Goal: Communication & Community: Answer question/provide support

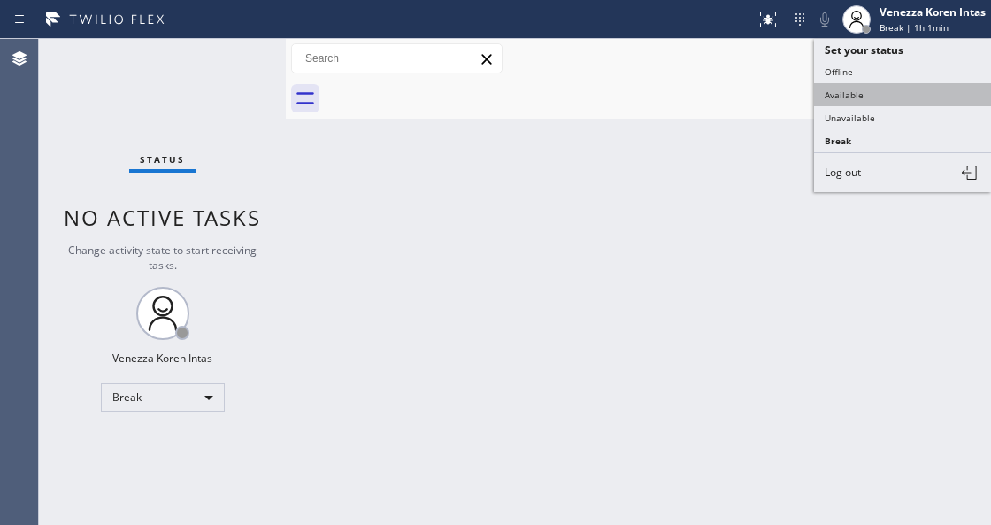
click at [887, 88] on button "Available" at bounding box center [902, 94] width 177 height 23
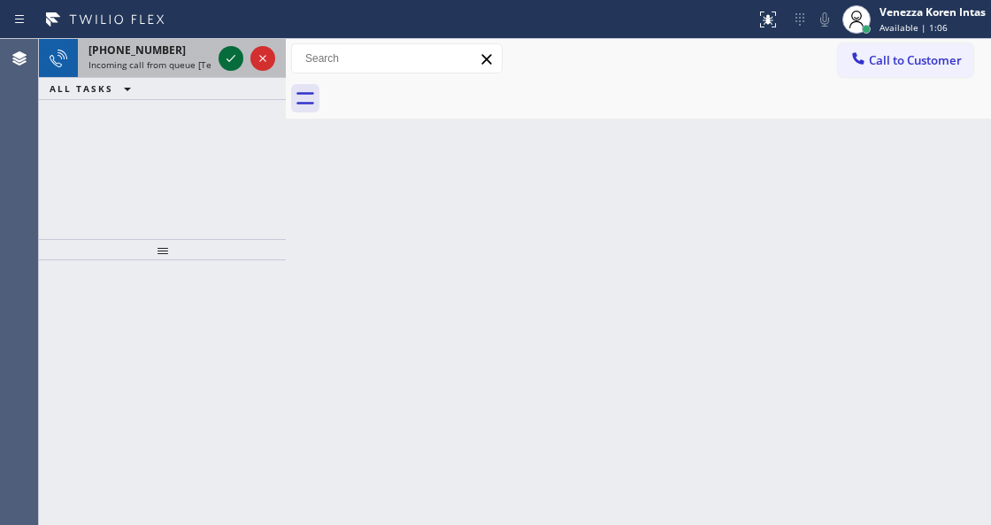
click at [237, 53] on icon at bounding box center [230, 58] width 21 height 21
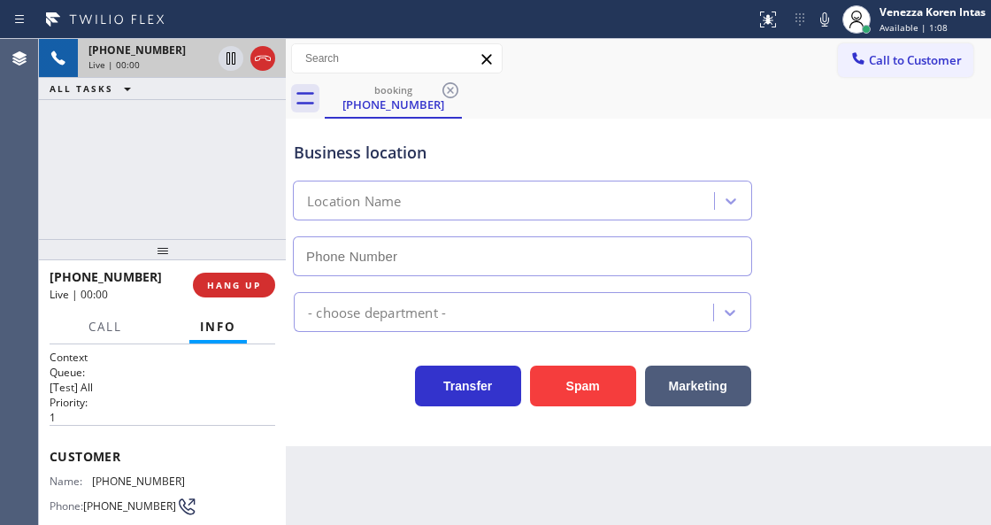
scroll to position [177, 0]
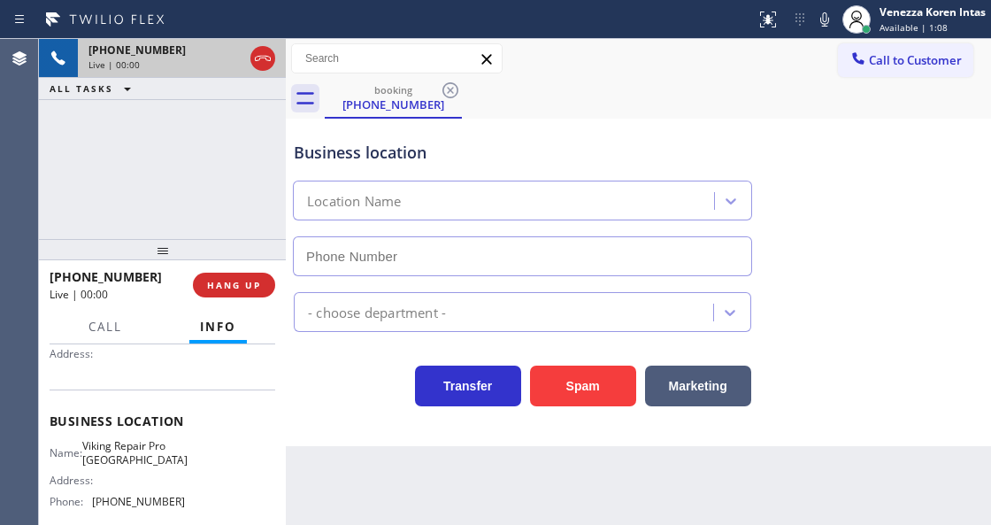
type input "(503) 694-4934"
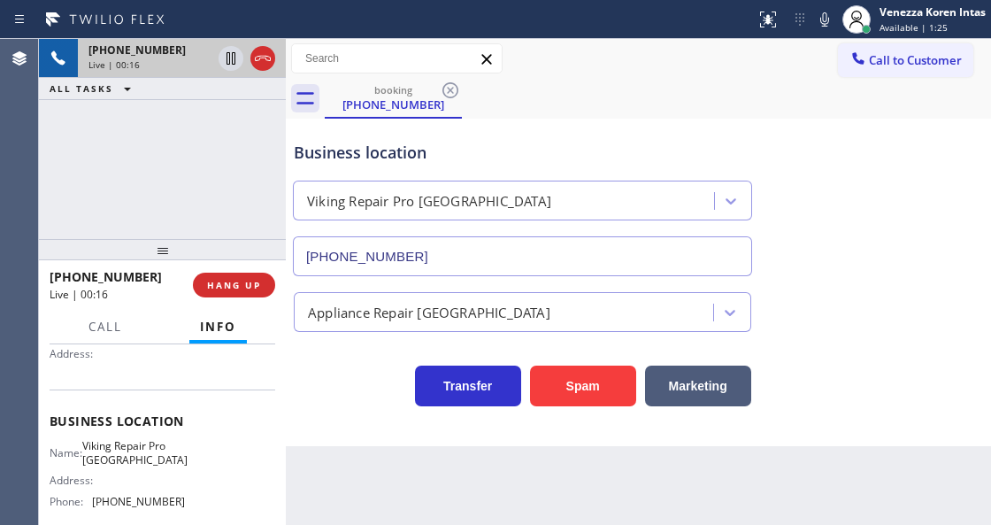
click at [257, 71] on div at bounding box center [247, 58] width 64 height 39
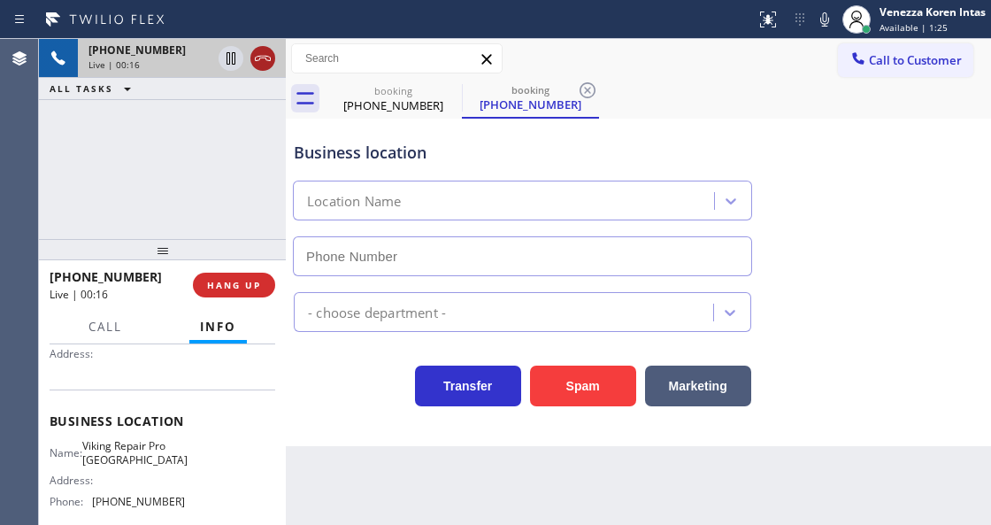
click at [257, 58] on icon at bounding box center [262, 58] width 21 height 21
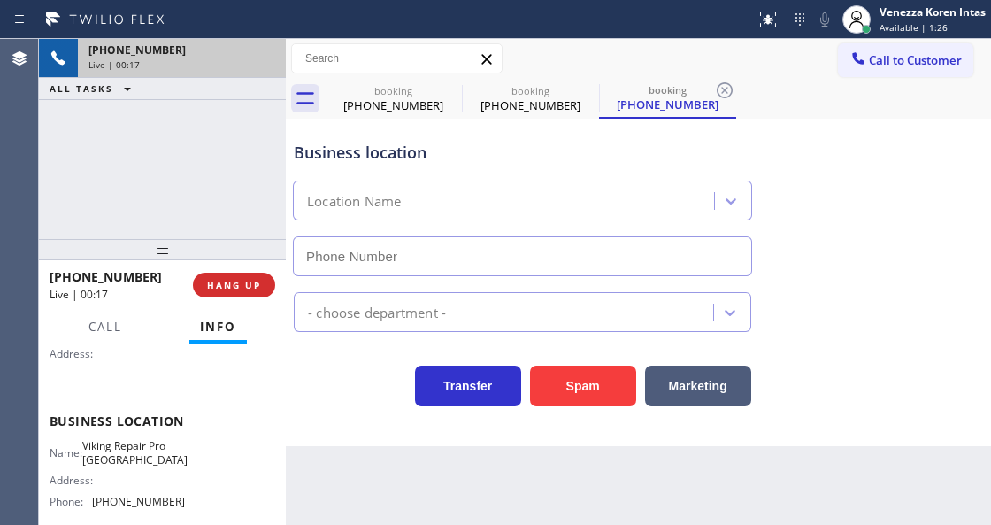
type input "(503) 694-4934"
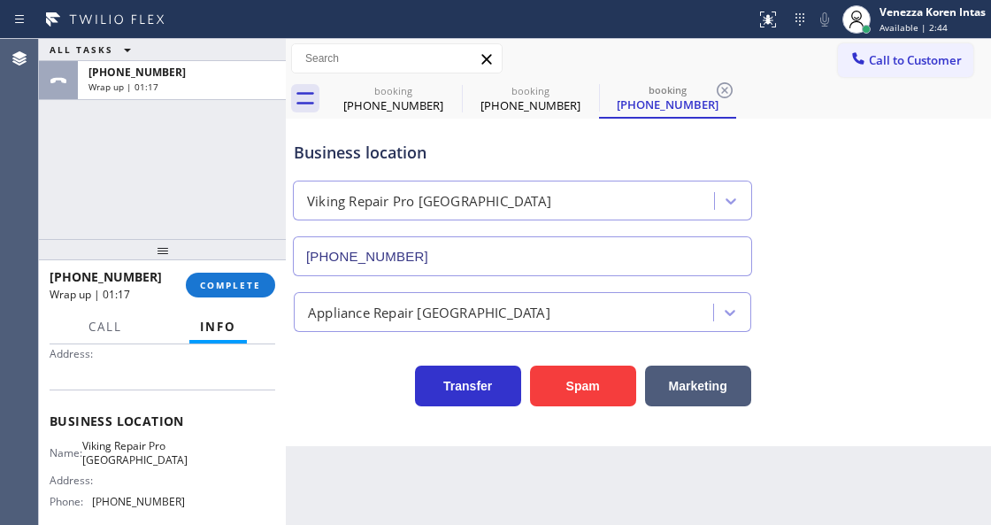
click at [265, 271] on div "+13057716197 Wrap up | 01:17 COMPLETE" at bounding box center [163, 285] width 226 height 46
click at [265, 290] on button "COMPLETE" at bounding box center [230, 285] width 89 height 25
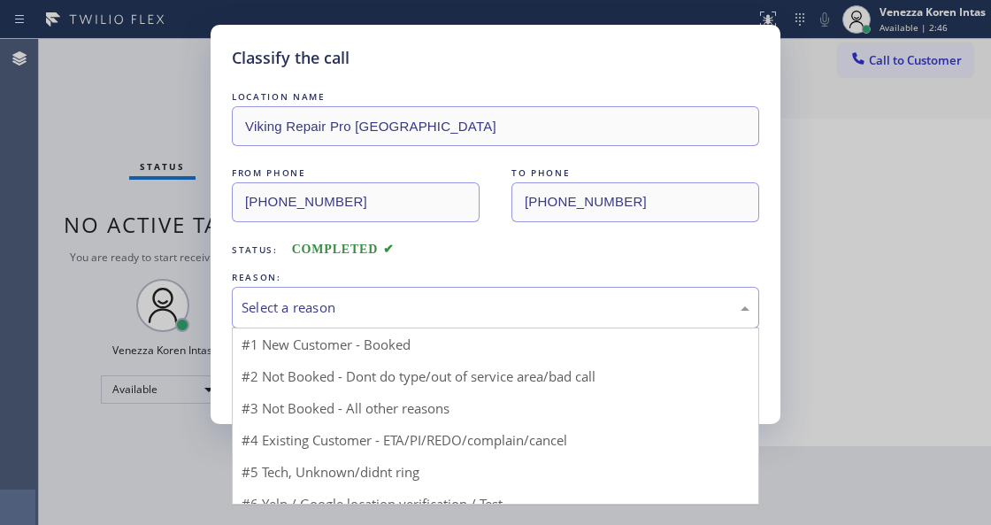
click at [444, 317] on div "Select a reason" at bounding box center [496, 307] width 508 height 20
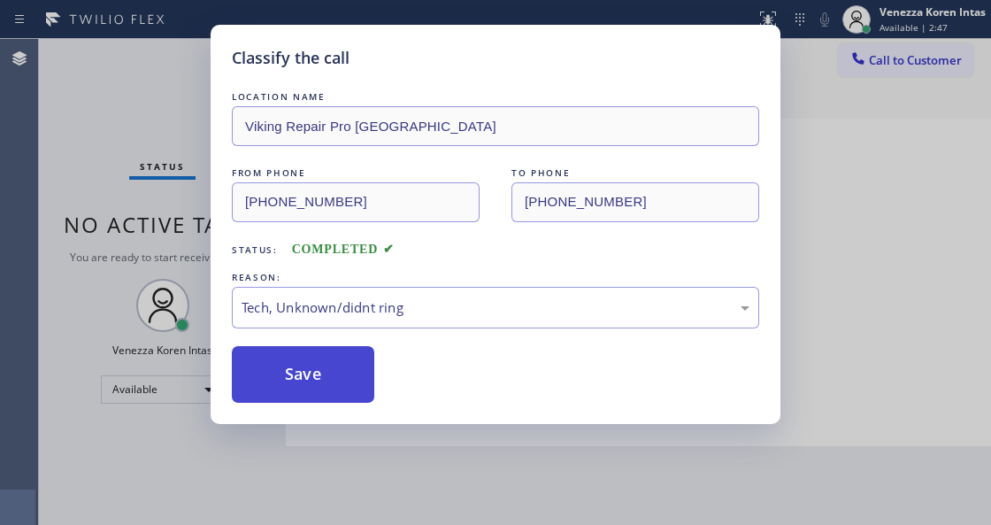
click at [350, 400] on button "Save" at bounding box center [303, 374] width 142 height 57
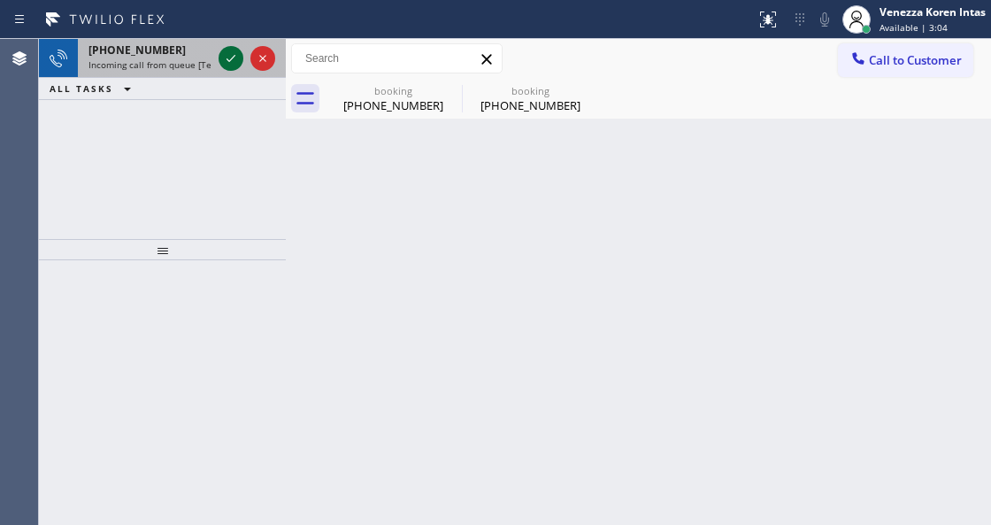
click at [225, 65] on icon at bounding box center [230, 58] width 21 height 21
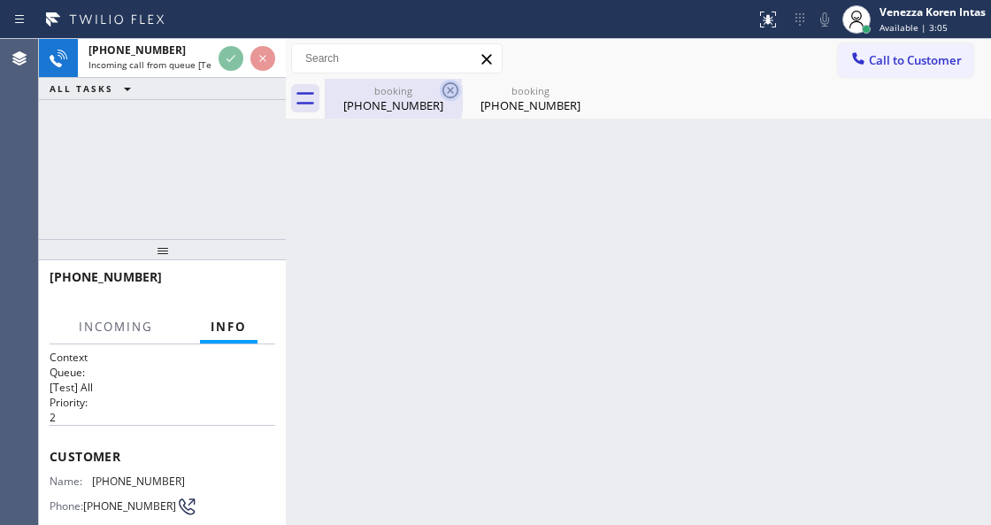
click at [455, 91] on icon at bounding box center [450, 90] width 21 height 21
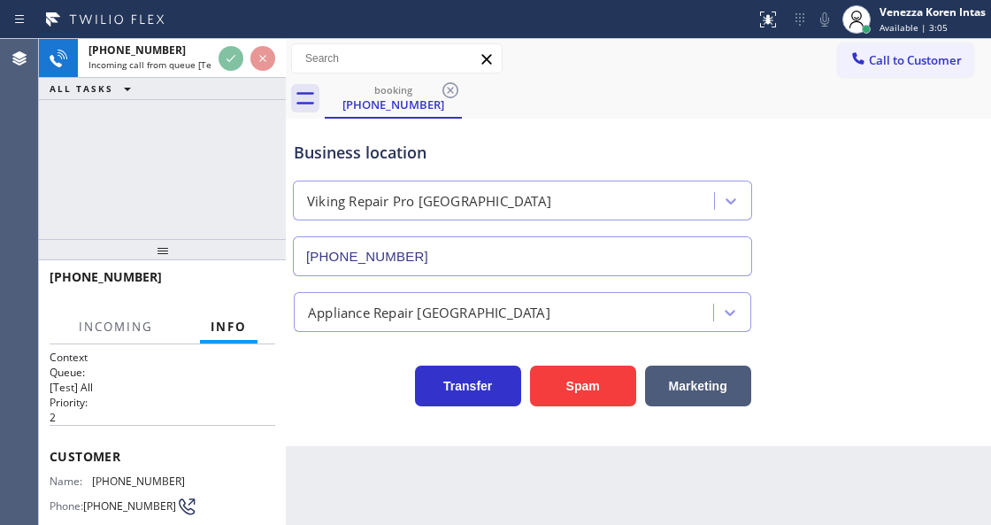
click at [455, 91] on icon at bounding box center [450, 90] width 21 height 21
click at [455, 90] on div "booking (305) 771-6197" at bounding box center [658, 99] width 666 height 40
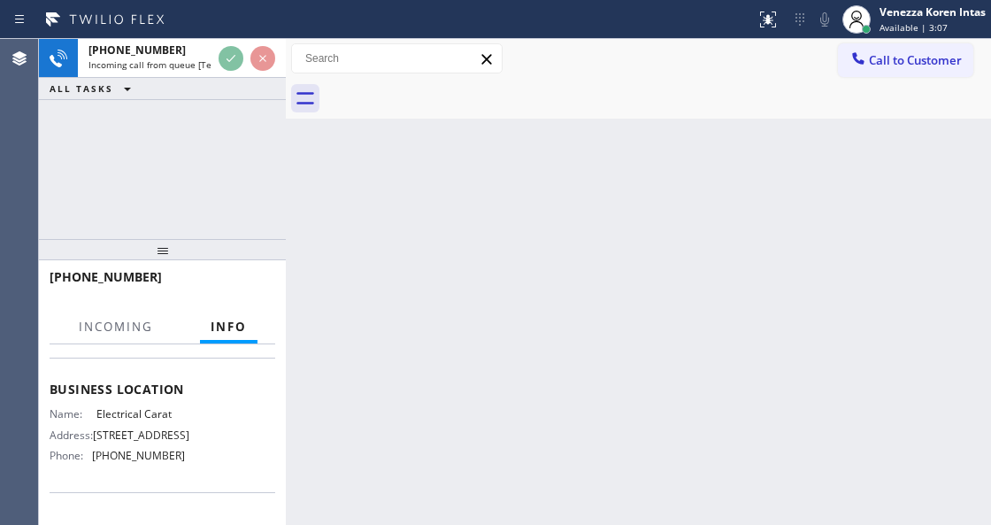
scroll to position [235, 0]
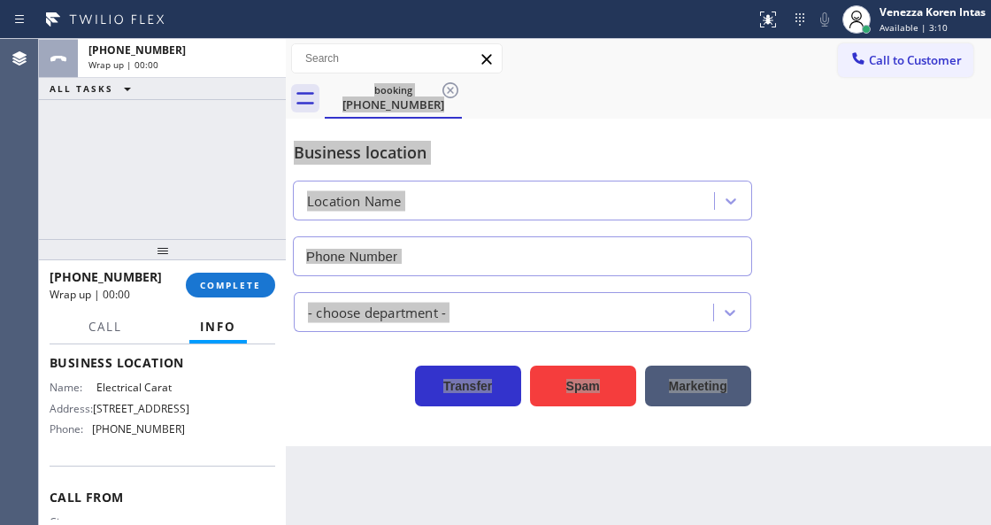
type input "(720) 605-2691"
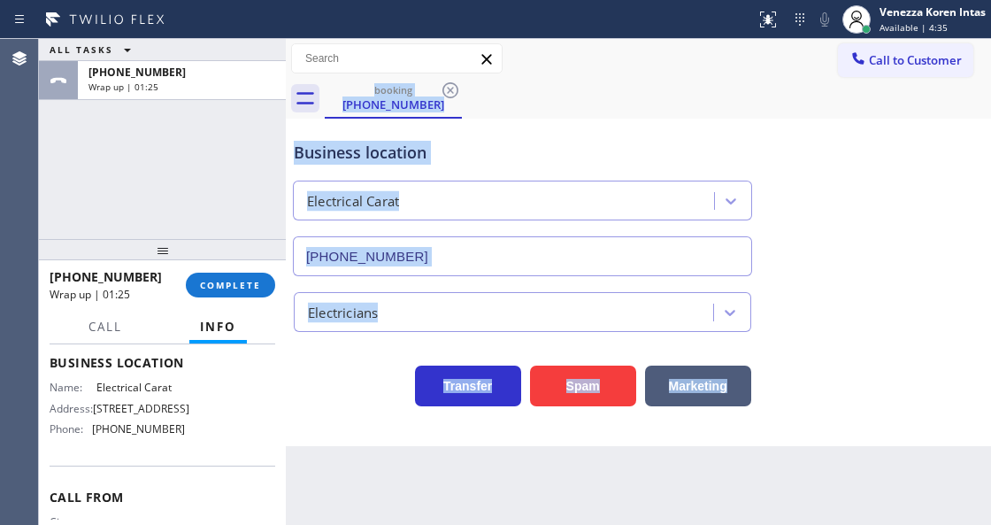
click at [613, 149] on div "Business location" at bounding box center [522, 153] width 457 height 24
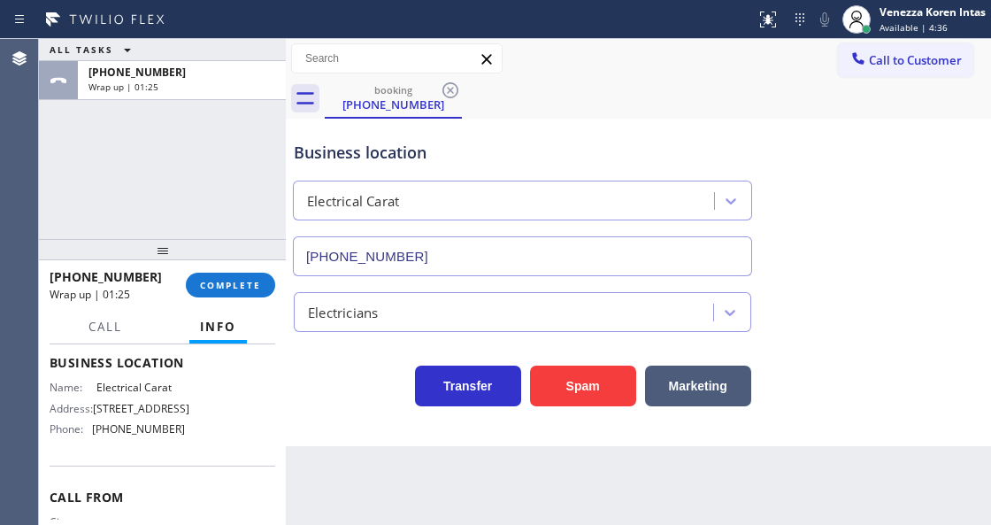
drag, startPoint x: 240, startPoint y: 276, endPoint x: 288, endPoint y: 290, distance: 50.7
click at [241, 276] on button "COMPLETE" at bounding box center [230, 285] width 89 height 25
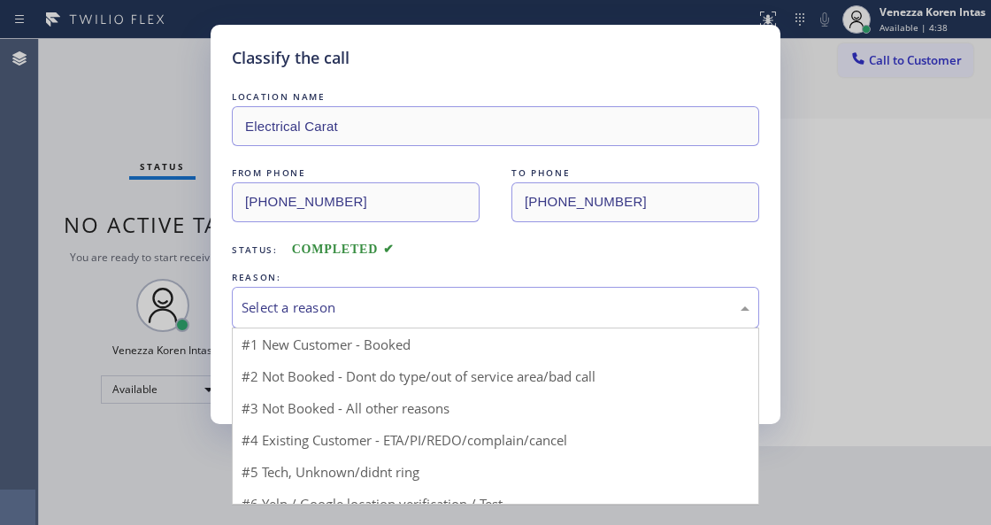
click at [435, 308] on div "Select a reason" at bounding box center [496, 307] width 508 height 20
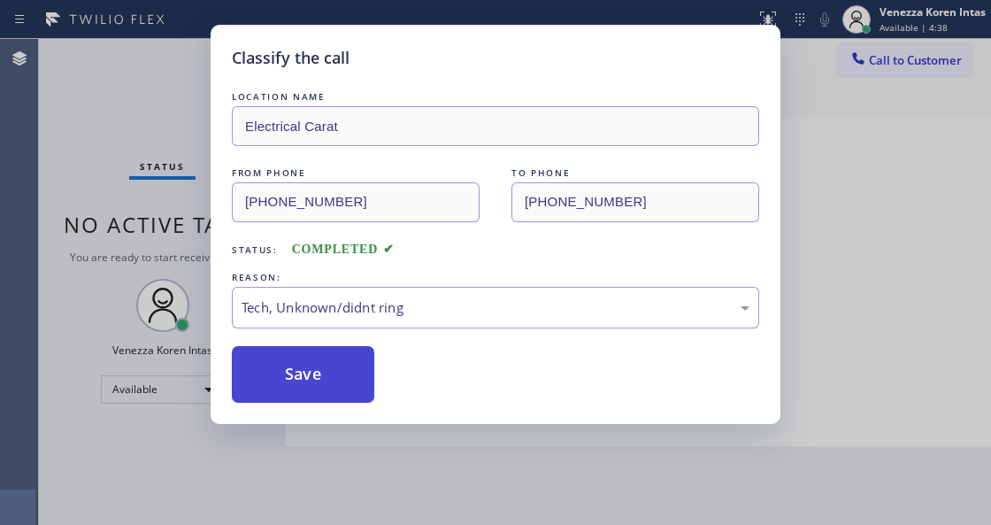
click at [360, 384] on button "Save" at bounding box center [303, 374] width 142 height 57
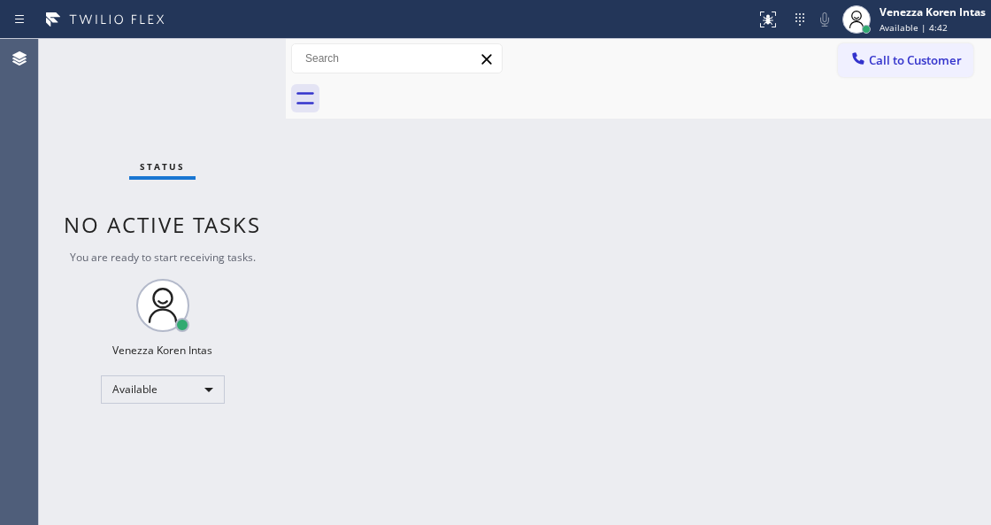
click at [476, 213] on div "Back to Dashboard Change Sender ID Customers Technicians Select a contact Outbo…" at bounding box center [638, 282] width 705 height 486
click at [258, 90] on div "Status No active tasks You are ready to start receiving tasks. Venezza Koren In…" at bounding box center [162, 282] width 247 height 486
click at [215, 54] on div "Status No active tasks You are ready to start receiving tasks. Venezza Koren In…" at bounding box center [162, 282] width 247 height 486
click at [223, 73] on div "Status No active tasks You are ready to start receiving tasks. Venezza Koren In…" at bounding box center [162, 282] width 247 height 486
click at [239, 60] on div "Status No active tasks You are ready to start receiving tasks. Venezza Koren In…" at bounding box center [162, 282] width 247 height 486
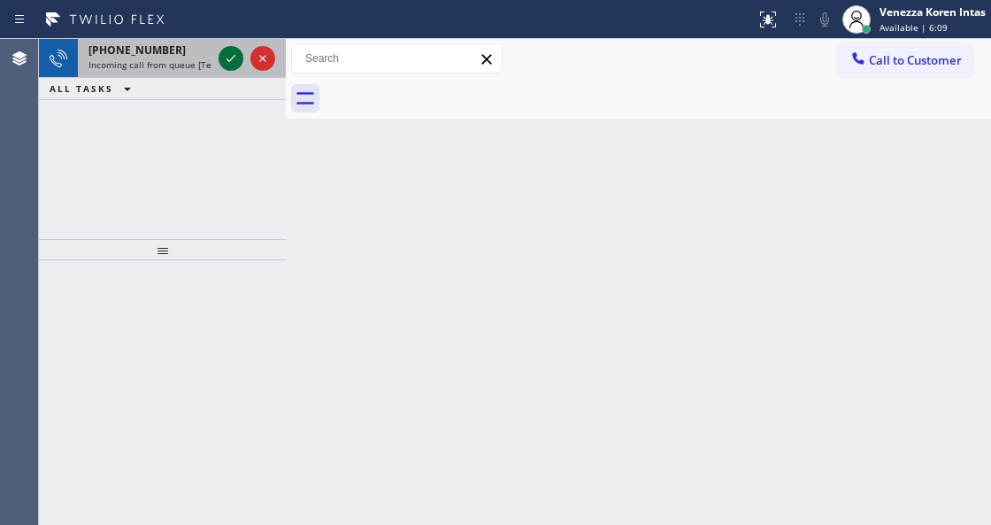
click at [239, 62] on icon at bounding box center [230, 58] width 21 height 21
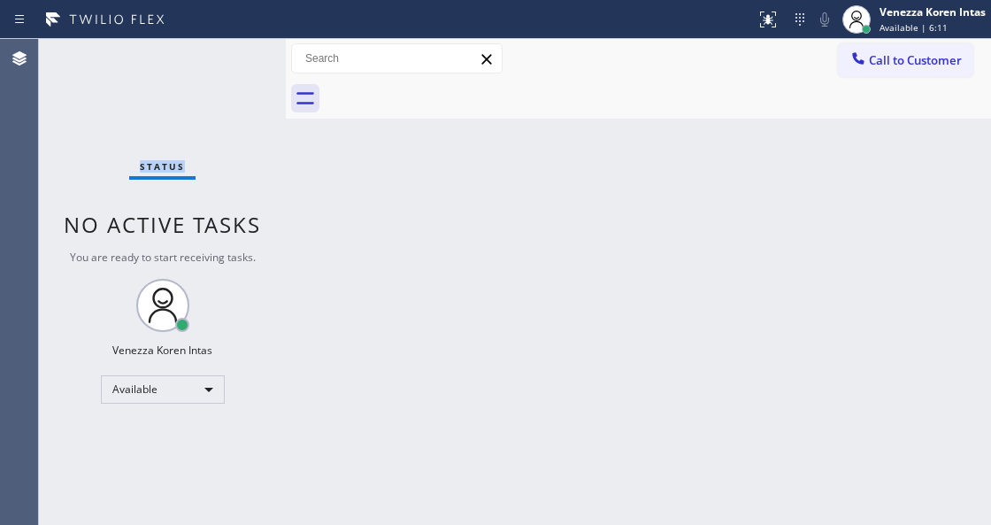
click at [232, 62] on div "Status No active tasks You are ready to start receiving tasks. Venezza Koren In…" at bounding box center [162, 282] width 247 height 486
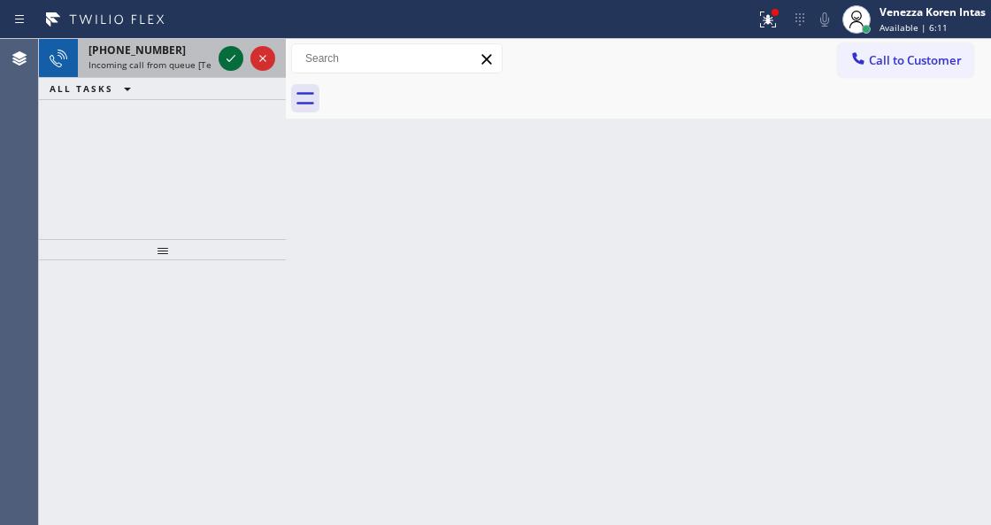
click at [238, 50] on icon at bounding box center [230, 58] width 21 height 21
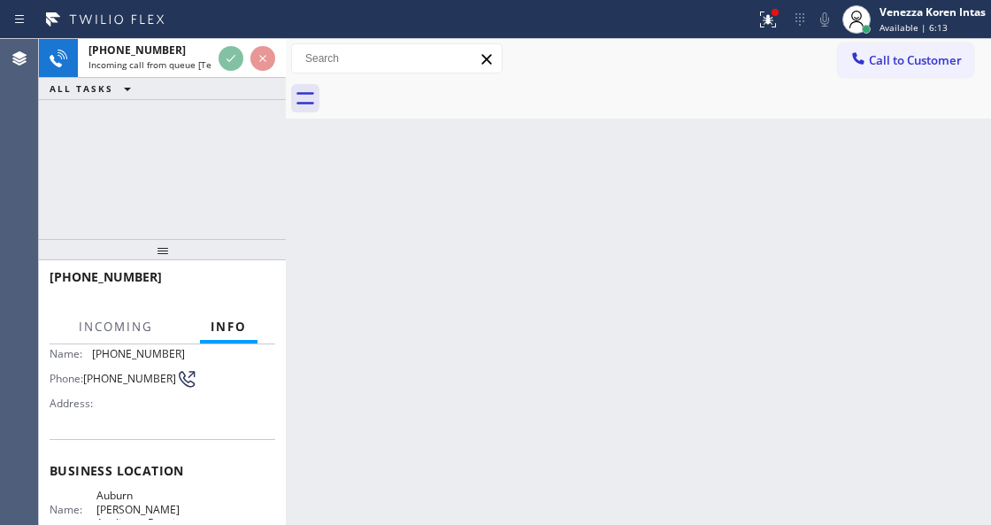
scroll to position [177, 0]
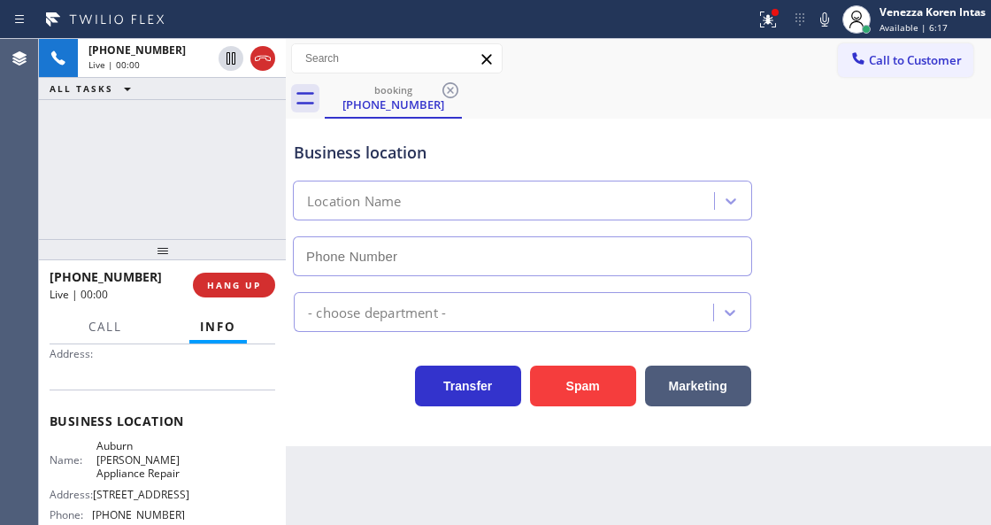
type input "(773) 295-2765"
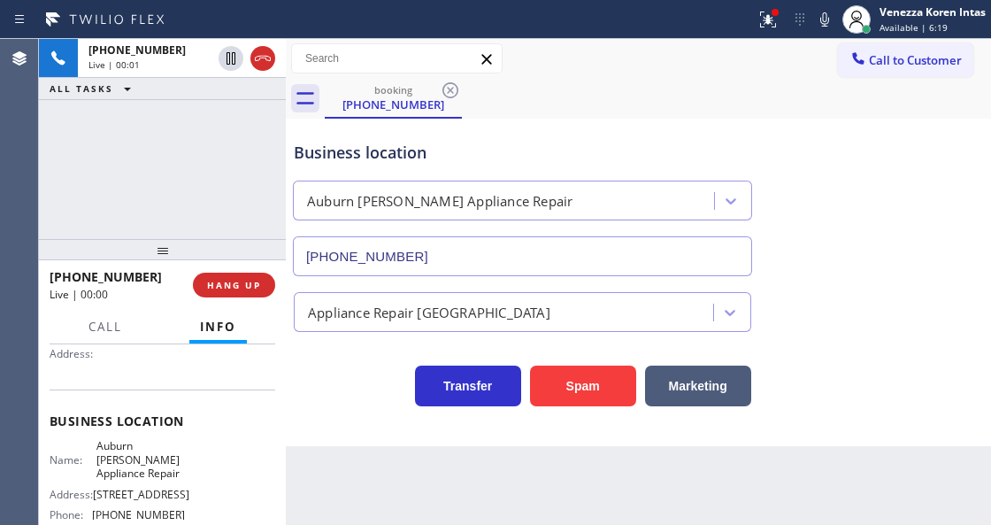
click at [449, 169] on div "Business location Auburn Gresham Appliance Repair (773) 295-2765" at bounding box center [522, 199] width 465 height 153
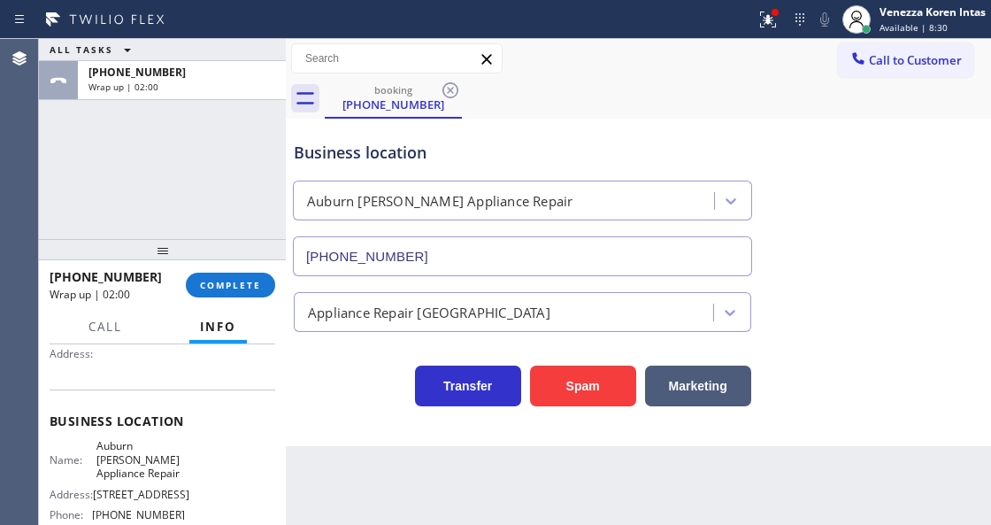
click at [185, 285] on div "+17087199366 Wrap up | 02:00" at bounding box center [118, 285] width 136 height 46
click at [196, 285] on button "COMPLETE" at bounding box center [230, 285] width 89 height 25
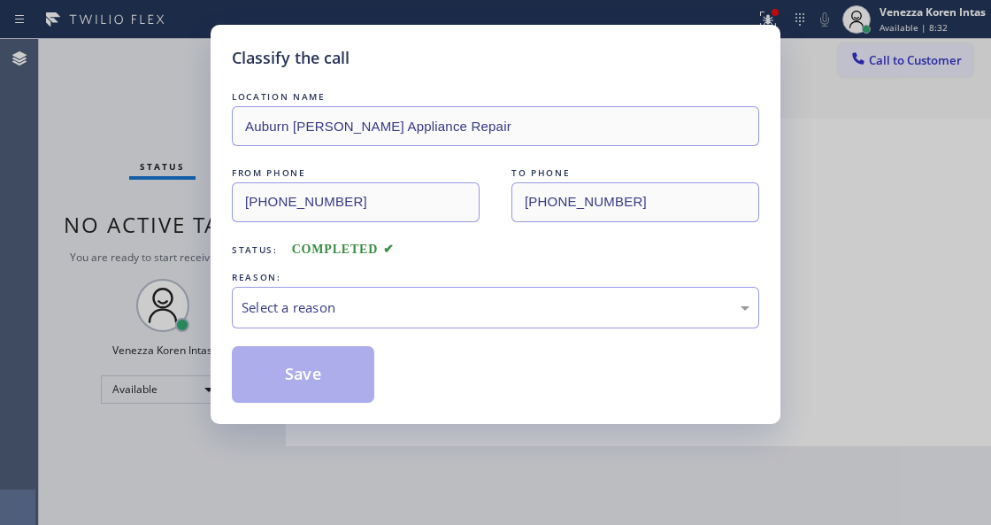
click at [399, 307] on div "Select a reason" at bounding box center [496, 307] width 508 height 20
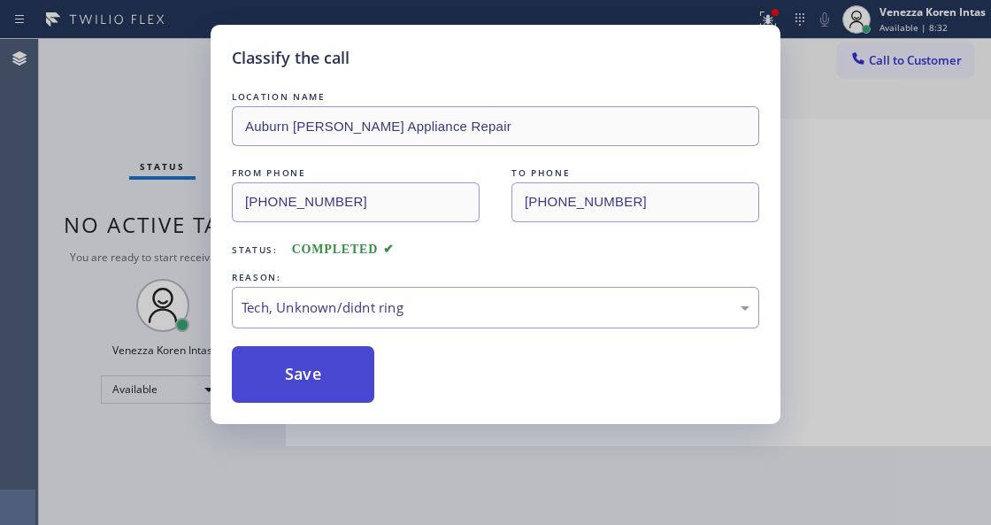
click at [347, 392] on button "Save" at bounding box center [303, 374] width 142 height 57
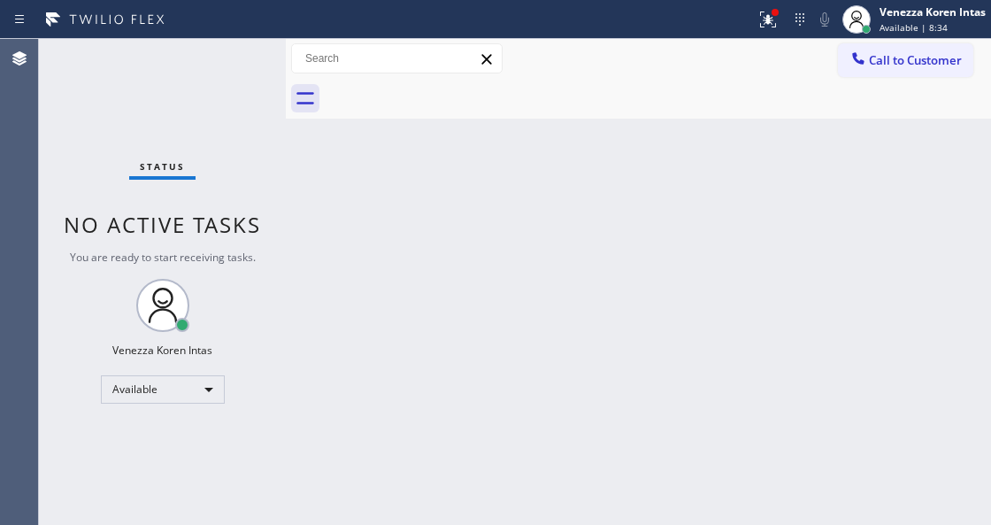
click at [237, 65] on div "Status No active tasks You are ready to start receiving tasks. Venezza Koren In…" at bounding box center [162, 282] width 247 height 486
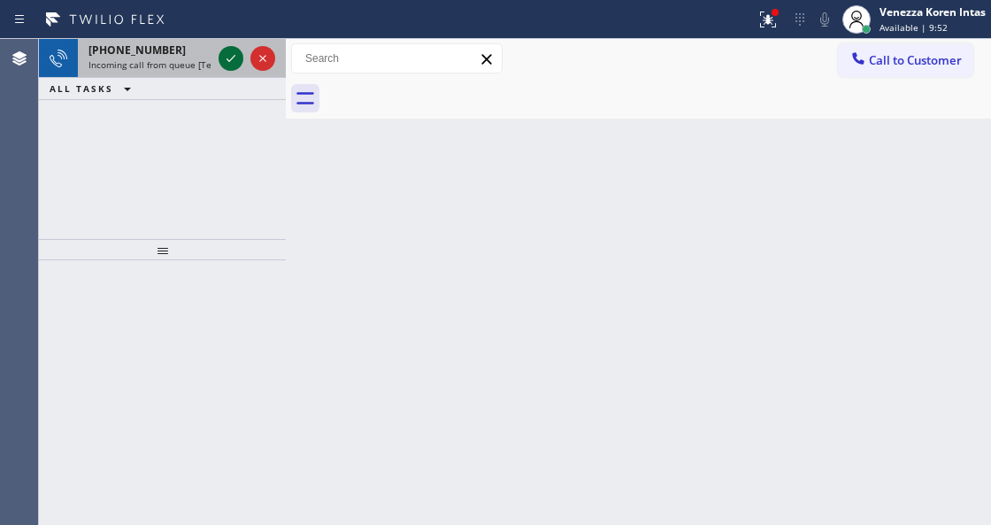
click at [237, 65] on icon at bounding box center [230, 58] width 21 height 21
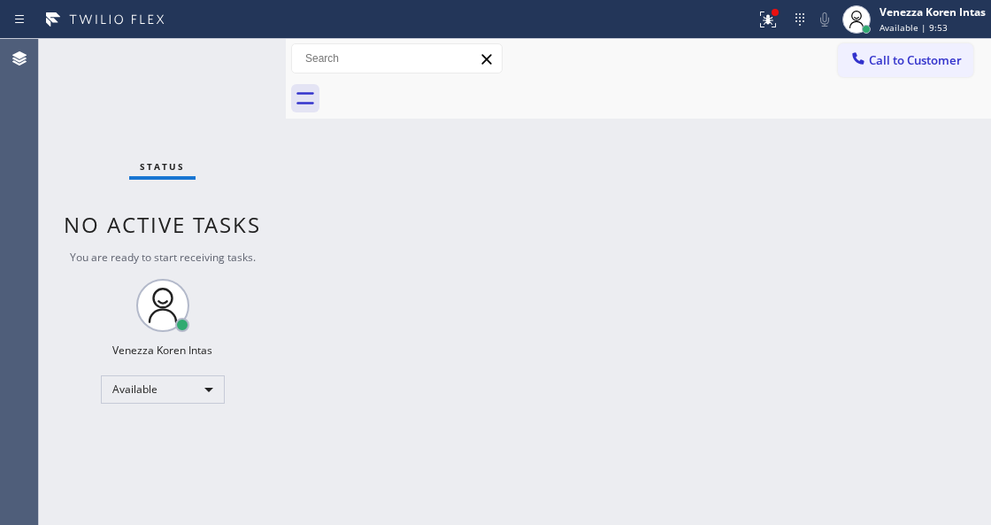
click at [237, 65] on div "Status No active tasks You are ready to start receiving tasks. Venezza Koren In…" at bounding box center [162, 282] width 247 height 486
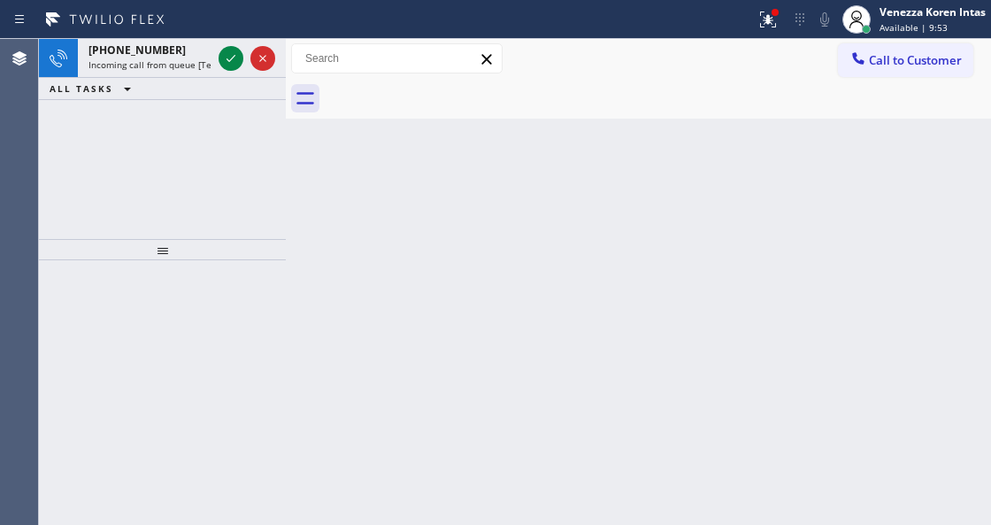
click at [237, 65] on icon at bounding box center [230, 58] width 21 height 21
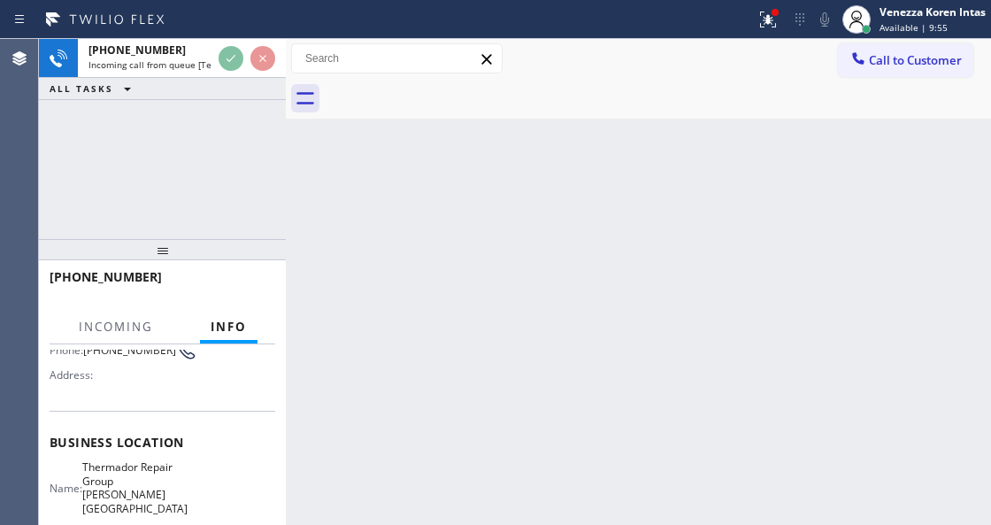
scroll to position [177, 0]
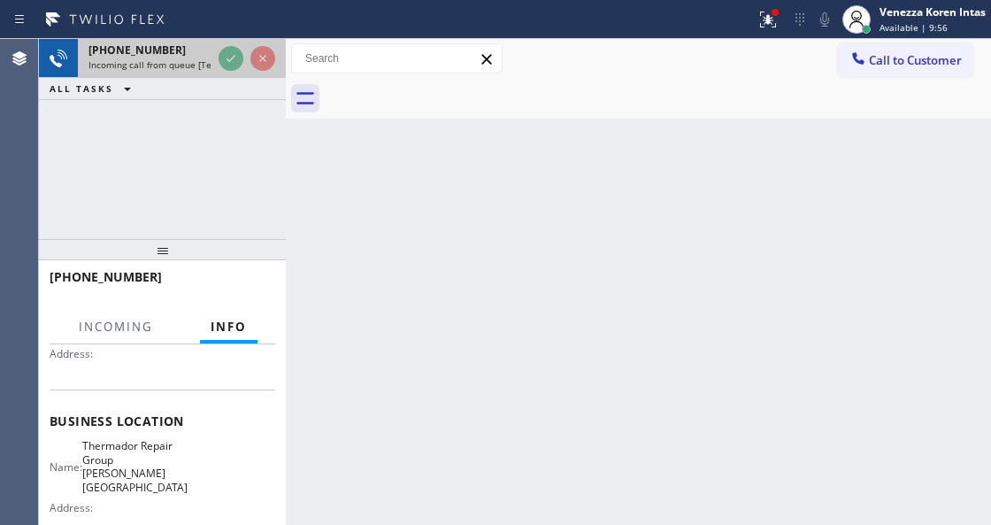
click at [246, 50] on div at bounding box center [247, 58] width 64 height 39
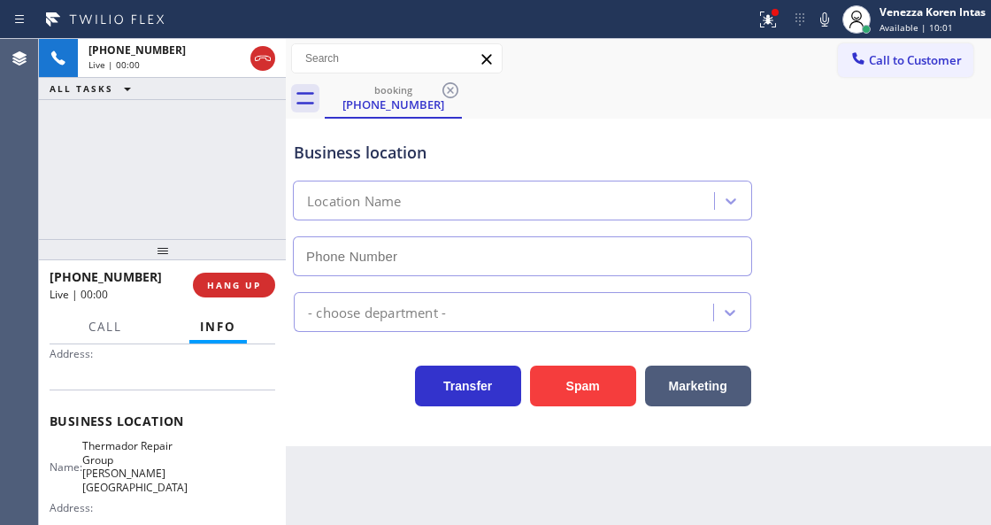
type input "(732) 800-9171"
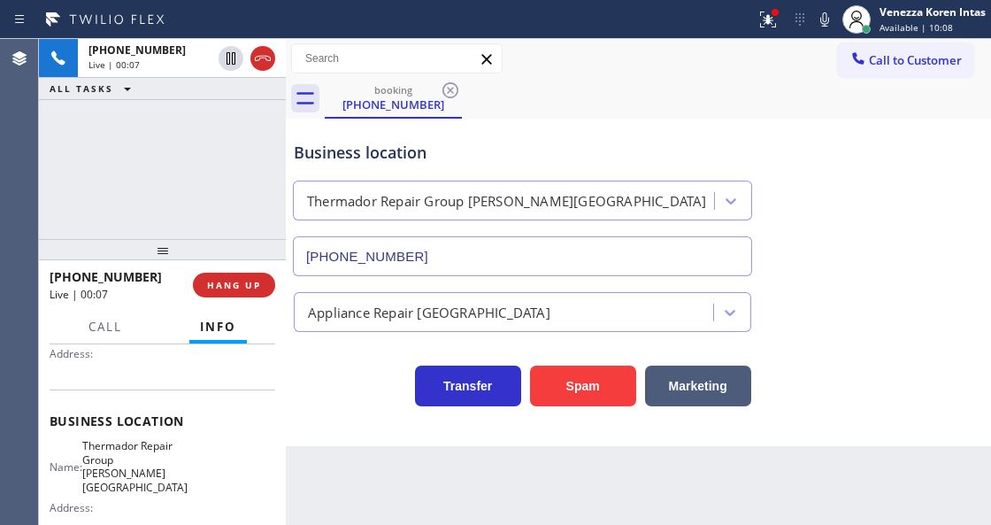
drag, startPoint x: 261, startPoint y: 62, endPoint x: 249, endPoint y: 102, distance: 41.7
click at [261, 64] on icon at bounding box center [262, 58] width 21 height 21
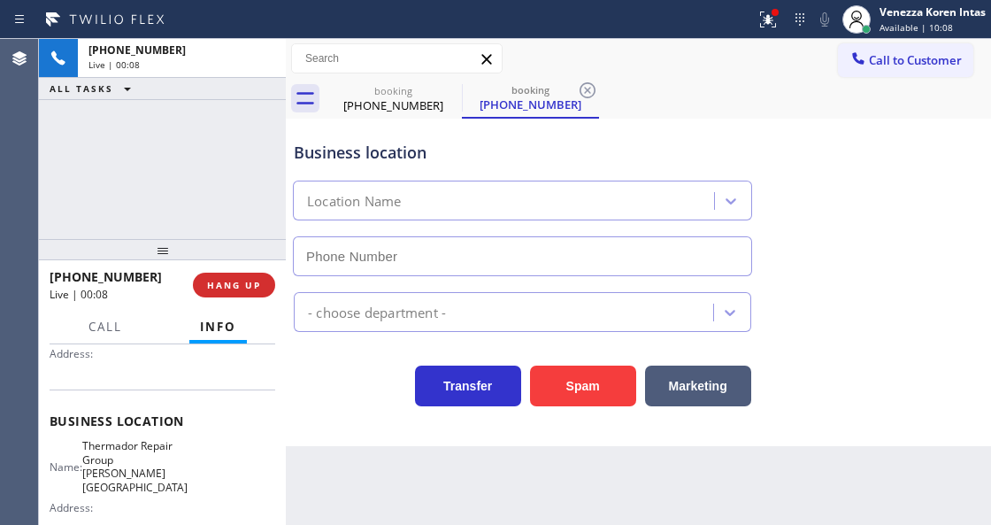
type input "(732) 800-9171"
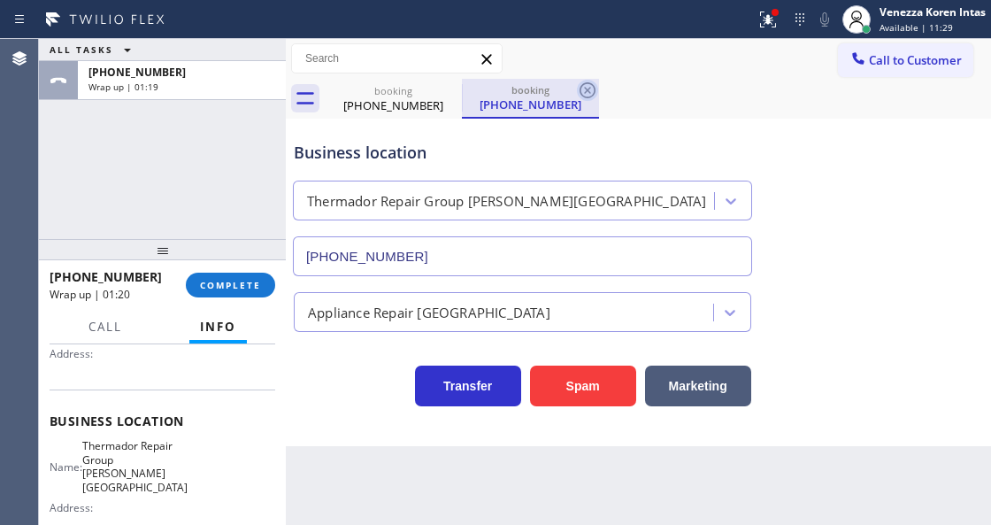
click at [588, 85] on icon at bounding box center [587, 90] width 21 height 21
click at [588, 85] on div "booking (732) 327-3492 booking (732) 327-3492" at bounding box center [658, 99] width 666 height 40
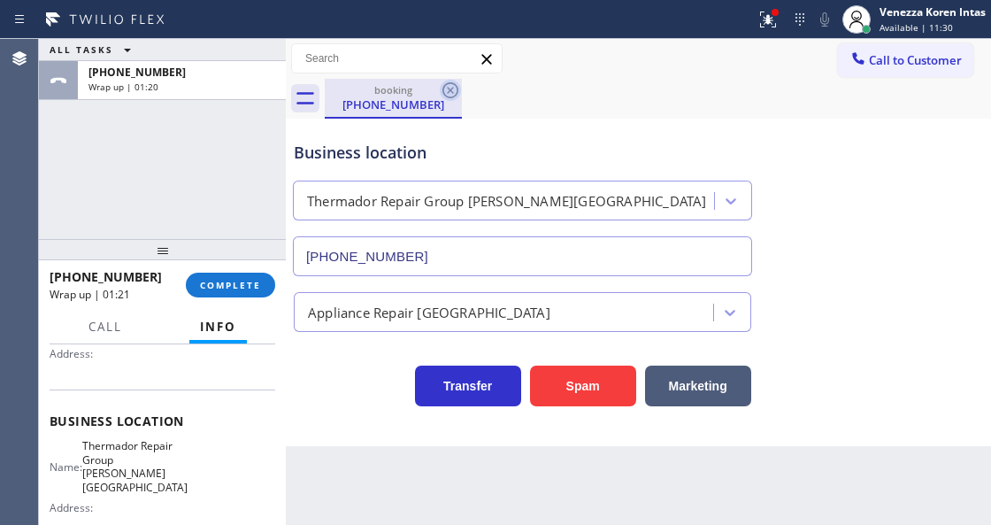
click at [447, 88] on icon at bounding box center [450, 90] width 21 height 21
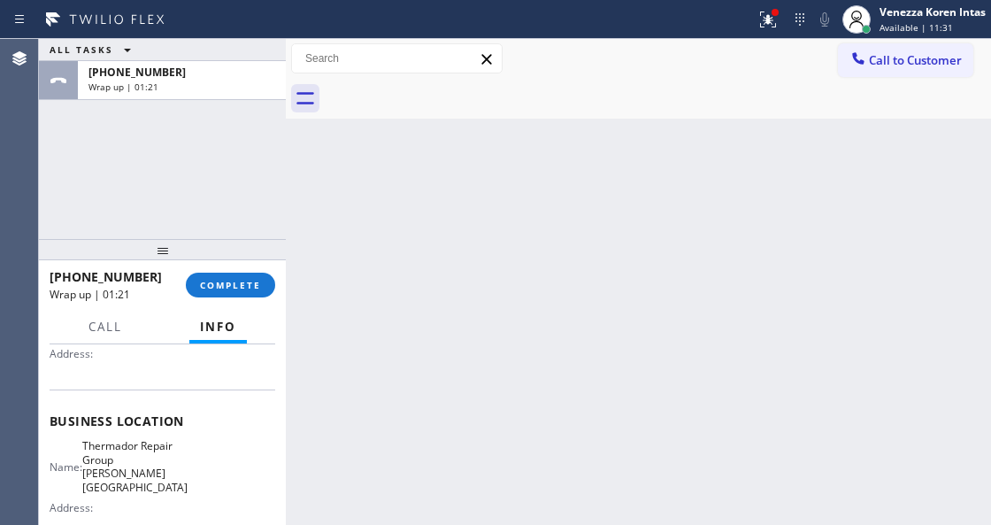
drag, startPoint x: 761, startPoint y: 19, endPoint x: 710, endPoint y: 133, distance: 124.3
click at [761, 23] on icon at bounding box center [767, 19] width 21 height 21
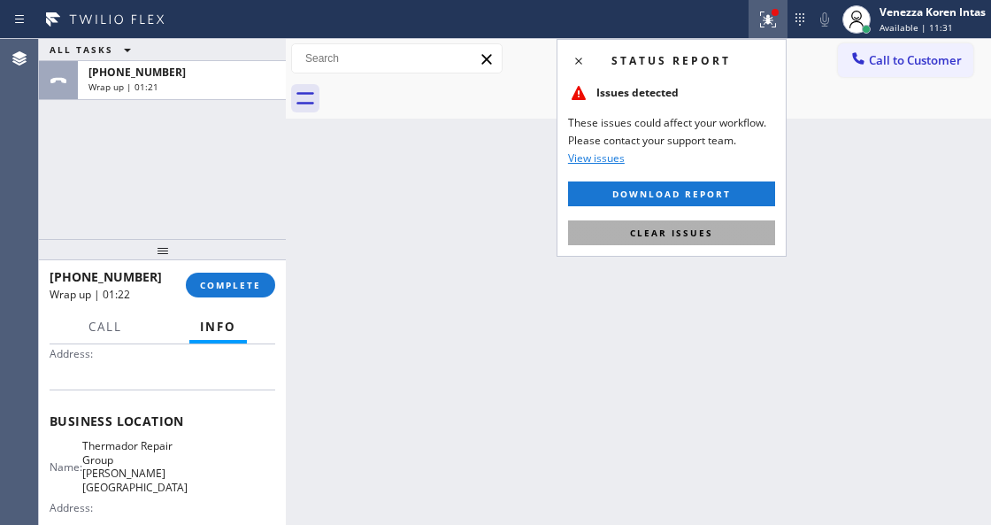
click at [676, 230] on span "Clear issues" at bounding box center [671, 233] width 83 height 12
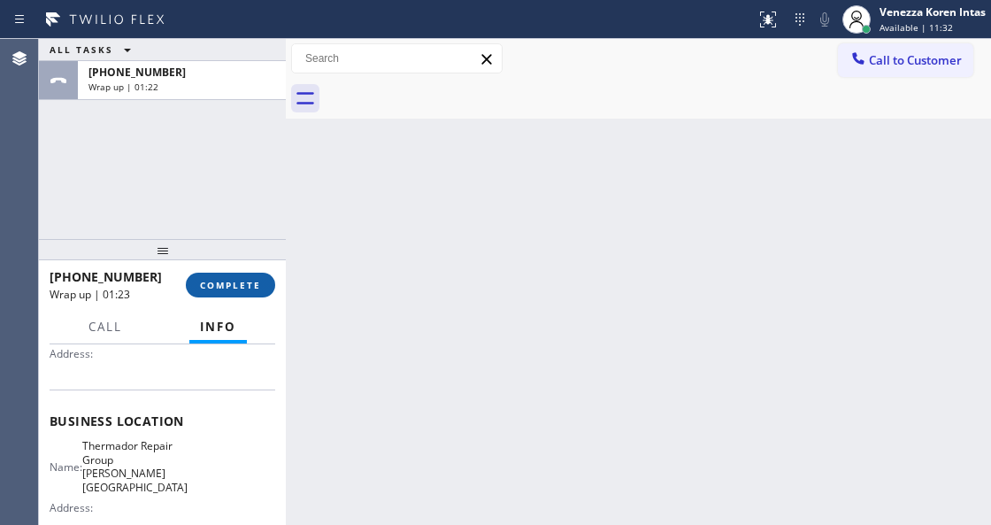
click at [222, 288] on span "COMPLETE" at bounding box center [230, 285] width 61 height 12
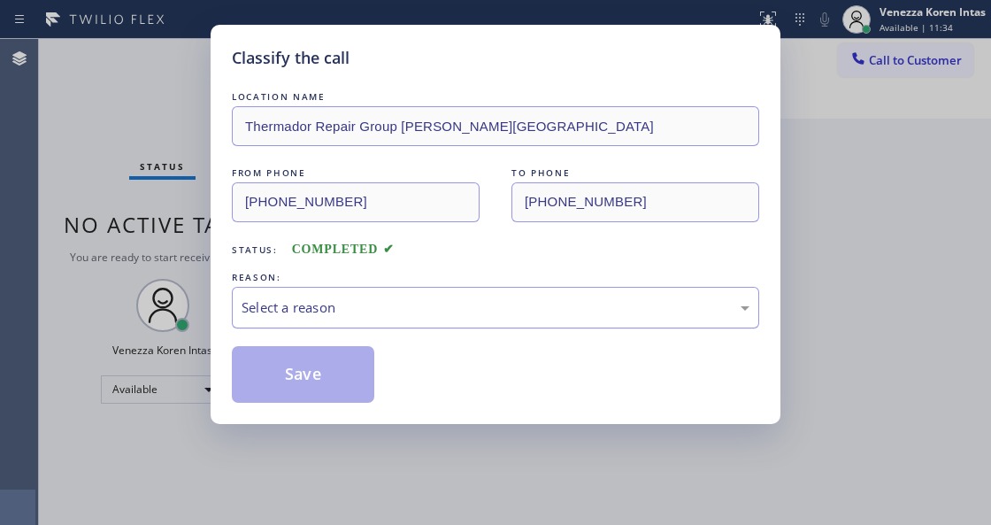
click at [395, 315] on div "Select a reason" at bounding box center [496, 307] width 508 height 20
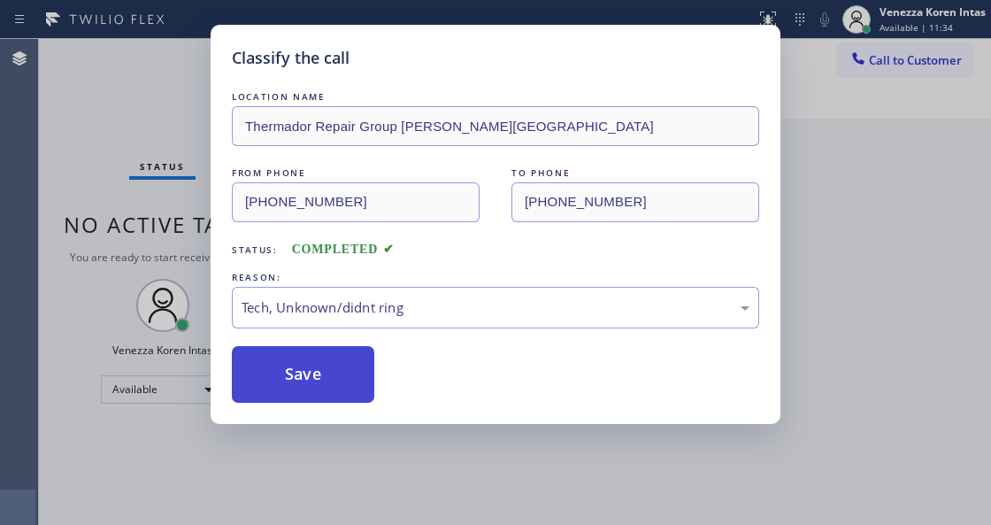
click at [343, 380] on button "Save" at bounding box center [303, 374] width 142 height 57
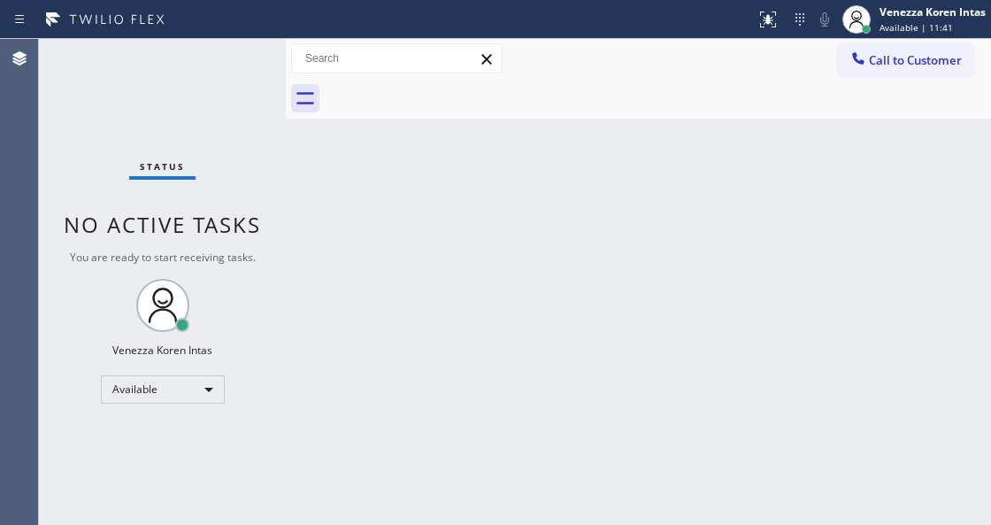
click at [237, 74] on div "Status No active tasks You are ready to start receiving tasks. Venezza Koren In…" at bounding box center [162, 282] width 247 height 486
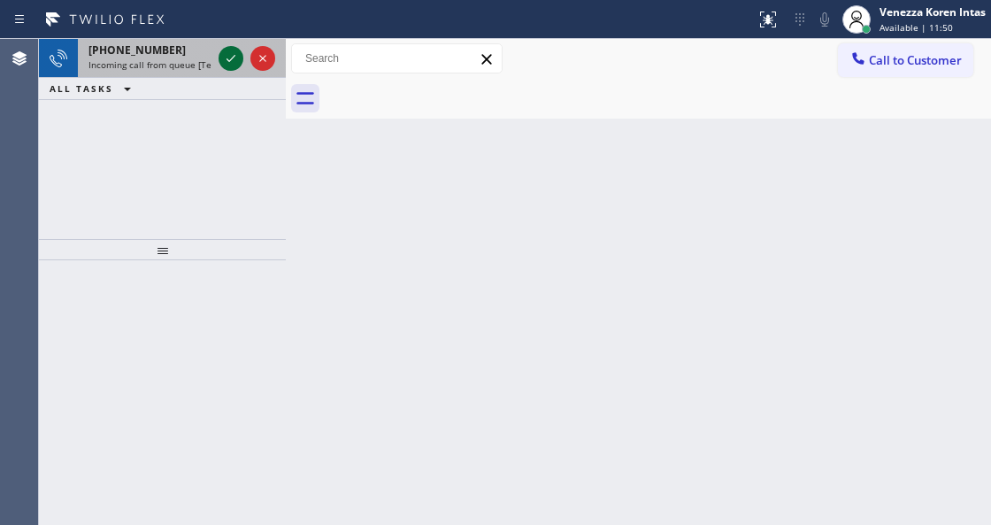
click at [233, 58] on icon at bounding box center [230, 58] width 21 height 21
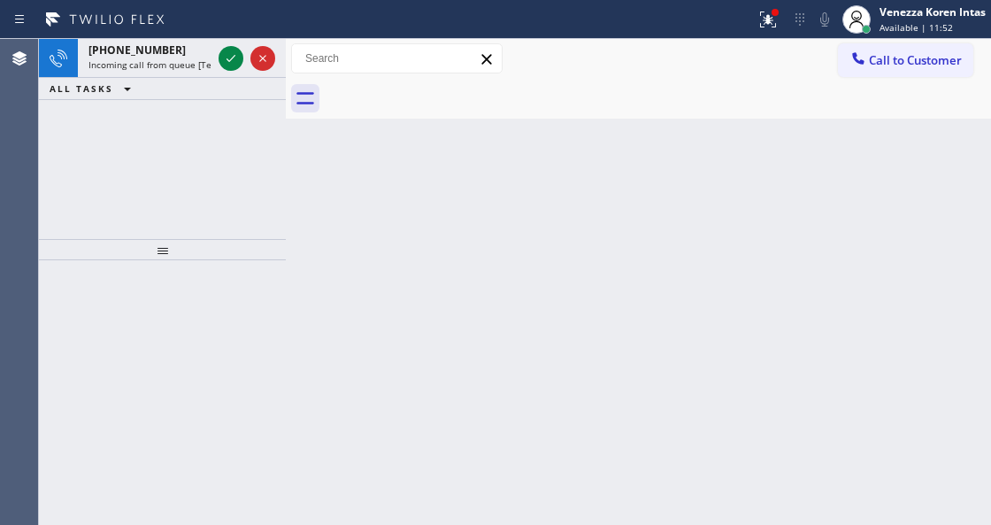
click at [233, 58] on icon at bounding box center [230, 58] width 21 height 21
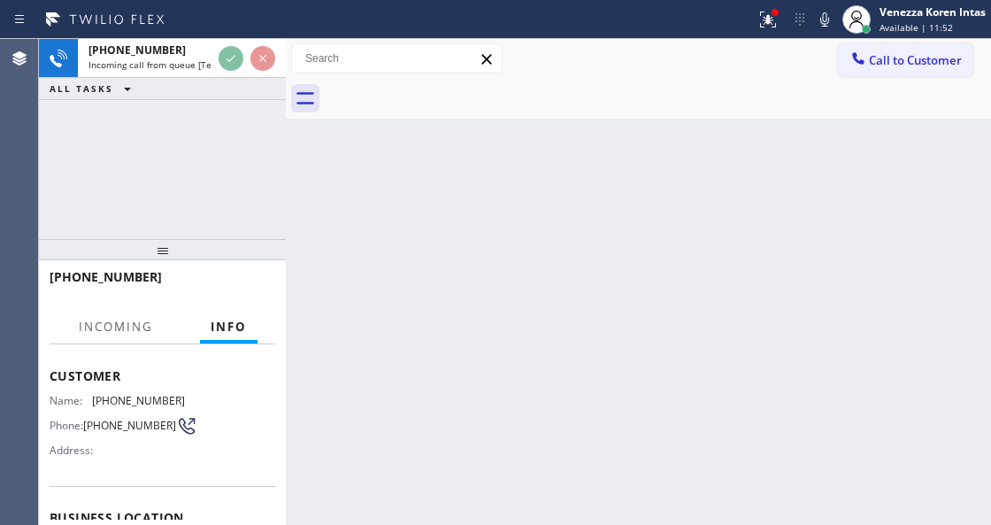
scroll to position [177, 0]
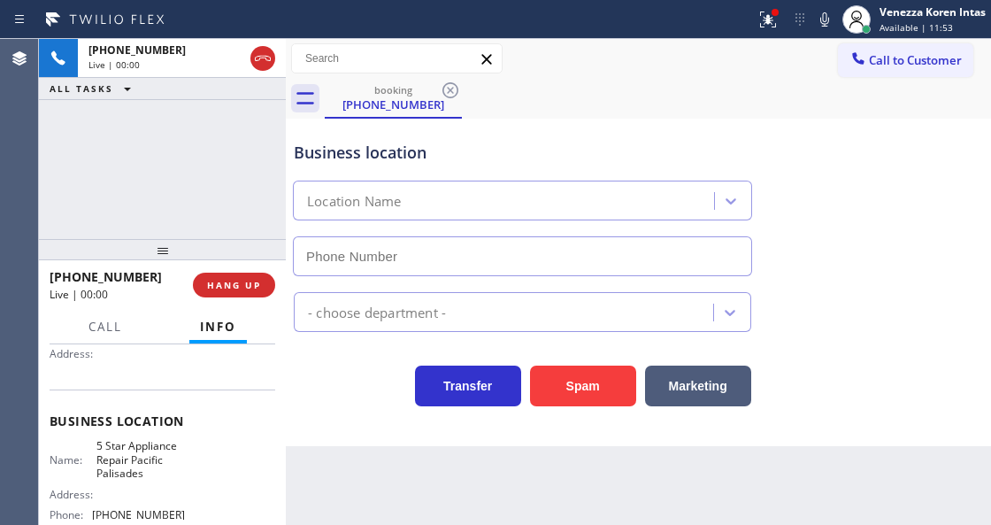
type input "(323) 736-5409"
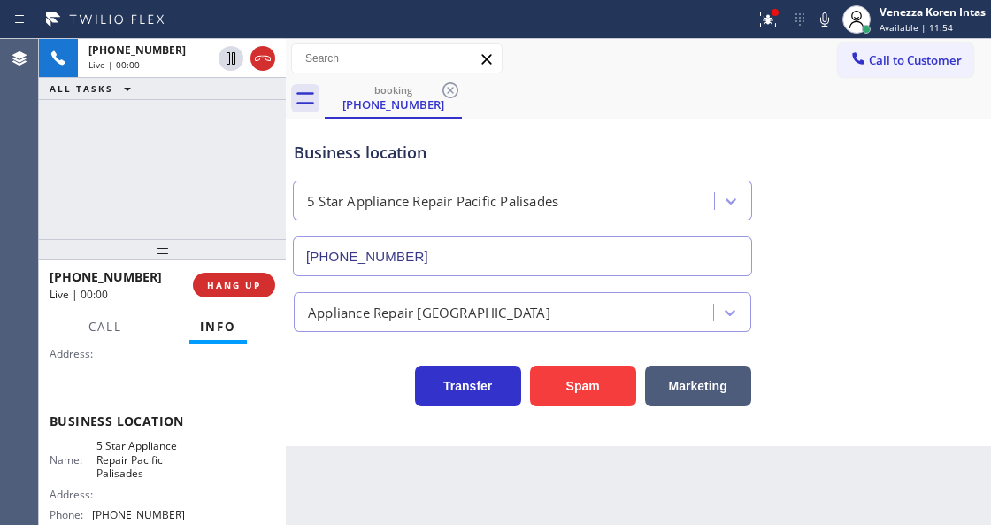
click at [159, 194] on div "+13232074389 Live | 00:00 ALL TASKS ALL TASKS ACTIVE TASKS TASKS IN WRAP UP" at bounding box center [162, 139] width 247 height 200
click at [266, 62] on div "Live | 00:09" at bounding box center [181, 64] width 187 height 12
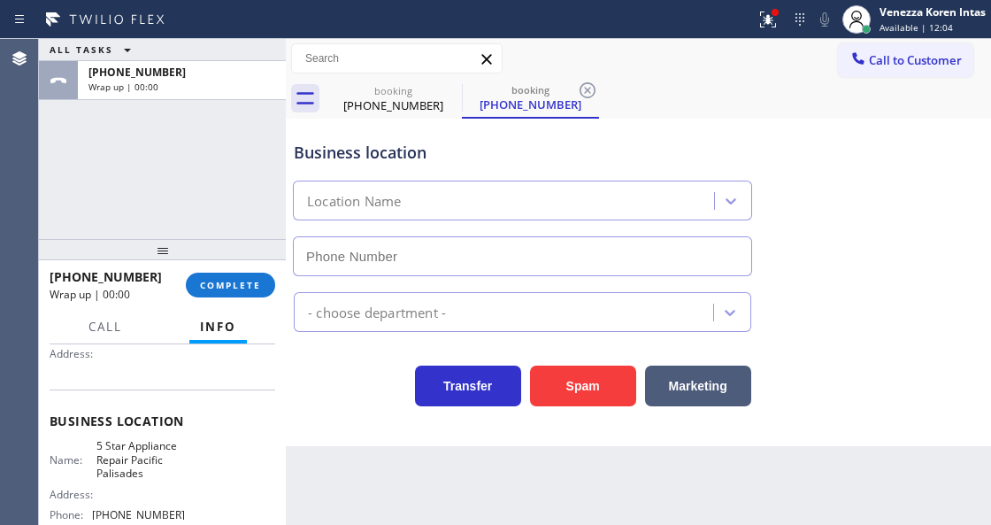
type input "(323) 736-5409"
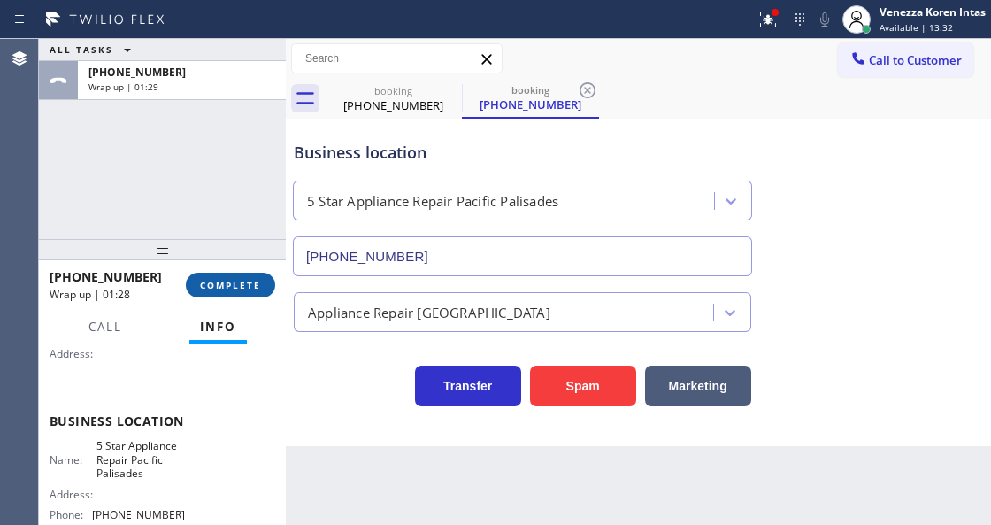
click at [205, 281] on span "COMPLETE" at bounding box center [230, 285] width 61 height 12
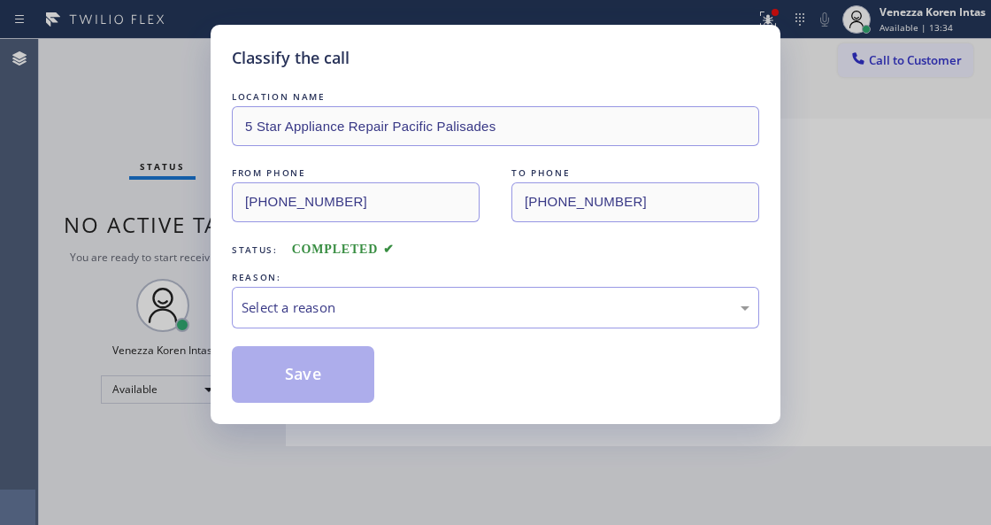
click at [391, 316] on div "Select a reason" at bounding box center [496, 307] width 508 height 20
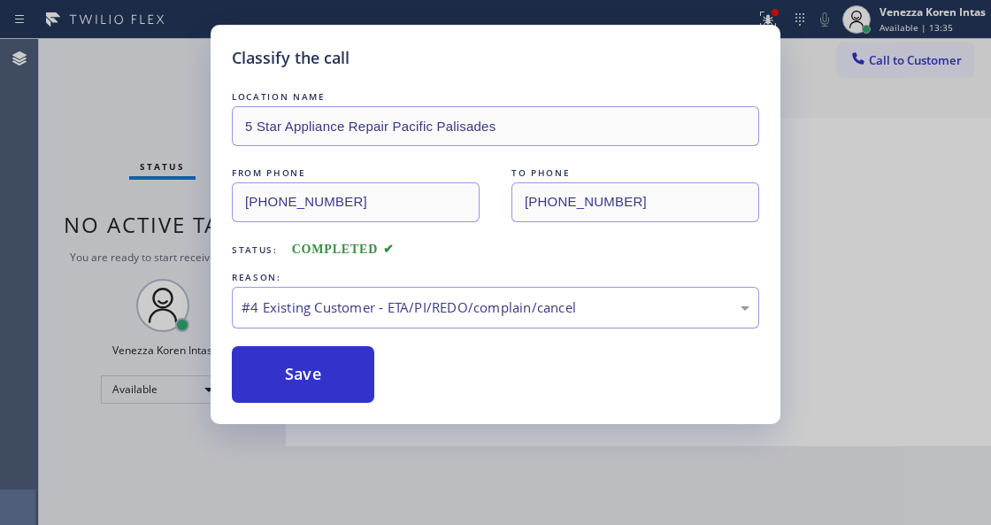
click at [375, 310] on div "#4 Existing Customer - ETA/PI/REDO/complain/cancel" at bounding box center [496, 307] width 508 height 20
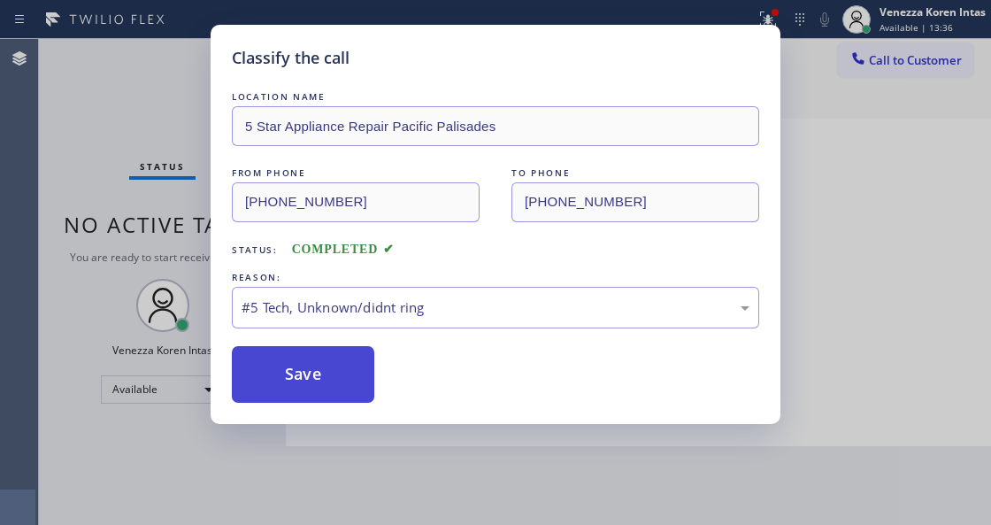
click at [323, 366] on button "Save" at bounding box center [303, 374] width 142 height 57
click at [771, 18] on div "Classify the call LOCATION NAME 5 Star Appliance Repair Pacific Palisades FROM …" at bounding box center [495, 262] width 991 height 525
click at [757, 15] on div "Classify the call LOCATION NAME 5 Star Appliance Repair Pacific Palisades FROM …" at bounding box center [495, 262] width 991 height 525
click at [294, 382] on button "Save" at bounding box center [303, 374] width 142 height 57
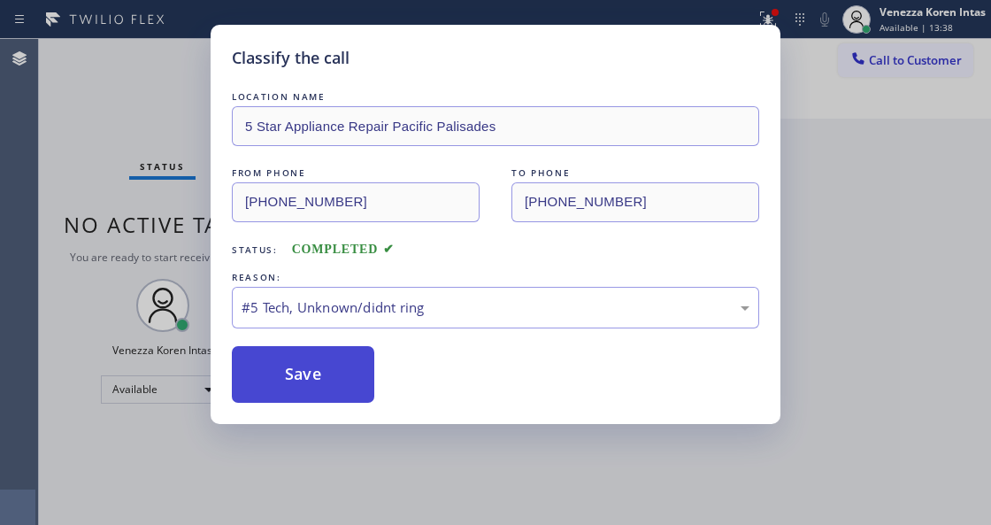
click at [295, 382] on button "Save" at bounding box center [303, 374] width 142 height 57
click at [615, 474] on div "Classify the call LOCATION NAME 5 Star Appliance Repair Pacific Palisades FROM …" at bounding box center [495, 262] width 991 height 525
click at [782, 16] on div "Classify the call LOCATION NAME 5 Star Appliance Repair Pacific Palisades FROM …" at bounding box center [495, 262] width 991 height 525
click at [773, 20] on div "Classify the call LOCATION NAME 5 Star Appliance Repair Pacific Palisades FROM …" at bounding box center [495, 262] width 991 height 525
click at [329, 370] on button "Save" at bounding box center [303, 374] width 142 height 57
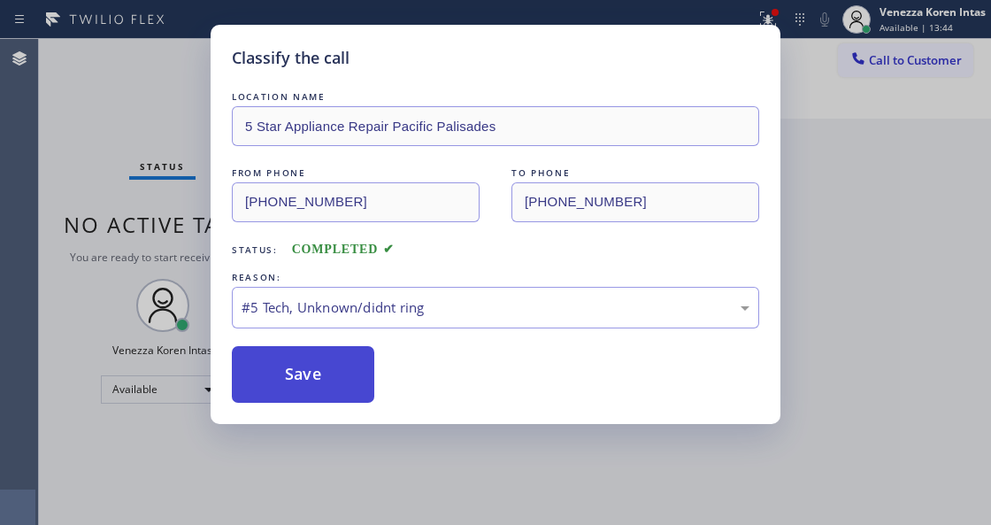
click at [323, 378] on button "Save" at bounding box center [303, 374] width 142 height 57
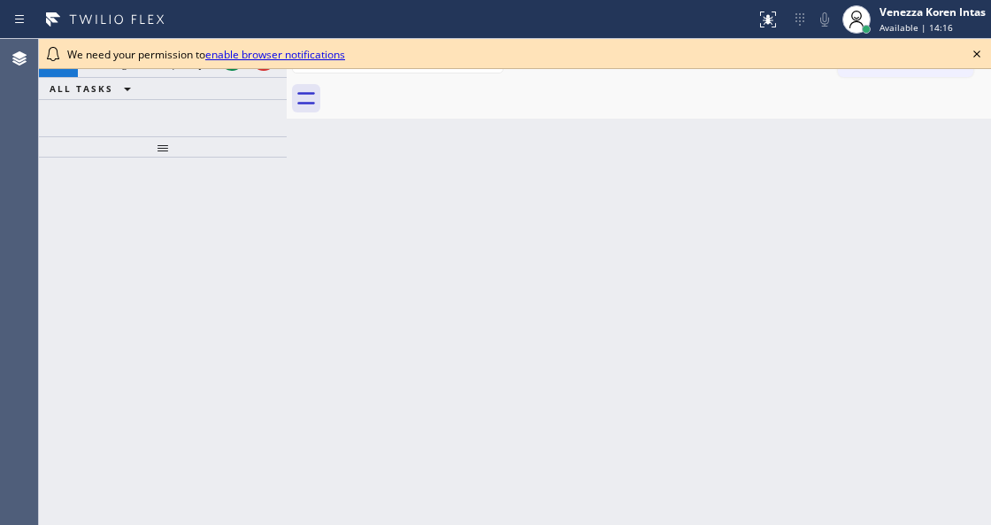
click at [975, 55] on icon at bounding box center [976, 53] width 21 height 21
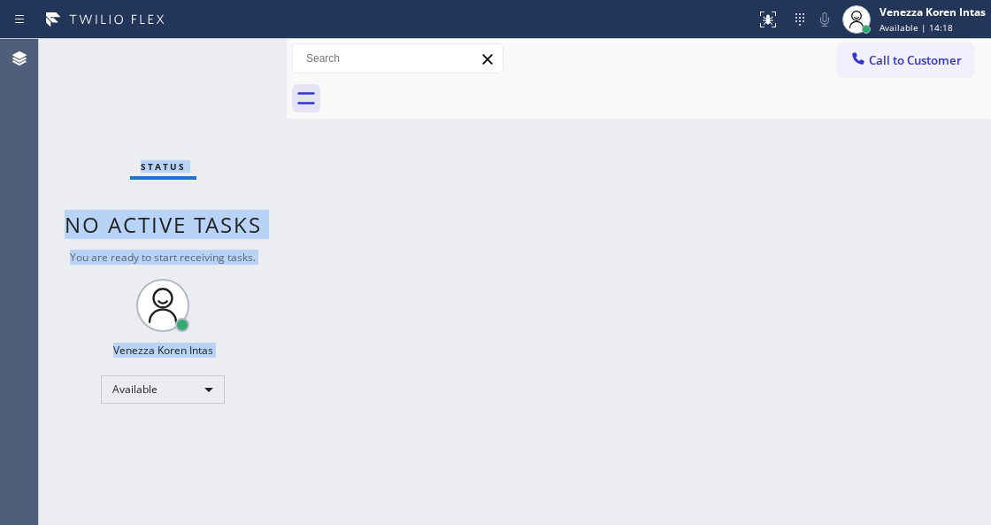
click at [230, 55] on div "Status No active tasks You are ready to start receiving tasks. Venezza Koren In…" at bounding box center [163, 282] width 248 height 486
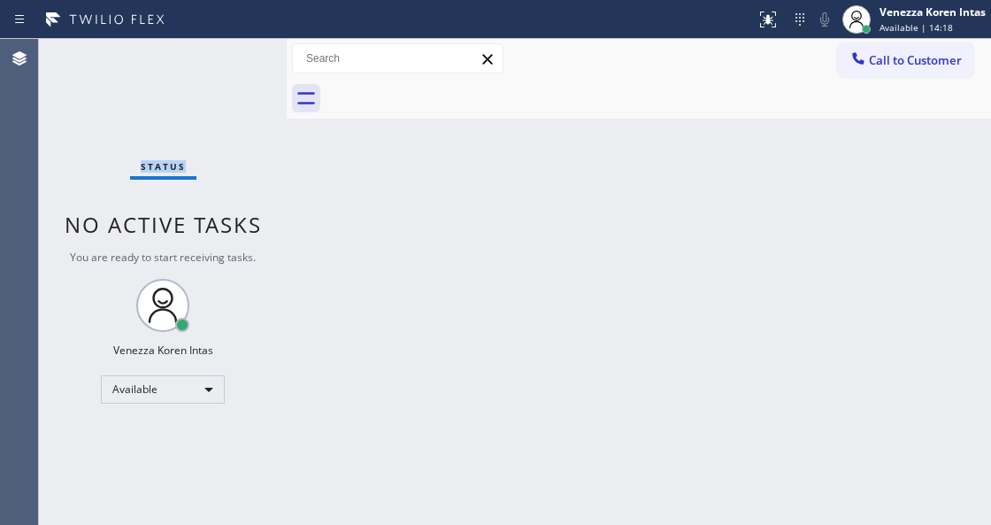
click at [230, 55] on div "Status No active tasks You are ready to start receiving tasks. Venezza Koren In…" at bounding box center [163, 282] width 248 height 486
click at [196, 143] on div "Status No active tasks You are ready to start receiving tasks. Venezza Koren In…" at bounding box center [163, 282] width 248 height 486
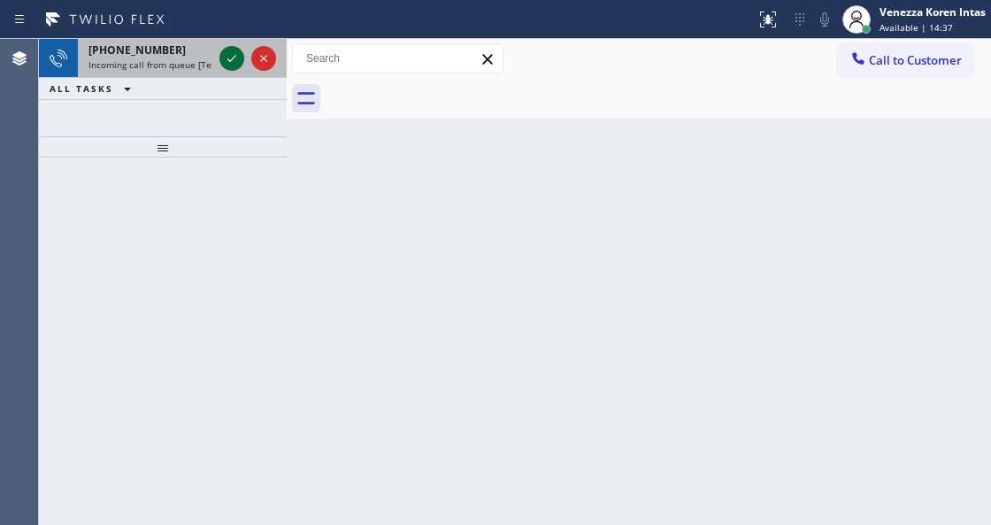
click at [228, 53] on icon at bounding box center [231, 58] width 21 height 21
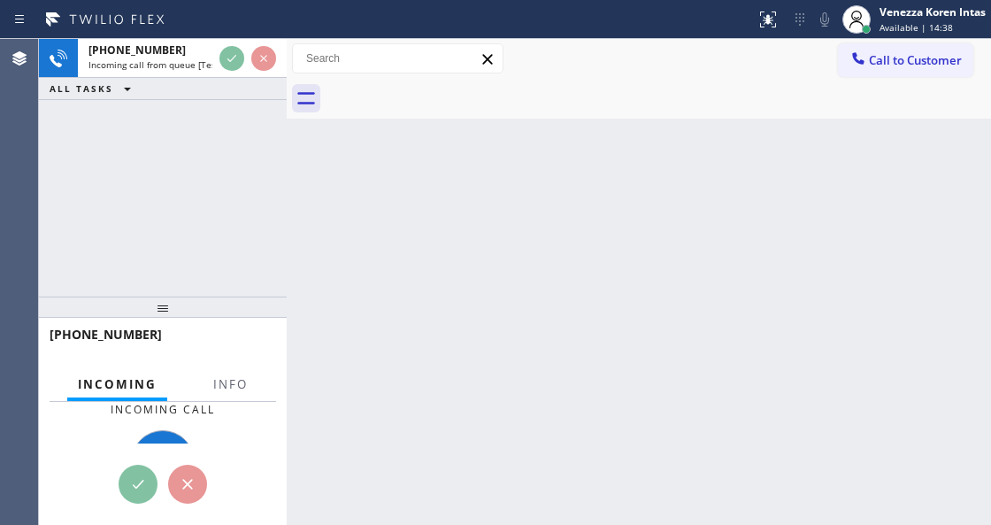
drag, startPoint x: 165, startPoint y: 232, endPoint x: 165, endPoint y: 323, distance: 91.1
click at [165, 318] on div at bounding box center [163, 306] width 248 height 21
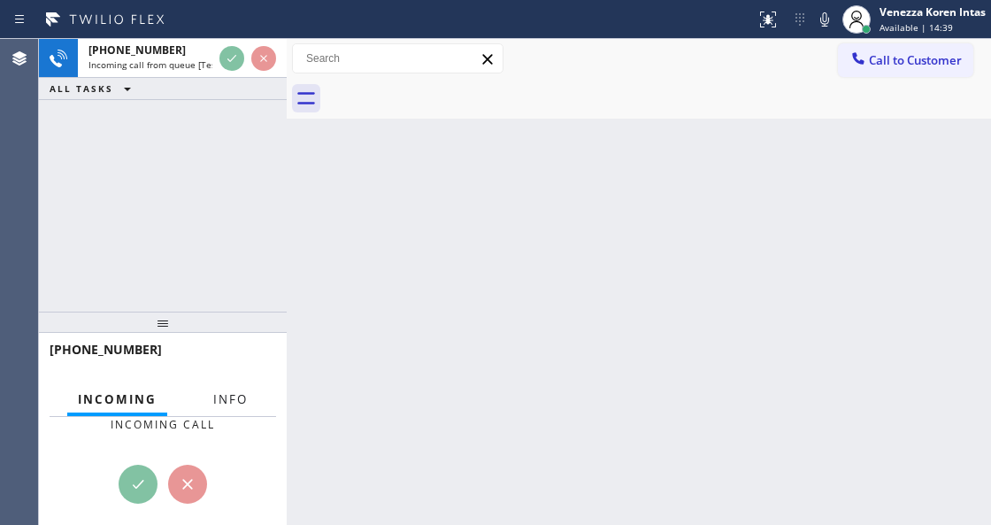
click at [238, 395] on span "Info" at bounding box center [230, 399] width 35 height 16
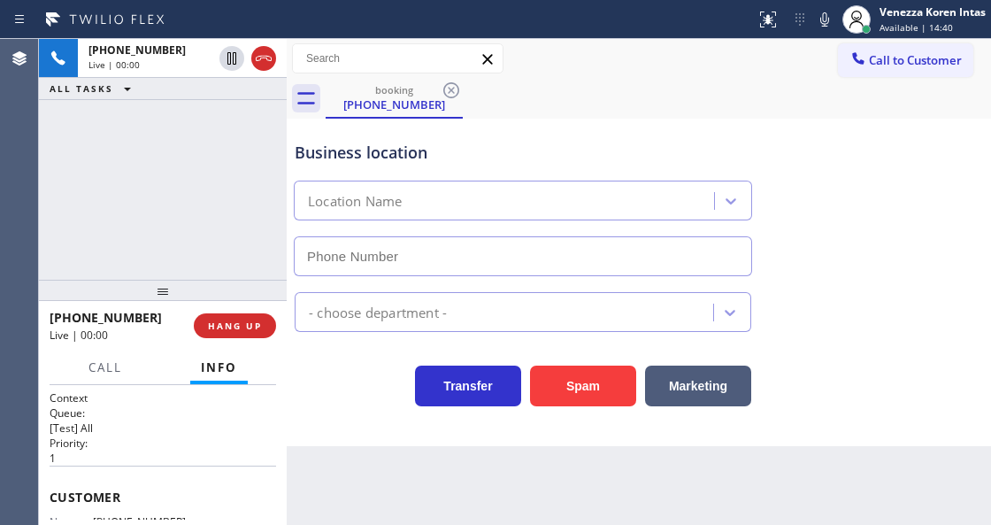
drag, startPoint x: 175, startPoint y: 296, endPoint x: 178, endPoint y: 284, distance: 11.8
click at [178, 284] on div at bounding box center [163, 290] width 248 height 21
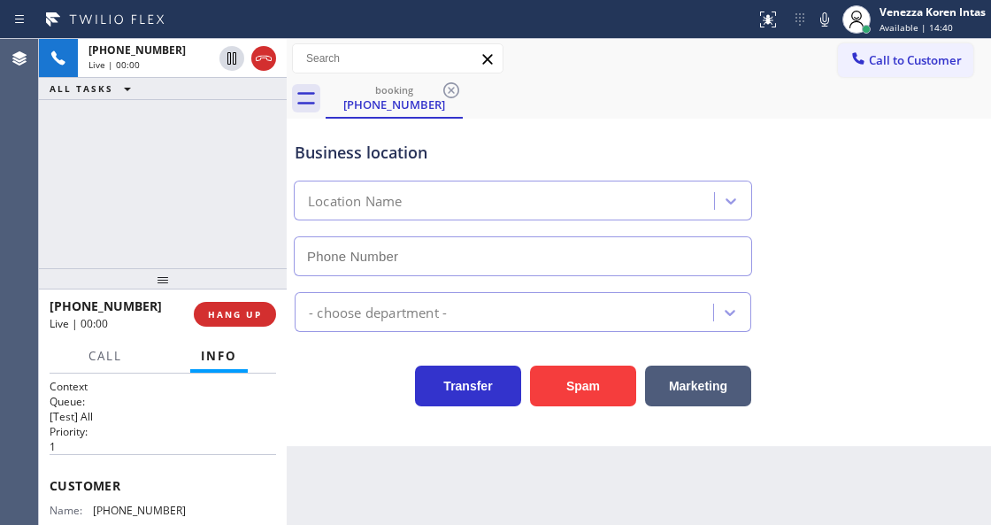
type input "[PHONE_NUMBER]"
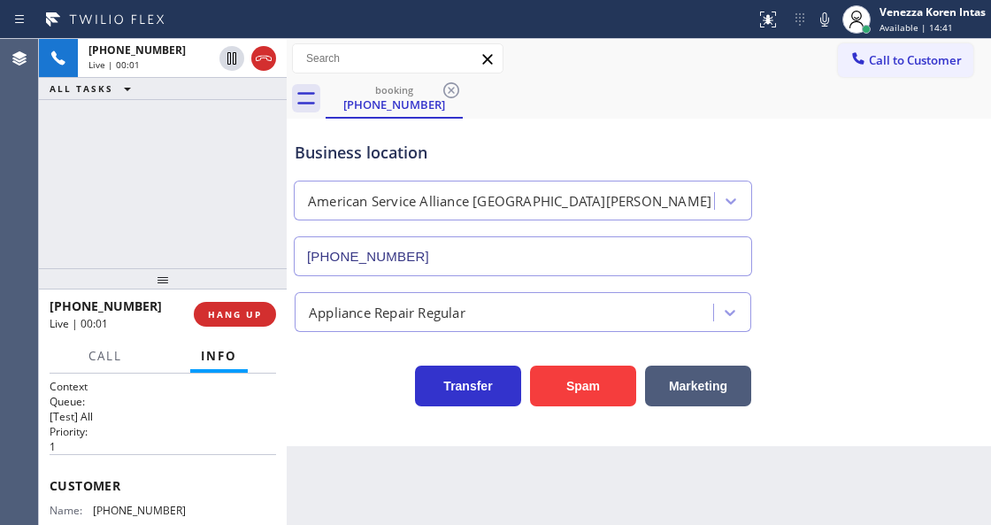
drag, startPoint x: 323, startPoint y: 198, endPoint x: 412, endPoint y: 195, distance: 89.4
click at [324, 198] on div "American Service Alliance [GEOGRAPHIC_DATA][PERSON_NAME]" at bounding box center [509, 201] width 403 height 20
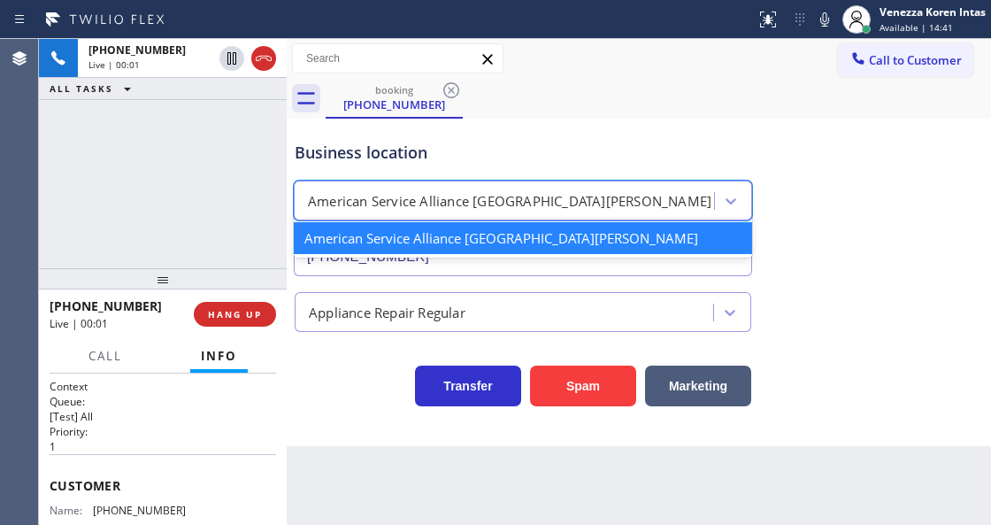
click at [570, 115] on div "booking [PHONE_NUMBER]" at bounding box center [658, 99] width 665 height 40
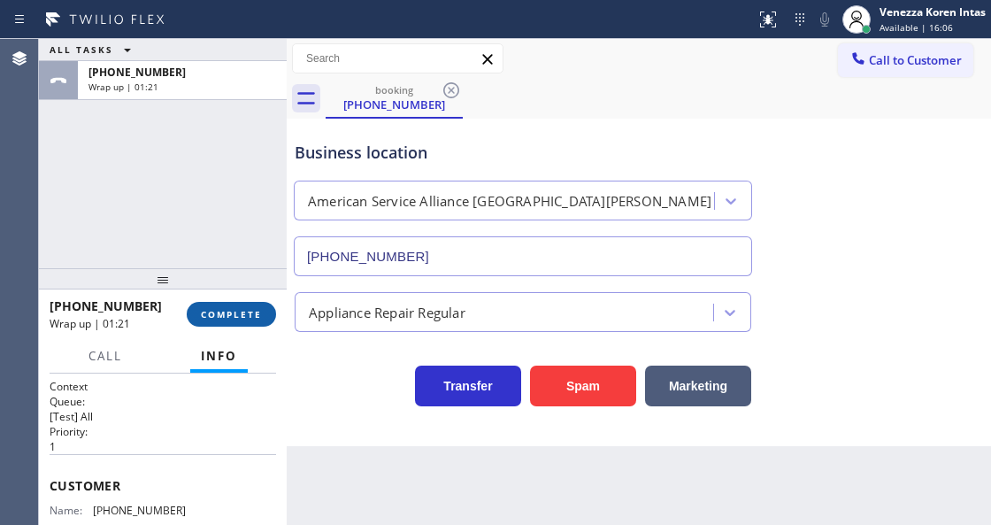
click at [215, 317] on span "COMPLETE" at bounding box center [231, 314] width 61 height 12
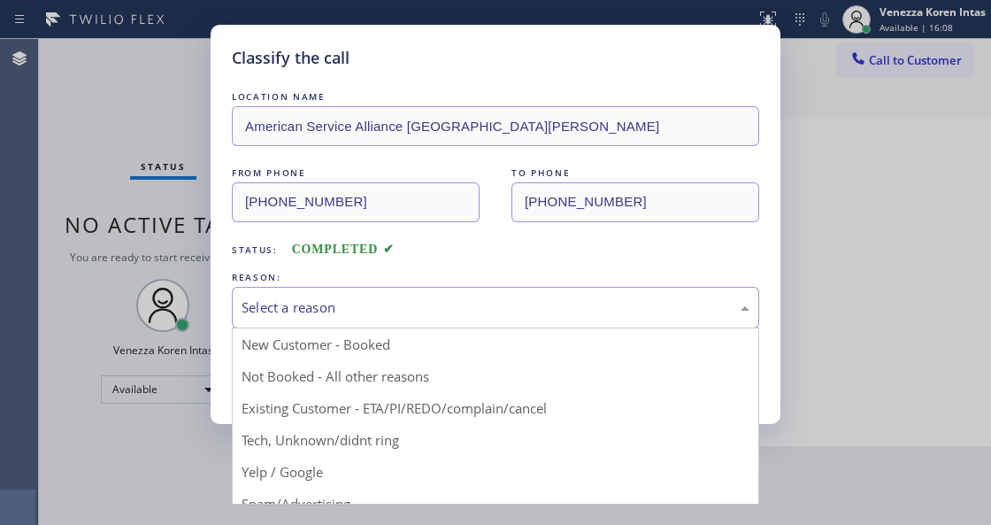
click at [409, 310] on div "Select a reason" at bounding box center [496, 307] width 508 height 20
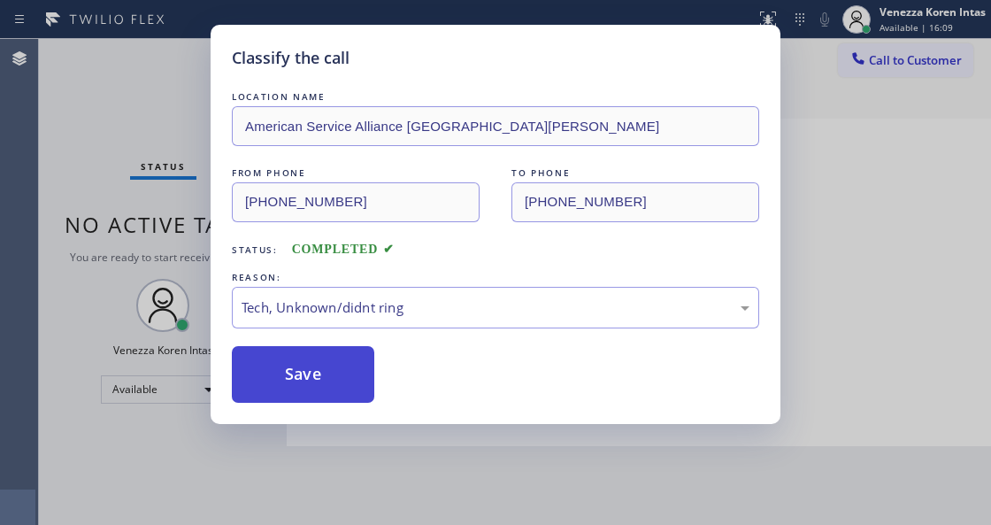
click at [323, 386] on button "Save" at bounding box center [303, 374] width 142 height 57
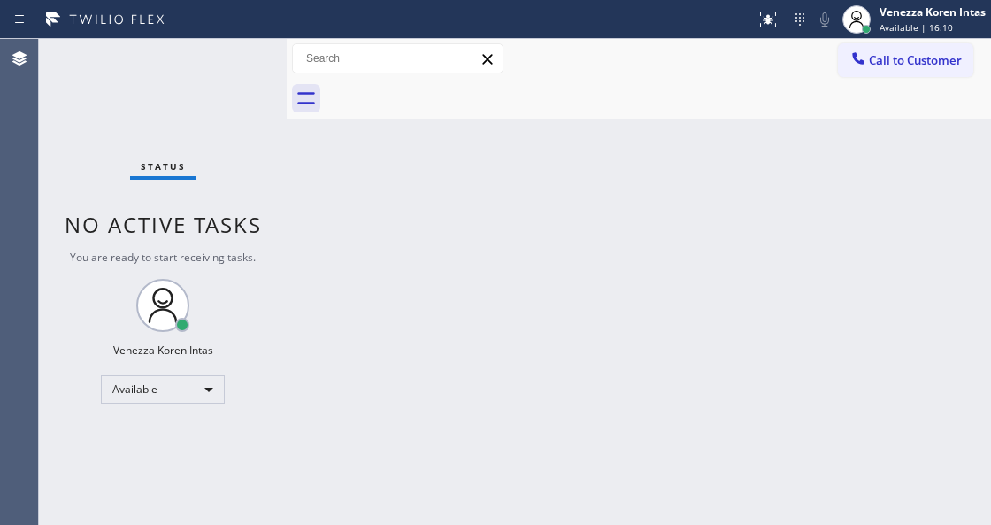
click at [186, 21] on div at bounding box center [377, 19] width 741 height 28
click at [196, 74] on div "Status No active tasks You are ready to start receiving tasks. Venezza Koren In…" at bounding box center [163, 282] width 248 height 486
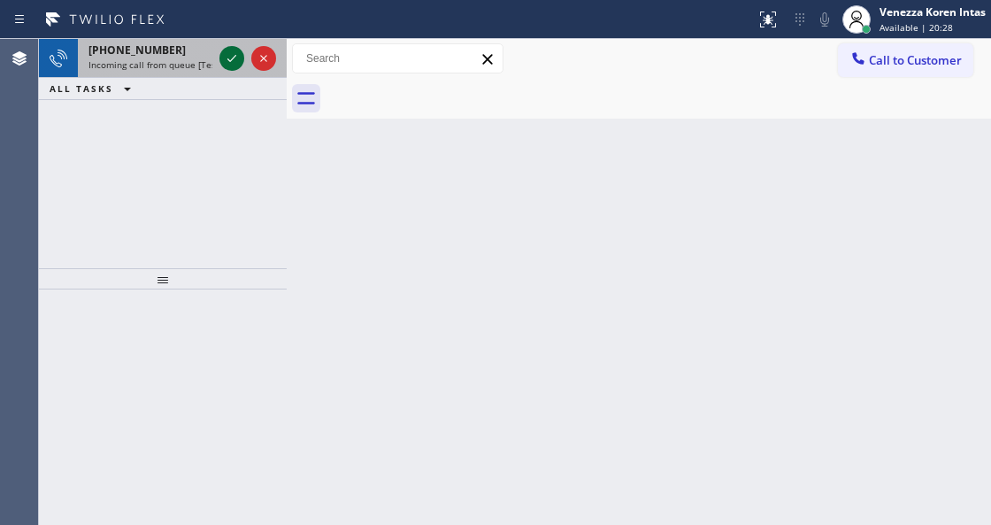
click at [229, 59] on icon at bounding box center [231, 58] width 21 height 21
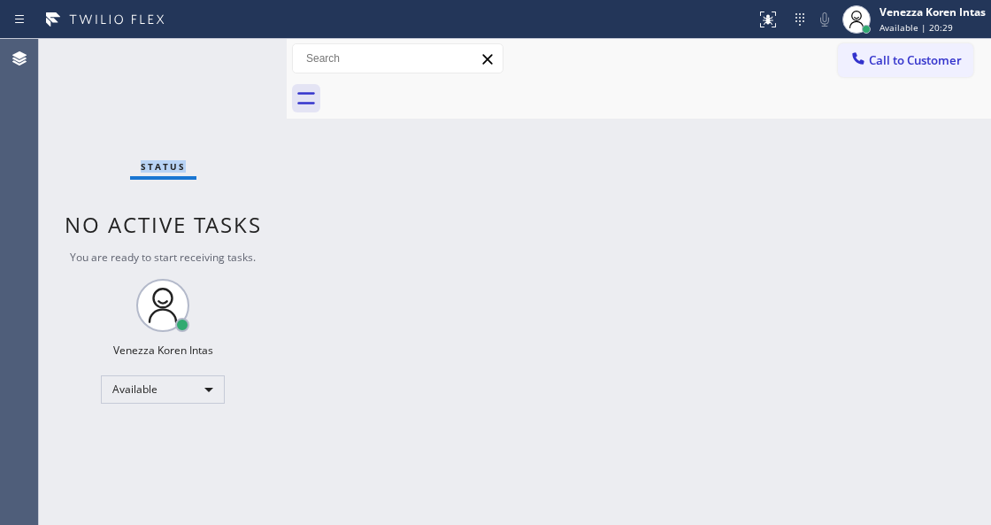
click at [229, 59] on div "Status No active tasks You are ready to start receiving tasks. Venezza Koren In…" at bounding box center [163, 282] width 248 height 486
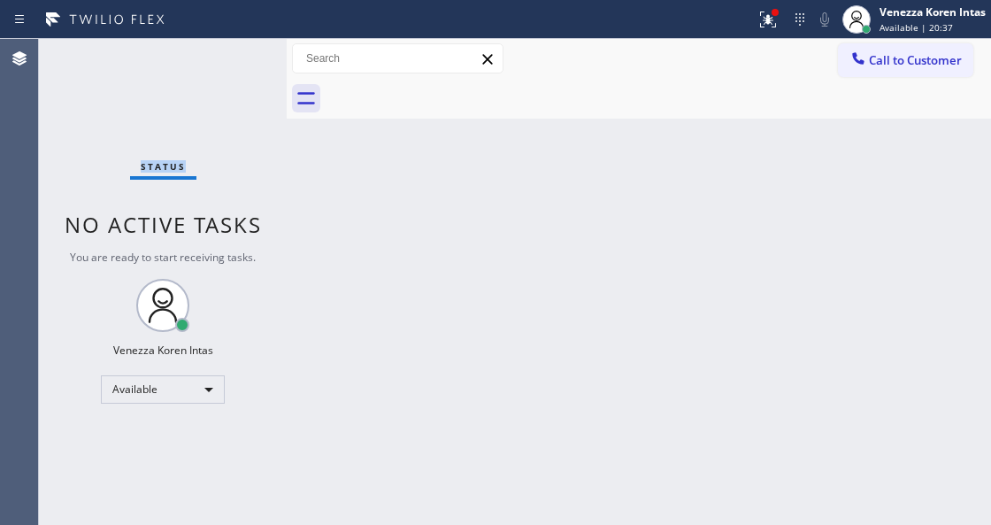
drag, startPoint x: 754, startPoint y: 25, endPoint x: 720, endPoint y: 228, distance: 206.3
click at [754, 26] on div at bounding box center [768, 19] width 39 height 21
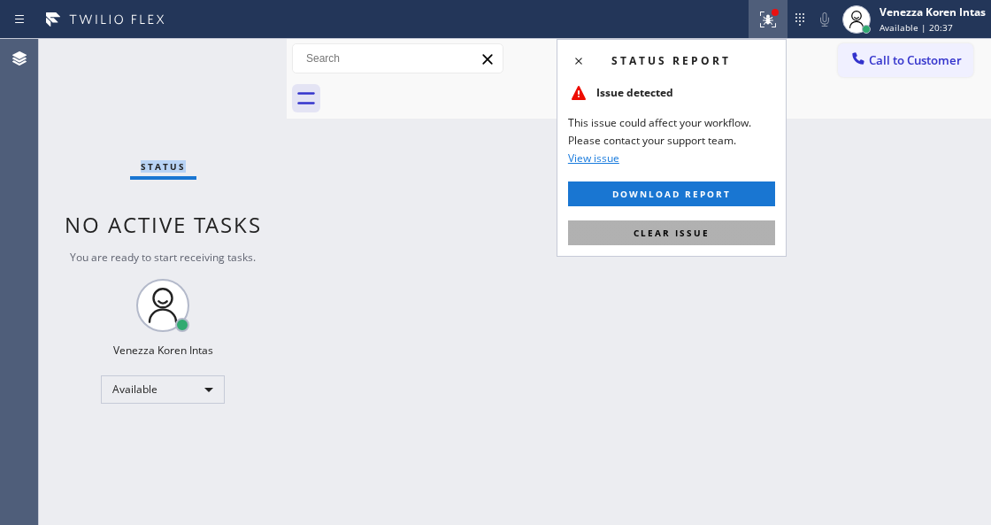
click at [711, 232] on button "Clear issue" at bounding box center [671, 232] width 207 height 25
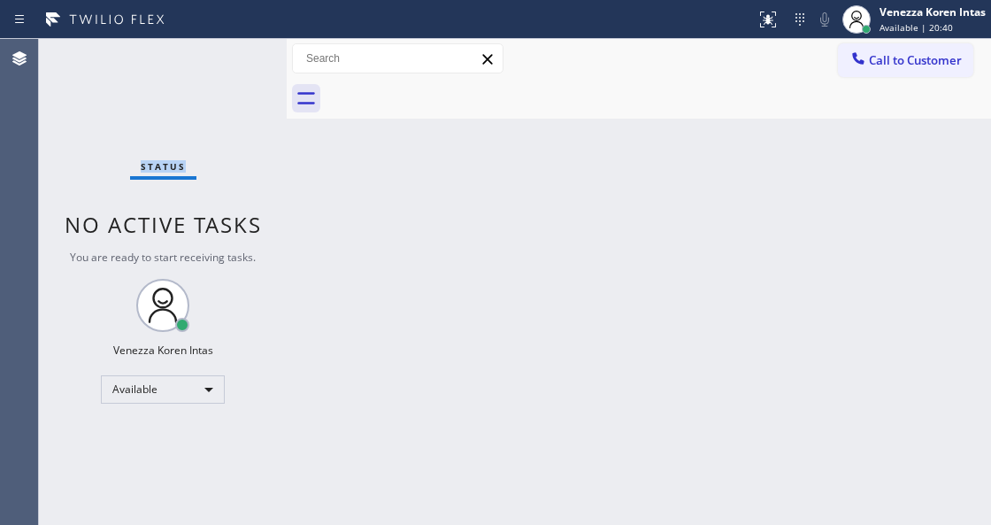
click at [248, 73] on div "Status No active tasks You are ready to start receiving tasks. Venezza Koren In…" at bounding box center [163, 282] width 248 height 486
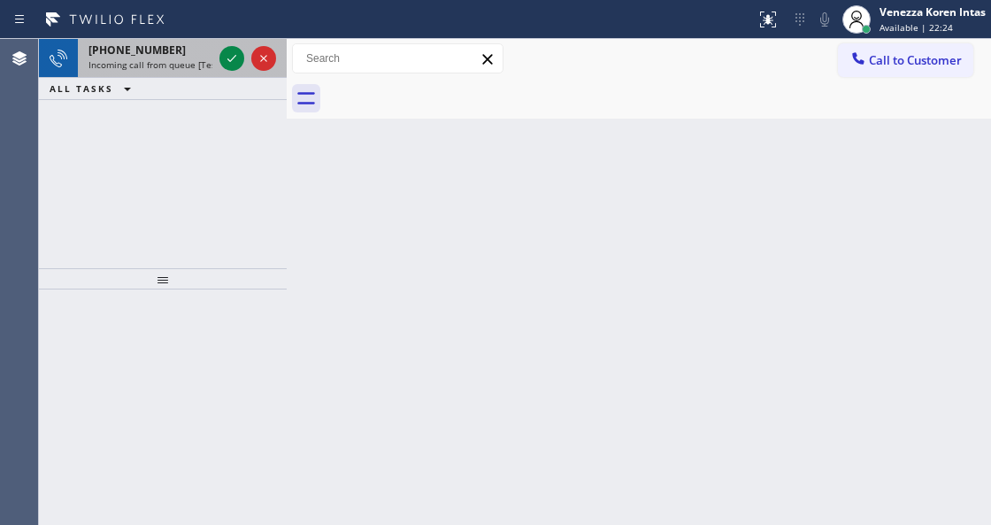
click at [203, 71] on div "[PHONE_NUMBER] Incoming call from queue [Test] All" at bounding box center [147, 58] width 138 height 39
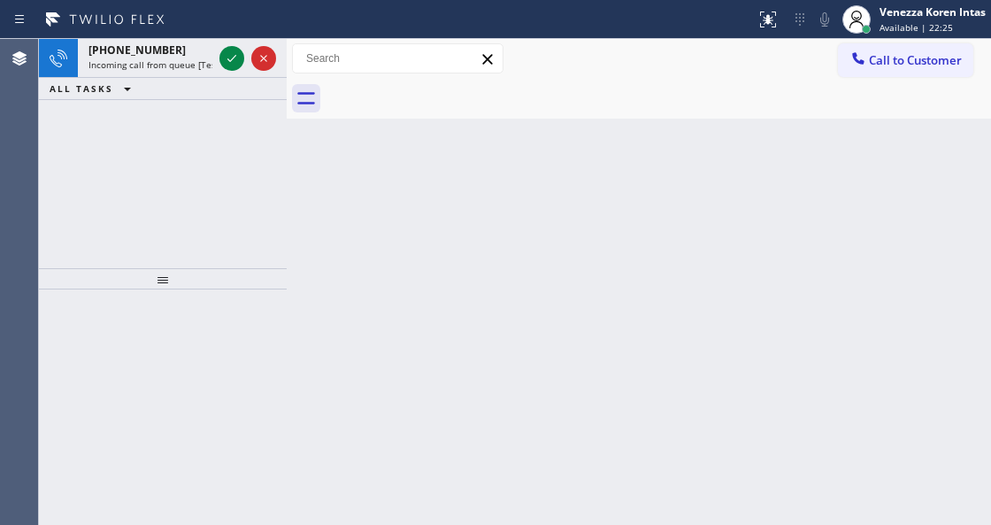
click at [897, 40] on div "Call to Customer Outbound call Location Search location Your caller id phone nu…" at bounding box center [639, 59] width 704 height 40
click at [906, 21] on span "Available | 22:26" at bounding box center [915, 27] width 73 height 12
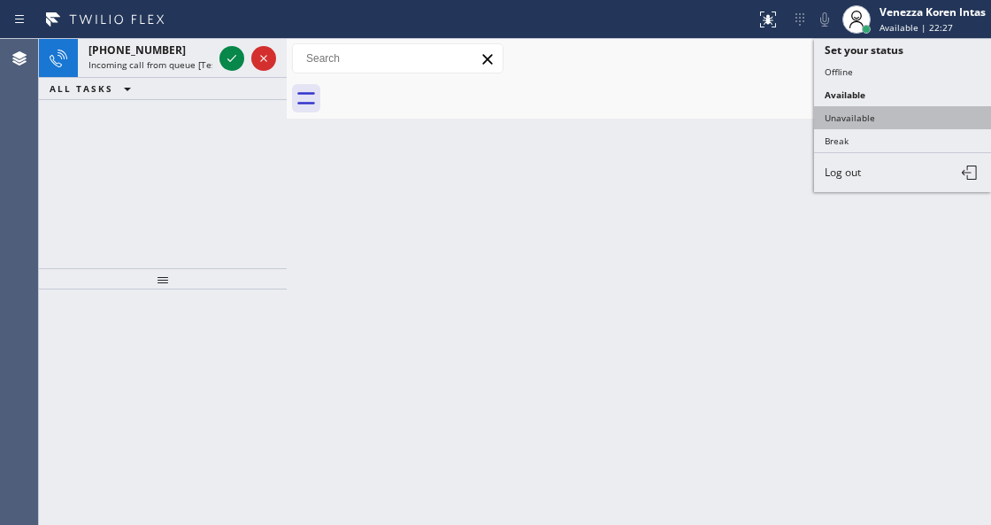
click at [885, 106] on button "Unavailable" at bounding box center [902, 117] width 177 height 23
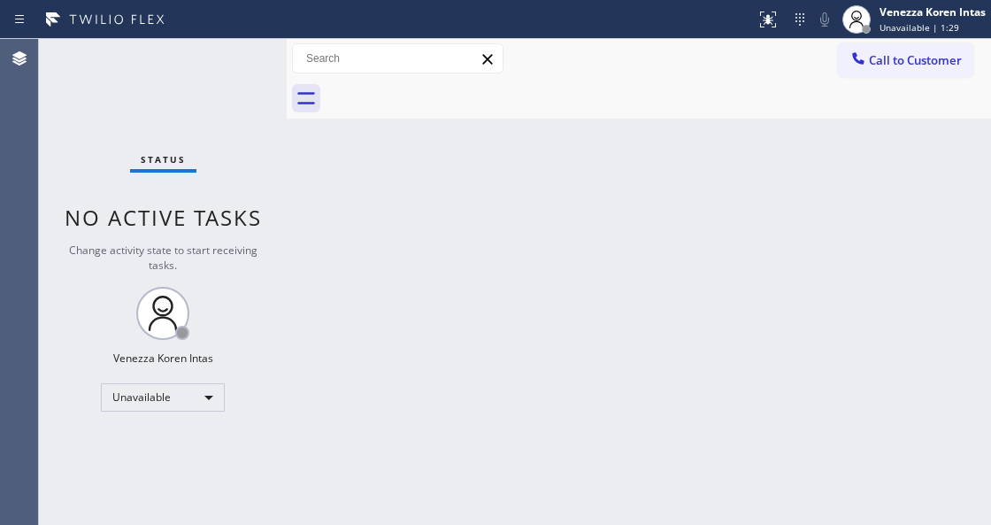
click at [202, 65] on div "Status No active tasks Change activity state to start receiving tasks. Venezza …" at bounding box center [163, 282] width 248 height 486
click at [248, 56] on div "Status No active tasks Change activity state to start receiving tasks. Venezza …" at bounding box center [163, 282] width 248 height 486
click at [953, 28] on span "Unavailable | 2:51" at bounding box center [919, 27] width 80 height 12
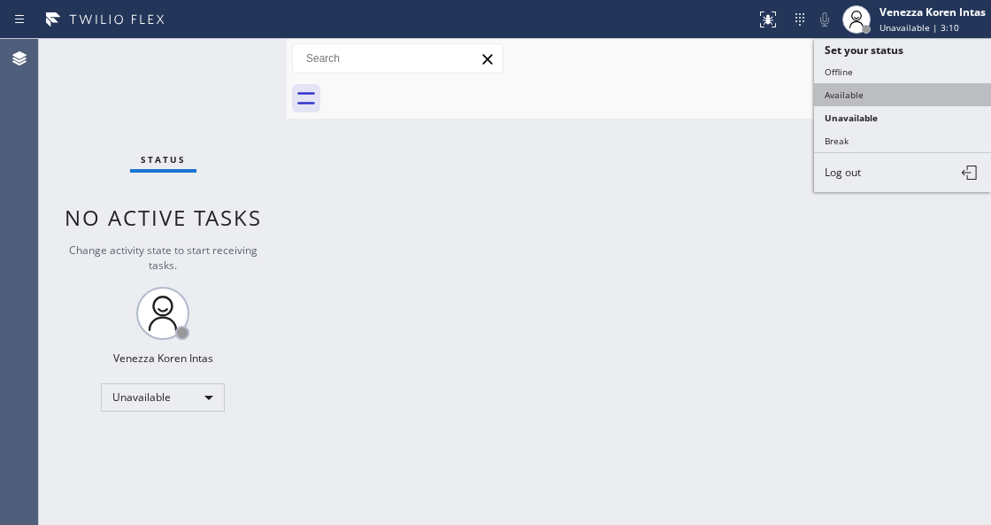
click at [883, 103] on button "Available" at bounding box center [902, 94] width 177 height 23
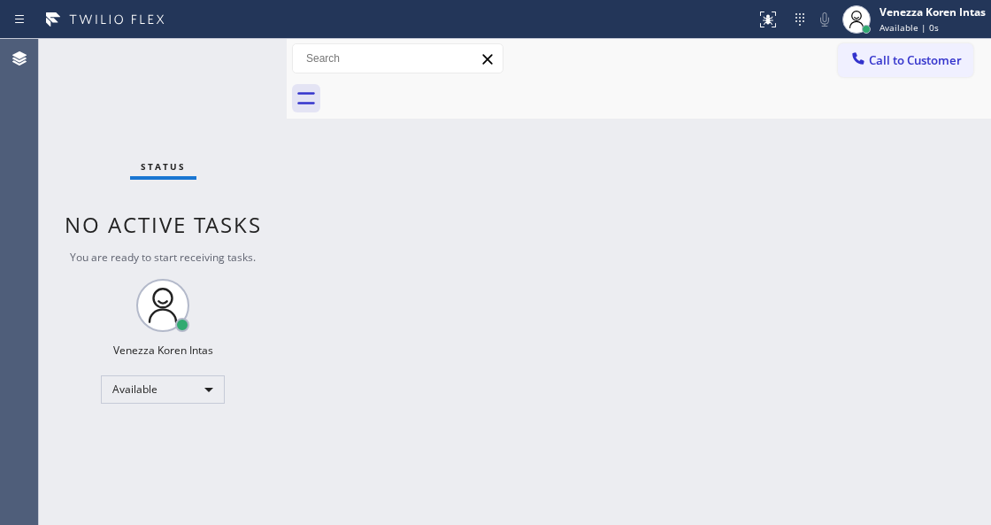
click at [219, 51] on div "Status No active tasks You are ready to start receiving tasks. Venezza Koren In…" at bounding box center [163, 282] width 248 height 486
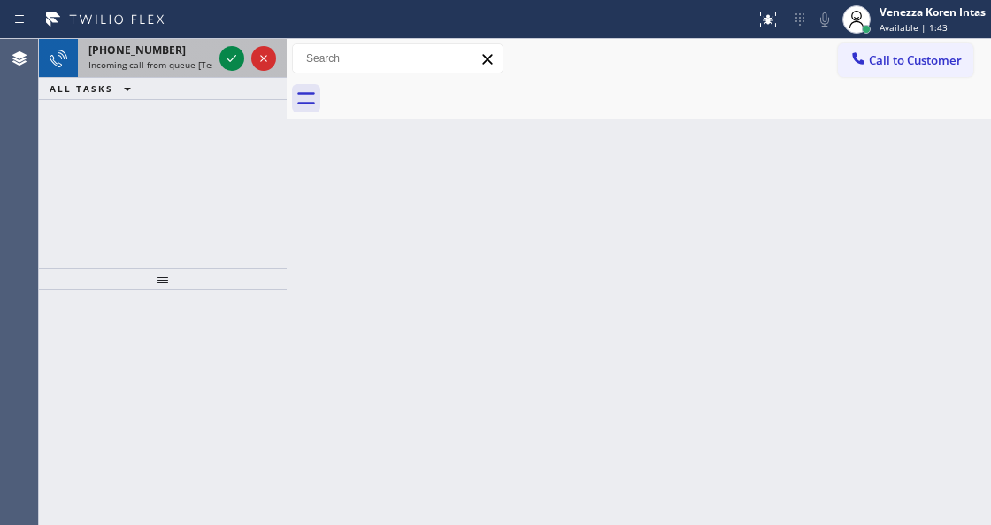
click at [232, 45] on div at bounding box center [248, 58] width 64 height 39
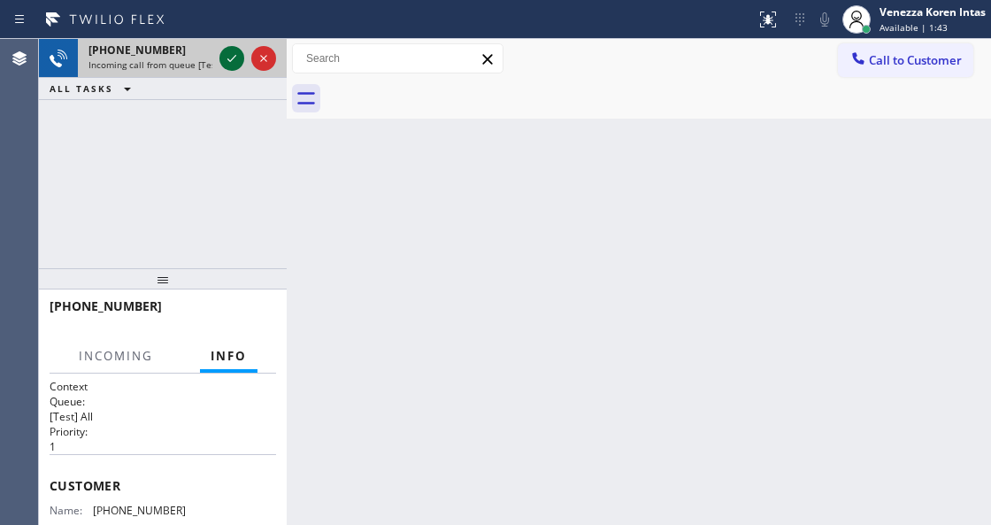
click at [230, 53] on icon at bounding box center [231, 58] width 21 height 21
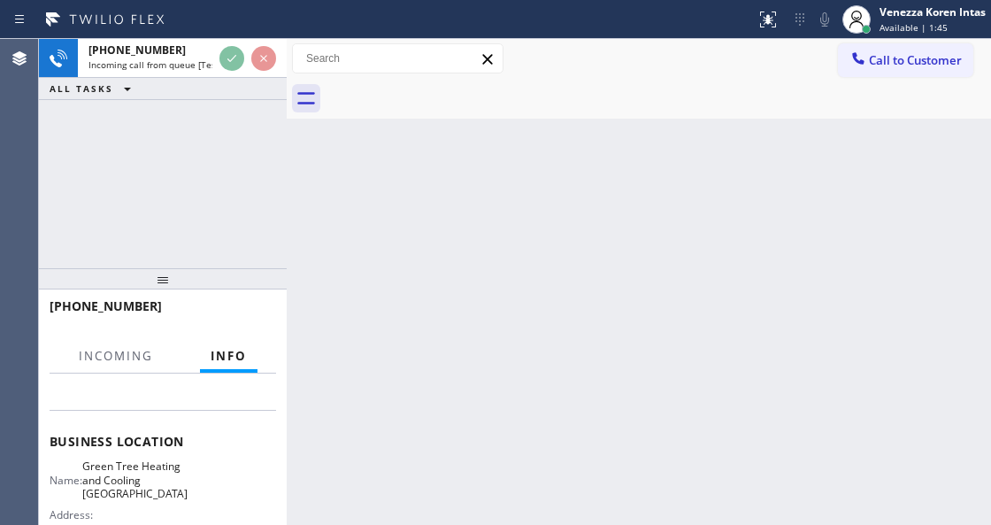
scroll to position [235, 0]
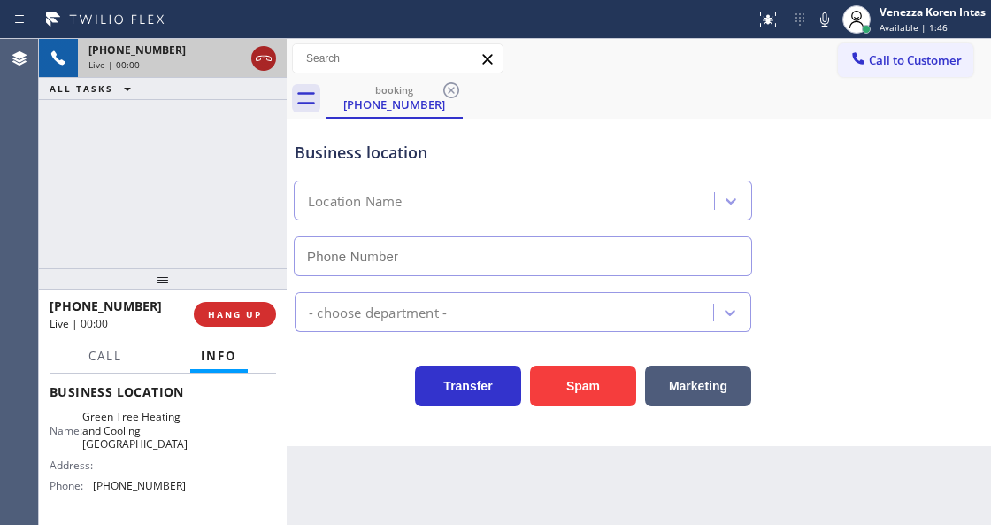
type input "[PHONE_NUMBER]"
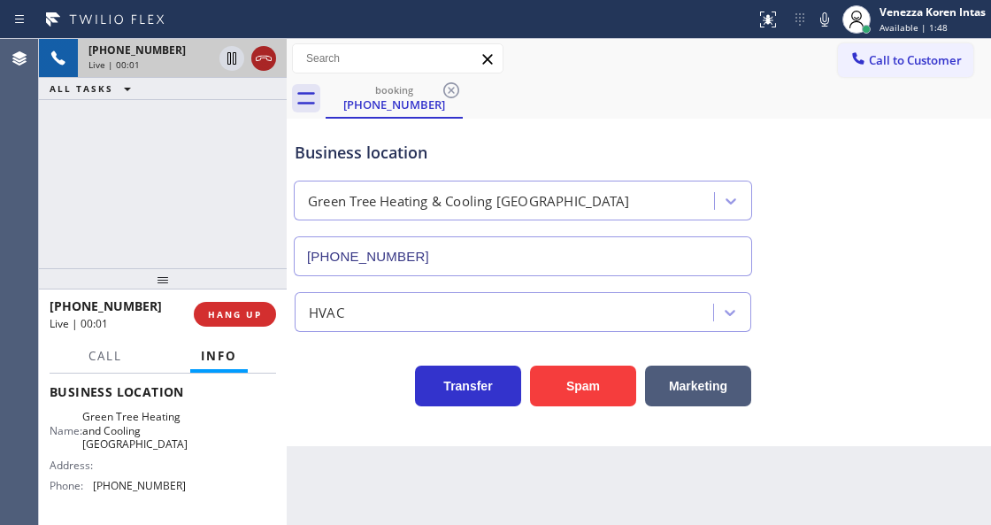
click at [263, 50] on icon at bounding box center [263, 58] width 21 height 21
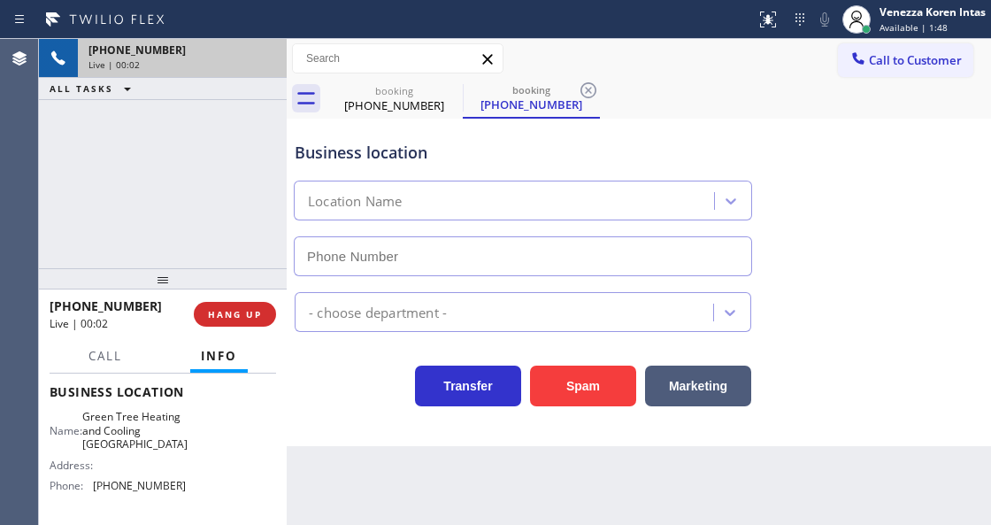
type input "[PHONE_NUMBER]"
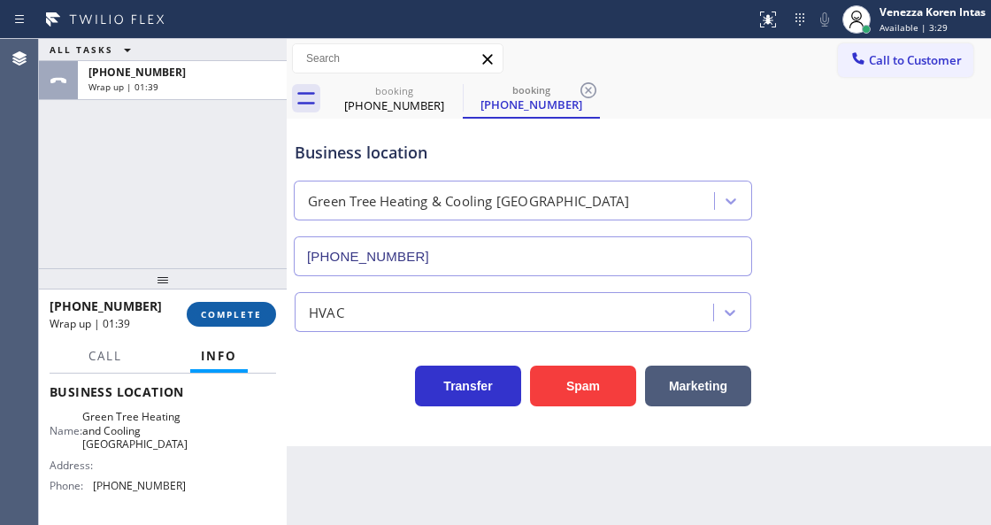
click at [257, 308] on span "COMPLETE" at bounding box center [231, 314] width 61 height 12
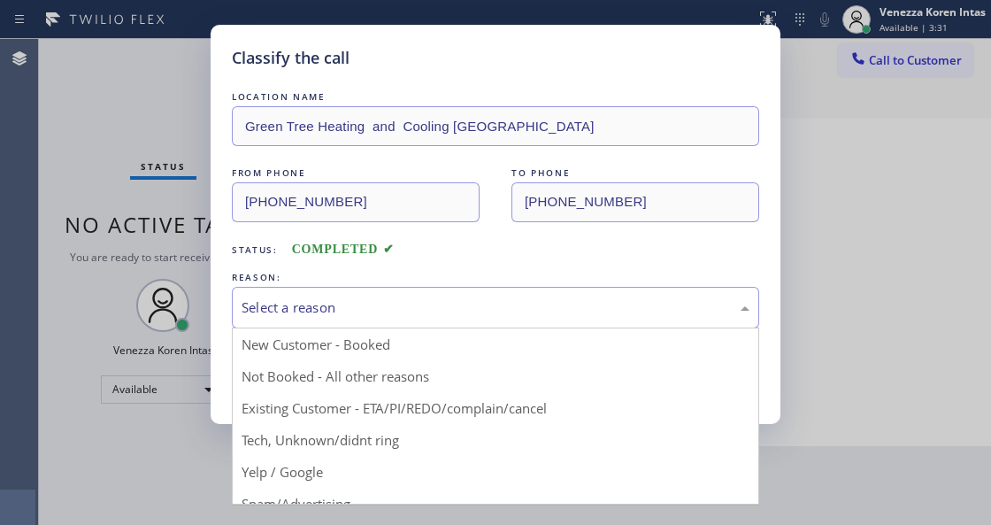
click at [472, 301] on div "Select a reason" at bounding box center [496, 307] width 508 height 20
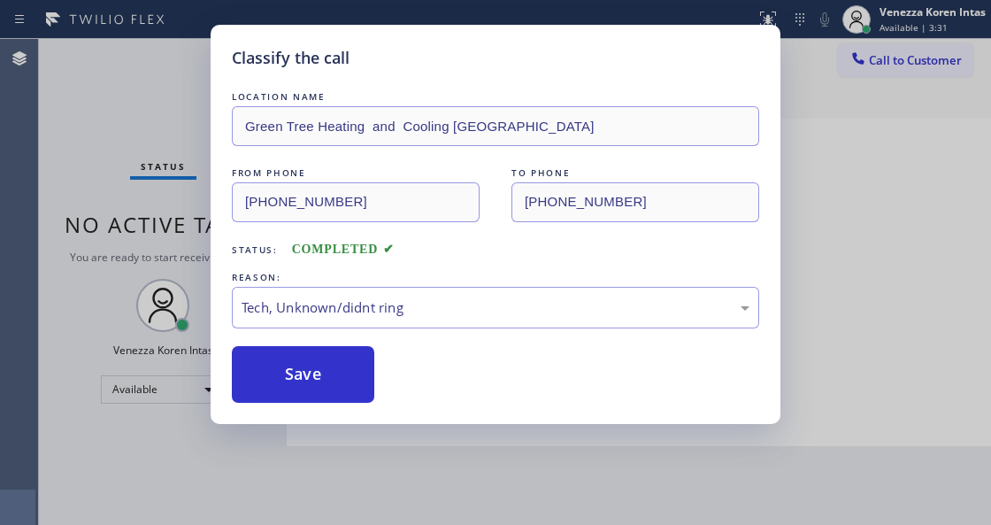
drag, startPoint x: 403, startPoint y: 446, endPoint x: 372, endPoint y: 406, distance: 51.0
click at [371, 405] on div "Classify the call LOCATION NAME Green Tree Heating and Cooling San Bruno FROM P…" at bounding box center [496, 224] width 570 height 399
click at [356, 380] on button "Save" at bounding box center [303, 374] width 142 height 57
click at [430, 492] on div "Classify the call LOCATION NAME Green Tree Heating and Cooling San Bruno FROM P…" at bounding box center [495, 262] width 991 height 525
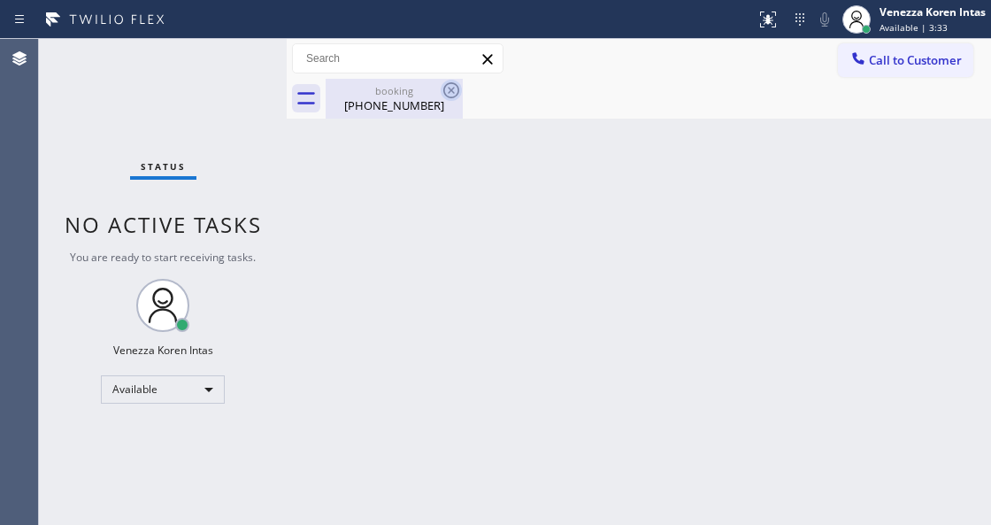
click at [444, 90] on icon at bounding box center [451, 90] width 16 height 16
drag, startPoint x: 230, startPoint y: 70, endPoint x: 457, endPoint y: 107, distance: 230.4
click at [262, 82] on div "Status No active tasks You are ready to start receiving tasks. Venezza Koren In…" at bounding box center [163, 282] width 248 height 486
drag, startPoint x: 457, startPoint y: 104, endPoint x: 444, endPoint y: 111, distance: 14.3
click at [449, 106] on div "[PHONE_NUMBER]" at bounding box center [394, 105] width 134 height 16
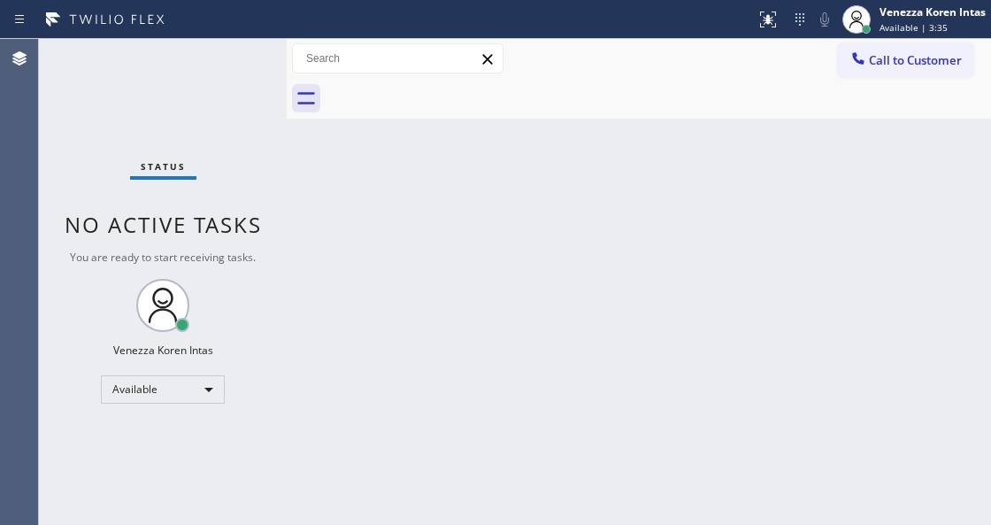
click at [239, 53] on div "Status No active tasks You are ready to start receiving tasks. Venezza Koren In…" at bounding box center [163, 282] width 248 height 486
click at [235, 33] on div "Status report No issues detected If you experience an issue, please download th…" at bounding box center [495, 262] width 991 height 525
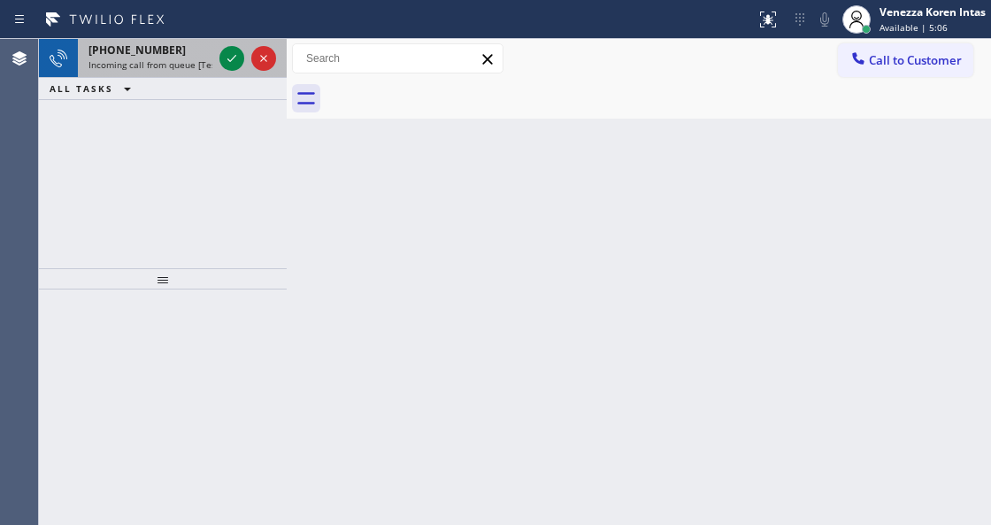
click at [211, 67] on span "Incoming call from queue [Test] All" at bounding box center [161, 64] width 147 height 12
click at [223, 59] on icon at bounding box center [231, 58] width 21 height 21
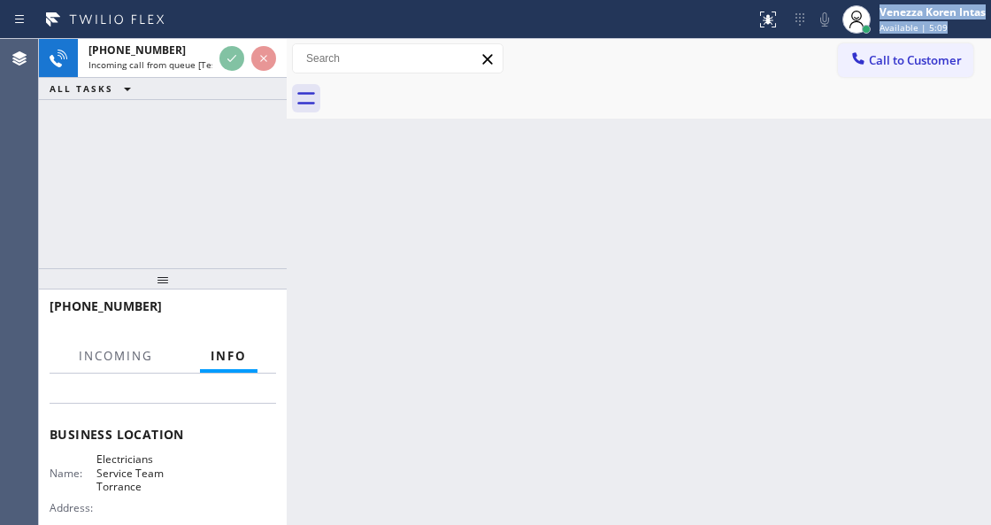
scroll to position [235, 0]
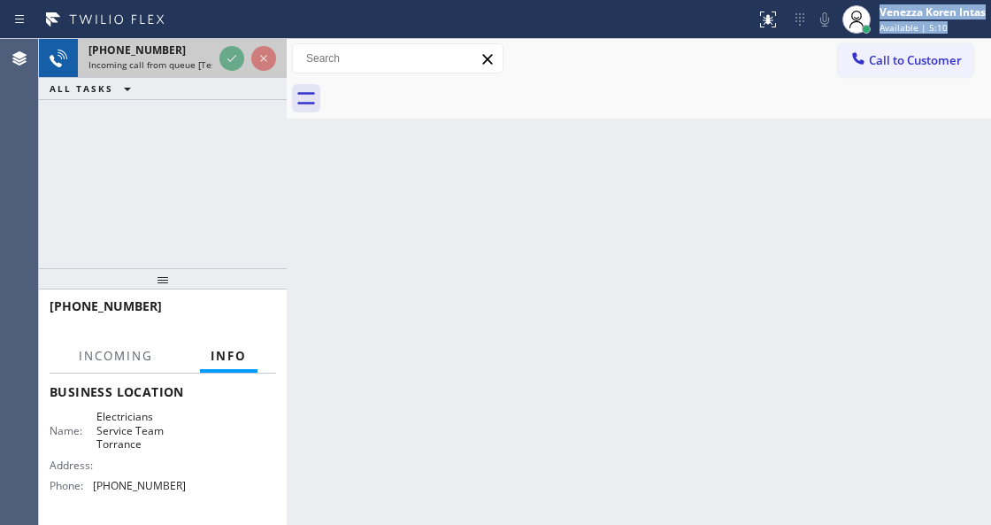
click at [239, 44] on div at bounding box center [248, 58] width 64 height 39
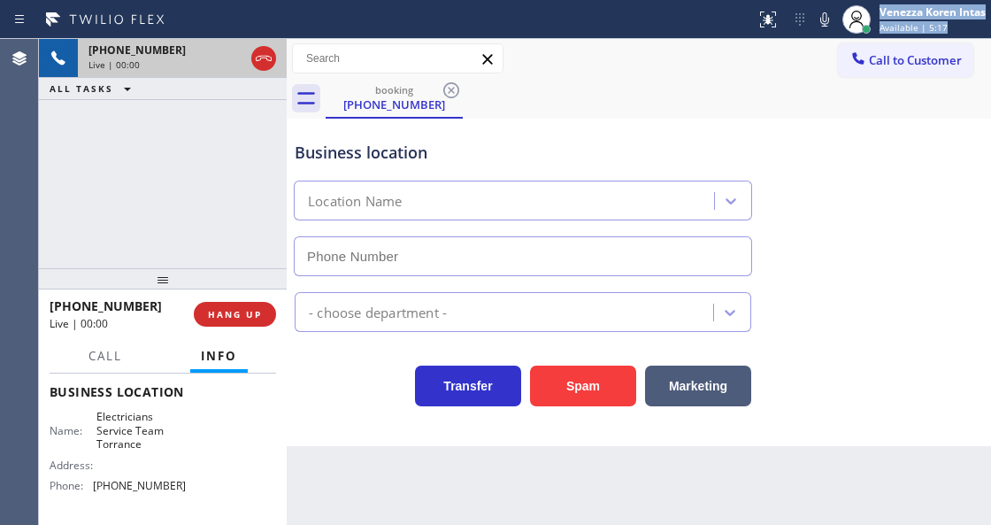
type input "[PHONE_NUMBER]"
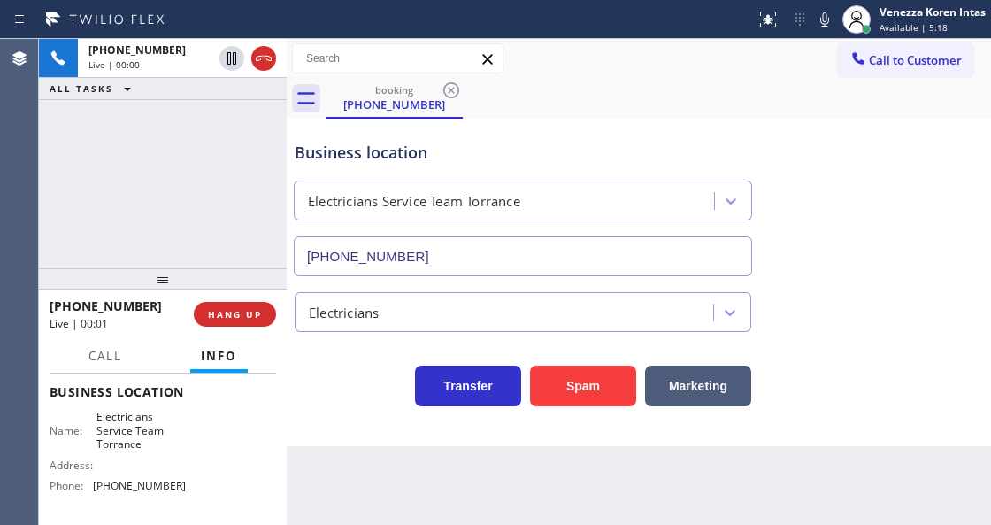
click at [258, 273] on div at bounding box center [163, 278] width 248 height 21
drag, startPoint x: 584, startPoint y: 155, endPoint x: 777, endPoint y: 76, distance: 208.3
click at [587, 153] on div "Business location" at bounding box center [523, 153] width 457 height 24
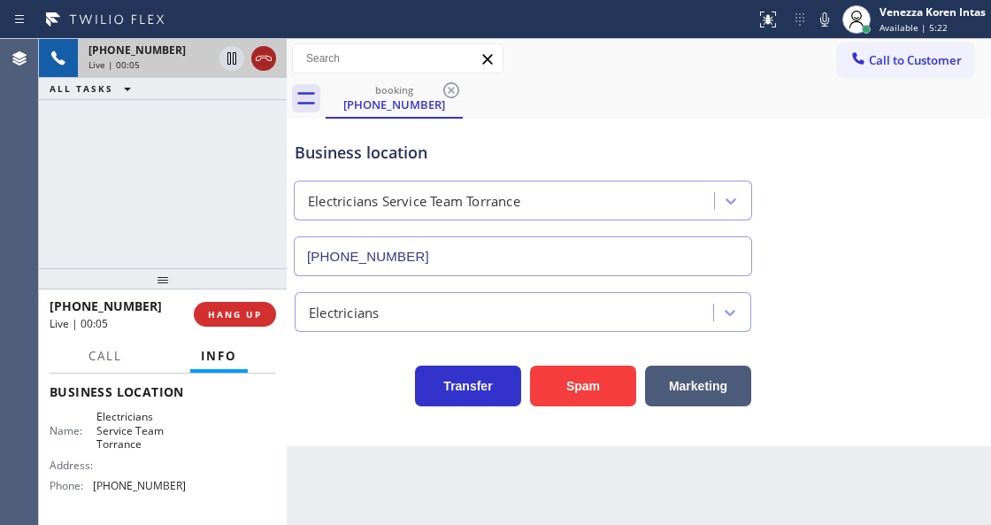
click at [258, 61] on icon at bounding box center [263, 58] width 21 height 21
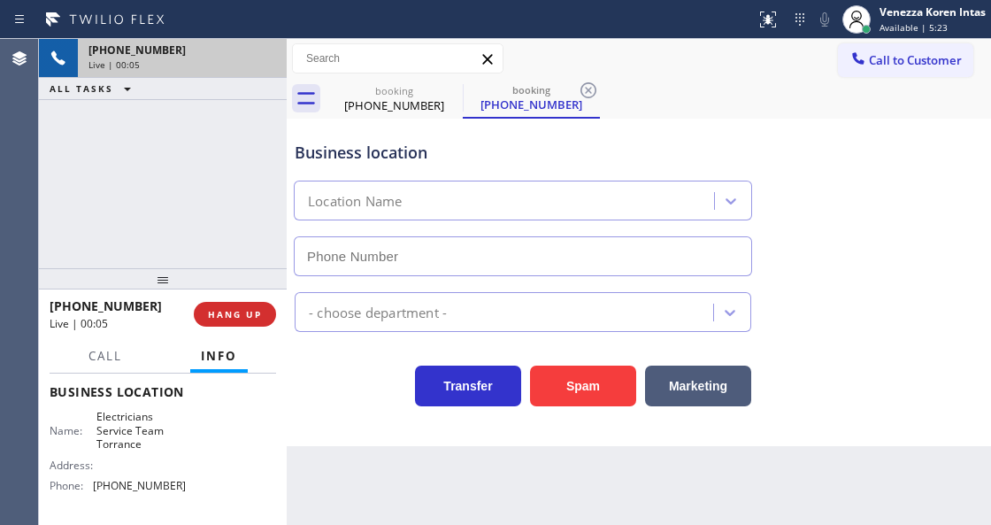
type input "[PHONE_NUMBER]"
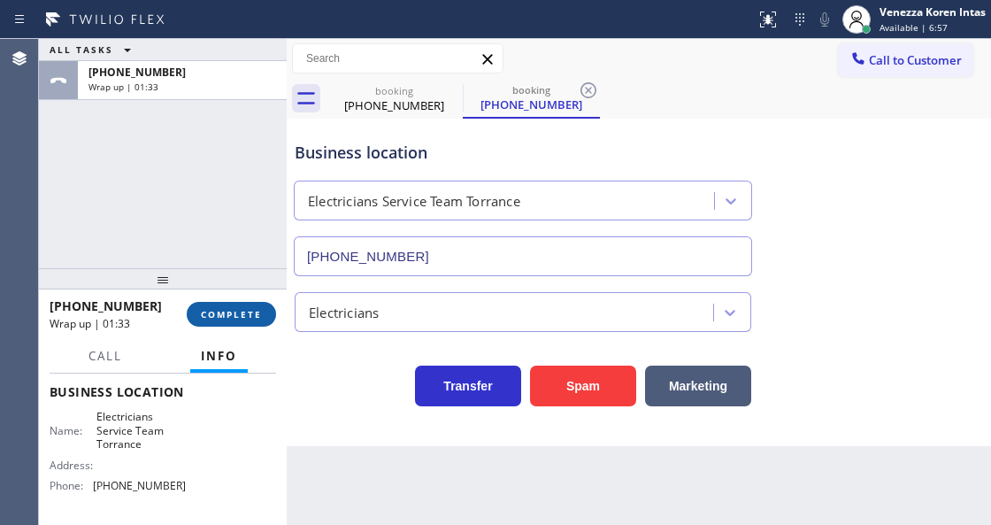
click at [262, 310] on button "COMPLETE" at bounding box center [231, 314] width 89 height 25
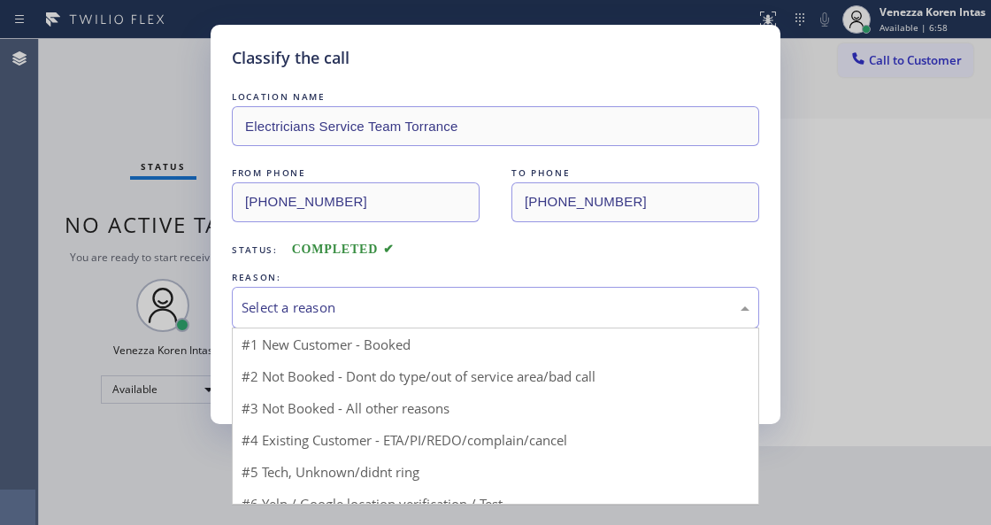
click at [435, 319] on div "Select a reason" at bounding box center [495, 308] width 527 height 42
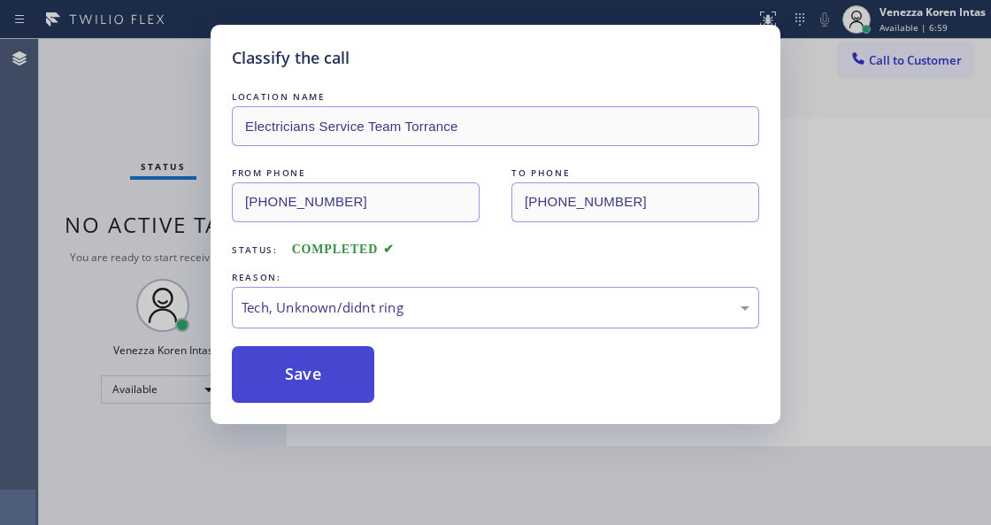
drag, startPoint x: 398, startPoint y: 439, endPoint x: 342, endPoint y: 360, distance: 97.0
click at [342, 360] on button "Save" at bounding box center [303, 374] width 142 height 57
click at [400, 449] on div "Classify the call LOCATION NAME Electricians Service Team Torrance FROM PHONE […" at bounding box center [495, 262] width 991 height 525
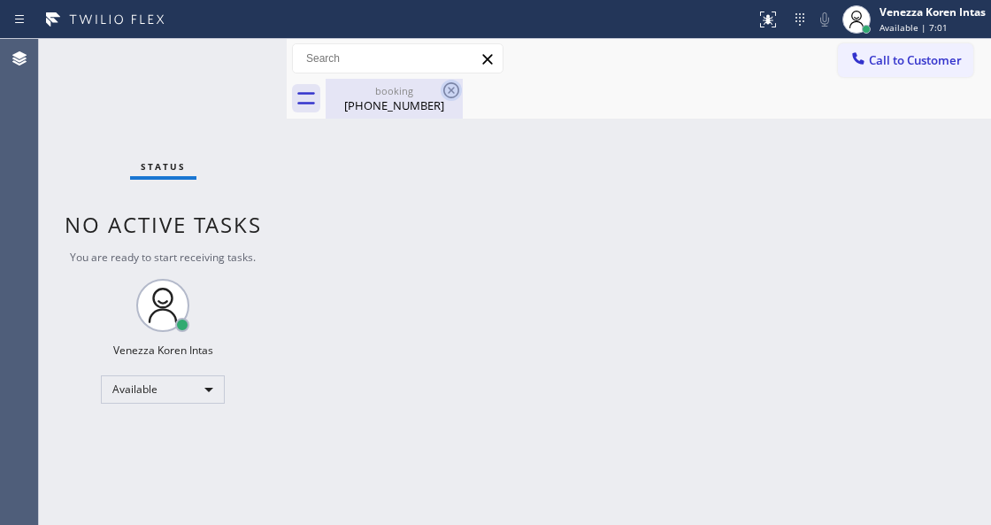
click at [455, 94] on icon at bounding box center [451, 90] width 21 height 21
drag, startPoint x: 423, startPoint y: 96, endPoint x: 422, endPoint y: 132, distance: 36.3
click at [422, 104] on div "booking [PHONE_NUMBER]" at bounding box center [394, 99] width 134 height 40
click at [513, 209] on div "Back to Dashboard Change Sender ID Customers Technicians Select a contact Outbo…" at bounding box center [639, 282] width 704 height 486
click at [257, 70] on div "Status No active tasks You are ready to start receiving tasks. Venezza Koren In…" at bounding box center [163, 282] width 248 height 486
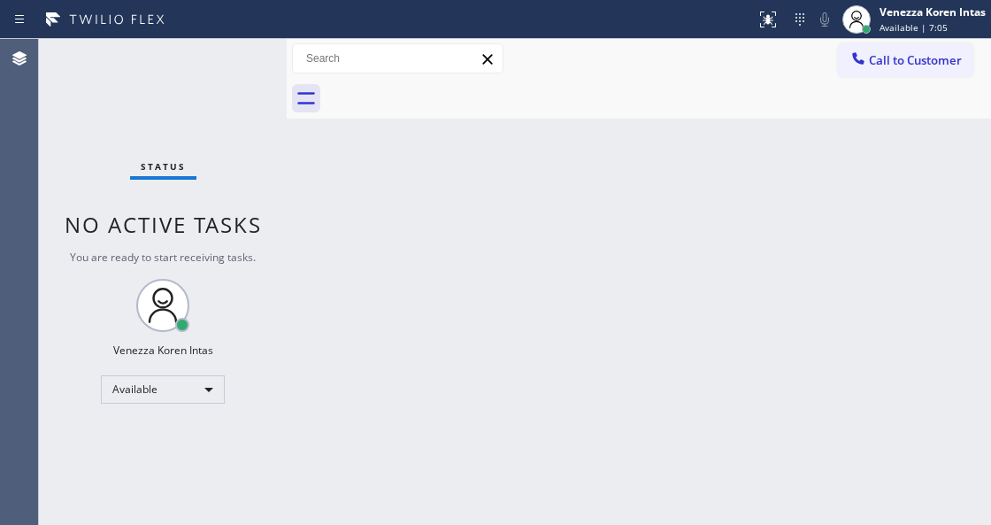
click at [257, 65] on div "Status No active tasks You are ready to start receiving tasks. Venezza Koren In…" at bounding box center [163, 282] width 248 height 486
click at [255, 65] on div "Status No active tasks You are ready to start receiving tasks. Venezza Koren In…" at bounding box center [163, 282] width 248 height 486
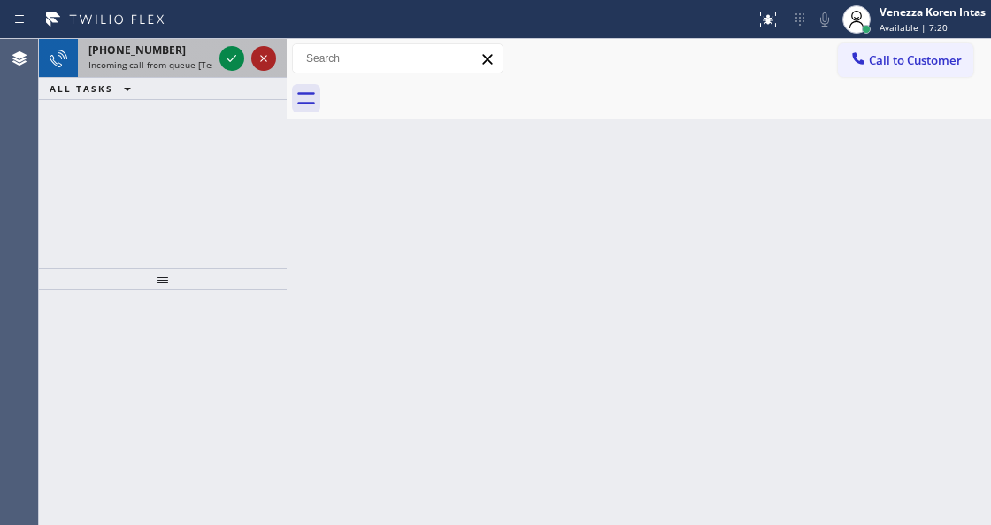
click at [255, 65] on icon at bounding box center [263, 58] width 21 height 21
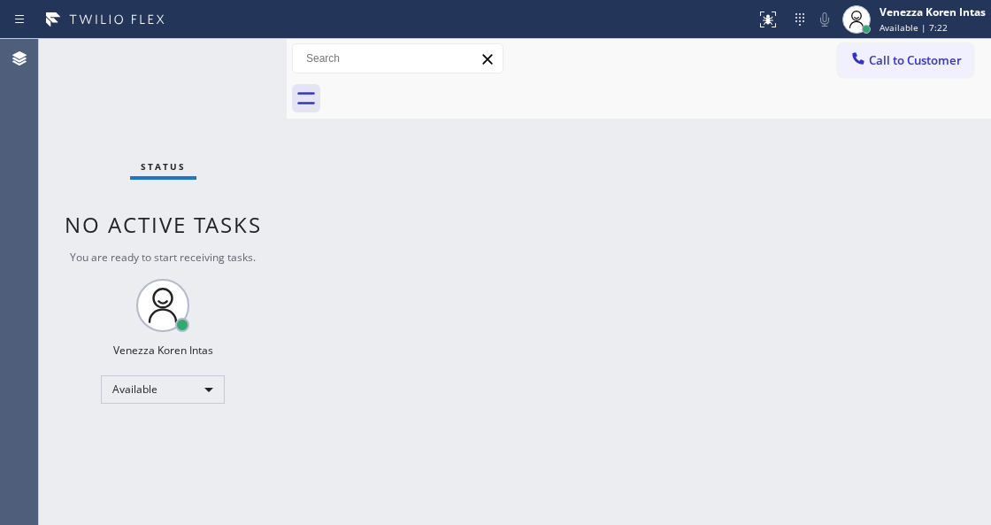
click at [239, 58] on div "Status No active tasks You are ready to start receiving tasks. Venezza Koren In…" at bounding box center [163, 282] width 248 height 486
click at [230, 62] on div "Status No active tasks You are ready to start receiving tasks. Venezza Koren In…" at bounding box center [163, 282] width 248 height 486
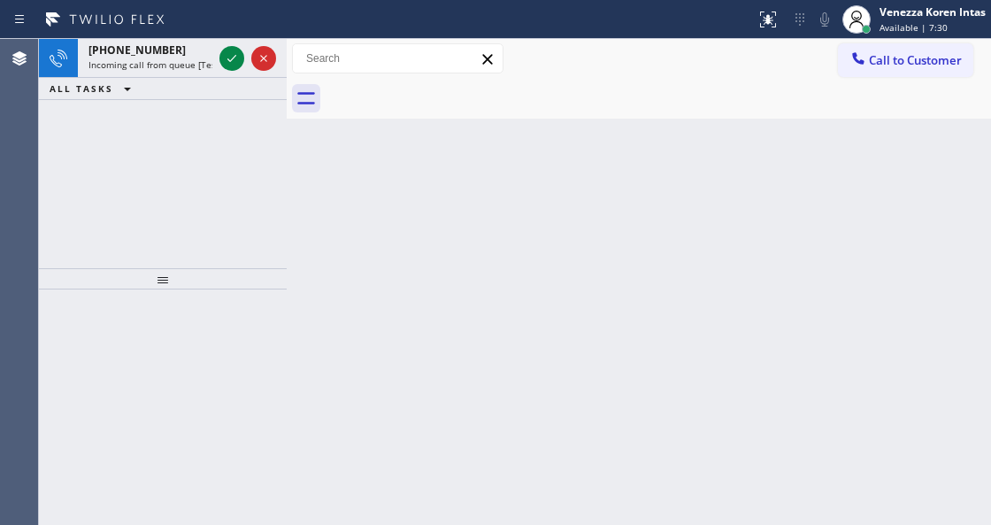
click at [230, 62] on icon at bounding box center [231, 58] width 21 height 21
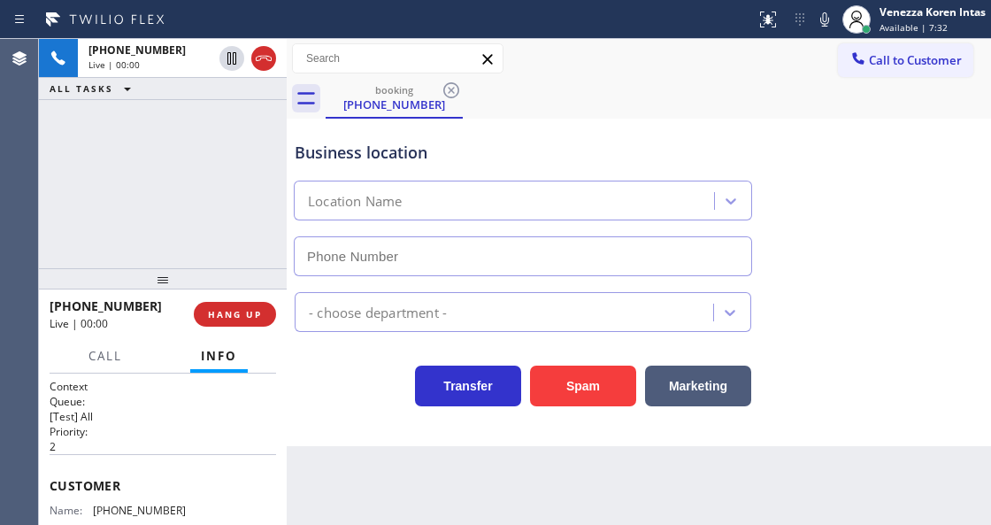
type input "[PHONE_NUMBER]"
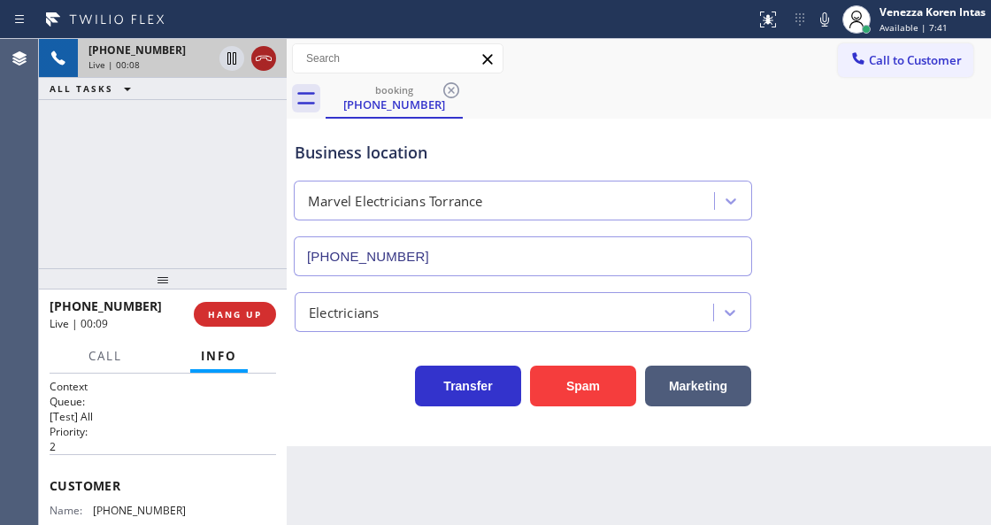
click at [266, 57] on icon at bounding box center [263, 58] width 21 height 21
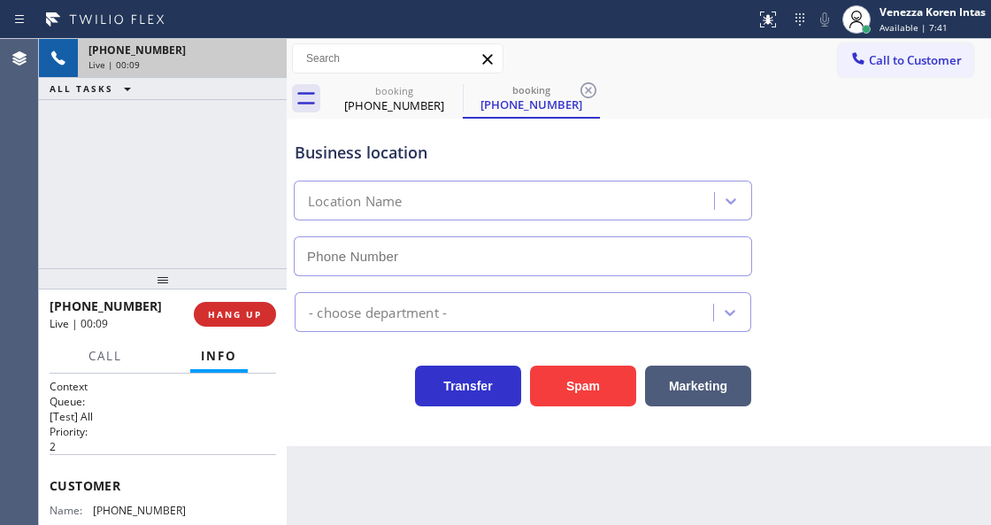
type input "[PHONE_NUMBER]"
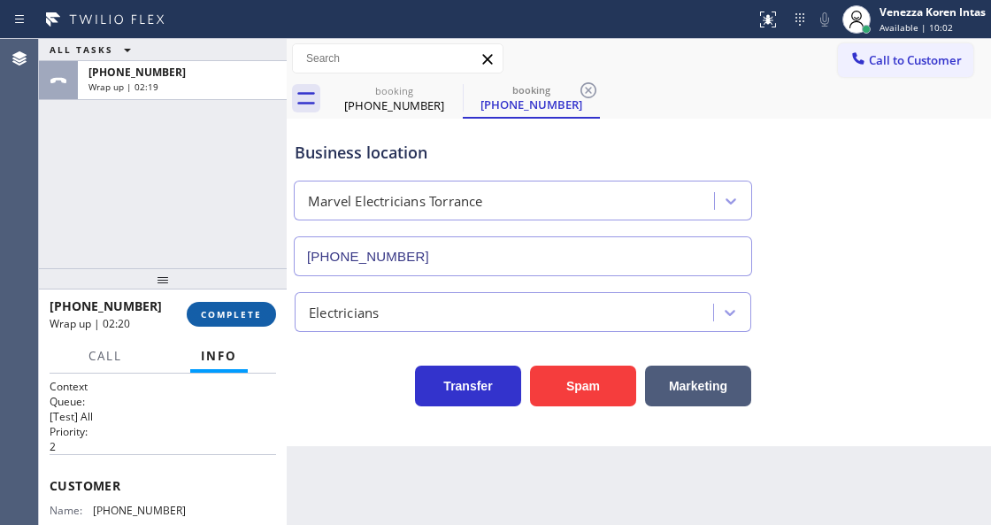
click at [222, 320] on button "COMPLETE" at bounding box center [231, 314] width 89 height 25
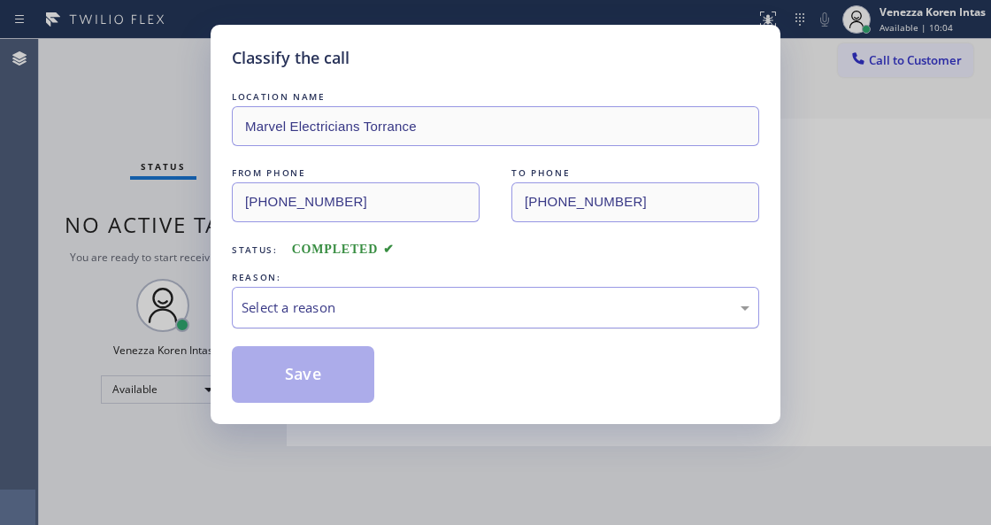
click at [407, 315] on div "Select a reason" at bounding box center [496, 307] width 508 height 20
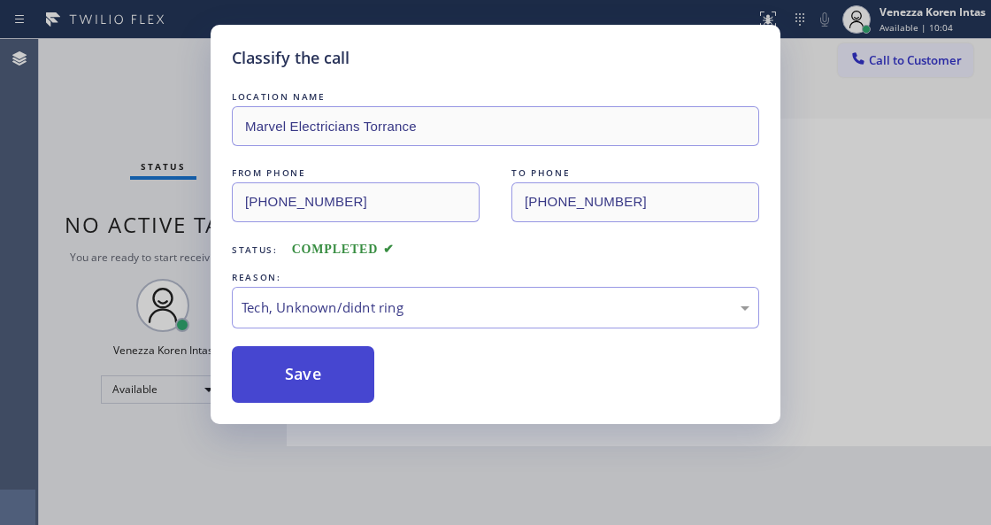
click at [353, 396] on button "Save" at bounding box center [303, 374] width 142 height 57
click at [487, 481] on div "Classify the call LOCATION NAME Marvel Electricians Torrance FROM PHONE [PHONE_…" at bounding box center [495, 262] width 991 height 525
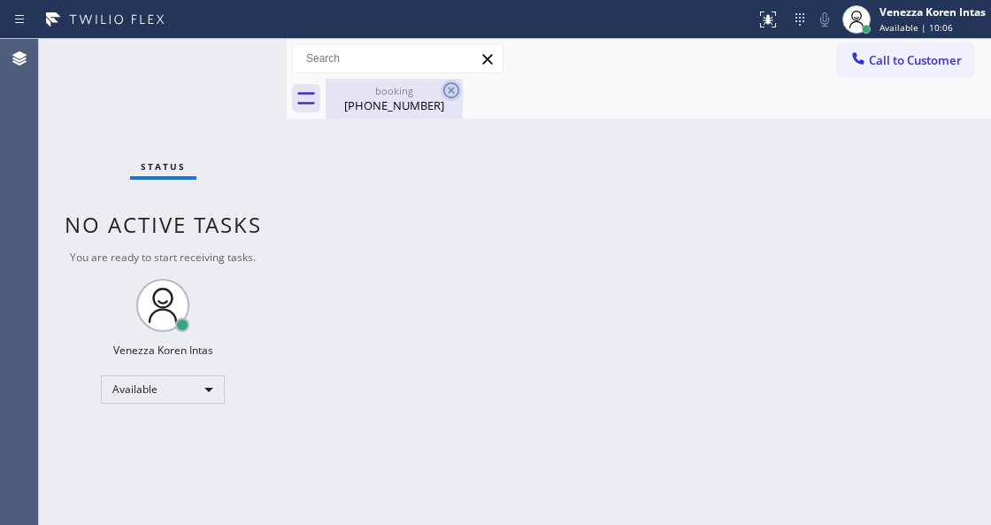
click at [448, 88] on icon at bounding box center [451, 90] width 21 height 21
click at [396, 96] on div "booking" at bounding box center [394, 90] width 134 height 13
drag, startPoint x: 191, startPoint y: 74, endPoint x: 223, endPoint y: 60, distance: 34.9
click at [191, 74] on div "Status No active tasks You are ready to start receiving tasks. Venezza Koren In…" at bounding box center [163, 282] width 248 height 486
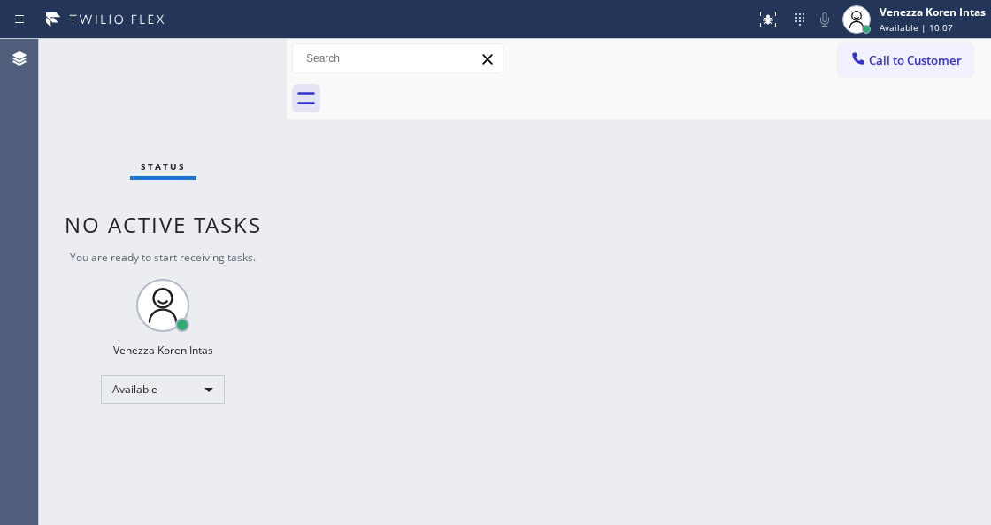
click at [223, 60] on div "Status No active tasks You are ready to start receiving tasks. Venezza Koren In…" at bounding box center [163, 282] width 248 height 486
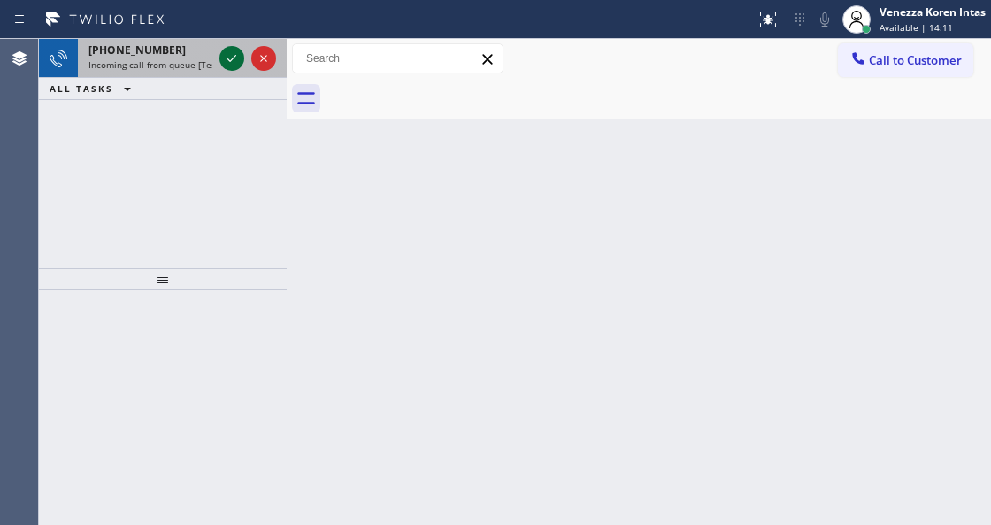
click at [234, 71] on div at bounding box center [248, 58] width 64 height 39
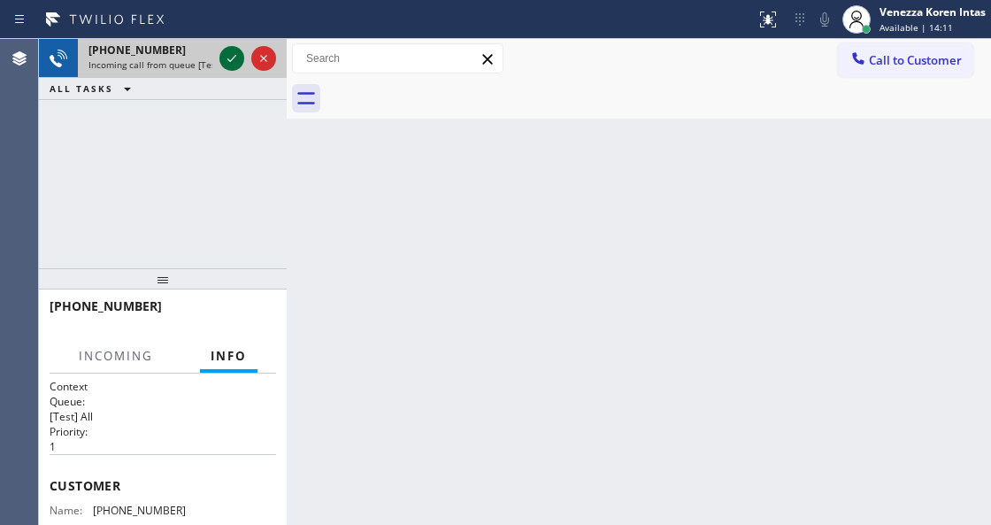
click at [234, 65] on icon at bounding box center [231, 58] width 21 height 21
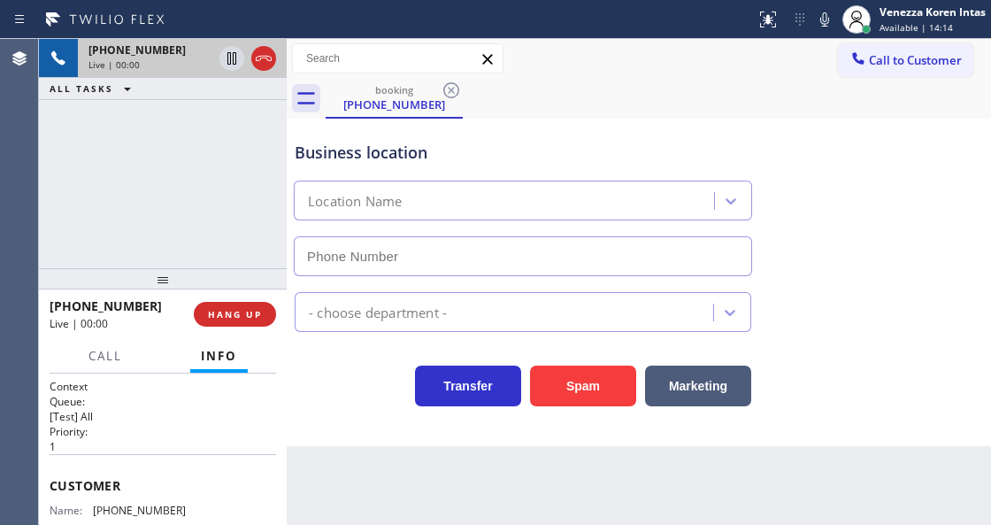
scroll to position [177, 0]
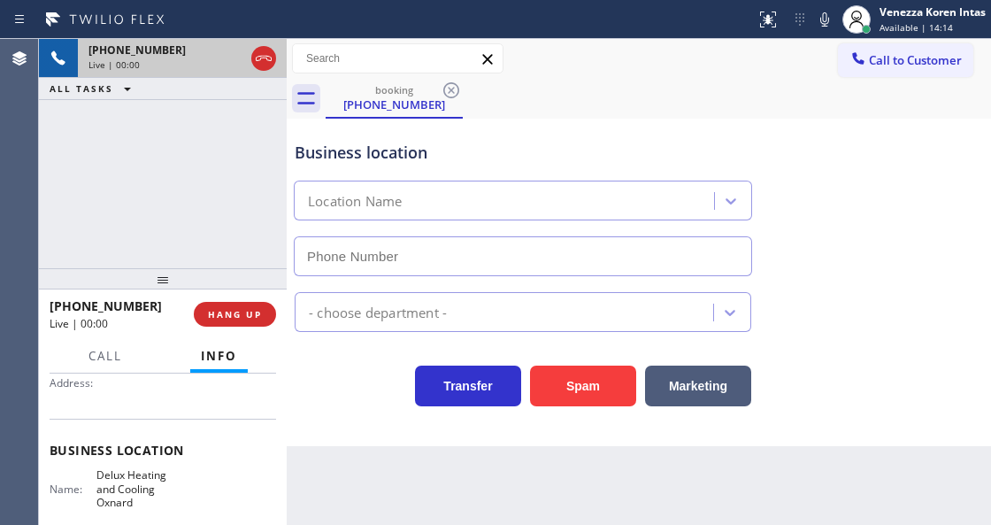
type input "[PHONE_NUMBER]"
click at [262, 57] on icon at bounding box center [263, 58] width 21 height 21
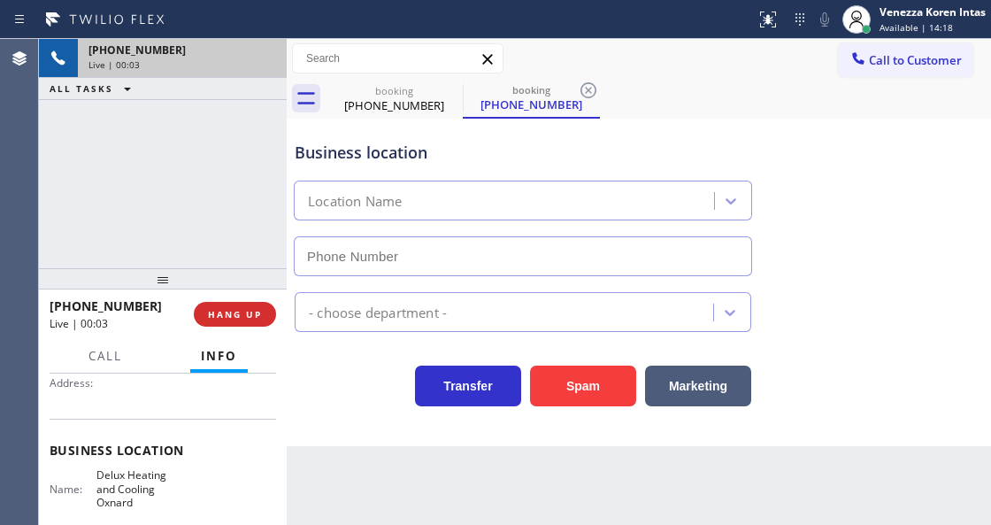
type input "[PHONE_NUMBER]"
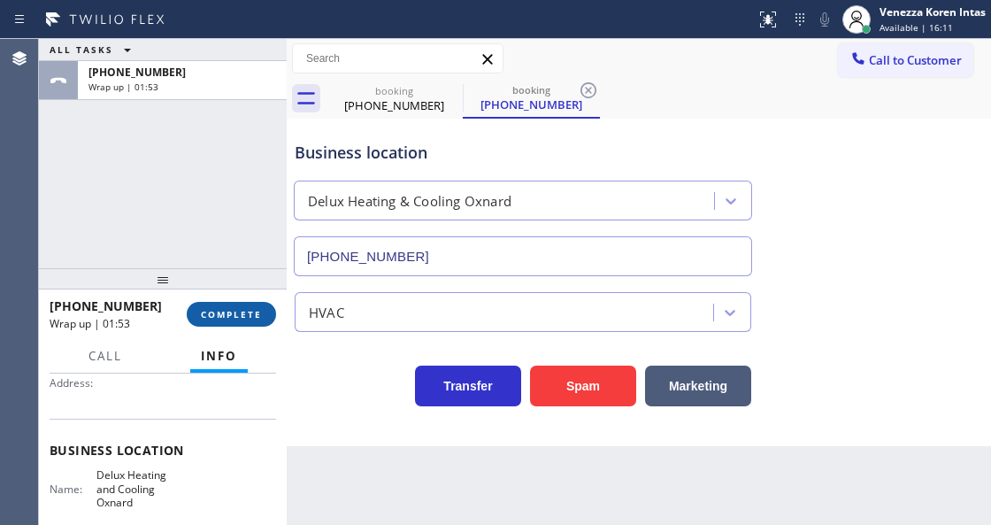
click at [242, 319] on span "COMPLETE" at bounding box center [231, 314] width 61 height 12
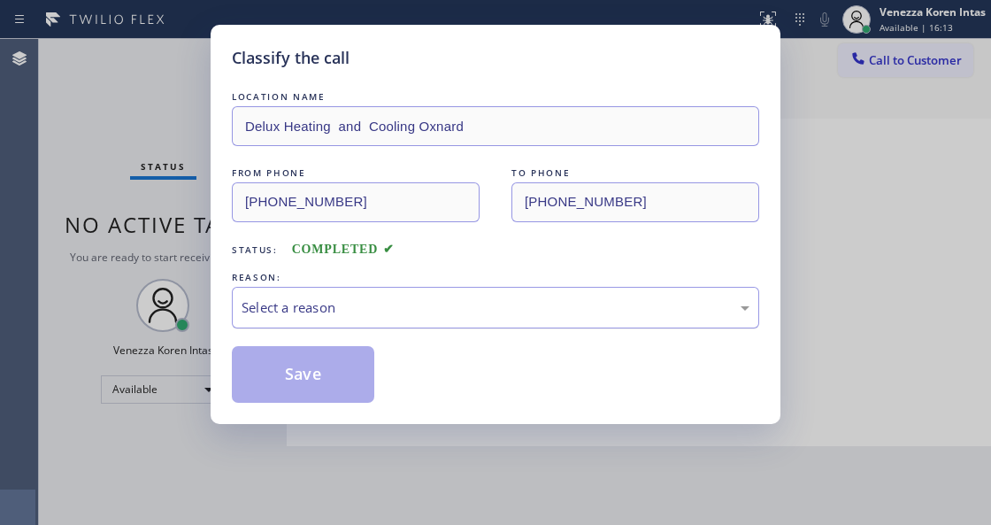
click at [457, 322] on div "Select a reason" at bounding box center [495, 308] width 527 height 42
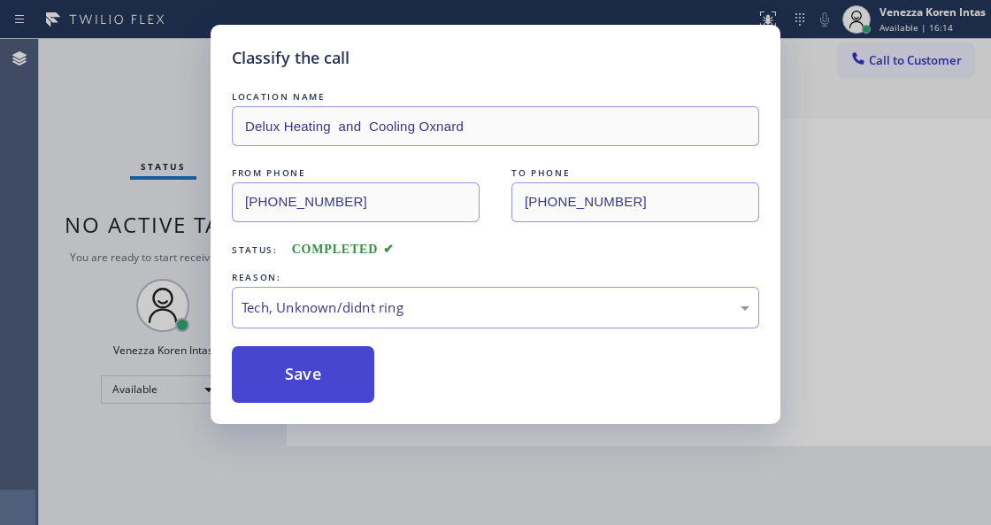
click at [347, 399] on button "Save" at bounding box center [303, 374] width 142 height 57
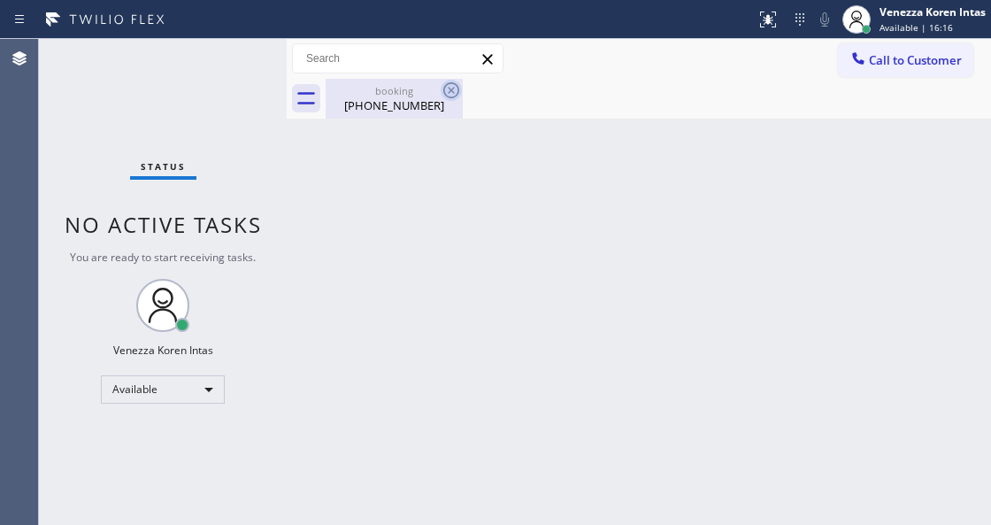
click at [450, 88] on icon at bounding box center [451, 90] width 21 height 21
drag, startPoint x: 374, startPoint y: 99, endPoint x: 359, endPoint y: 108, distance: 17.5
click at [366, 105] on div "[PHONE_NUMBER]" at bounding box center [394, 105] width 134 height 16
click at [229, 63] on div "Status No active tasks You are ready to start receiving tasks. Venezza Koren In…" at bounding box center [163, 282] width 248 height 486
click at [235, 51] on div "Status No active tasks You are ready to start receiving tasks. Venezza Koren In…" at bounding box center [163, 282] width 248 height 486
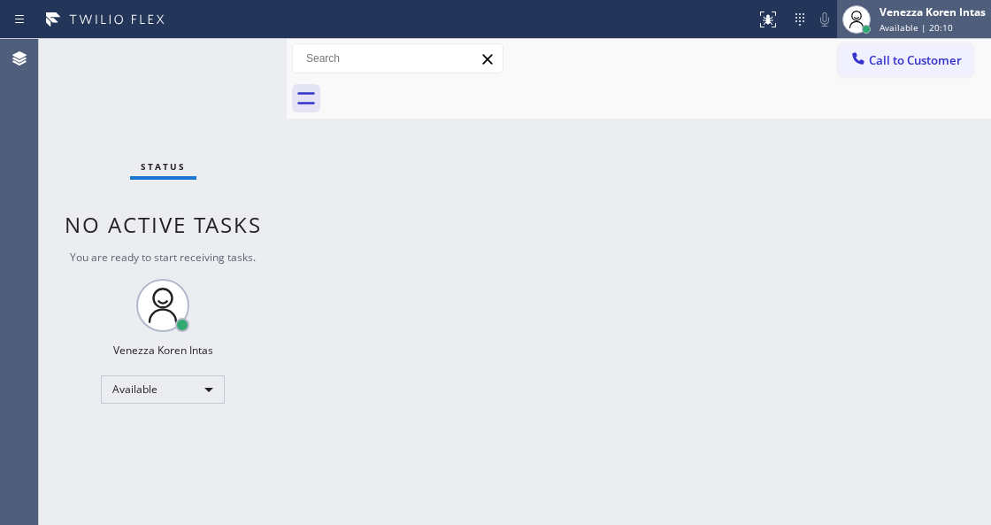
click at [909, 13] on div "Venezza Koren Intas" at bounding box center [932, 11] width 106 height 15
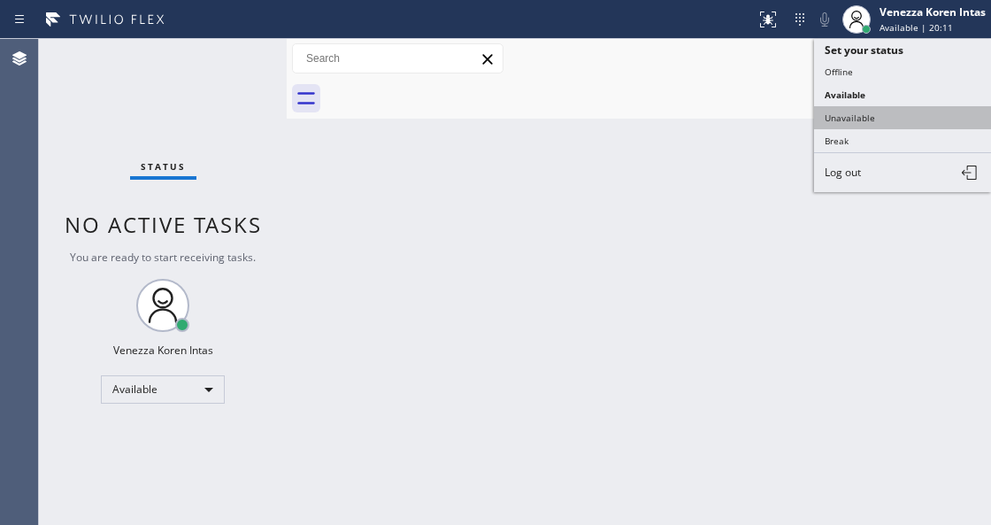
click at [871, 113] on button "Unavailable" at bounding box center [902, 117] width 177 height 23
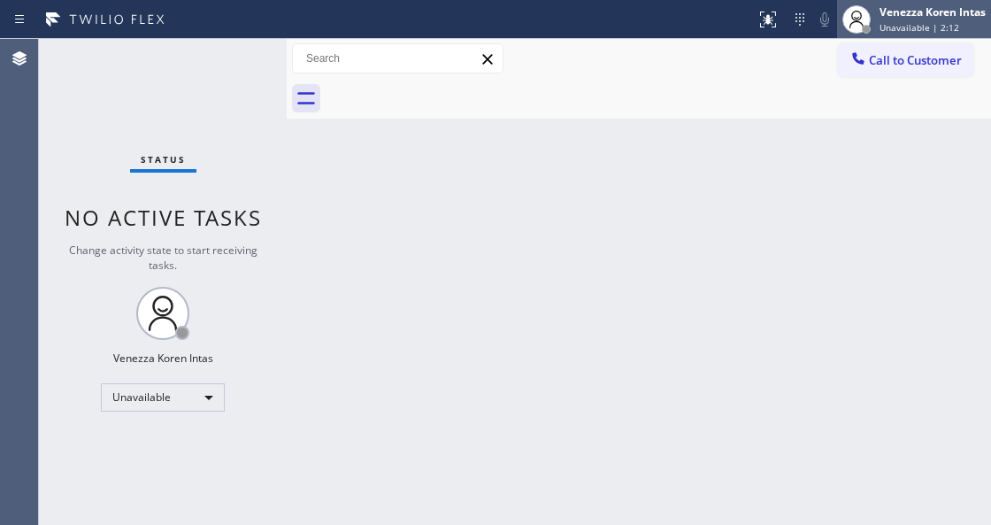
click at [891, 20] on div "Venezza Koren Intas Unavailable | 2:12" at bounding box center [933, 19] width 115 height 31
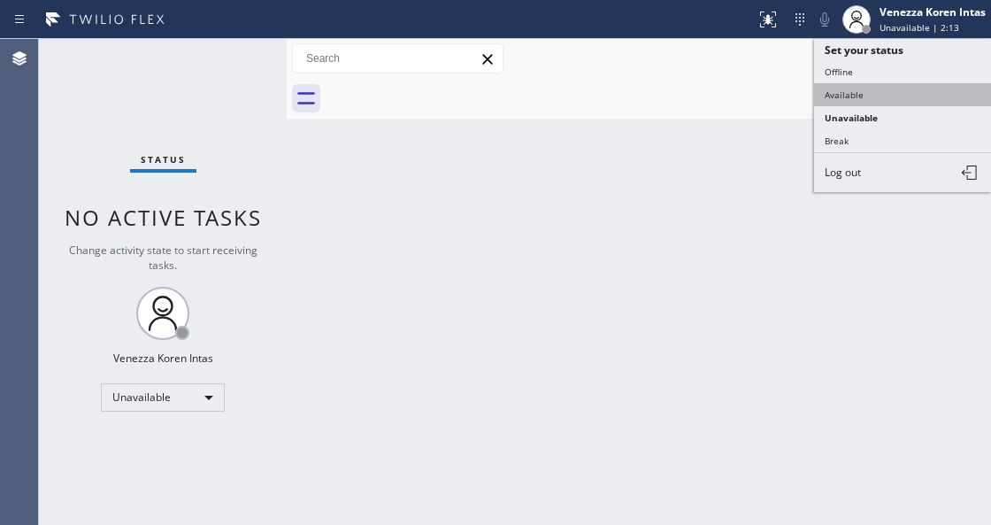
click at [884, 96] on button "Available" at bounding box center [902, 94] width 177 height 23
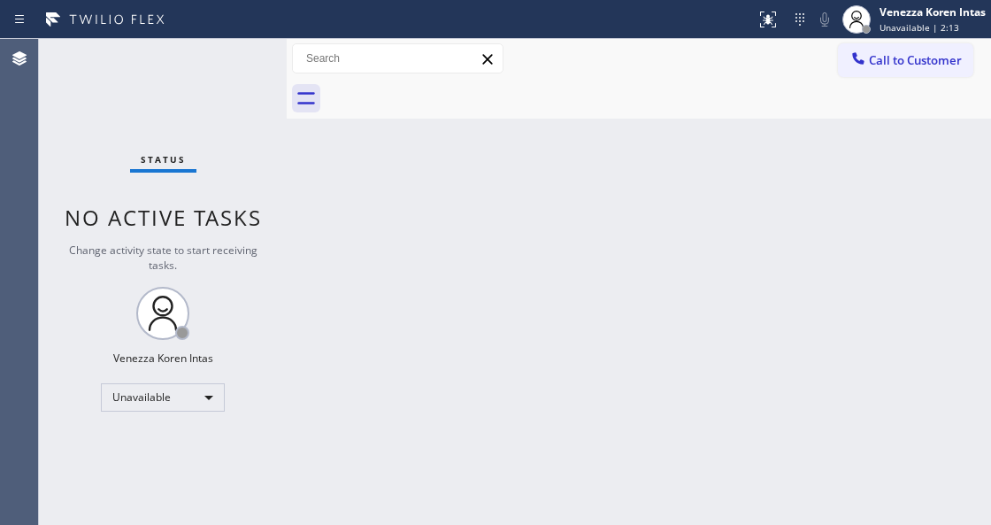
click at [234, 58] on div "Status No active tasks Change activity state to start receiving tasks. Venezza …" at bounding box center [163, 282] width 248 height 486
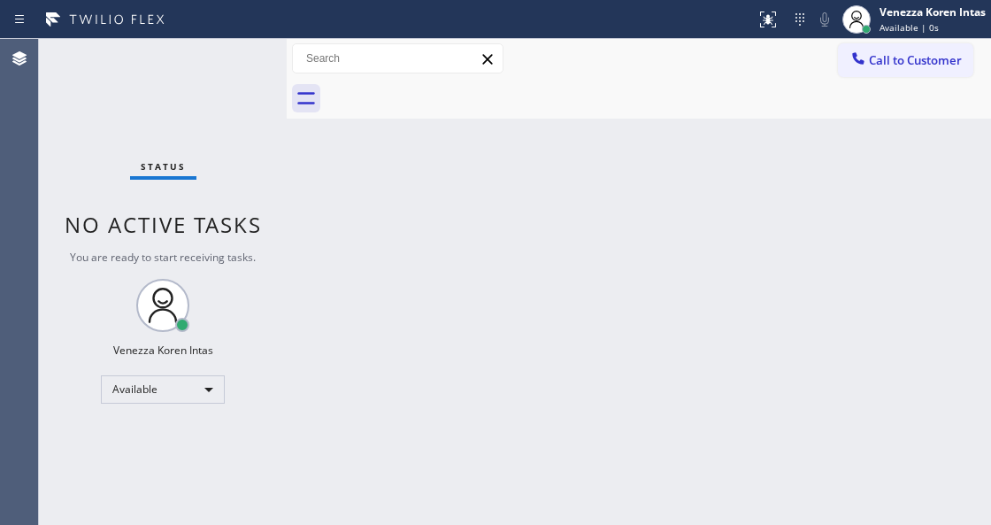
click at [253, 63] on div "Status No active tasks You are ready to start receiving tasks. Venezza Koren In…" at bounding box center [163, 282] width 248 height 486
drag, startPoint x: 237, startPoint y: 62, endPoint x: 216, endPoint y: 65, distance: 21.5
click at [225, 62] on div "Status No active tasks You are ready to start receiving tasks. Venezza Koren In…" at bounding box center [163, 282] width 248 height 486
click at [223, 54] on div "Status No active tasks You are ready to start receiving tasks. Venezza Koren In…" at bounding box center [163, 282] width 248 height 486
click at [225, 57] on div "Status No active tasks You are ready to start receiving tasks. Venezza Koren In…" at bounding box center [163, 282] width 248 height 486
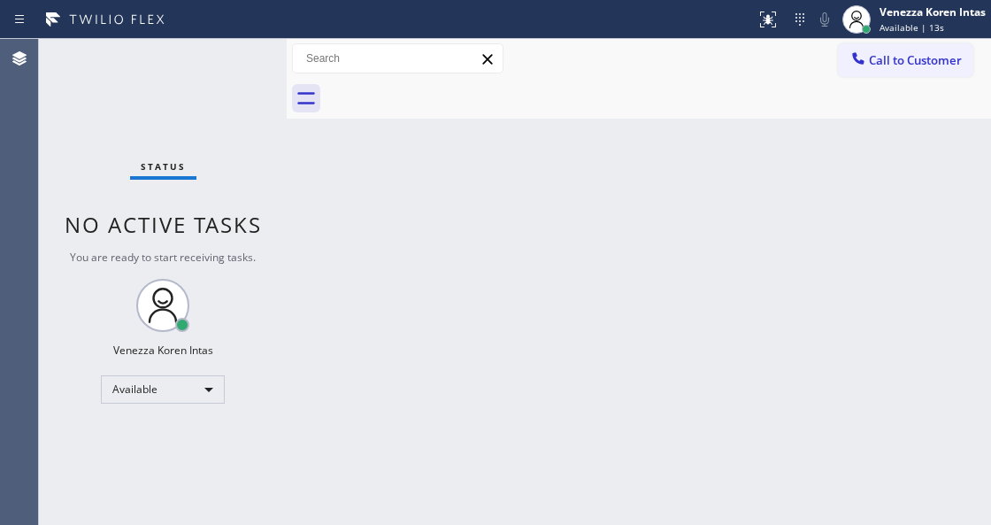
click at [234, 59] on div "Status No active tasks You are ready to start receiving tasks. Venezza Koren In…" at bounding box center [163, 282] width 248 height 486
click at [213, 92] on div "Status No active tasks You are ready to start receiving tasks. Venezza Koren In…" at bounding box center [163, 282] width 248 height 486
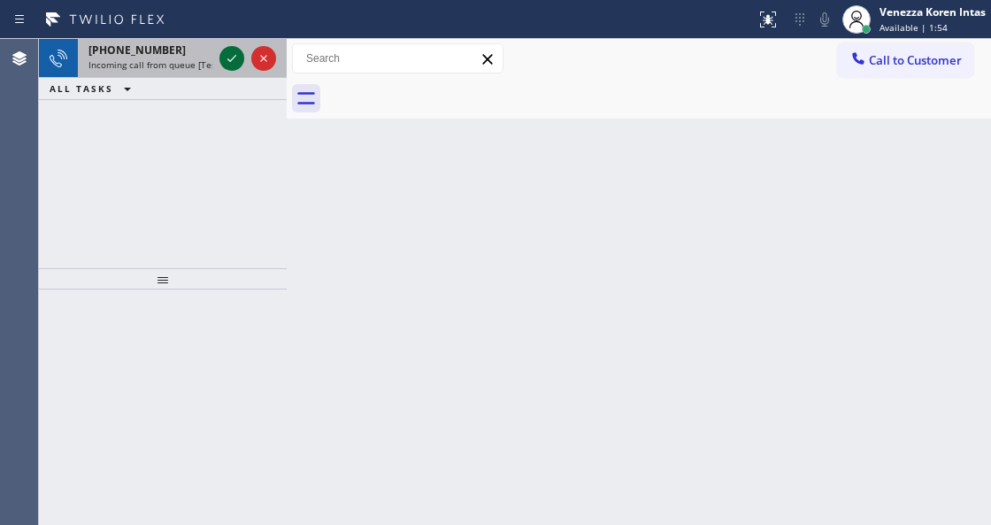
click at [232, 55] on icon at bounding box center [231, 58] width 21 height 21
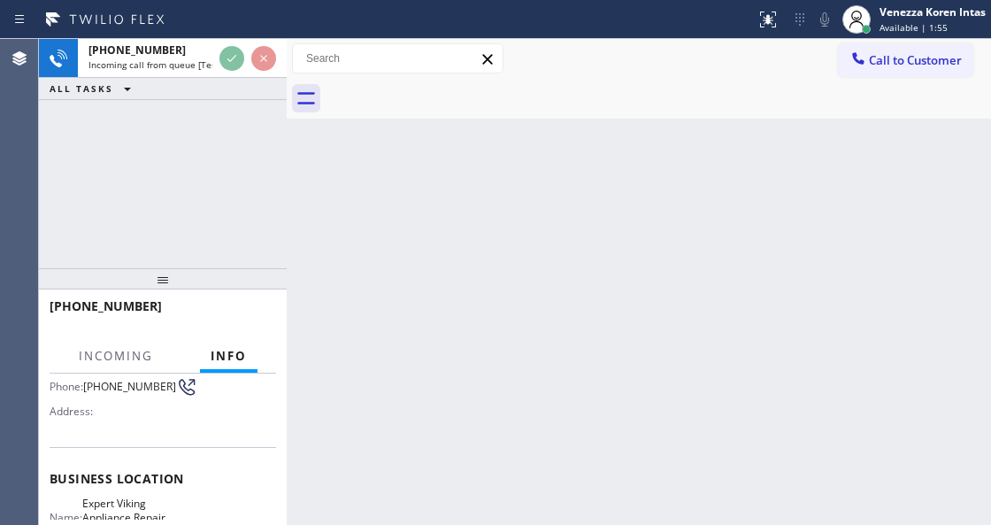
scroll to position [235, 0]
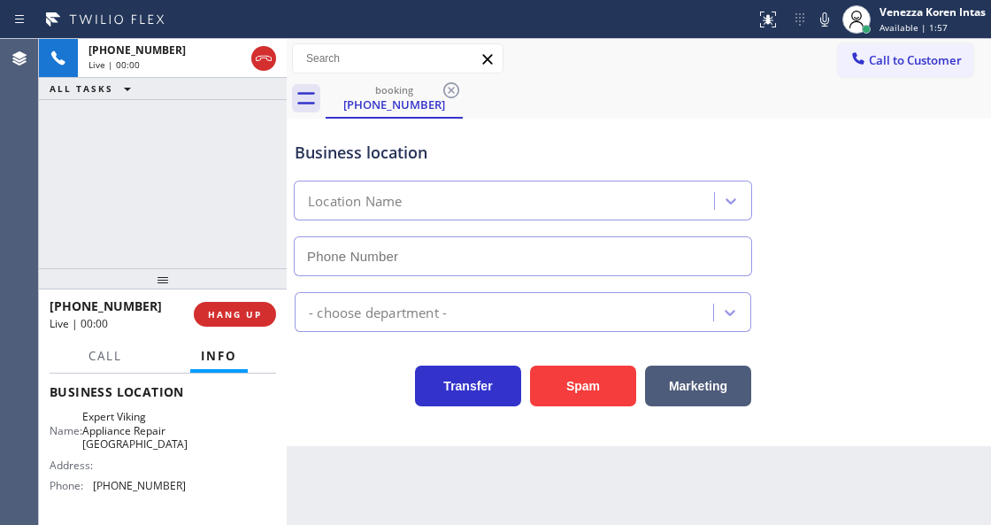
type input "[PHONE_NUMBER]"
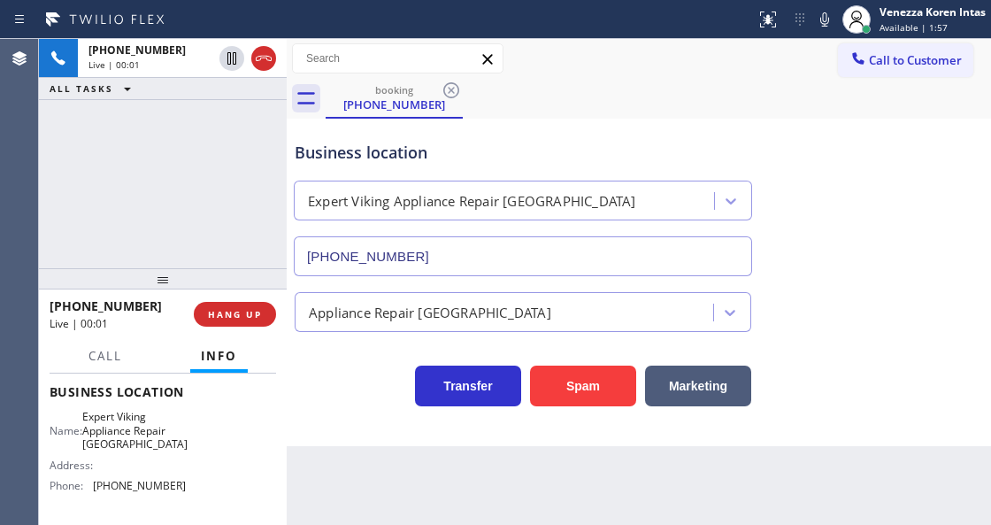
click at [241, 219] on div "[PHONE_NUMBER] Live | 00:01 ALL TASKS ALL TASKS ACTIVE TASKS TASKS IN WRAP UP" at bounding box center [163, 153] width 248 height 229
click at [132, 216] on div "[PHONE_NUMBER] Live | 00:03 ALL TASKS ALL TASKS ACTIVE TASKS TASKS IN WRAP UP" at bounding box center [163, 153] width 248 height 229
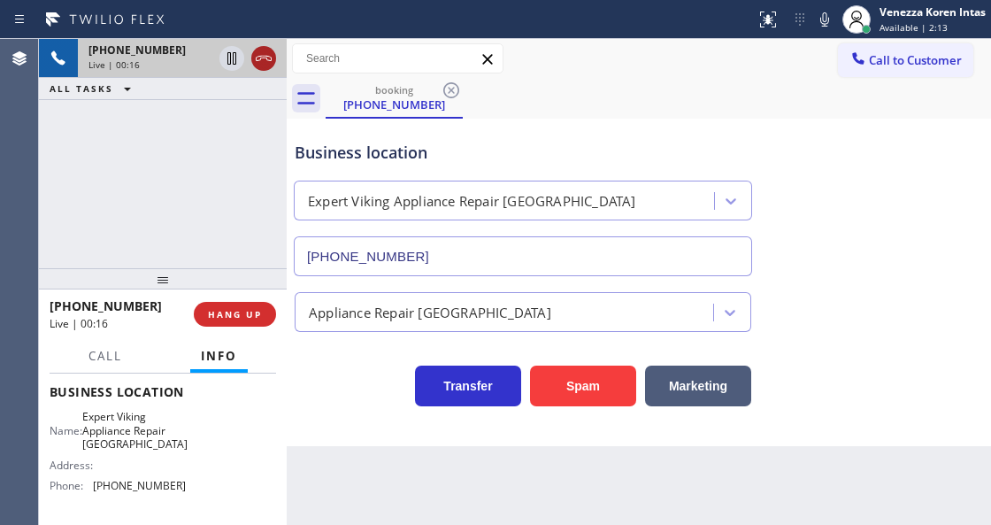
drag, startPoint x: 254, startPoint y: 47, endPoint x: 265, endPoint y: 64, distance: 20.4
click at [254, 47] on div at bounding box center [248, 58] width 64 height 39
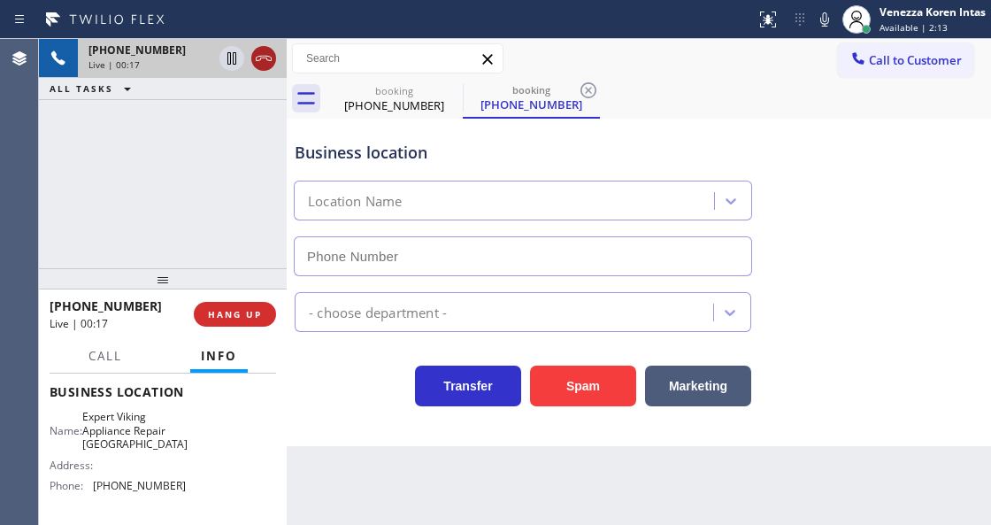
click at [265, 64] on icon at bounding box center [263, 58] width 21 height 21
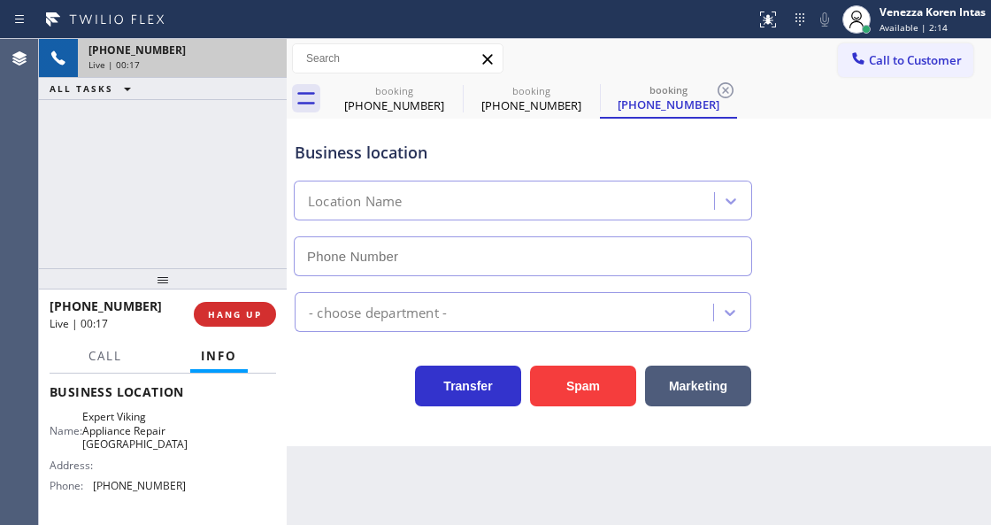
type input "[PHONE_NUMBER]"
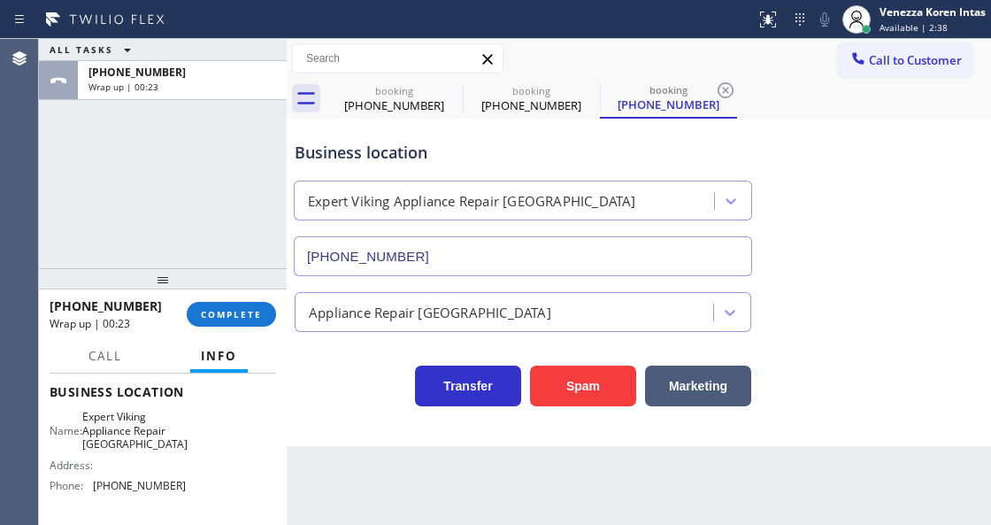
click at [242, 150] on div "ALL TASKS ALL TASKS ACTIVE TASKS TASKS IN WRAP UP [PHONE_NUMBER] Wrap up | 00:23" at bounding box center [163, 153] width 248 height 229
click at [230, 318] on span "COMPLETE" at bounding box center [231, 314] width 61 height 12
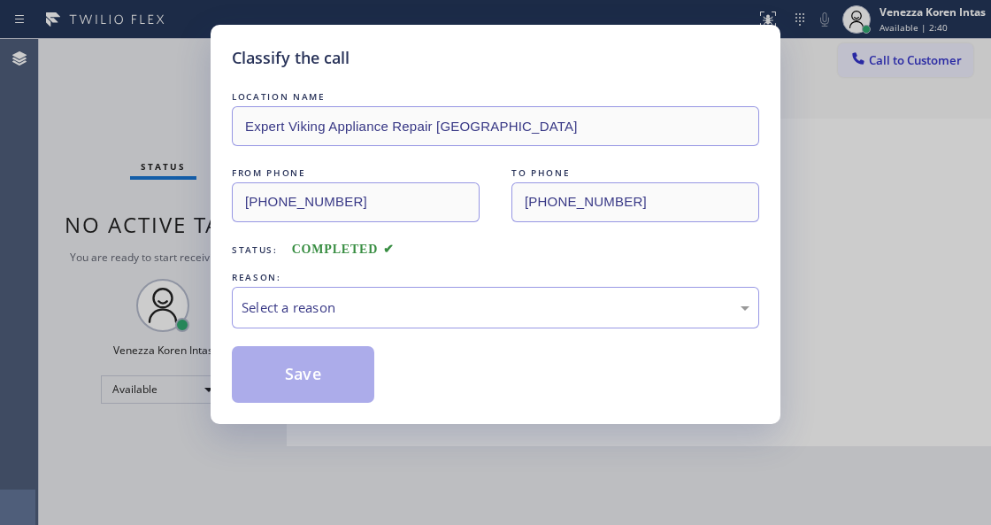
click at [397, 285] on div "REASON:" at bounding box center [495, 277] width 527 height 19
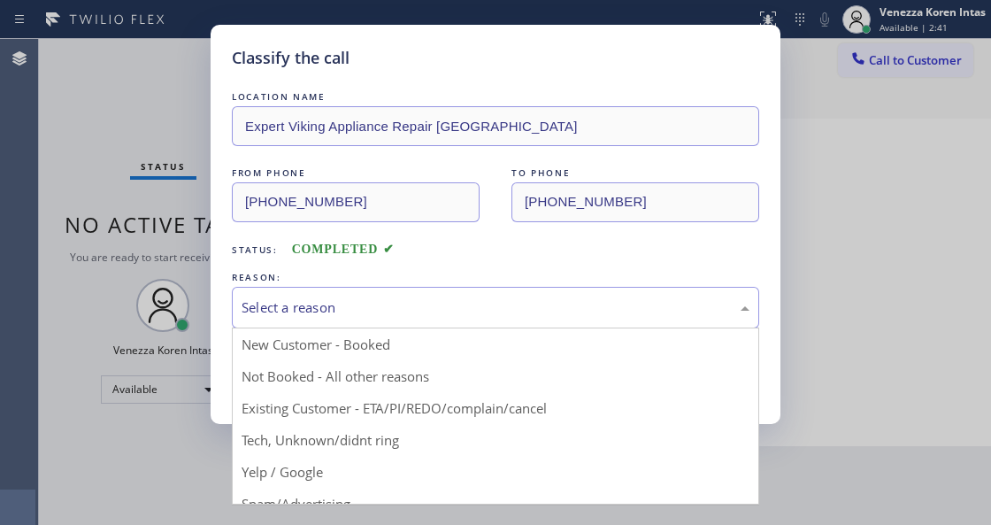
click at [396, 311] on div "Select a reason" at bounding box center [496, 307] width 508 height 20
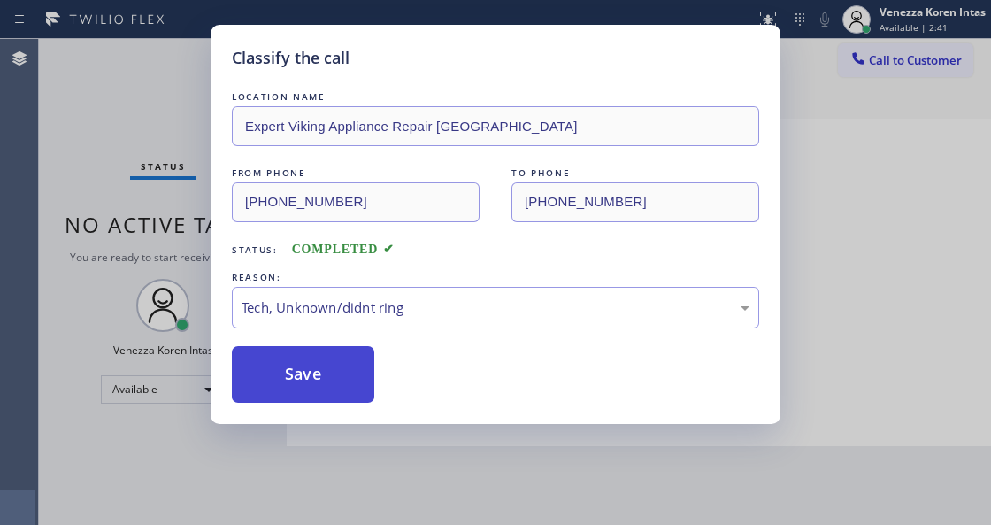
click at [309, 384] on button "Save" at bounding box center [303, 374] width 142 height 57
click at [188, 62] on div "Classify the call LOCATION NAME Expert Viking Appliance Repair [GEOGRAPHIC_DATA…" at bounding box center [495, 262] width 991 height 525
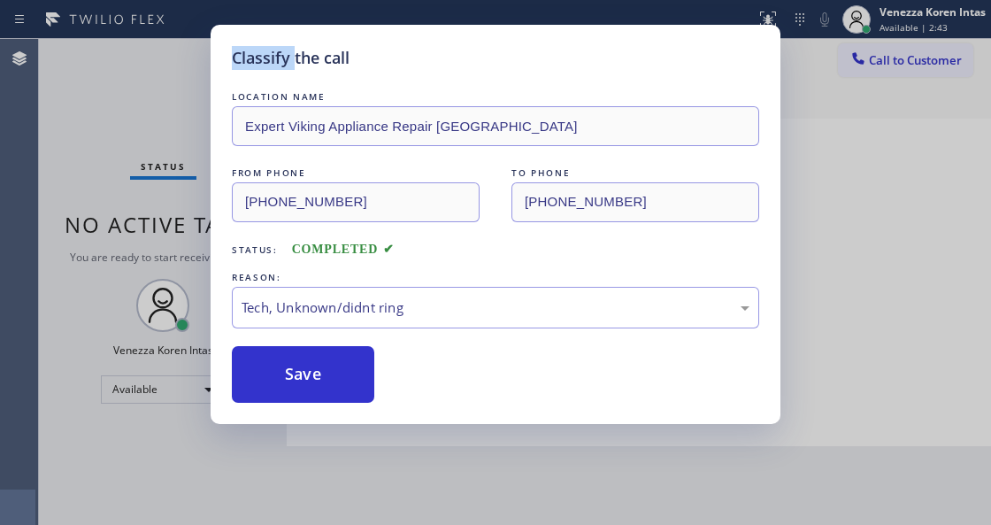
click at [188, 62] on div "Classify the call LOCATION NAME Expert Viking Appliance Repair [GEOGRAPHIC_DATA…" at bounding box center [495, 262] width 991 height 525
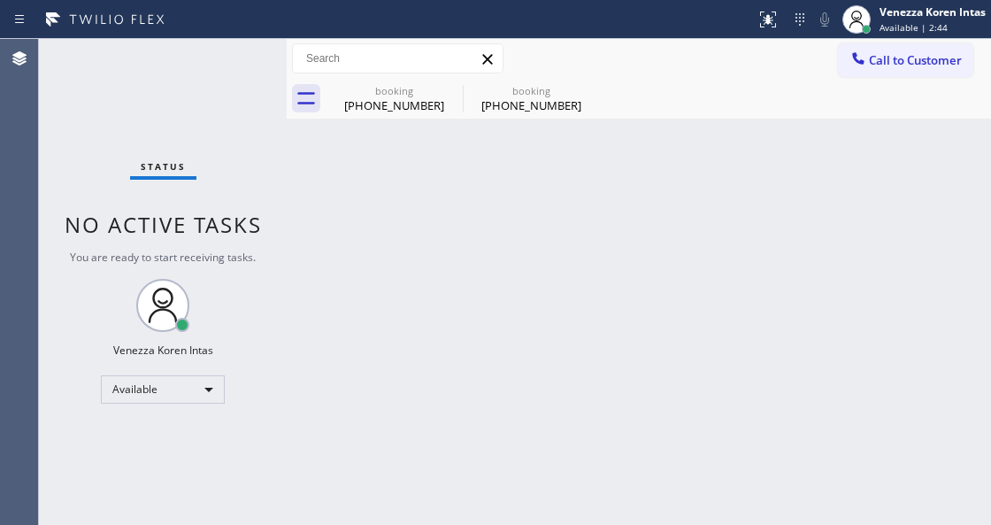
click at [216, 71] on div "Status No active tasks You are ready to start receiving tasks. Venezza Koren In…" at bounding box center [163, 282] width 248 height 486
click at [451, 93] on icon at bounding box center [451, 90] width 21 height 21
click at [0, 0] on icon at bounding box center [0, 0] width 0 height 0
drag, startPoint x: 451, startPoint y: 93, endPoint x: 425, endPoint y: 107, distance: 30.1
click at [448, 94] on div "booking [PHONE_NUMBER] booking [PHONE_NUMBER]" at bounding box center [658, 99] width 665 height 40
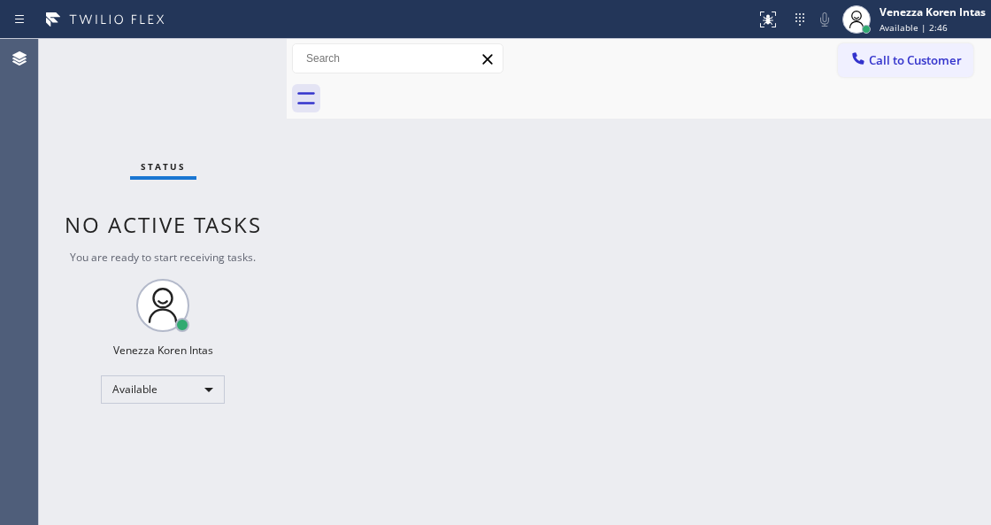
click at [212, 61] on div "Status No active tasks You are ready to start receiving tasks. Venezza Koren In…" at bounding box center [163, 282] width 248 height 486
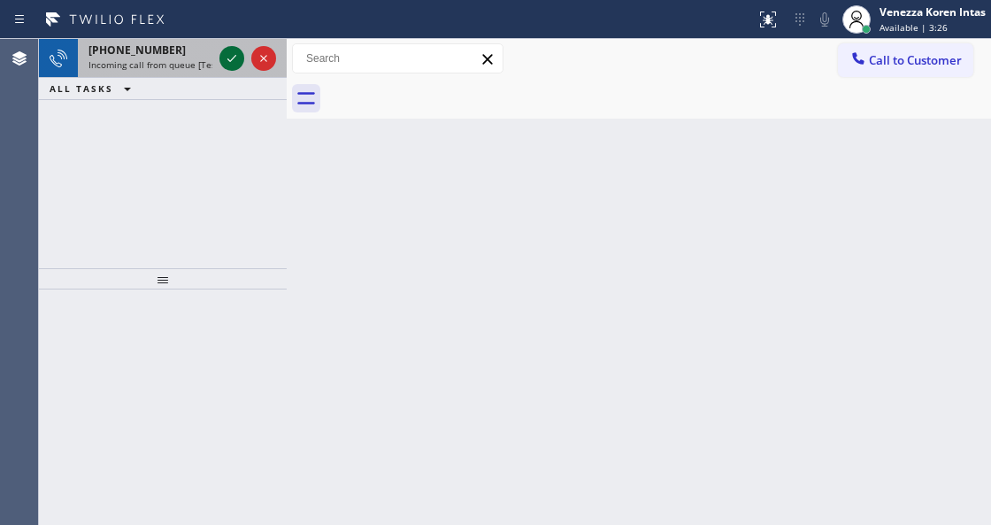
click at [235, 56] on icon at bounding box center [231, 58] width 21 height 21
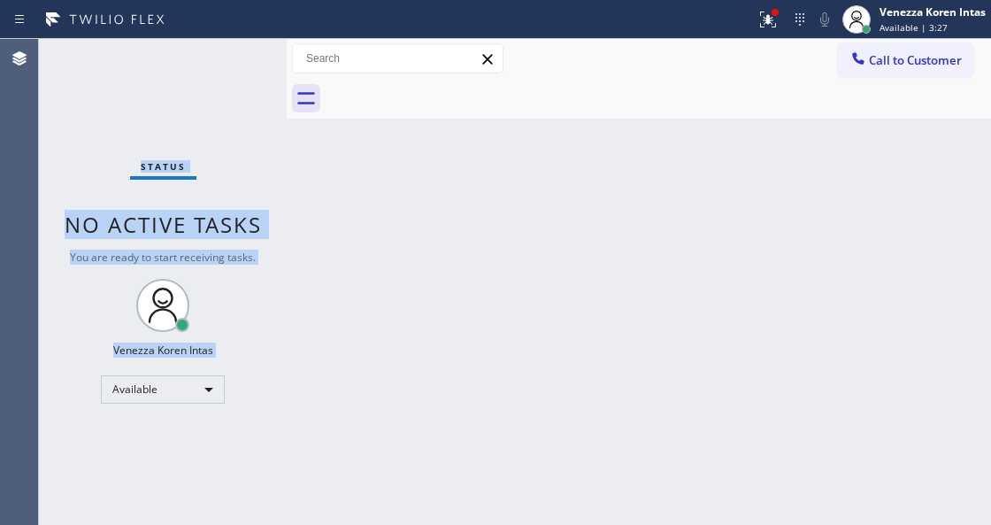
click at [234, 56] on div "Status No active tasks You are ready to start receiving tasks. Venezza Koren In…" at bounding box center [163, 282] width 248 height 486
drag, startPoint x: 759, startPoint y: 7, endPoint x: 745, endPoint y: 69, distance: 63.5
click at [758, 11] on button at bounding box center [768, 19] width 39 height 39
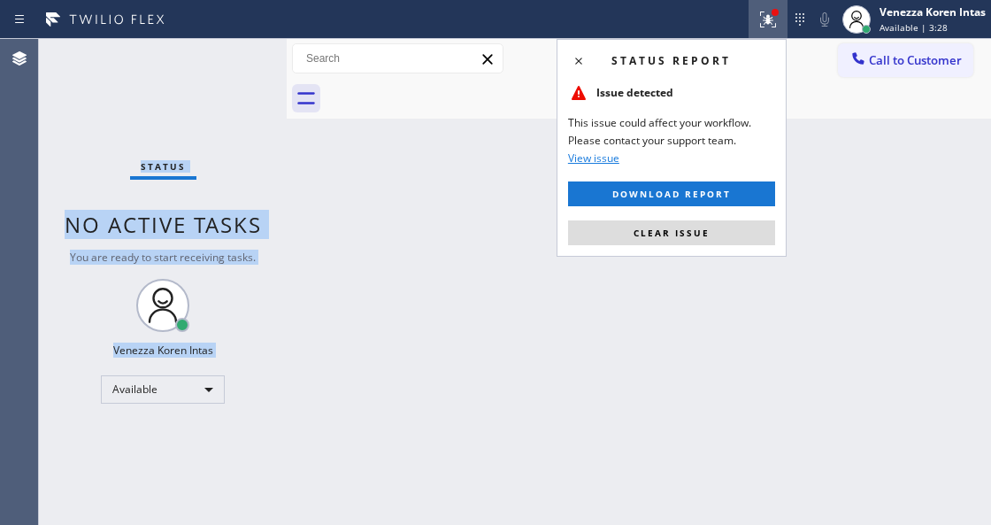
click at [718, 199] on button "Download report" at bounding box center [671, 193] width 207 height 25
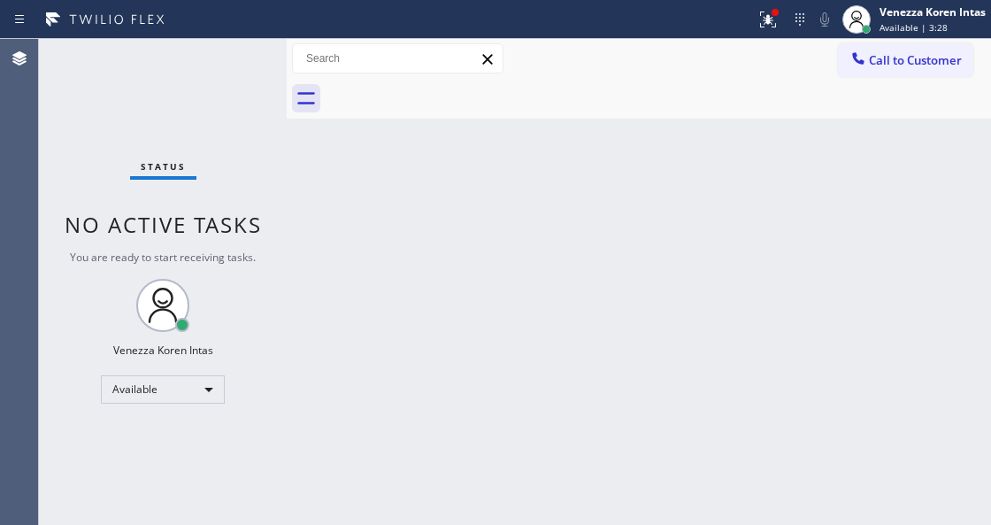
click at [718, 212] on div "Back to Dashboard Change Sender ID Customers Technicians Select a contact Outbo…" at bounding box center [639, 282] width 704 height 486
click at [777, 24] on icon at bounding box center [767, 19] width 21 height 21
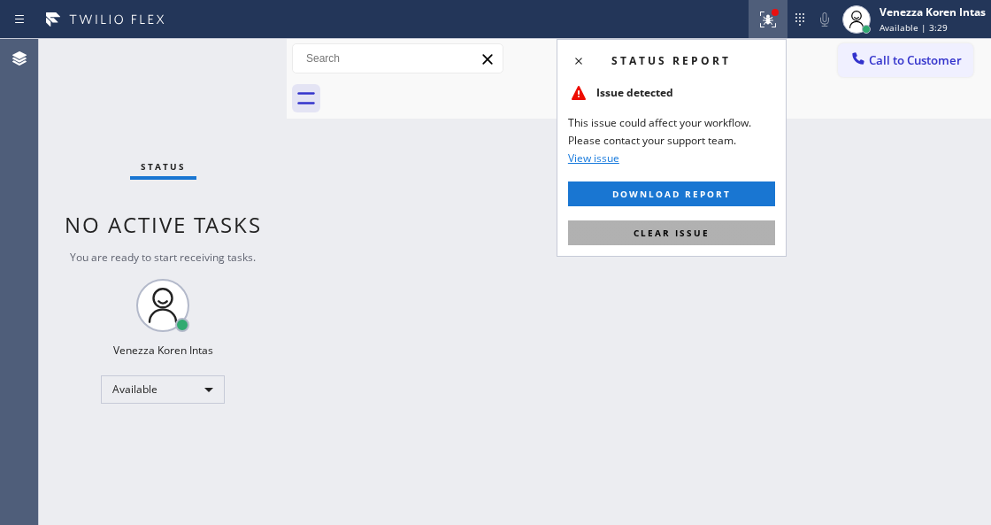
click at [717, 236] on button "Clear issue" at bounding box center [671, 232] width 207 height 25
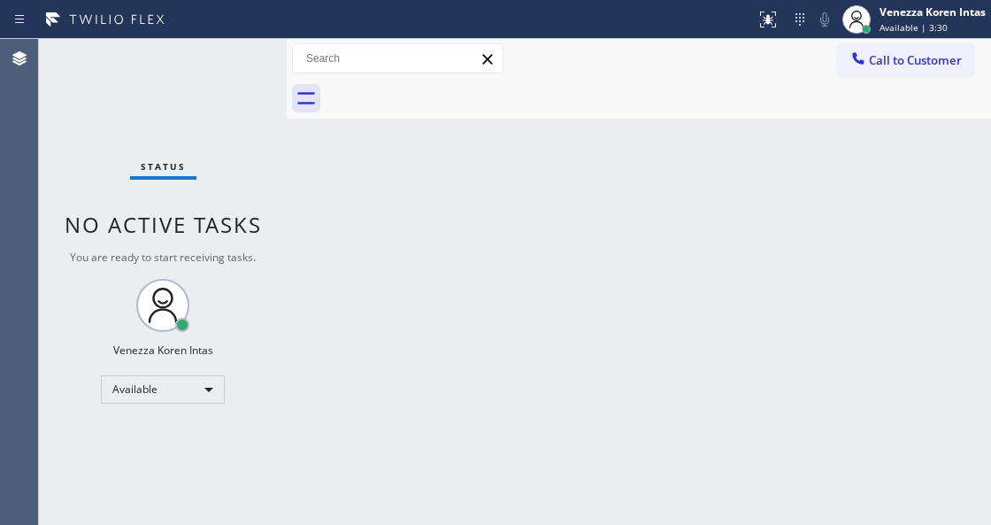
click at [511, 136] on div "Back to Dashboard Change Sender ID Customers Technicians Select a contact Outbo…" at bounding box center [639, 282] width 704 height 486
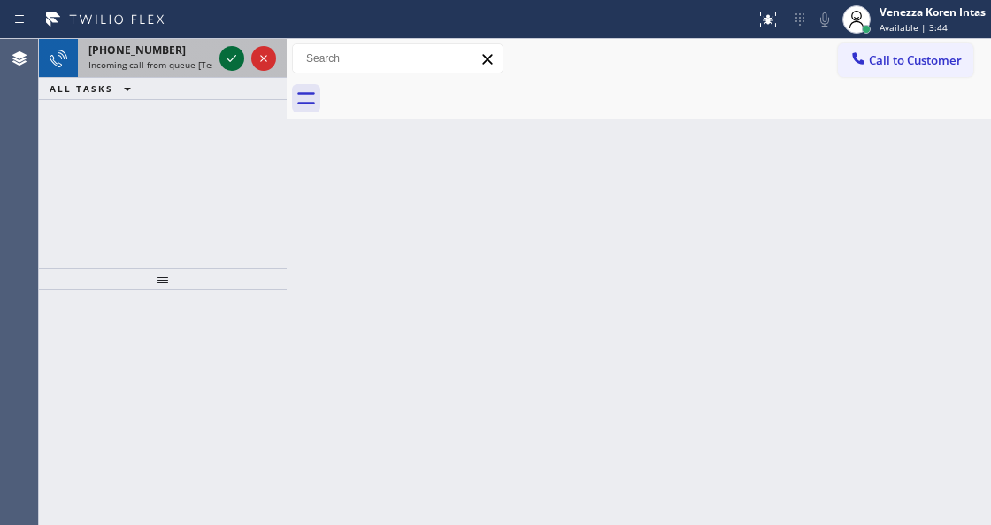
click at [231, 63] on icon at bounding box center [231, 58] width 21 height 21
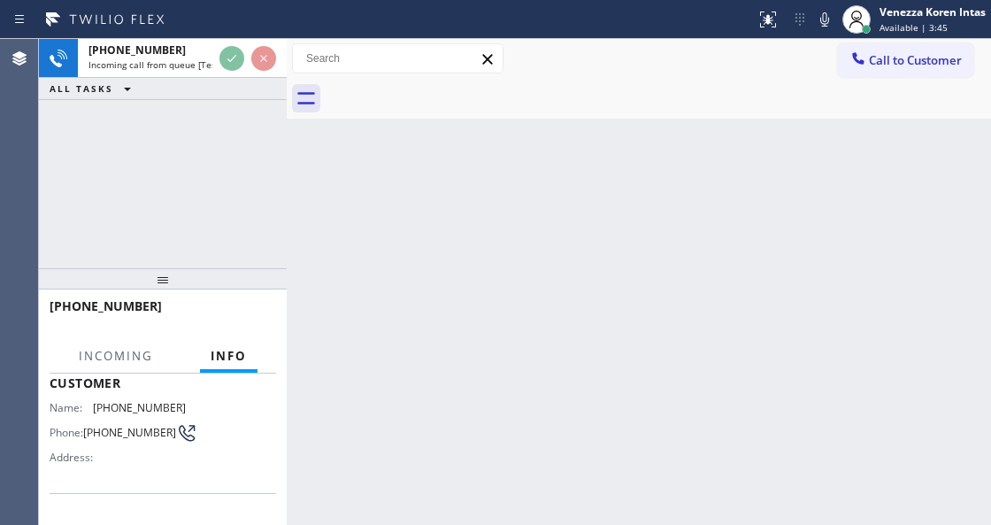
scroll to position [199, 0]
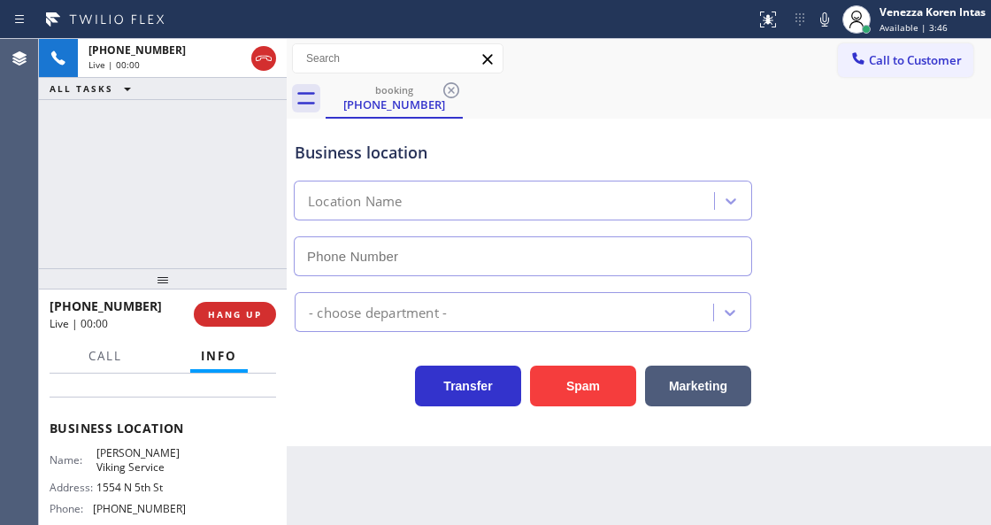
type input "[PHONE_NUMBER]"
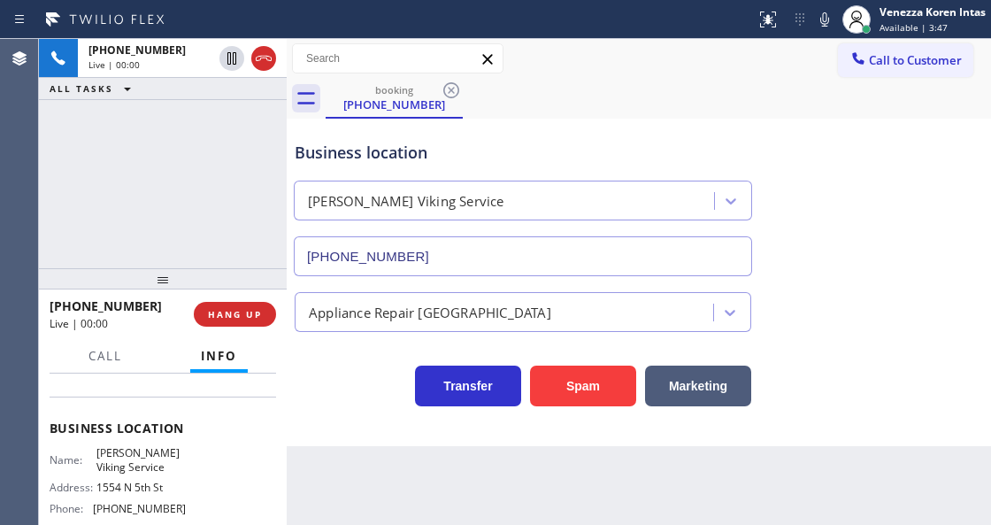
click at [250, 156] on div "[PHONE_NUMBER] Live | 00:00 ALL TASKS ALL TASKS ACTIVE TASKS TASKS IN WRAP UP" at bounding box center [163, 153] width 248 height 229
drag, startPoint x: 234, startPoint y: 155, endPoint x: 245, endPoint y: 378, distance: 223.3
click at [234, 155] on div "[PHONE_NUMBER] Live | 00:01 ALL TASKS ALL TASKS ACTIVE TASKS TASKS IN WRAP UP" at bounding box center [163, 153] width 248 height 229
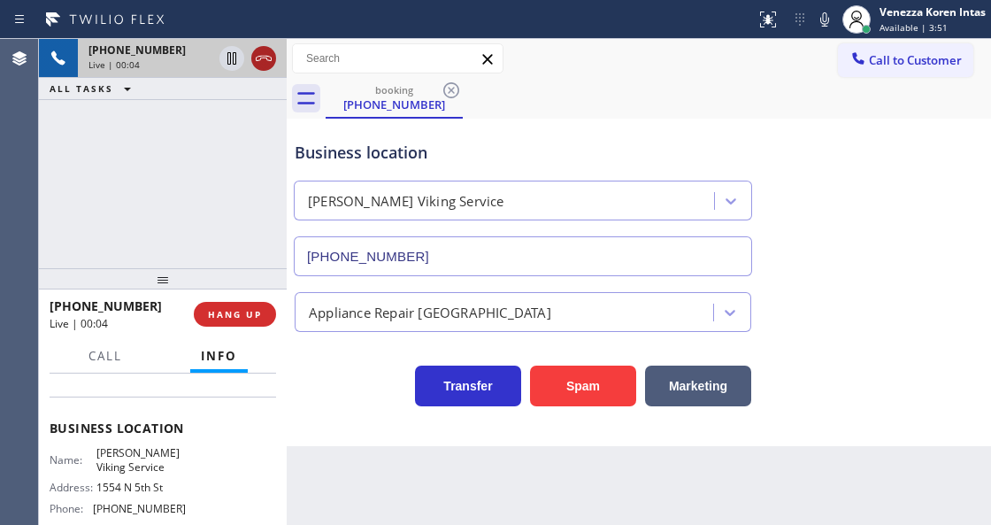
click at [264, 58] on icon at bounding box center [264, 58] width 16 height 5
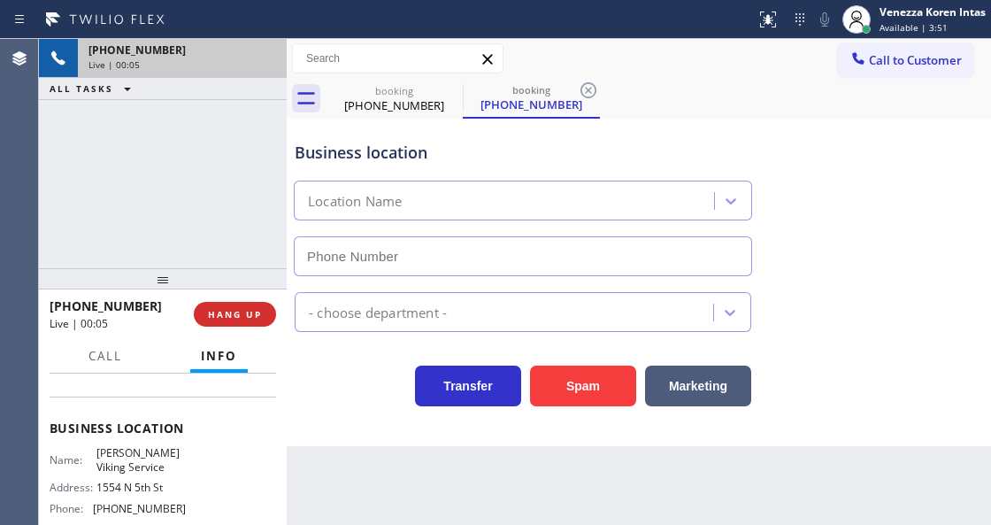
click at [259, 322] on button "HANG UP" at bounding box center [235, 314] width 82 height 25
type input "[PHONE_NUMBER]"
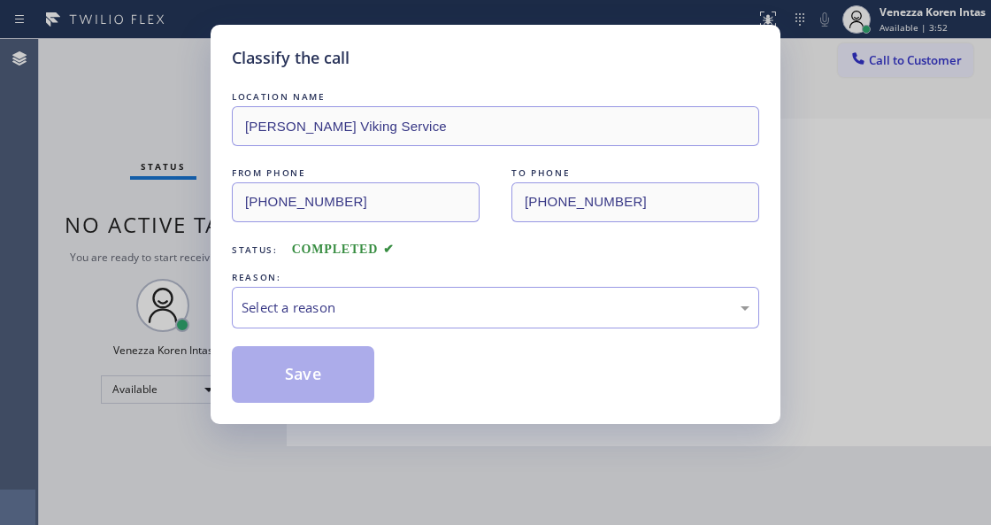
click at [439, 329] on div "LOCATION NAME [PERSON_NAME] Viking Service FROM PHONE [PHONE_NUMBER] TO PHONE […" at bounding box center [495, 245] width 527 height 315
click at [438, 313] on div "Select a reason" at bounding box center [496, 307] width 508 height 20
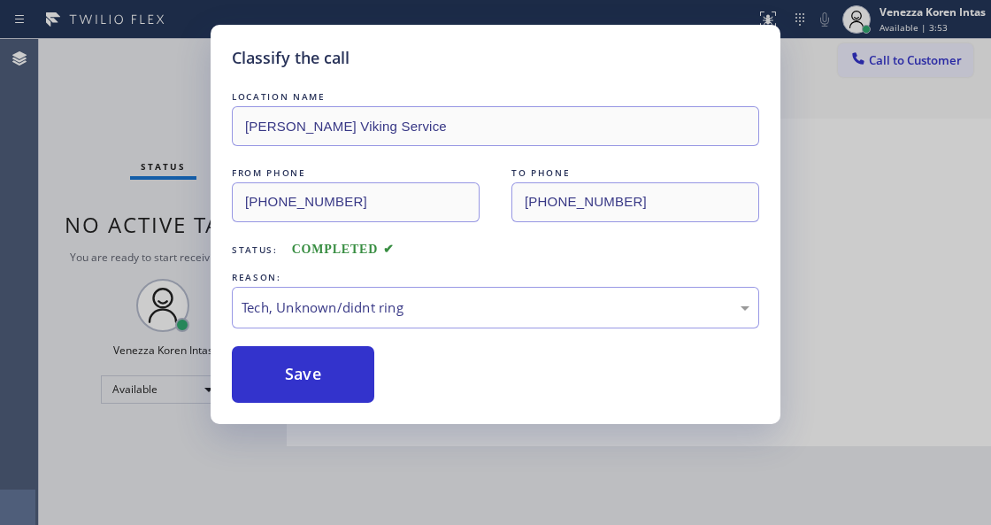
click at [361, 395] on button "Save" at bounding box center [303, 374] width 142 height 57
click at [465, 462] on div "Classify the call LOCATION NAME [PERSON_NAME] Viking Service FROM PHONE [PHONE_…" at bounding box center [495, 262] width 991 height 525
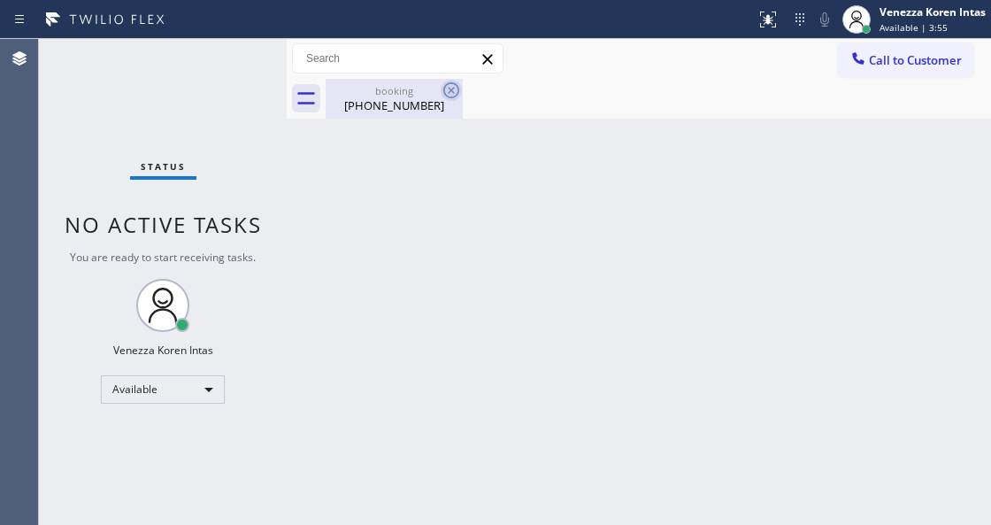
click at [448, 94] on icon at bounding box center [451, 90] width 21 height 21
click at [449, 90] on icon at bounding box center [451, 90] width 21 height 21
click at [418, 97] on div "[PHONE_NUMBER]" at bounding box center [394, 105] width 134 height 16
click at [438, 154] on div "Back to Dashboard Change Sender ID Customers Technicians Select a contact Outbo…" at bounding box center [639, 282] width 704 height 486
drag, startPoint x: 430, startPoint y: 191, endPoint x: 431, endPoint y: 421, distance: 230.0
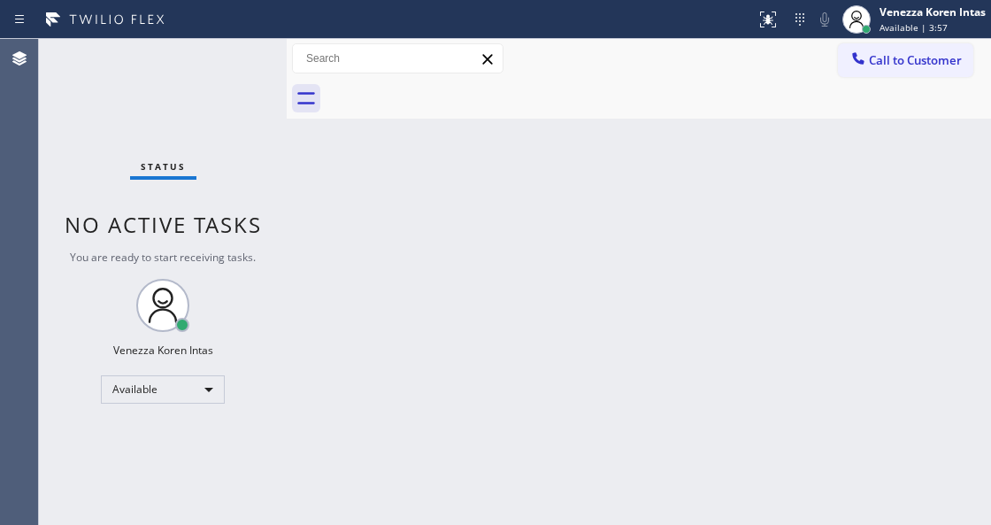
click at [430, 240] on div "Back to Dashboard Change Sender ID Customers Technicians Select a contact Outbo…" at bounding box center [639, 282] width 704 height 486
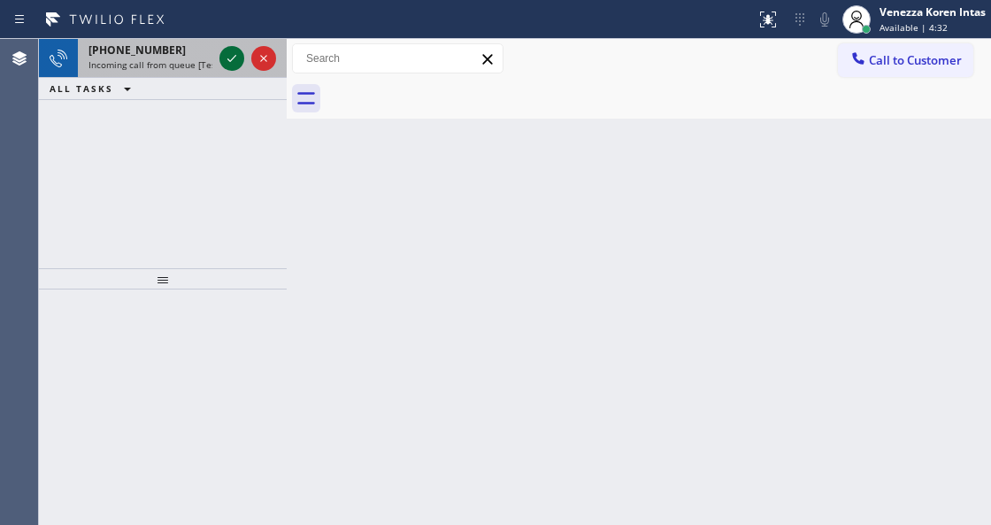
click at [226, 53] on icon at bounding box center [231, 58] width 21 height 21
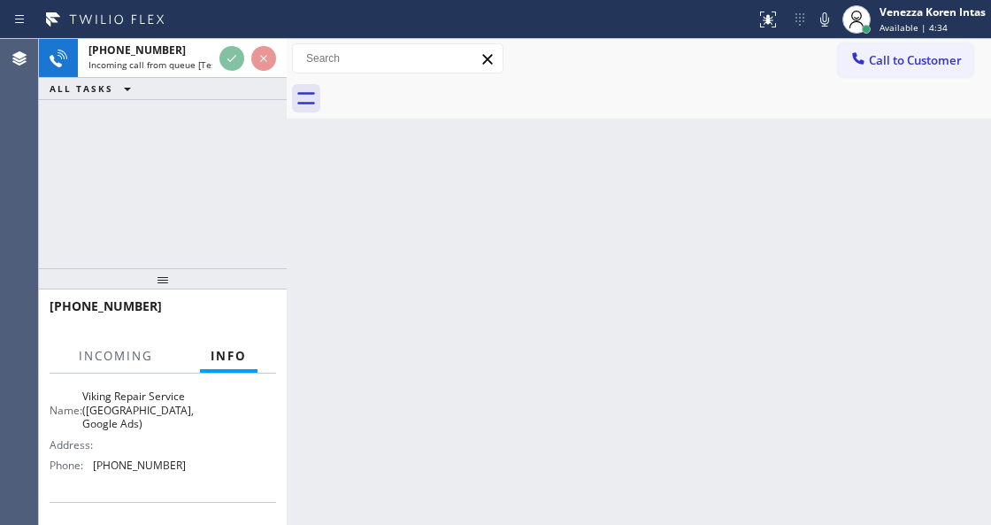
scroll to position [177, 0]
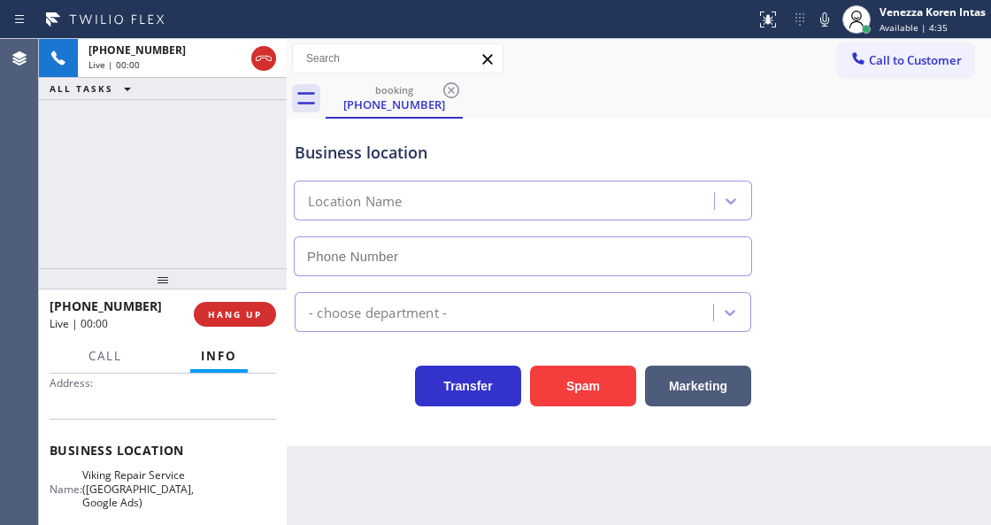
type input "[PHONE_NUMBER]"
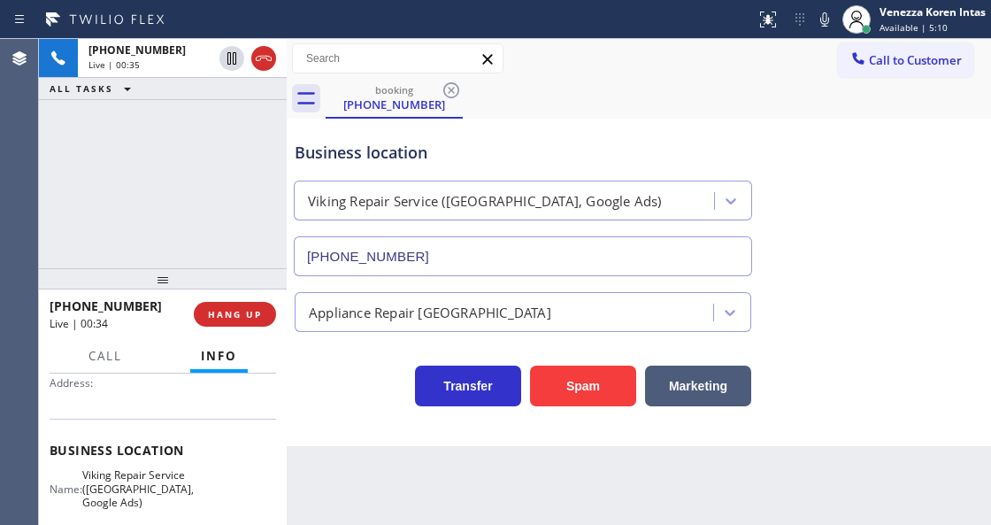
click at [605, 28] on div at bounding box center [377, 19] width 741 height 28
drag, startPoint x: 523, startPoint y: 92, endPoint x: 368, endPoint y: 87, distance: 154.9
click at [523, 93] on div "booking [PHONE_NUMBER]" at bounding box center [658, 99] width 665 height 40
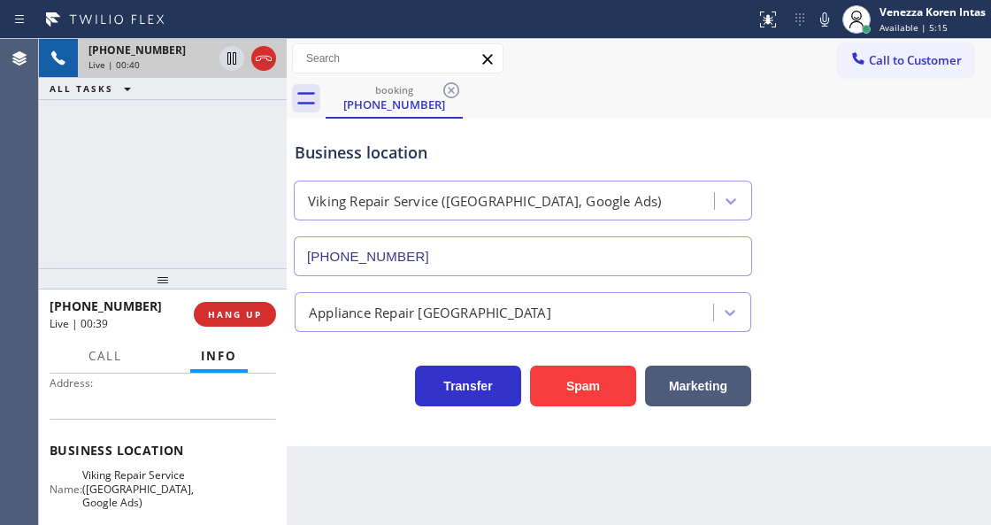
click at [262, 63] on icon at bounding box center [263, 58] width 21 height 21
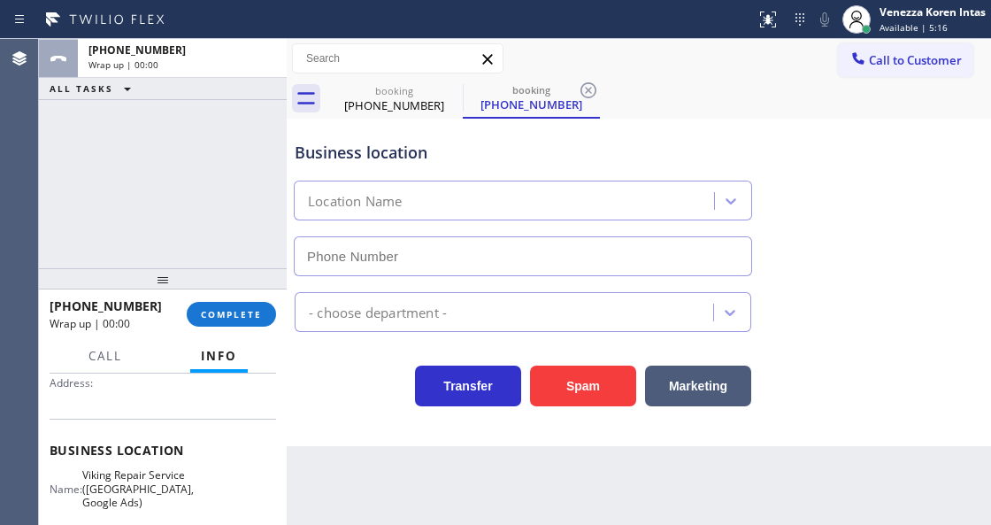
type input "[PHONE_NUMBER]"
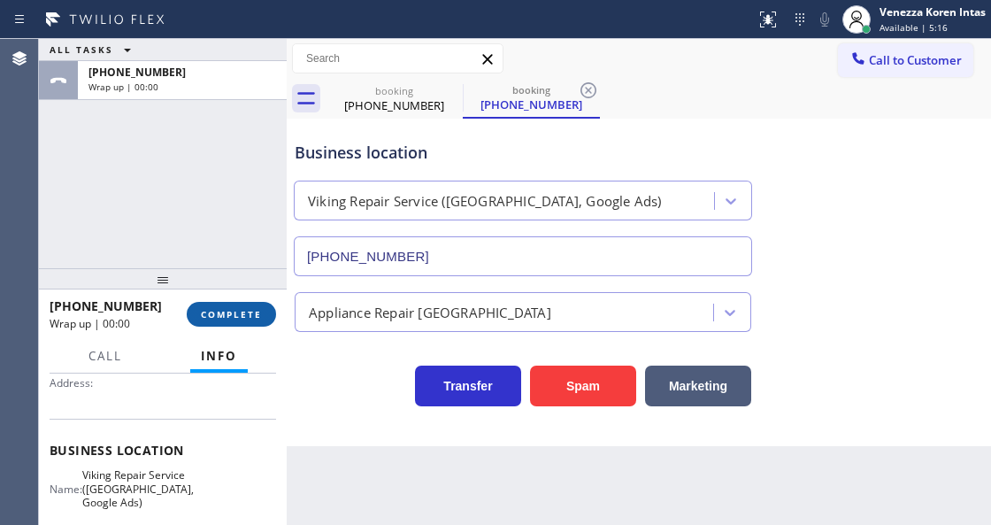
click at [257, 314] on span "COMPLETE" at bounding box center [231, 314] width 61 height 12
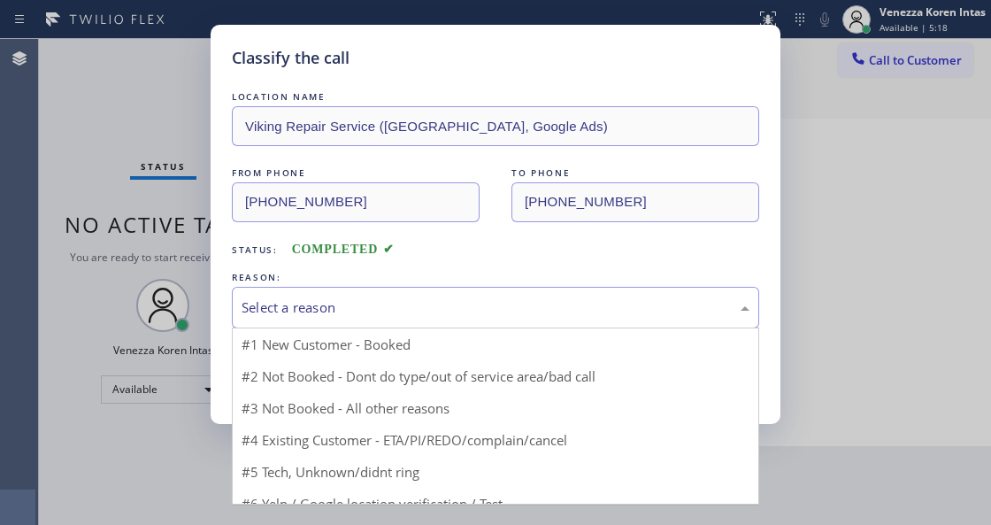
drag, startPoint x: 511, startPoint y: 319, endPoint x: 469, endPoint y: 435, distance: 124.0
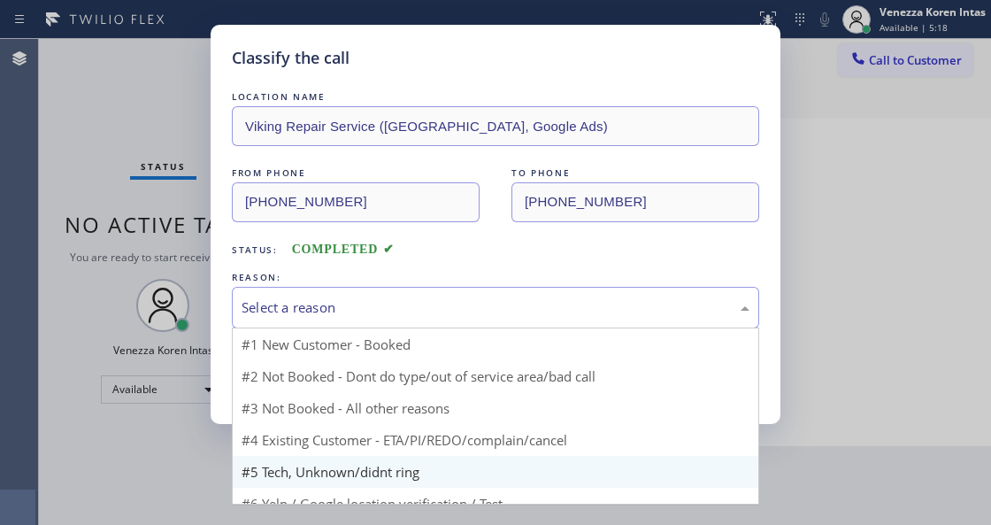
click at [508, 328] on div "Select a reason #1 New Customer - Booked #2 Not Booked - Dont do type/out of se…" at bounding box center [495, 308] width 527 height 42
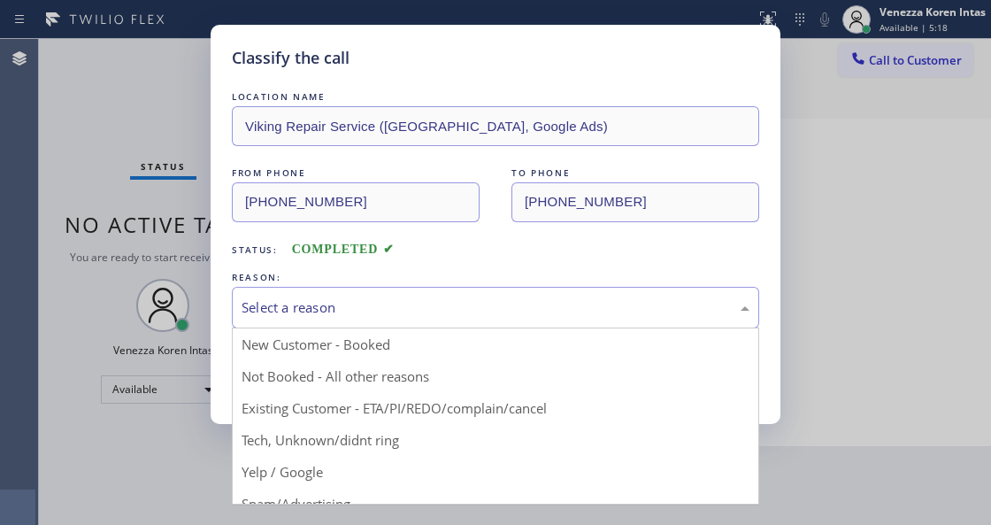
drag, startPoint x: 457, startPoint y: 453, endPoint x: 333, endPoint y: 390, distance: 138.9
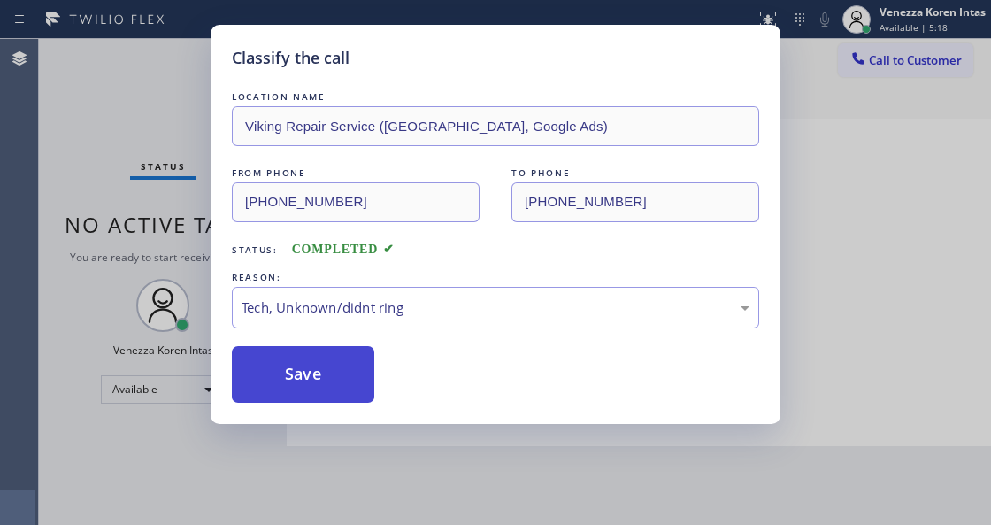
click at [320, 382] on button "Save" at bounding box center [303, 374] width 142 height 57
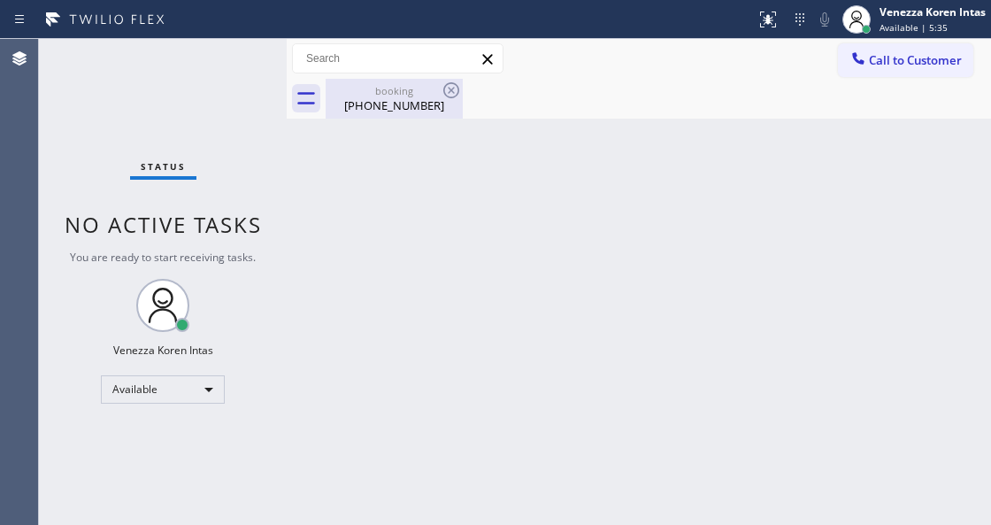
click at [373, 86] on div "booking" at bounding box center [394, 90] width 134 height 13
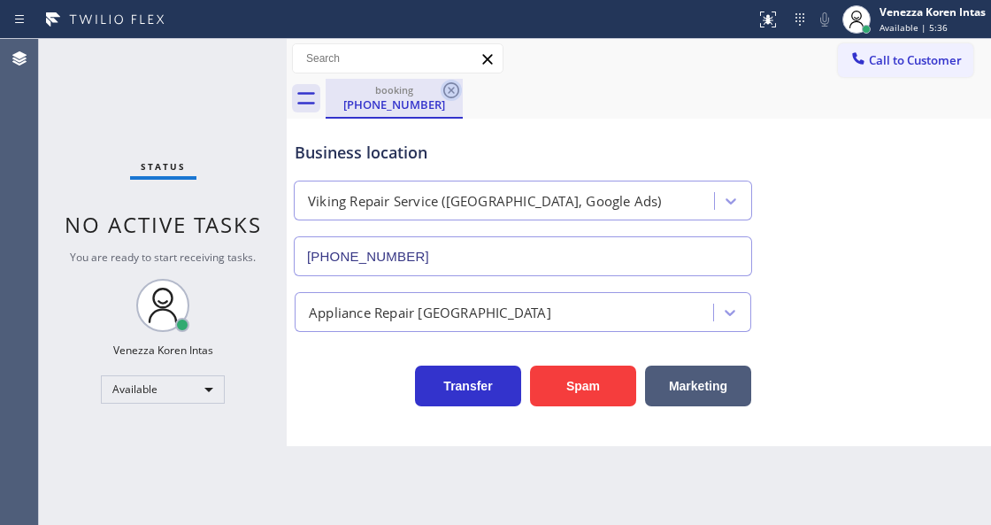
click at [451, 87] on icon at bounding box center [451, 90] width 21 height 21
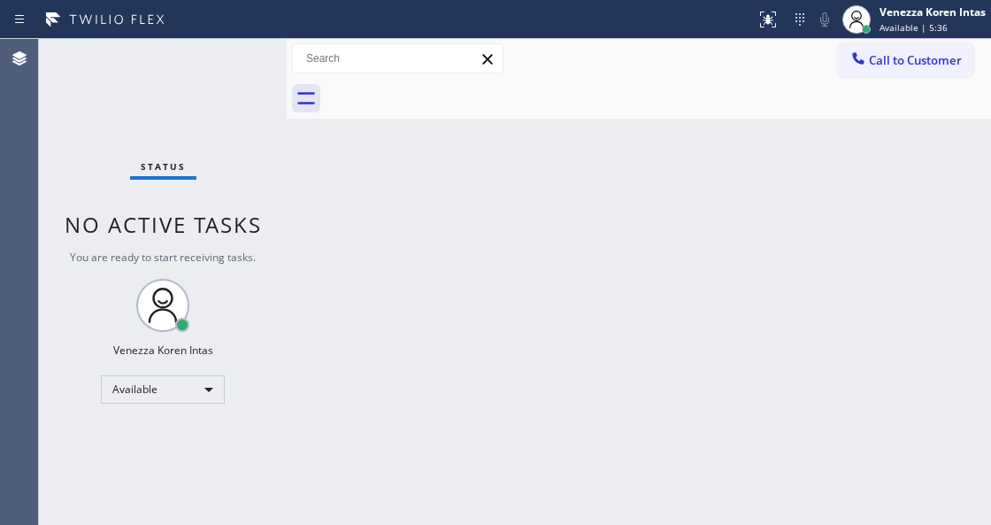
click at [451, 87] on div at bounding box center [658, 99] width 665 height 40
click at [231, 63] on div "Status No active tasks You are ready to start receiving tasks. Venezza Koren In…" at bounding box center [163, 282] width 248 height 486
click at [237, 75] on div "Status No active tasks You are ready to start receiving tasks. Venezza Koren In…" at bounding box center [163, 282] width 248 height 486
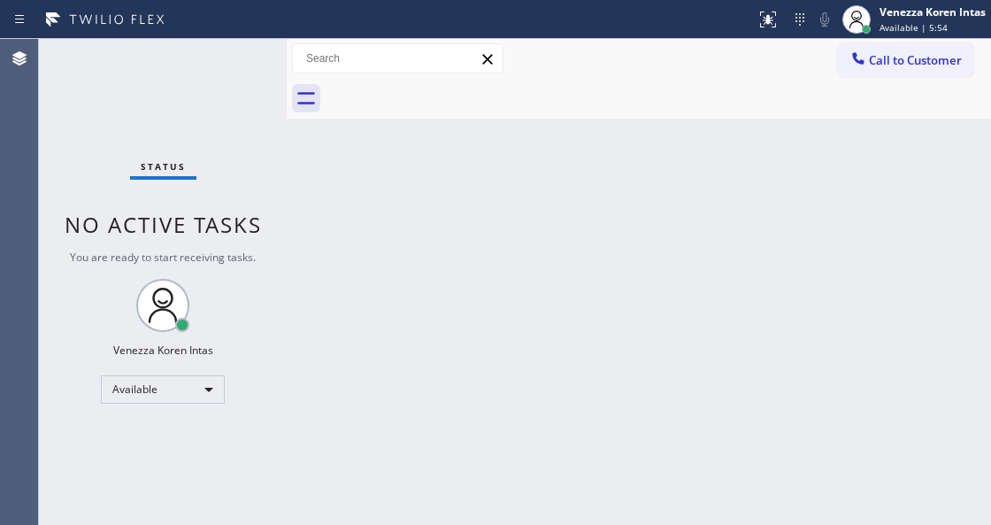
click at [338, 217] on div "Back to Dashboard Change Sender ID Customers Technicians Select a contact Outbo…" at bounding box center [639, 282] width 704 height 486
click at [571, 239] on div "Back to Dashboard Change Sender ID Customers Technicians Select a contact Outbo…" at bounding box center [639, 282] width 704 height 486
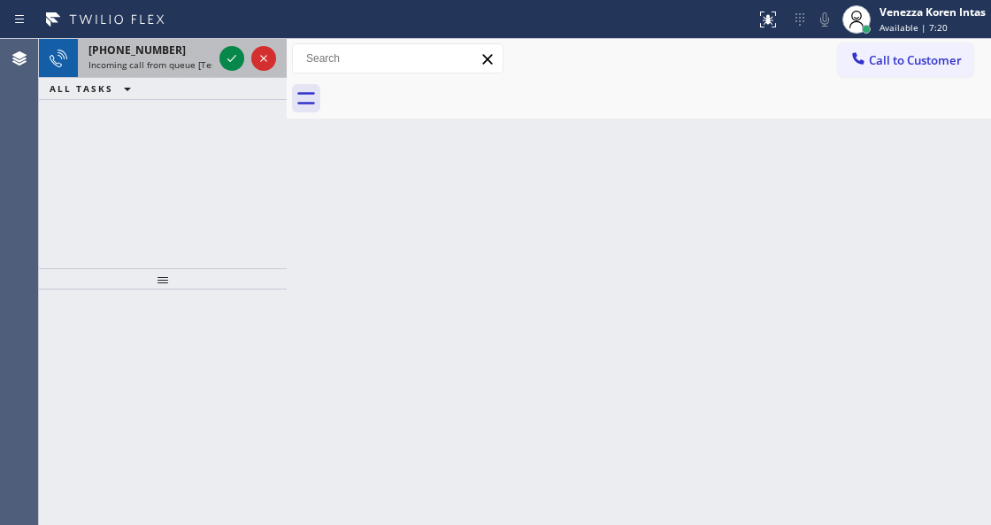
click at [232, 45] on div at bounding box center [248, 58] width 64 height 39
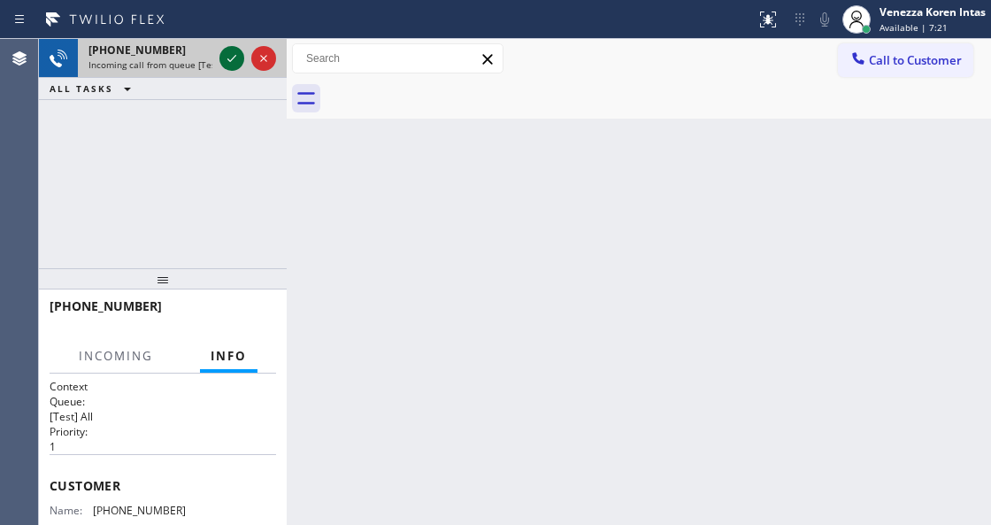
click at [235, 67] on icon at bounding box center [231, 58] width 21 height 21
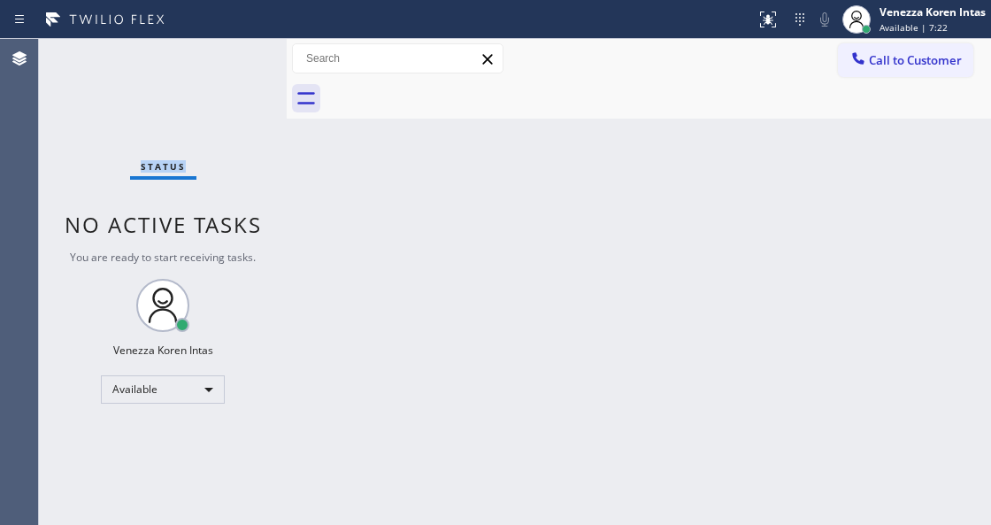
click at [235, 62] on div "Status No active tasks You are ready to start receiving tasks. Venezza Koren In…" at bounding box center [163, 282] width 248 height 486
click at [766, 12] on icon at bounding box center [767, 19] width 21 height 21
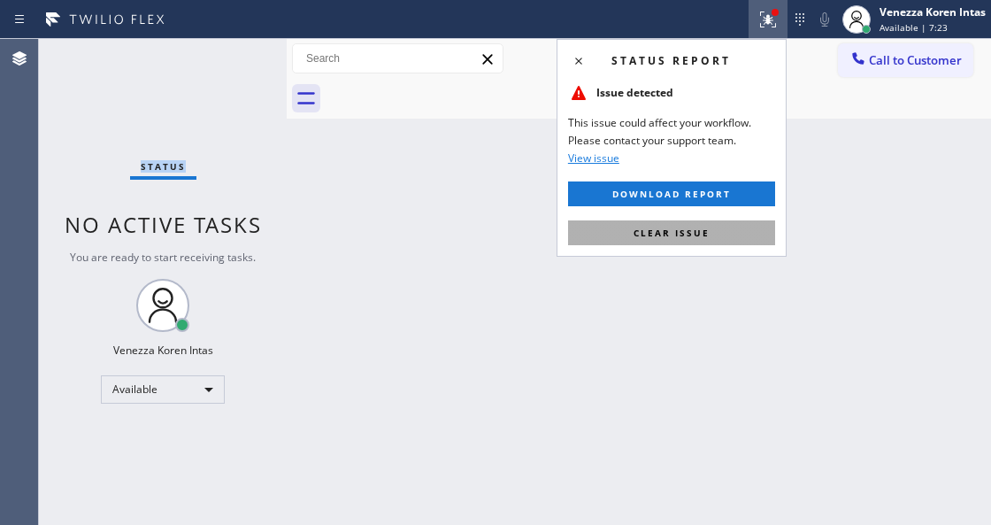
click at [657, 234] on span "Clear issue" at bounding box center [671, 233] width 76 height 12
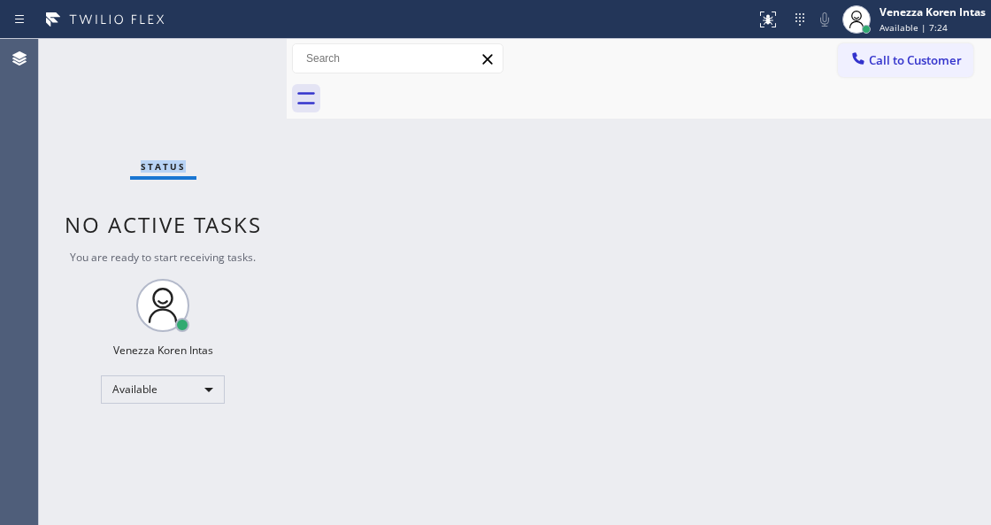
click at [213, 119] on div "Status No active tasks You are ready to start receiving tasks. Venezza Koren In…" at bounding box center [163, 282] width 248 height 486
click at [366, 231] on div "Back to Dashboard Change Sender ID Customers Technicians Select a contact Outbo…" at bounding box center [639, 282] width 704 height 486
drag, startPoint x: 304, startPoint y: 208, endPoint x: 295, endPoint y: 208, distance: 9.7
click at [302, 208] on div "Back to Dashboard Change Sender ID Customers Technicians Select a contact Outbo…" at bounding box center [639, 282] width 704 height 486
click at [205, 84] on div "Status No active tasks You are ready to start receiving tasks. Venezza Koren In…" at bounding box center [163, 282] width 248 height 486
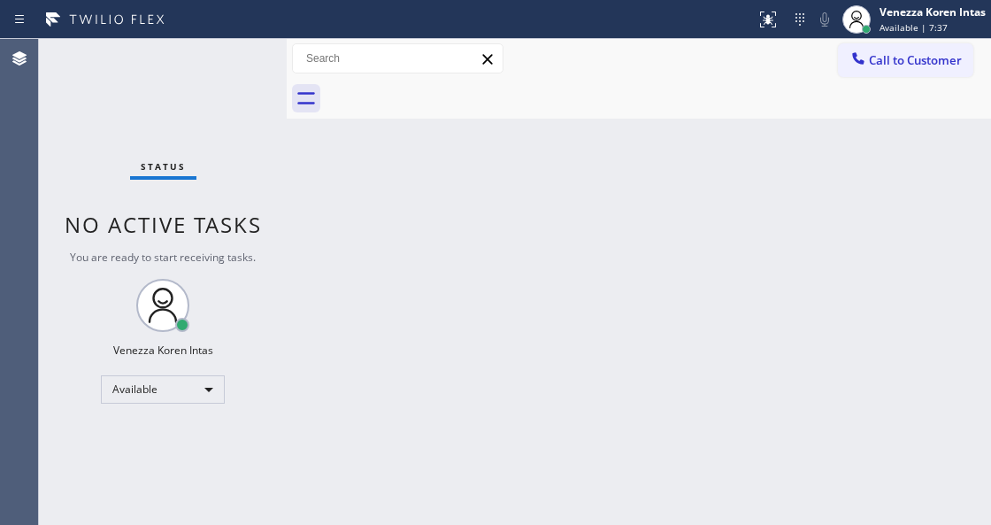
click at [205, 84] on div "Status No active tasks You are ready to start receiving tasks. Venezza Koren In…" at bounding box center [163, 282] width 248 height 486
click at [266, 58] on div "Status No active tasks You are ready to start receiving tasks. Venezza Koren In…" at bounding box center [163, 282] width 248 height 486
click at [253, 61] on div "Status No active tasks You are ready to start receiving tasks. Venezza Koren In…" at bounding box center [163, 282] width 248 height 486
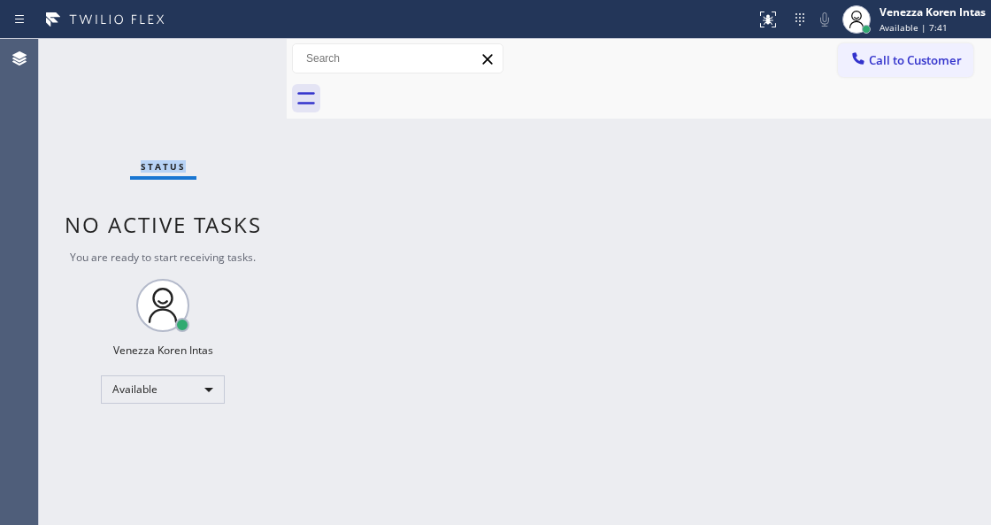
click at [265, 44] on div "Status No active tasks You are ready to start receiving tasks. Venezza Koren In…" at bounding box center [163, 282] width 248 height 486
click at [273, 74] on div "Status No active tasks You are ready to start receiving tasks. Venezza Koren In…" at bounding box center [163, 282] width 248 height 486
click at [235, 78] on div "Status No active tasks You are ready to start receiving tasks. Venezza Koren In…" at bounding box center [163, 282] width 248 height 486
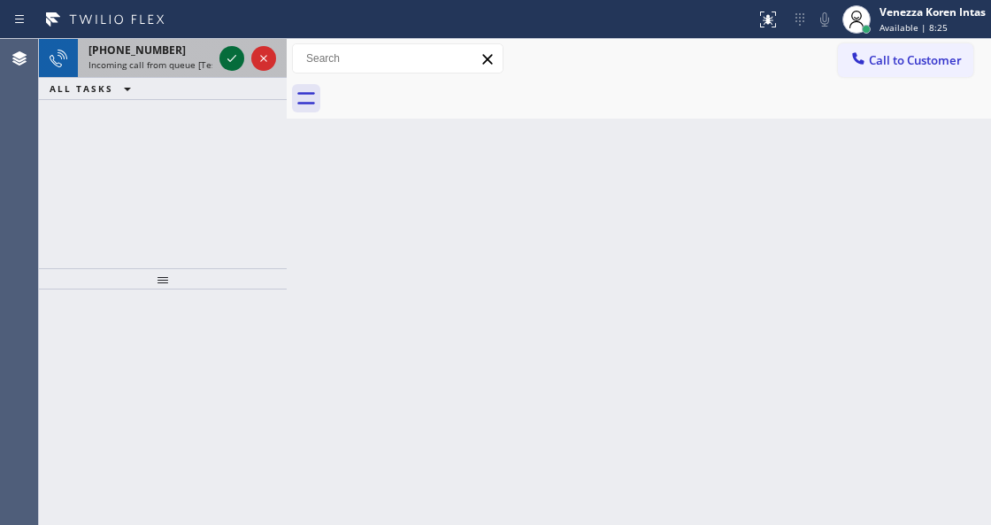
click at [234, 60] on icon at bounding box center [231, 58] width 21 height 21
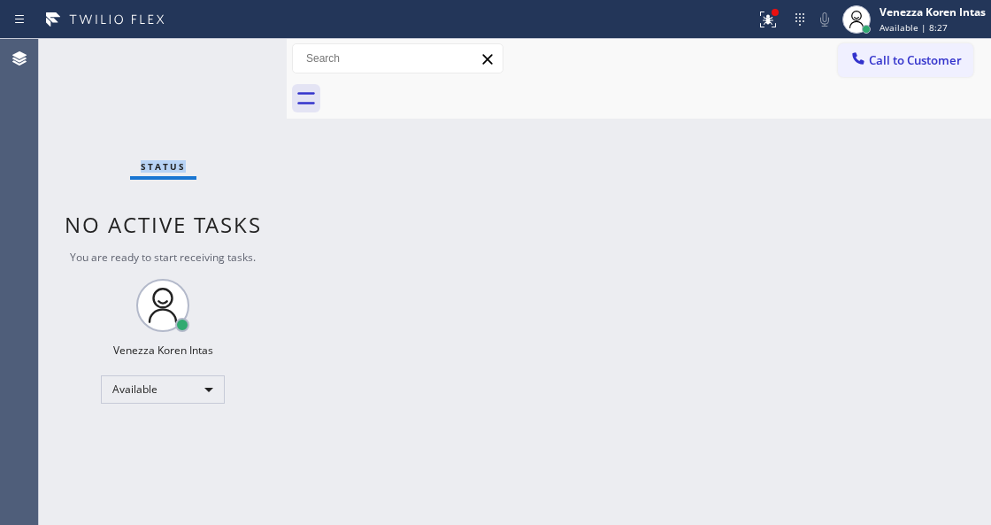
click at [235, 58] on div "Status No active tasks You are ready to start receiving tasks. Venezza Koren In…" at bounding box center [163, 282] width 248 height 486
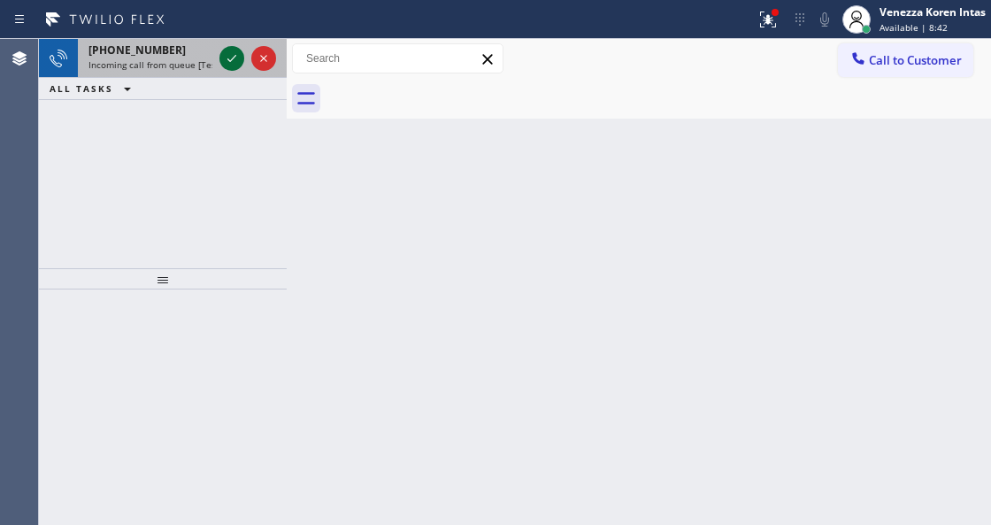
click at [225, 58] on icon at bounding box center [231, 58] width 21 height 21
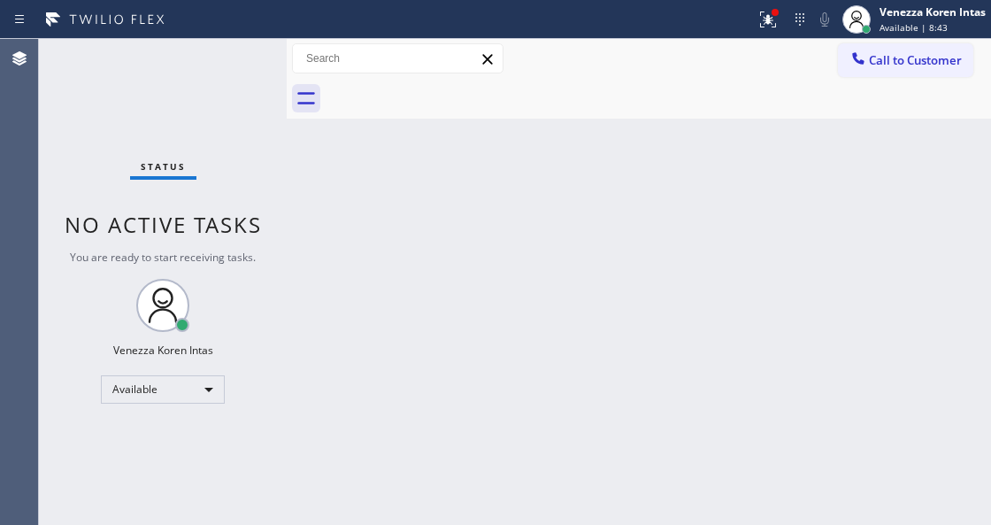
click at [226, 56] on div "Status No active tasks You are ready to start receiving tasks. Venezza Koren In…" at bounding box center [163, 282] width 248 height 486
click at [771, 28] on icon at bounding box center [767, 19] width 21 height 21
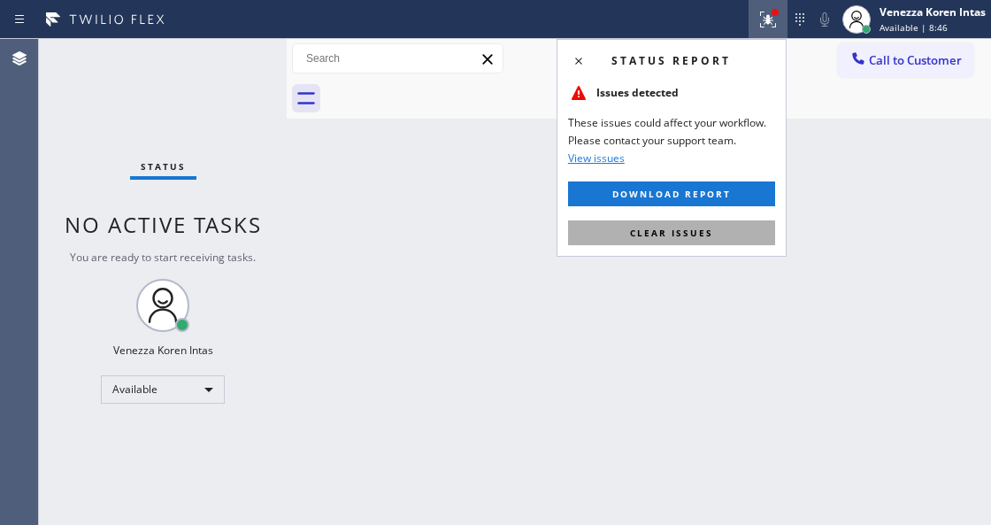
click at [704, 242] on button "Clear issues" at bounding box center [671, 232] width 207 height 25
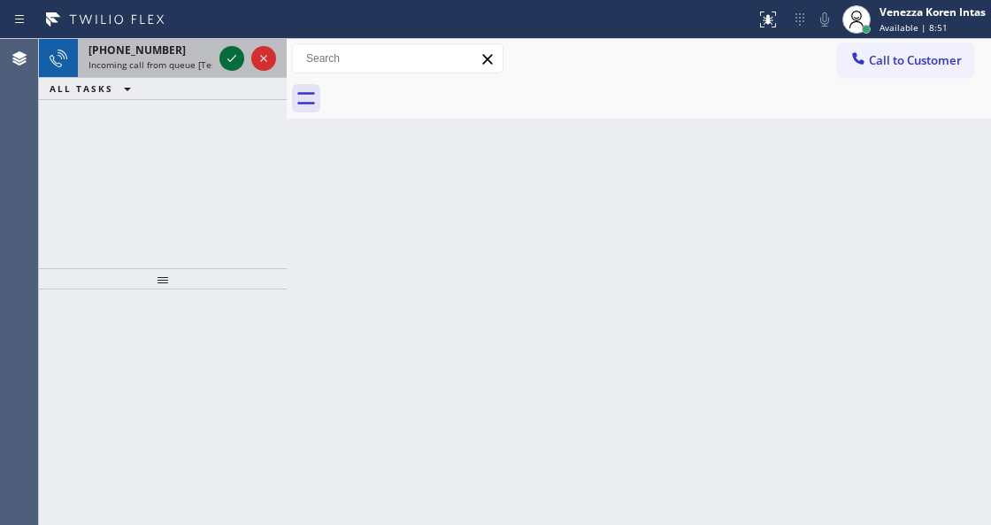
click at [227, 51] on icon at bounding box center [231, 58] width 21 height 21
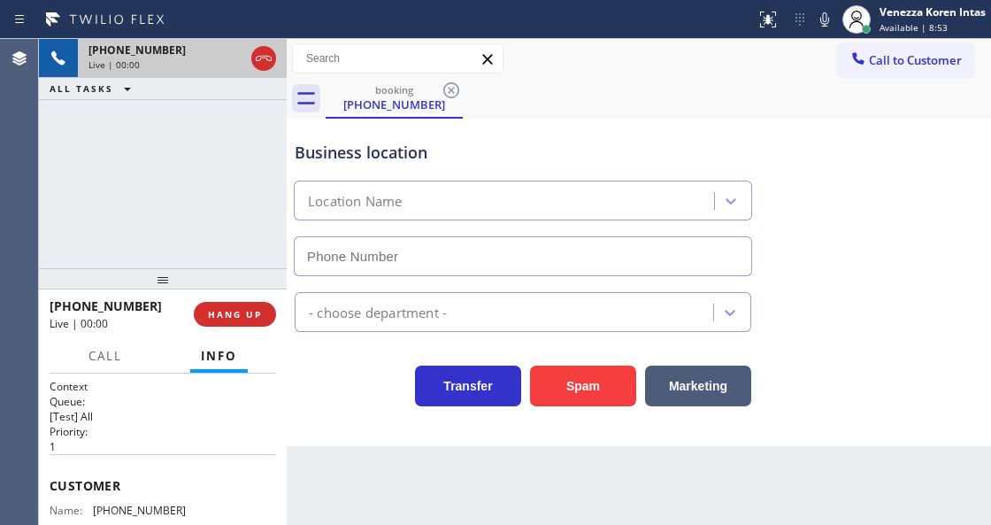
type input "[PHONE_NUMBER]"
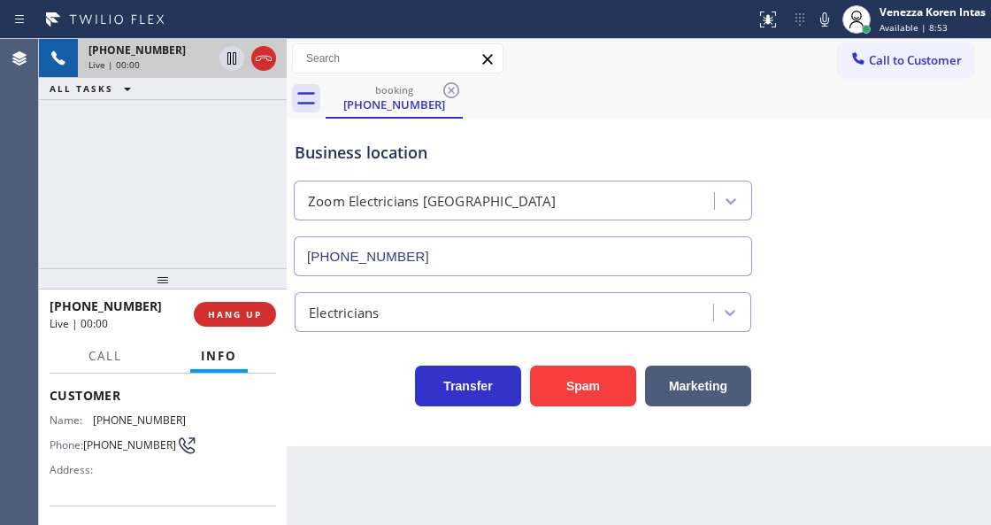
scroll to position [118, 0]
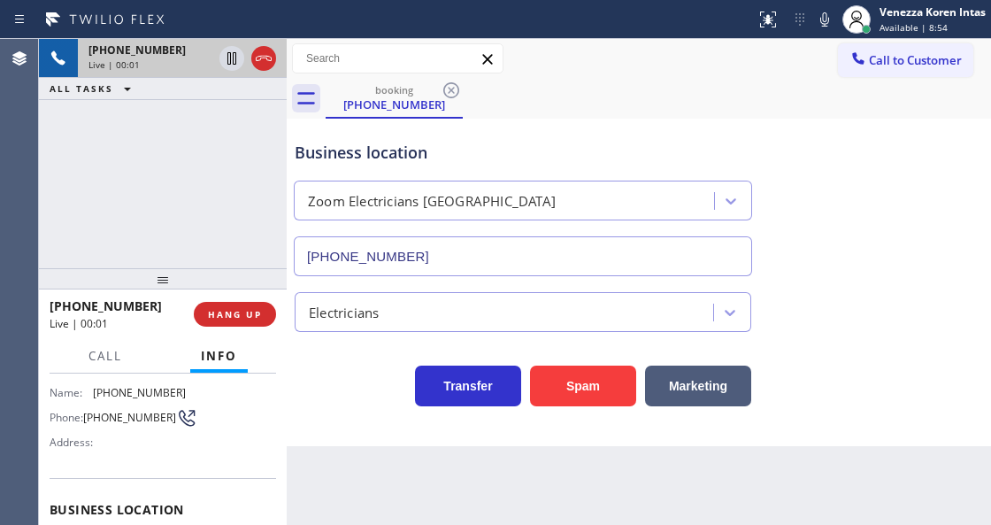
click at [228, 179] on div "[PHONE_NUMBER] Live | 00:01 ALL TASKS ALL TASKS ACTIVE TASKS TASKS IN WRAP UP" at bounding box center [163, 153] width 248 height 229
drag, startPoint x: 526, startPoint y: 101, endPoint x: 533, endPoint y: 58, distance: 42.9
click at [526, 101] on div "booking [PHONE_NUMBER]" at bounding box center [658, 99] width 665 height 40
click at [263, 65] on icon at bounding box center [263, 58] width 21 height 21
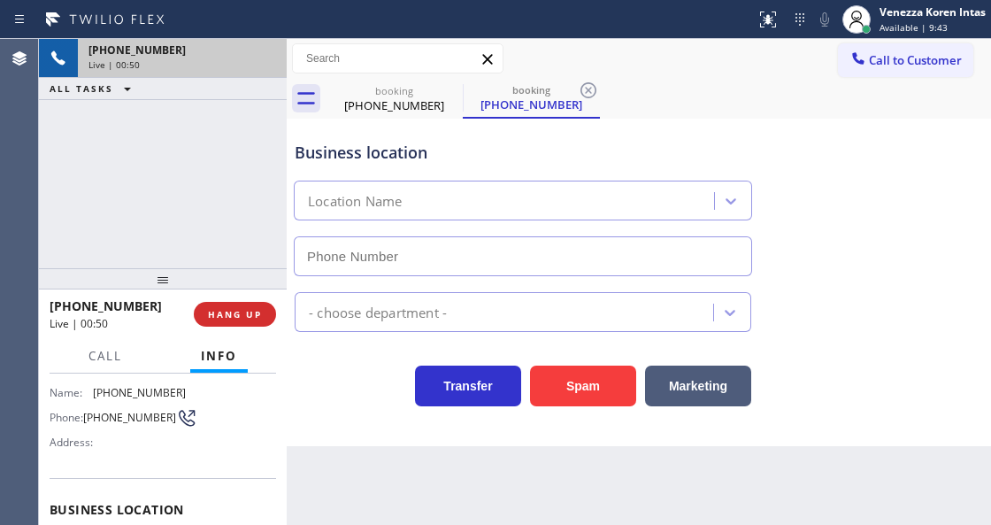
type input "[PHONE_NUMBER]"
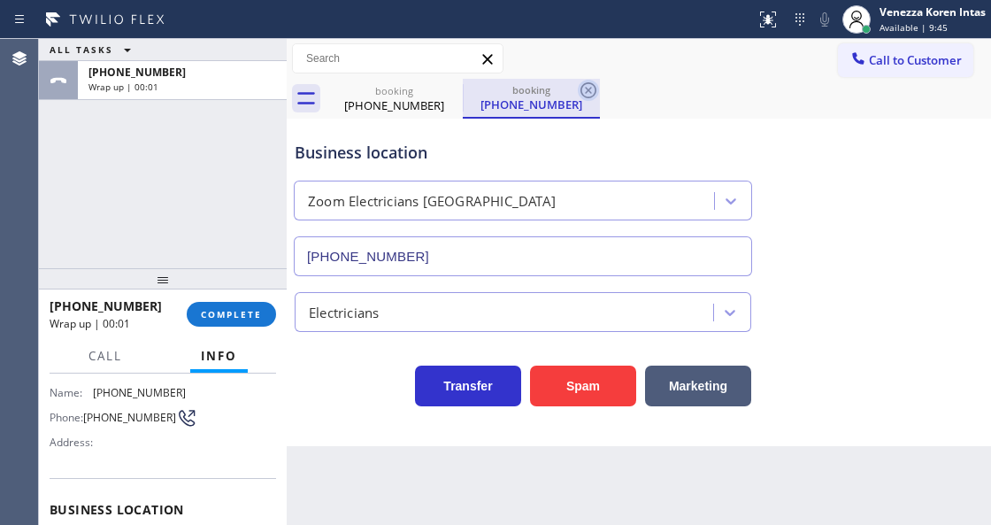
click at [584, 87] on icon at bounding box center [588, 90] width 21 height 21
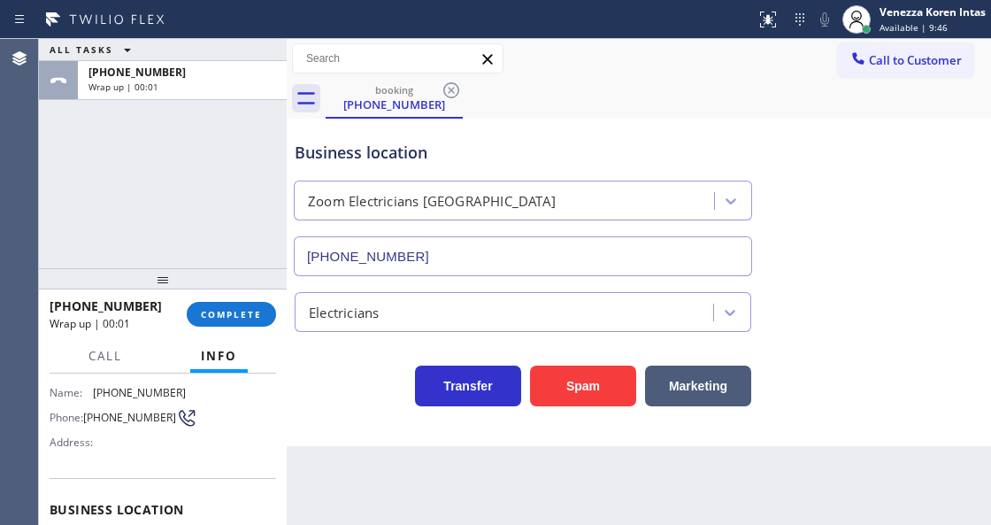
drag, startPoint x: 584, startPoint y: 87, endPoint x: 510, endPoint y: 94, distance: 74.7
click at [580, 88] on div "booking [PHONE_NUMBER]" at bounding box center [658, 99] width 665 height 40
click at [452, 91] on icon at bounding box center [451, 90] width 16 height 16
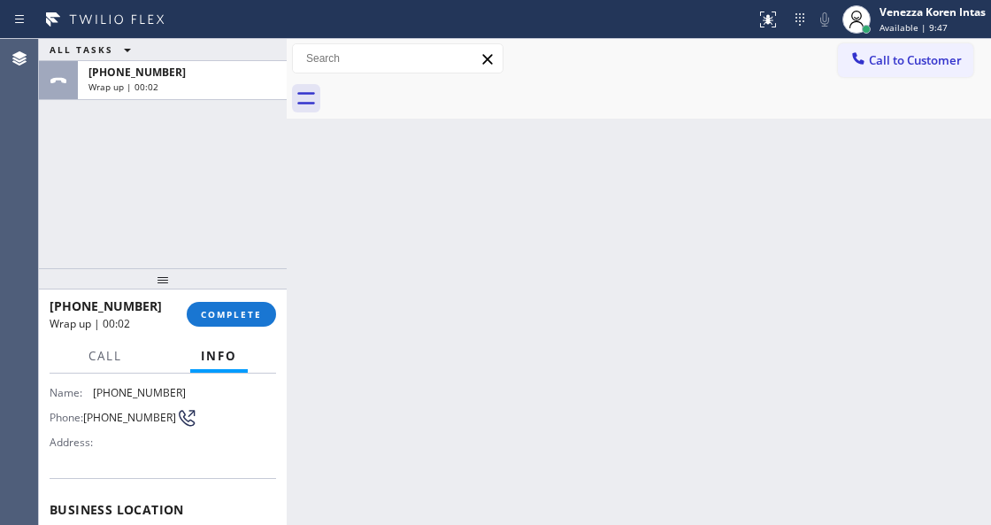
click at [223, 345] on button "Info" at bounding box center [219, 356] width 58 height 35
click at [278, 303] on div "[PHONE_NUMBER] Wrap up | 00:02 COMPLETE" at bounding box center [163, 314] width 248 height 50
click at [257, 319] on span "COMPLETE" at bounding box center [231, 314] width 61 height 12
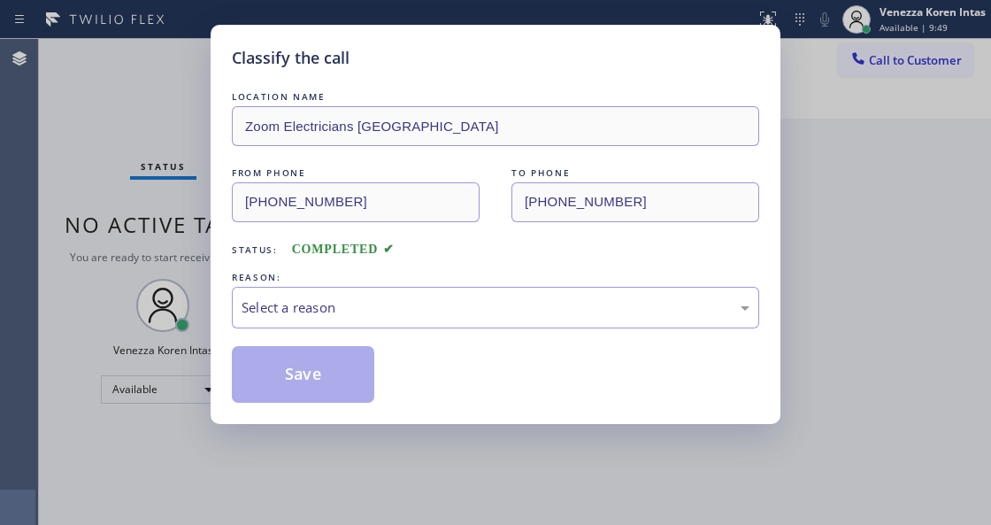
drag, startPoint x: 406, startPoint y: 334, endPoint x: 385, endPoint y: 372, distance: 43.6
click at [399, 345] on div "LOCATION NAME Zoom Electricians [GEOGRAPHIC_DATA] FROM PHONE [PHONE_NUMBER] TO …" at bounding box center [495, 245] width 527 height 315
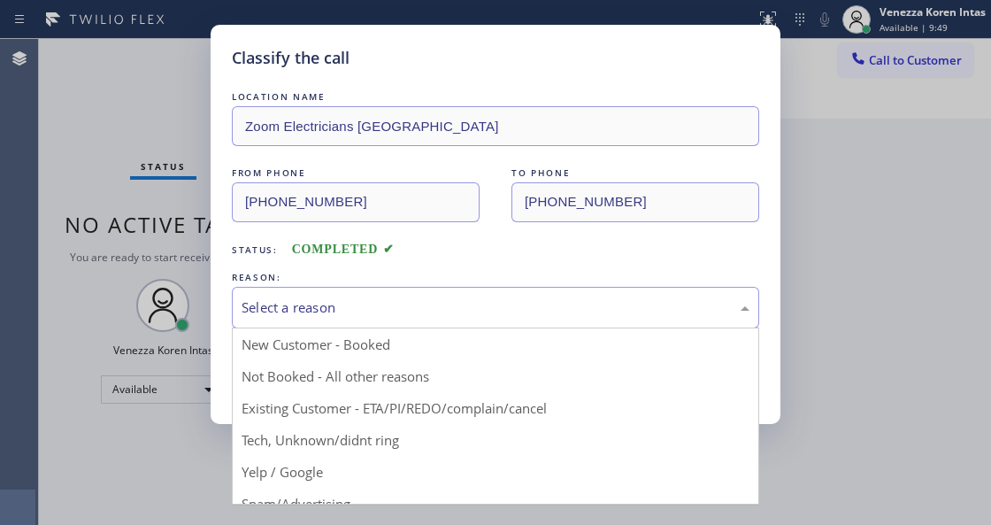
click at [388, 318] on div "Select a reason" at bounding box center [496, 307] width 508 height 20
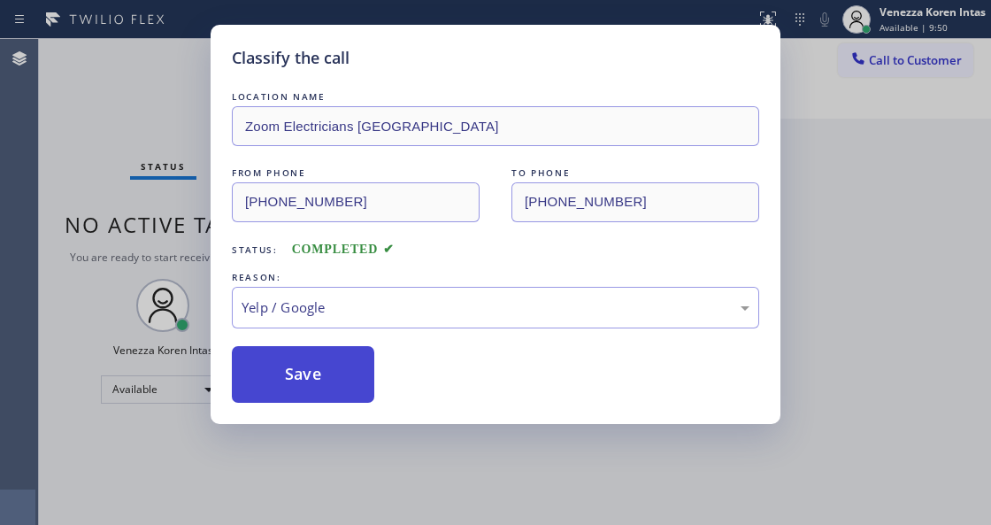
click at [316, 388] on button "Save" at bounding box center [303, 374] width 142 height 57
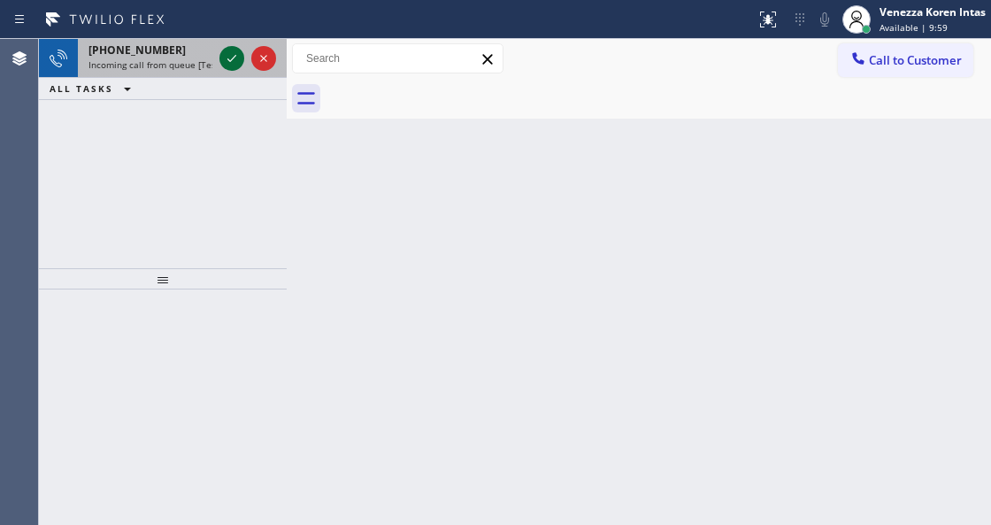
click at [230, 59] on icon at bounding box center [231, 58] width 21 height 21
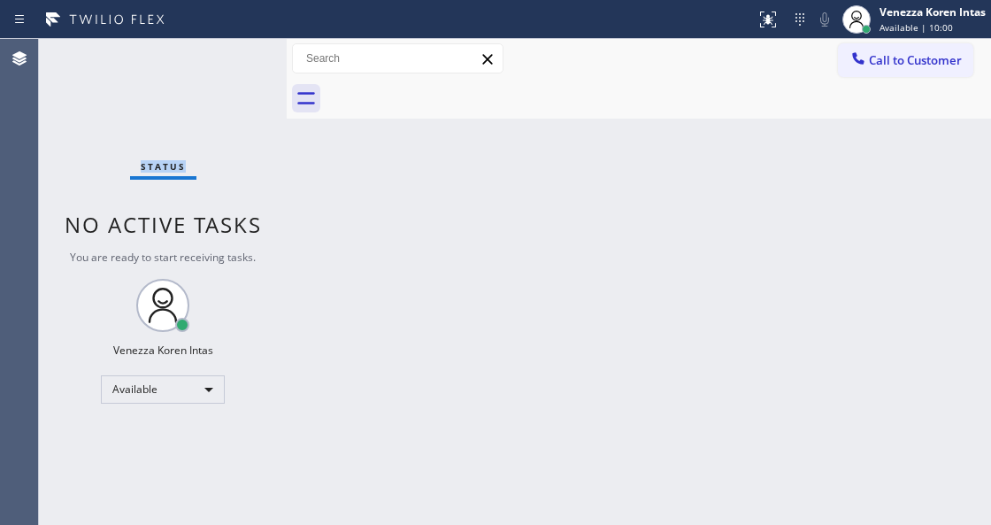
click at [230, 59] on div "Status No active tasks You are ready to start receiving tasks. Venezza Koren In…" at bounding box center [163, 282] width 248 height 486
drag, startPoint x: 764, startPoint y: 6, endPoint x: 725, endPoint y: 180, distance: 178.8
click at [764, 9] on button at bounding box center [768, 19] width 39 height 39
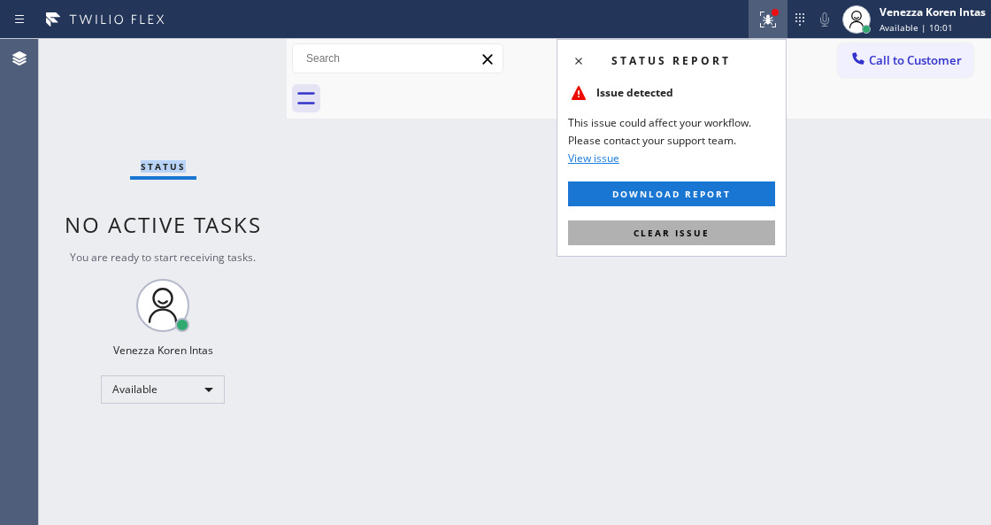
click at [703, 228] on span "Clear issue" at bounding box center [671, 233] width 76 height 12
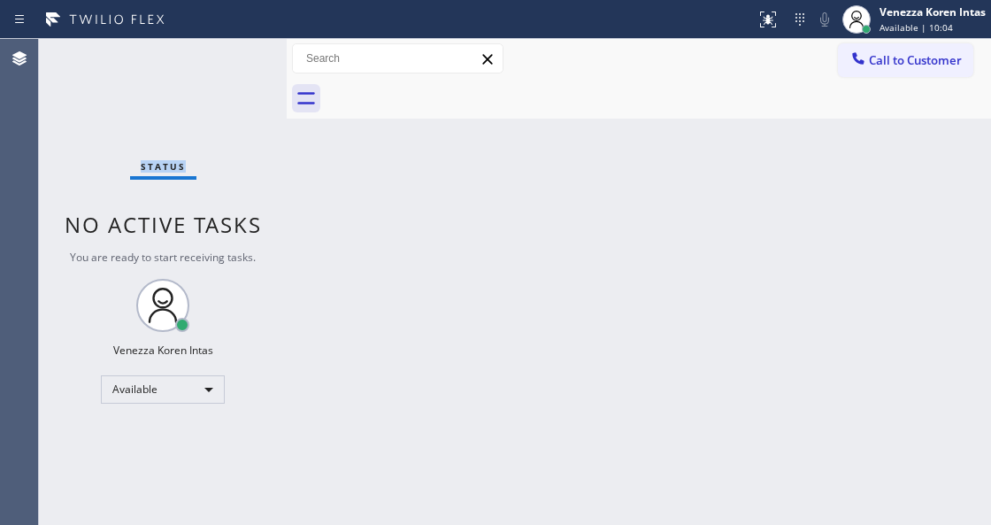
click at [177, 78] on div "Status No active tasks You are ready to start receiving tasks. Venezza Koren In…" at bounding box center [163, 282] width 248 height 486
drag, startPoint x: 228, startPoint y: 119, endPoint x: 245, endPoint y: 92, distance: 31.4
click at [242, 96] on div "Status No active tasks You are ready to start receiving tasks. Venezza Koren In…" at bounding box center [163, 282] width 248 height 486
click at [245, 92] on div "Status No active tasks You are ready to start receiving tasks. Venezza Koren In…" at bounding box center [163, 282] width 248 height 486
click at [410, 330] on div "Back to Dashboard Change Sender ID Customers Technicians Select a contact Outbo…" at bounding box center [639, 282] width 704 height 486
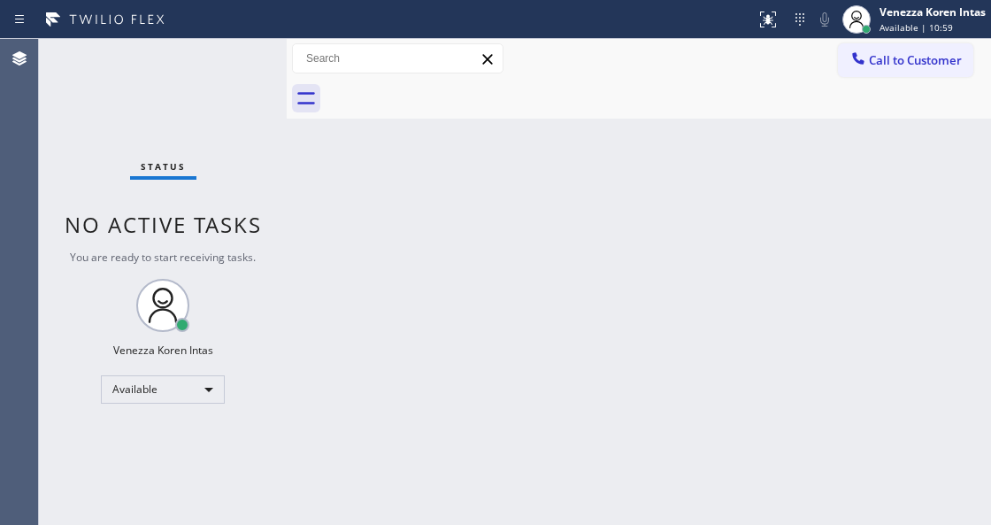
click at [177, 110] on div "Status No active tasks You are ready to start receiving tasks. Venezza Koren In…" at bounding box center [163, 282] width 248 height 486
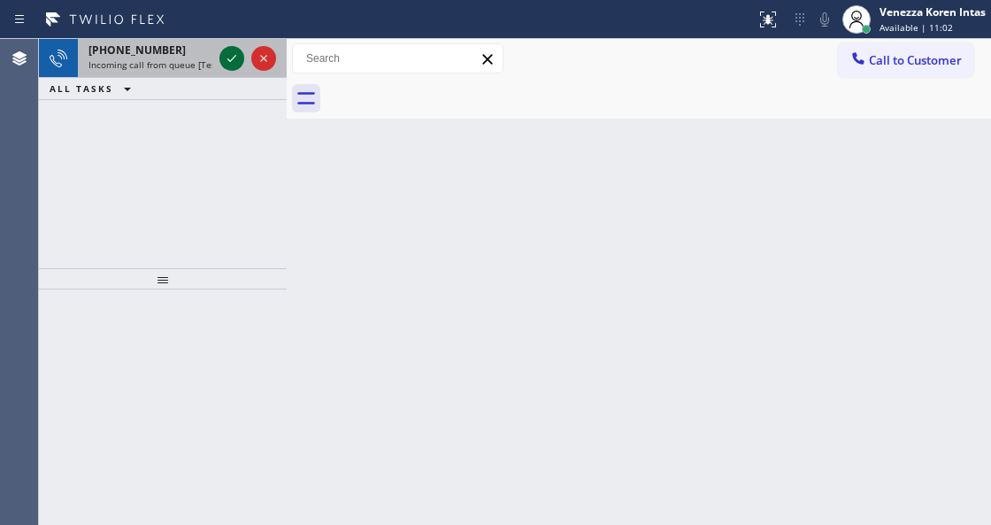
click at [224, 57] on icon at bounding box center [231, 58] width 21 height 21
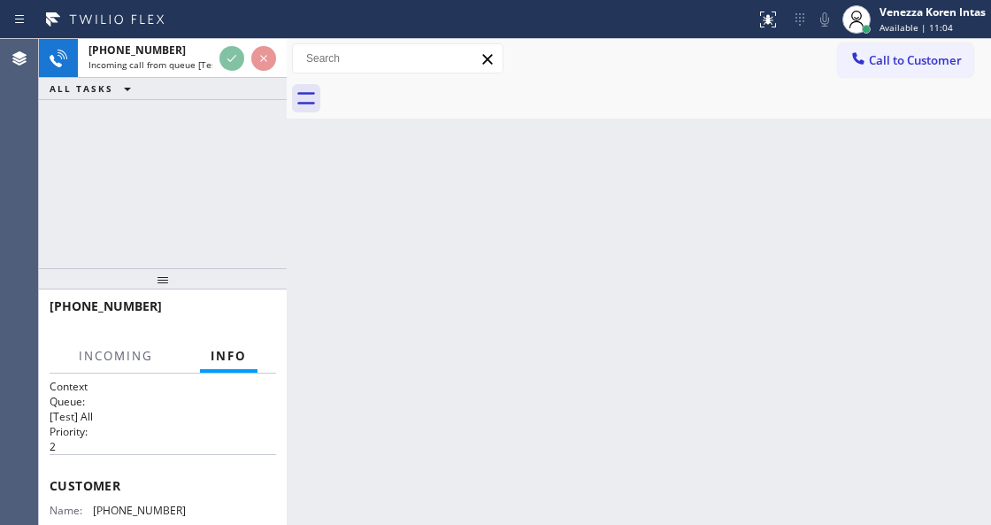
scroll to position [177, 0]
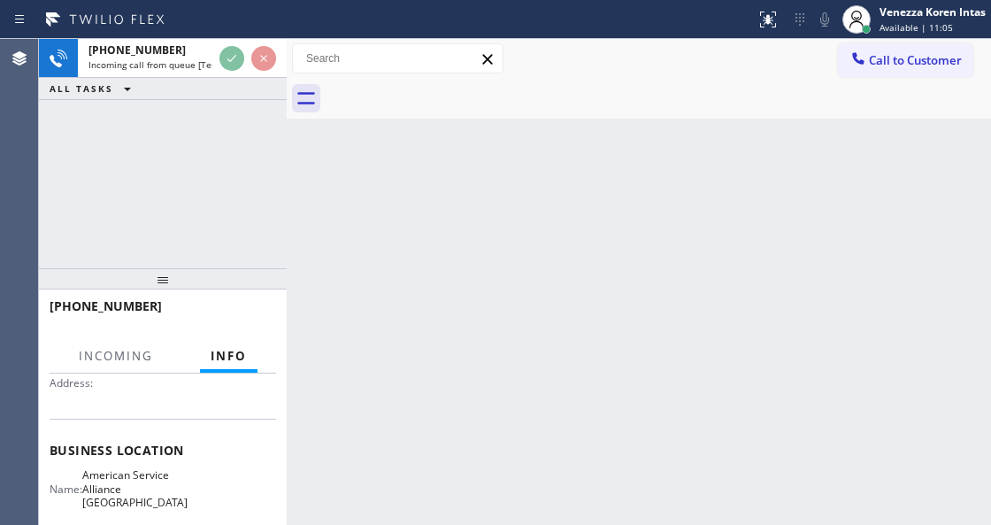
drag, startPoint x: 164, startPoint y: 283, endPoint x: 170, endPoint y: 258, distance: 25.5
click at [169, 268] on div at bounding box center [163, 278] width 248 height 21
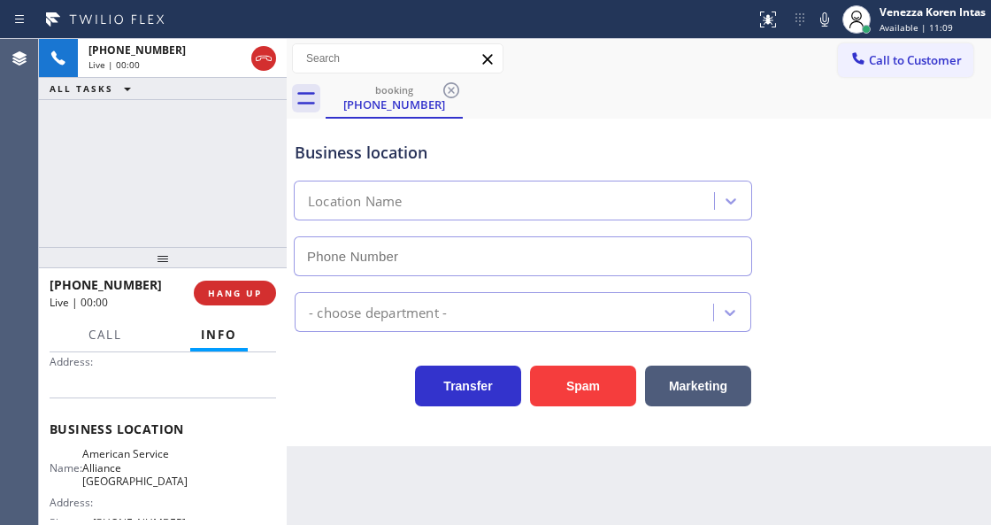
type input "[PHONE_NUMBER]"
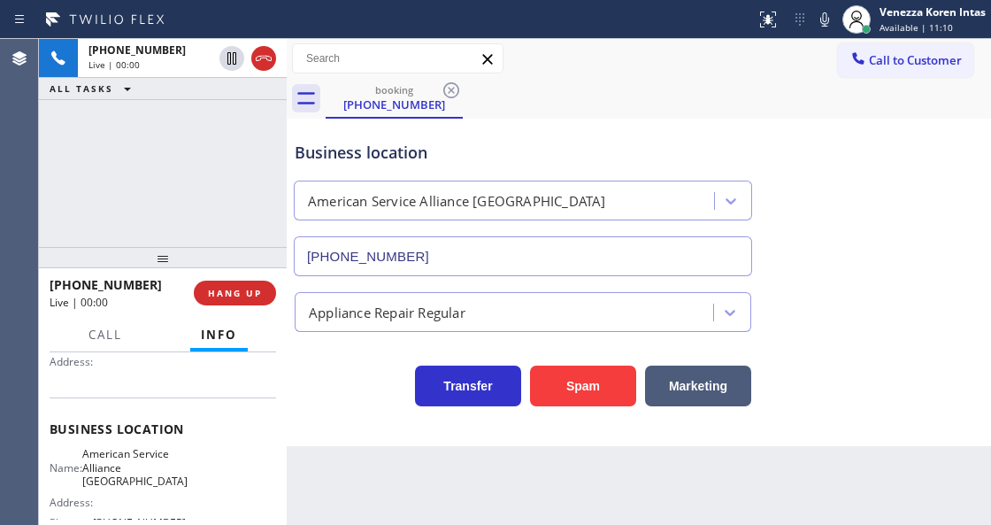
click at [178, 198] on div "[PHONE_NUMBER] Live | 00:00 ALL TASKS ALL TASKS ACTIVE TASKS TASKS IN WRAP UP" at bounding box center [163, 143] width 248 height 208
drag, startPoint x: 116, startPoint y: 134, endPoint x: 37, endPoint y: 159, distance: 82.8
click at [105, 141] on div "[PHONE_NUMBER] Live | 00:02 ALL TASKS ALL TASKS ACTIVE TASKS TASKS IN WRAP UP" at bounding box center [163, 143] width 248 height 208
drag, startPoint x: 129, startPoint y: 170, endPoint x: 204, endPoint y: 243, distance: 105.1
click at [130, 170] on div "[PHONE_NUMBER] Live | 00:03 ALL TASKS ALL TASKS ACTIVE TASKS TASKS IN WRAP UP" at bounding box center [163, 143] width 248 height 208
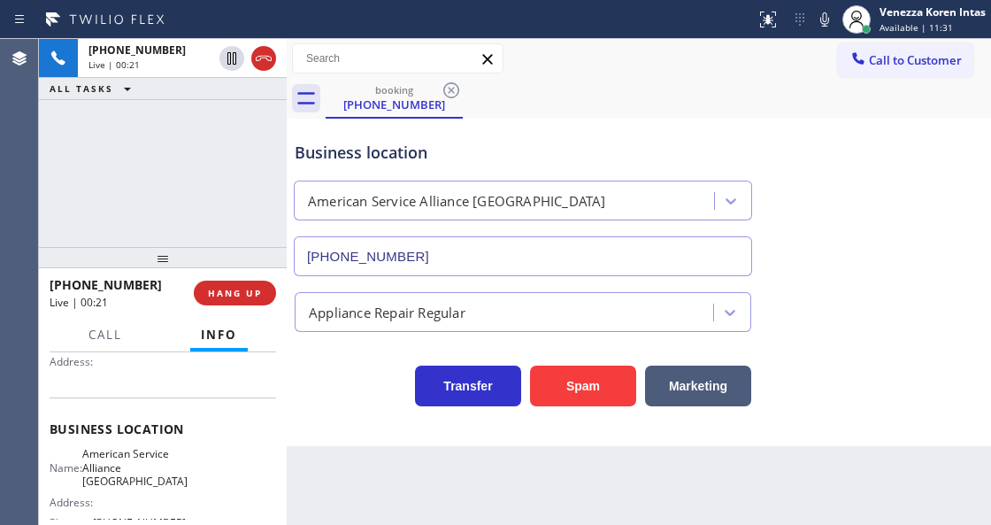
drag, startPoint x: 267, startPoint y: 211, endPoint x: 281, endPoint y: 219, distance: 16.2
click at [267, 211] on div "[PHONE_NUMBER] Live | 00:21 ALL TASKS ALL TASKS ACTIVE TASKS TASKS IN WRAP UP" at bounding box center [163, 143] width 248 height 208
click at [868, 138] on div "Business location American Service Alliance [GEOGRAPHIC_DATA] [PHONE_NUMBER]" at bounding box center [638, 196] width 695 height 160
click at [642, 103] on div "booking [PHONE_NUMBER]" at bounding box center [658, 99] width 665 height 40
click at [821, 21] on icon at bounding box center [824, 19] width 21 height 21
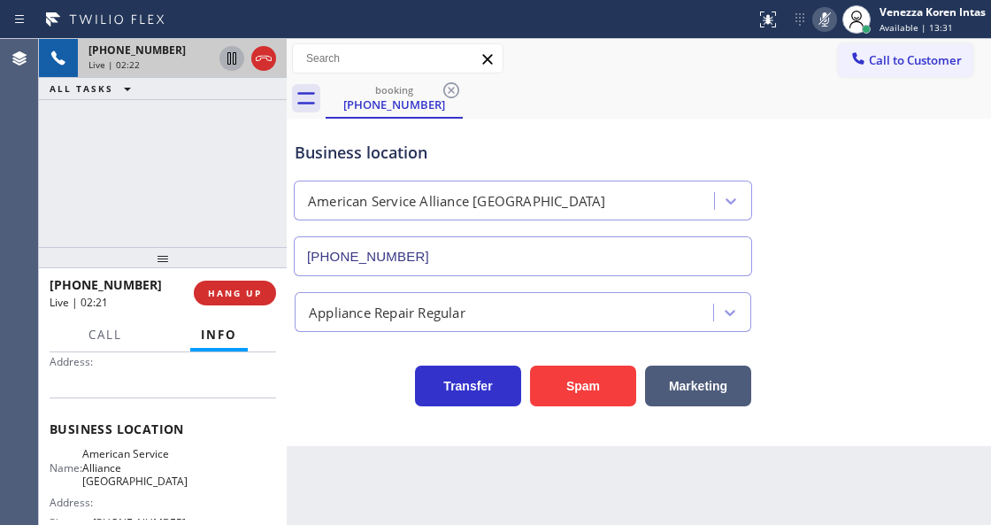
click at [229, 56] on icon at bounding box center [231, 58] width 21 height 21
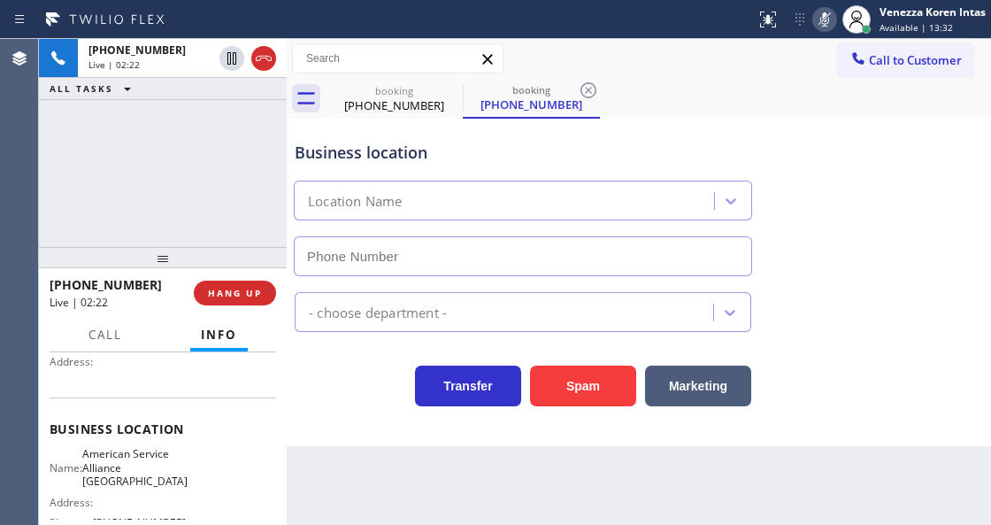
type input "[PHONE_NUMBER]"
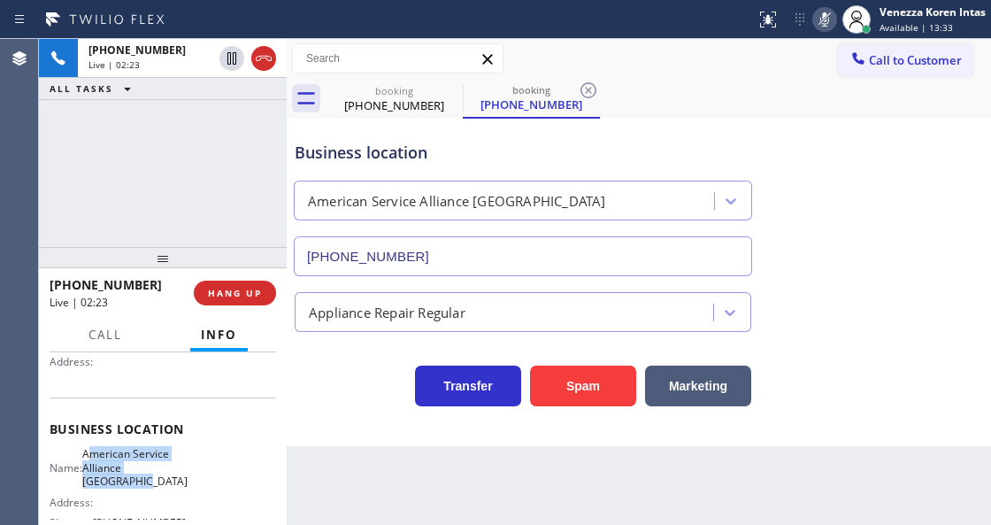
drag, startPoint x: 103, startPoint y: 449, endPoint x: 131, endPoint y: 487, distance: 46.7
click at [131, 487] on span "American Service Alliance [GEOGRAPHIC_DATA]" at bounding box center [134, 467] width 105 height 41
drag, startPoint x: 91, startPoint y: 444, endPoint x: 142, endPoint y: 477, distance: 60.1
click at [142, 477] on div "Business location Name: American Service Alliance Palm Desert Address: Phone: […" at bounding box center [163, 477] width 227 height 161
copy span "American Service Alliance [GEOGRAPHIC_DATA]"
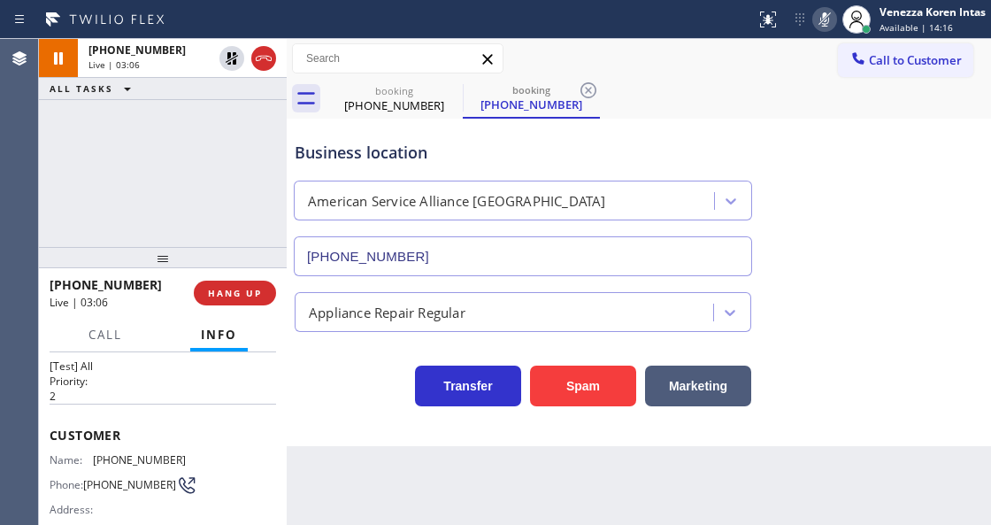
scroll to position [0, 0]
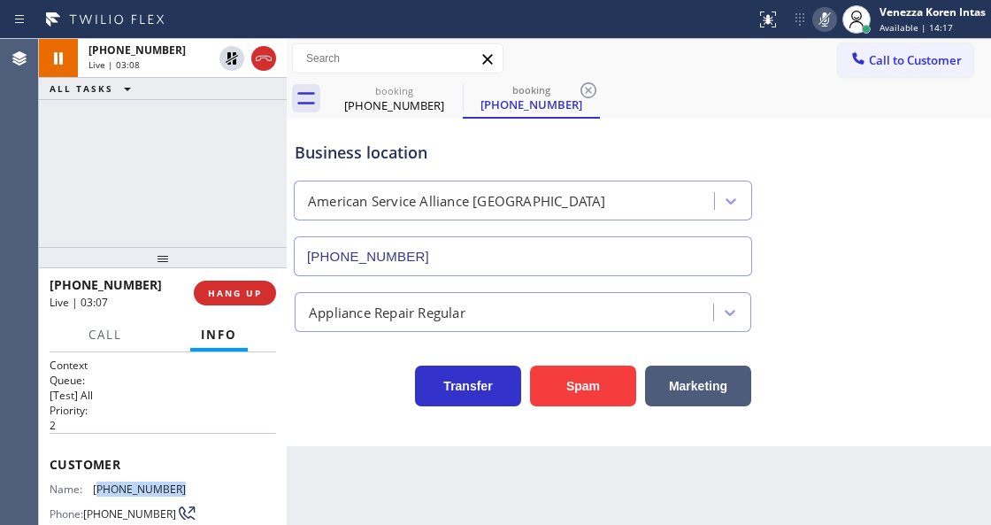
drag, startPoint x: 188, startPoint y: 486, endPoint x: 96, endPoint y: 477, distance: 91.6
click at [96, 482] on div "Name: [PHONE_NUMBER] Phone: [PHONE_NUMBER] Address:" at bounding box center [163, 517] width 227 height 70
copy span "760) 485-9966"
click at [757, 97] on div "booking [PHONE_NUMBER] booking [PHONE_NUMBER]" at bounding box center [658, 99] width 665 height 40
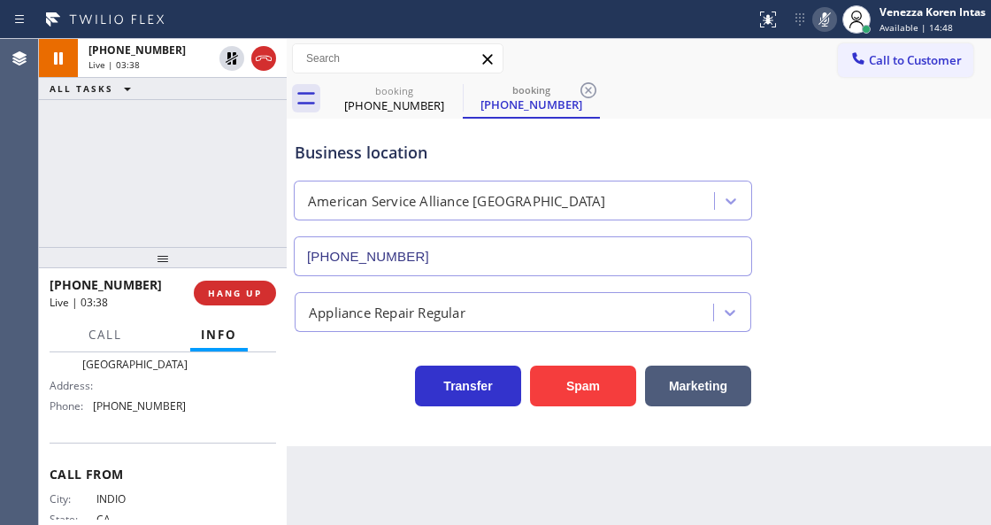
scroll to position [295, 0]
drag, startPoint x: 171, startPoint y: 409, endPoint x: 87, endPoint y: 407, distance: 84.1
click at [87, 407] on div "Name: American Service Alliance Palm Desert Address: Phone: [PHONE_NUMBER]" at bounding box center [163, 373] width 227 height 89
copy div "[PHONE_NUMBER]"
click at [147, 177] on div "[PHONE_NUMBER] Live | 04:42 ALL TASKS ALL TASKS ACTIVE TASKS TASKS IN WRAP UP" at bounding box center [163, 143] width 248 height 208
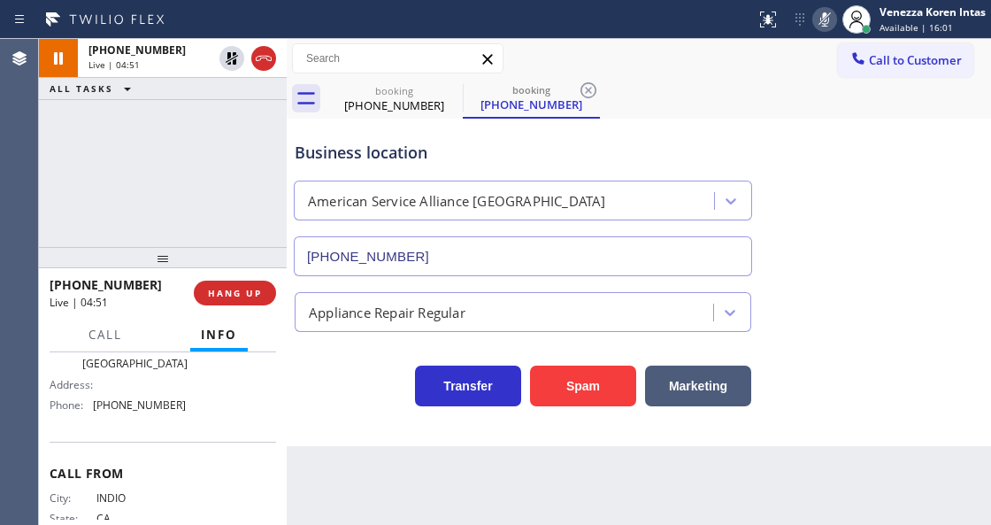
click at [812, 211] on div "Business location American Service Alliance [GEOGRAPHIC_DATA] [PHONE_NUMBER]" at bounding box center [638, 196] width 695 height 160
click at [595, 96] on icon at bounding box center [588, 90] width 21 height 21
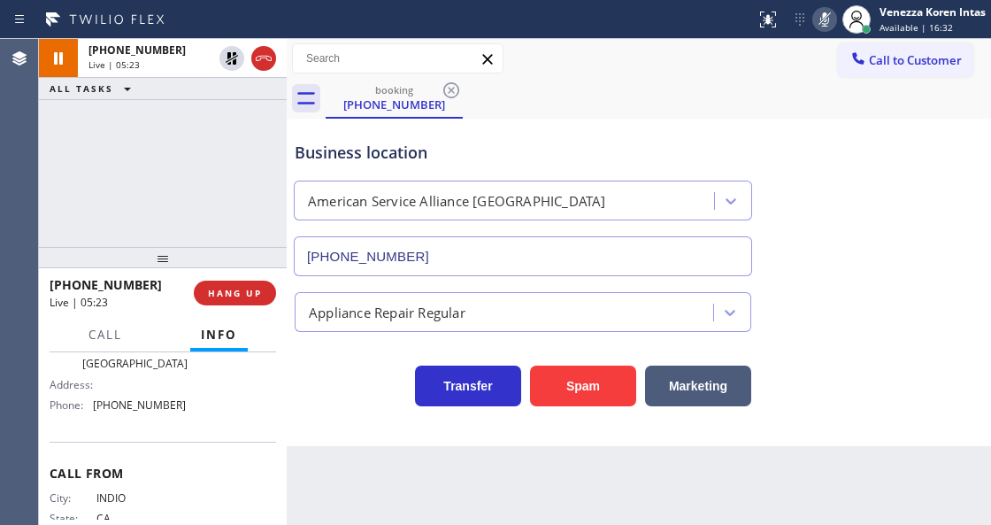
click at [592, 92] on div "booking [PHONE_NUMBER]" at bounding box center [658, 99] width 665 height 40
click at [242, 136] on div "[PHONE_NUMBER] Live | 05:24 ALL TASKS ALL TASKS ACTIVE TASKS TASKS IN WRAP UP" at bounding box center [163, 143] width 248 height 208
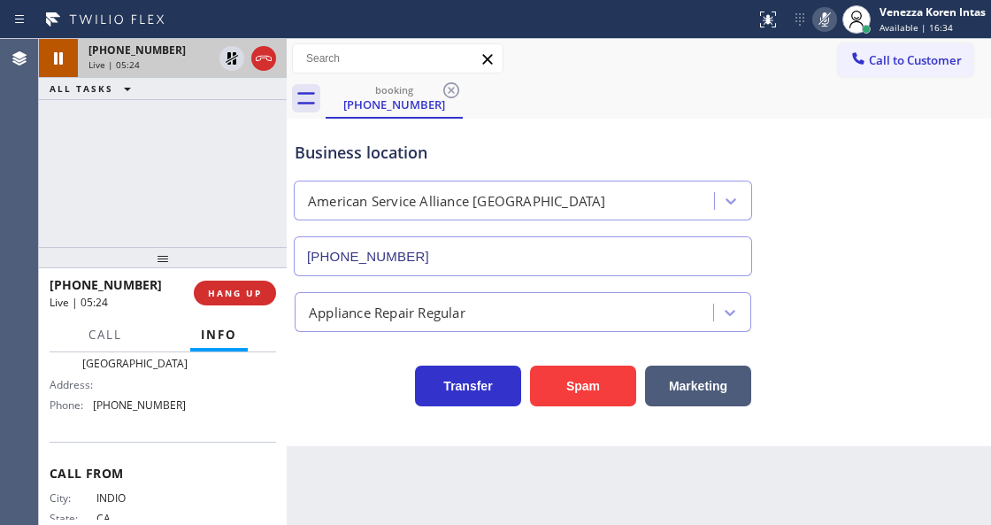
click at [186, 67] on div "Live | 05:24" at bounding box center [150, 64] width 124 height 12
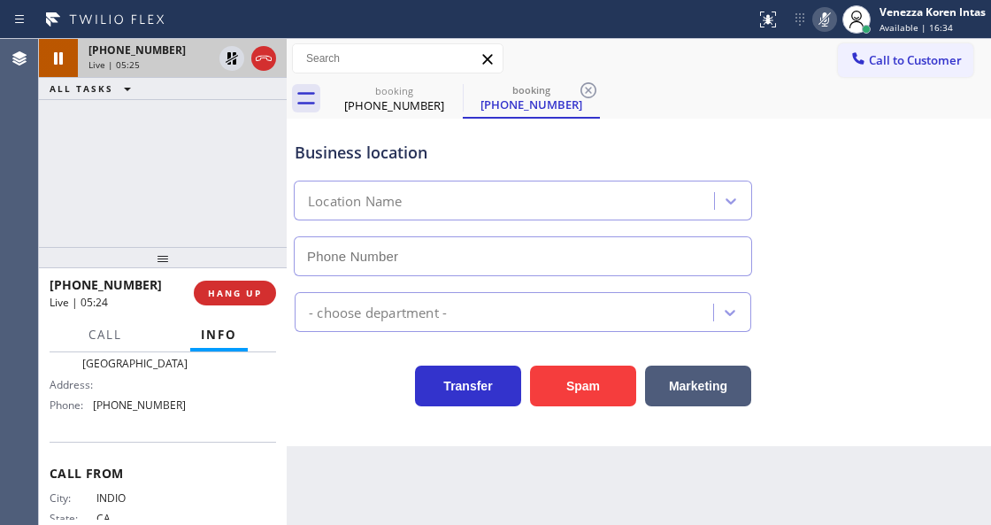
type input "[PHONE_NUMBER]"
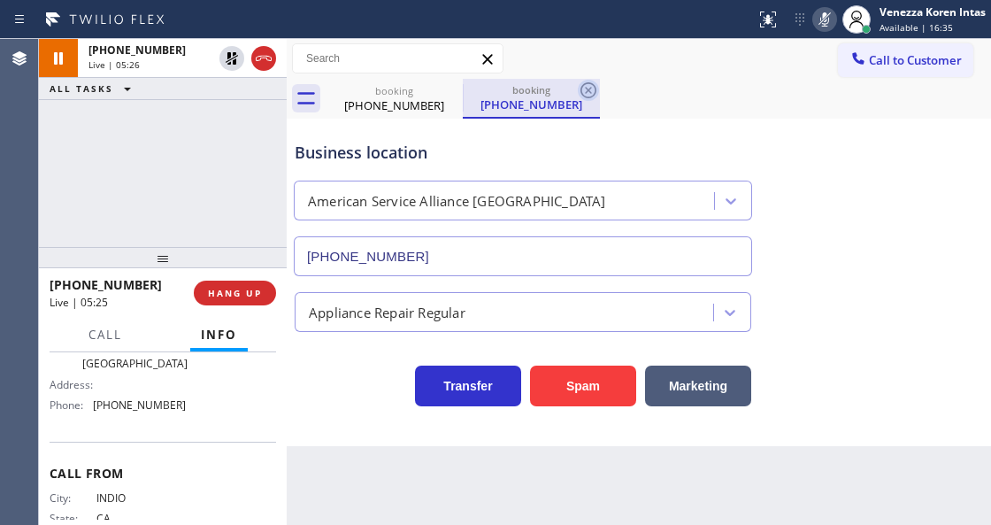
click at [590, 88] on icon at bounding box center [588, 90] width 16 height 16
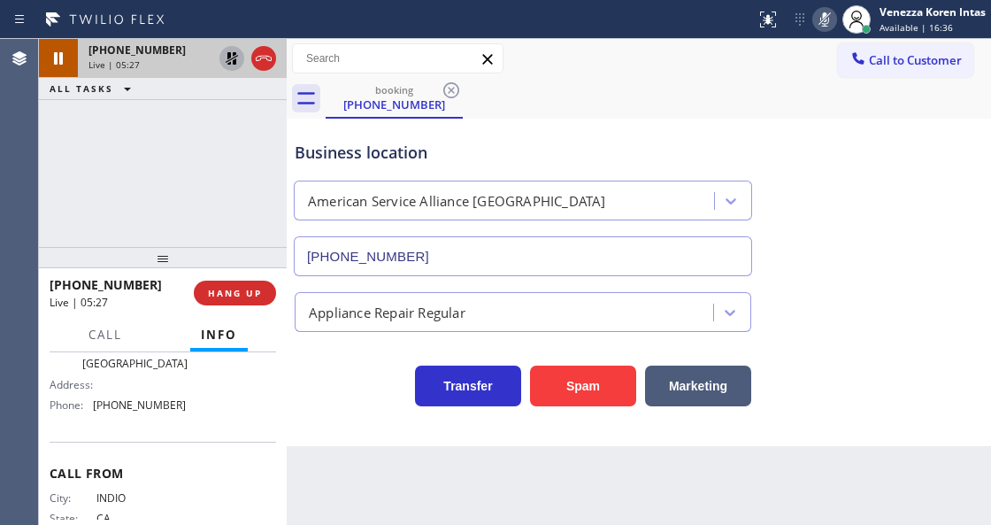
click at [232, 62] on icon at bounding box center [231, 58] width 21 height 21
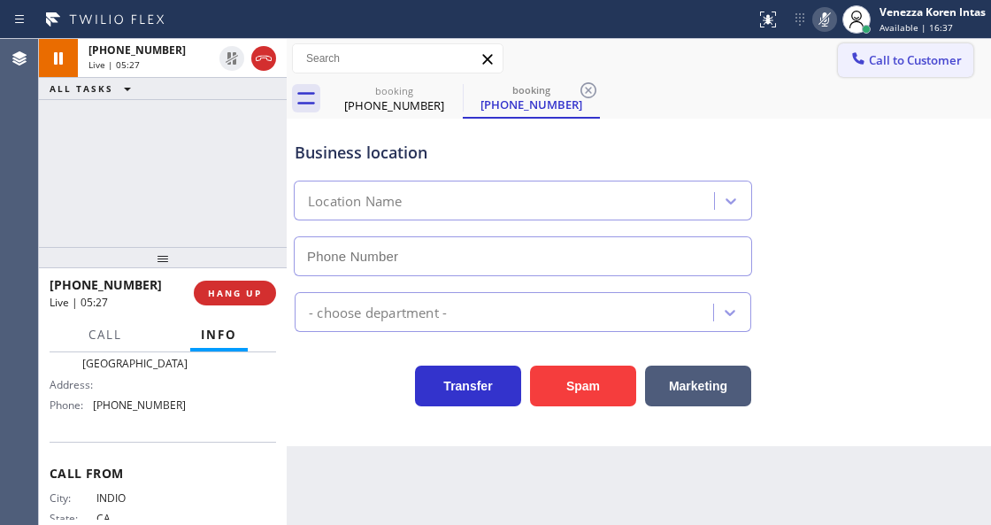
type input "[PHONE_NUMBER]"
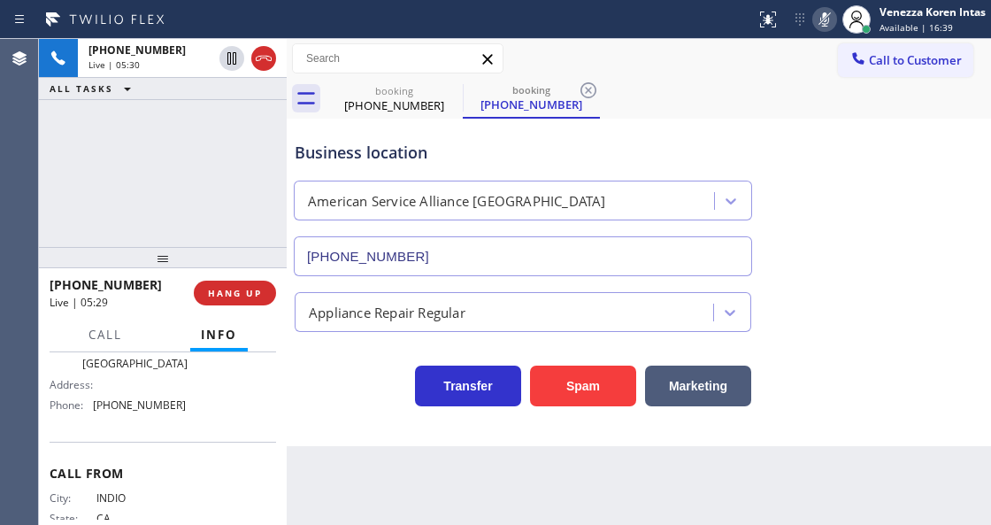
click at [820, 25] on icon at bounding box center [824, 19] width 21 height 21
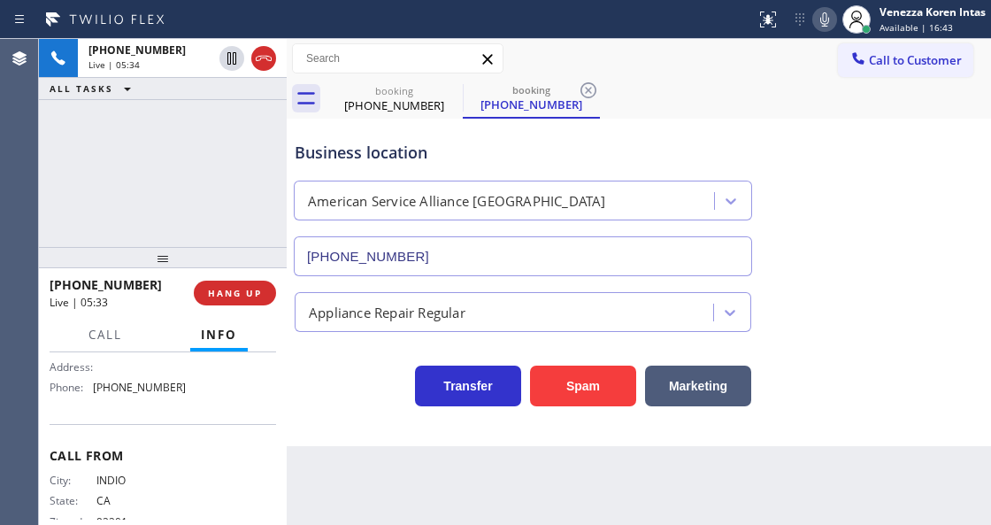
scroll to position [291, 0]
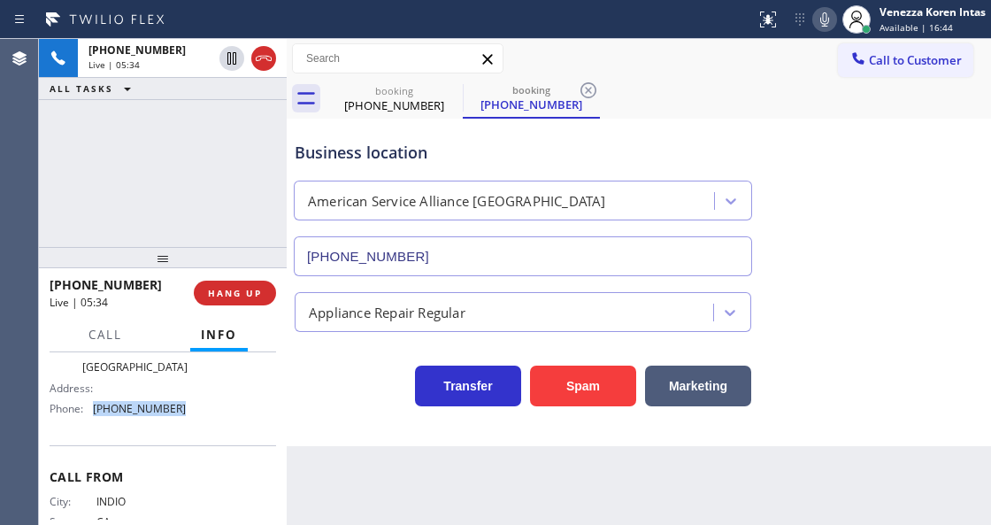
drag, startPoint x: 184, startPoint y: 416, endPoint x: 87, endPoint y: 404, distance: 98.0
click at [87, 404] on div "Name: American Service Alliance Palm Desert Address: Phone: [PHONE_NUMBER]" at bounding box center [163, 377] width 227 height 89
copy div "[PHONE_NUMBER]"
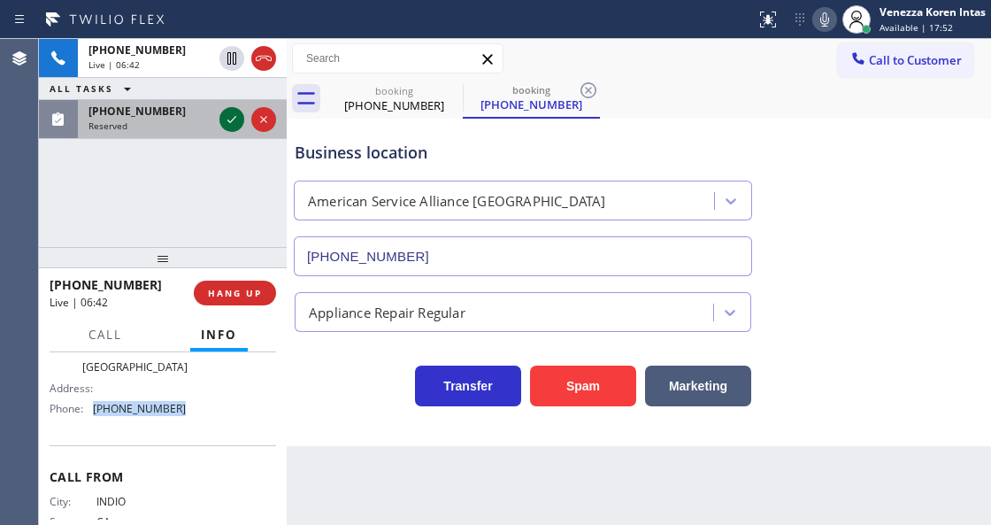
click at [228, 125] on icon at bounding box center [231, 119] width 21 height 21
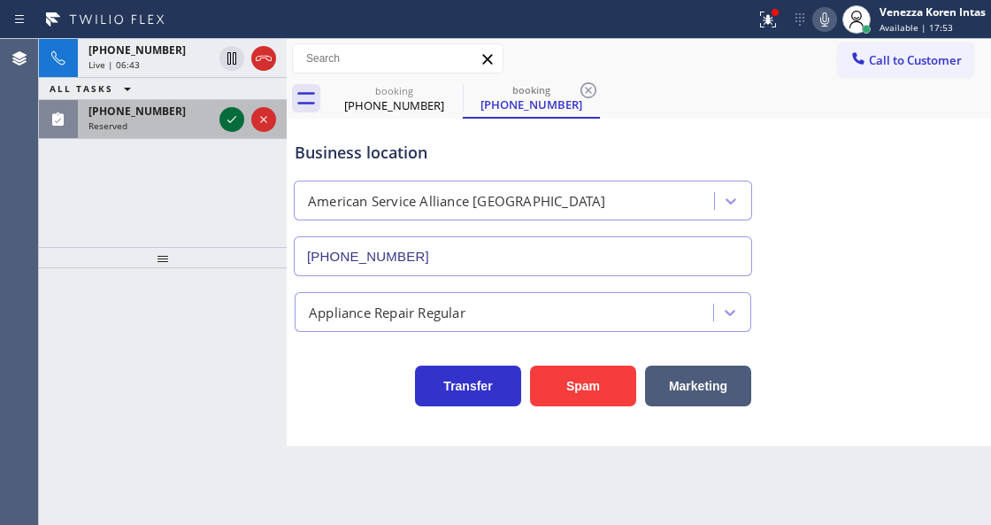
click at [227, 119] on icon at bounding box center [231, 119] width 9 height 7
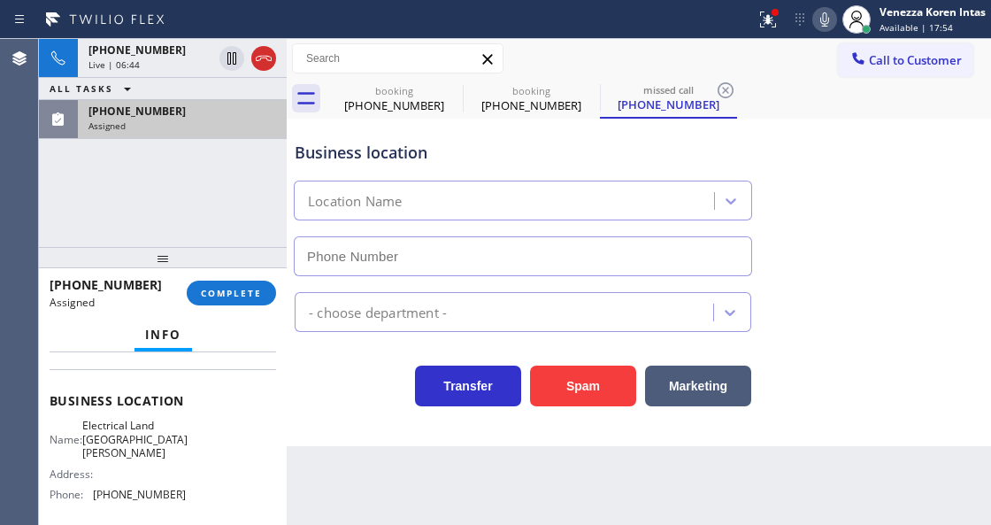
type input "[PHONE_NUMBER]"
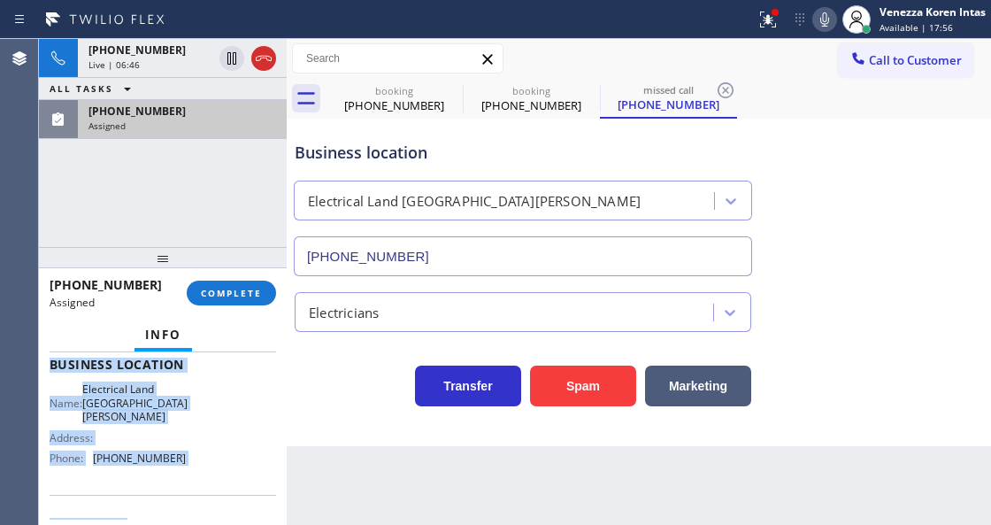
scroll to position [350, 0]
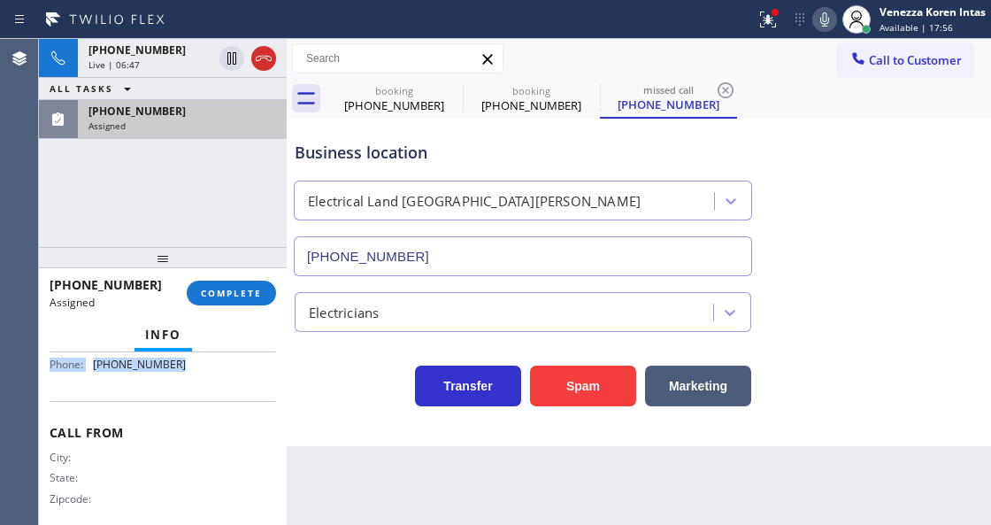
drag, startPoint x: 51, startPoint y: 366, endPoint x: 191, endPoint y: 372, distance: 139.9
click at [191, 372] on div "Context Queue: [Test] All Priority: 0 Task Age: Customer Name: [PHONE_NUMBER] P…" at bounding box center [163, 270] width 227 height 527
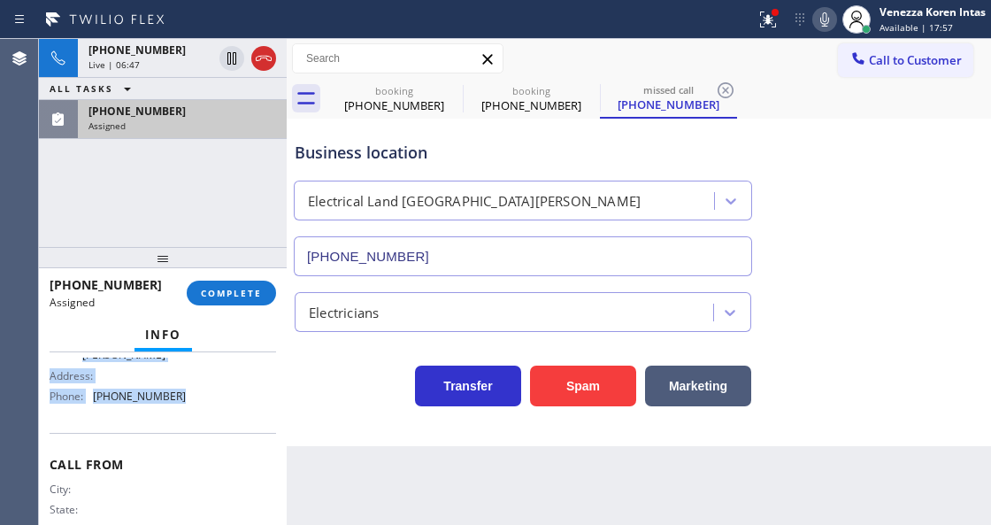
scroll to position [292, 0]
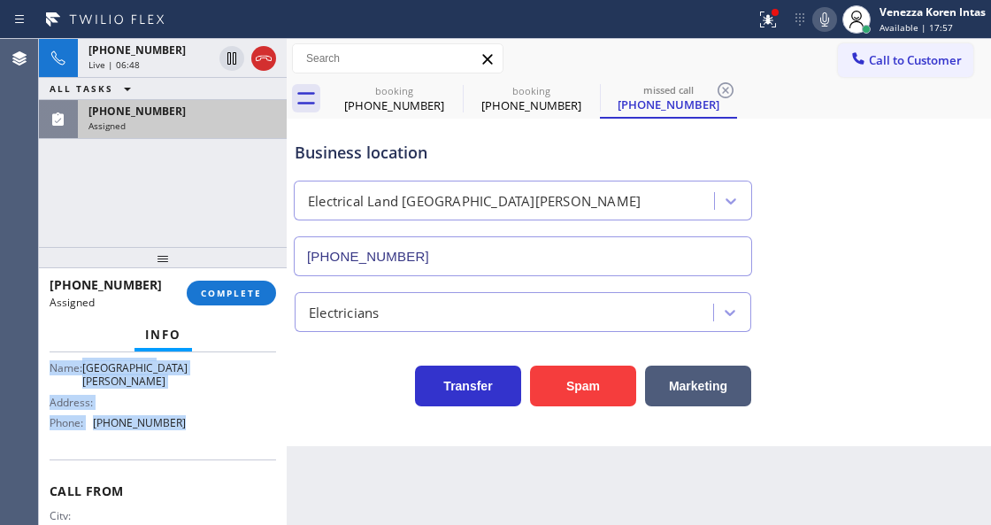
copy div "Customer Name: [PHONE_NUMBER] Phone: [PHONE_NUMBER] Address: Business location …"
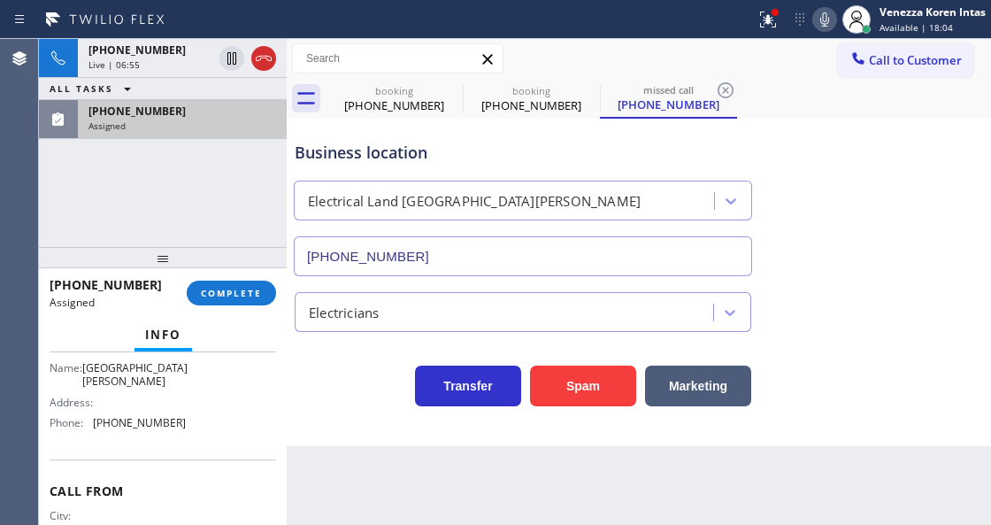
click at [273, 282] on div "[PHONE_NUMBER] Assigned COMPLETE" at bounding box center [163, 293] width 227 height 46
click at [265, 287] on button "COMPLETE" at bounding box center [231, 292] width 89 height 25
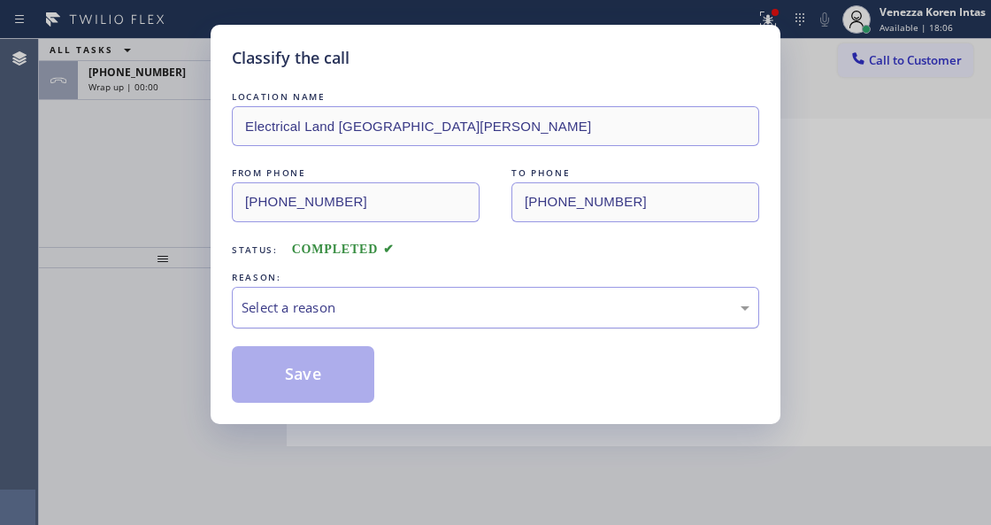
click at [296, 299] on div "Select a reason" at bounding box center [496, 307] width 508 height 20
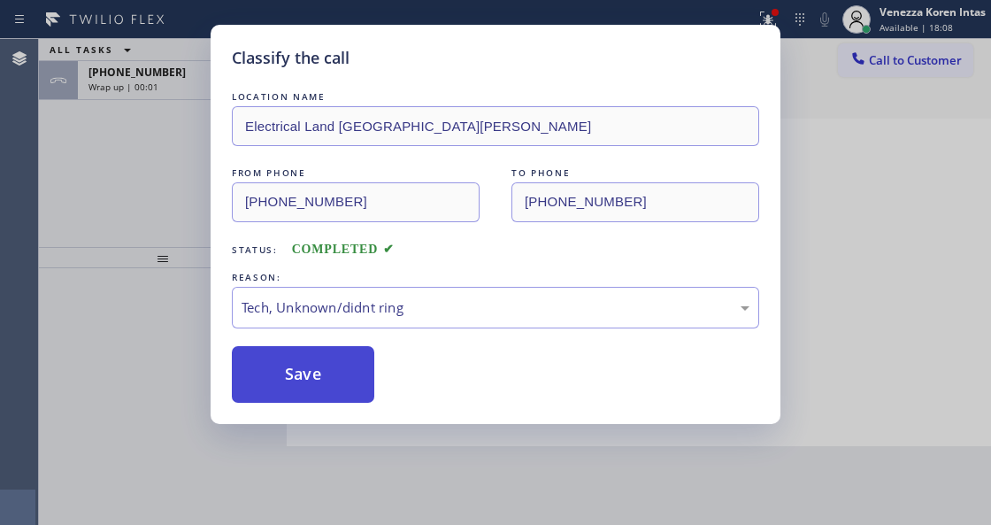
click at [327, 402] on button "Save" at bounding box center [303, 374] width 142 height 57
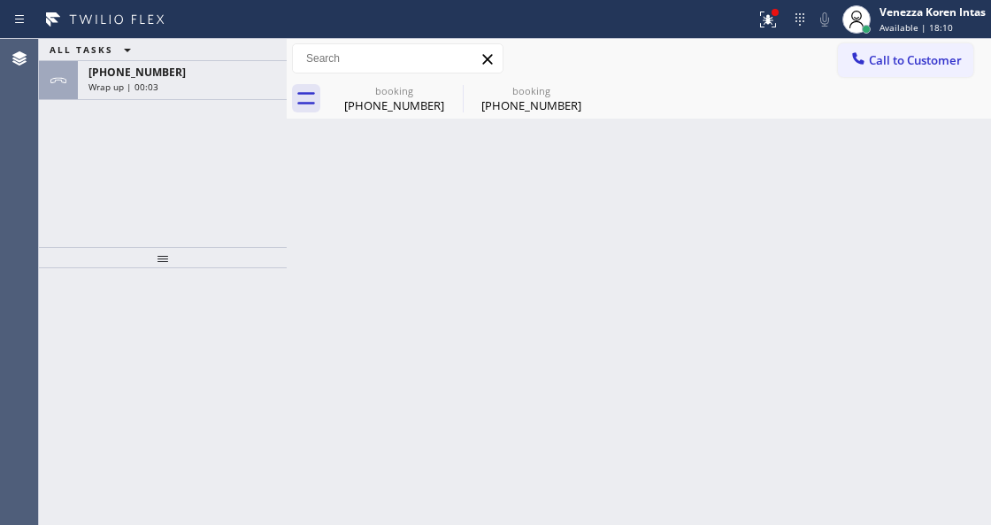
drag, startPoint x: 237, startPoint y: 64, endPoint x: 208, endPoint y: 242, distance: 181.1
click at [237, 65] on div "[PHONE_NUMBER]" at bounding box center [182, 72] width 188 height 15
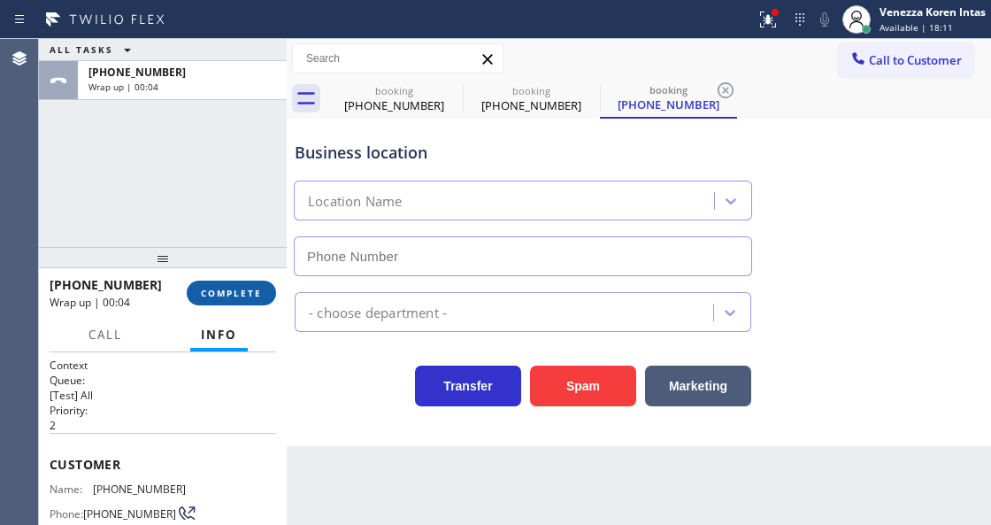
click at [207, 291] on span "COMPLETE" at bounding box center [231, 293] width 61 height 12
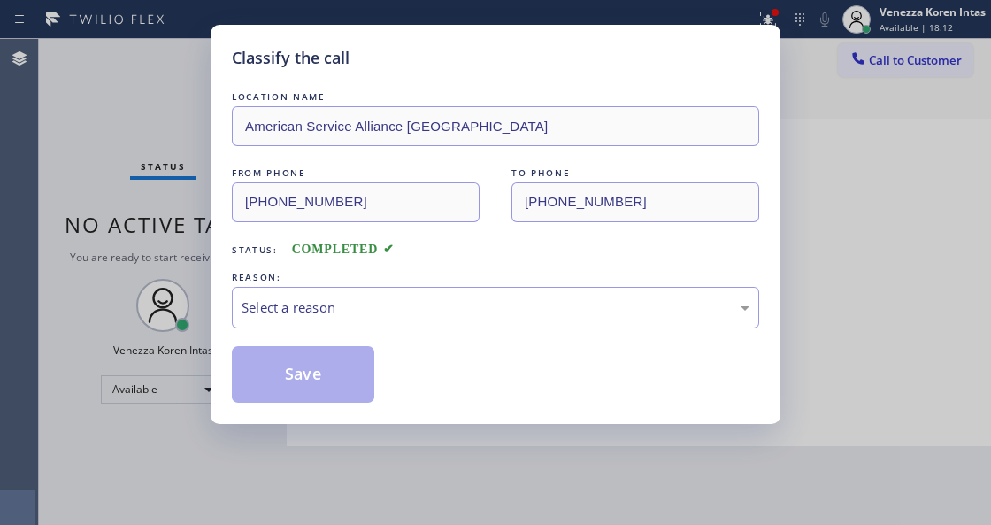
click at [392, 347] on div "Save" at bounding box center [495, 374] width 527 height 57
type input "[PHONE_NUMBER]"
drag, startPoint x: 402, startPoint y: 331, endPoint x: 400, endPoint y: 341, distance: 9.9
click at [402, 334] on div "LOCATION NAME American Service Alliance Palm Desert FROM PHONE [PHONE_NUMBER] T…" at bounding box center [495, 245] width 527 height 315
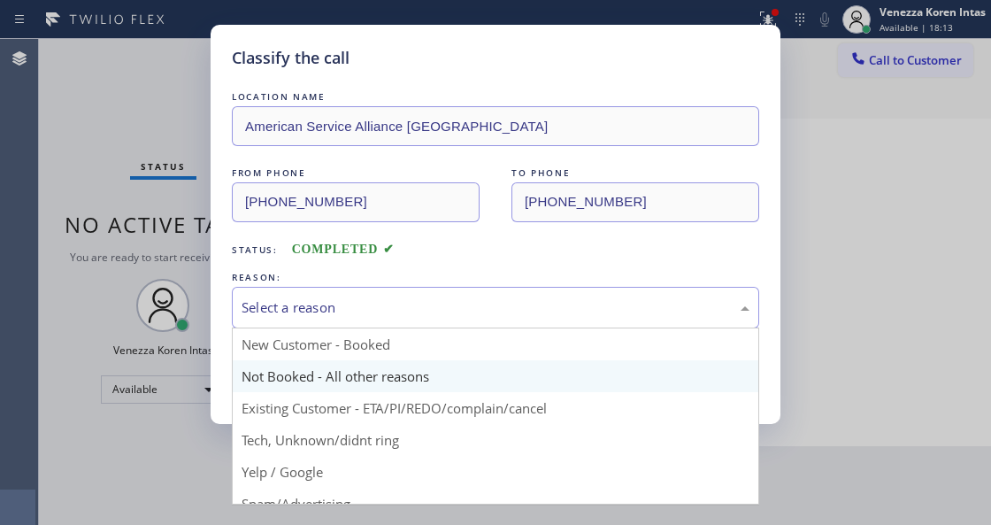
drag, startPoint x: 403, startPoint y: 327, endPoint x: 362, endPoint y: 388, distance: 73.4
click at [398, 328] on div "Select a reason New Customer - Booked Not Booked - All other reasons Existing C…" at bounding box center [495, 308] width 527 height 42
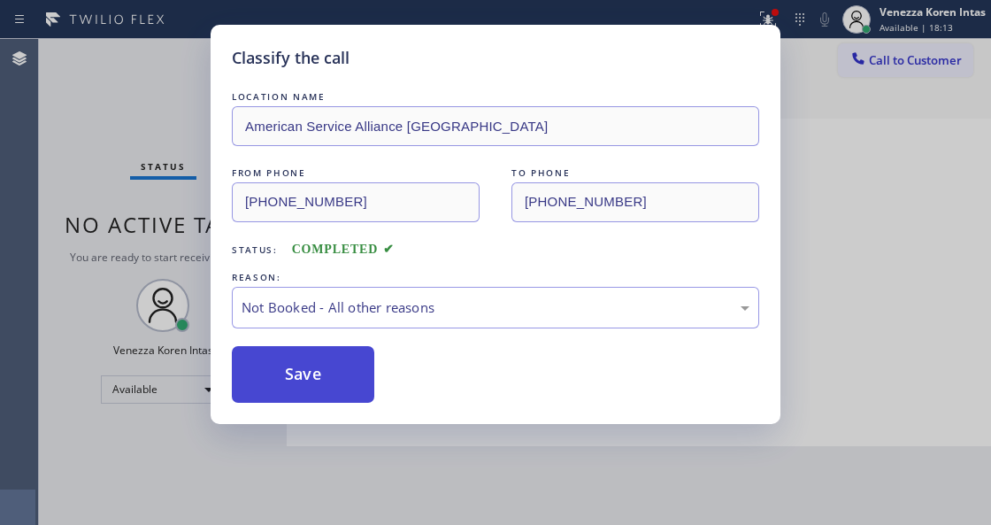
click at [338, 386] on button "Save" at bounding box center [303, 374] width 142 height 57
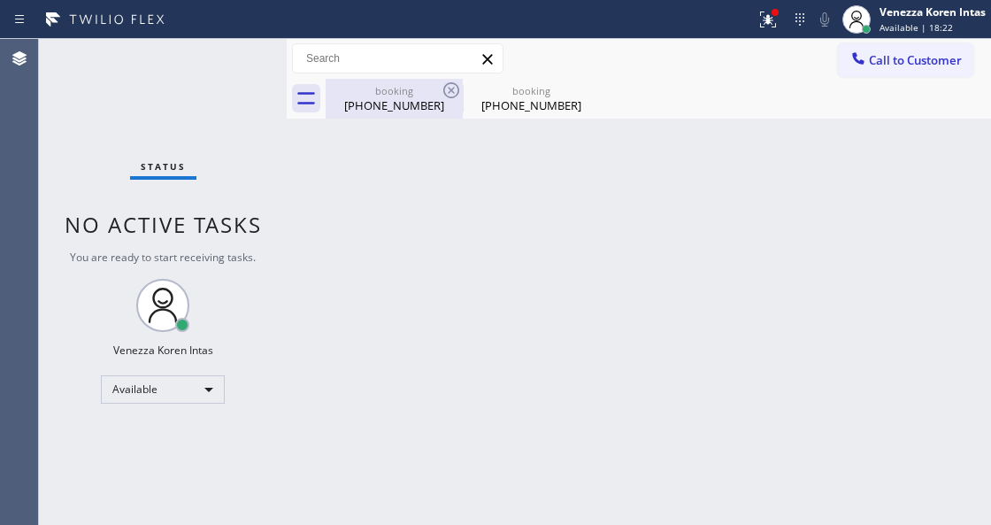
drag, startPoint x: 586, startPoint y: 90, endPoint x: 368, endPoint y: 87, distance: 217.7
click at [0, 0] on icon at bounding box center [0, 0] width 0 height 0
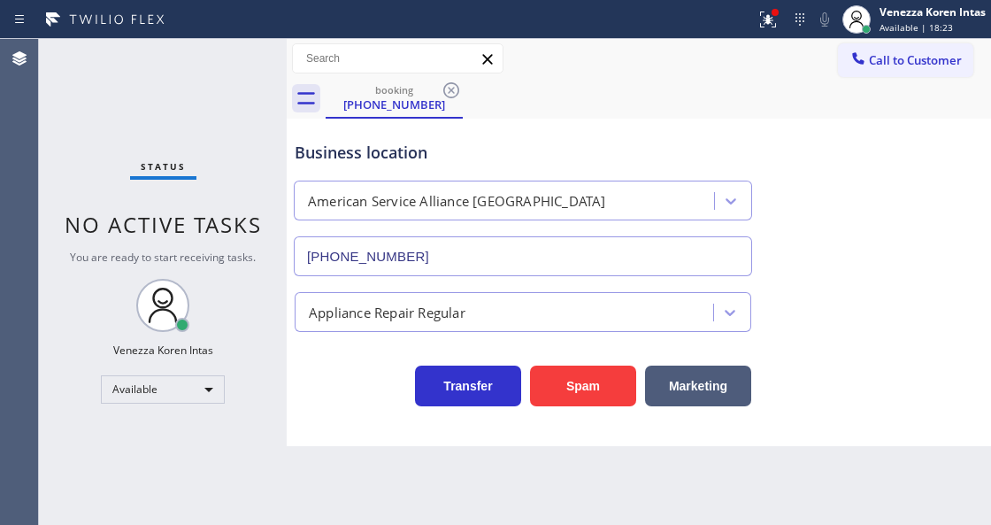
click at [442, 86] on icon at bounding box center [451, 90] width 21 height 21
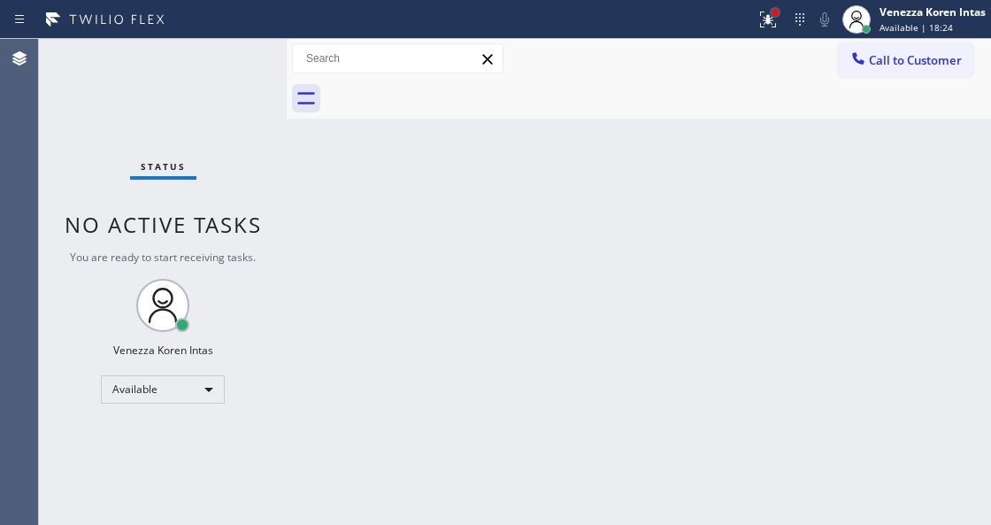
drag, startPoint x: 772, startPoint y: 11, endPoint x: 704, endPoint y: 156, distance: 159.9
click at [770, 15] on div at bounding box center [775, 12] width 11 height 11
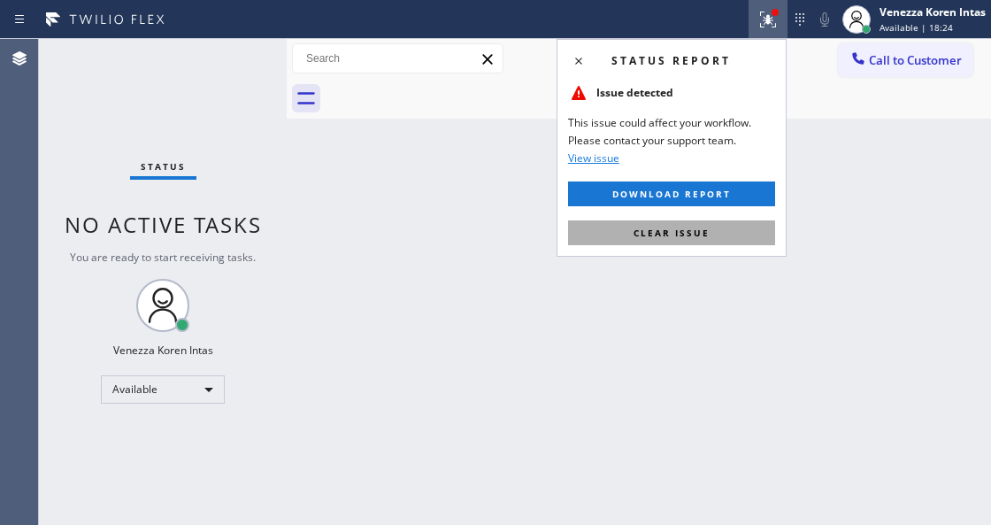
drag, startPoint x: 672, startPoint y: 214, endPoint x: 668, endPoint y: 231, distance: 17.4
click at [672, 216] on div "Status report Issue detected This issue could affect your workflow. Please cont…" at bounding box center [672, 148] width 230 height 218
click at [668, 231] on span "Clear issue" at bounding box center [671, 233] width 76 height 12
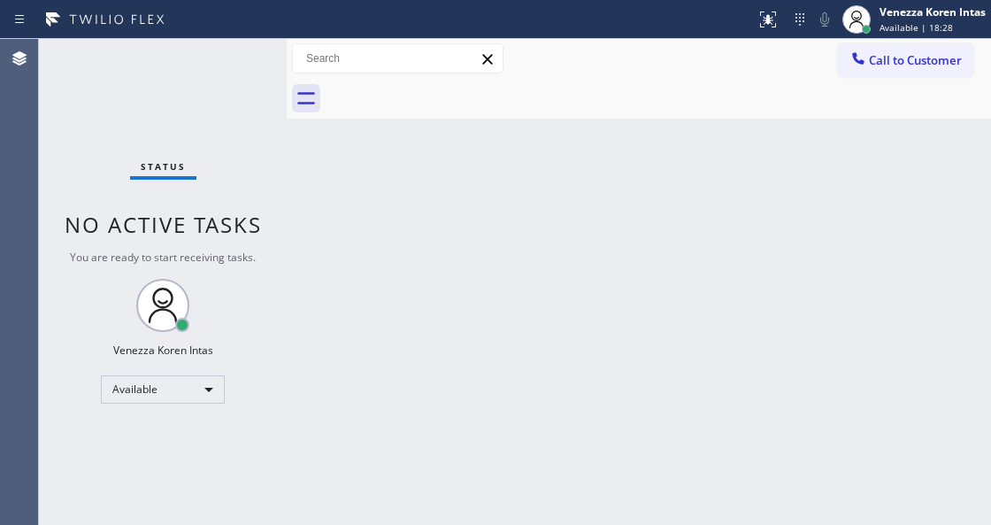
drag, startPoint x: 230, startPoint y: 156, endPoint x: 315, endPoint y: 218, distance: 105.1
click at [230, 156] on div "Status No active tasks You are ready to start receiving tasks. Venezza Koren In…" at bounding box center [163, 282] width 248 height 486
click at [432, 210] on div "Back to Dashboard Change Sender ID Customers Technicians Select a contact Outbo…" at bounding box center [639, 282] width 704 height 486
click at [370, 219] on div "Back to Dashboard Change Sender ID Customers Technicians Select a contact Outbo…" at bounding box center [639, 282] width 704 height 486
drag, startPoint x: 240, startPoint y: 73, endPoint x: 19, endPoint y: 100, distance: 221.9
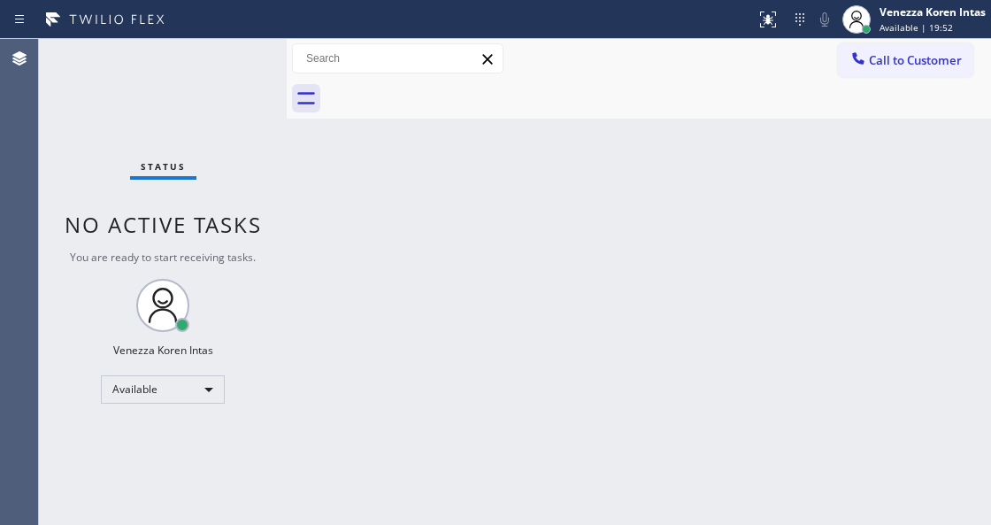
click at [239, 73] on div "Status No active tasks You are ready to start receiving tasks. Venezza Koren In…" at bounding box center [163, 282] width 248 height 486
click at [224, 69] on div "Status No active tasks You are ready to start receiving tasks. Venezza Koren In…" at bounding box center [163, 282] width 248 height 486
click at [229, 69] on div "Status No active tasks You are ready to start receiving tasks. Venezza Koren In…" at bounding box center [163, 282] width 248 height 486
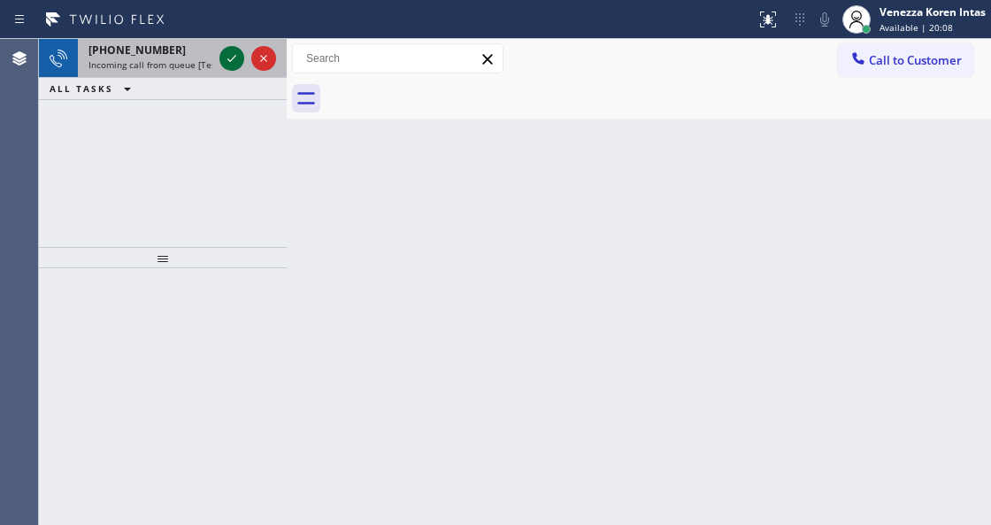
click at [229, 55] on icon at bounding box center [231, 58] width 21 height 21
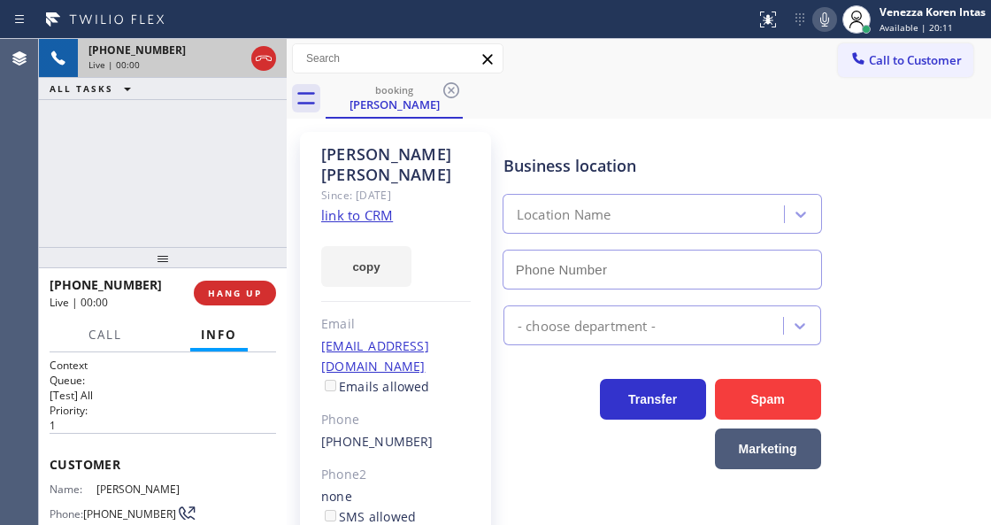
scroll to position [118, 0]
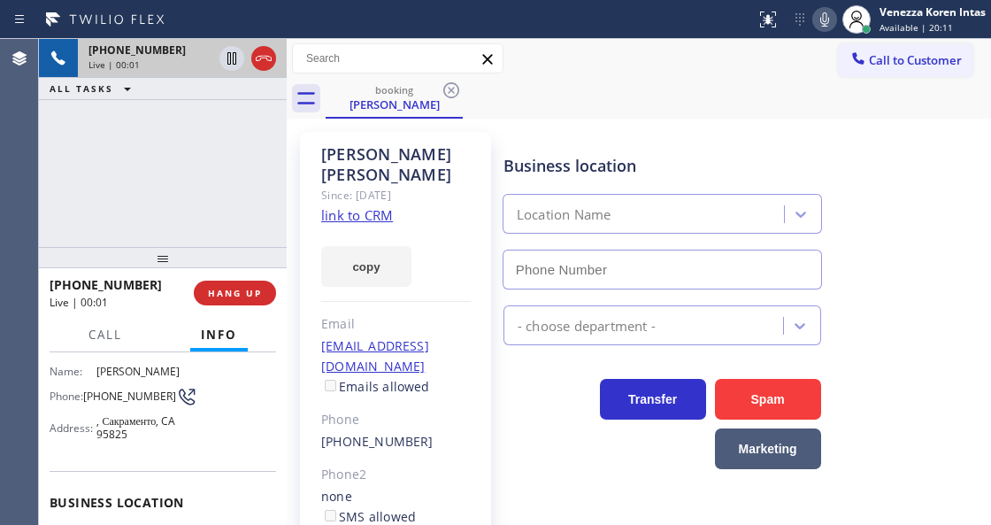
type input "[PHONE_NUMBER]"
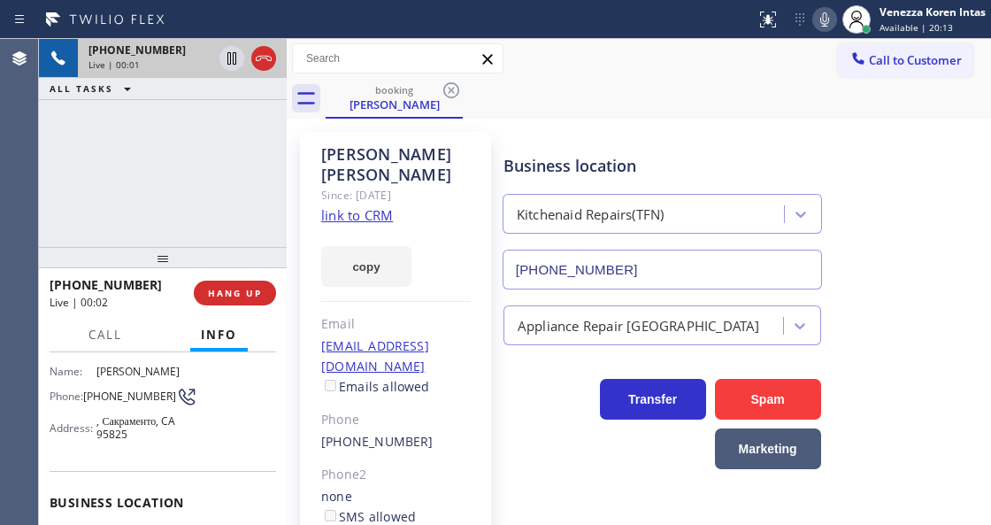
click at [366, 185] on div "Since: [DATE]" at bounding box center [396, 195] width 150 height 20
click at [366, 226] on div "copy" at bounding box center [396, 256] width 150 height 61
click at [350, 206] on link "link to CRM" at bounding box center [357, 215] width 72 height 18
click at [123, 339] on button "Call" at bounding box center [105, 335] width 55 height 35
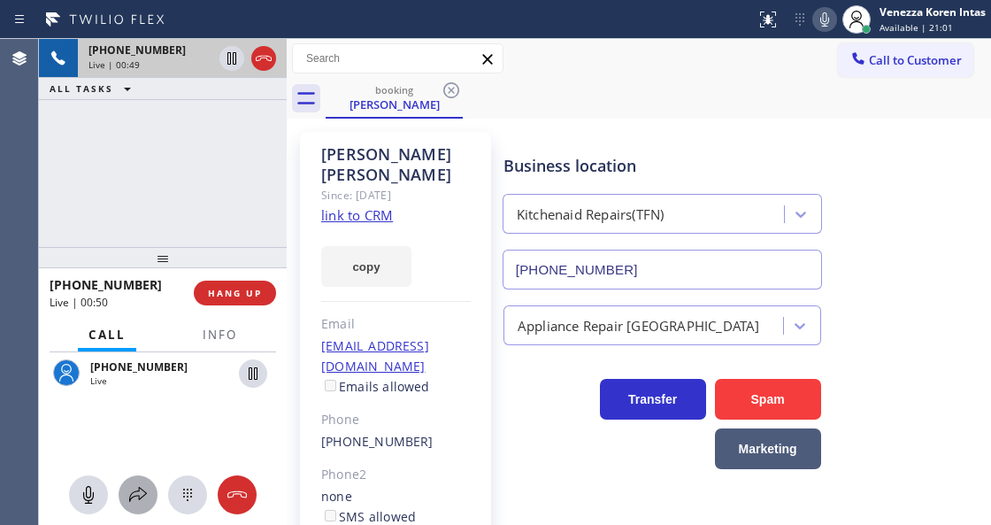
click at [134, 496] on icon at bounding box center [137, 494] width 21 height 21
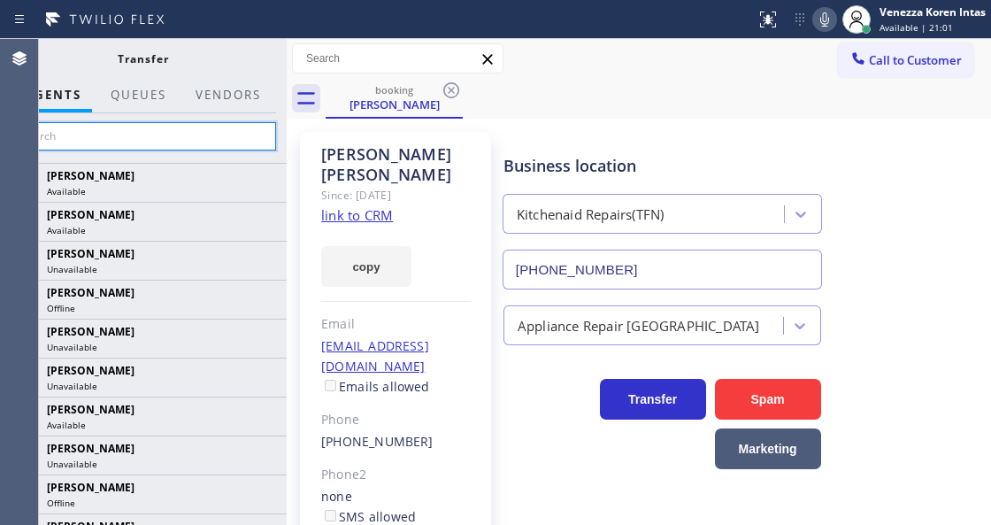
click at [218, 137] on input "text" at bounding box center [143, 136] width 266 height 28
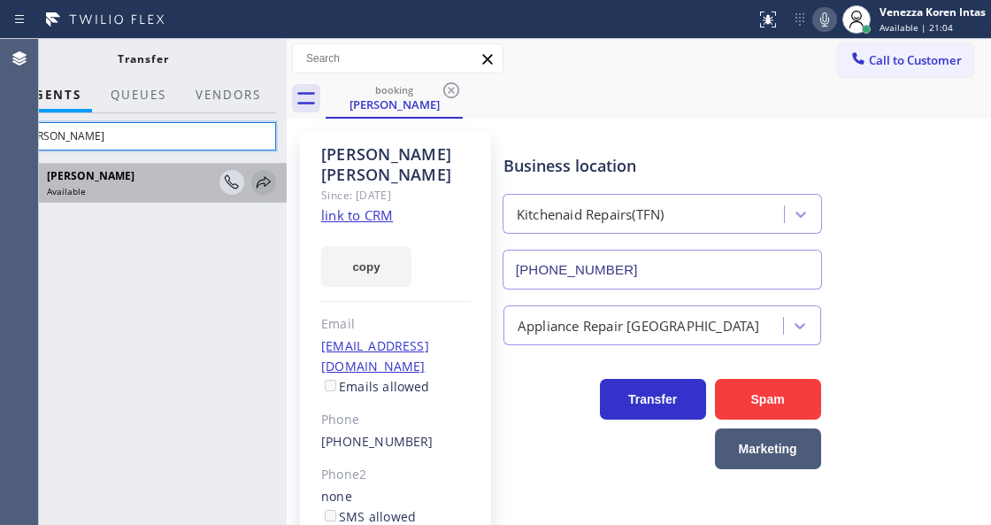
type input "[PERSON_NAME]"
click at [258, 180] on icon at bounding box center [263, 182] width 21 height 21
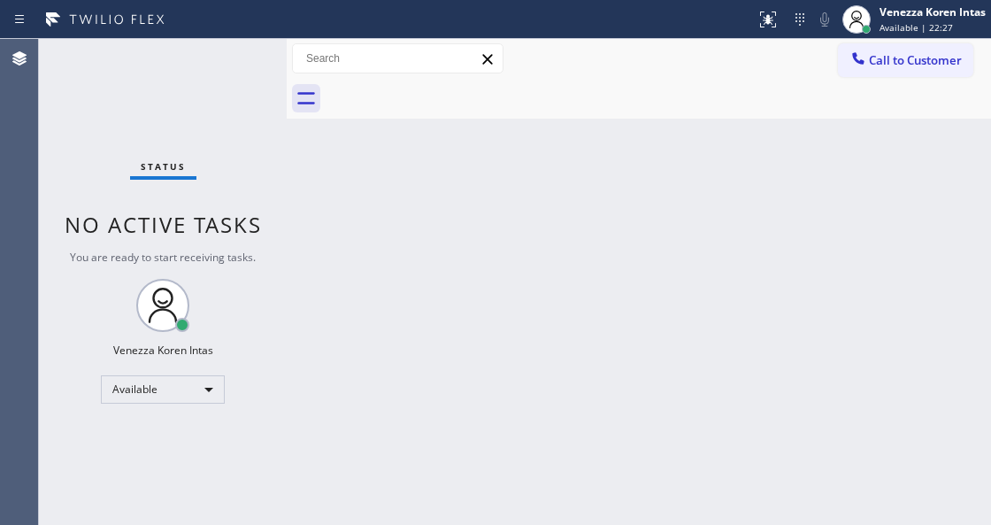
click at [354, 212] on div "Back to Dashboard Change Sender ID Customers Technicians Select a contact Outbo…" at bounding box center [639, 282] width 704 height 486
drag, startPoint x: 170, startPoint y: 87, endPoint x: 154, endPoint y: 98, distance: 19.6
click at [162, 93] on div "Status No active tasks You are ready to start receiving tasks. Venezza Koren In…" at bounding box center [163, 282] width 248 height 486
click at [190, 58] on div "Status No active tasks You are ready to start receiving tasks. Venezza Koren In…" at bounding box center [163, 282] width 248 height 486
click at [274, 64] on div "Status No active tasks You are ready to start receiving tasks. Venezza Koren In…" at bounding box center [163, 282] width 248 height 486
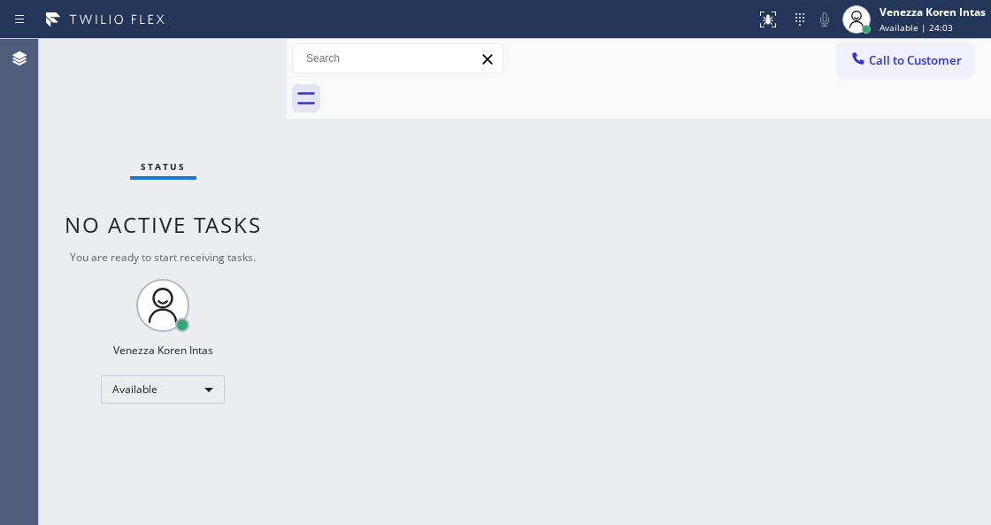
click at [272, 63] on div "Status No active tasks You are ready to start receiving tasks. Venezza Koren In…" at bounding box center [163, 282] width 248 height 486
click at [247, 63] on div "Status No active tasks You are ready to start receiving tasks. Venezza Koren In…" at bounding box center [163, 282] width 248 height 486
click at [247, 62] on div "Status No active tasks You are ready to start receiving tasks. Venezza Koren In…" at bounding box center [163, 282] width 248 height 486
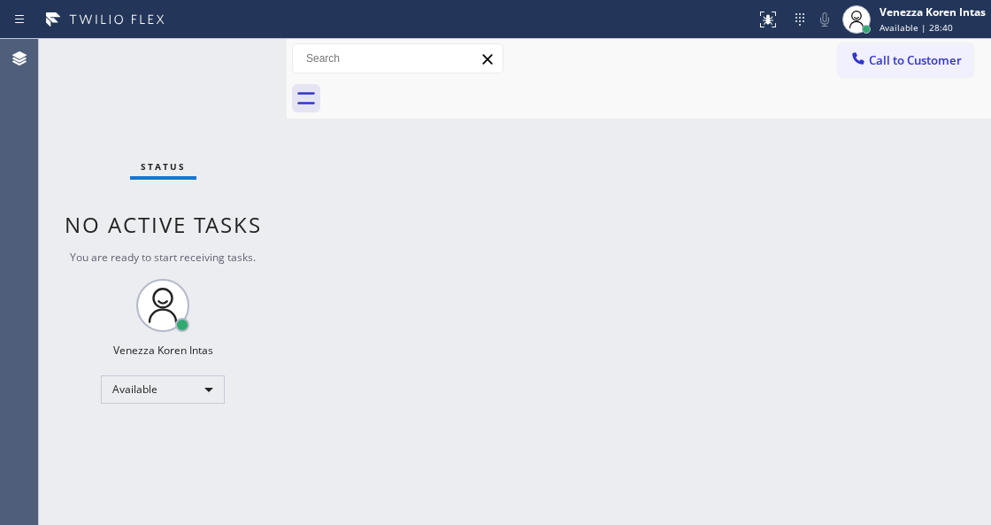
click at [247, 62] on div "Status No active tasks You are ready to start receiving tasks. Venezza Koren In…" at bounding box center [163, 282] width 248 height 486
click at [173, 122] on div "Status No active tasks You are ready to start receiving tasks. Venezza Koren In…" at bounding box center [163, 282] width 248 height 486
click at [247, 78] on div "Status No active tasks You are ready to start receiving tasks. Venezza Koren In…" at bounding box center [163, 282] width 248 height 486
click at [257, 134] on div "Status No active tasks You are ready to start receiving tasks. Venezza Koren In…" at bounding box center [163, 282] width 248 height 486
click at [388, 522] on div "Back to Dashboard Change Sender ID Customers Technicians Select a contact Outbo…" at bounding box center [639, 282] width 704 height 486
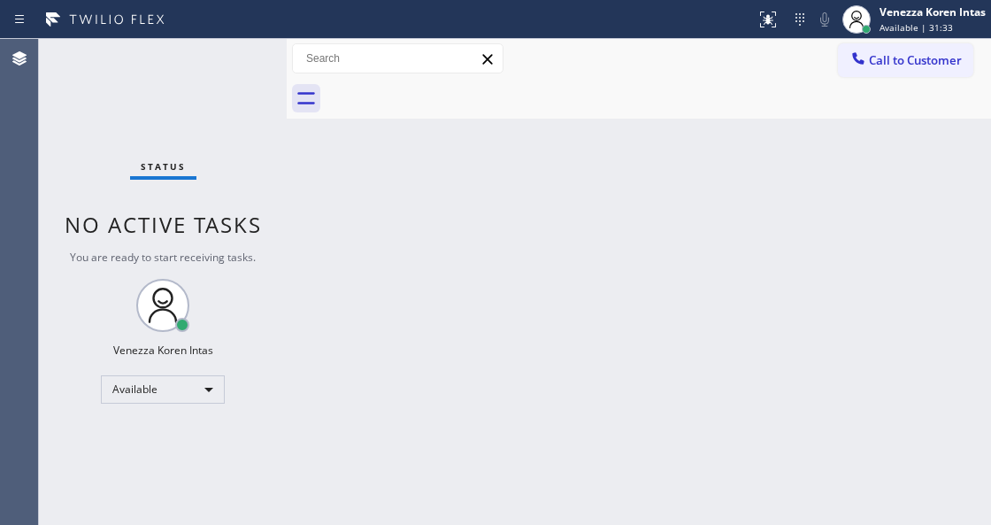
click at [223, 84] on div "Status No active tasks You are ready to start receiving tasks. Venezza Koren In…" at bounding box center [163, 282] width 248 height 486
click at [235, 50] on div "Status No active tasks You are ready to start receiving tasks. Venezza Koren In…" at bounding box center [163, 282] width 248 height 486
drag, startPoint x: 559, startPoint y: 278, endPoint x: 429, endPoint y: 168, distance: 170.2
click at [559, 278] on div "Back to Dashboard Change Sender ID Customers Technicians Select a contact Outbo…" at bounding box center [639, 282] width 704 height 486
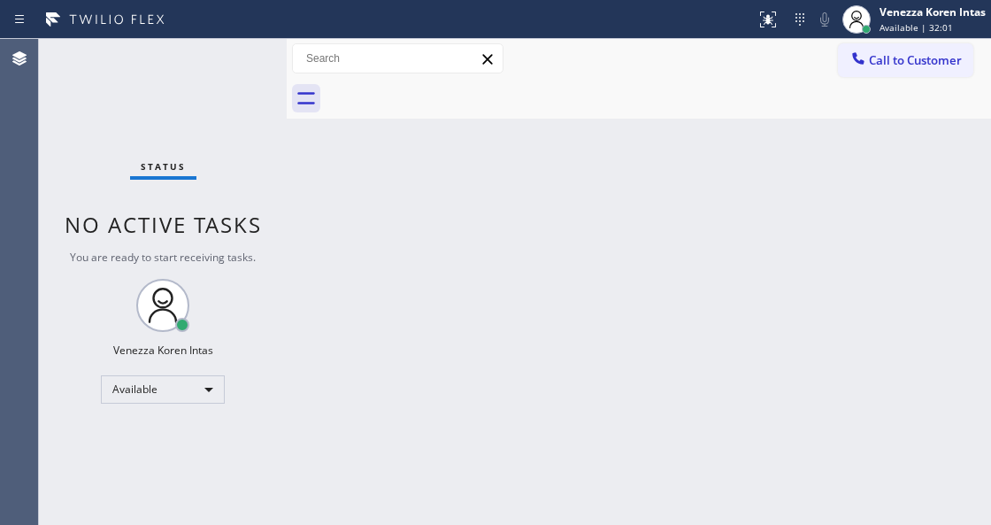
click at [251, 64] on div "Status No active tasks You are ready to start receiving tasks. Venezza Koren In…" at bounding box center [163, 282] width 248 height 486
click at [481, 329] on div "Back to Dashboard Change Sender ID Customers Technicians Select a contact Outbo…" at bounding box center [639, 282] width 704 height 486
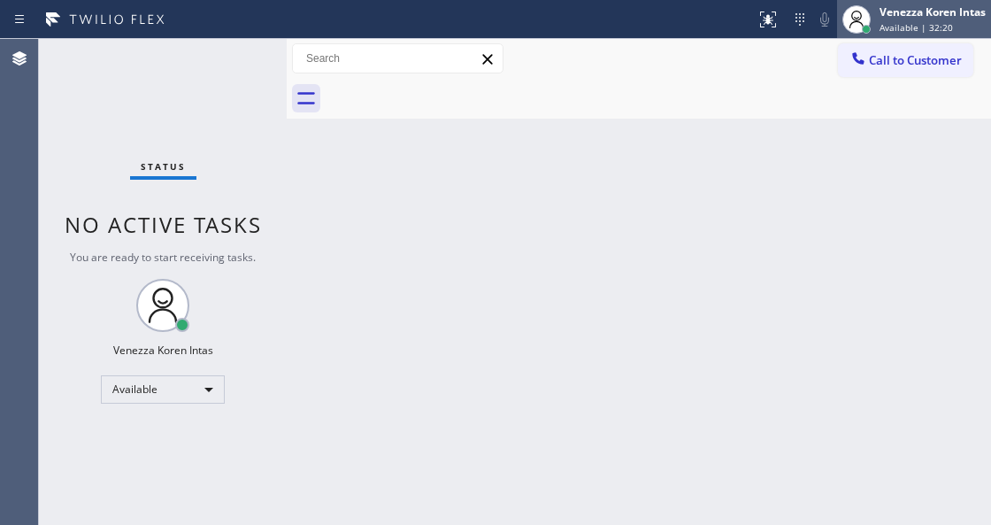
click at [917, 27] on span "Available | 32:20" at bounding box center [915, 27] width 73 height 12
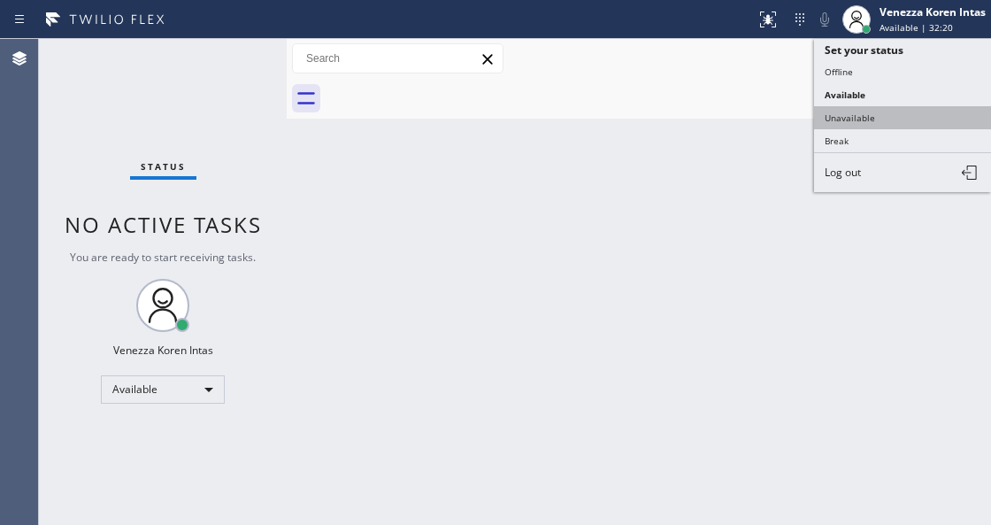
click at [860, 113] on button "Unavailable" at bounding box center [902, 117] width 177 height 23
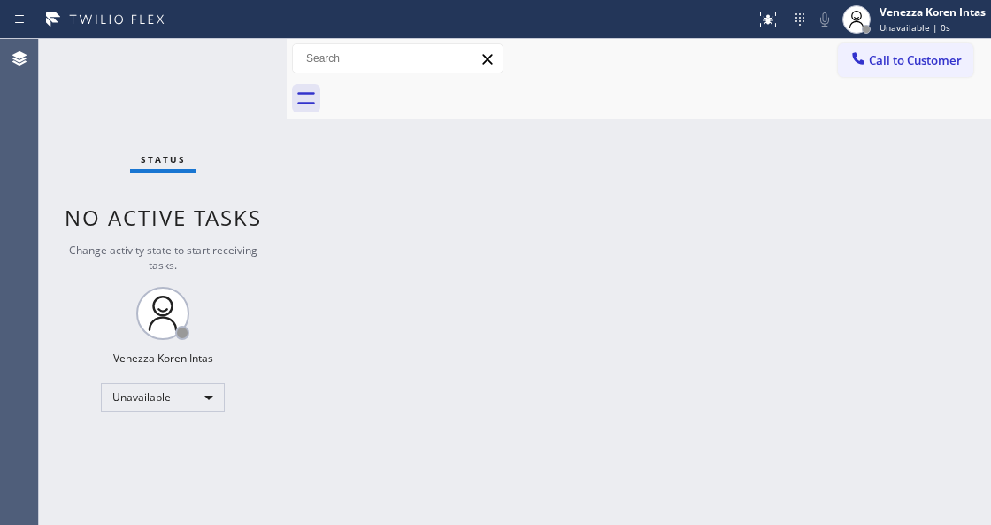
click at [592, 310] on div "Back to Dashboard Change Sender ID Customers Technicians Select a contact Outbo…" at bounding box center [639, 282] width 704 height 486
click at [352, 285] on div "Back to Dashboard Change Sender ID Customers Technicians Select a contact Outbo…" at bounding box center [639, 282] width 704 height 486
click at [222, 247] on span "Change activity state to start receiving tasks." at bounding box center [163, 257] width 188 height 30
click at [308, 200] on div "Back to Dashboard Change Sender ID Customers Technicians Select a contact Outbo…" at bounding box center [639, 282] width 704 height 486
click at [232, 91] on div "Status No active tasks Change activity state to start receiving tasks. Venezza …" at bounding box center [163, 282] width 248 height 486
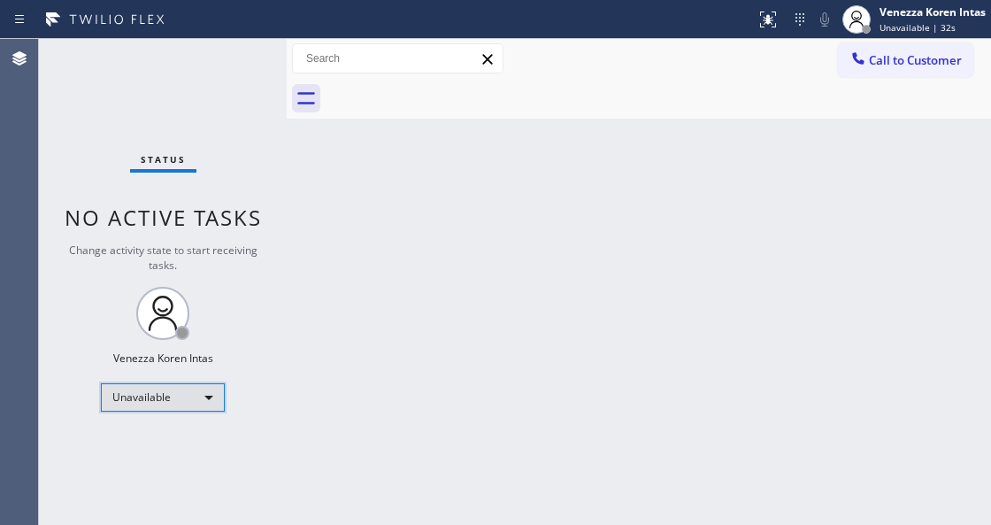
click at [194, 403] on div "Unavailable" at bounding box center [163, 397] width 124 height 28
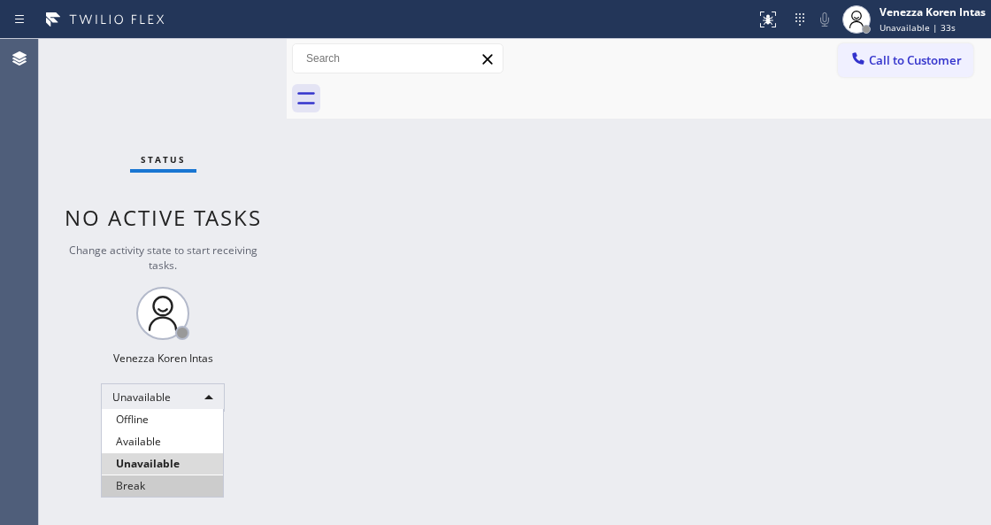
click at [165, 488] on li "Break" at bounding box center [162, 485] width 121 height 21
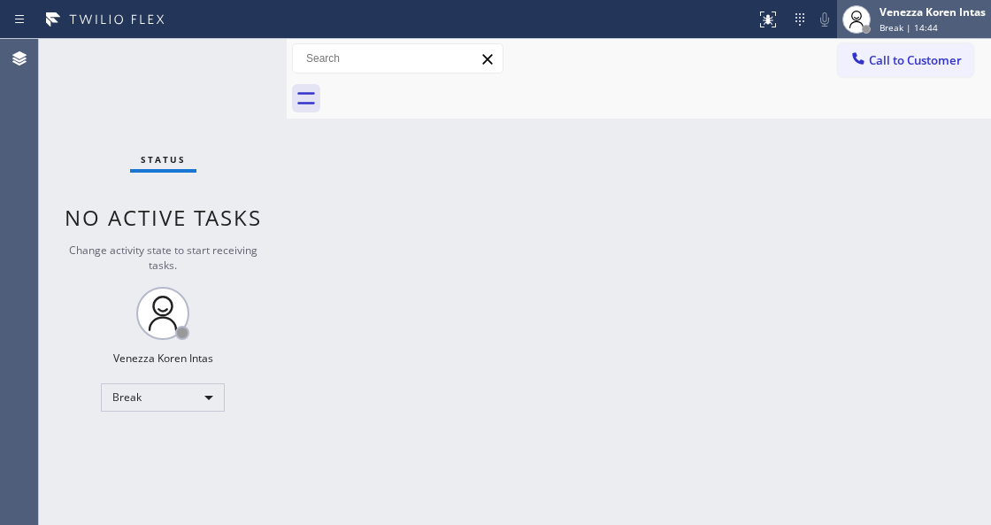
click at [925, 25] on span "Break | 14:44" at bounding box center [908, 27] width 58 height 12
click at [446, 340] on div "Back to Dashboard Change Sender ID Customers Technicians Select a contact Outbo…" at bounding box center [639, 282] width 704 height 486
drag, startPoint x: 251, startPoint y: 210, endPoint x: 282, endPoint y: 435, distance: 227.7
click at [250, 210] on span "No active tasks" at bounding box center [163, 217] width 197 height 29
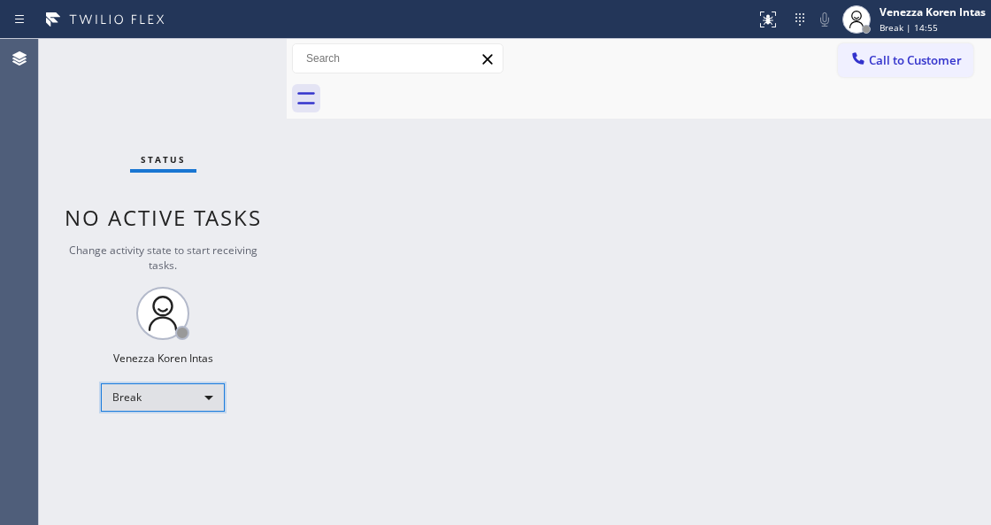
click at [168, 397] on div "Break" at bounding box center [163, 397] width 124 height 28
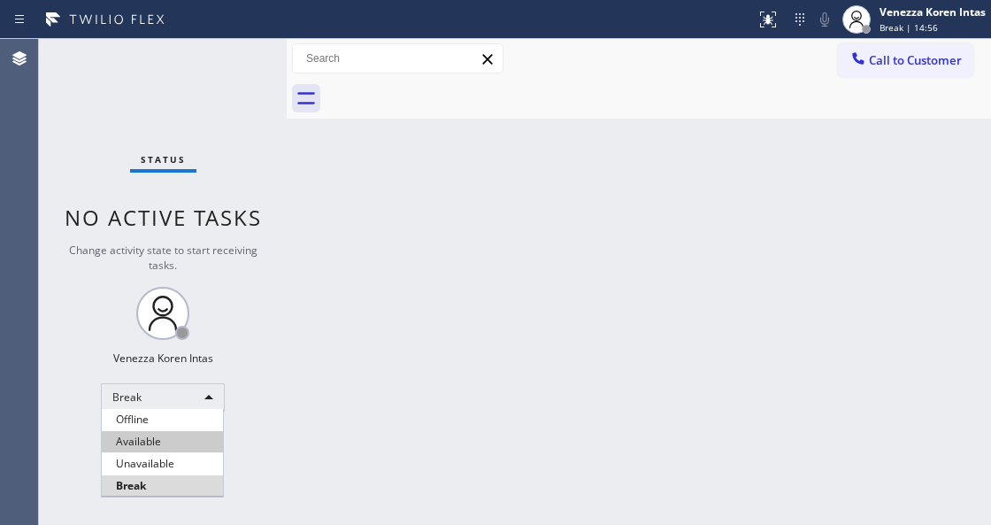
click at [157, 448] on li "Available" at bounding box center [162, 441] width 121 height 21
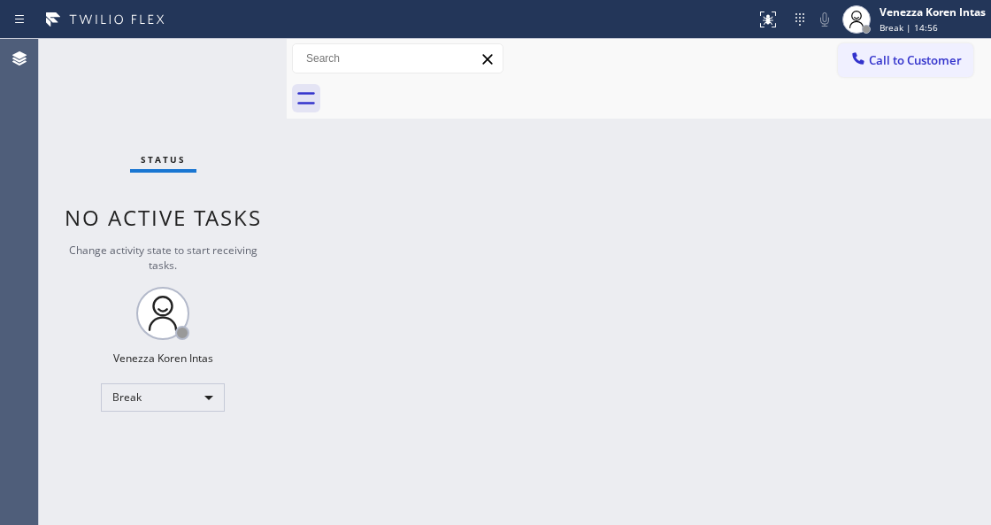
drag, startPoint x: 392, startPoint y: 342, endPoint x: 313, endPoint y: 319, distance: 81.8
click at [392, 341] on div "Back to Dashboard Change Sender ID Customers Technicians Select a contact Outbo…" at bounding box center [639, 282] width 704 height 486
click at [345, 191] on div "Back to Dashboard Change Sender ID Customers Technicians Select a contact Outbo…" at bounding box center [639, 282] width 704 height 486
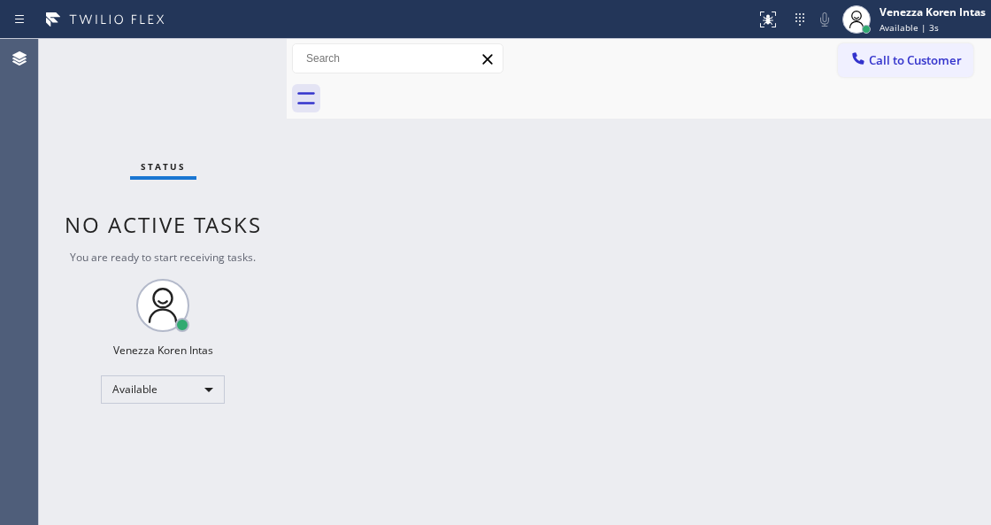
drag, startPoint x: 150, startPoint y: 85, endPoint x: 150, endPoint y: 342, distance: 257.5
click at [149, 98] on div "Status No active tasks You are ready to start receiving tasks. Venezza Koren In…" at bounding box center [163, 282] width 248 height 486
click at [212, 117] on div "Status No active tasks You are ready to start receiving tasks. Venezza Koren In…" at bounding box center [163, 282] width 248 height 486
click at [219, 58] on div "Status No active tasks You are ready to start receiving tasks. Venezza Koren In…" at bounding box center [163, 282] width 248 height 486
click at [220, 88] on div "Status No active tasks You are ready to start receiving tasks. Venezza Koren In…" at bounding box center [163, 282] width 248 height 486
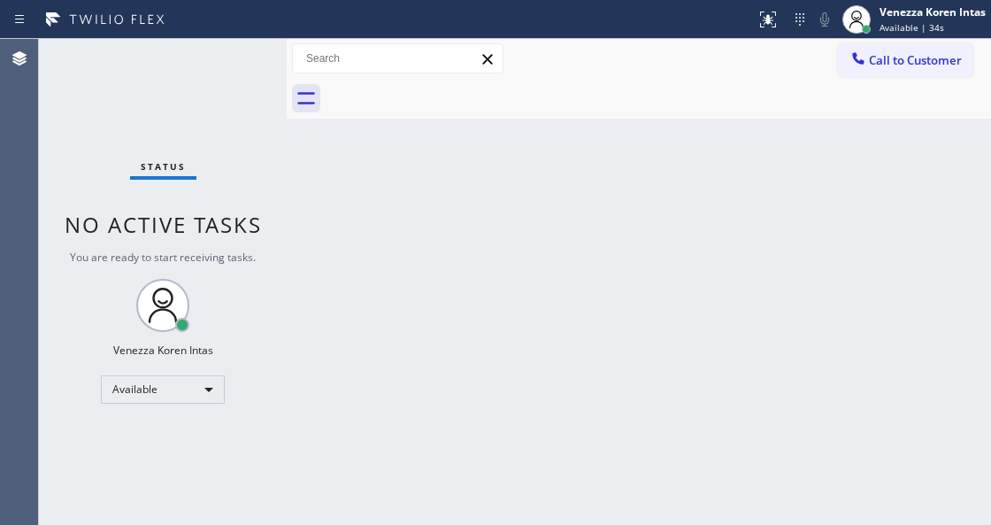
click at [220, 88] on div "Status No active tasks You are ready to start receiving tasks. Venezza Koren In…" at bounding box center [163, 282] width 248 height 486
click at [213, 88] on div "Status No active tasks You are ready to start receiving tasks. Venezza Koren In…" at bounding box center [163, 282] width 248 height 486
click at [228, 124] on div "Status No active tasks You are ready to start receiving tasks. Venezza Koren In…" at bounding box center [163, 282] width 248 height 486
click at [201, 65] on div "Status No active tasks You are ready to start receiving tasks. Venezza Koren In…" at bounding box center [163, 282] width 248 height 486
drag, startPoint x: 324, startPoint y: 209, endPoint x: 305, endPoint y: 207, distance: 18.7
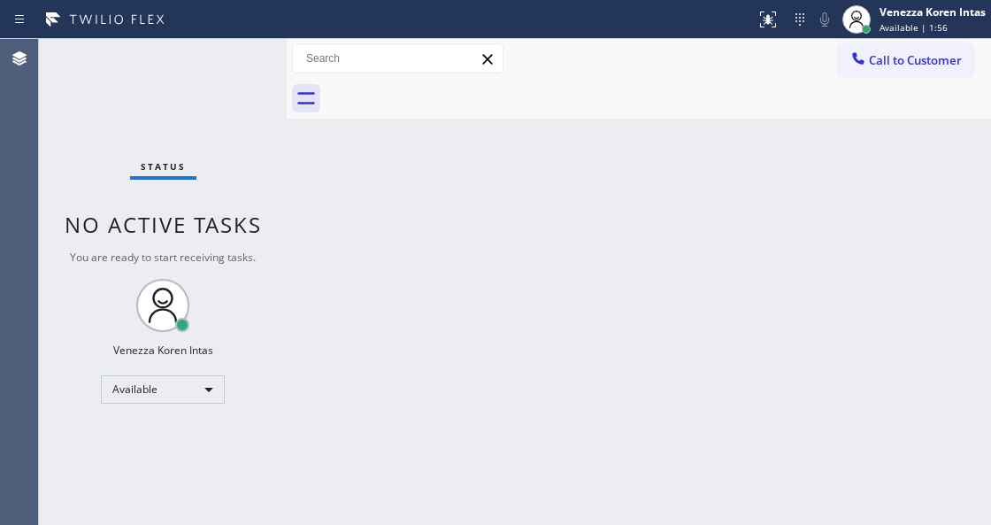
click at [324, 209] on div "Back to Dashboard Change Sender ID Customers Technicians Select a contact Outbo…" at bounding box center [639, 282] width 704 height 486
click at [60, 108] on div "Status No active tasks You are ready to start receiving tasks. Venezza Koren In…" at bounding box center [163, 282] width 248 height 486
click at [180, 76] on div "Status No active tasks You are ready to start receiving tasks. Venezza Koren In…" at bounding box center [163, 282] width 248 height 486
click at [467, 197] on div "Back to Dashboard Change Sender ID Customers Technicians Select a contact Outbo…" at bounding box center [639, 282] width 704 height 486
drag, startPoint x: 322, startPoint y: 207, endPoint x: 270, endPoint y: 111, distance: 108.9
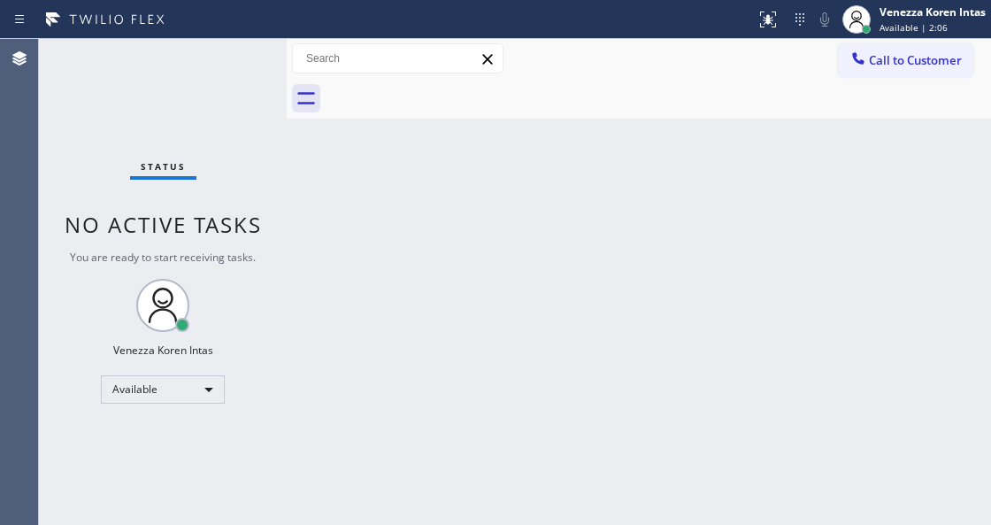
click at [319, 196] on div "Back to Dashboard Change Sender ID Customers Technicians Select a contact Outbo…" at bounding box center [639, 282] width 704 height 486
click at [249, 60] on div "Status No active tasks You are ready to start receiving tasks. Venezza Koren In…" at bounding box center [163, 282] width 248 height 486
click at [251, 202] on div "Status No active tasks You are ready to start receiving tasks. Venezza Koren In…" at bounding box center [163, 282] width 248 height 486
drag, startPoint x: 217, startPoint y: 127, endPoint x: 207, endPoint y: 96, distance: 32.5
click at [207, 96] on div "Status No active tasks You are ready to start receiving tasks. Venezza Koren In…" at bounding box center [163, 282] width 248 height 486
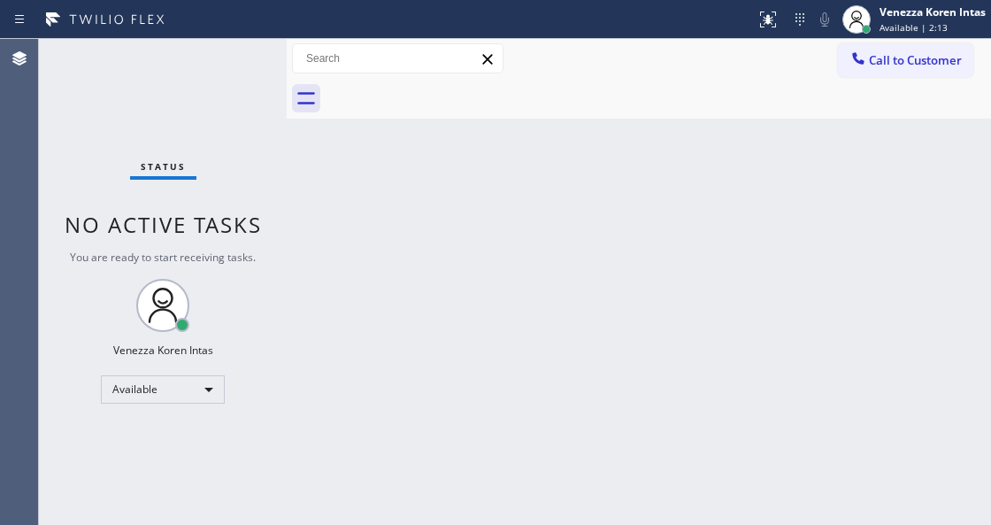
click at [198, 43] on div "Status No active tasks You are ready to start receiving tasks. Venezza Koren In…" at bounding box center [163, 282] width 248 height 486
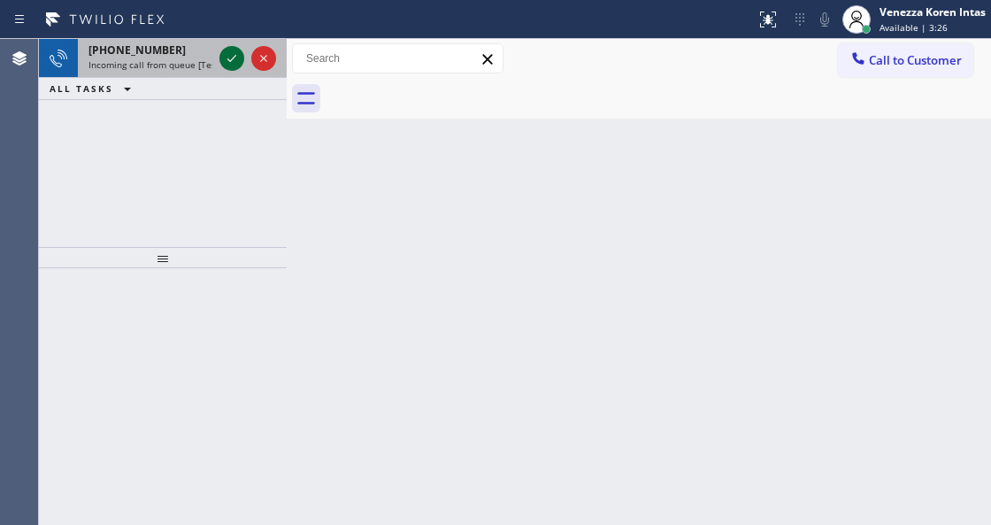
click at [230, 65] on icon at bounding box center [231, 58] width 21 height 21
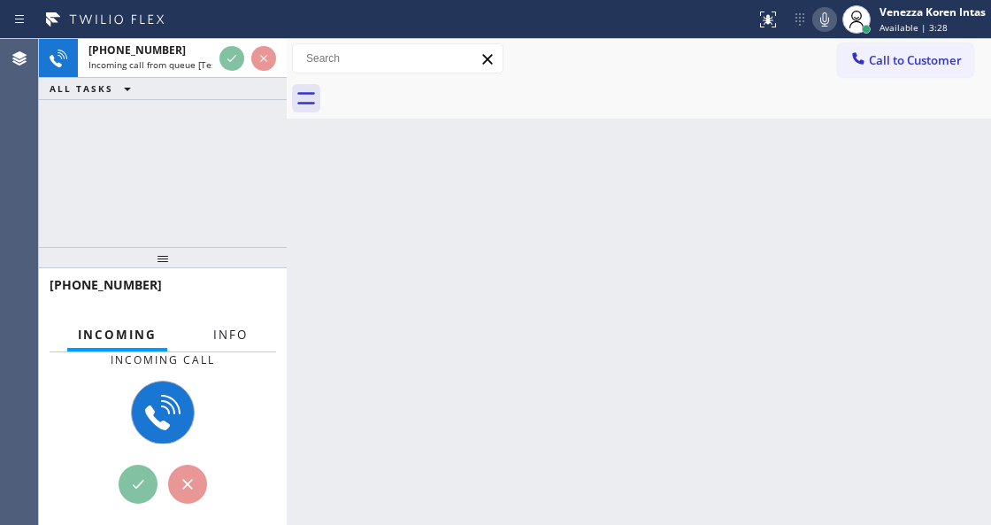
click at [219, 329] on span "Info" at bounding box center [230, 334] width 35 height 16
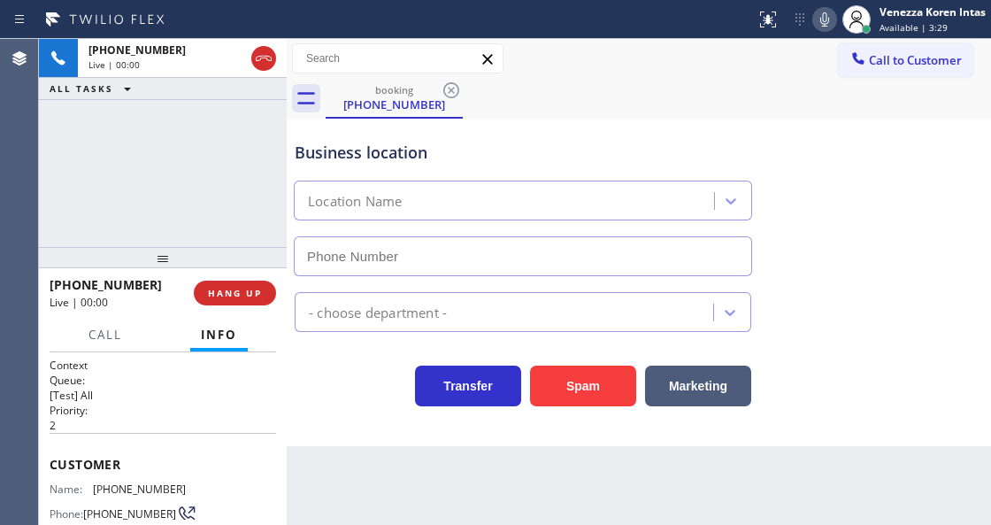
type input "[PHONE_NUMBER]"
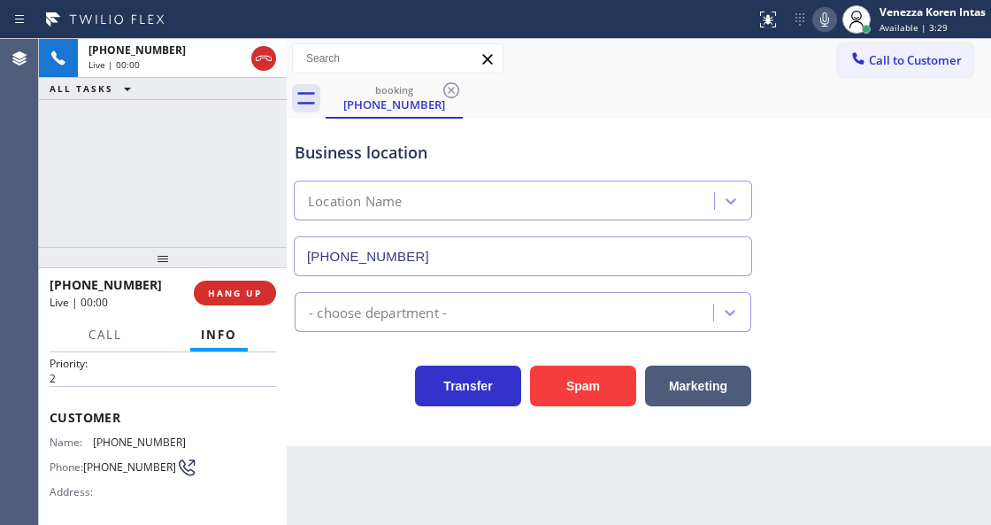
scroll to position [118, 0]
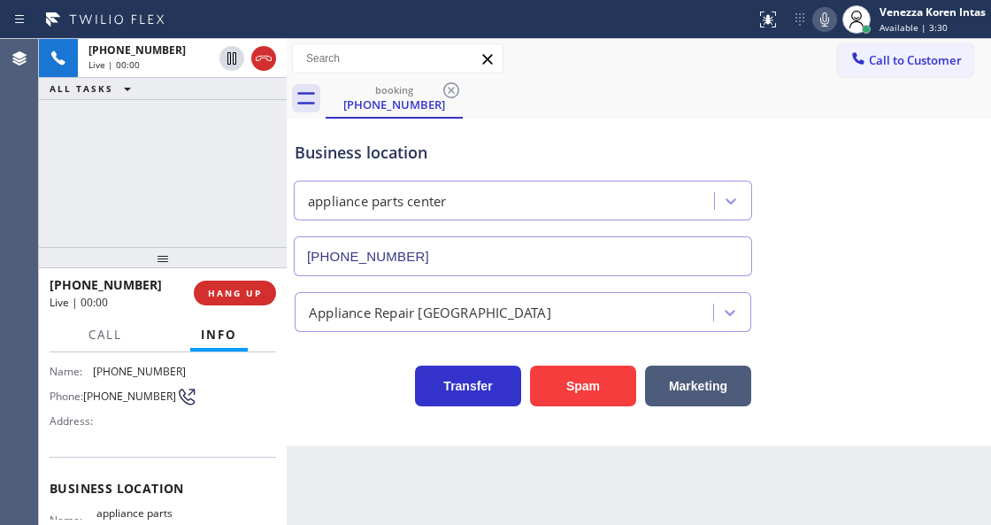
click at [303, 143] on div "Business location" at bounding box center [523, 153] width 457 height 24
click at [327, 141] on div "Business location" at bounding box center [523, 153] width 457 height 24
click at [595, 462] on div "Back to Dashboard Change Sender ID Customers Technicians Select a contact Outbo…" at bounding box center [639, 282] width 704 height 486
click at [529, 115] on div "booking [PHONE_NUMBER]" at bounding box center [658, 99] width 665 height 40
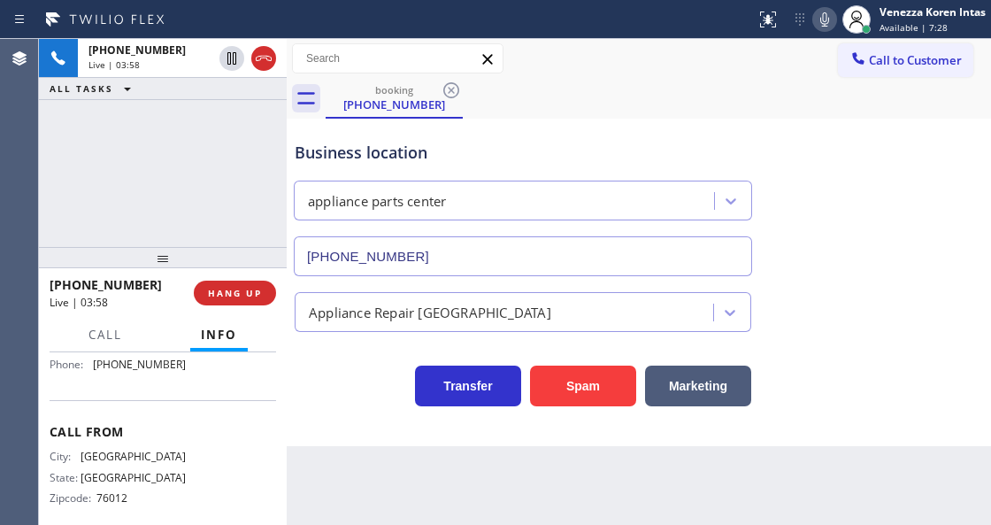
scroll to position [336, 0]
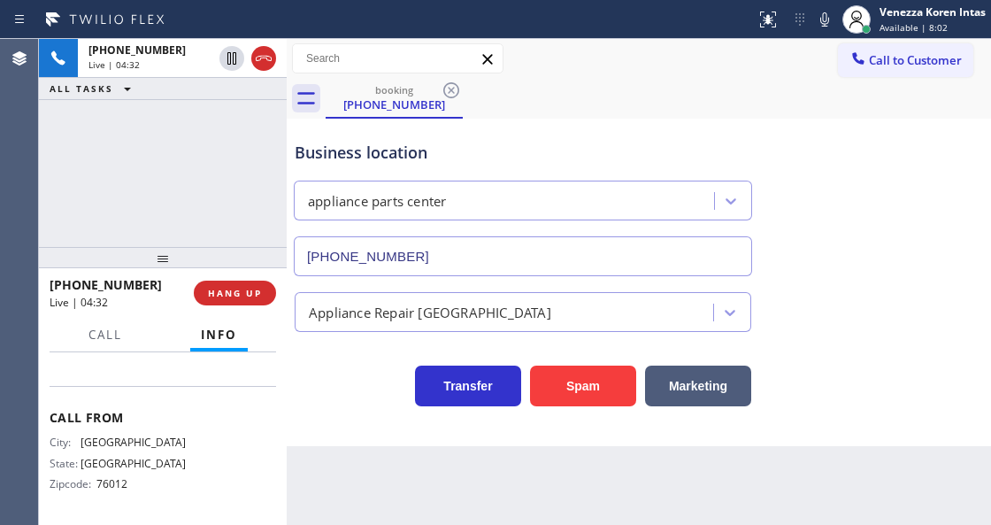
drag, startPoint x: 828, startPoint y: 14, endPoint x: 810, endPoint y: 40, distance: 31.2
click at [828, 14] on icon at bounding box center [824, 19] width 21 height 21
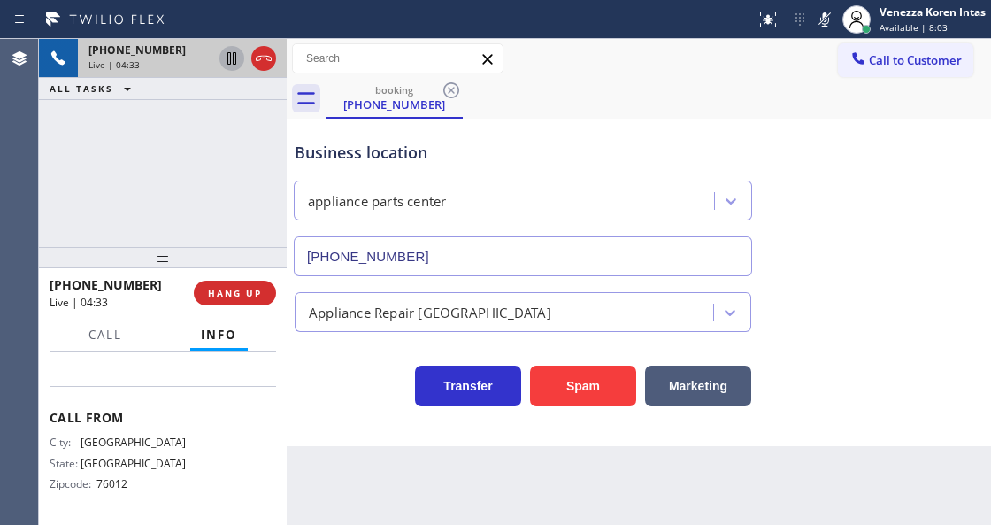
click at [229, 58] on icon at bounding box center [231, 58] width 21 height 21
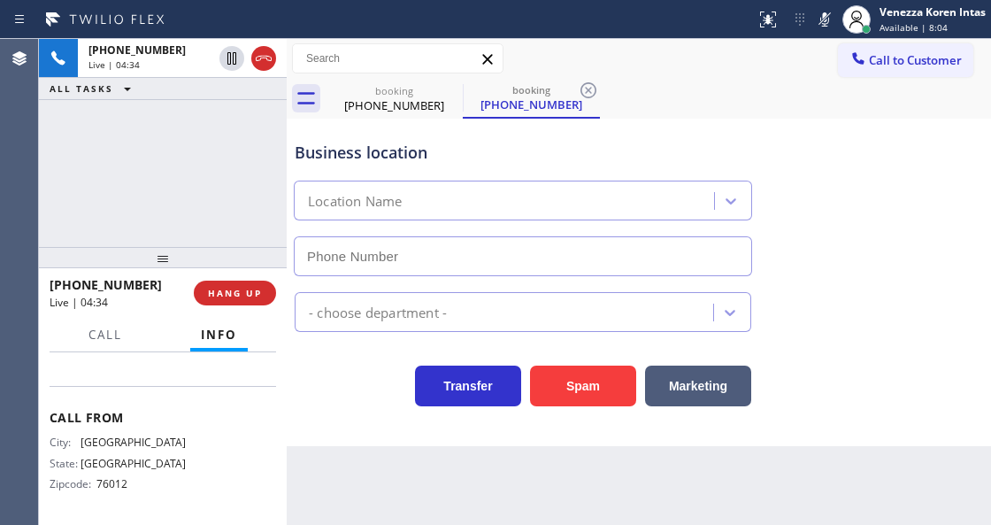
type input "[PHONE_NUMBER]"
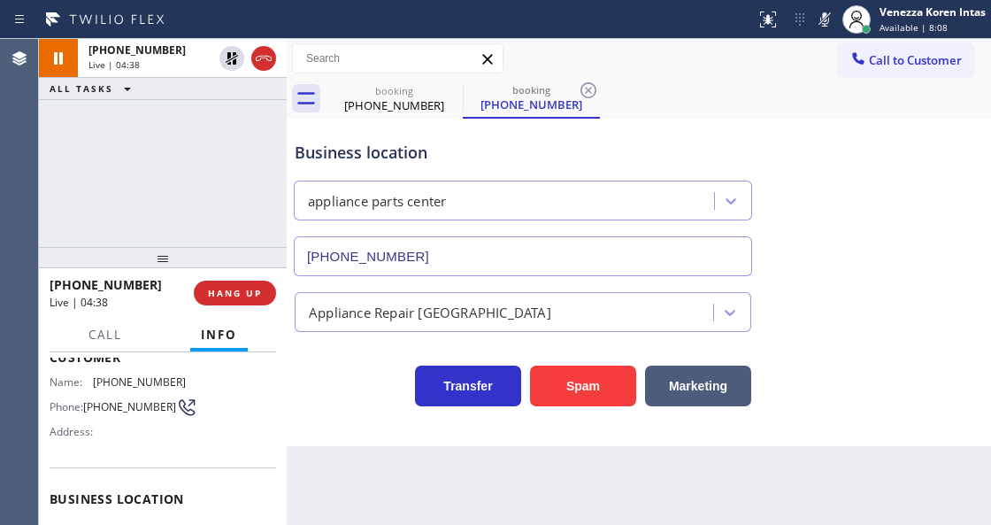
scroll to position [101, 0]
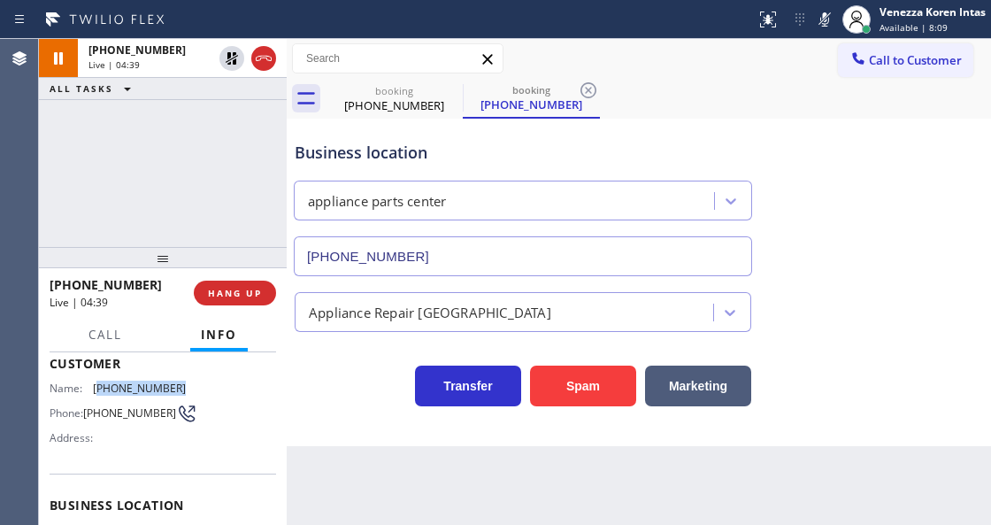
drag, startPoint x: 186, startPoint y: 381, endPoint x: 97, endPoint y: 391, distance: 89.0
click at [97, 391] on div "Name: [PHONE_NUMBER] Phone: [PHONE_NUMBER] Address:" at bounding box center [163, 416] width 227 height 70
copy span "817) 404-3349"
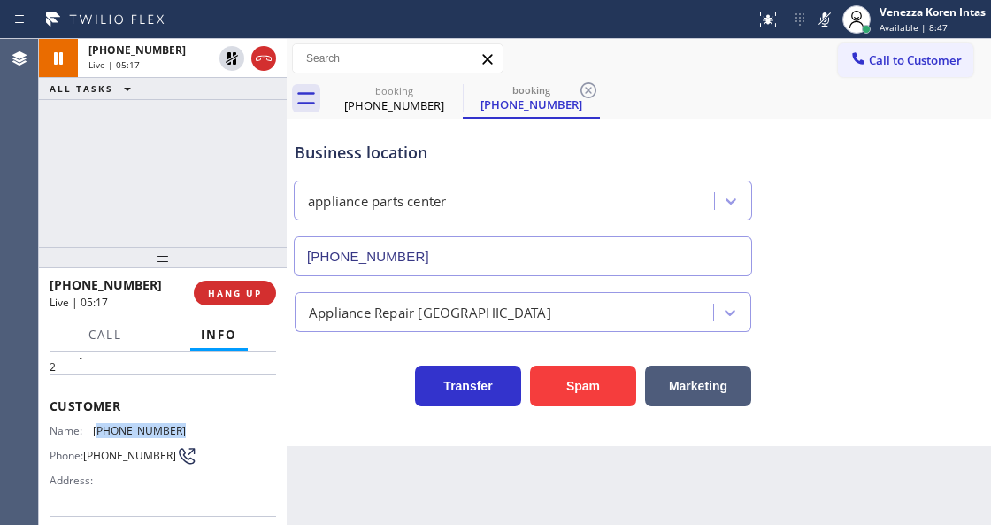
scroll to position [235, 0]
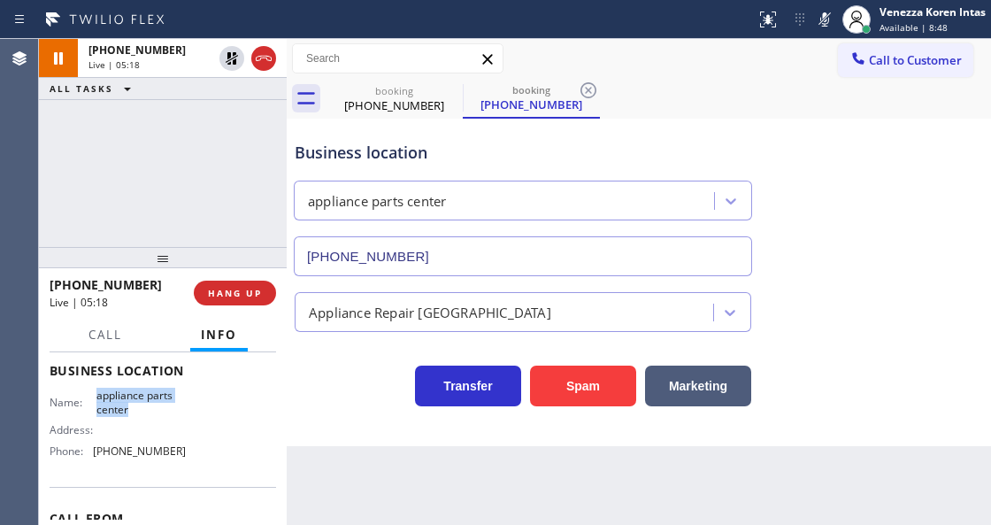
drag, startPoint x: 95, startPoint y: 393, endPoint x: 148, endPoint y: 418, distance: 58.6
click at [148, 418] on div "Name: appliance parts center Address: Phone: [PHONE_NUMBER]" at bounding box center [118, 426] width 136 height 76
copy span "appliance parts center"
click at [823, 23] on icon at bounding box center [824, 19] width 21 height 21
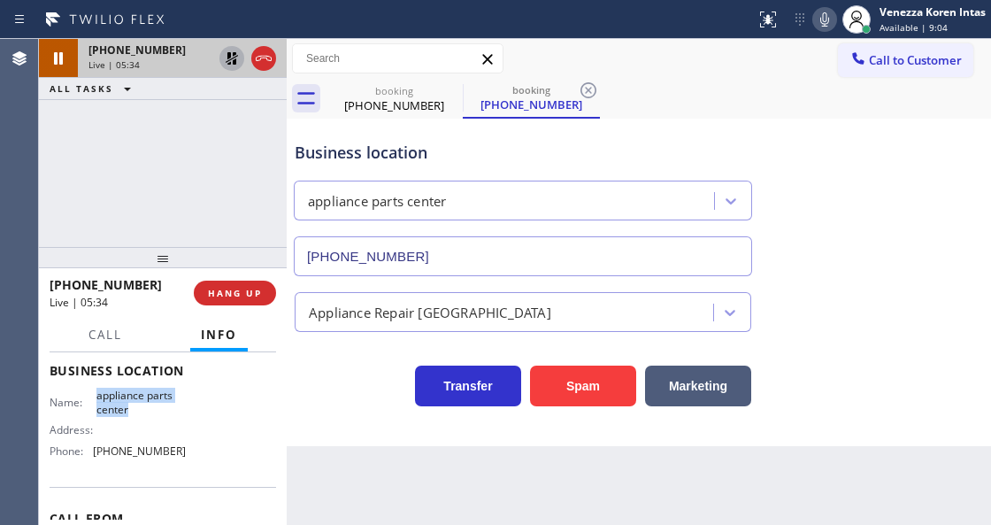
click at [223, 61] on icon at bounding box center [231, 58] width 21 height 21
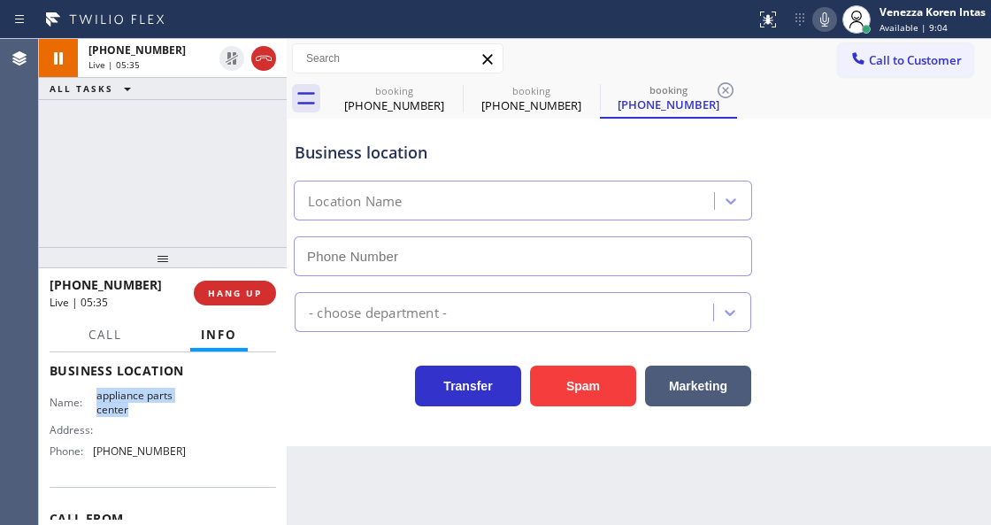
type input "[PHONE_NUMBER]"
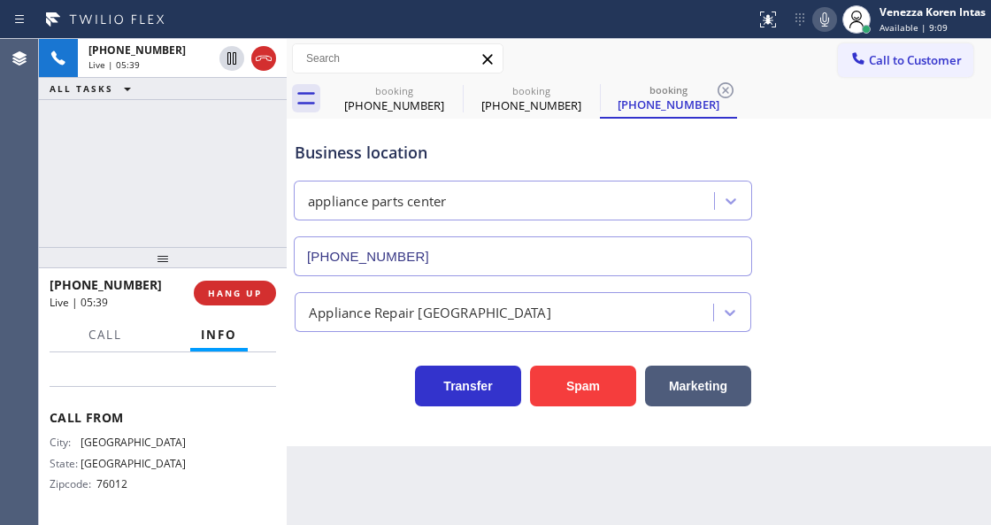
scroll to position [278, 0]
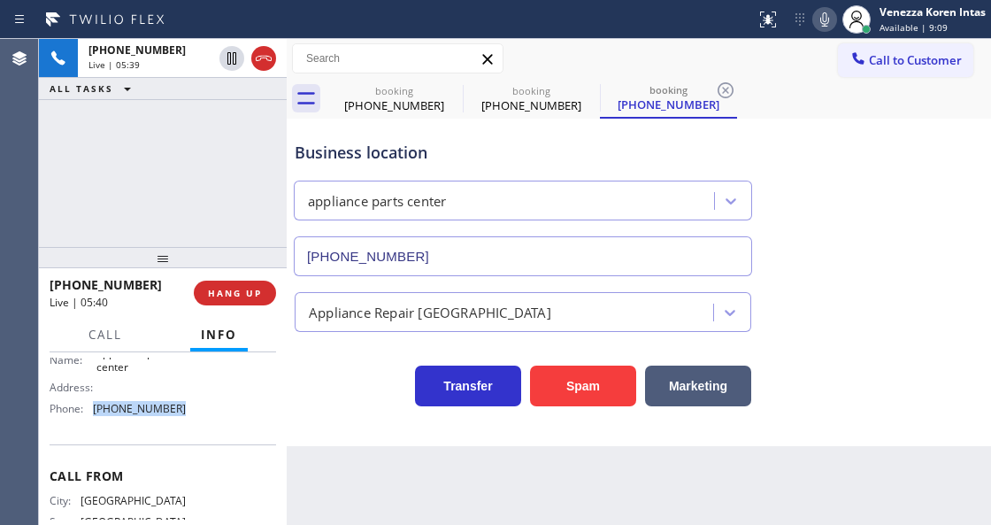
drag, startPoint x: 181, startPoint y: 418, endPoint x: 88, endPoint y: 419, distance: 92.9
click at [88, 419] on div "Name: appliance parts center Address: Phone: [PHONE_NUMBER]" at bounding box center [163, 384] width 227 height 76
copy div "[PHONE_NUMBER]"
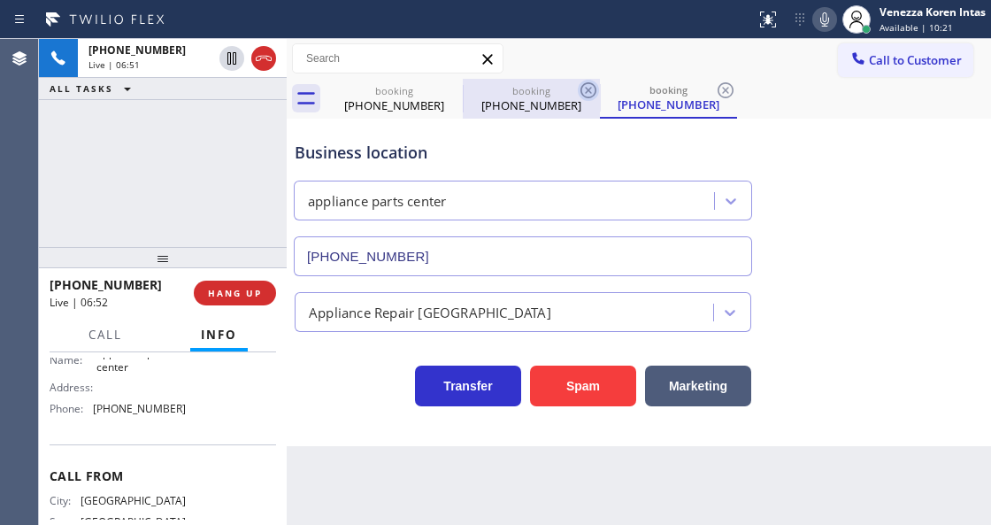
click at [584, 88] on icon at bounding box center [588, 90] width 21 height 21
click at [600, 88] on div "booking [PHONE_NUMBER]" at bounding box center [668, 99] width 137 height 40
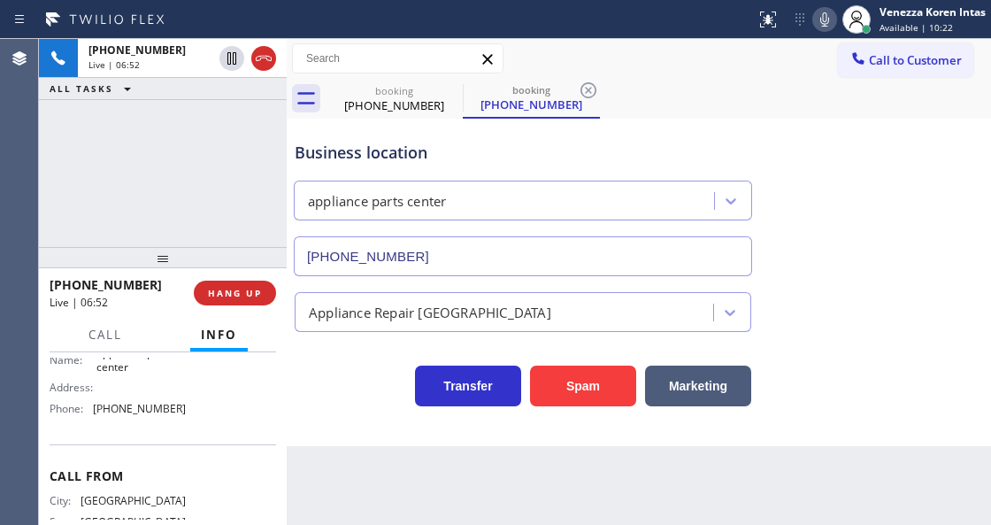
click at [584, 88] on icon at bounding box center [588, 90] width 21 height 21
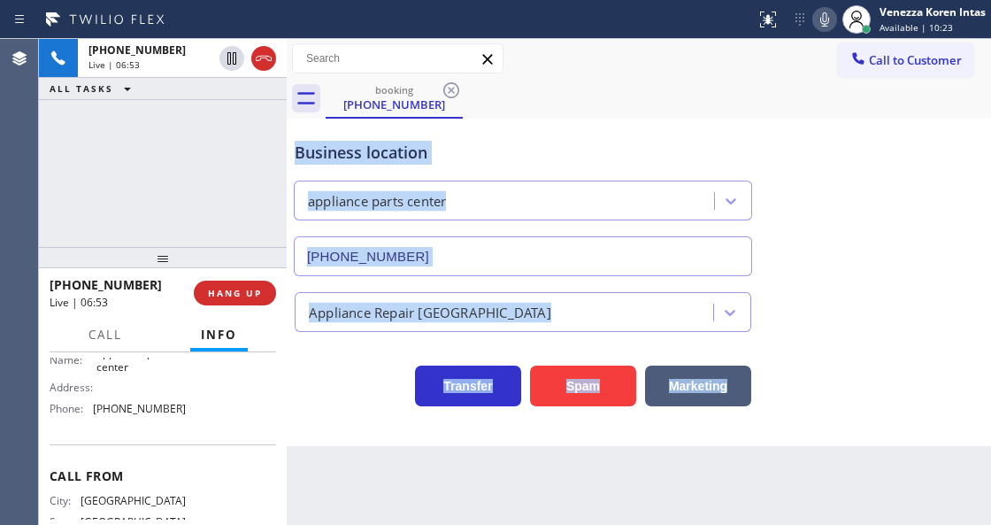
click at [571, 106] on div "booking [PHONE_NUMBER]" at bounding box center [658, 99] width 665 height 40
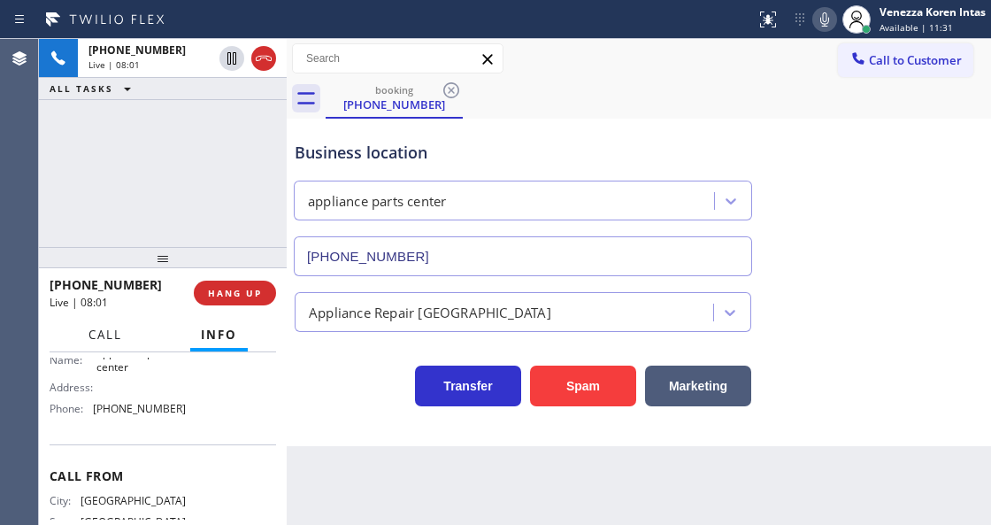
click at [99, 337] on span "Call" at bounding box center [105, 334] width 34 height 16
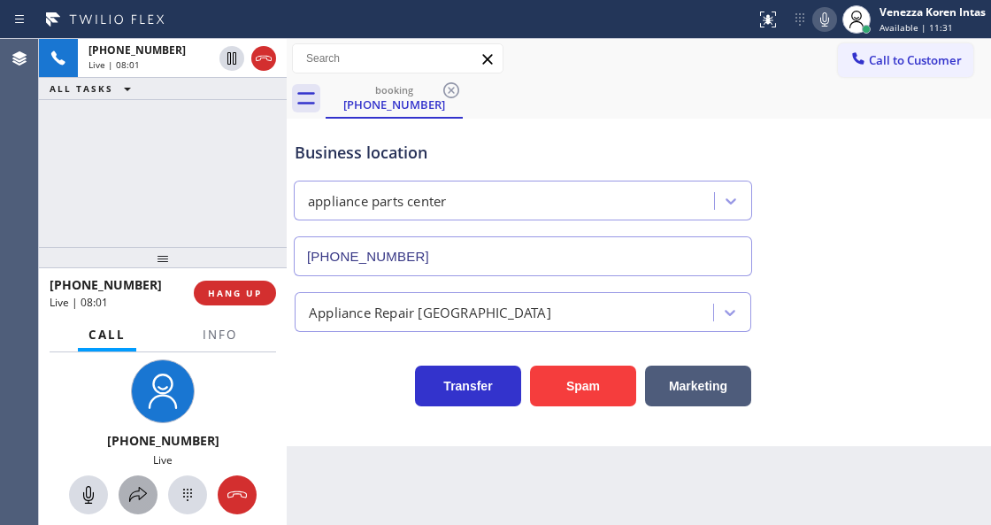
click at [139, 499] on icon at bounding box center [137, 494] width 21 height 21
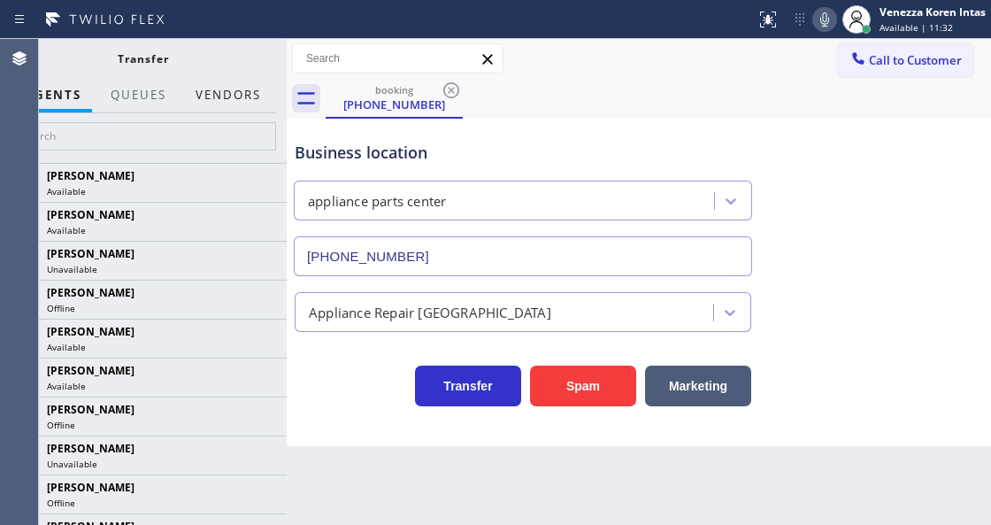
click at [257, 96] on button "Vendors" at bounding box center [228, 95] width 87 height 35
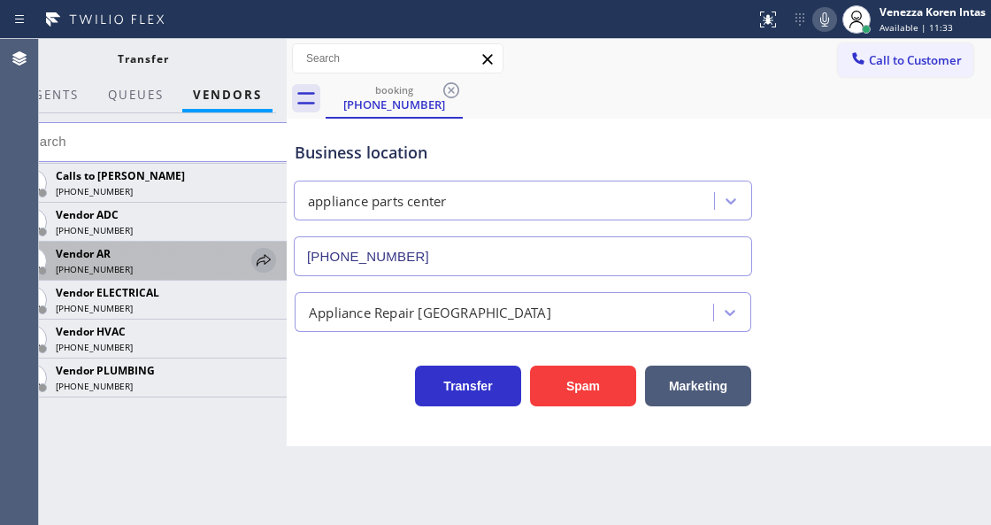
click at [259, 257] on icon at bounding box center [263, 260] width 21 height 21
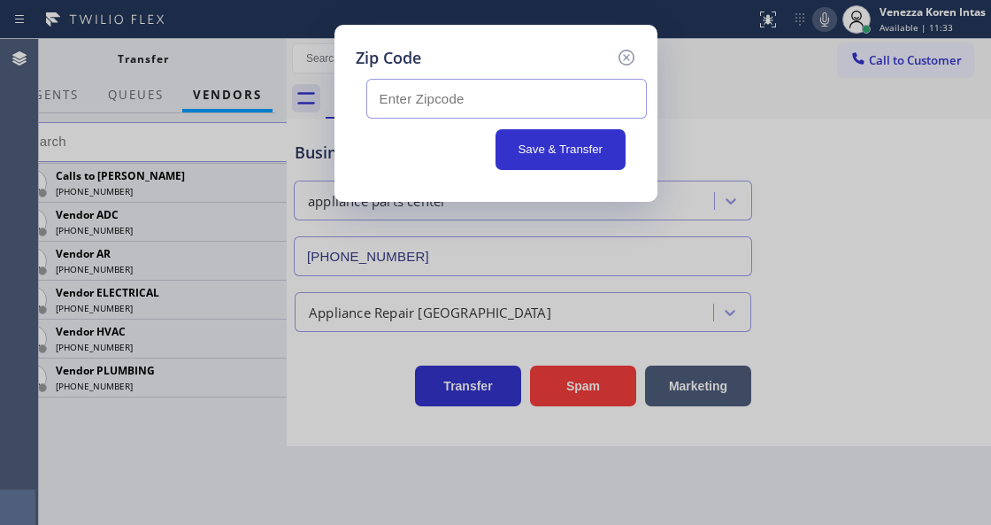
click at [450, 112] on input "text" at bounding box center [506, 99] width 280 height 40
paste input "76133"
type input "76133"
click at [534, 150] on button "Save & Transfer" at bounding box center [560, 149] width 130 height 41
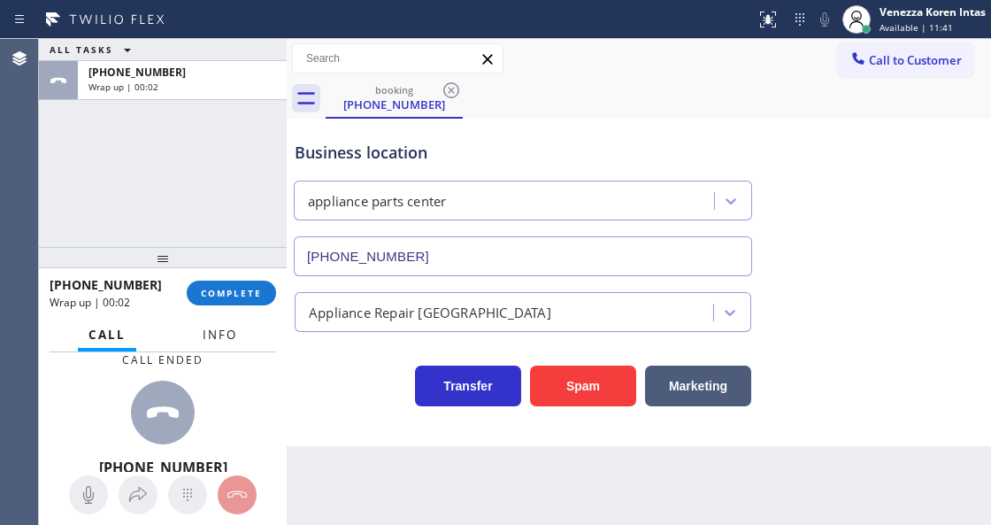
click at [229, 345] on button "Info" at bounding box center [220, 335] width 56 height 35
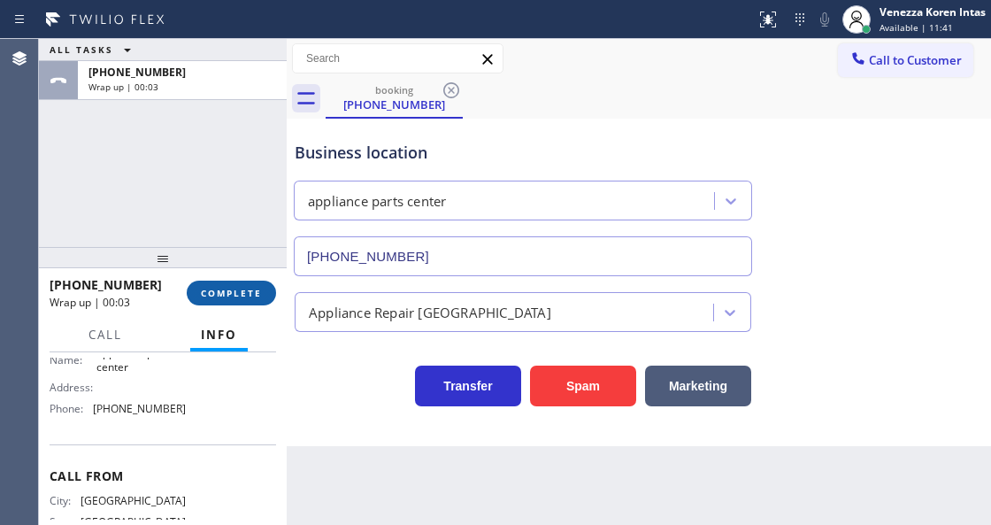
click at [231, 292] on span "COMPLETE" at bounding box center [231, 293] width 61 height 12
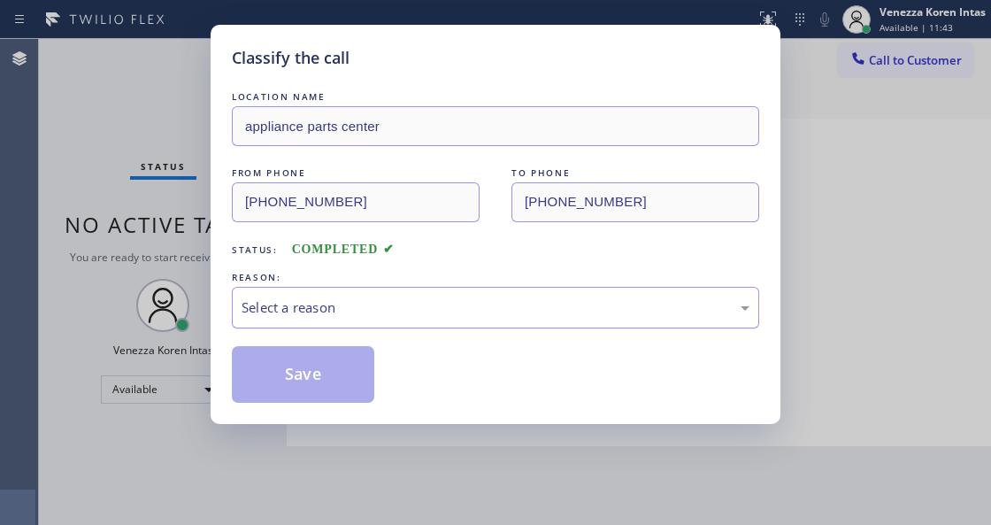
drag, startPoint x: 411, startPoint y: 307, endPoint x: 407, endPoint y: 319, distance: 12.9
click at [410, 311] on div "Select a reason" at bounding box center [496, 307] width 508 height 20
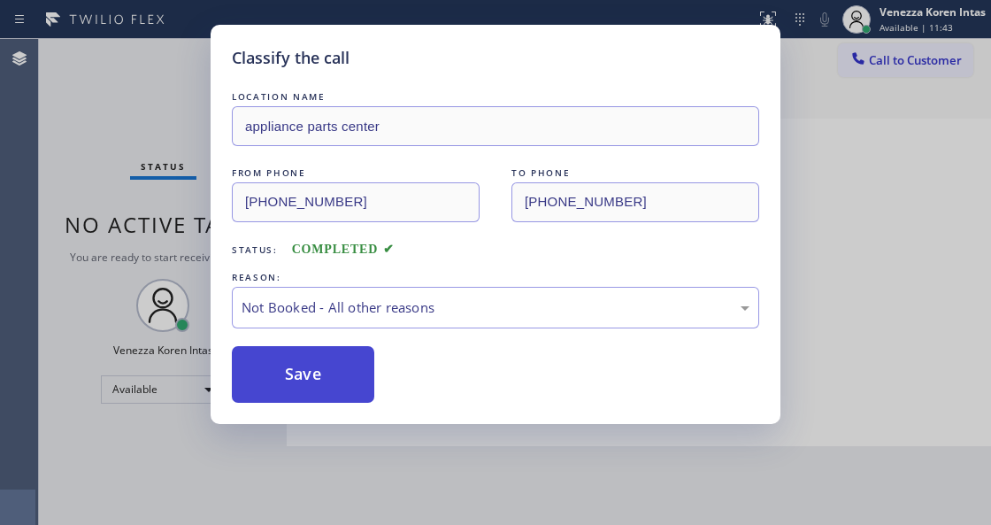
drag, startPoint x: 379, startPoint y: 384, endPoint x: 336, endPoint y: 379, distance: 42.8
click at [336, 379] on button "Save" at bounding box center [303, 374] width 142 height 57
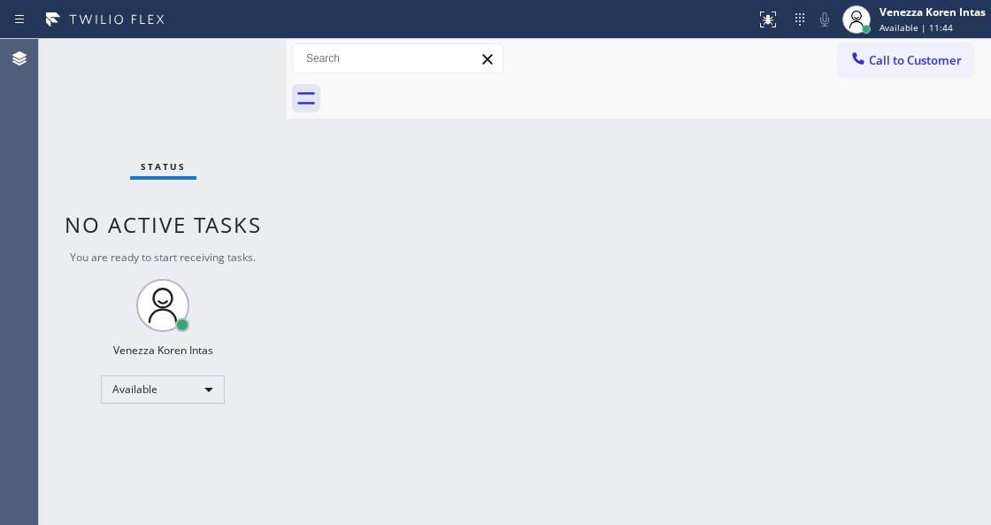
click at [215, 71] on div "Status No active tasks You are ready to start receiving tasks. Venezza Koren In…" at bounding box center [163, 282] width 248 height 486
click at [225, 68] on div "Status No active tasks You are ready to start receiving tasks. Venezza Koren In…" at bounding box center [163, 282] width 248 height 486
click at [227, 67] on div "Status No active tasks You are ready to start receiving tasks. Venezza Koren In…" at bounding box center [163, 282] width 248 height 486
click at [246, 62] on div "Status No active tasks You are ready to start receiving tasks. Venezza Koren In…" at bounding box center [163, 282] width 248 height 486
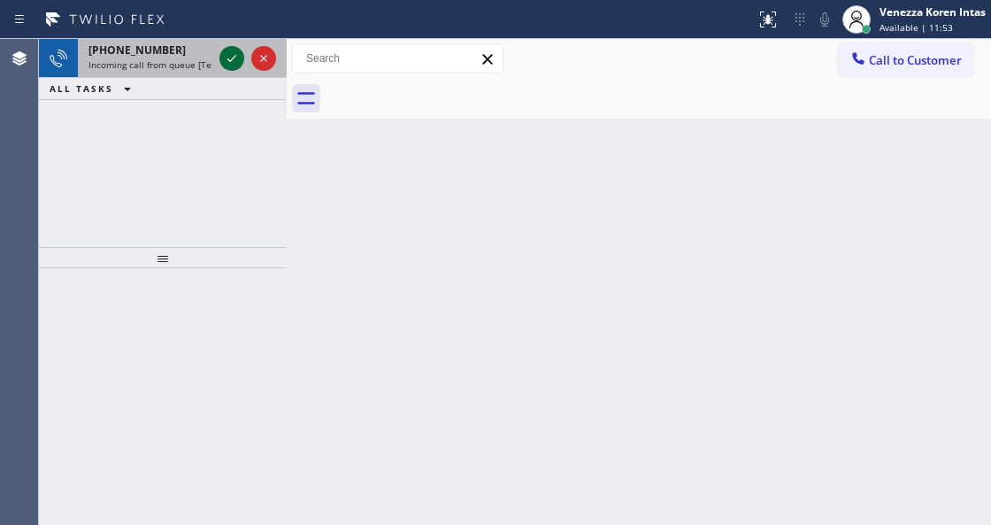
click at [234, 55] on icon at bounding box center [231, 58] width 21 height 21
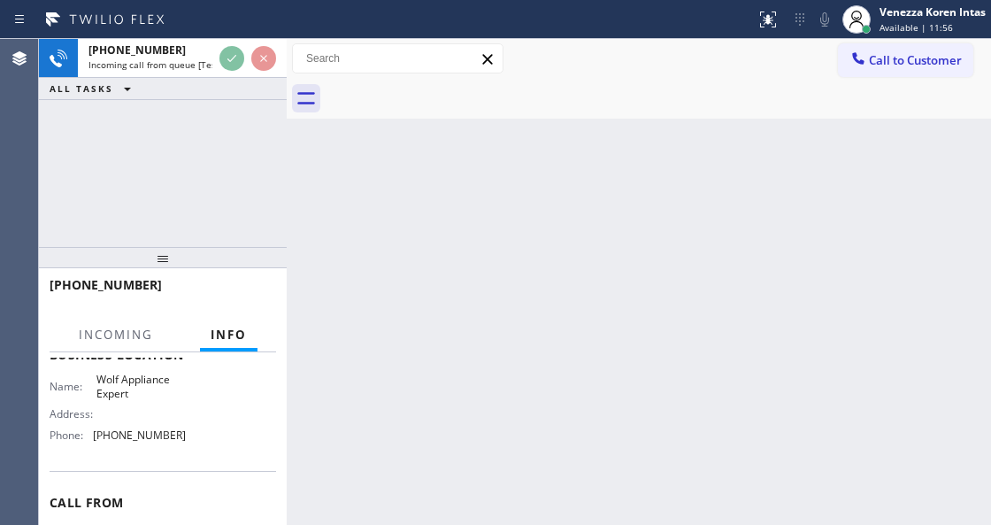
scroll to position [177, 0]
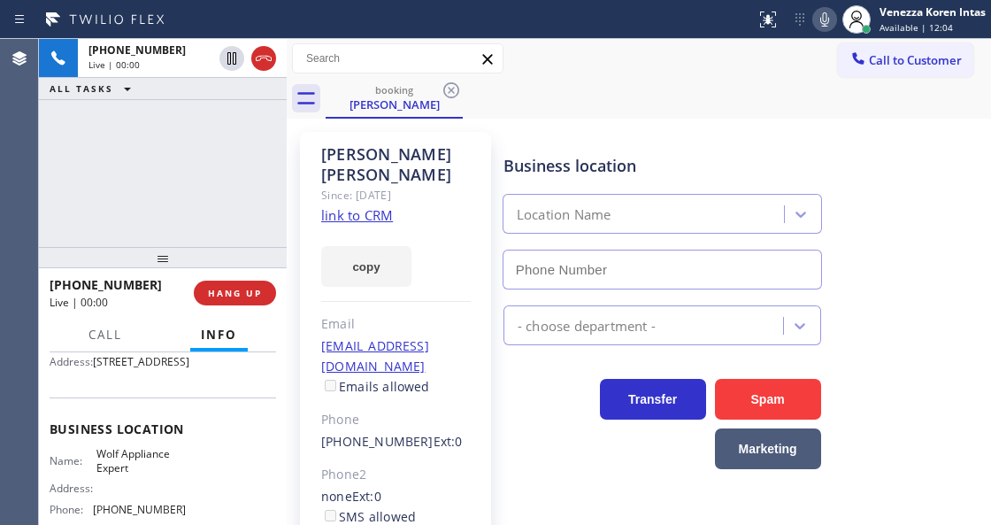
type input "[PHONE_NUMBER]"
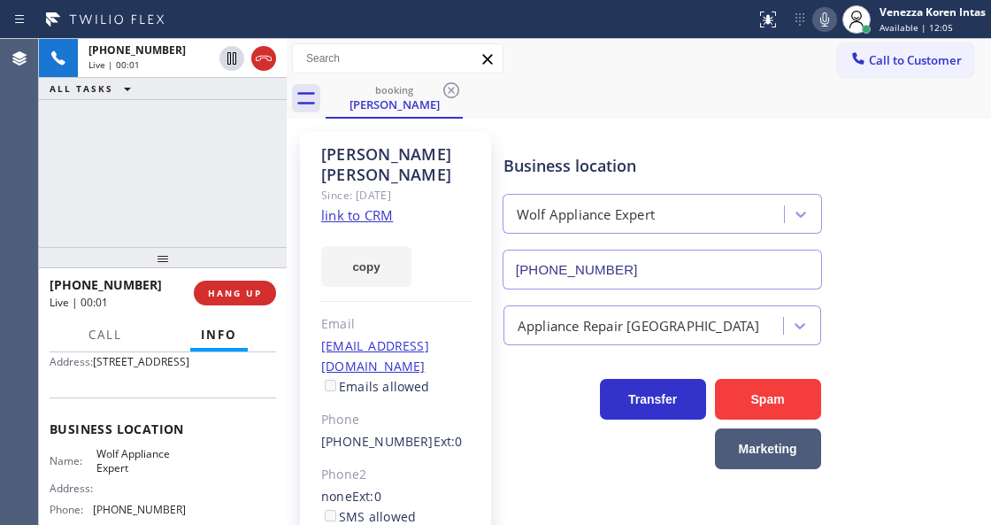
click at [368, 206] on link "link to CRM" at bounding box center [357, 215] width 72 height 18
click at [557, 96] on div "booking [PERSON_NAME]" at bounding box center [658, 99] width 665 height 40
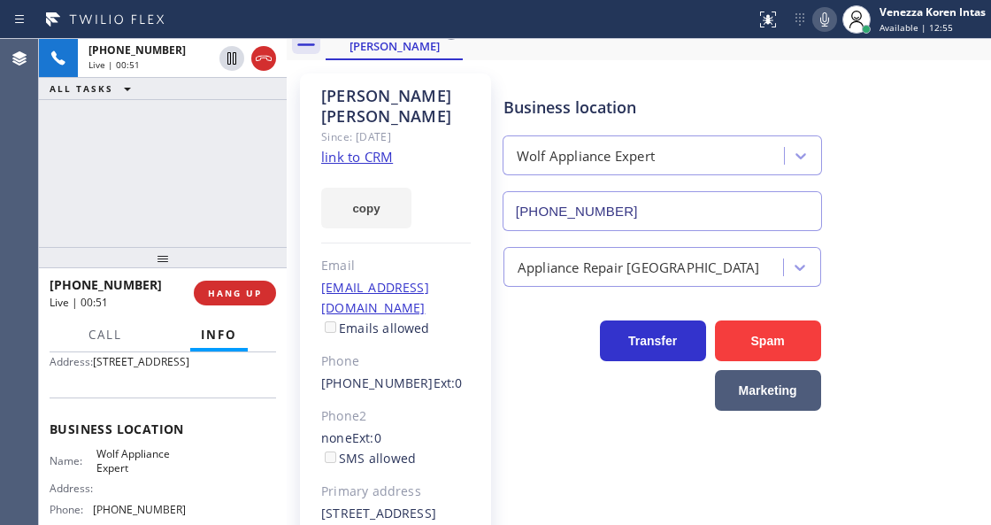
drag, startPoint x: 319, startPoint y: 465, endPoint x: 387, endPoint y: 497, distance: 75.6
click at [387, 497] on div "[PERSON_NAME] Since: [DATE] link to CRM copy Email [EMAIL_ADDRESS][DOMAIN_NAME]…" at bounding box center [395, 347] width 191 height 548
copy div "[STREET_ADDRESS]"
click at [501, 21] on div at bounding box center [377, 19] width 741 height 28
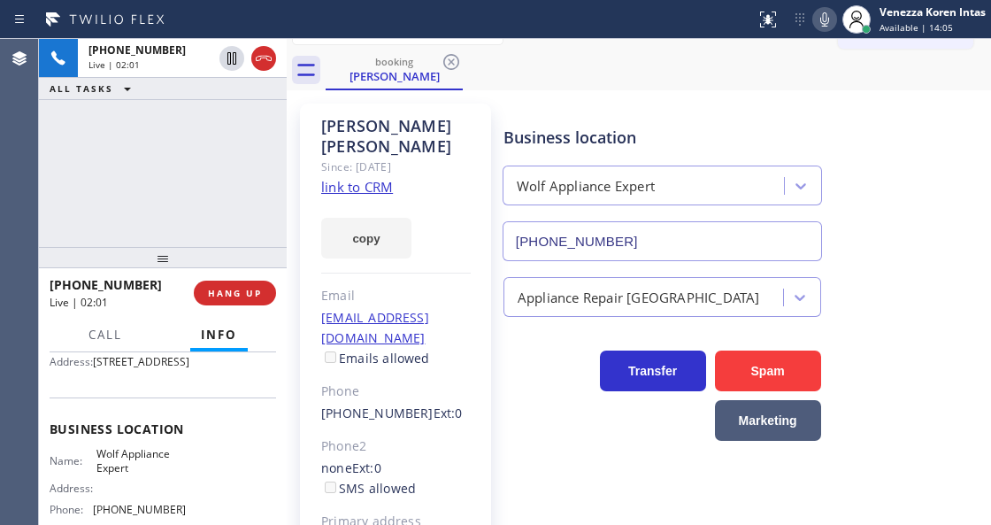
scroll to position [0, 0]
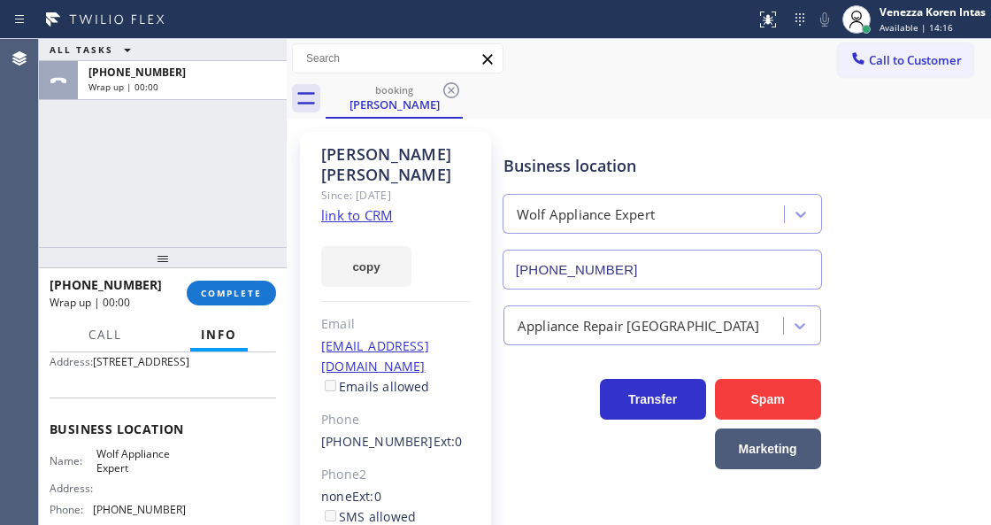
click at [79, 131] on div "ALL TASKS ALL TASKS ACTIVE TASKS TASKS IN WRAP UP [PHONE_NUMBER] Wrap up | 00:00" at bounding box center [163, 143] width 248 height 208
click at [254, 291] on span "COMPLETE" at bounding box center [231, 293] width 61 height 12
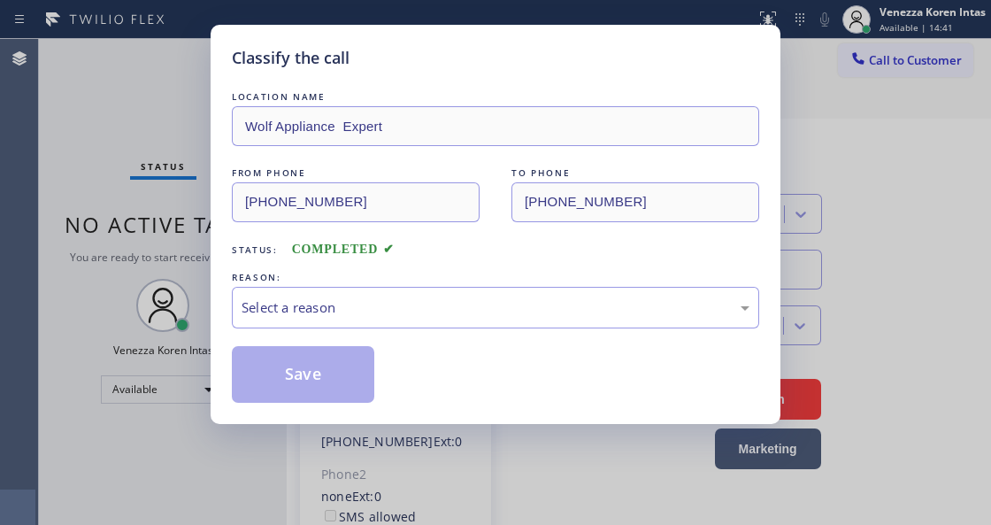
click at [380, 299] on div "Select a reason" at bounding box center [496, 307] width 508 height 20
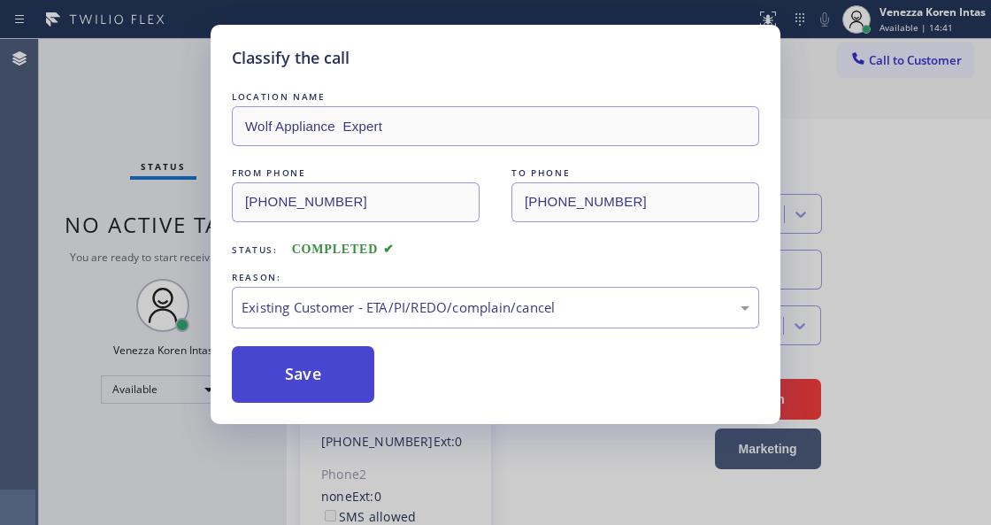
click at [327, 368] on button "Save" at bounding box center [303, 374] width 142 height 57
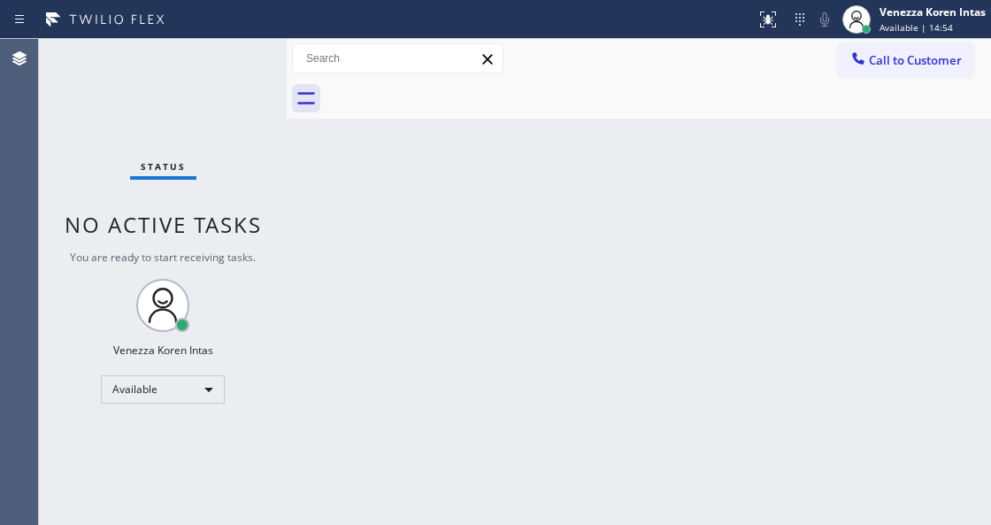
click at [434, 219] on div "Back to Dashboard Change Sender ID Customers Technicians Select a contact Outbo…" at bounding box center [639, 282] width 704 height 486
click at [310, 287] on div "Back to Dashboard Change Sender ID Customers Technicians Select a contact Outbo…" at bounding box center [639, 282] width 704 height 486
click at [287, 101] on div at bounding box center [287, 282] width 0 height 486
click at [180, 50] on div "Status No active tasks You are ready to start receiving tasks. Venezza Koren In…" at bounding box center [163, 282] width 248 height 486
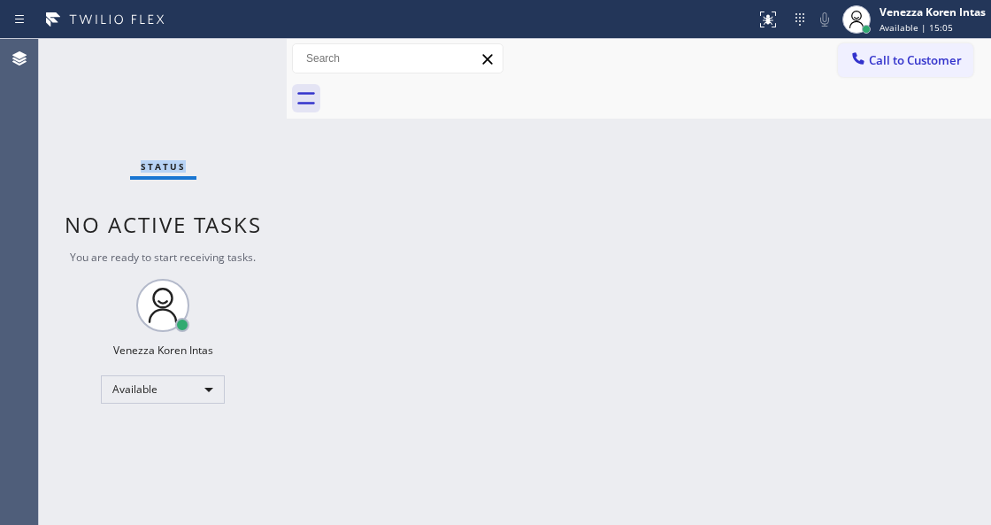
click at [209, 74] on div "Status No active tasks You are ready to start receiving tasks. Venezza Koren In…" at bounding box center [163, 282] width 248 height 486
click at [216, 90] on div "Status No active tasks You are ready to start receiving tasks. Venezza Koren In…" at bounding box center [163, 282] width 248 height 486
click at [248, 63] on div "Status No active tasks You are ready to start receiving tasks. Venezza Koren In…" at bounding box center [163, 282] width 248 height 486
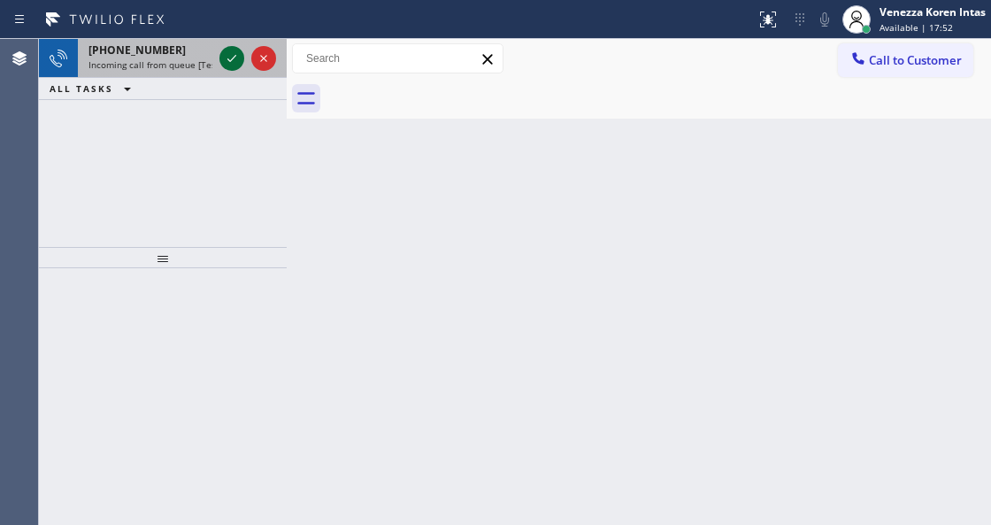
click at [237, 58] on icon at bounding box center [231, 58] width 21 height 21
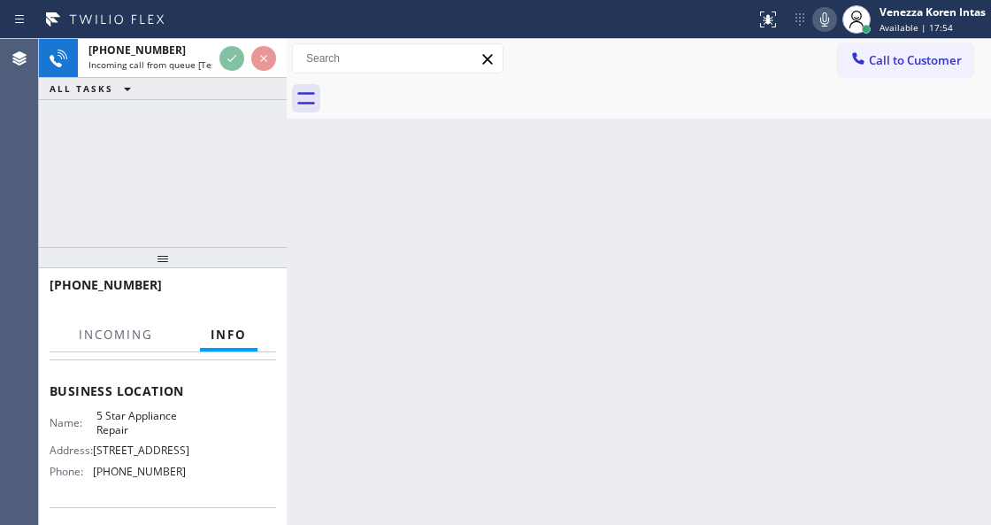
scroll to position [235, 0]
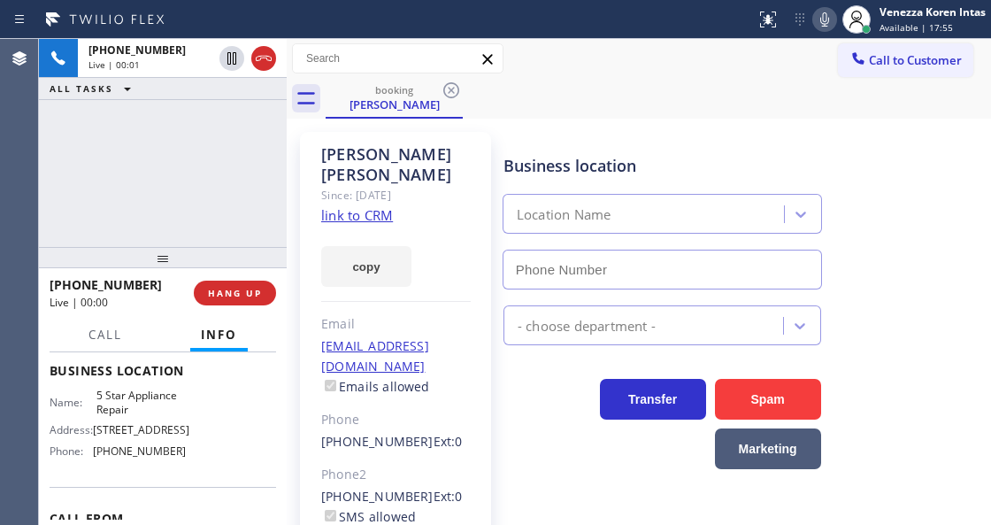
type input "[PHONE_NUMBER]"
click at [337, 185] on div "Since: [DATE]" at bounding box center [396, 195] width 150 height 20
click at [350, 206] on link "link to CRM" at bounding box center [357, 215] width 72 height 18
click at [825, 19] on icon at bounding box center [824, 19] width 9 height 14
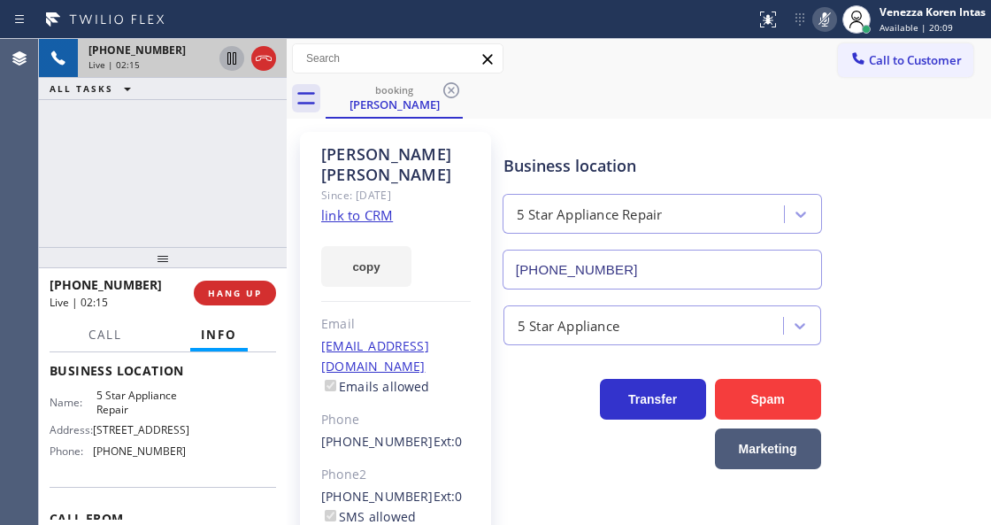
click at [234, 56] on icon at bounding box center [231, 58] width 9 height 12
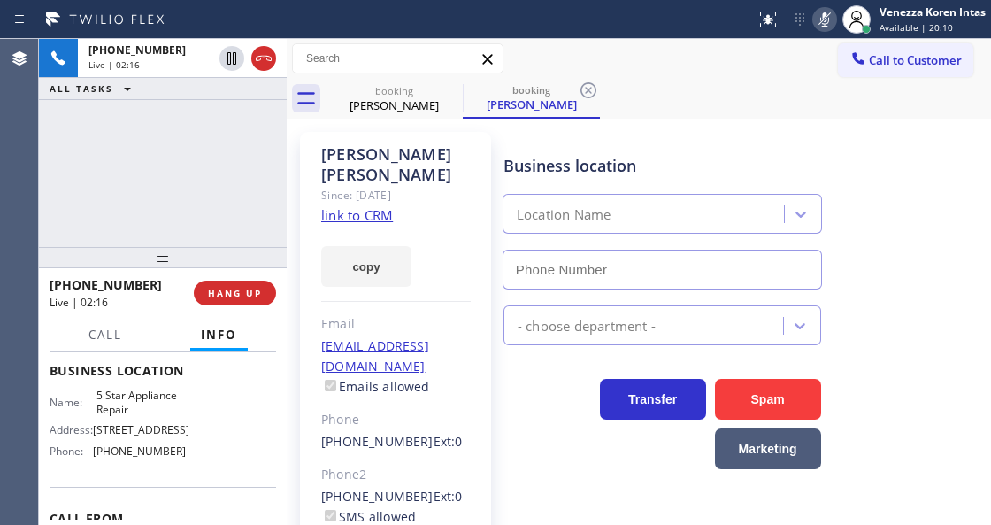
type input "[PHONE_NUMBER]"
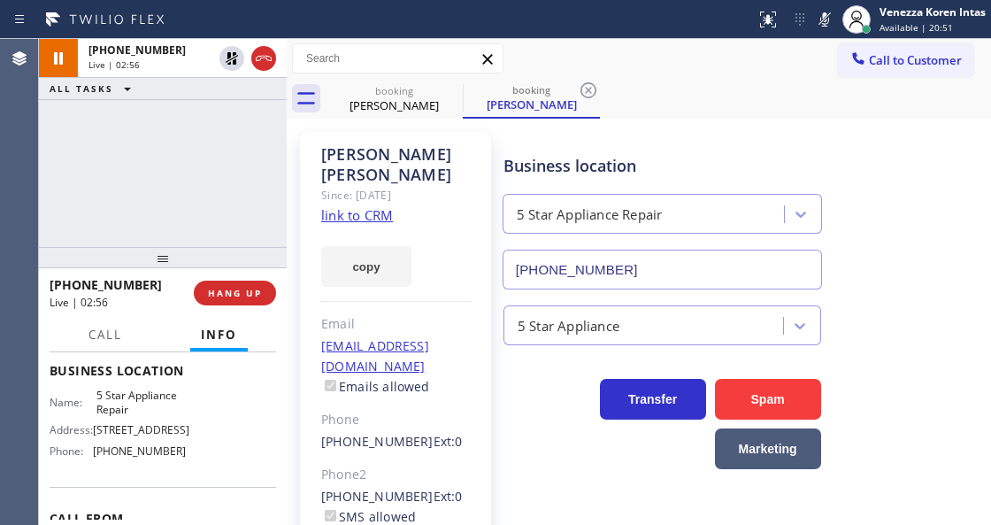
drag, startPoint x: 819, startPoint y: 19, endPoint x: 795, endPoint y: 60, distance: 48.4
click at [820, 19] on icon at bounding box center [824, 19] width 9 height 14
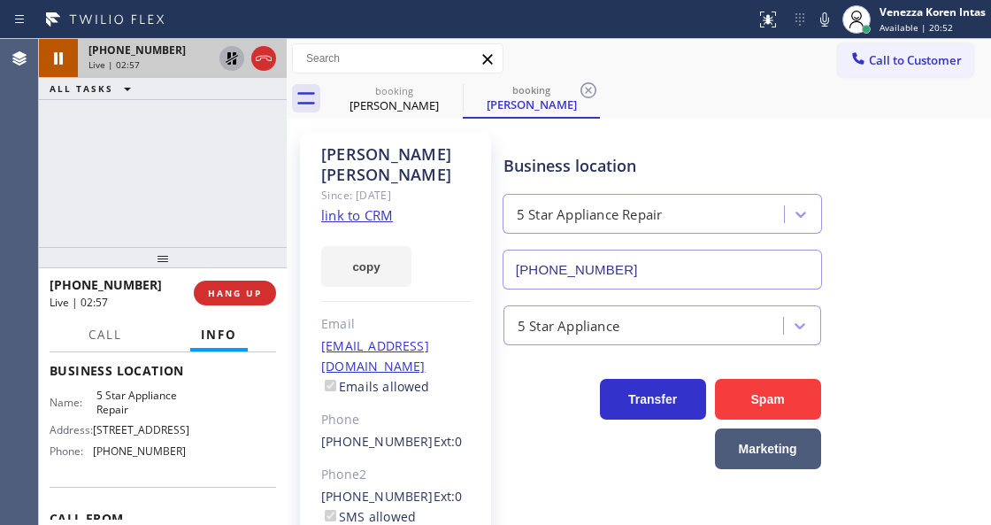
click at [234, 51] on icon at bounding box center [231, 58] width 21 height 21
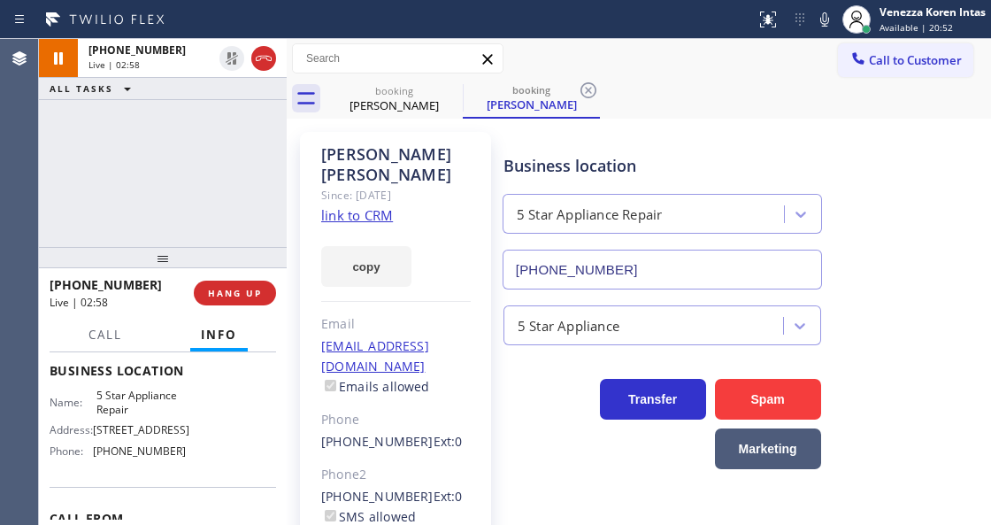
click at [166, 165] on div "[PHONE_NUMBER] Live | 02:58 ALL TASKS ALL TASKS ACTIVE TASKS TASKS IN WRAP UP" at bounding box center [163, 143] width 248 height 208
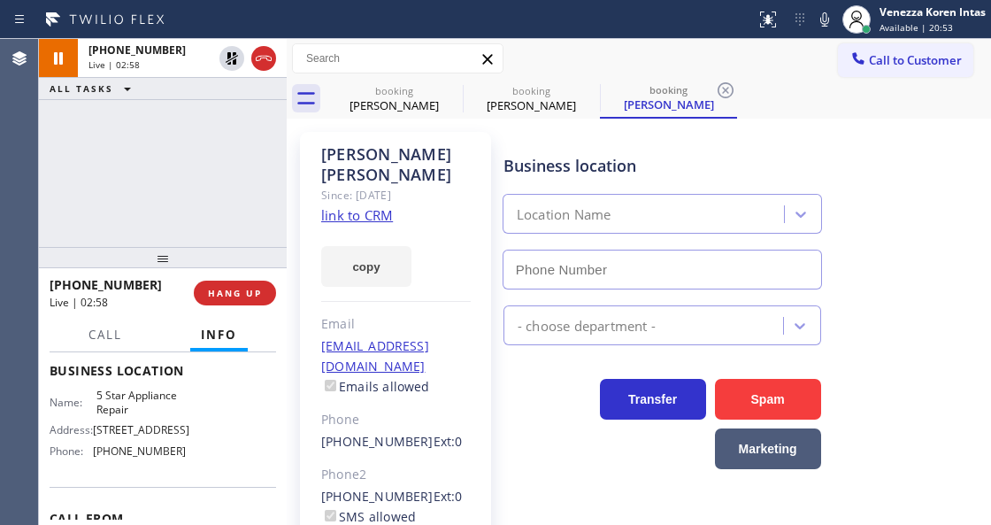
click at [148, 127] on div "[PHONE_NUMBER] Live | 02:58 ALL TASKS ALL TASKS ACTIVE TASKS TASKS IN WRAP UP" at bounding box center [163, 143] width 248 height 208
type input "[PHONE_NUMBER]"
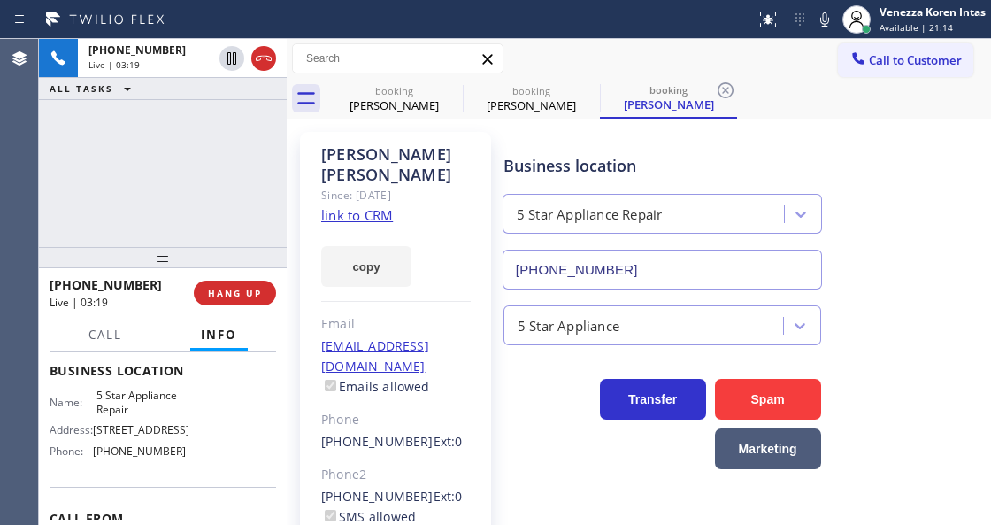
click at [202, 183] on div "[PHONE_NUMBER] Live | 03:19 ALL TASKS ALL TASKS ACTIVE TASKS TASKS IN WRAP UP" at bounding box center [163, 143] width 248 height 208
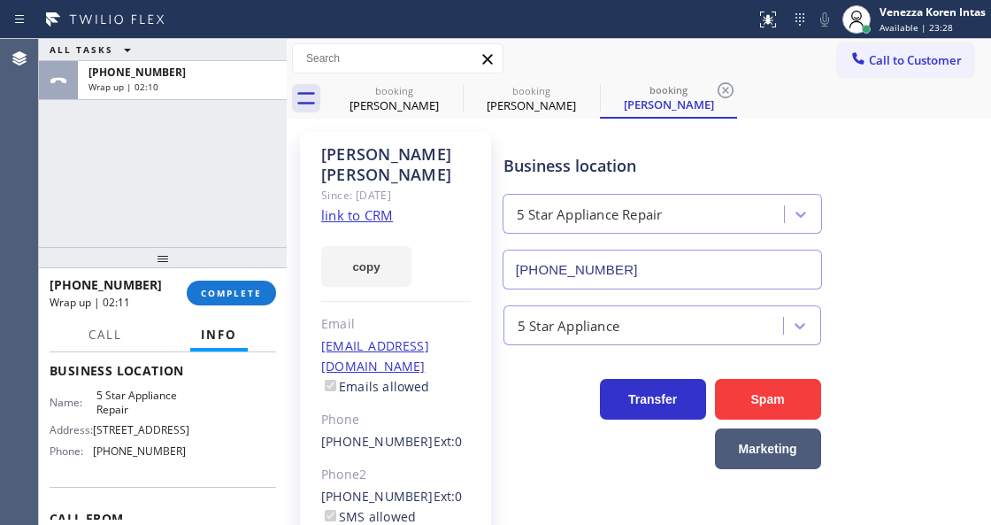
click at [222, 305] on div "[PHONE_NUMBER] Wrap up | 02:11 COMPLETE" at bounding box center [163, 293] width 227 height 46
drag, startPoint x: 254, startPoint y: 293, endPoint x: 393, endPoint y: 328, distance: 143.3
click at [255, 293] on span "COMPLETE" at bounding box center [231, 293] width 61 height 12
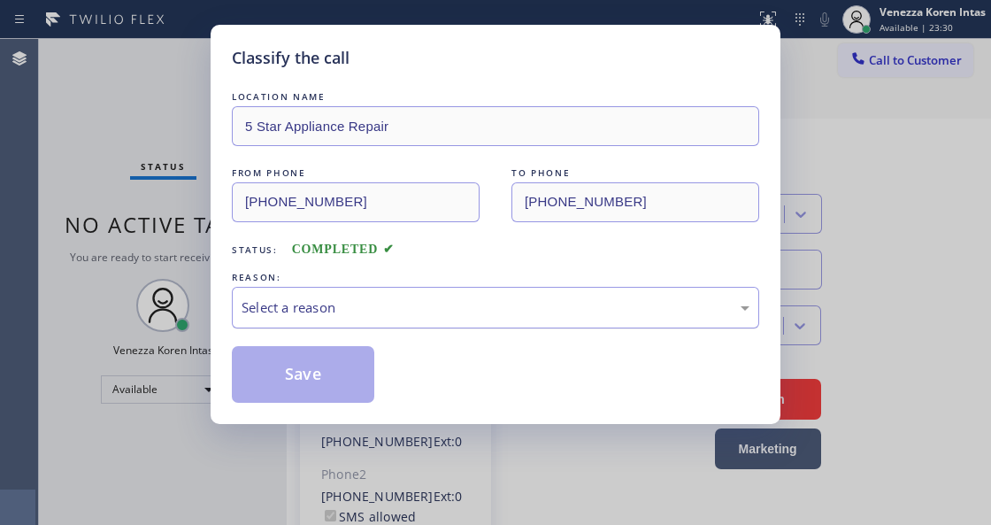
click at [488, 318] on div "Select a reason" at bounding box center [496, 307] width 508 height 20
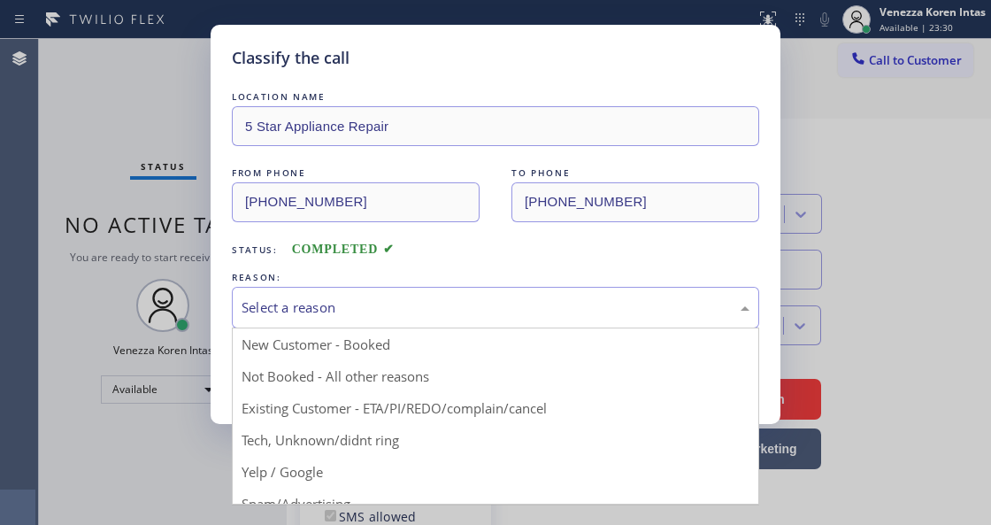
drag, startPoint x: 498, startPoint y: 417, endPoint x: 379, endPoint y: 402, distance: 120.4
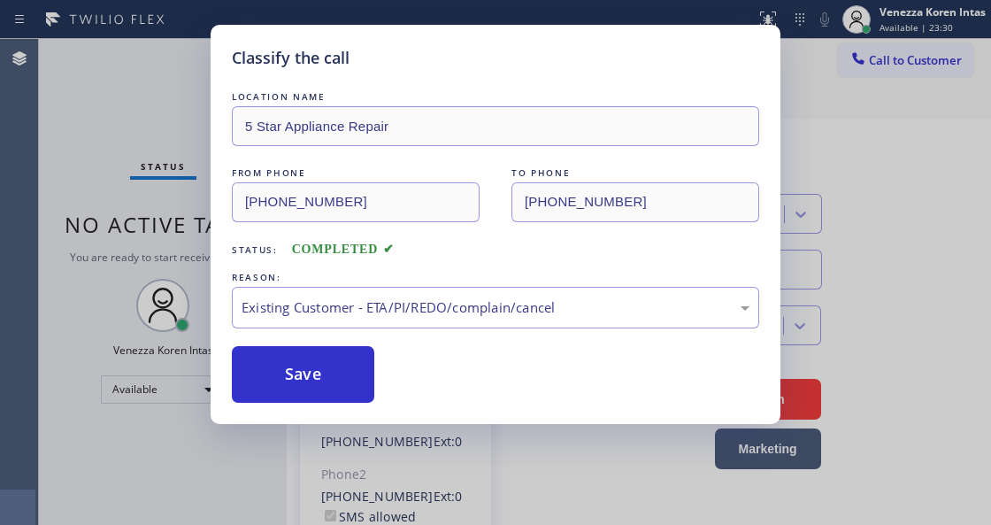
click at [341, 395] on button "Save" at bounding box center [303, 374] width 142 height 57
click at [467, 497] on div "Classify the call LOCATION NAME 5 Star Appliance Repair FROM PHONE [PHONE_NUMBE…" at bounding box center [495, 262] width 991 height 525
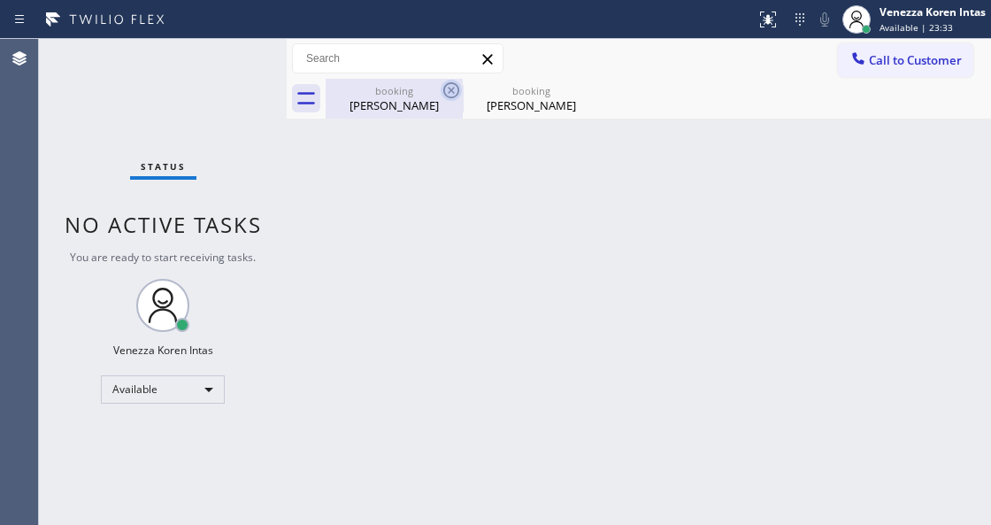
click at [451, 92] on icon at bounding box center [451, 90] width 21 height 21
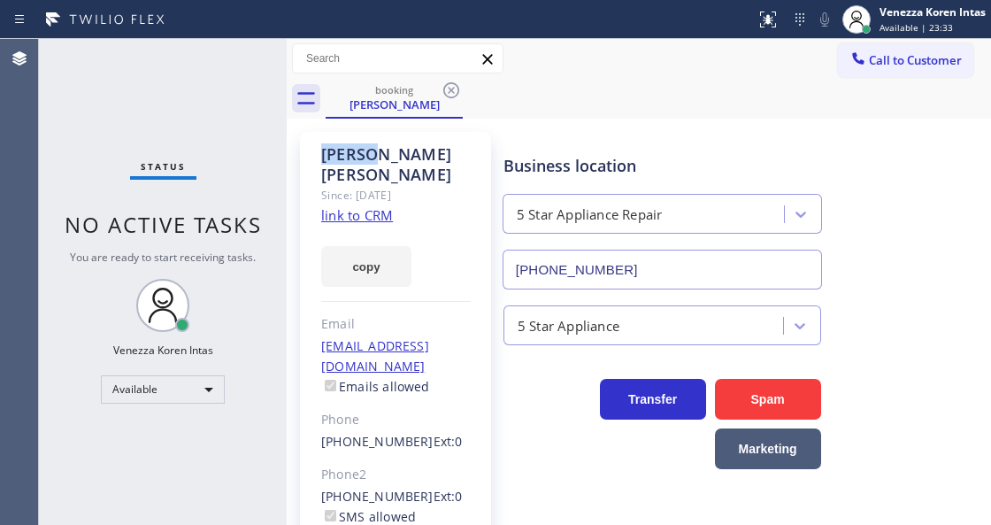
click at [451, 92] on icon at bounding box center [451, 90] width 21 height 21
click at [451, 92] on div "booking [PERSON_NAME]" at bounding box center [658, 99] width 665 height 40
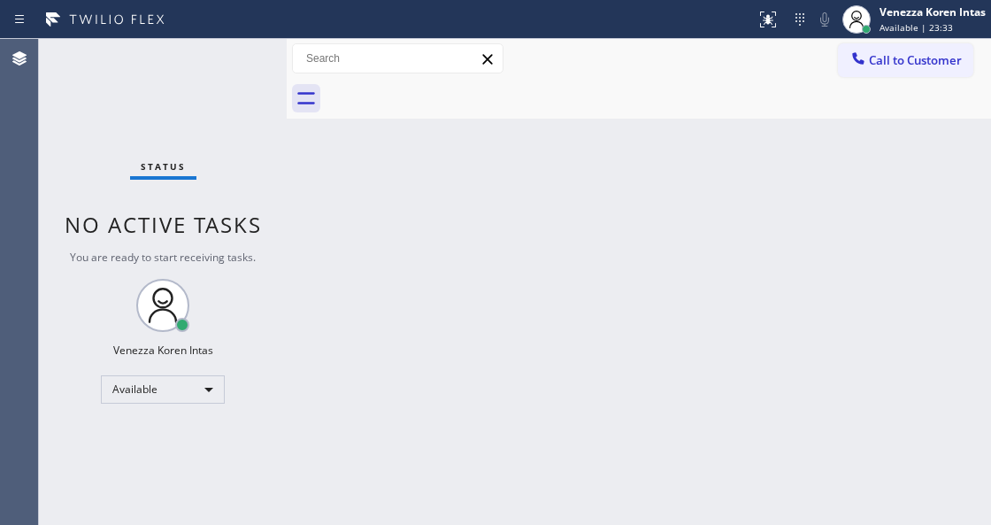
click at [409, 106] on div at bounding box center [658, 99] width 665 height 40
click at [223, 100] on div "Status No active tasks You are ready to start receiving tasks. Venezza Koren In…" at bounding box center [163, 282] width 248 height 486
click at [241, 83] on div "Status No active tasks You are ready to start receiving tasks. Venezza Koren In…" at bounding box center [163, 282] width 248 height 486
click at [246, 79] on div "Status No active tasks You are ready to start receiving tasks. Venezza Koren In…" at bounding box center [163, 282] width 248 height 486
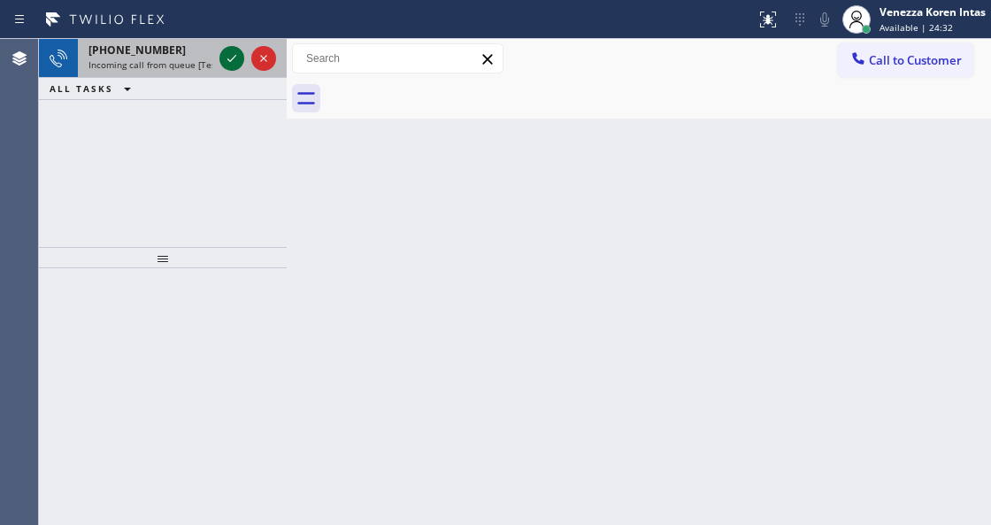
click at [234, 50] on icon at bounding box center [231, 58] width 21 height 21
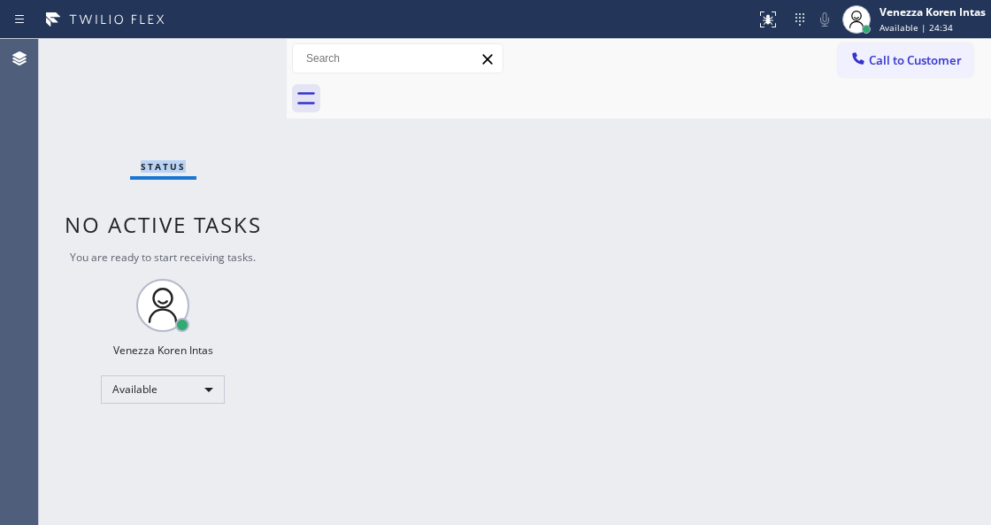
click at [233, 65] on div "Status No active tasks You are ready to start receiving tasks. Venezza Koren In…" at bounding box center [163, 282] width 248 height 486
click at [263, 60] on div "Status No active tasks You are ready to start receiving tasks. Venezza Koren In…" at bounding box center [163, 282] width 248 height 486
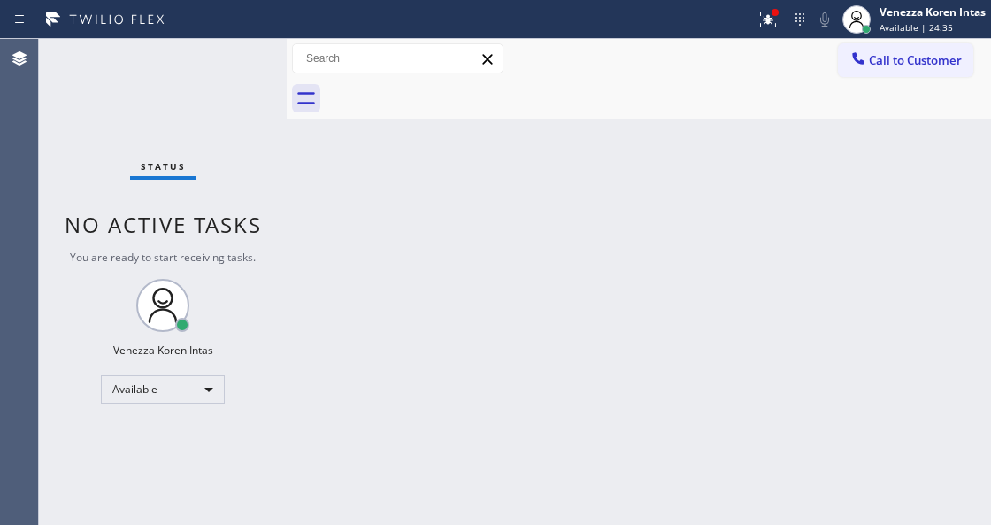
click at [738, 9] on div at bounding box center [377, 19] width 741 height 28
drag, startPoint x: 764, startPoint y: 27, endPoint x: 762, endPoint y: 45, distance: 18.8
click at [762, 45] on div "Status report Issue detected This issue could affect your workflow. Please cont…" at bounding box center [495, 262] width 991 height 525
drag, startPoint x: 768, startPoint y: 20, endPoint x: 756, endPoint y: 103, distance: 83.2
click at [768, 23] on icon at bounding box center [767, 19] width 21 height 21
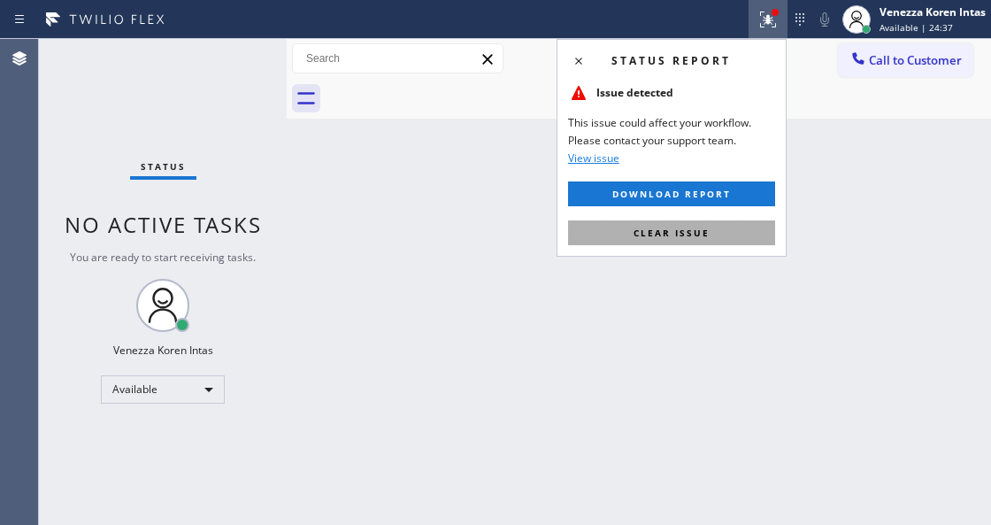
click at [759, 231] on button "Clear issue" at bounding box center [671, 232] width 207 height 25
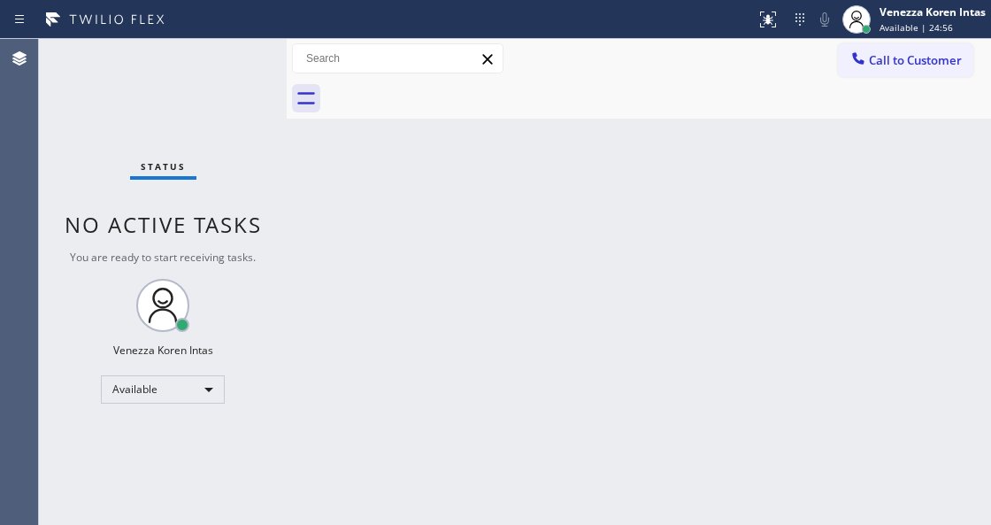
drag, startPoint x: 269, startPoint y: 154, endPoint x: 264, endPoint y: 124, distance: 30.5
click at [269, 154] on div "Status No active tasks You are ready to start receiving tasks. Venezza Koren In…" at bounding box center [163, 282] width 248 height 486
click at [257, 87] on div "Status No active tasks You are ready to start receiving tasks. Venezza Koren In…" at bounding box center [163, 282] width 248 height 486
click at [70, 81] on div "Status No active tasks You are ready to start receiving tasks. Venezza Koren In…" at bounding box center [163, 282] width 248 height 486
click at [242, 80] on div "Status No active tasks You are ready to start receiving tasks. Venezza Koren In…" at bounding box center [163, 282] width 248 height 486
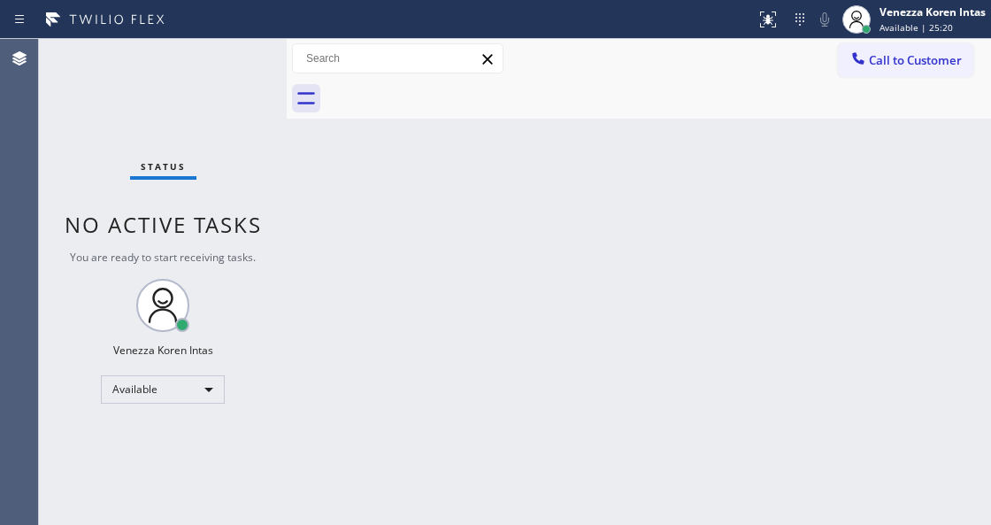
click at [232, 68] on div "Status No active tasks You are ready to start receiving tasks. Venezza Koren In…" at bounding box center [163, 282] width 248 height 486
click at [232, 64] on div "Status No active tasks You are ready to start receiving tasks. Venezza Koren In…" at bounding box center [163, 282] width 248 height 486
drag, startPoint x: 227, startPoint y: 148, endPoint x: 259, endPoint y: 287, distance: 142.7
click at [224, 165] on div "Status No active tasks You are ready to start receiving tasks. Venezza Koren In…" at bounding box center [163, 282] width 248 height 486
click at [328, 172] on div "Back to Dashboard Change Sender ID Customers Technicians Select a contact Outbo…" at bounding box center [639, 282] width 704 height 486
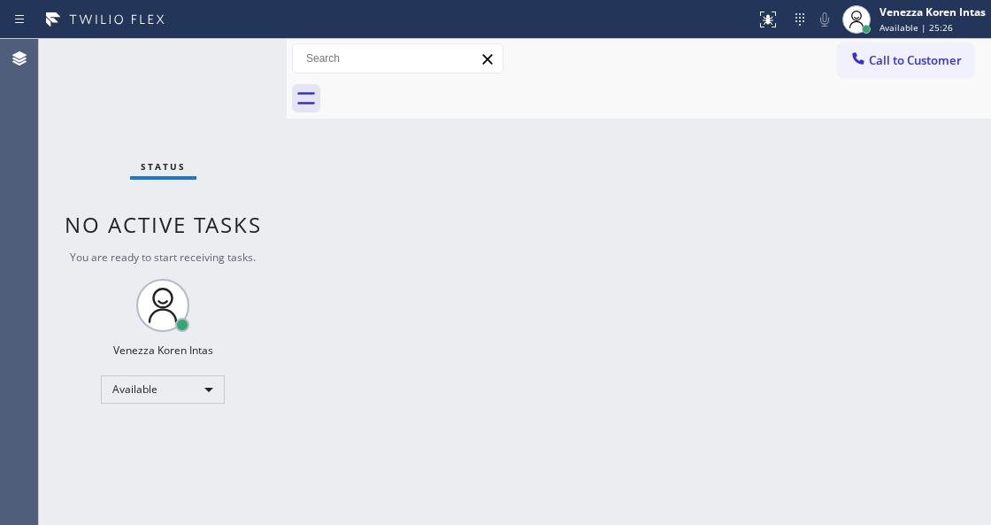
drag, startPoint x: 291, startPoint y: 120, endPoint x: 265, endPoint y: 78, distance: 50.1
click at [285, 115] on div "Status No active tasks You are ready to start receiving tasks. Venezza Koren In…" at bounding box center [515, 282] width 952 height 486
click at [264, 71] on div "Status No active tasks You are ready to start receiving tasks. Venezza Koren In…" at bounding box center [163, 282] width 248 height 486
click at [250, 67] on div "Status No active tasks You are ready to start receiving tasks. Venezza Koren In…" at bounding box center [163, 282] width 248 height 486
drag, startPoint x: 218, startPoint y: 62, endPoint x: 245, endPoint y: 85, distance: 35.8
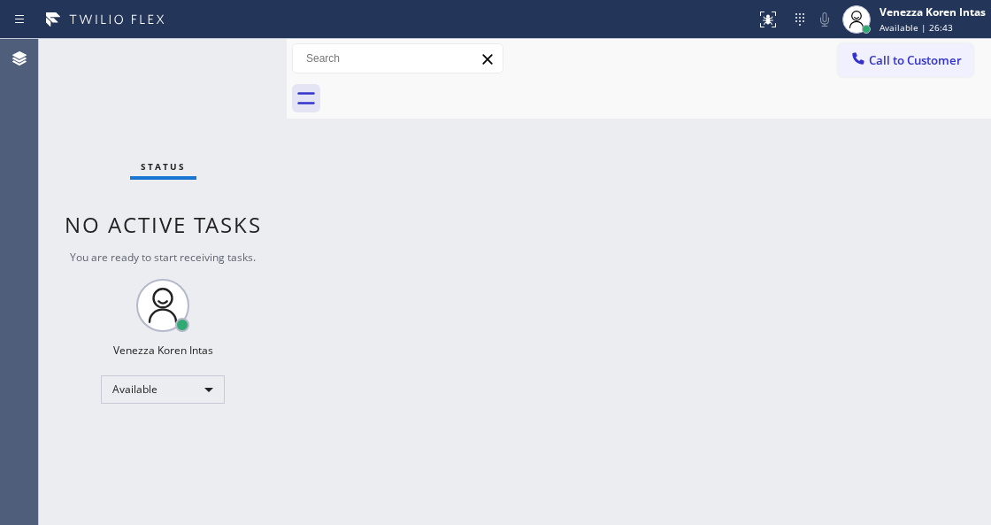
click at [218, 62] on div "Status No active tasks You are ready to start receiving tasks. Venezza Koren In…" at bounding box center [163, 282] width 248 height 486
click at [250, 74] on div "Status No active tasks You are ready to start receiving tasks. Venezza Koren In…" at bounding box center [163, 282] width 248 height 486
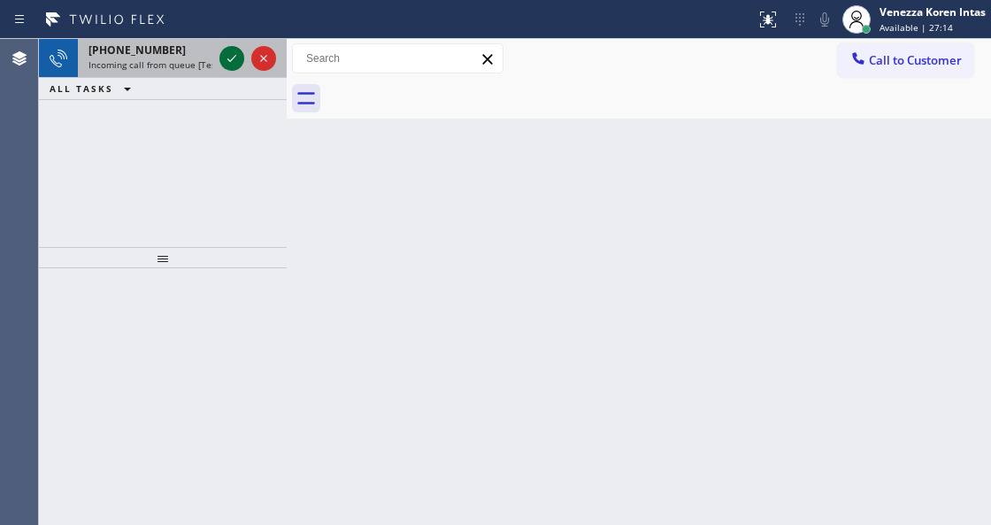
click at [228, 60] on icon at bounding box center [231, 58] width 9 height 7
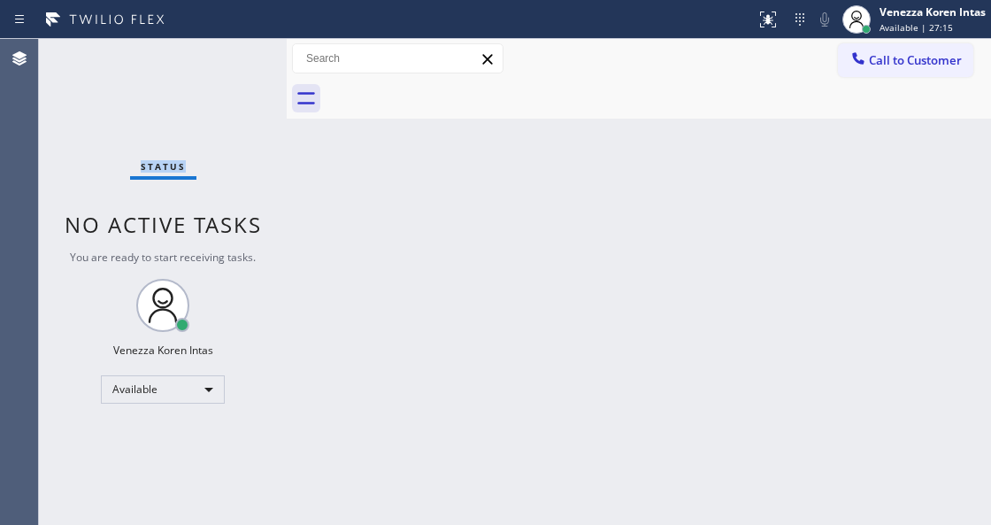
click at [228, 60] on div "Status No active tasks You are ready to start receiving tasks. Venezza Koren In…" at bounding box center [163, 282] width 248 height 486
click at [202, 66] on div "Status No active tasks You are ready to start receiving tasks. Venezza Koren In…" at bounding box center [163, 282] width 248 height 486
click at [751, 9] on div at bounding box center [768, 19] width 39 height 21
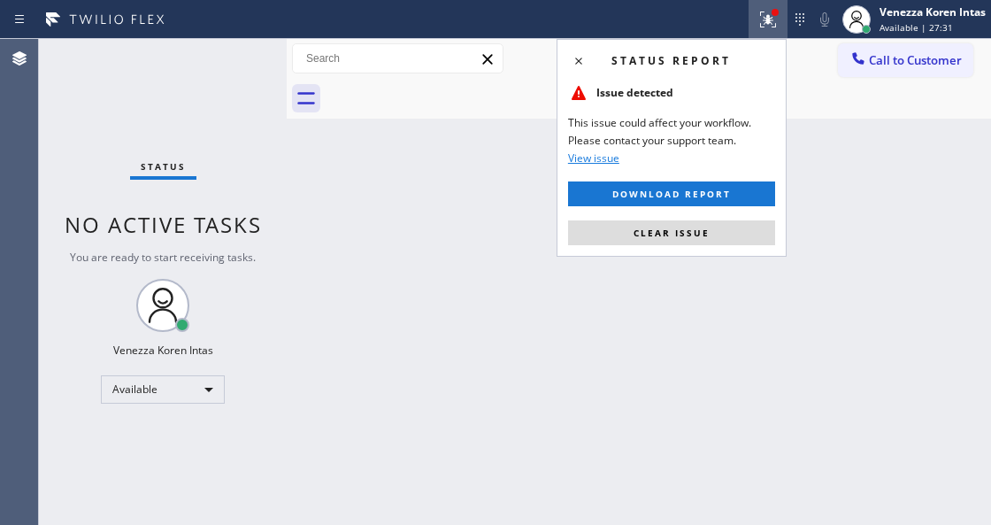
drag, startPoint x: 709, startPoint y: 235, endPoint x: 471, endPoint y: 170, distance: 246.8
click at [707, 237] on button "Clear issue" at bounding box center [671, 232] width 207 height 25
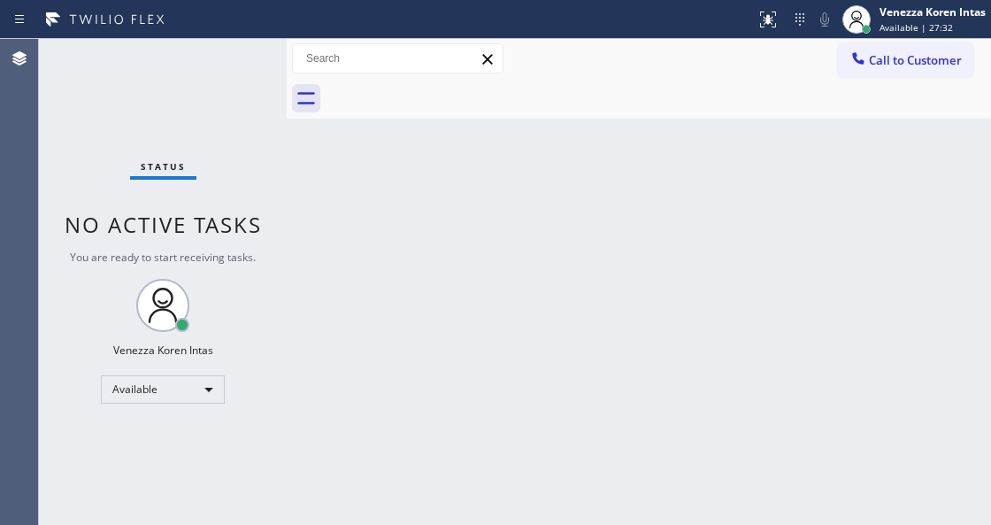
click at [250, 53] on div "Status No active tasks You are ready to start receiving tasks. Venezza Koren In…" at bounding box center [163, 282] width 248 height 486
click at [234, 59] on div "Status No active tasks You are ready to start receiving tasks. Venezza Koren In…" at bounding box center [163, 282] width 248 height 486
click at [249, 67] on div "Status No active tasks You are ready to start receiving tasks. Venezza Koren In…" at bounding box center [163, 282] width 248 height 486
click at [227, 65] on div "Status No active tasks You are ready to start receiving tasks. Venezza Koren In…" at bounding box center [163, 282] width 248 height 486
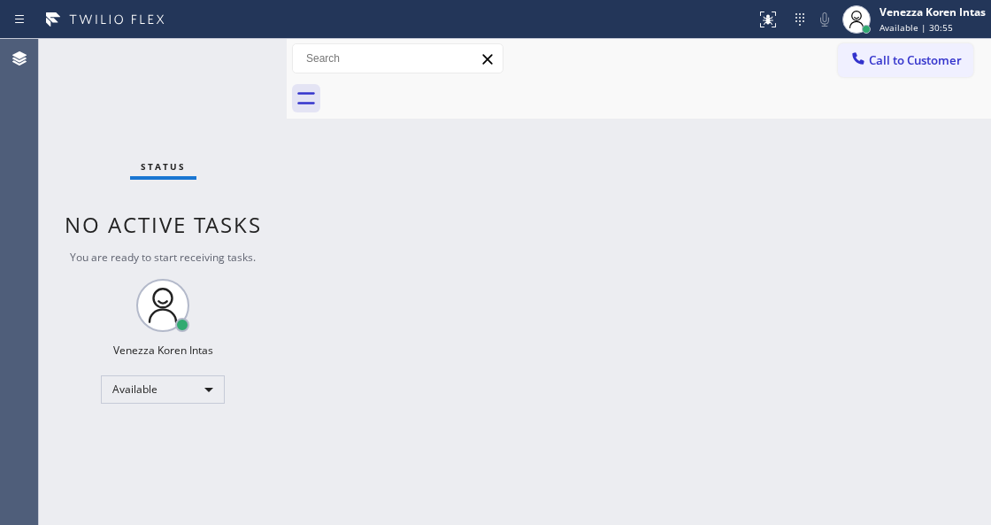
click at [257, 81] on div "Status No active tasks You are ready to start receiving tasks. Venezza Koren In…" at bounding box center [163, 282] width 248 height 486
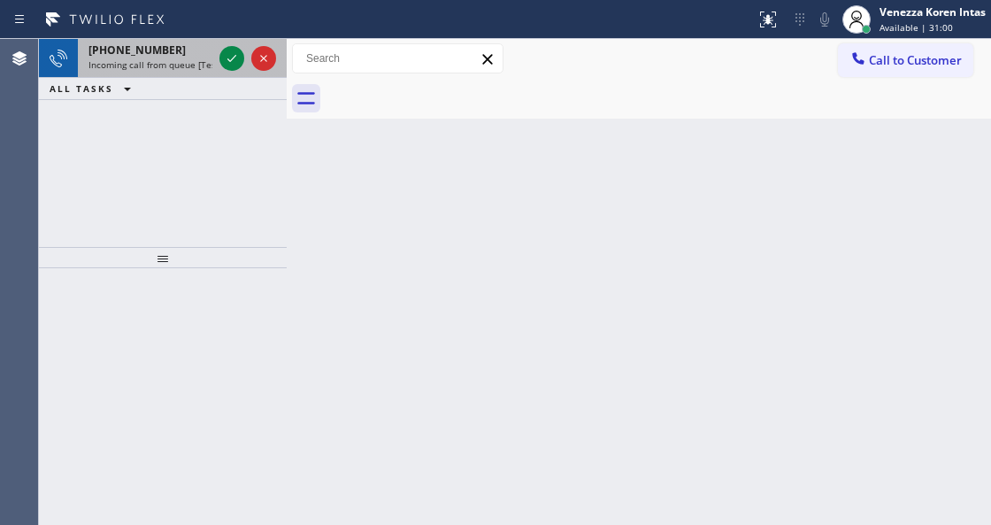
click at [262, 74] on div at bounding box center [248, 58] width 64 height 39
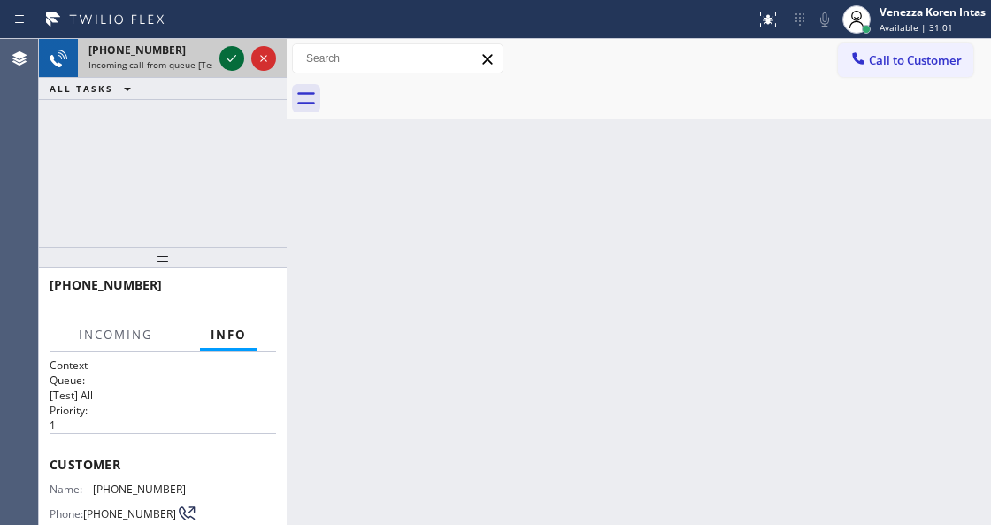
click at [234, 60] on icon at bounding box center [231, 58] width 21 height 21
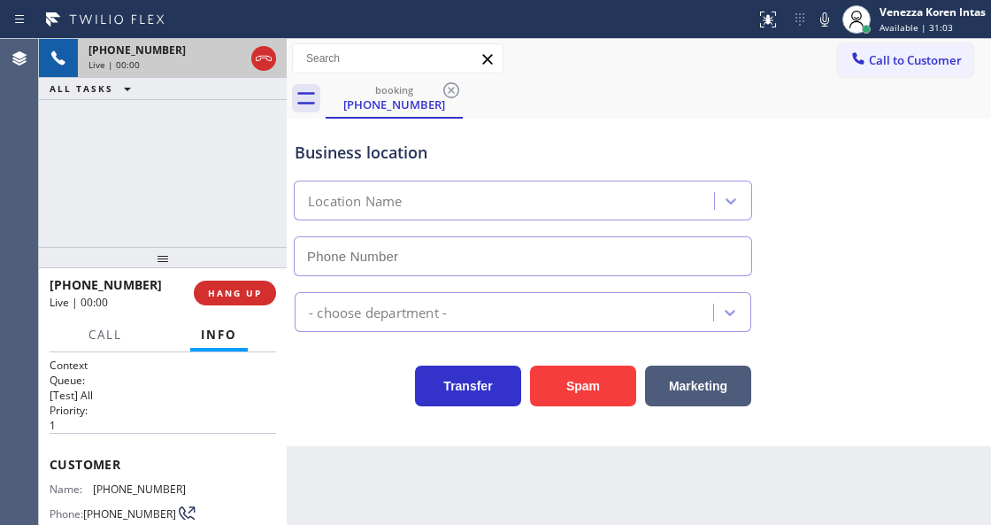
type input "[PHONE_NUMBER]"
click at [250, 198] on div "[PHONE_NUMBER] Live | 00:00 ALL TASKS ALL TASKS ACTIVE TASKS TASKS IN WRAP UP" at bounding box center [163, 143] width 248 height 208
click at [252, 129] on div "[PHONE_NUMBER] Live | 00:01 ALL TASKS ALL TASKS ACTIVE TASKS TASKS IN WRAP UP" at bounding box center [163, 143] width 248 height 208
click at [263, 59] on icon at bounding box center [263, 58] width 21 height 21
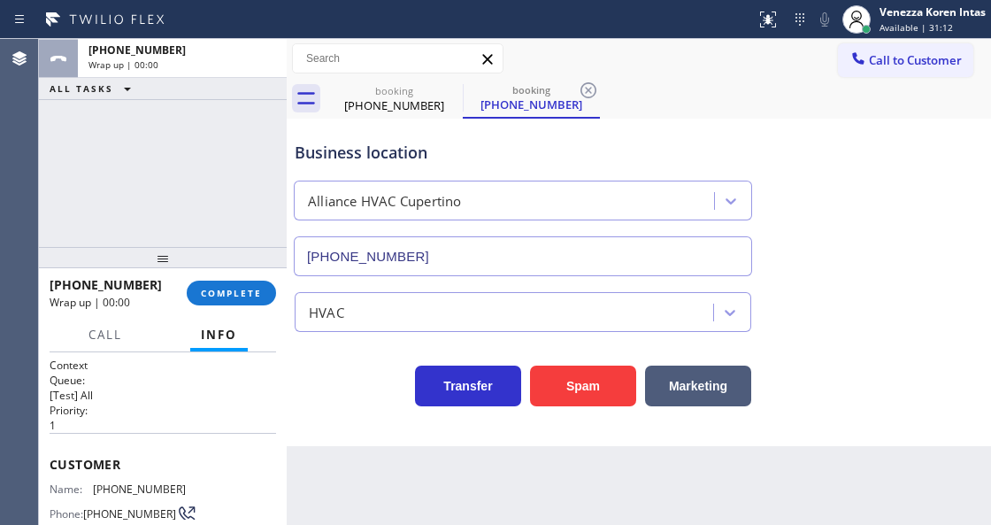
type input "[PHONE_NUMBER]"
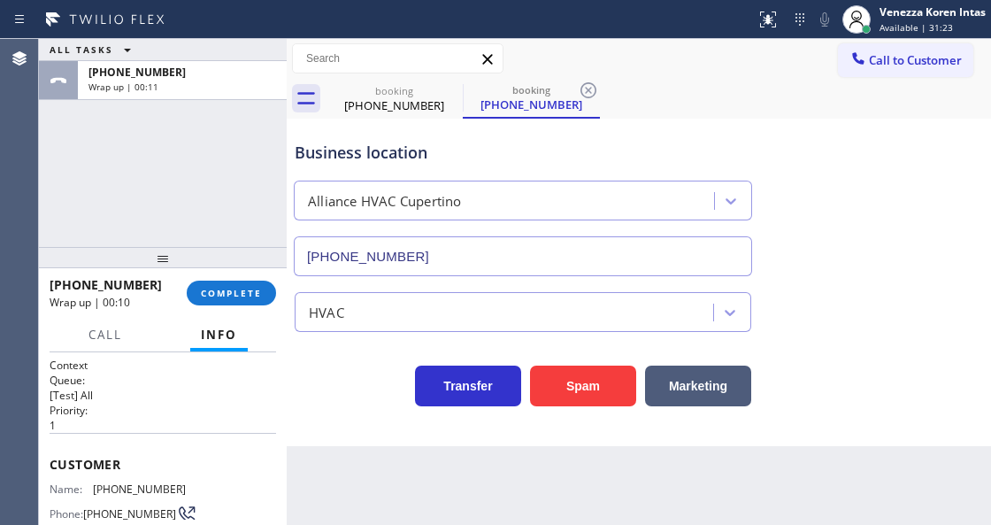
click at [247, 135] on div "ALL TASKS ALL TASKS ACTIVE TASKS TASKS IN WRAP UP [PHONE_NUMBER] Wrap up | 00:11" at bounding box center [163, 143] width 248 height 208
click at [240, 293] on span "COMPLETE" at bounding box center [231, 293] width 61 height 12
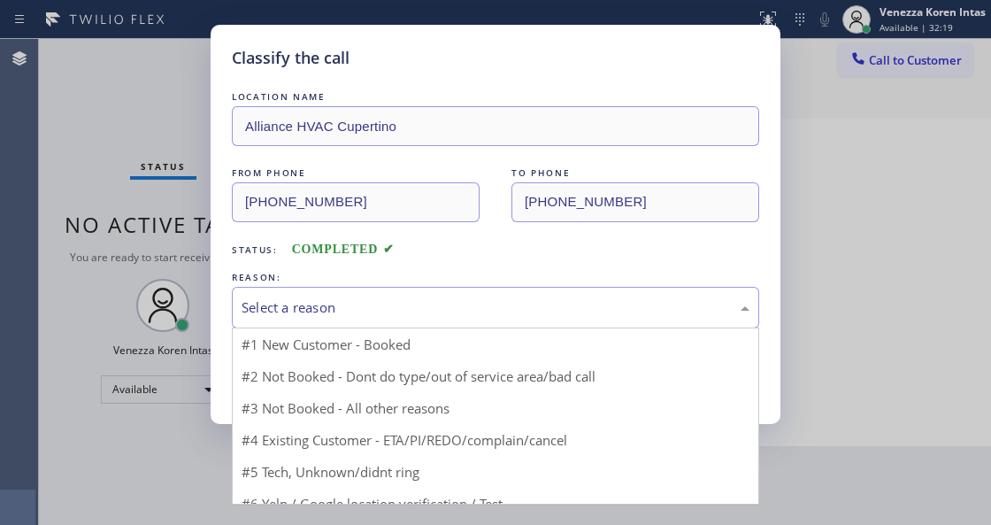
click at [391, 317] on div "Select a reason" at bounding box center [496, 307] width 508 height 20
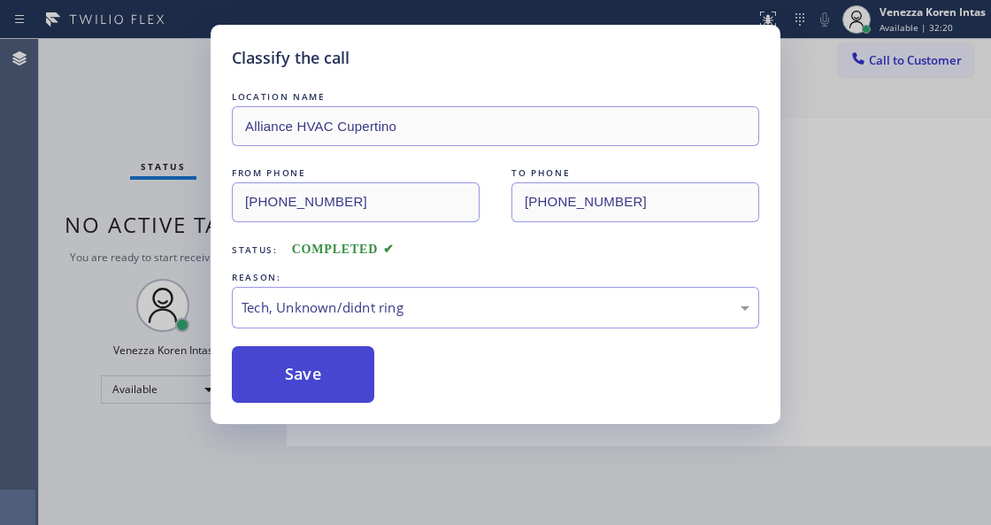
click at [334, 380] on button "Save" at bounding box center [303, 374] width 142 height 57
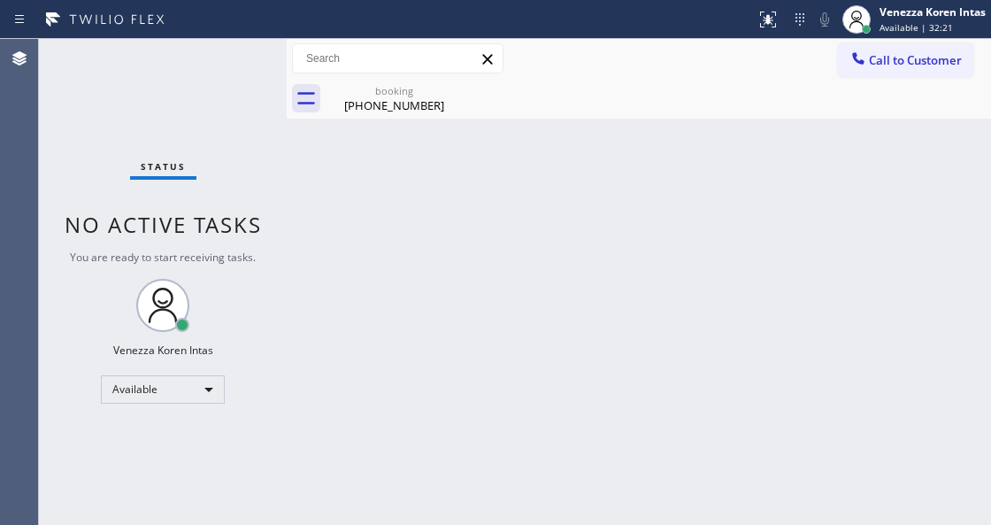
click at [244, 78] on div "Status No active tasks You are ready to start receiving tasks. Venezza Koren In…" at bounding box center [163, 282] width 248 height 486
drag, startPoint x: 216, startPoint y: 63, endPoint x: 297, endPoint y: 72, distance: 81.9
click at [216, 63] on div "Status No active tasks You are ready to start receiving tasks. Venezza Koren In…" at bounding box center [163, 282] width 248 height 486
click at [450, 94] on icon at bounding box center [451, 90] width 21 height 21
click at [391, 101] on div "[PHONE_NUMBER]" at bounding box center [394, 105] width 134 height 16
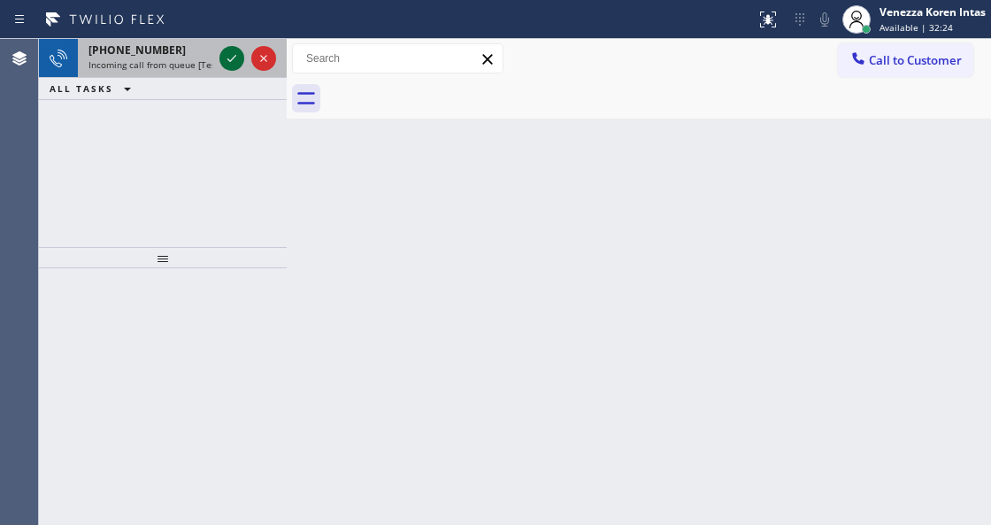
click at [222, 66] on icon at bounding box center [231, 58] width 21 height 21
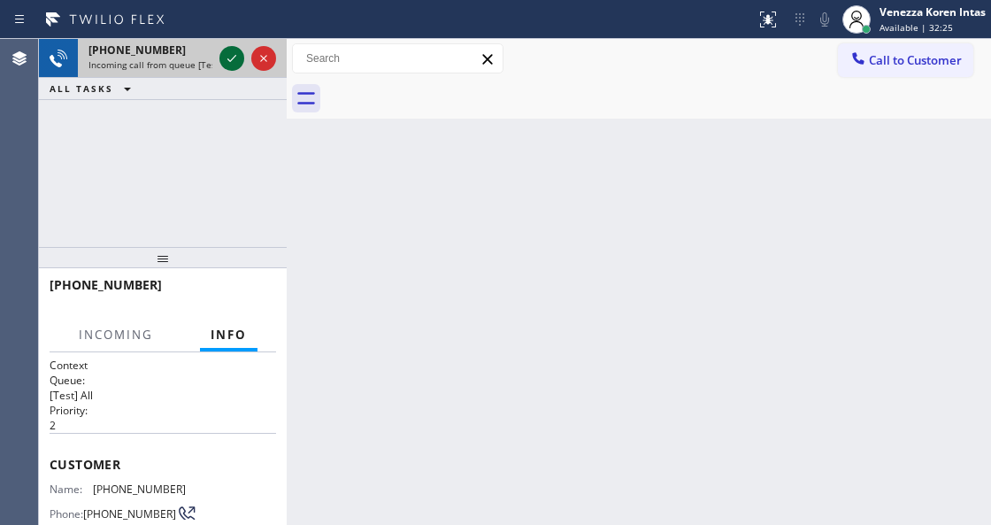
click at [227, 54] on icon at bounding box center [231, 58] width 21 height 21
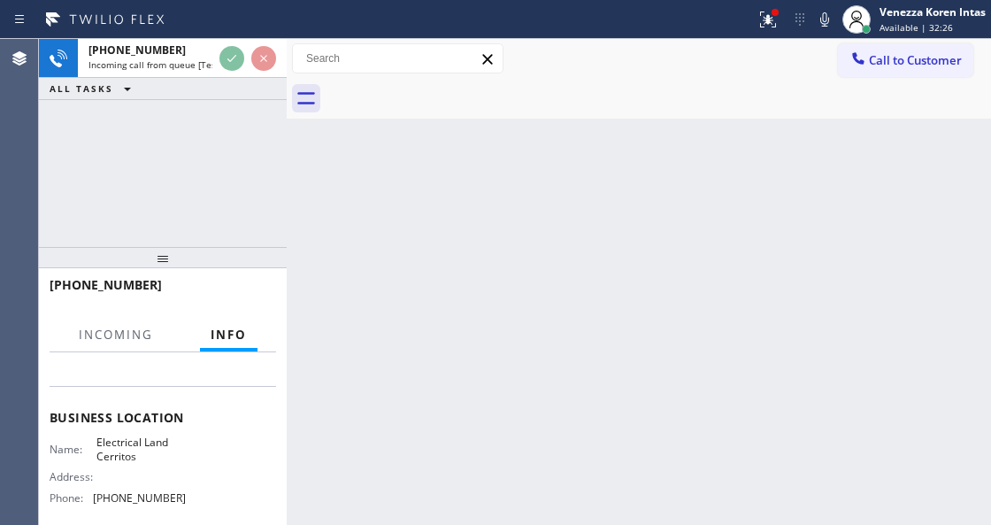
scroll to position [235, 0]
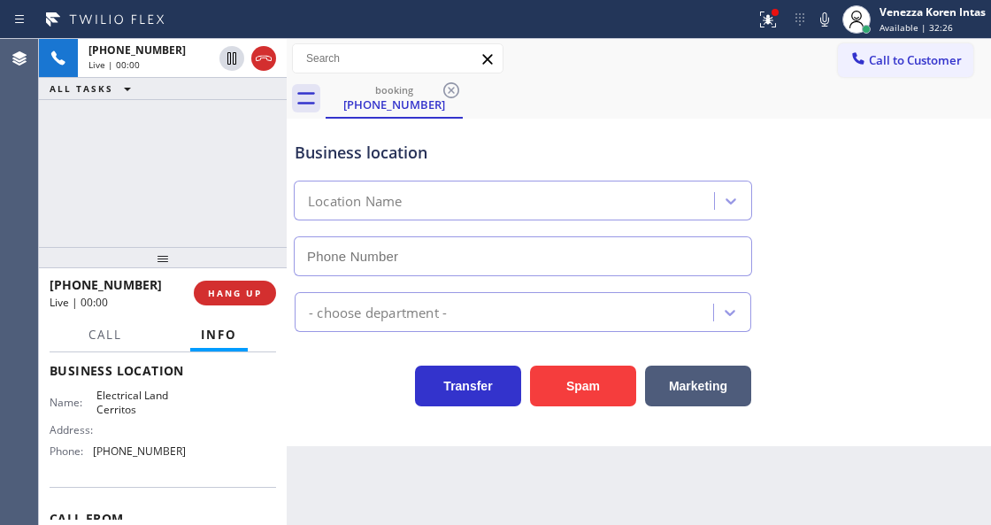
type input "[PHONE_NUMBER]"
click at [160, 123] on div "[PHONE_NUMBER] Live | 00:00 ALL TASKS ALL TASKS ACTIVE TASKS TASKS IN WRAP UP" at bounding box center [163, 143] width 248 height 208
drag, startPoint x: 67, startPoint y: 150, endPoint x: 51, endPoint y: 177, distance: 31.0
click at [23, 179] on div "Agent Desktop Classify the call LOCATION NAME American Service Alliance Santa […" at bounding box center [495, 282] width 991 height 486
click at [119, 145] on div "[PHONE_NUMBER] Live | 00:03 ALL TASKS ALL TASKS ACTIVE TASKS TASKS IN WRAP UP" at bounding box center [163, 143] width 248 height 208
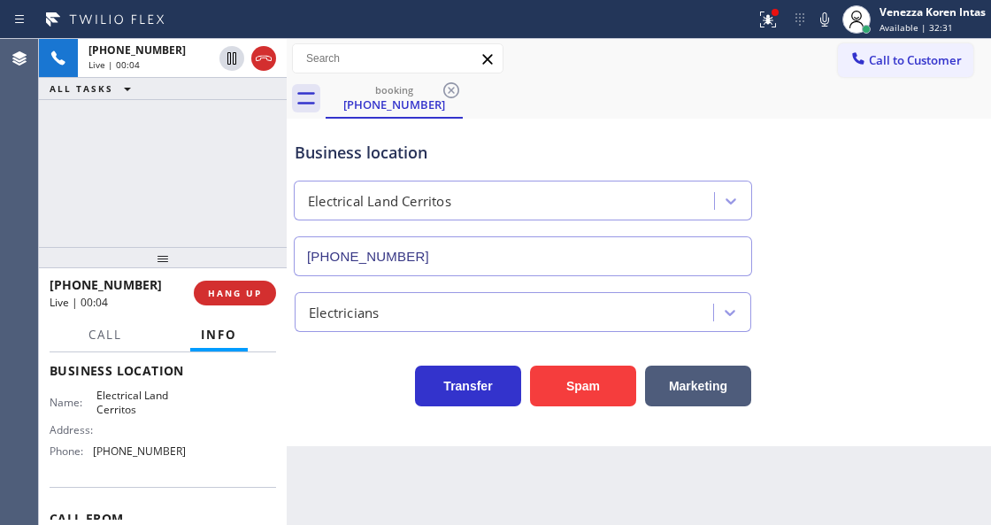
click at [97, 109] on div "[PHONE_NUMBER] Live | 00:04 ALL TASKS ALL TASKS ACTIVE TASKS TASKS IN WRAP UP" at bounding box center [163, 143] width 248 height 208
click at [415, 238] on input "[PHONE_NUMBER]" at bounding box center [523, 256] width 458 height 40
click at [328, 184] on div "Electrical Land Cerritos" at bounding box center [523, 200] width 458 height 40
click at [396, 173] on div "Electrical Land Cerritos" at bounding box center [522, 196] width 465 height 47
click at [357, 160] on div "Business location" at bounding box center [523, 153] width 457 height 24
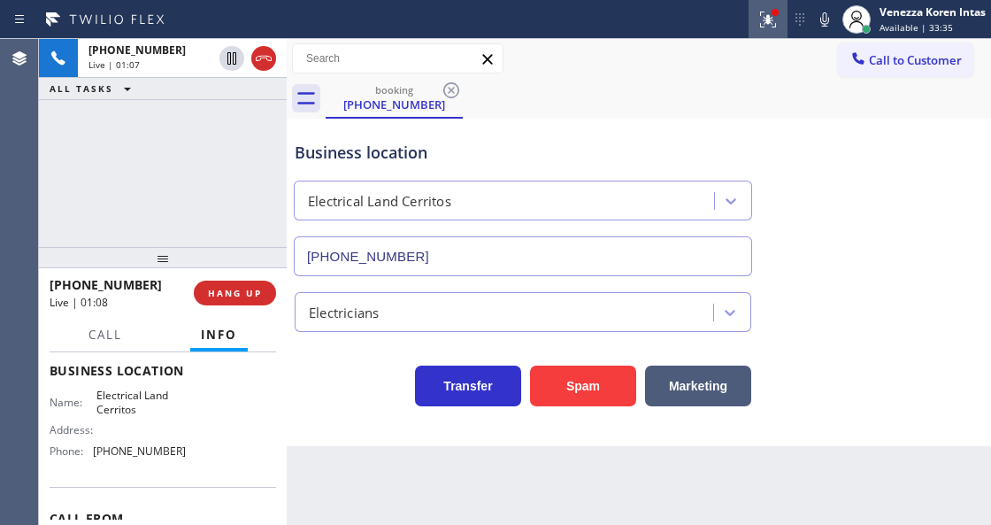
click at [763, 4] on button at bounding box center [768, 19] width 39 height 39
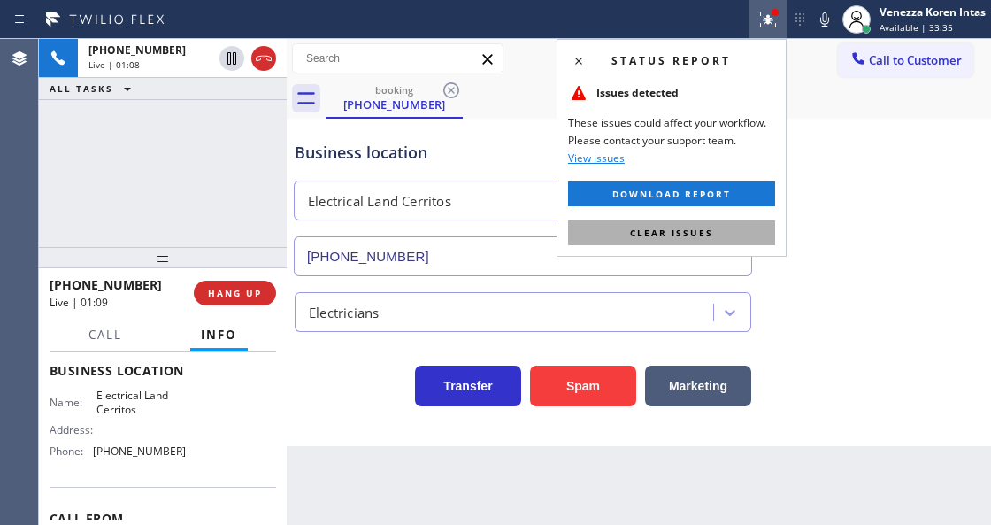
click at [705, 227] on span "Clear issues" at bounding box center [671, 233] width 83 height 12
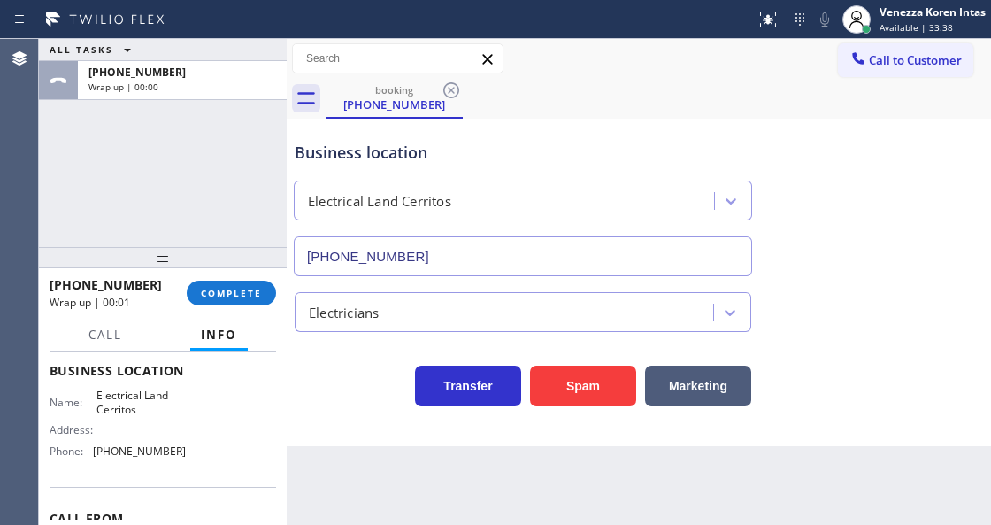
click at [194, 190] on div "ALL TASKS ALL TASKS ACTIVE TASKS TASKS IN WRAP UP [PHONE_NUMBER] Wrap up | 00:00" at bounding box center [163, 143] width 248 height 208
click at [250, 305] on div "[PHONE_NUMBER] Wrap up | 00:58 COMPLETE" at bounding box center [163, 293] width 227 height 46
click at [253, 294] on span "COMPLETE" at bounding box center [231, 293] width 61 height 12
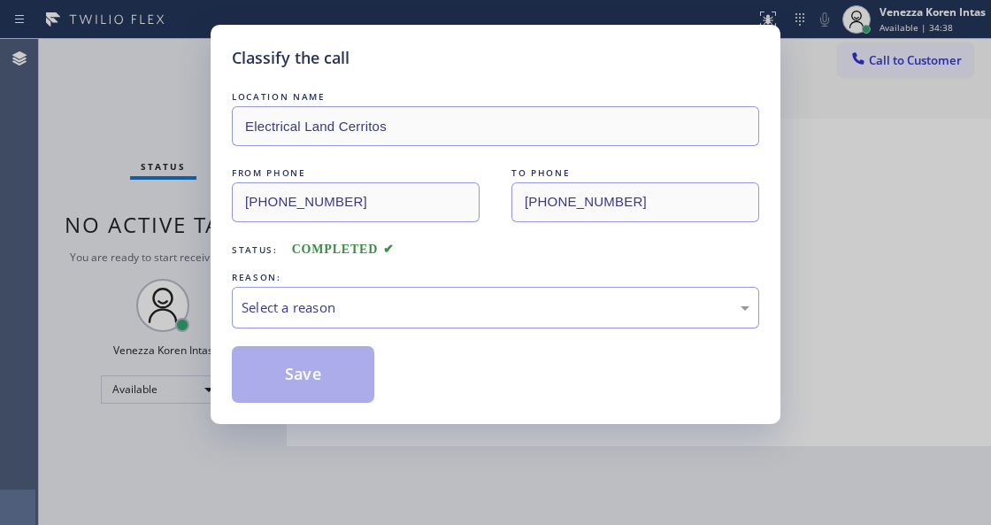
click at [354, 310] on div "Select a reason" at bounding box center [496, 307] width 508 height 20
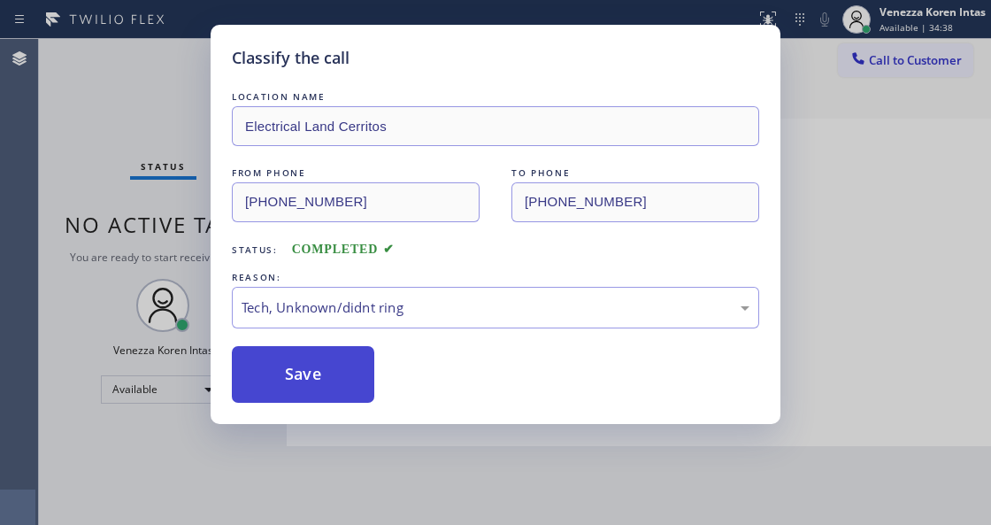
click at [313, 357] on button "Save" at bounding box center [303, 374] width 142 height 57
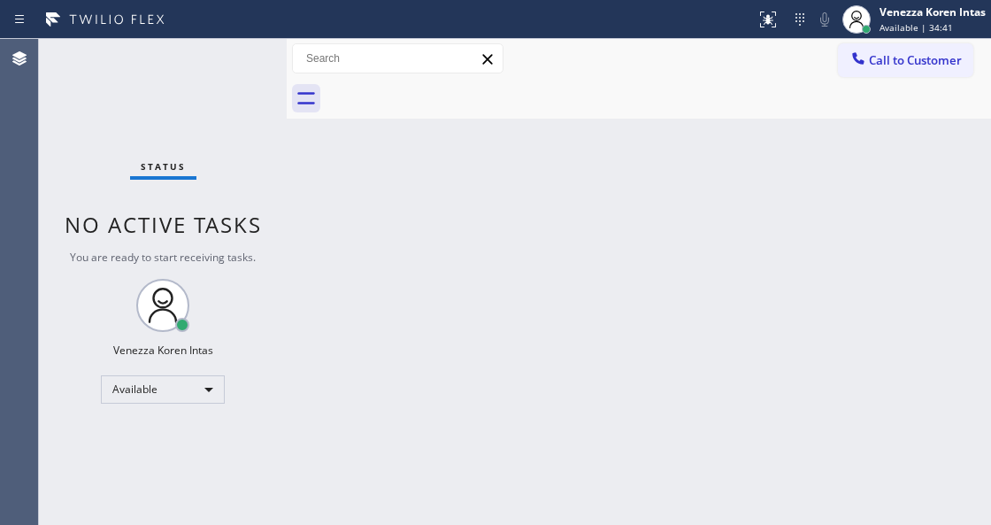
click at [251, 59] on div "Status No active tasks You are ready to start receiving tasks. Venezza Koren In…" at bounding box center [163, 282] width 248 height 486
click at [235, 60] on div "Status No active tasks You are ready to start receiving tasks. Venezza Koren In…" at bounding box center [163, 282] width 248 height 486
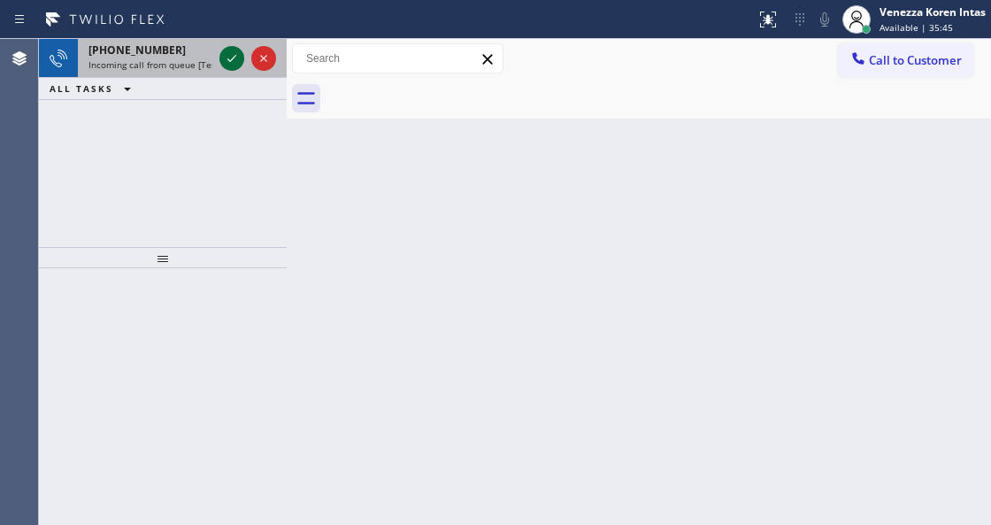
click at [225, 57] on icon at bounding box center [231, 58] width 21 height 21
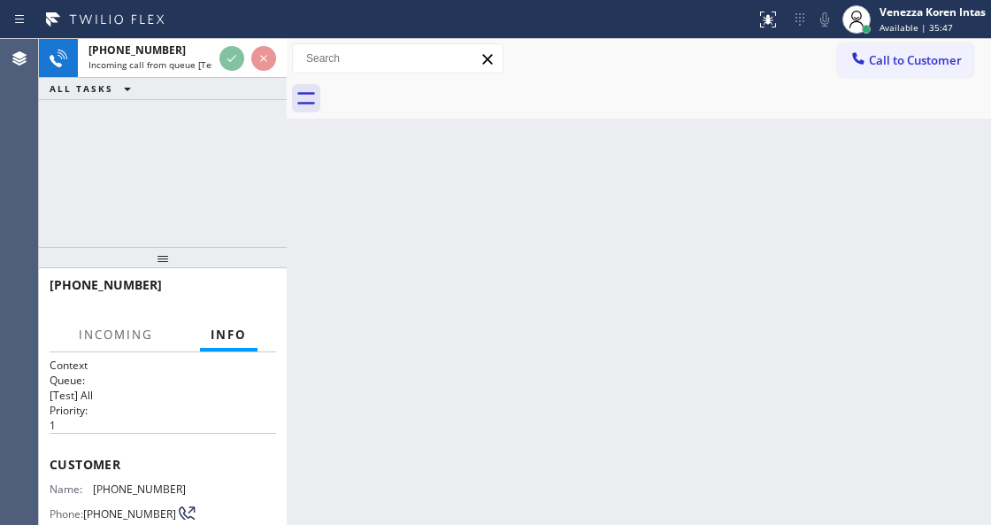
scroll to position [177, 0]
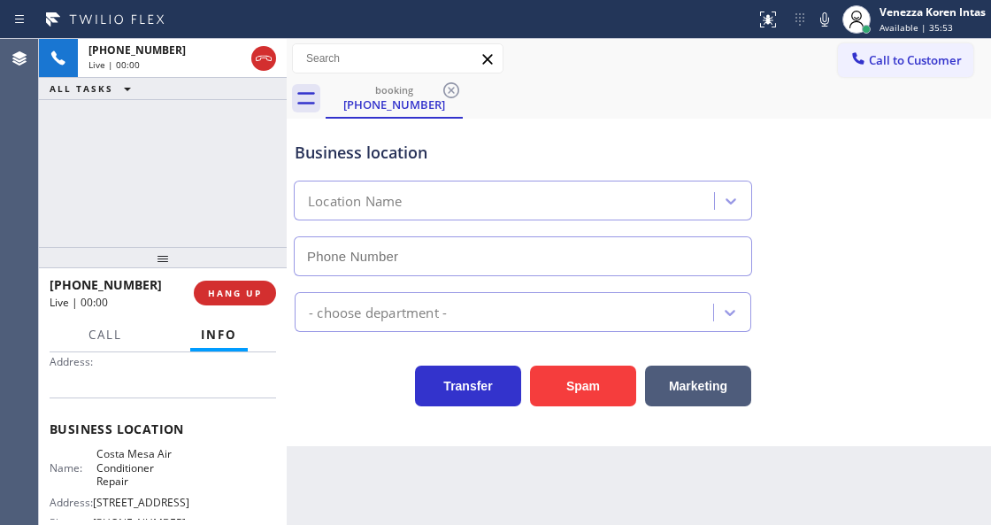
type input "[PHONE_NUMBER]"
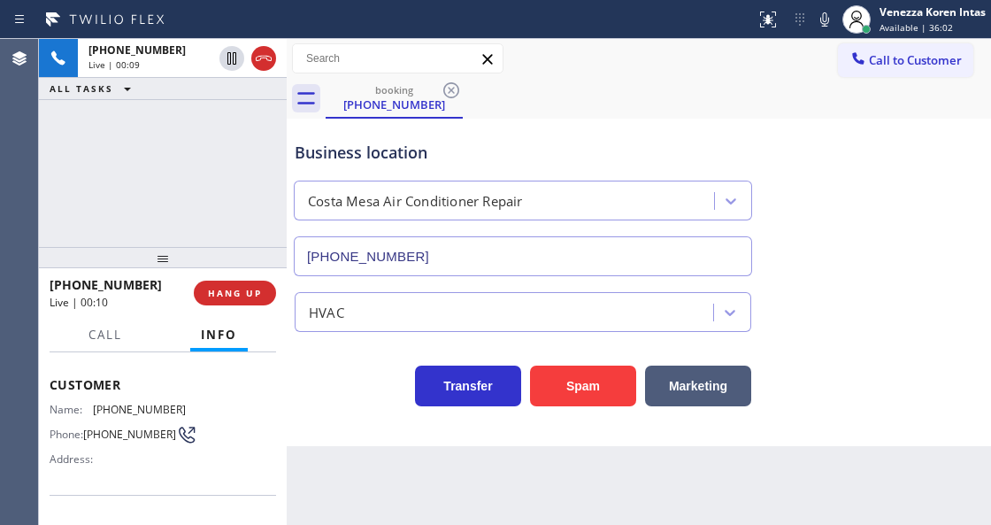
scroll to position [58, 0]
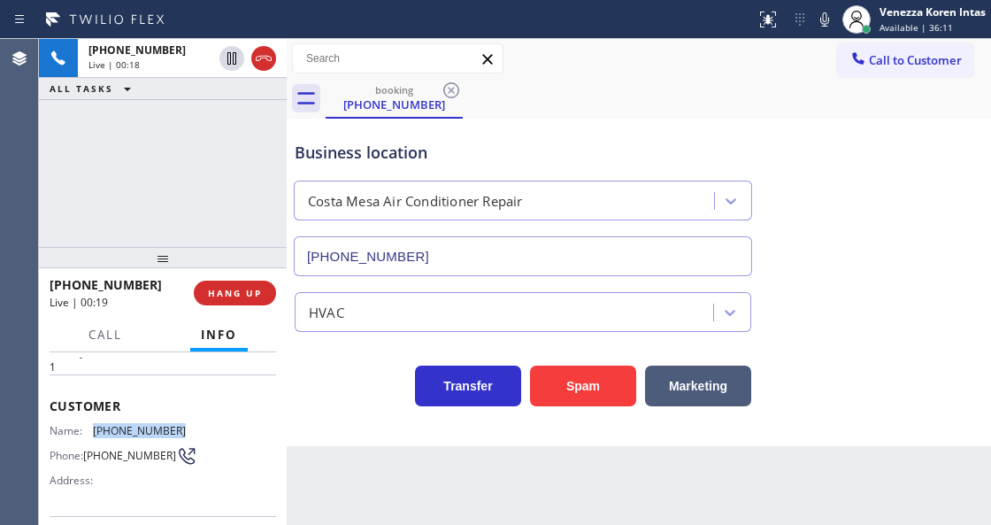
drag, startPoint x: 186, startPoint y: 430, endPoint x: 88, endPoint y: 428, distance: 97.3
click at [88, 428] on div "Name: [PHONE_NUMBER] Phone: [PHONE_NUMBER] Address:" at bounding box center [163, 459] width 227 height 70
copy div "[PHONE_NUMBER]"
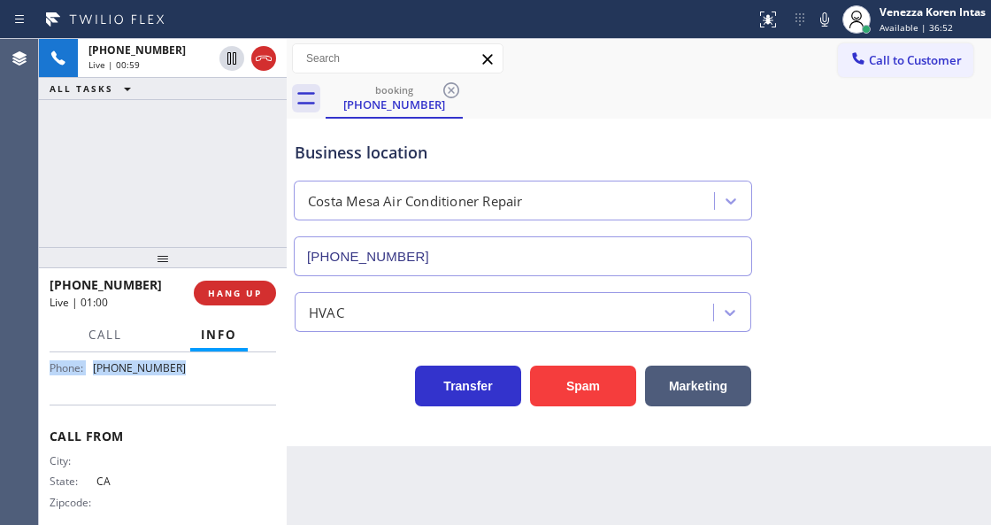
scroll to position [323, 0]
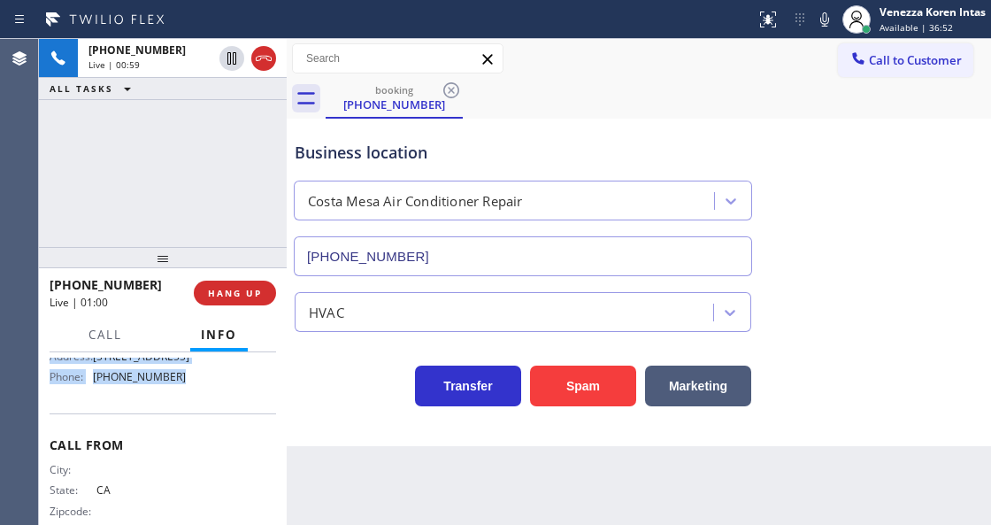
drag, startPoint x: 46, startPoint y: 398, endPoint x: 211, endPoint y: 403, distance: 165.5
click at [211, 403] on div "Context Queue: [Test] All Priority: 1 Customer Name: [PHONE_NUMBER] Phone: [PHO…" at bounding box center [163, 438] width 248 height 172
click at [106, 326] on button "Call" at bounding box center [105, 335] width 55 height 35
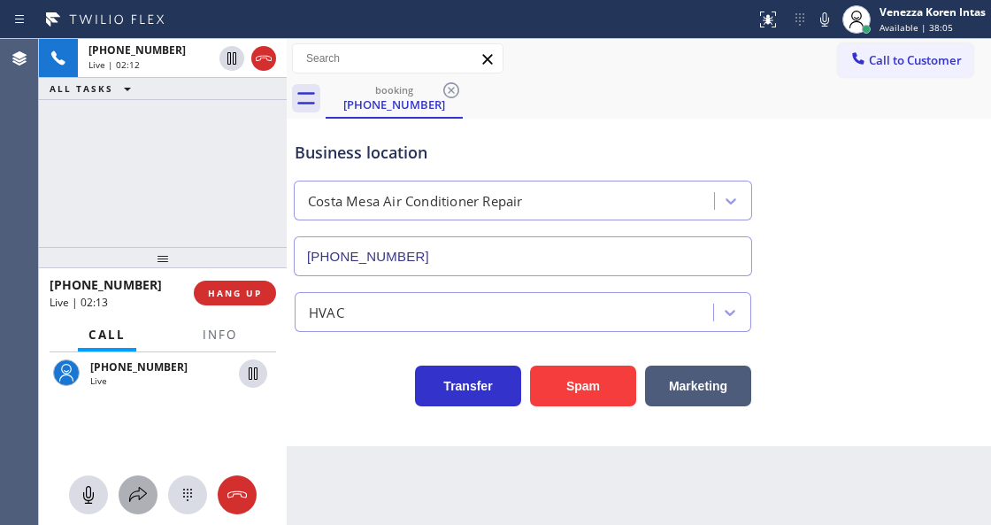
click at [138, 497] on icon at bounding box center [138, 494] width 18 height 15
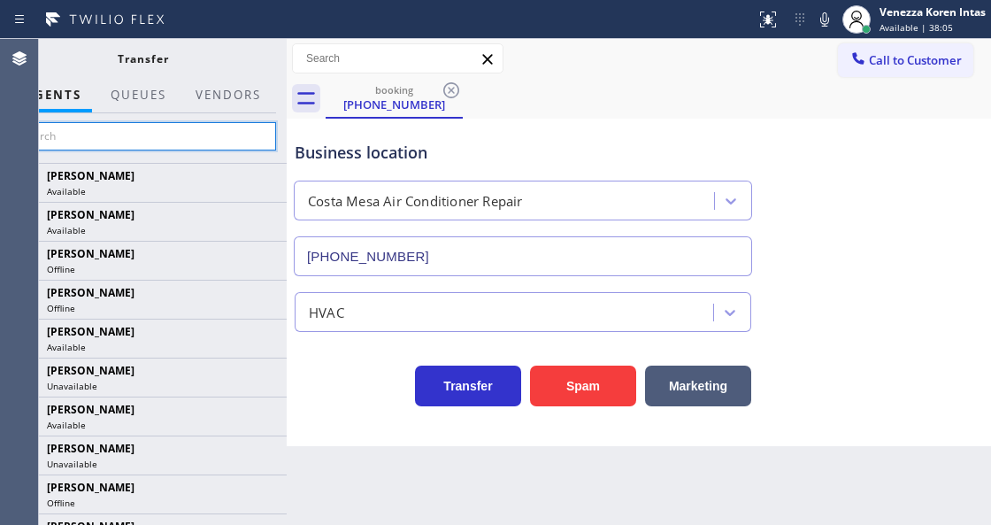
click at [196, 127] on input "text" at bounding box center [143, 136] width 266 height 28
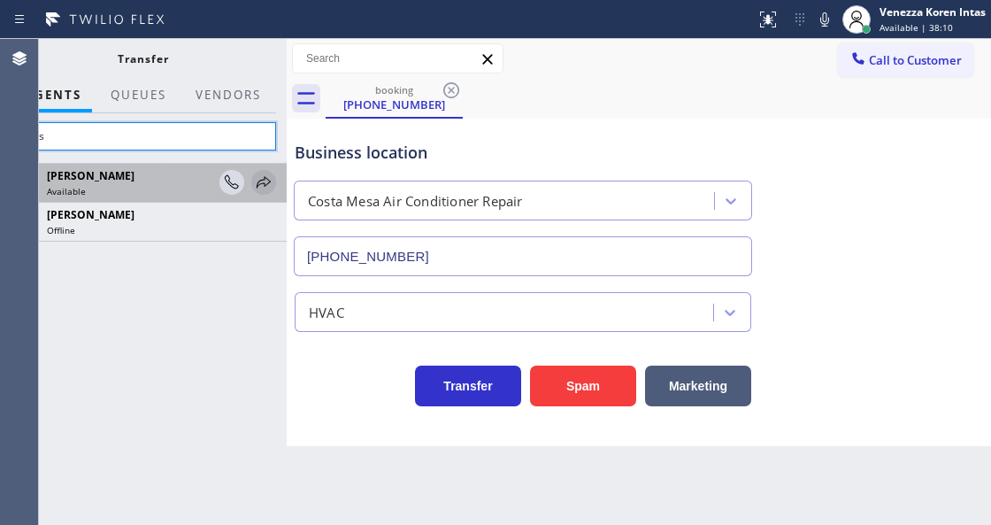
type input "louis"
click at [267, 177] on icon at bounding box center [263, 182] width 21 height 21
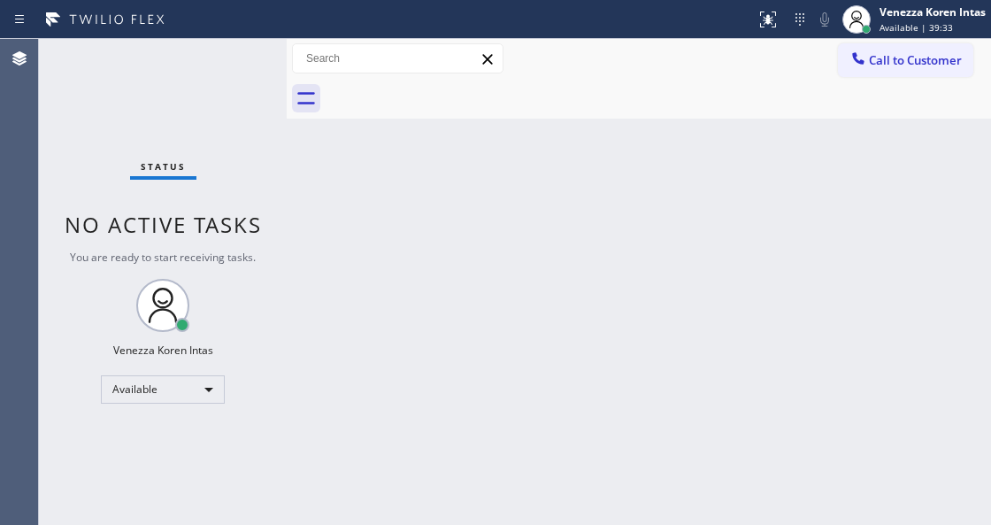
click at [287, 375] on div at bounding box center [287, 282] width 0 height 486
click at [411, 281] on div "Back to Dashboard Change Sender ID Customers Technicians Select a contact Outbo…" at bounding box center [639, 282] width 704 height 486
drag, startPoint x: 297, startPoint y: 126, endPoint x: 256, endPoint y: 88, distance: 56.4
click at [297, 126] on div "Back to Dashboard Change Sender ID Customers Technicians Select a contact Outbo…" at bounding box center [639, 282] width 704 height 486
click at [256, 87] on div "Status No active tasks You are ready to start receiving tasks. Venezza Koren In…" at bounding box center [163, 282] width 248 height 486
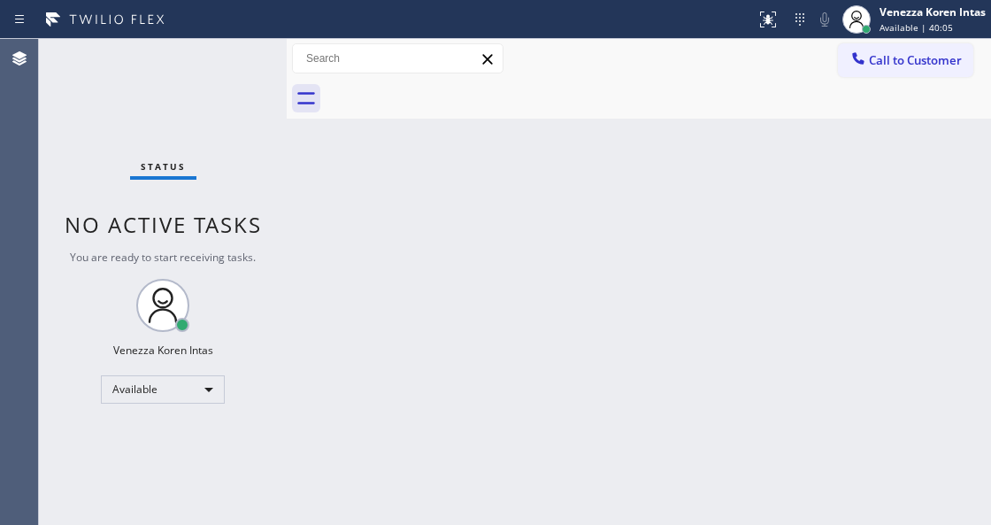
click at [209, 70] on div "Status No active tasks You are ready to start receiving tasks. Venezza Koren In…" at bounding box center [163, 282] width 248 height 486
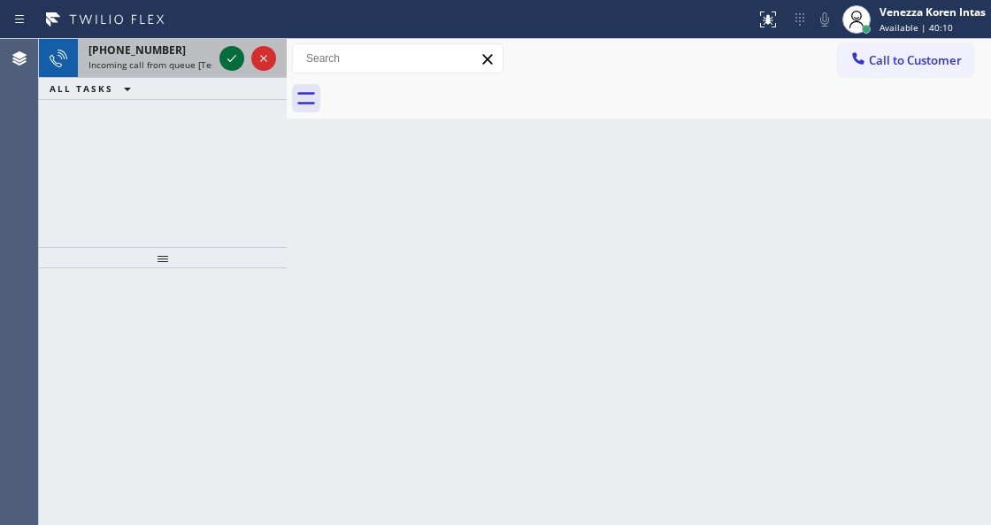
click at [227, 67] on icon at bounding box center [231, 58] width 21 height 21
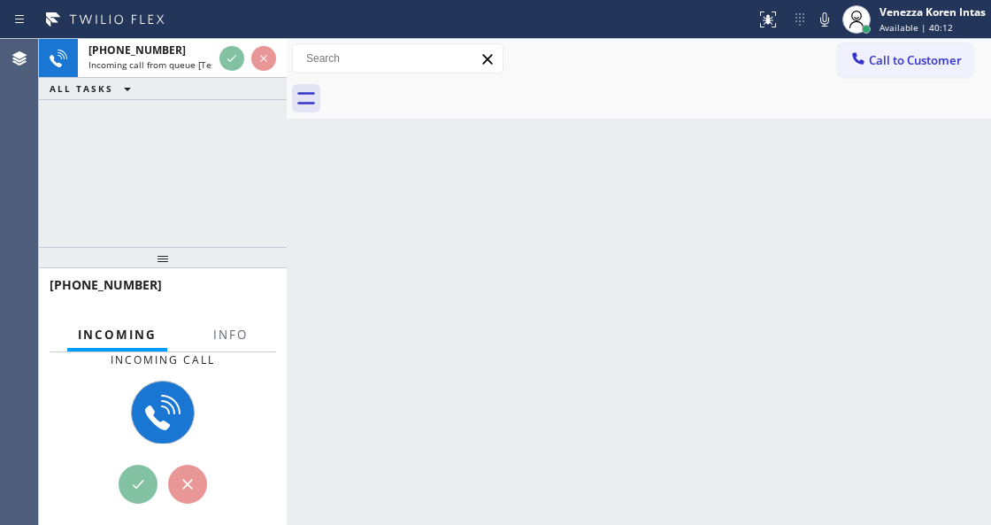
click at [218, 349] on div at bounding box center [231, 350] width 56 height 4
click at [242, 333] on button "Info" at bounding box center [231, 335] width 56 height 35
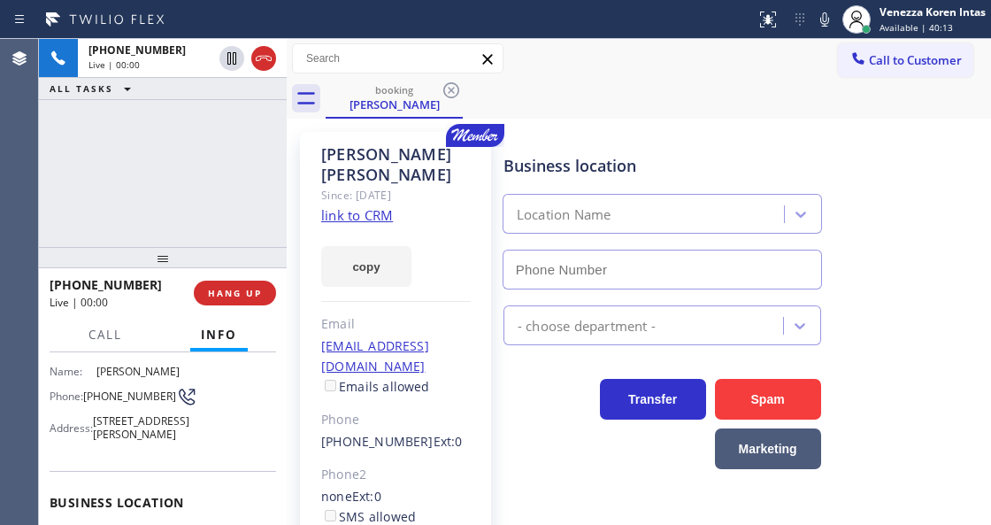
type input "[PHONE_NUMBER]"
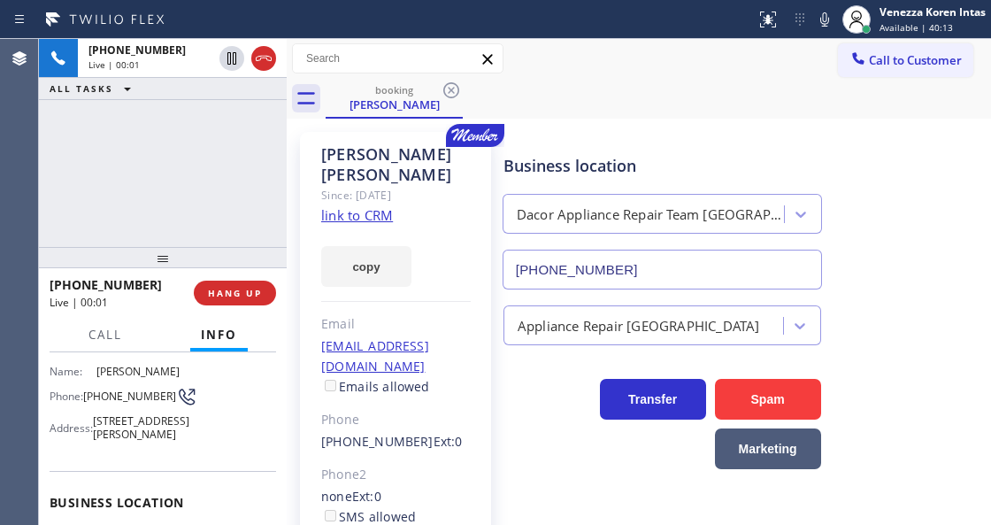
scroll to position [177, 0]
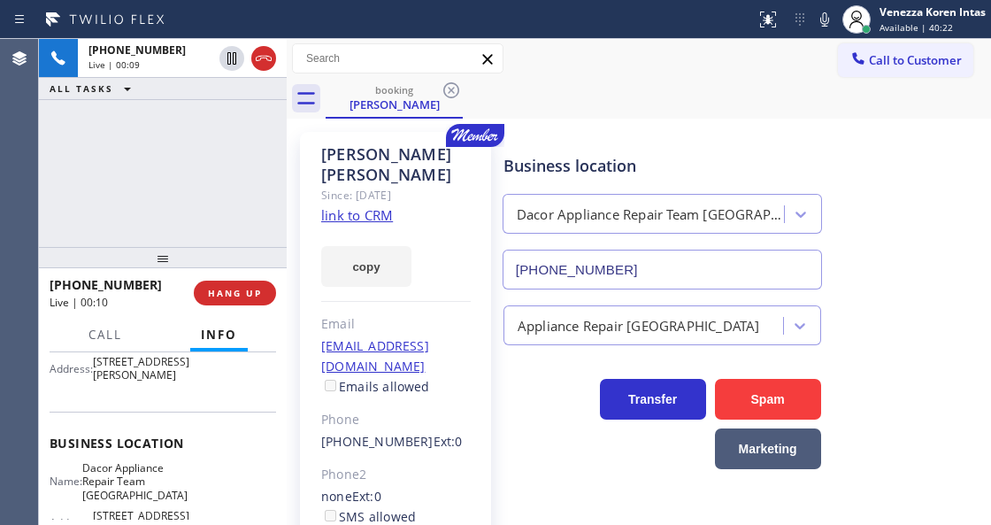
click at [375, 206] on link "link to CRM" at bounding box center [357, 215] width 72 height 18
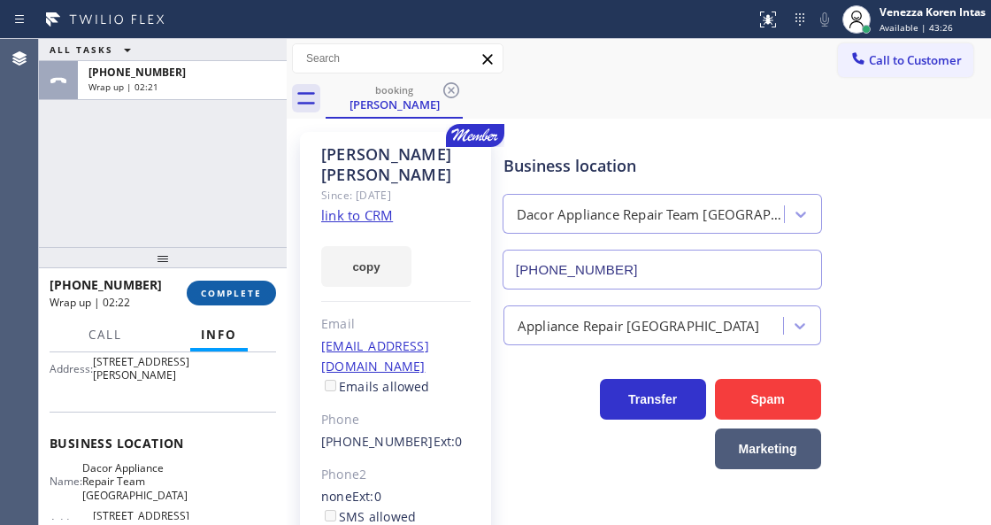
click at [235, 299] on button "COMPLETE" at bounding box center [231, 292] width 89 height 25
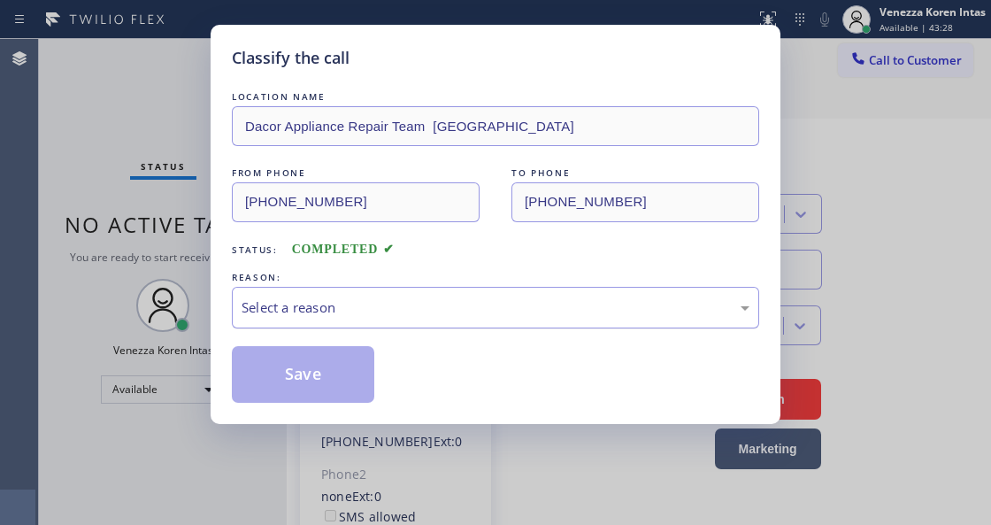
click at [388, 320] on div "Select a reason" at bounding box center [495, 308] width 527 height 42
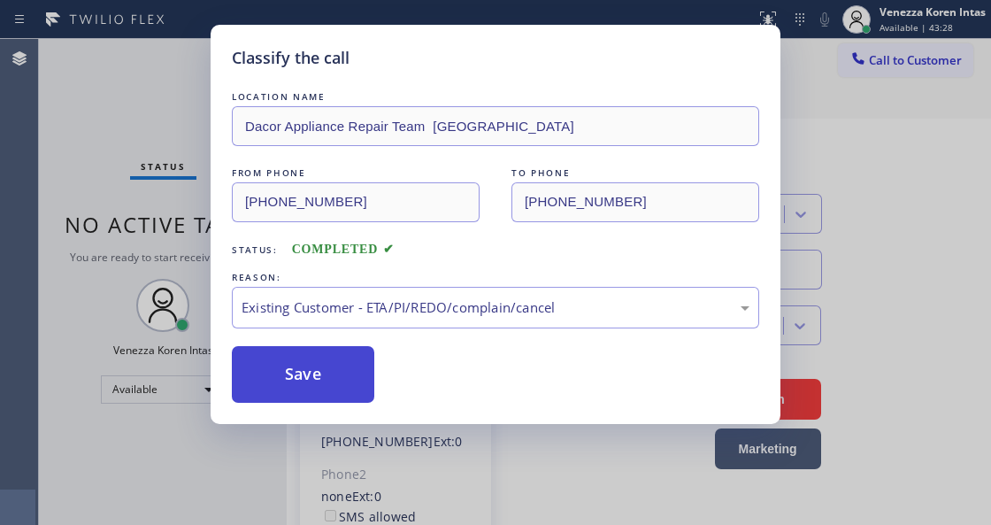
click at [334, 393] on button "Save" at bounding box center [303, 374] width 142 height 57
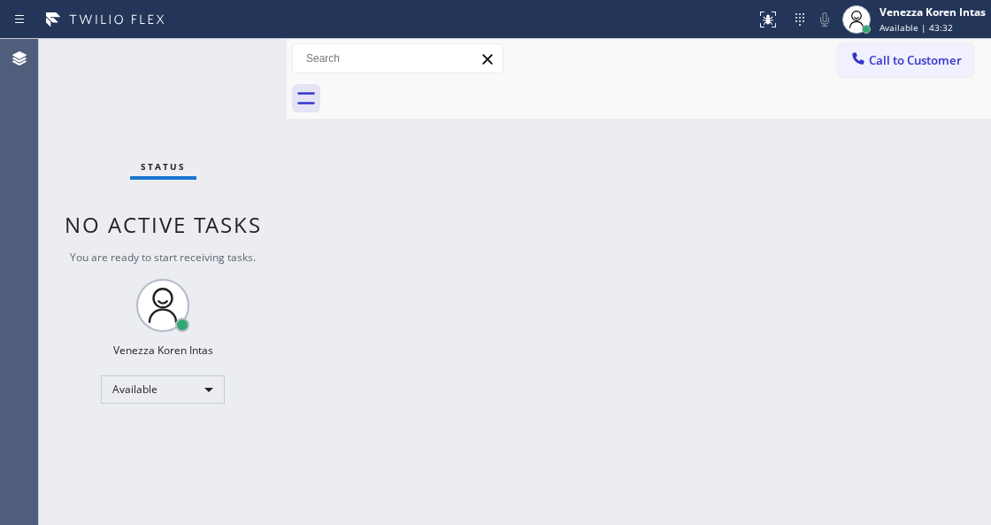
click at [451, 347] on div "Back to Dashboard Change Sender ID Customers Technicians Select a contact Outbo…" at bounding box center [639, 282] width 704 height 486
drag, startPoint x: 458, startPoint y: 219, endPoint x: 398, endPoint y: 425, distance: 213.9
click at [458, 221] on div "Back to Dashboard Change Sender ID Customers Technicians Select a contact Outbo…" at bounding box center [639, 282] width 704 height 486
click at [372, 524] on html "Status report No issues detected If you experience an issue, please download th…" at bounding box center [495, 262] width 991 height 525
click at [244, 149] on div "Status No active tasks You are ready to start receiving tasks. Venezza Koren In…" at bounding box center [163, 282] width 248 height 486
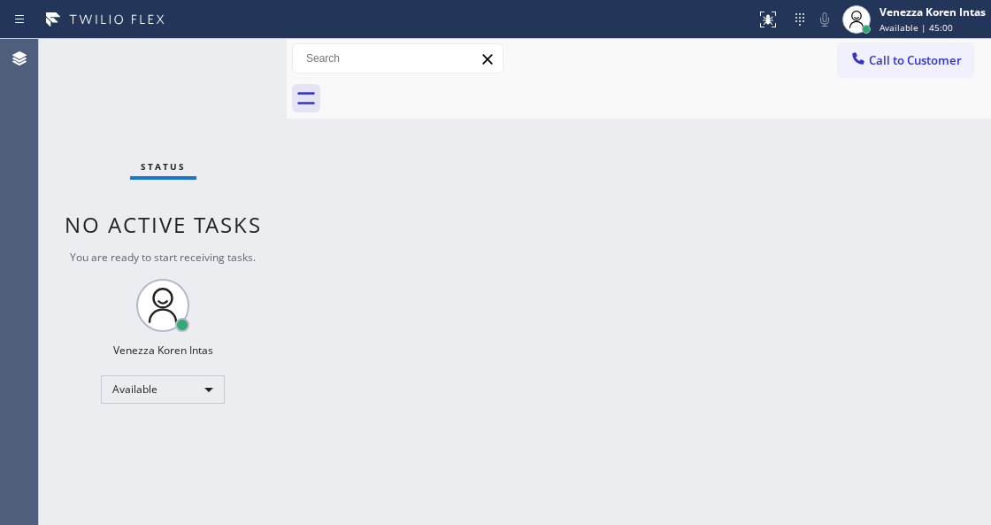
click at [242, 89] on div "Status No active tasks You are ready to start receiving tasks. Venezza Koren In…" at bounding box center [163, 282] width 248 height 486
click at [242, 79] on div "Status No active tasks You are ready to start receiving tasks. Venezza Koren In…" at bounding box center [163, 282] width 248 height 486
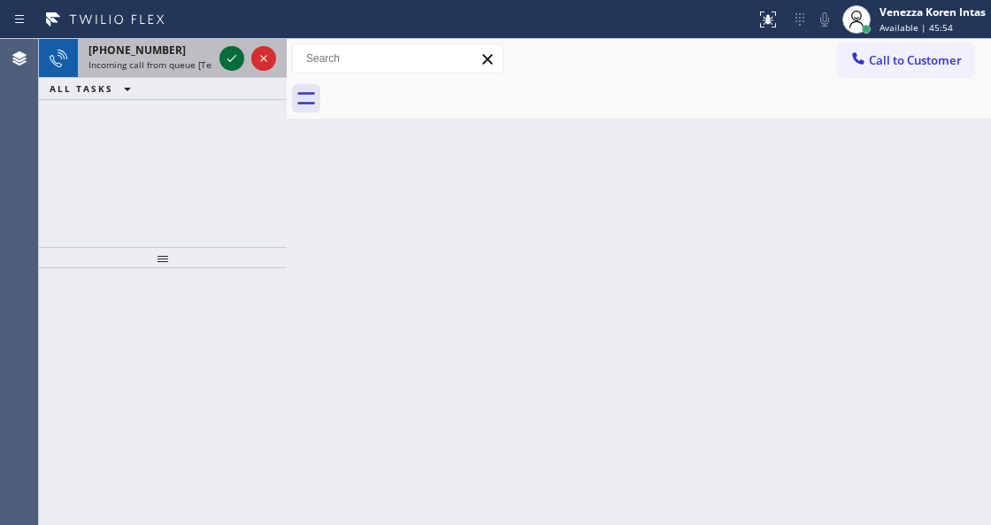
click at [230, 57] on icon at bounding box center [231, 58] width 21 height 21
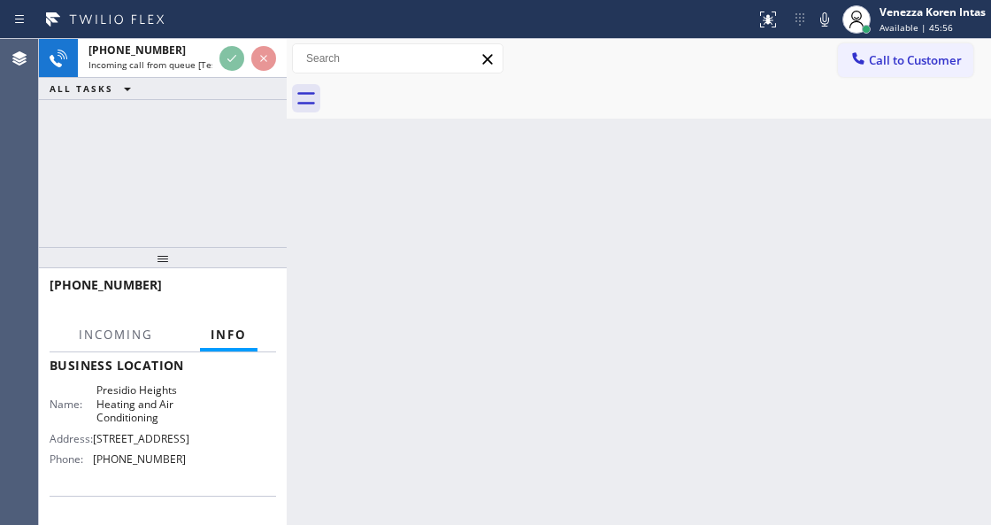
scroll to position [177, 0]
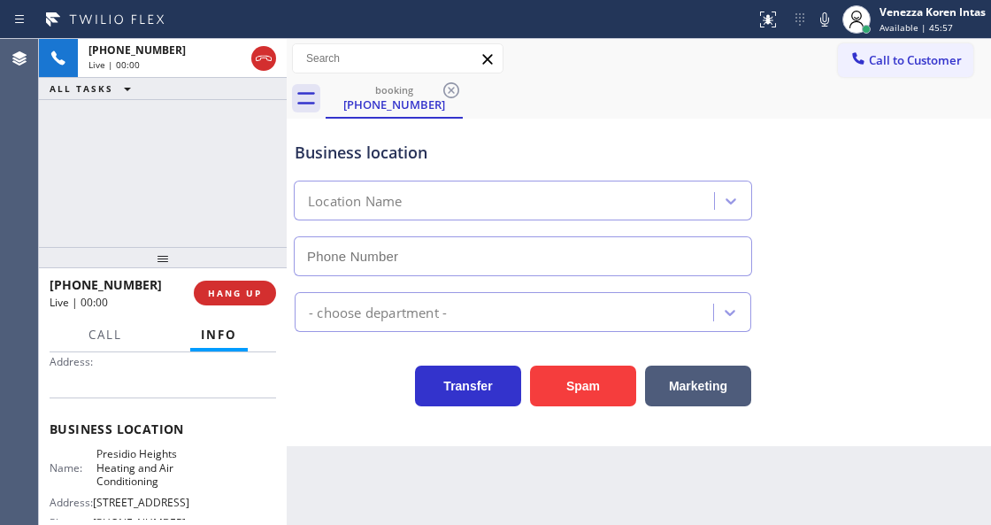
type input "[PHONE_NUMBER]"
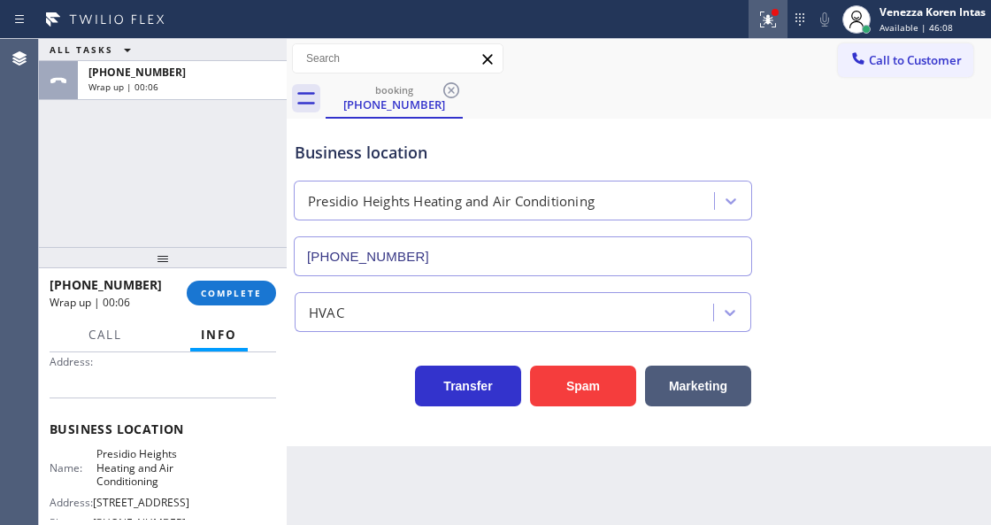
click at [759, 18] on icon at bounding box center [767, 19] width 21 height 21
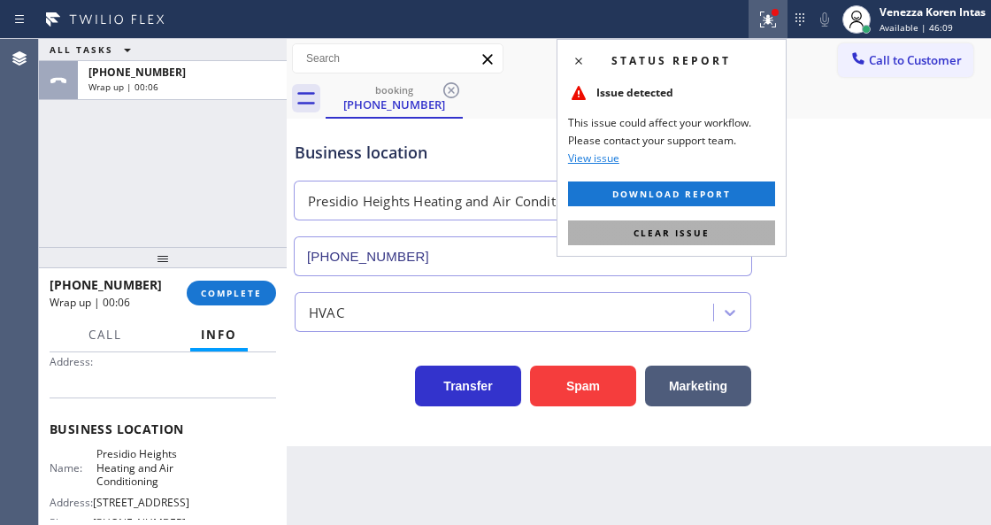
drag, startPoint x: 733, startPoint y: 236, endPoint x: 731, endPoint y: 250, distance: 14.4
click at [733, 239] on button "Clear issue" at bounding box center [671, 232] width 207 height 25
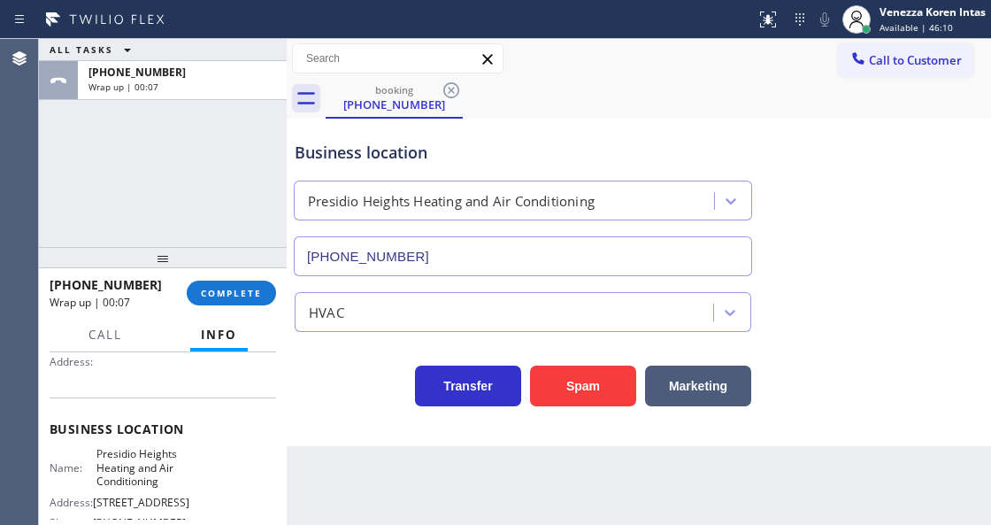
click at [230, 230] on div "ALL TASKS ALL TASKS ACTIVE TASKS TASKS IN WRAP UP [PHONE_NUMBER] Wrap up | 00:07" at bounding box center [163, 143] width 248 height 208
click at [188, 161] on div "ALL TASKS ALL TASKS ACTIVE TASKS TASKS IN WRAP UP [PHONE_NUMBER] Wrap up | 00:08" at bounding box center [163, 143] width 248 height 208
click at [190, 155] on div "ALL TASKS ALL TASKS ACTIVE TASKS TASKS IN WRAP UP [PHONE_NUMBER] Wrap up | 01:22" at bounding box center [163, 143] width 248 height 208
click at [255, 290] on span "COMPLETE" at bounding box center [231, 293] width 61 height 12
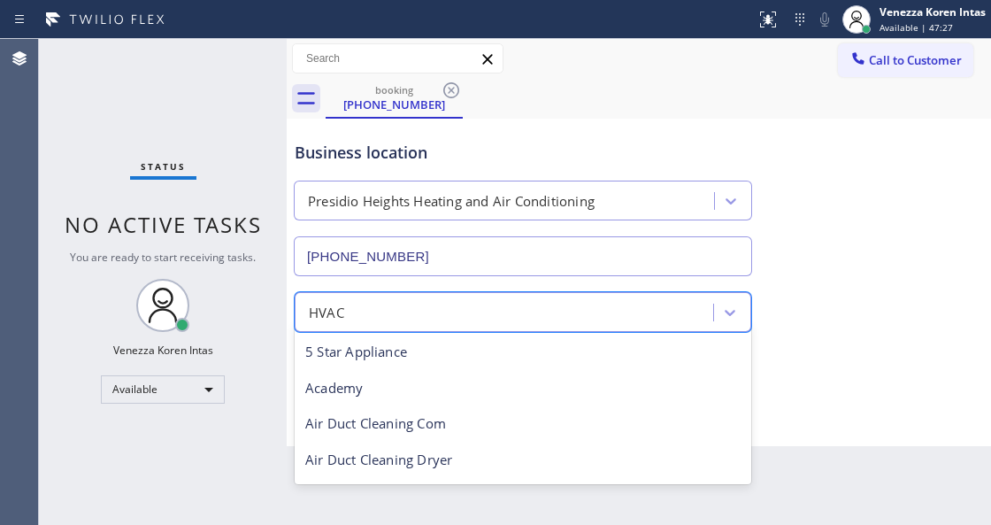
click at [386, 310] on div "HVAC" at bounding box center [506, 311] width 413 height 31
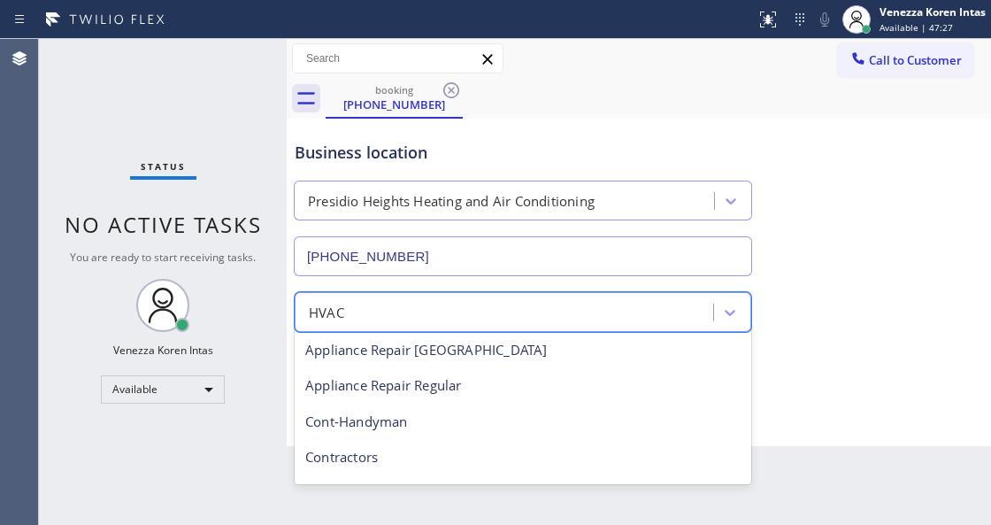
click at [188, 219] on span "No active tasks" at bounding box center [163, 224] width 197 height 29
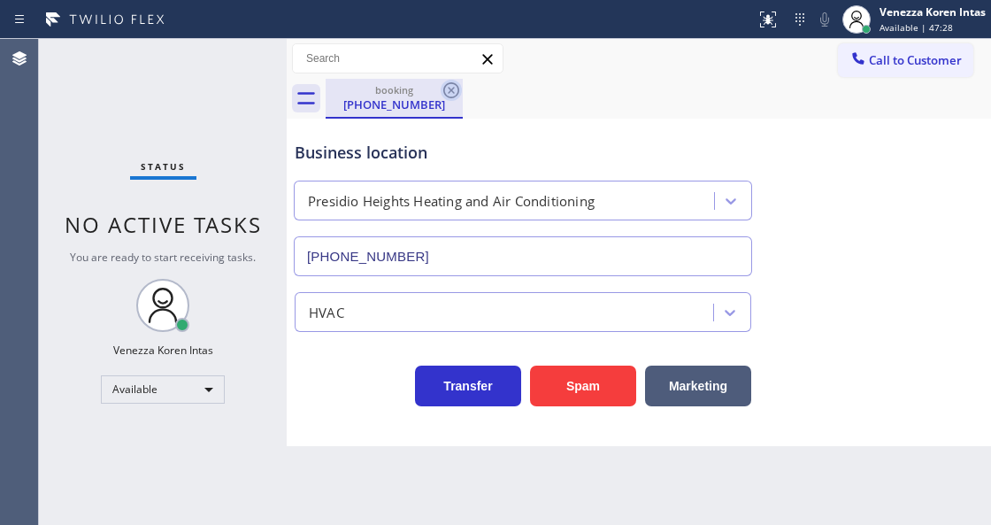
drag, startPoint x: 376, startPoint y: 102, endPoint x: 457, endPoint y: 101, distance: 80.5
click at [377, 102] on div "[PHONE_NUMBER]" at bounding box center [394, 104] width 134 height 16
click at [453, 85] on icon at bounding box center [451, 90] width 21 height 21
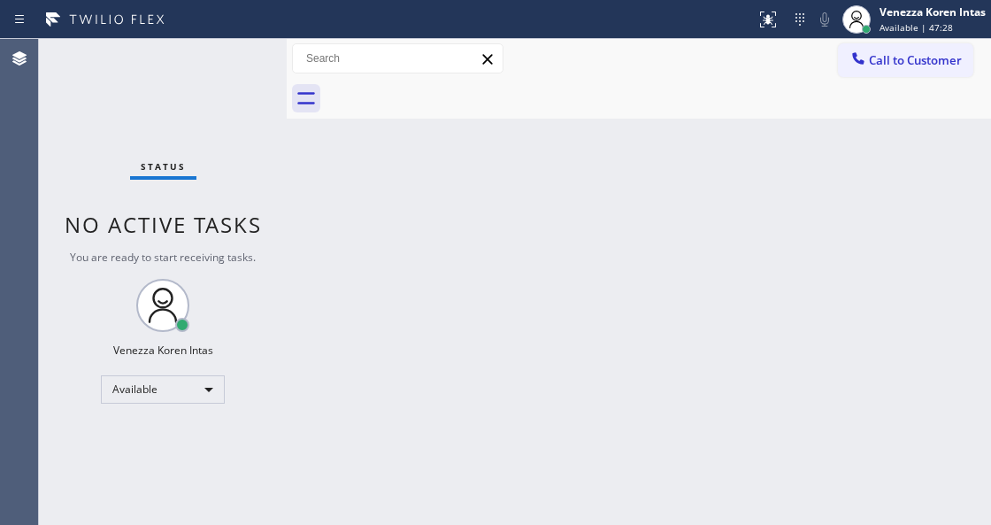
click at [483, 92] on div at bounding box center [658, 99] width 665 height 40
click at [425, 93] on div at bounding box center [658, 99] width 665 height 40
click at [186, 87] on div "Status No active tasks You are ready to start receiving tasks. Venezza Koren In…" at bounding box center [163, 282] width 248 height 486
click at [231, 60] on div "Status No active tasks You are ready to start receiving tasks. Venezza Koren In…" at bounding box center [163, 282] width 248 height 486
click at [221, 59] on div "Status No active tasks You are ready to start receiving tasks. Venezza Koren In…" at bounding box center [163, 282] width 248 height 486
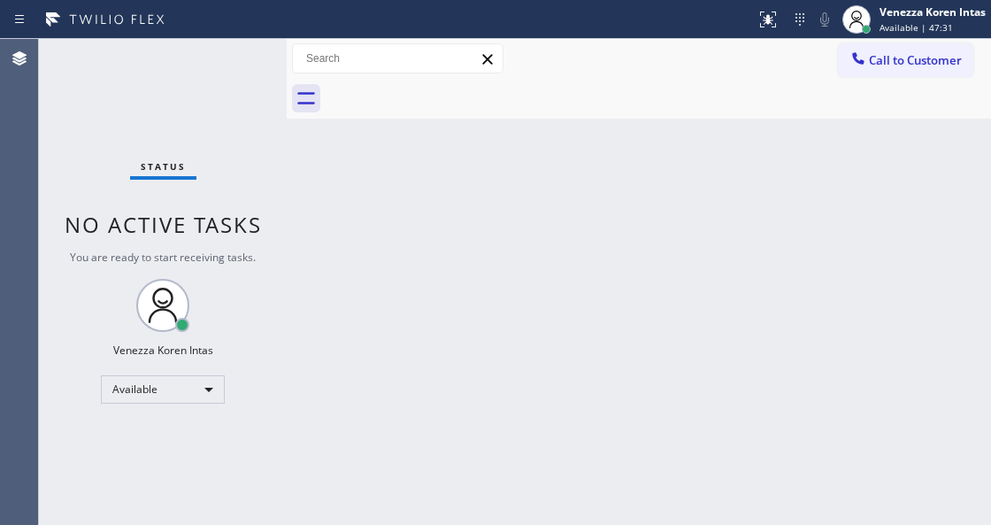
click at [221, 59] on div "Status No active tasks You are ready to start receiving tasks. Venezza Koren In…" at bounding box center [163, 282] width 248 height 486
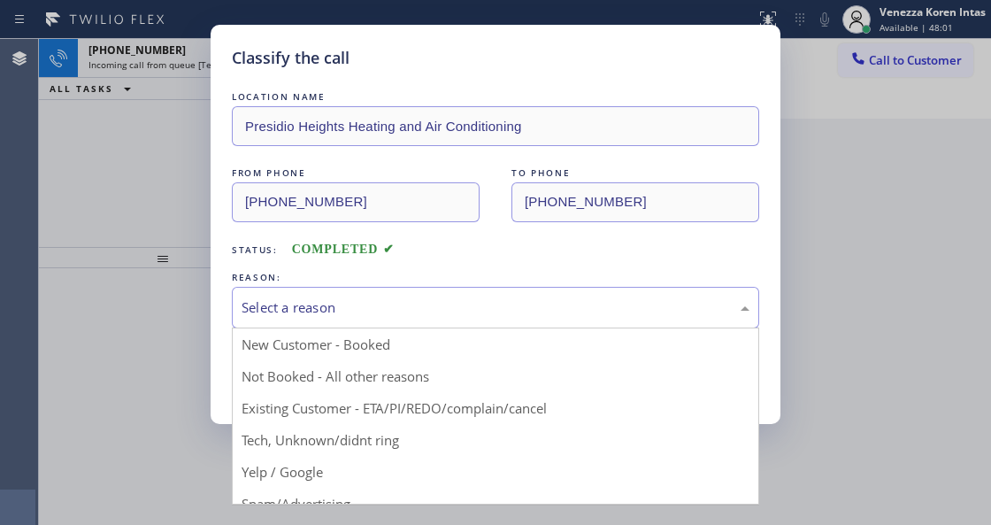
click at [294, 298] on div "Select a reason" at bounding box center [496, 307] width 508 height 20
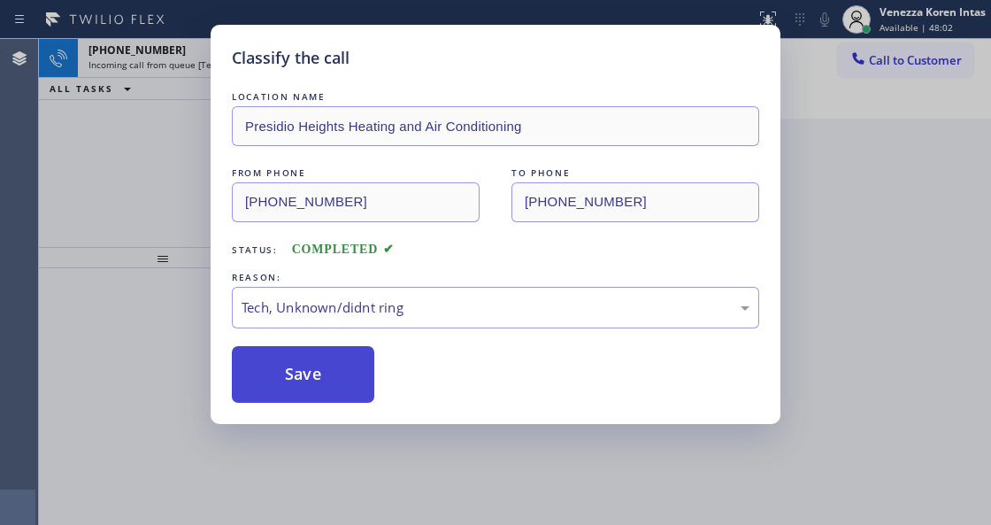
click at [334, 390] on button "Save" at bounding box center [303, 374] width 142 height 57
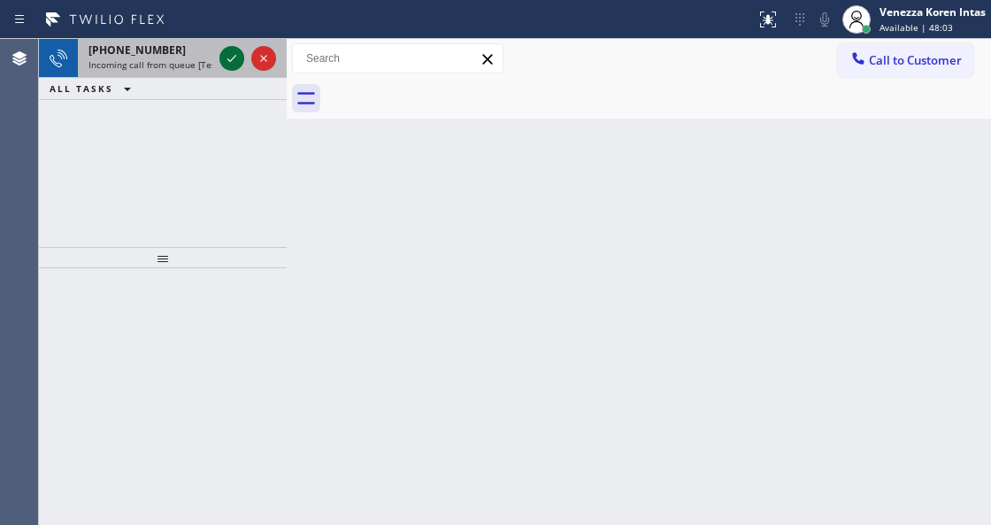
click at [228, 59] on icon at bounding box center [231, 58] width 9 height 7
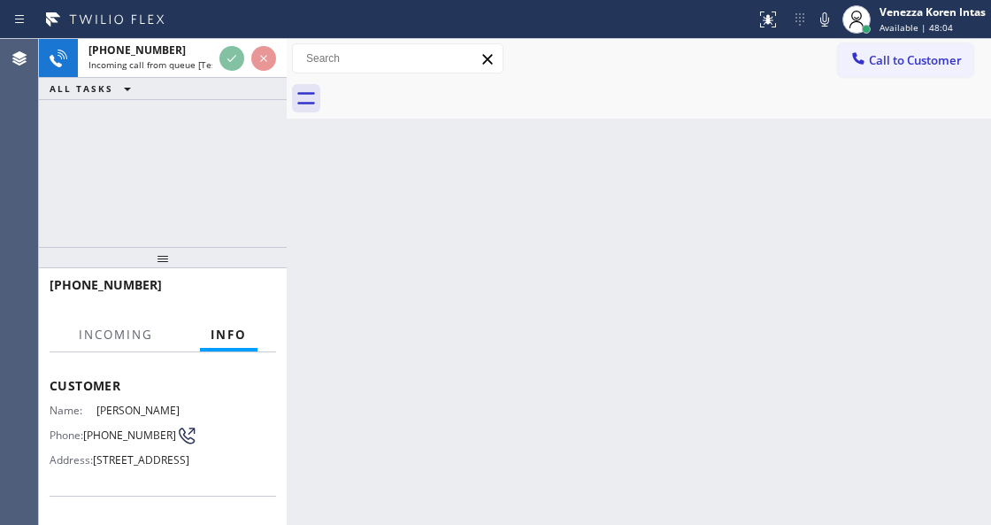
scroll to position [177, 0]
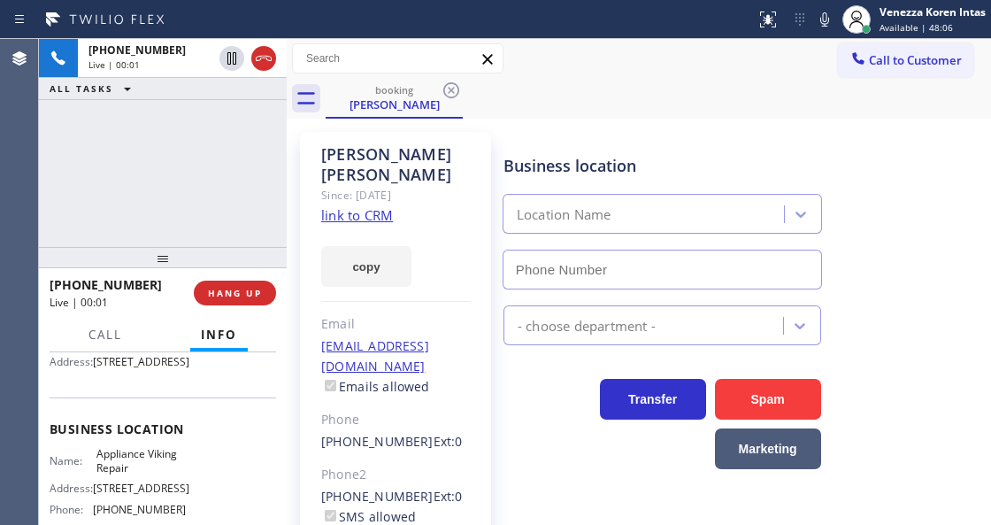
type input "[PHONE_NUMBER]"
click at [374, 206] on link "link to CRM" at bounding box center [357, 215] width 72 height 18
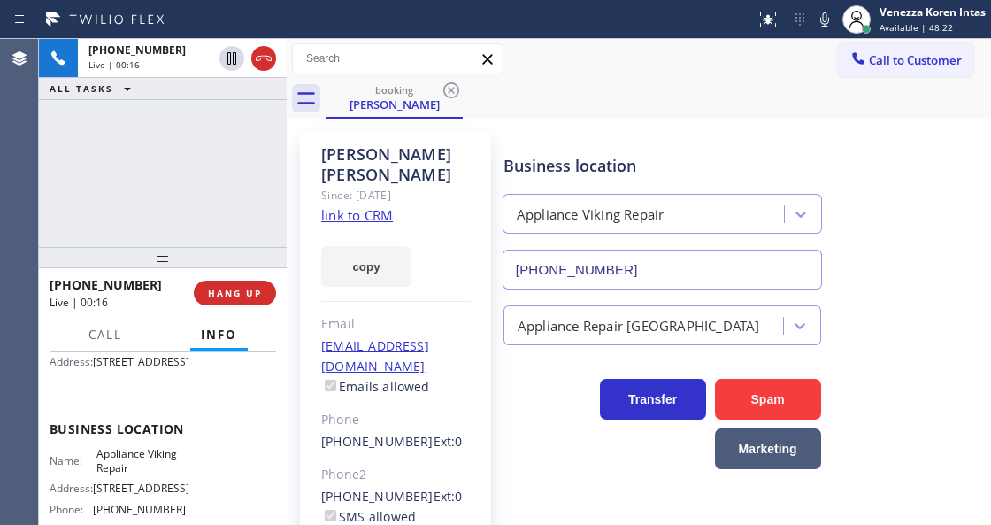
click at [207, 183] on div "[PHONE_NUMBER] Live | 00:16 ALL TASKS ALL TASKS ACTIVE TASKS TASKS IN WRAP UP" at bounding box center [163, 143] width 248 height 208
click at [125, 172] on div "[PHONE_NUMBER] Live | 00:17 ALL TASKS ALL TASKS ACTIVE TASKS TASKS IN WRAP UP" at bounding box center [163, 143] width 248 height 208
click at [211, 136] on div "[PHONE_NUMBER] Live | 00:21 ALL TASKS ALL TASKS ACTIVE TASKS TASKS IN WRAP UP" at bounding box center [163, 143] width 248 height 208
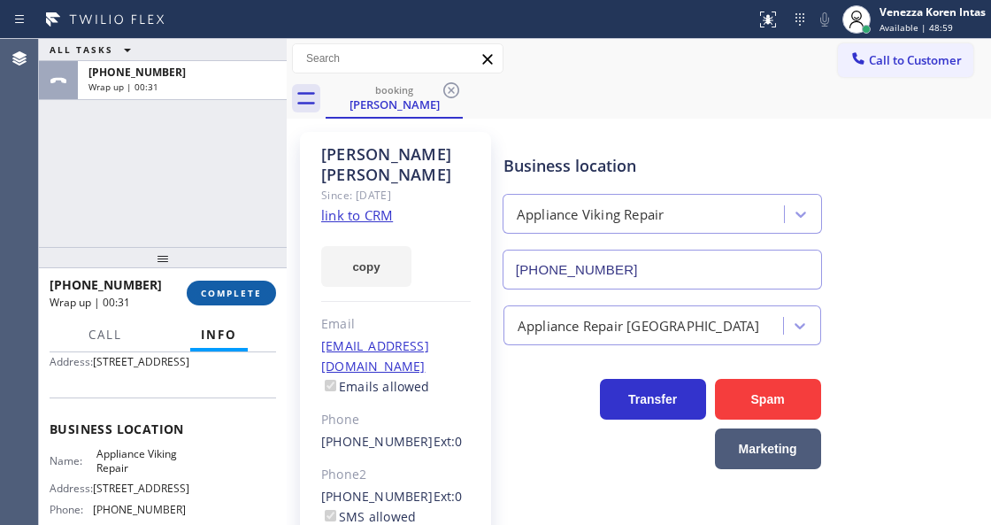
click at [245, 299] on button "COMPLETE" at bounding box center [231, 292] width 89 height 25
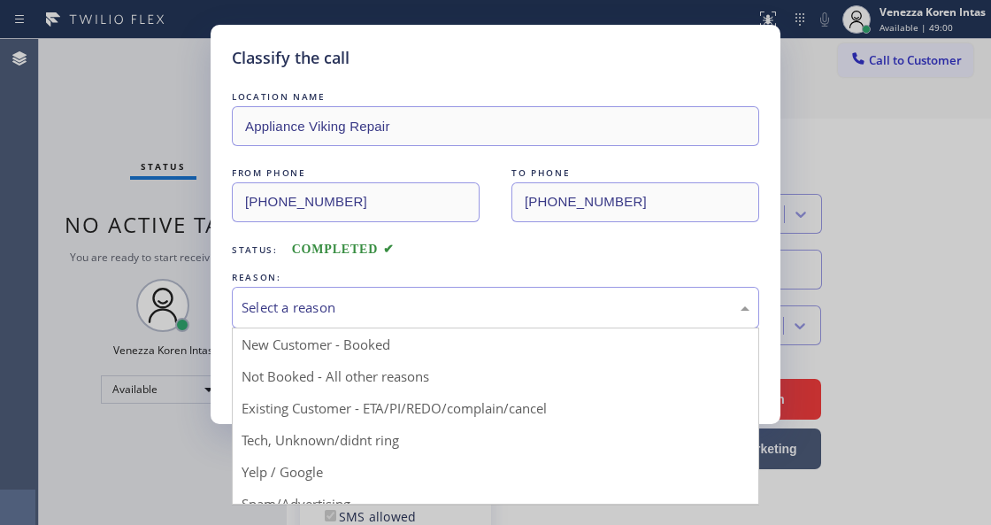
drag, startPoint x: 365, startPoint y: 300, endPoint x: 398, endPoint y: 421, distance: 125.6
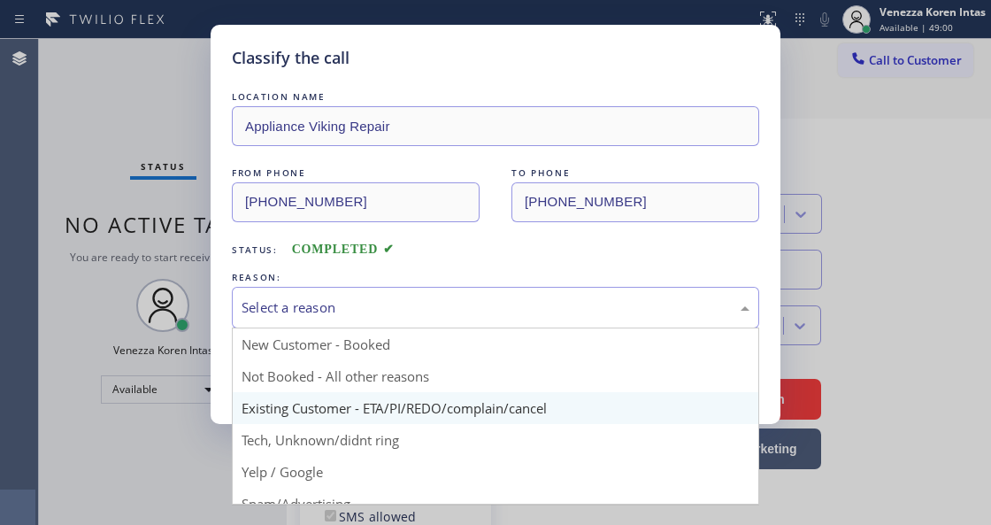
click at [365, 303] on div "Select a reason" at bounding box center [496, 307] width 508 height 20
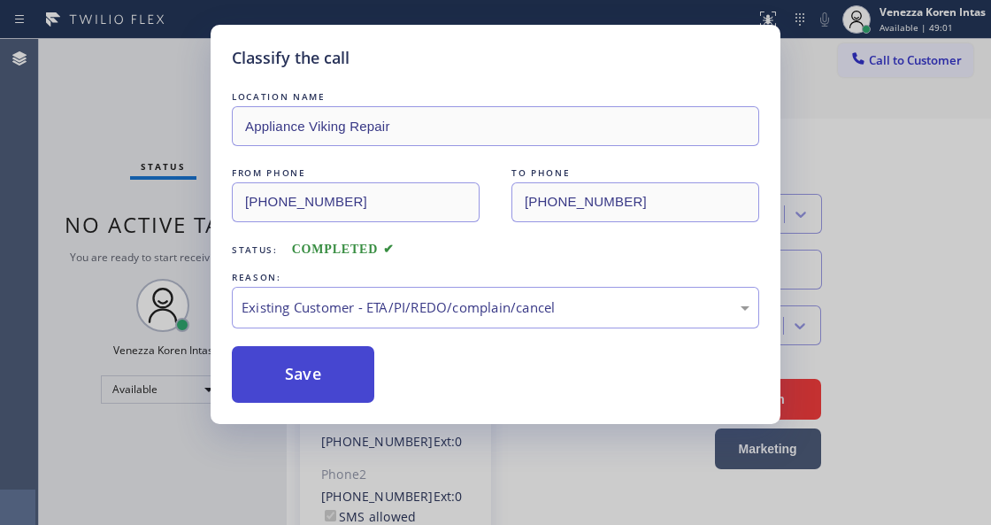
click at [336, 379] on button "Save" at bounding box center [303, 374] width 142 height 57
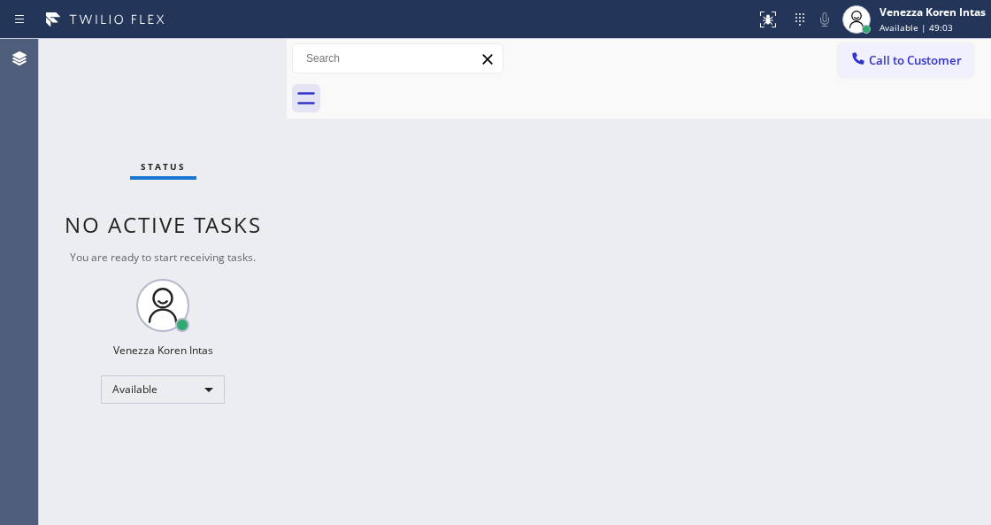
click at [227, 92] on div "Status No active tasks You are ready to start receiving tasks. Venezza Koren In…" at bounding box center [163, 282] width 248 height 486
click at [235, 79] on div "Status No active tasks You are ready to start receiving tasks. Venezza Koren In…" at bounding box center [163, 282] width 248 height 486
click at [235, 74] on div "Status No active tasks You are ready to start receiving tasks. Venezza Koren In…" at bounding box center [163, 282] width 248 height 486
click at [237, 70] on div "Status No active tasks You are ready to start receiving tasks. Venezza Koren In…" at bounding box center [163, 282] width 248 height 486
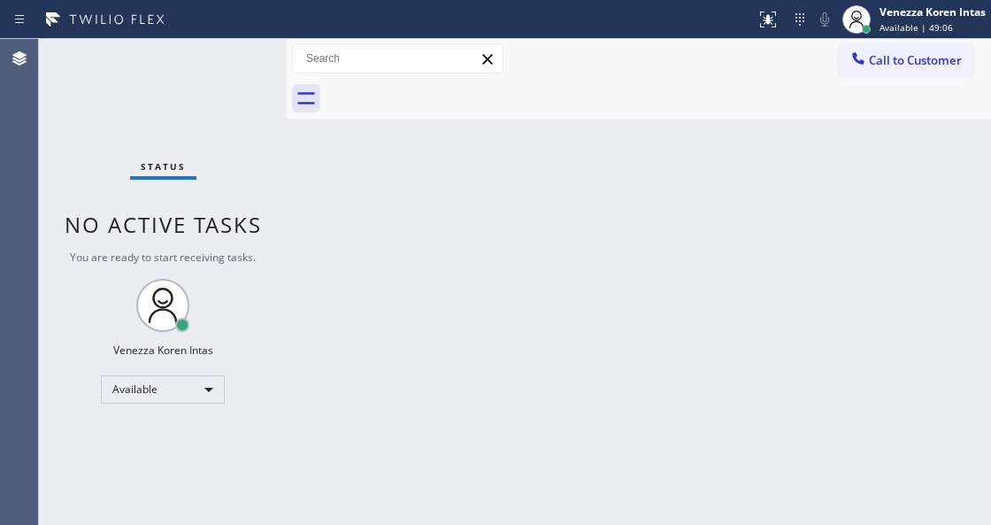
click at [237, 70] on div "Status No active tasks You are ready to start receiving tasks. Venezza Koren In…" at bounding box center [163, 282] width 248 height 486
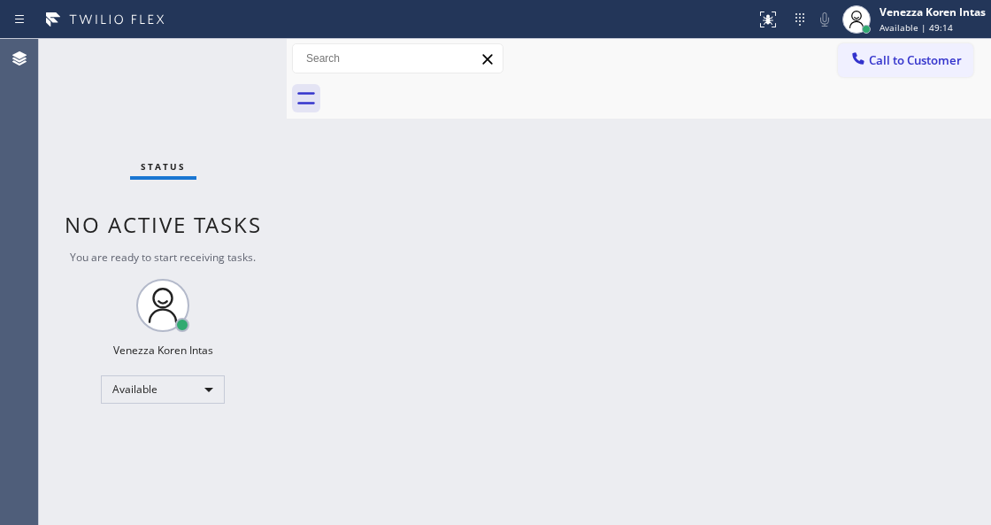
click at [237, 70] on div "Status No active tasks You are ready to start receiving tasks. Venezza Koren In…" at bounding box center [163, 282] width 248 height 486
click at [237, 54] on div "Status No active tasks You are ready to start receiving tasks. Venezza Koren In…" at bounding box center [163, 282] width 248 height 486
click at [281, 62] on div "Status No active tasks You are ready to start receiving tasks. Venezza Koren In…" at bounding box center [163, 282] width 248 height 486
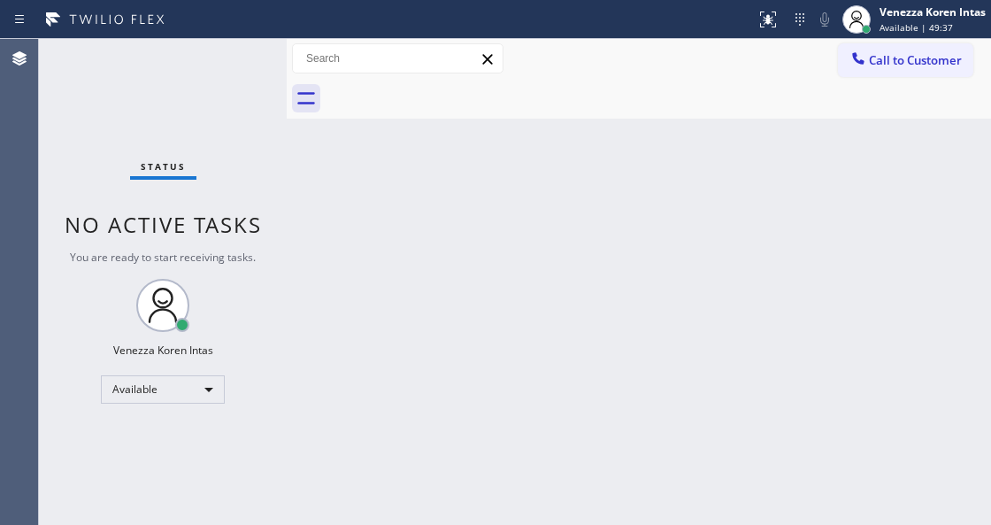
click at [249, 78] on div "Status No active tasks You are ready to start receiving tasks. Venezza Koren In…" at bounding box center [163, 282] width 248 height 486
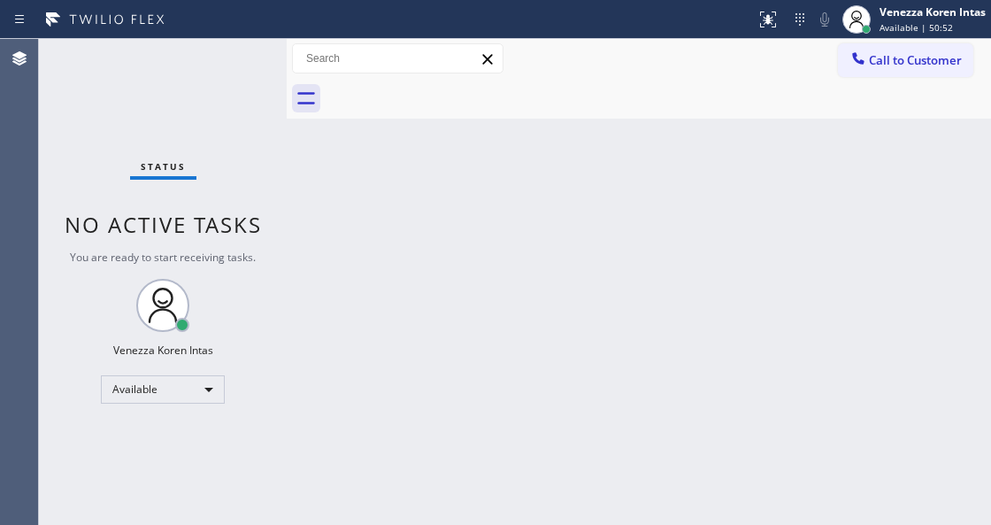
drag, startPoint x: 249, startPoint y: 78, endPoint x: 202, endPoint y: 59, distance: 50.4
click at [221, 67] on div "Status No active tasks You are ready to start receiving tasks. Venezza Koren In…" at bounding box center [163, 282] width 248 height 486
click at [241, 60] on div "Status No active tasks You are ready to start receiving tasks. Venezza Koren In…" at bounding box center [163, 282] width 248 height 486
click at [239, 60] on div "Status No active tasks You are ready to start receiving tasks. Venezza Koren In…" at bounding box center [163, 282] width 248 height 486
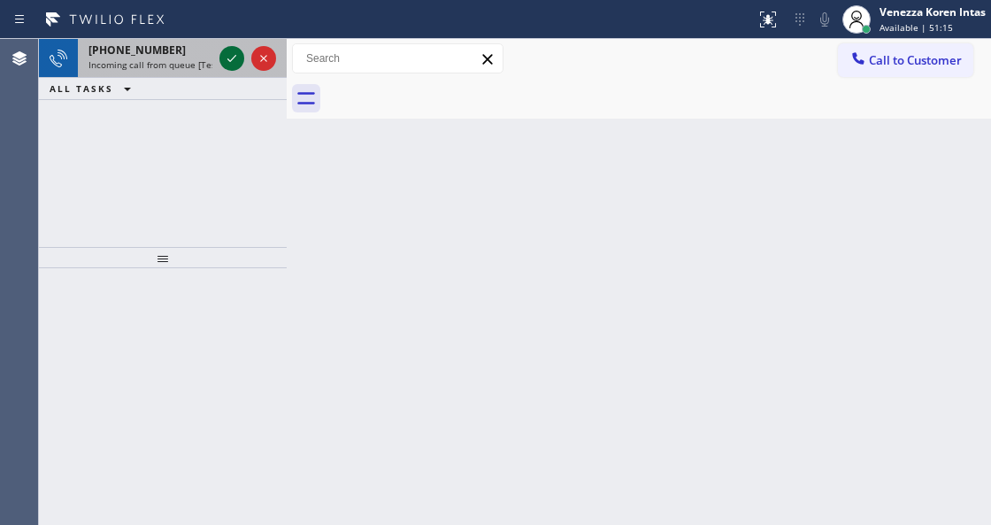
click at [239, 60] on icon at bounding box center [231, 58] width 21 height 21
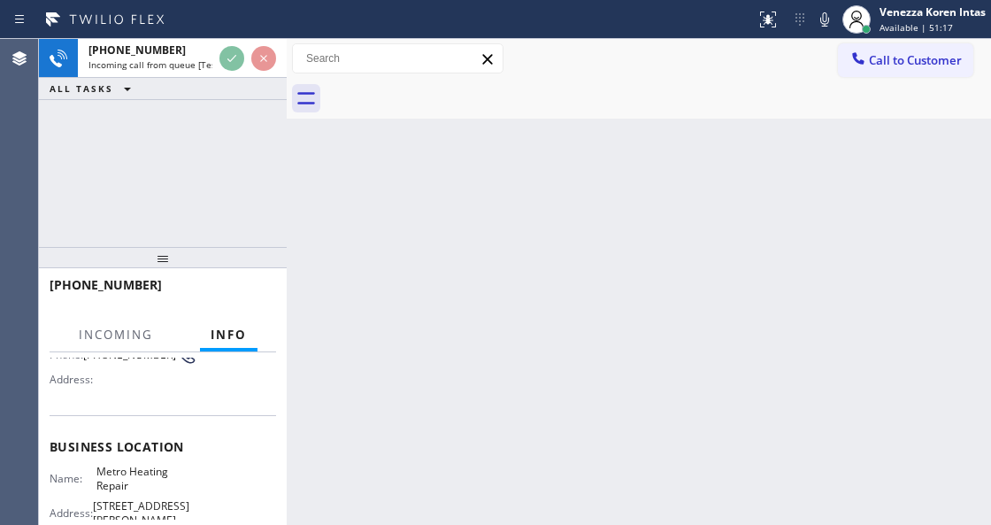
scroll to position [177, 0]
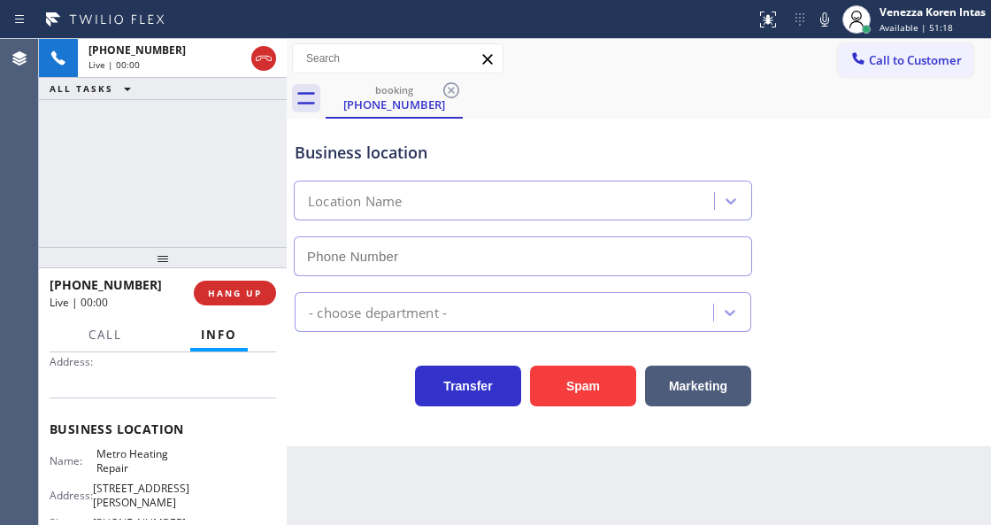
type input "[PHONE_NUMBER]"
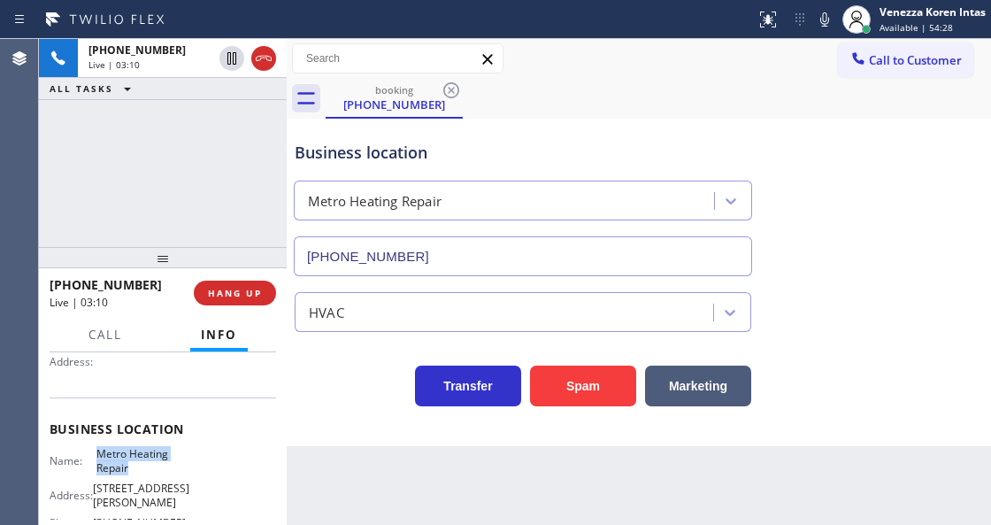
drag, startPoint x: 97, startPoint y: 449, endPoint x: 150, endPoint y: 464, distance: 55.2
click at [150, 464] on span "Metro Heating Repair" at bounding box center [140, 460] width 88 height 27
drag, startPoint x: 825, startPoint y: 17, endPoint x: 536, endPoint y: 96, distance: 299.2
click at [823, 17] on icon at bounding box center [824, 19] width 21 height 21
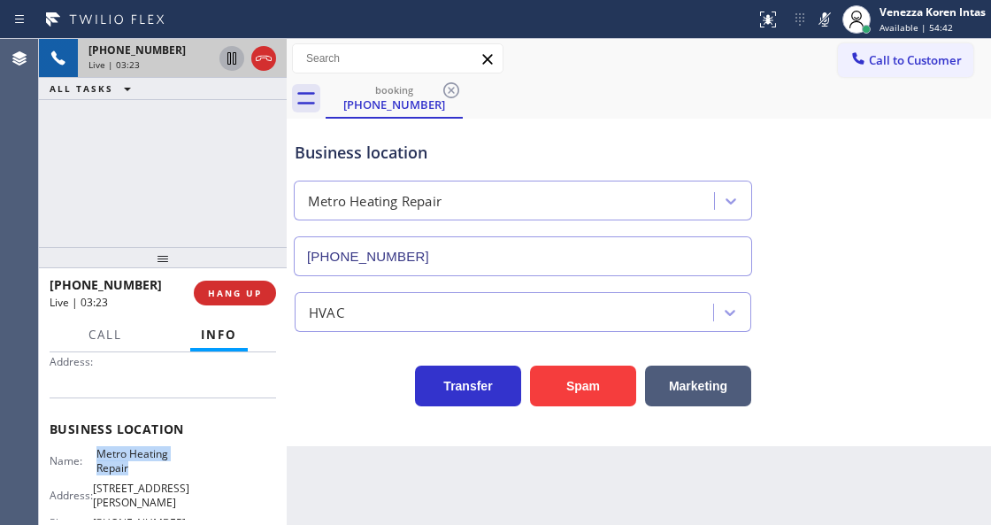
click at [237, 54] on icon at bounding box center [231, 58] width 21 height 21
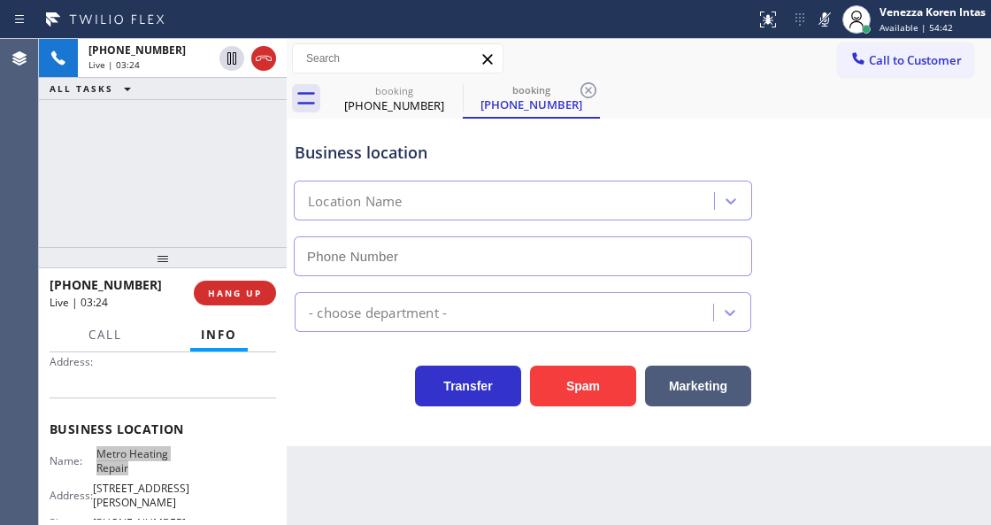
type input "[PHONE_NUMBER]"
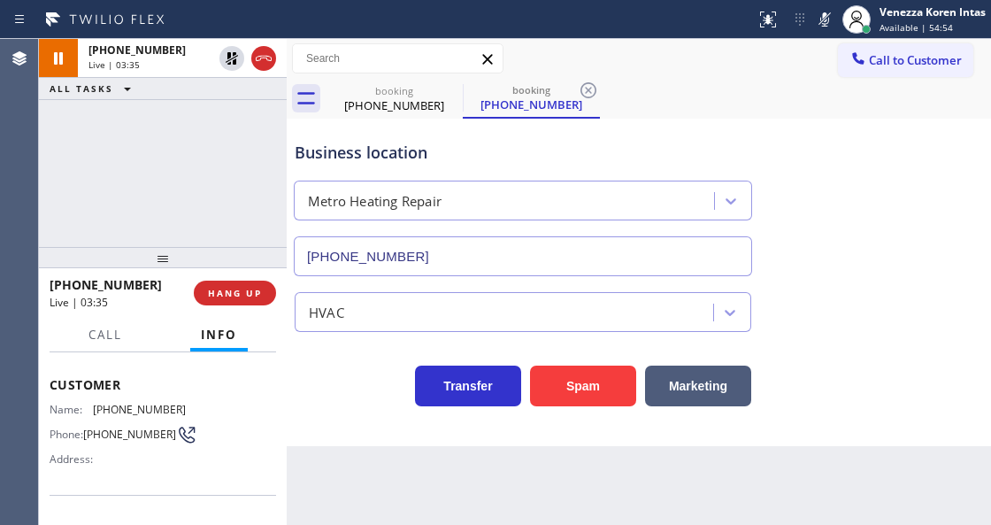
scroll to position [58, 0]
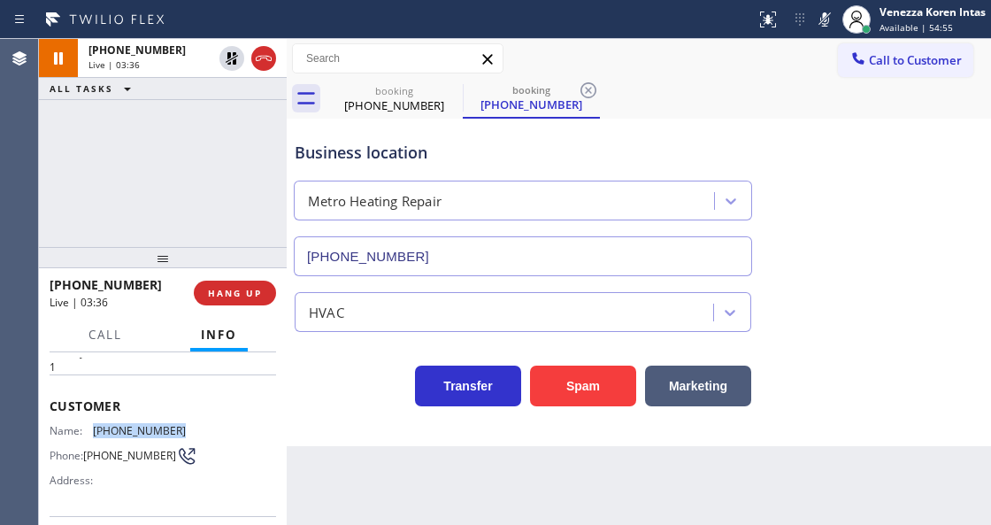
drag, startPoint x: 179, startPoint y: 427, endPoint x: 87, endPoint y: 426, distance: 92.0
click at [87, 426] on div "Name: [PHONE_NUMBER] Phone: [PHONE_NUMBER] Address:" at bounding box center [163, 459] width 227 height 70
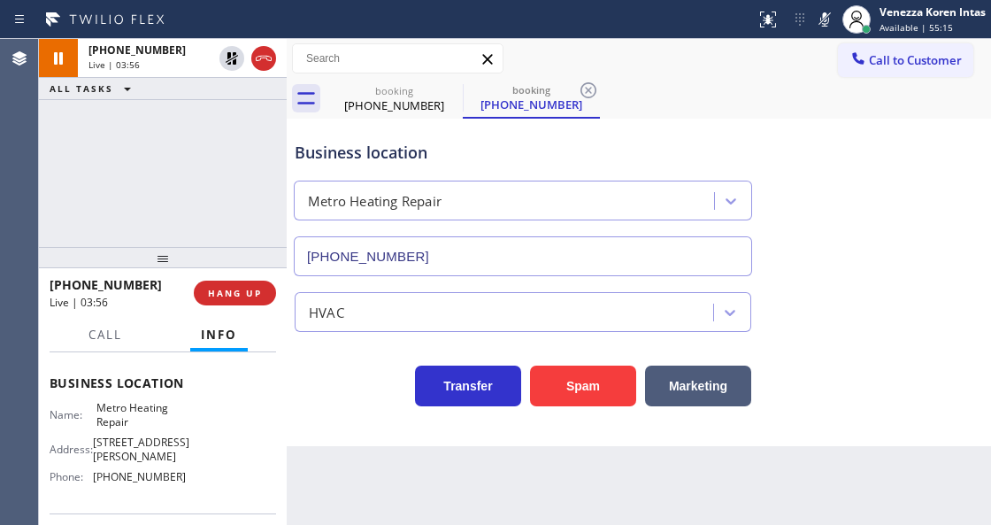
scroll to position [295, 0]
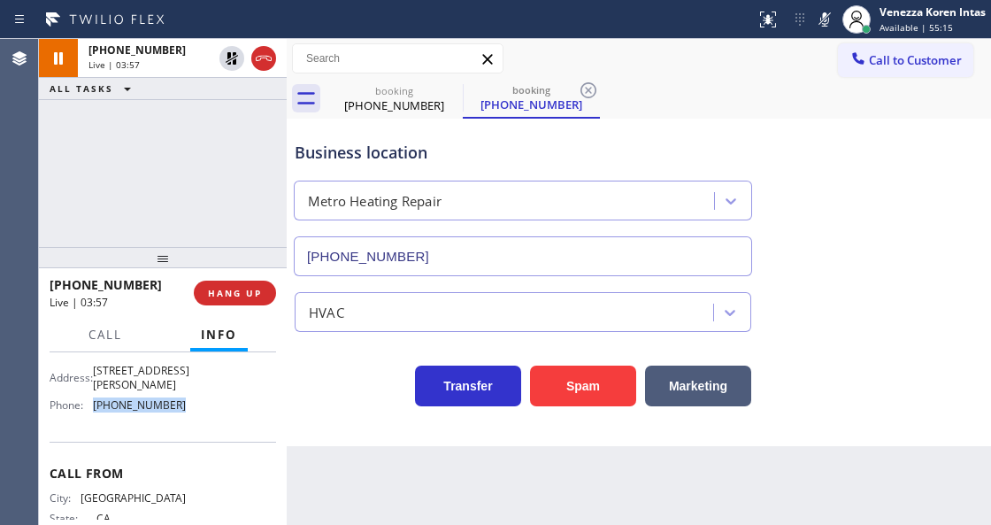
drag, startPoint x: 185, startPoint y: 425, endPoint x: 93, endPoint y: 426, distance: 92.0
click at [93, 418] on div "Name: Metro Heating Repair Address: [STREET_ADDRESS][PERSON_NAME] Phone: [PHONE…" at bounding box center [163, 373] width 227 height 89
click at [752, 111] on div "booking [PHONE_NUMBER] booking [PHONE_NUMBER]" at bounding box center [658, 99] width 665 height 40
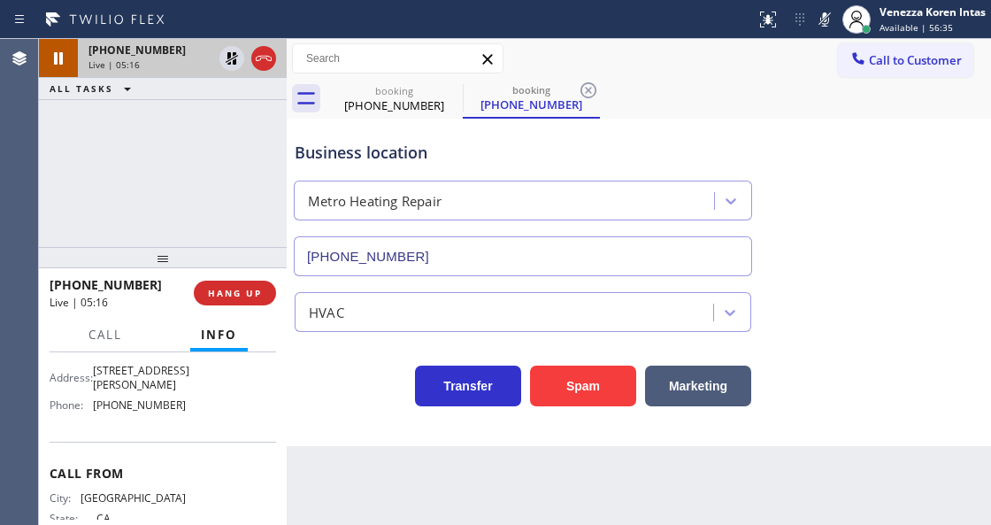
click at [226, 67] on icon at bounding box center [231, 58] width 21 height 21
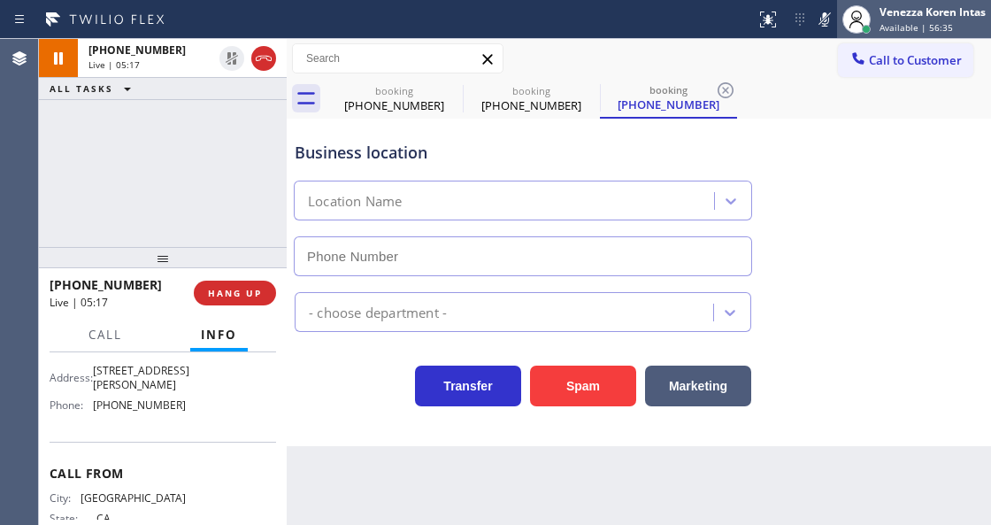
type input "[PHONE_NUMBER]"
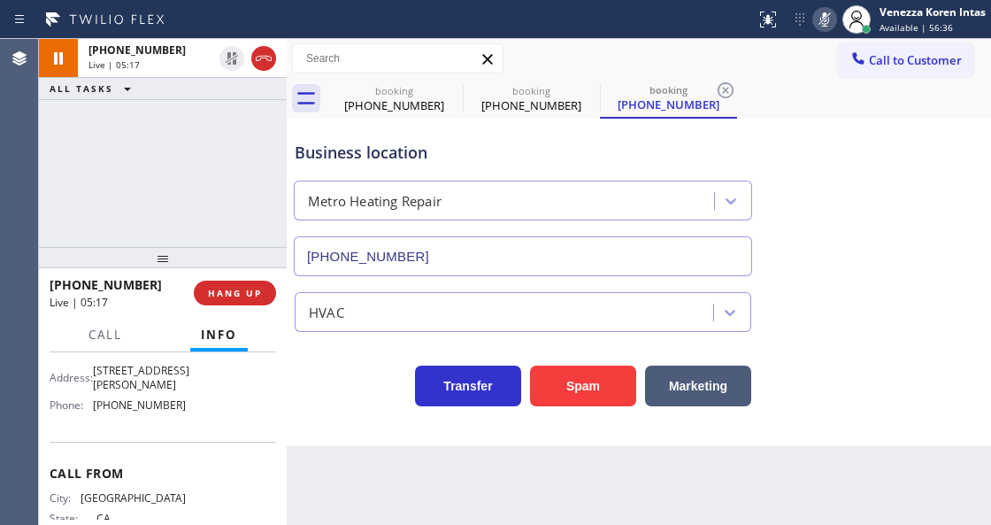
click at [830, 22] on icon at bounding box center [824, 19] width 21 height 21
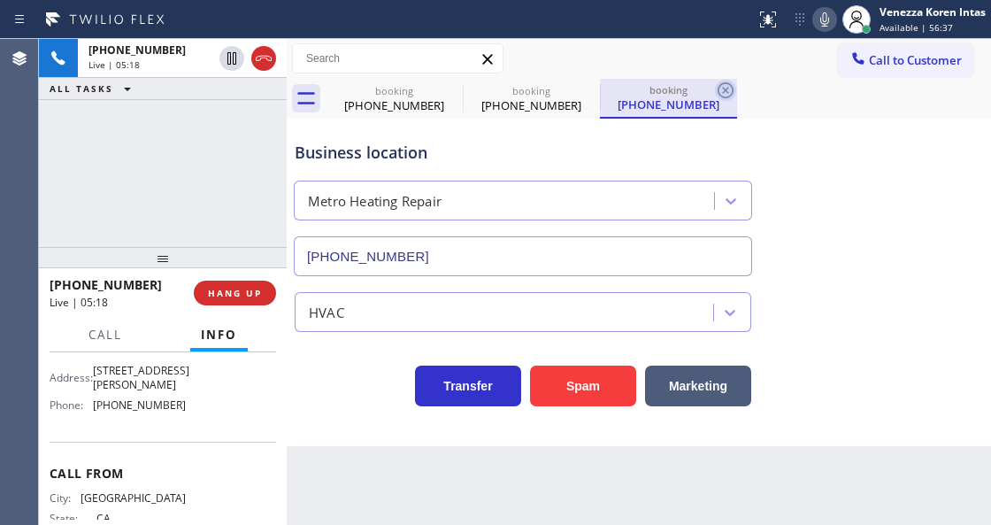
click at [729, 92] on icon at bounding box center [725, 90] width 21 height 21
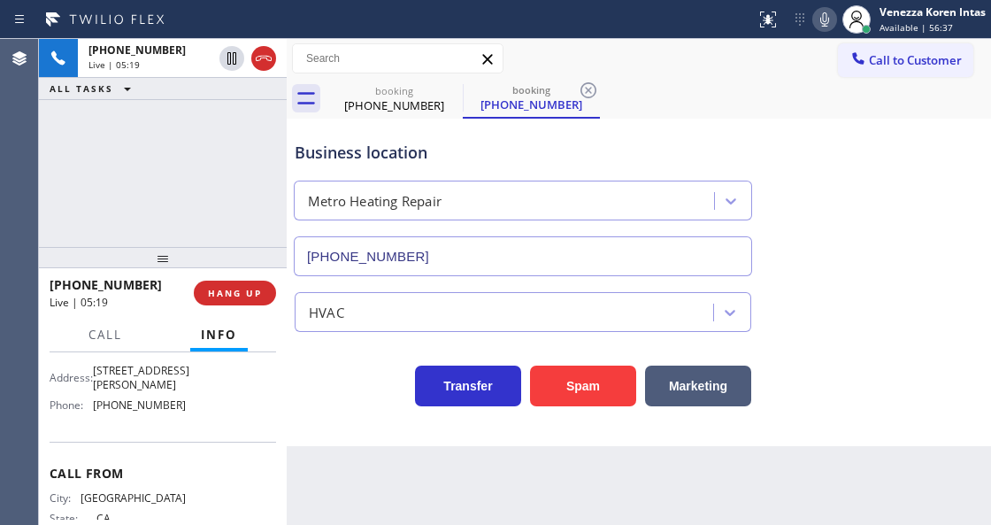
click at [727, 96] on div "booking [PHONE_NUMBER] booking [PHONE_NUMBER]" at bounding box center [658, 99] width 665 height 40
click at [580, 88] on icon at bounding box center [588, 90] width 16 height 16
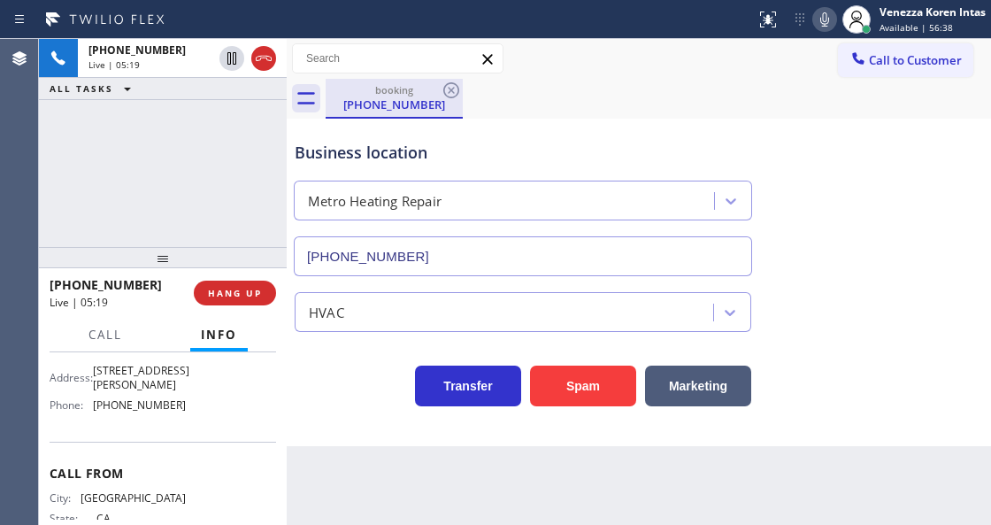
click at [412, 98] on div "[PHONE_NUMBER]" at bounding box center [394, 104] width 134 height 16
click at [449, 96] on icon at bounding box center [451, 90] width 16 height 16
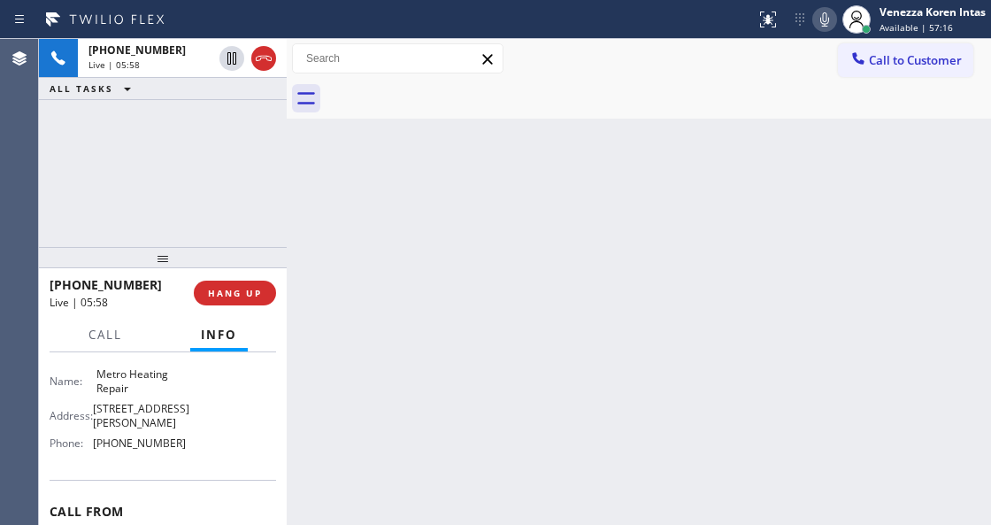
scroll to position [177, 0]
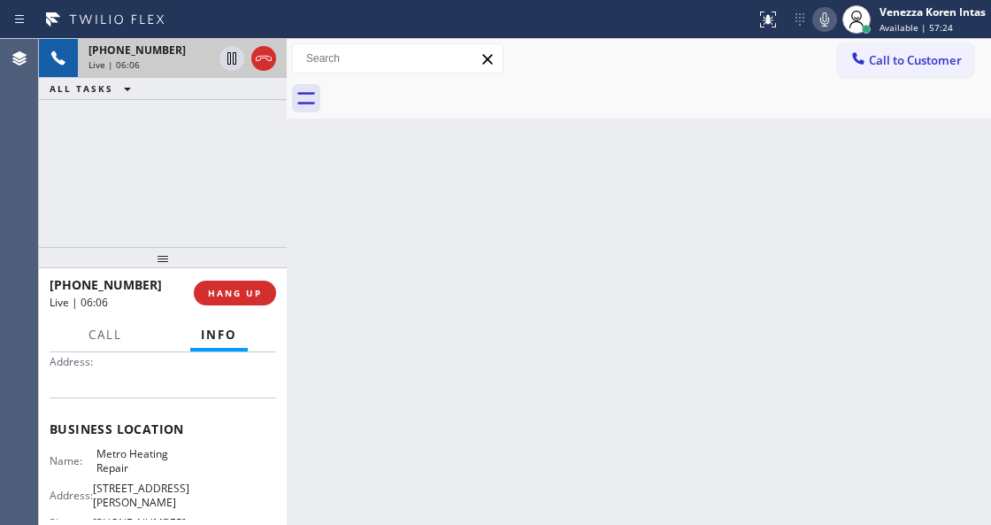
click at [163, 73] on div "[PHONE_NUMBER] Live | 06:06" at bounding box center [147, 58] width 138 height 39
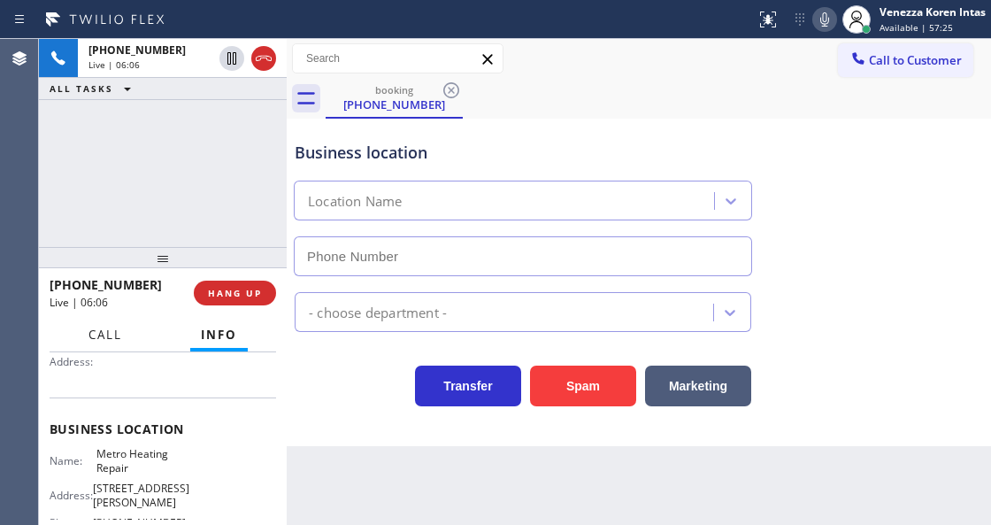
type input "[PHONE_NUMBER]"
click at [107, 341] on span "Call" at bounding box center [105, 334] width 34 height 16
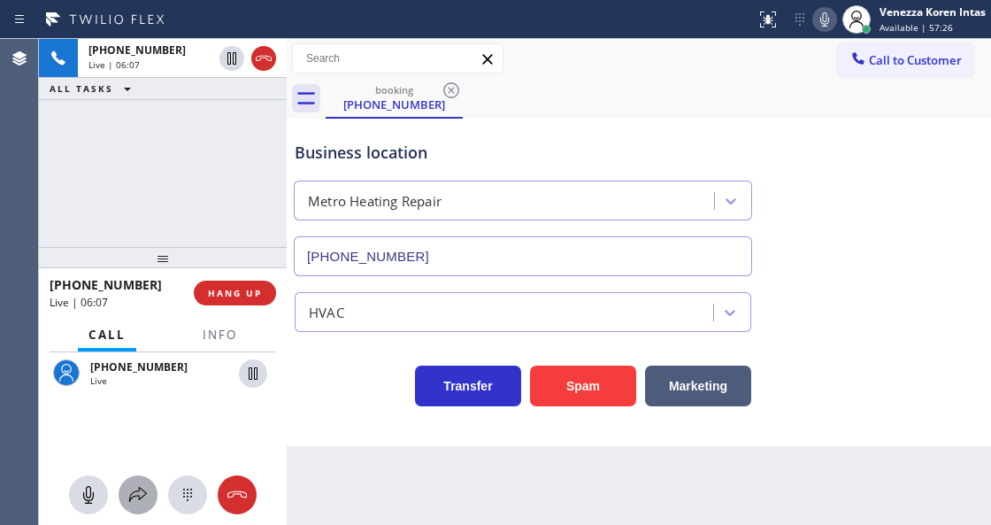
click at [154, 495] on div at bounding box center [138, 494] width 39 height 21
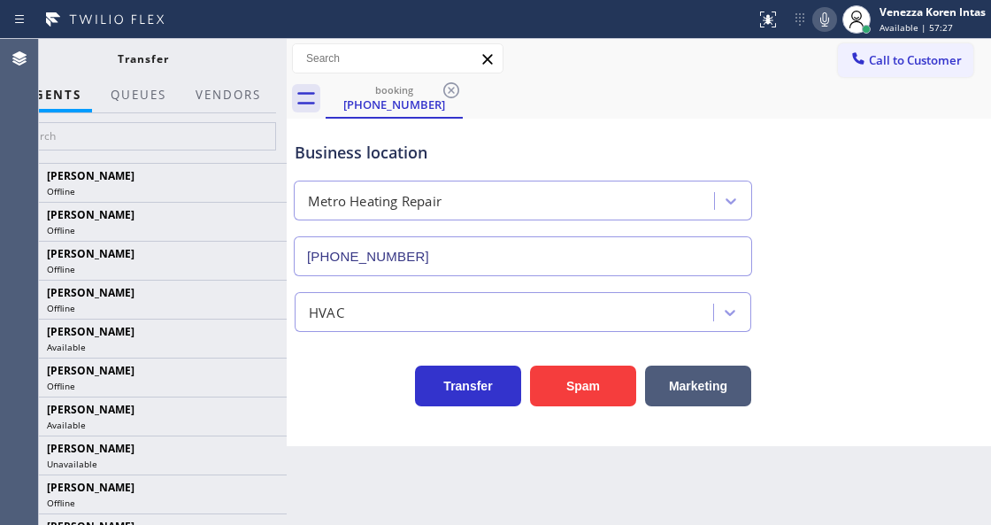
click at [232, 109] on div at bounding box center [228, 111] width 87 height 4
click at [234, 97] on button "Vendors" at bounding box center [228, 95] width 87 height 35
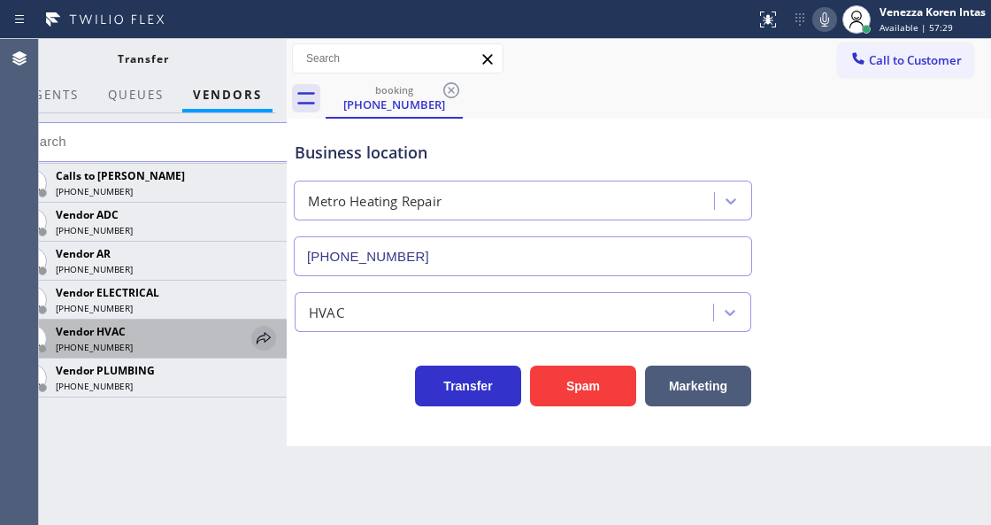
click at [263, 338] on icon at bounding box center [263, 337] width 21 height 21
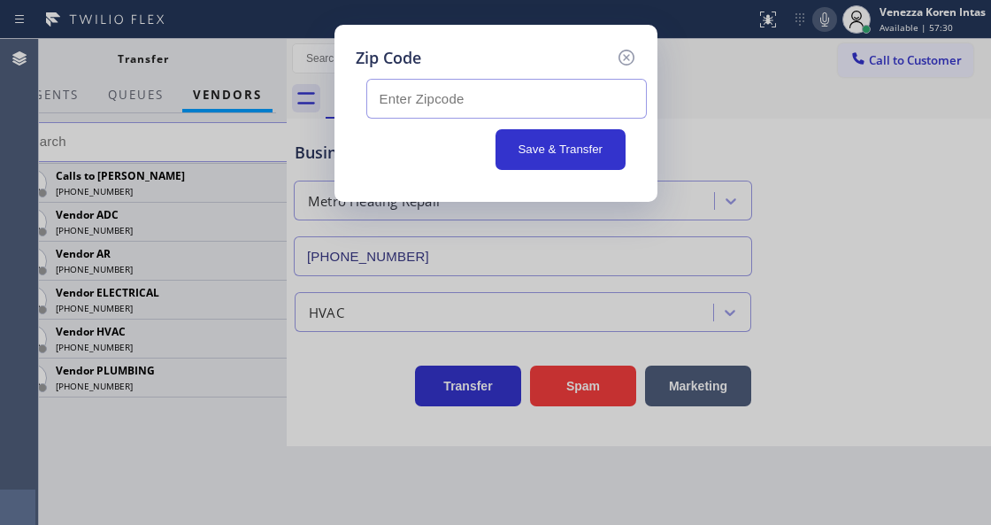
click at [453, 117] on input "text" at bounding box center [506, 99] width 280 height 40
paste input "94801"
type input "94801"
click at [374, 107] on input "94801" at bounding box center [506, 99] width 280 height 40
click at [497, 92] on input "94801" at bounding box center [506, 99] width 280 height 40
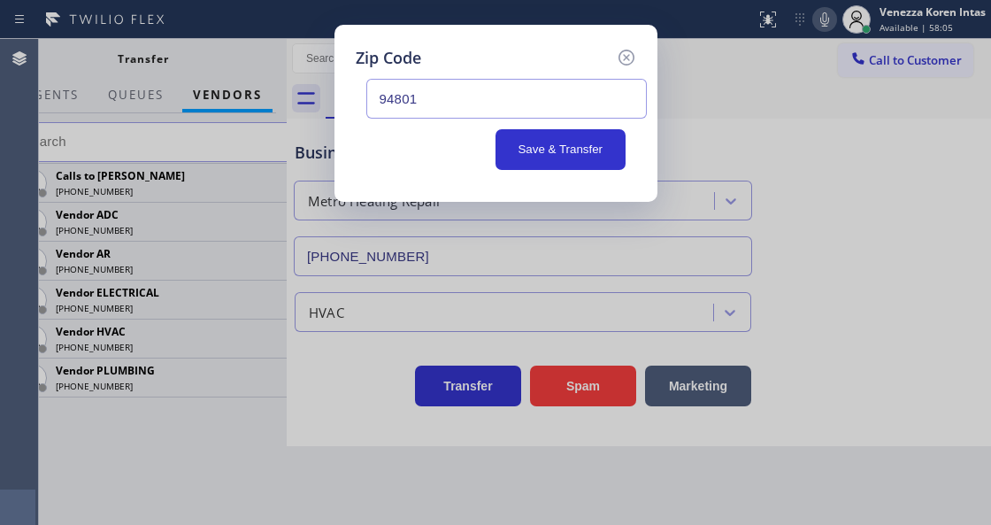
drag, startPoint x: 405, startPoint y: 120, endPoint x: 413, endPoint y: 126, distance: 9.6
click at [405, 120] on div "94801 Save & Transfer" at bounding box center [496, 120] width 280 height 100
click at [523, 146] on button "Save & Transfer" at bounding box center [560, 149] width 130 height 41
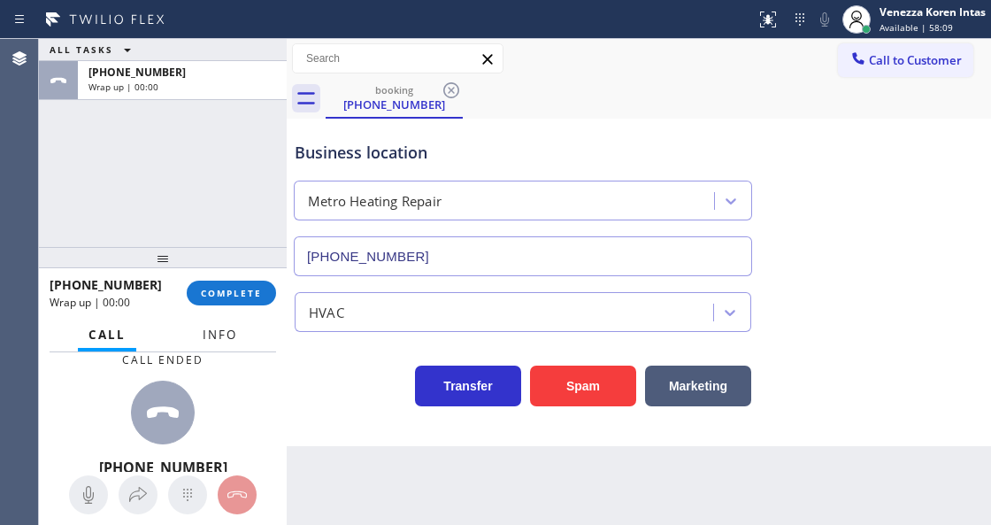
click at [219, 334] on span "Info" at bounding box center [220, 334] width 35 height 16
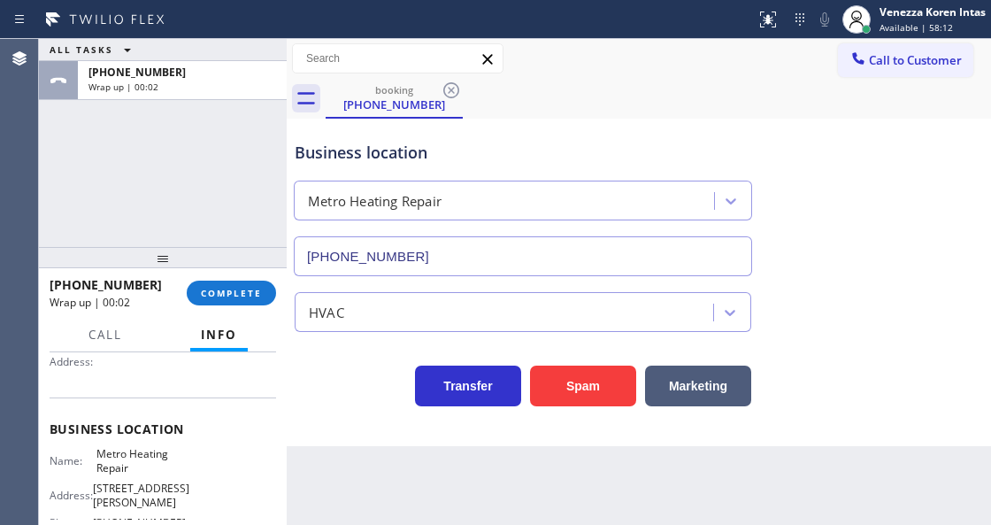
click at [193, 120] on div "ALL TASKS ALL TASKS ACTIVE TASKS TASKS IN WRAP UP [PHONE_NUMBER] Wrap up | 00:02" at bounding box center [163, 143] width 248 height 208
drag, startPoint x: 205, startPoint y: 296, endPoint x: 300, endPoint y: 308, distance: 95.5
click at [205, 296] on span "COMPLETE" at bounding box center [231, 293] width 61 height 12
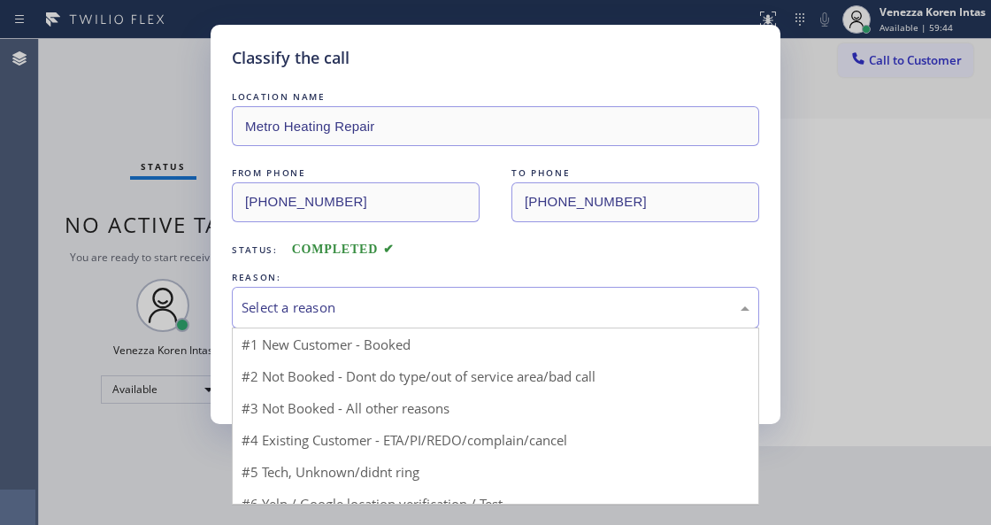
drag, startPoint x: 372, startPoint y: 303, endPoint x: 375, endPoint y: 384, distance: 81.4
click at [375, 311] on div "Select a reason" at bounding box center [496, 307] width 508 height 20
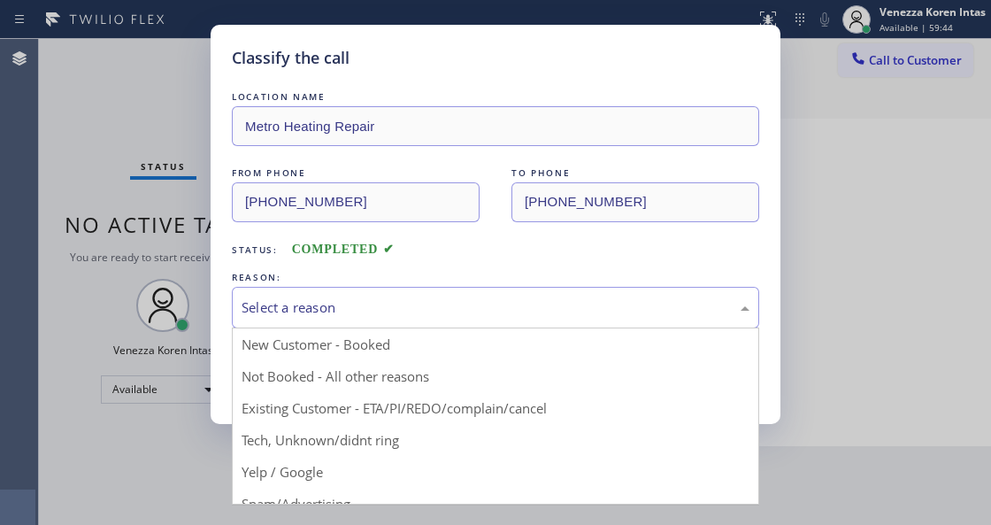
drag, startPoint x: 375, startPoint y: 383, endPoint x: 357, endPoint y: 382, distance: 17.7
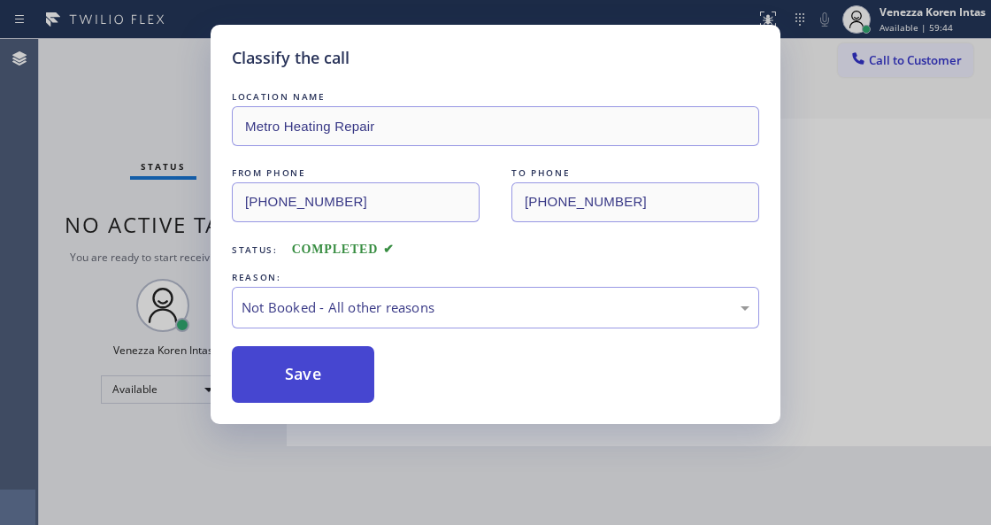
click at [349, 379] on button "Save" at bounding box center [303, 374] width 142 height 57
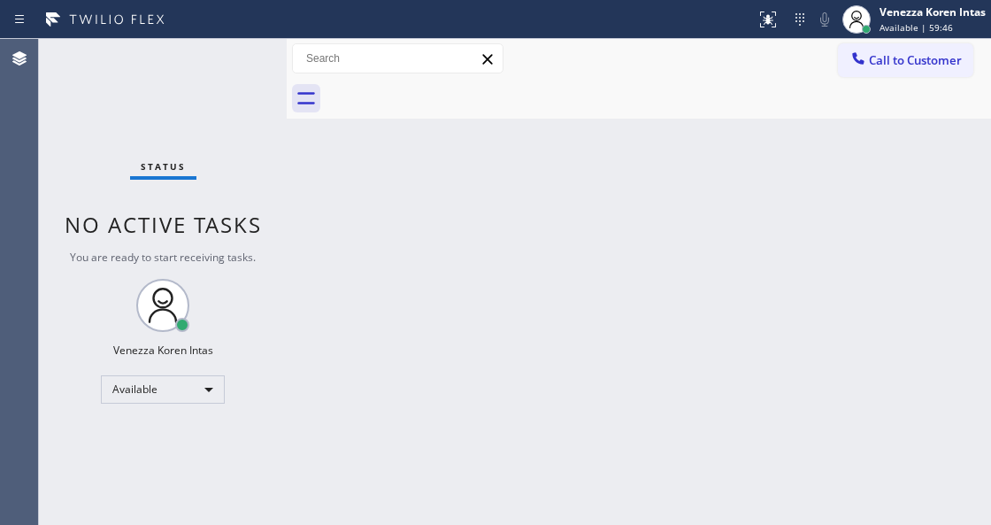
click at [251, 73] on div "Status No active tasks You are ready to start receiving tasks. Venezza Koren In…" at bounding box center [163, 282] width 248 height 486
click at [242, 63] on div "Status No active tasks You are ready to start receiving tasks. Venezza Koren In…" at bounding box center [163, 282] width 248 height 486
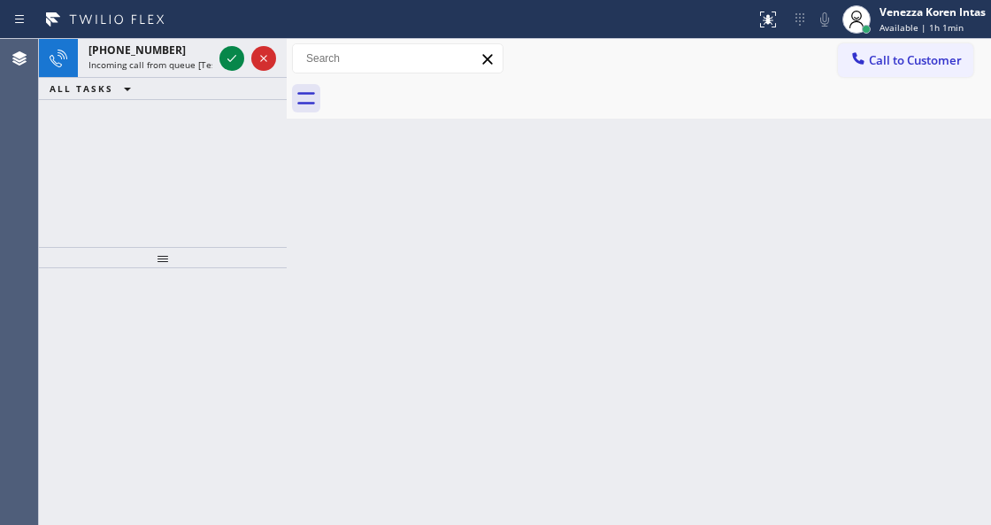
click at [242, 63] on div at bounding box center [231, 58] width 25 height 21
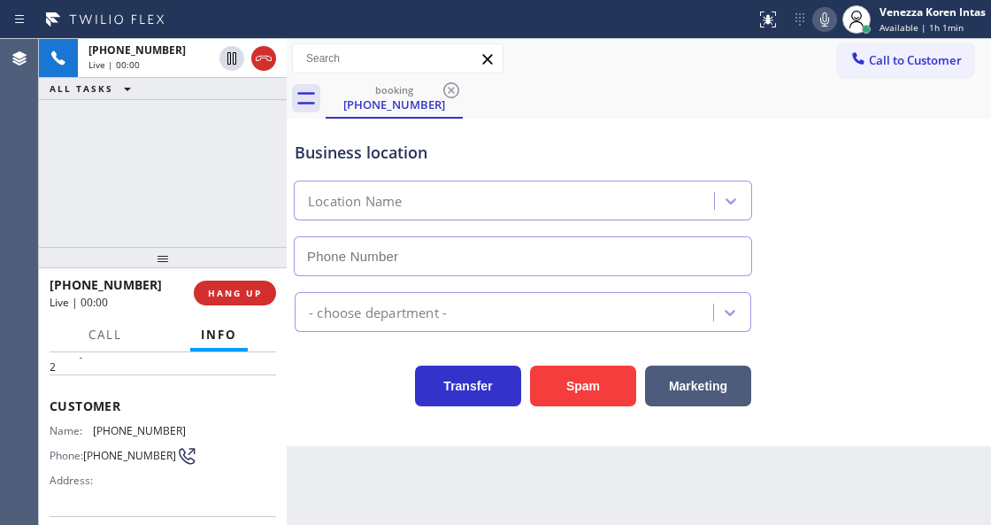
scroll to position [177, 0]
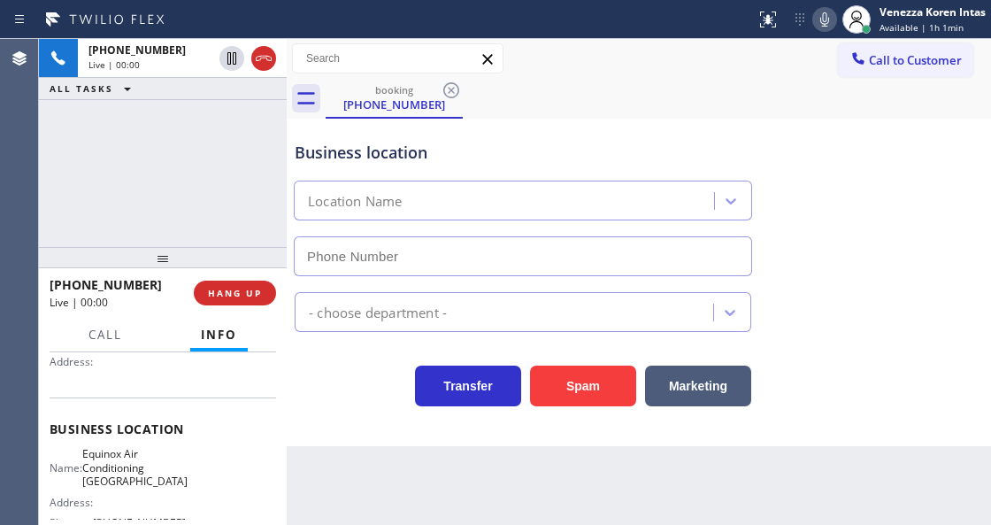
type input "[PHONE_NUMBER]"
click at [190, 122] on div "[PHONE_NUMBER] Live | 00:02 ALL TASKS ALL TASKS ACTIVE TASKS TASKS IN WRAP UP" at bounding box center [163, 143] width 248 height 208
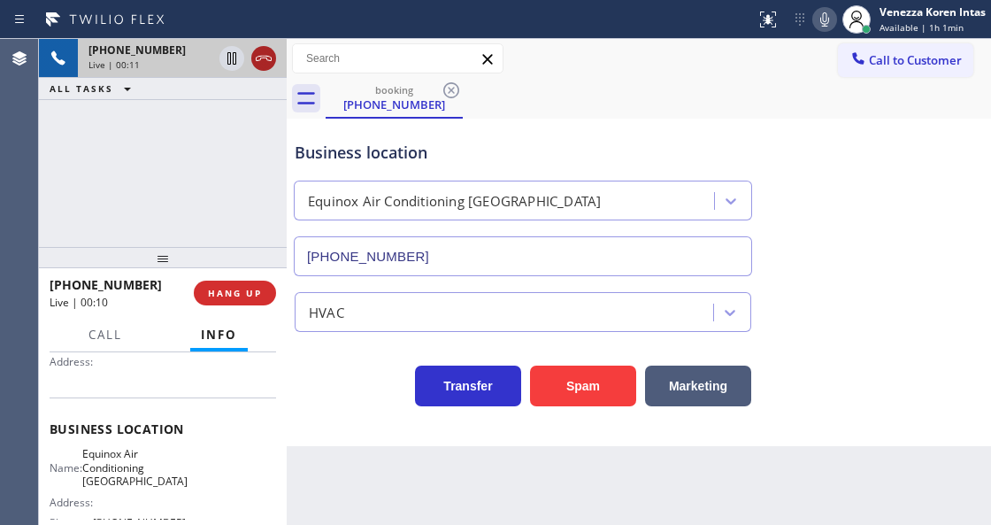
click at [267, 58] on icon at bounding box center [264, 58] width 16 height 5
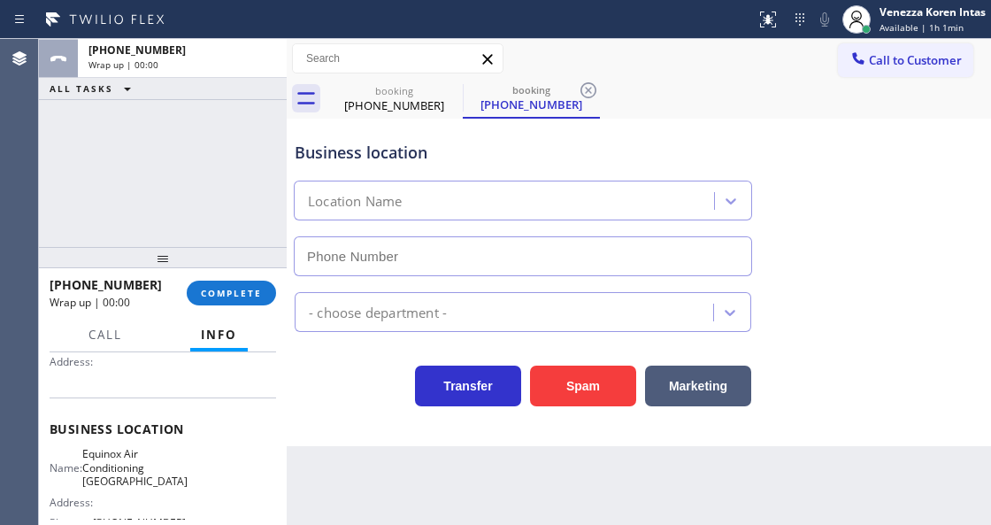
type input "[PHONE_NUMBER]"
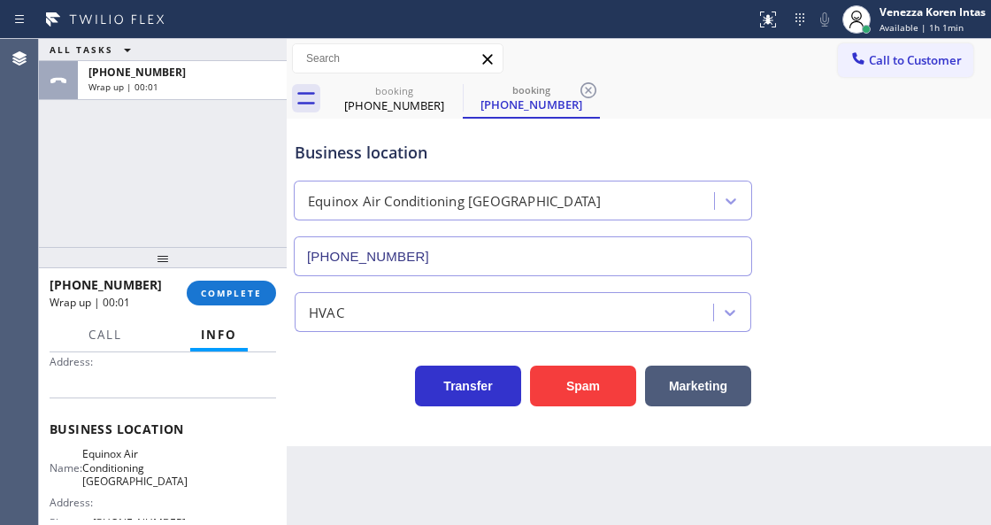
click at [166, 203] on div "ALL TASKS ALL TASKS ACTIVE TASKS TASKS IN WRAP UP [PHONE_NUMBER] Wrap up | 00:01" at bounding box center [163, 143] width 248 height 208
click at [451, 88] on icon at bounding box center [451, 90] width 21 height 21
click at [463, 88] on div "booking [PHONE_NUMBER]" at bounding box center [531, 99] width 137 height 40
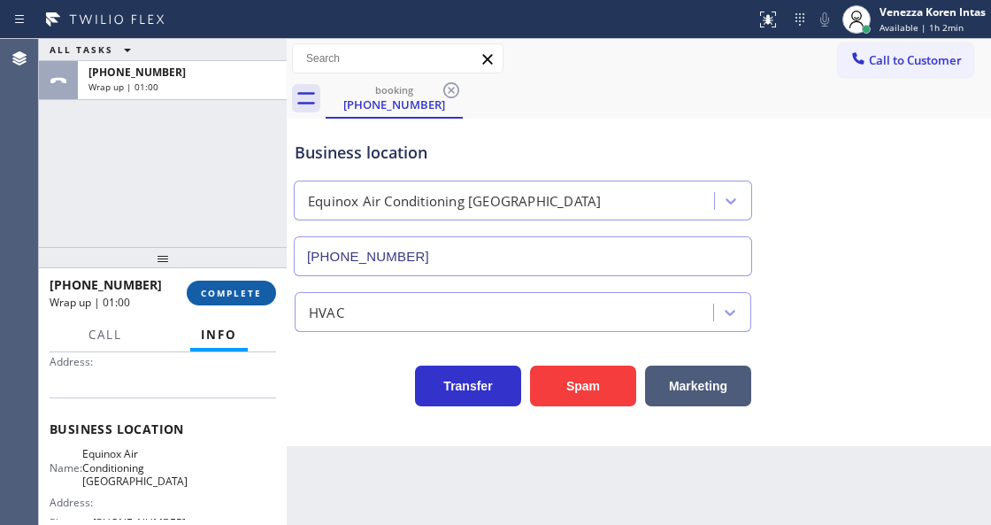
click at [257, 296] on span "COMPLETE" at bounding box center [231, 293] width 61 height 12
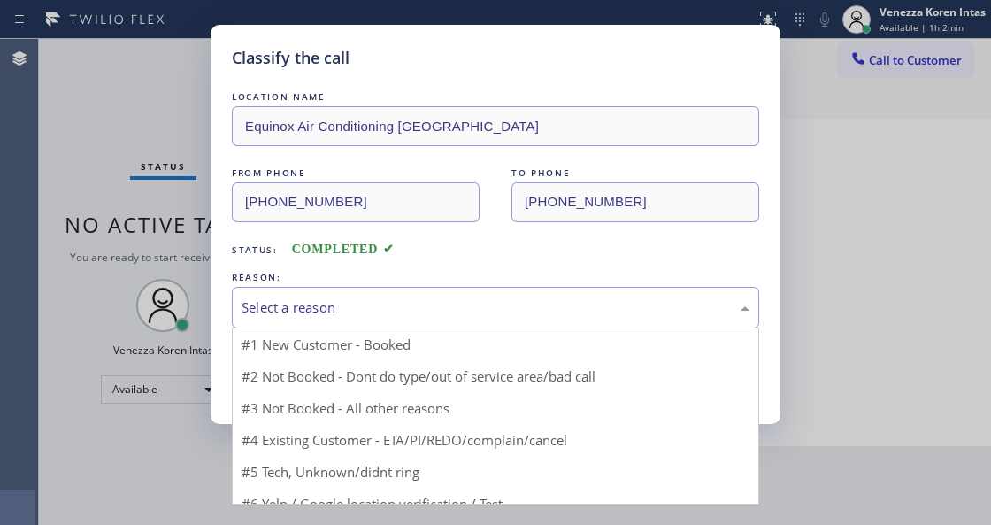
click at [410, 295] on div "Select a reason" at bounding box center [495, 308] width 527 height 42
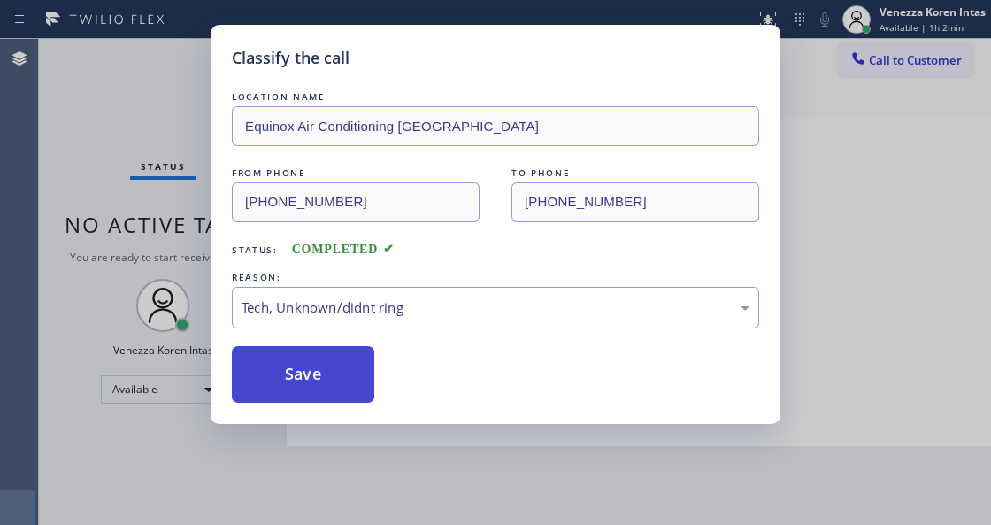
click at [338, 389] on button "Save" at bounding box center [303, 374] width 142 height 57
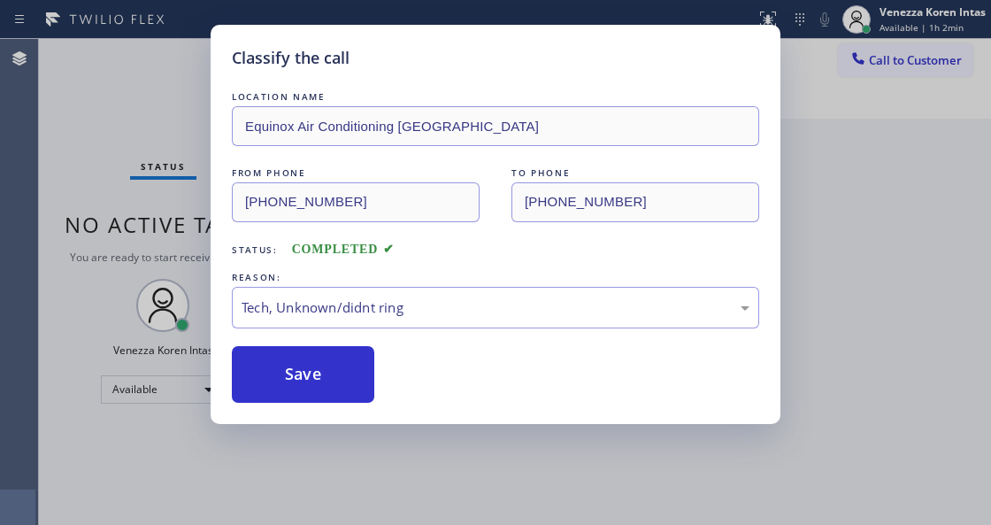
click at [122, 148] on div "Classify the call LOCATION NAME Equinox Air Conditioning [GEOGRAPHIC_DATA] FROM…" at bounding box center [495, 262] width 991 height 525
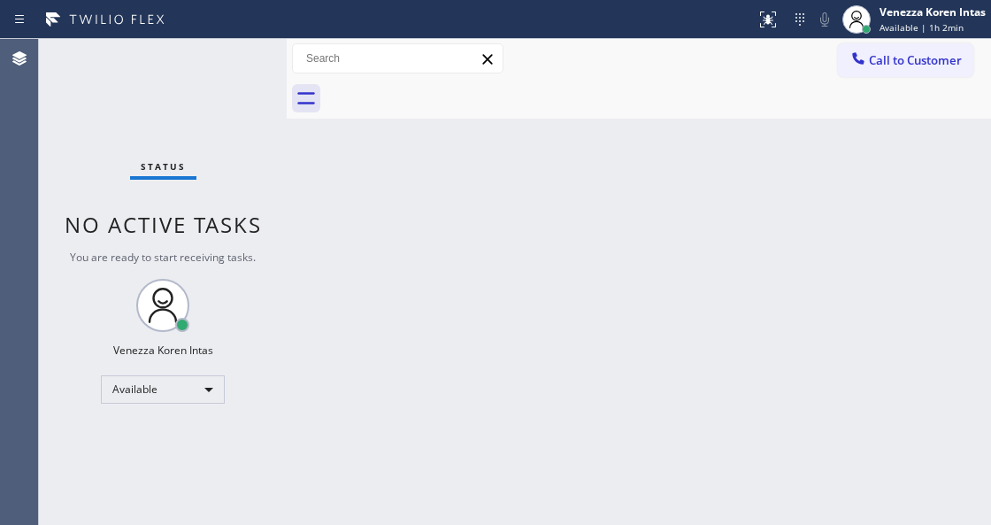
click at [245, 73] on div "Status No active tasks You are ready to start receiving tasks. Venezza Koren In…" at bounding box center [163, 282] width 248 height 486
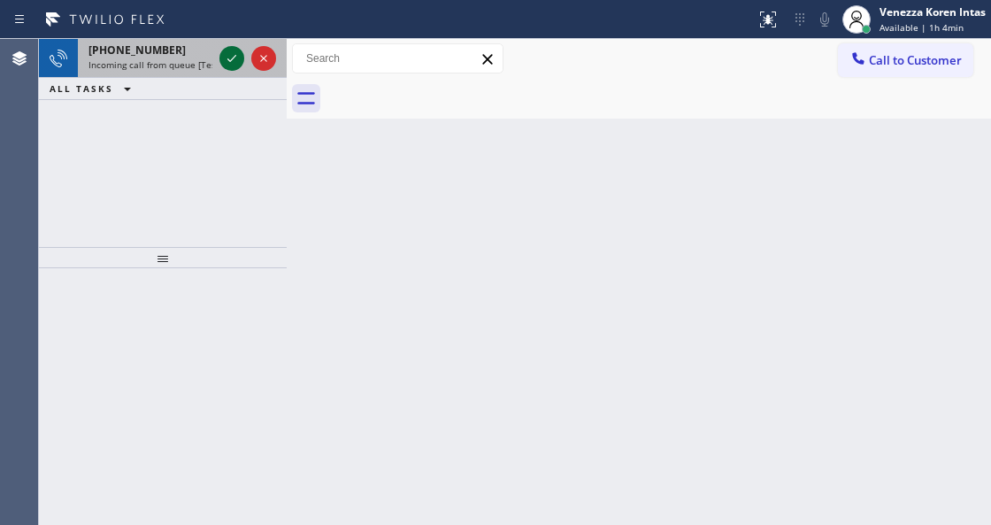
drag, startPoint x: 220, startPoint y: 55, endPoint x: 233, endPoint y: 65, distance: 15.8
click at [223, 57] on div at bounding box center [231, 58] width 25 height 21
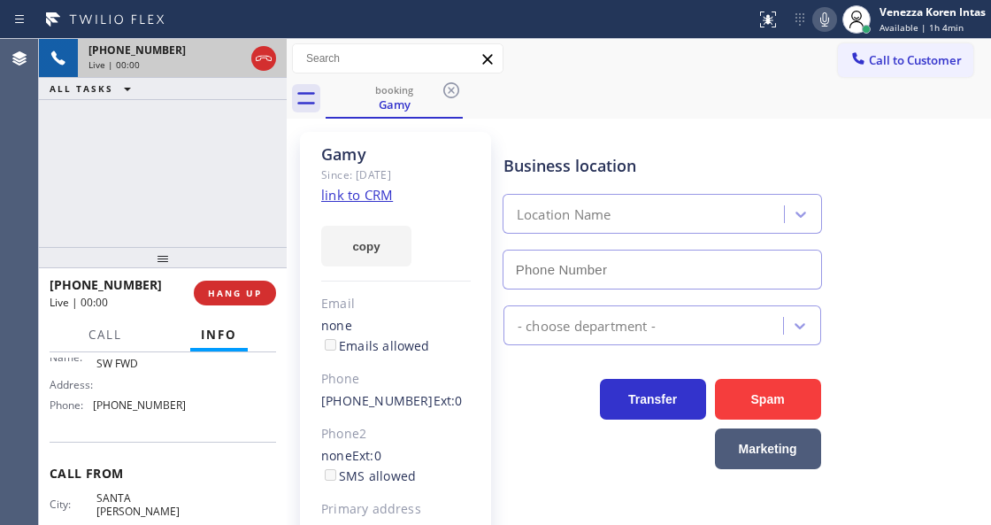
scroll to position [235, 0]
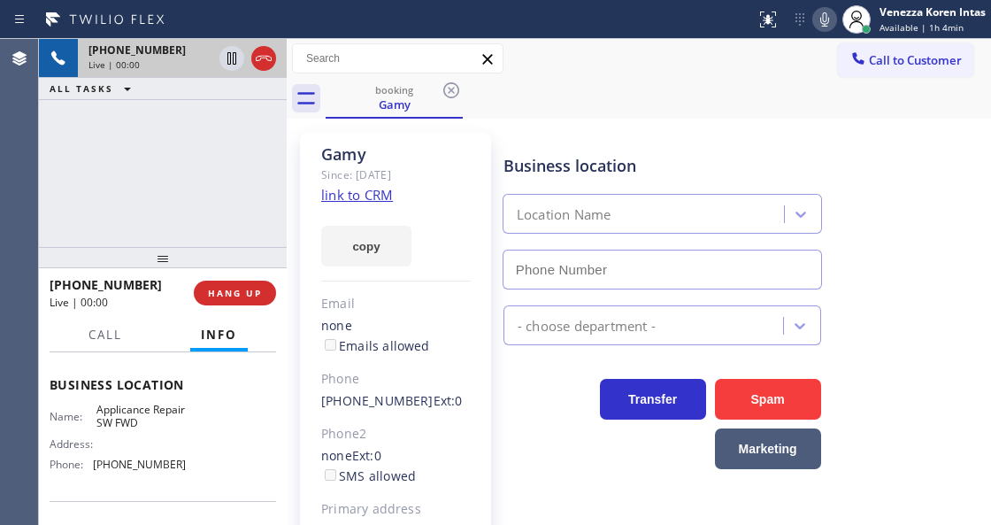
type input "[PHONE_NUMBER]"
click at [373, 191] on link "link to CRM" at bounding box center [357, 195] width 72 height 18
click at [265, 52] on icon at bounding box center [263, 58] width 21 height 21
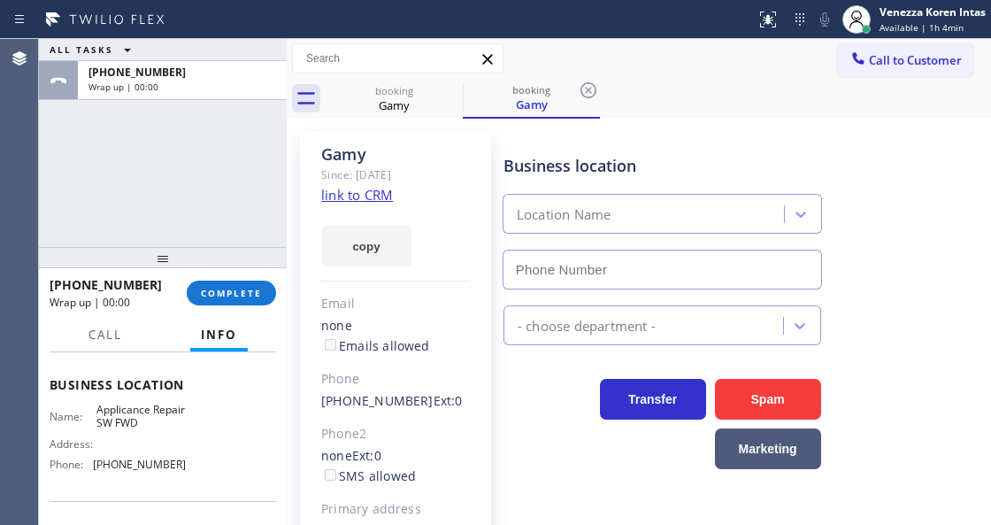
type input "[PHONE_NUMBER]"
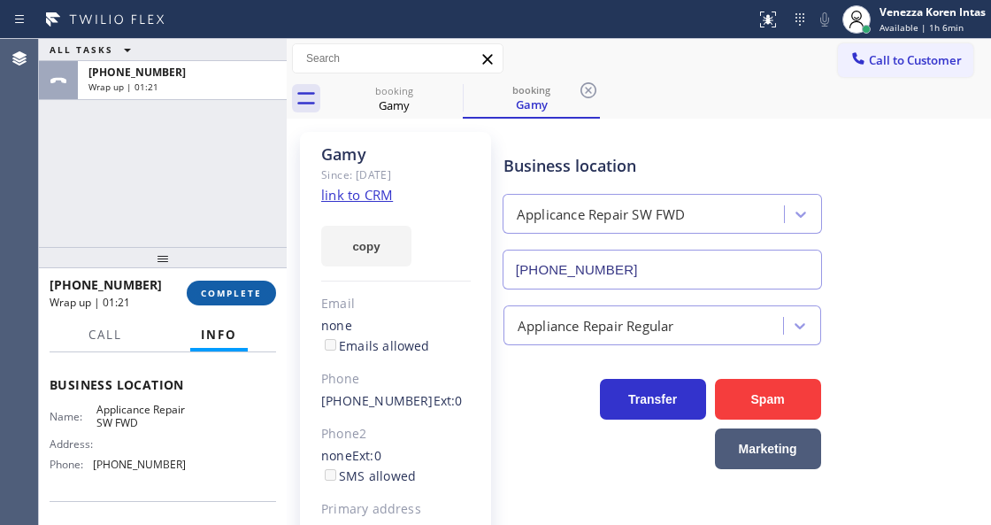
click at [250, 303] on button "COMPLETE" at bounding box center [231, 292] width 89 height 25
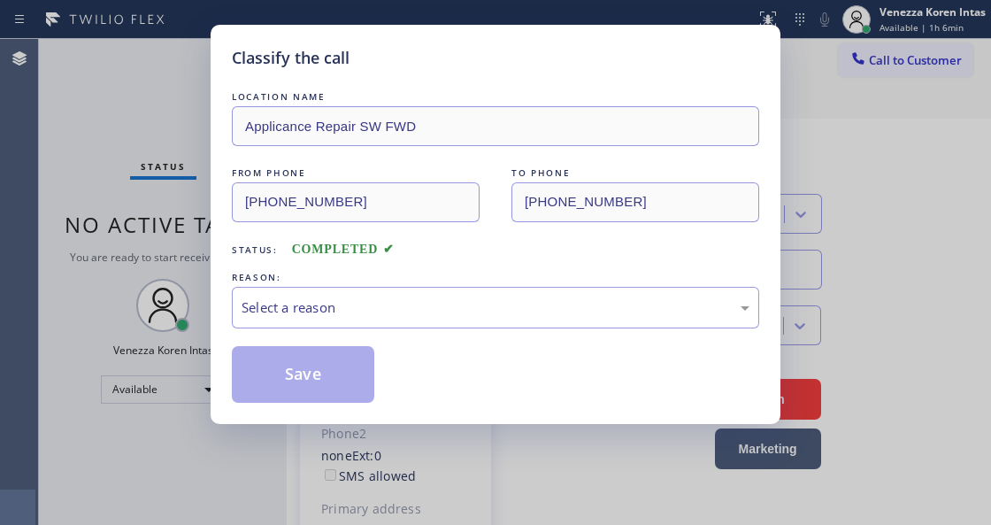
click at [403, 311] on div "Select a reason" at bounding box center [496, 307] width 508 height 20
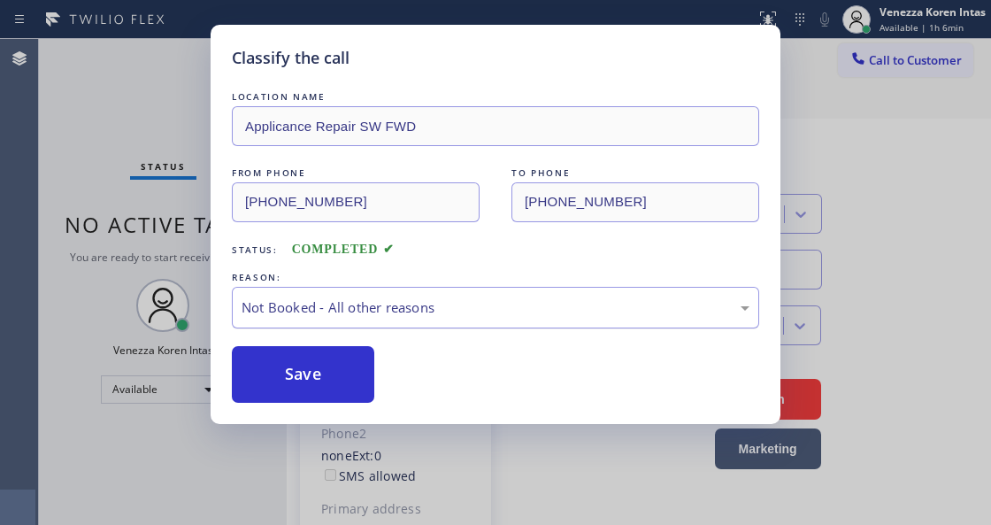
click at [400, 317] on div "Not Booked - All other reasons" at bounding box center [496, 307] width 508 height 20
drag, startPoint x: 394, startPoint y: 406, endPoint x: 257, endPoint y: 329, distance: 157.3
click at [257, 329] on div "LOCATION NAME Applicance Repair SW FWD FROM PHONE [PHONE_NUMBER] TO PHONE [PHON…" at bounding box center [495, 245] width 527 height 315
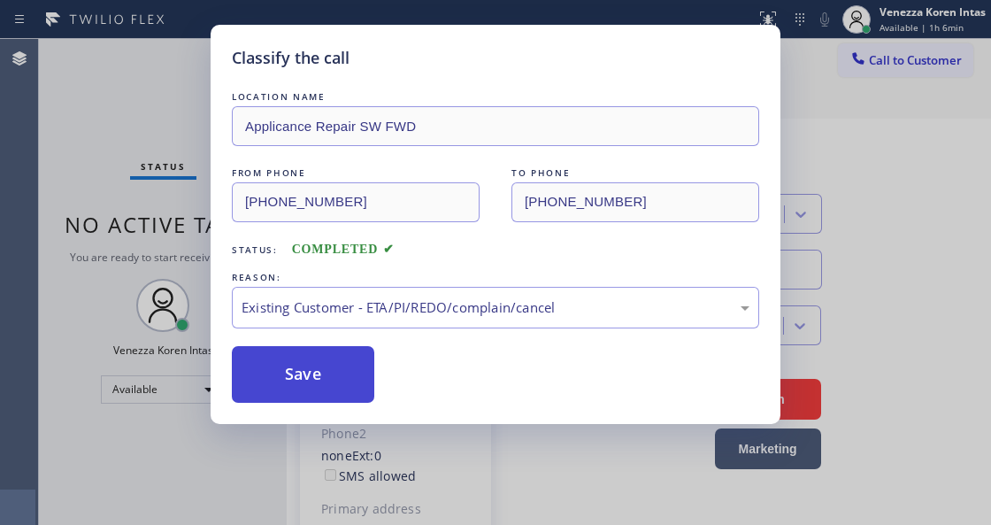
click at [303, 353] on button "Save" at bounding box center [303, 374] width 142 height 57
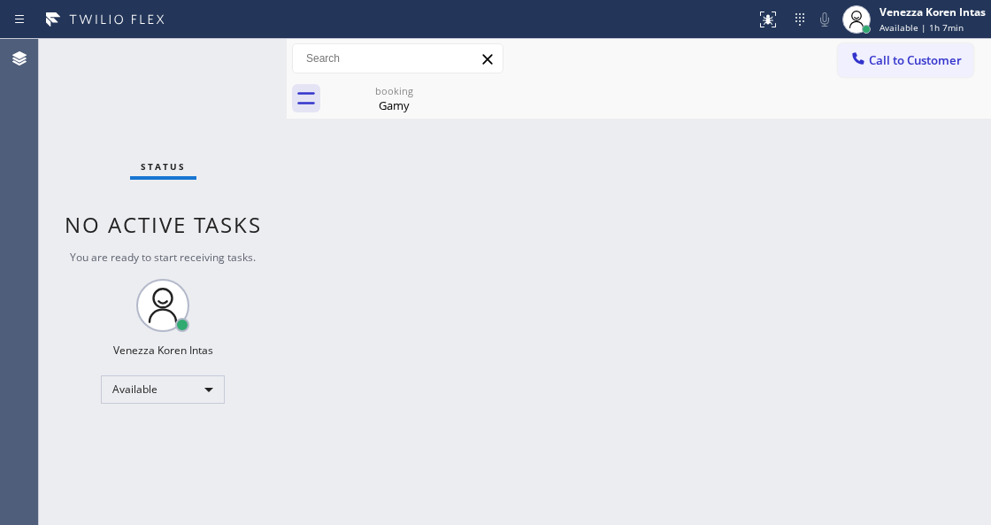
click at [223, 72] on div "Status No active tasks You are ready to start receiving tasks. Venezza Koren In…" at bounding box center [163, 282] width 248 height 486
click at [388, 103] on div "Gamy" at bounding box center [394, 105] width 134 height 16
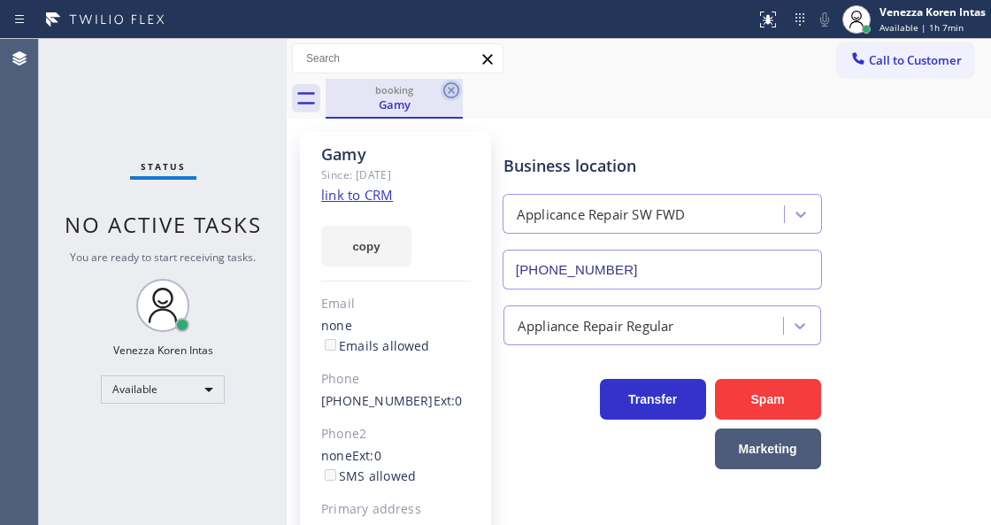
click at [446, 95] on icon at bounding box center [451, 90] width 16 height 16
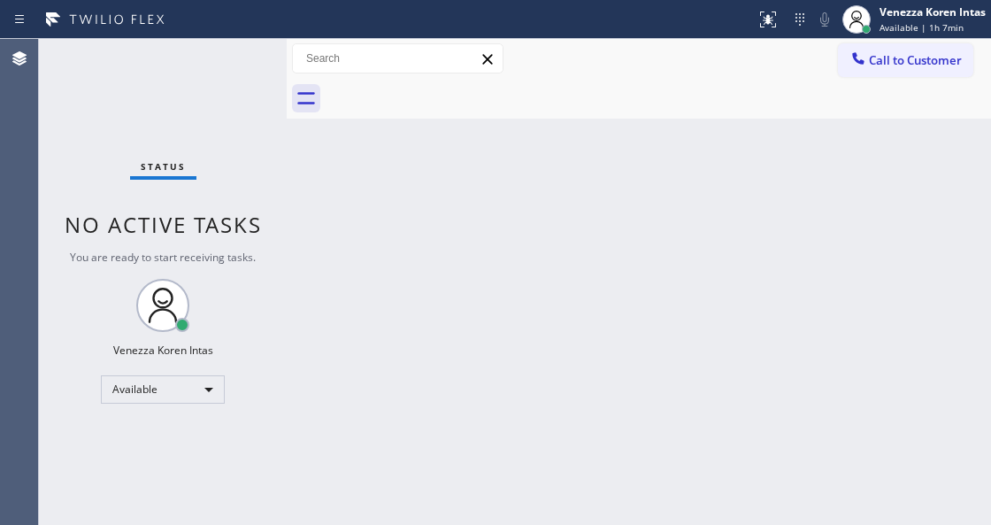
click at [432, 104] on div at bounding box center [658, 99] width 665 height 40
click at [221, 81] on div "Status No active tasks You are ready to start receiving tasks. Venezza Koren In…" at bounding box center [163, 282] width 248 height 486
drag, startPoint x: 214, startPoint y: 74, endPoint x: 134, endPoint y: 94, distance: 82.8
click at [210, 77] on div "Status No active tasks You are ready to start receiving tasks. Venezza Koren In…" at bounding box center [163, 282] width 248 height 486
click at [247, 62] on div "Status No active tasks You are ready to start receiving tasks. Venezza Koren In…" at bounding box center [163, 282] width 248 height 486
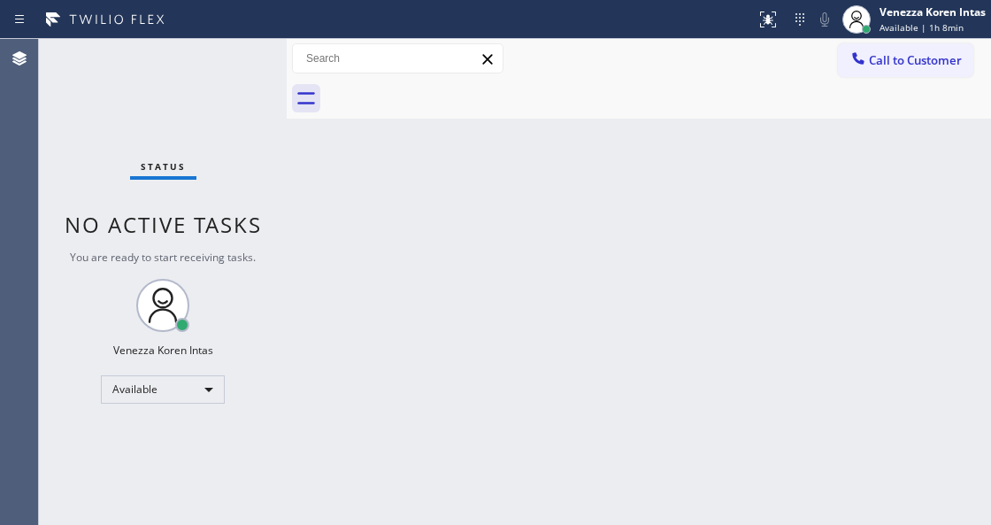
click at [247, 62] on div "Status No active tasks You are ready to start receiving tasks. Venezza Koren In…" at bounding box center [163, 282] width 248 height 486
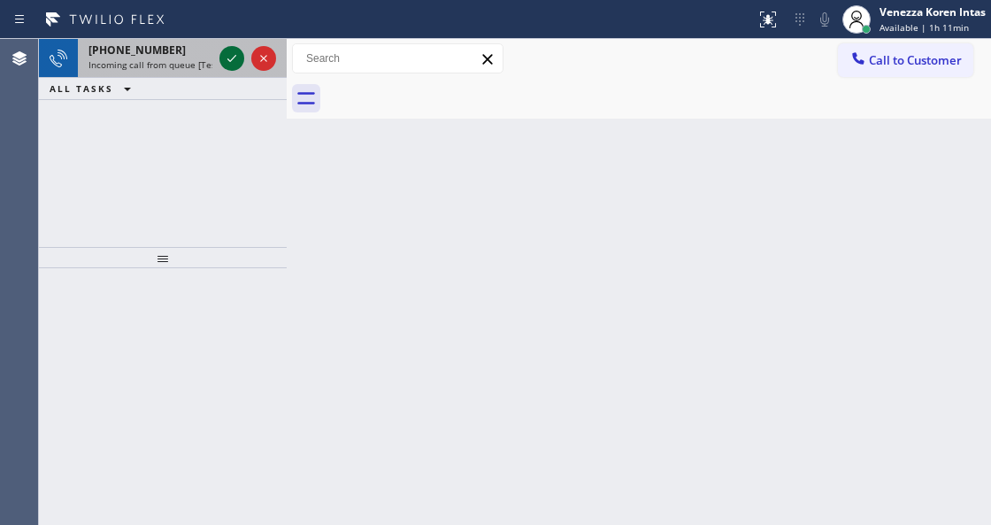
click at [237, 56] on icon at bounding box center [231, 58] width 21 height 21
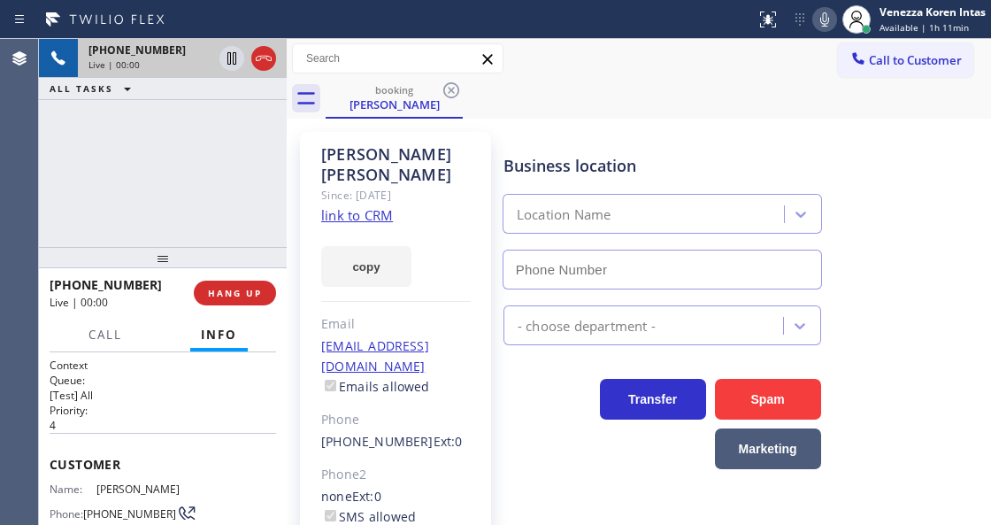
type input "[PHONE_NUMBER]"
click at [338, 206] on link "link to CRM" at bounding box center [357, 215] width 72 height 18
click at [818, 18] on icon at bounding box center [824, 19] width 21 height 21
click at [231, 57] on icon at bounding box center [231, 58] width 21 height 21
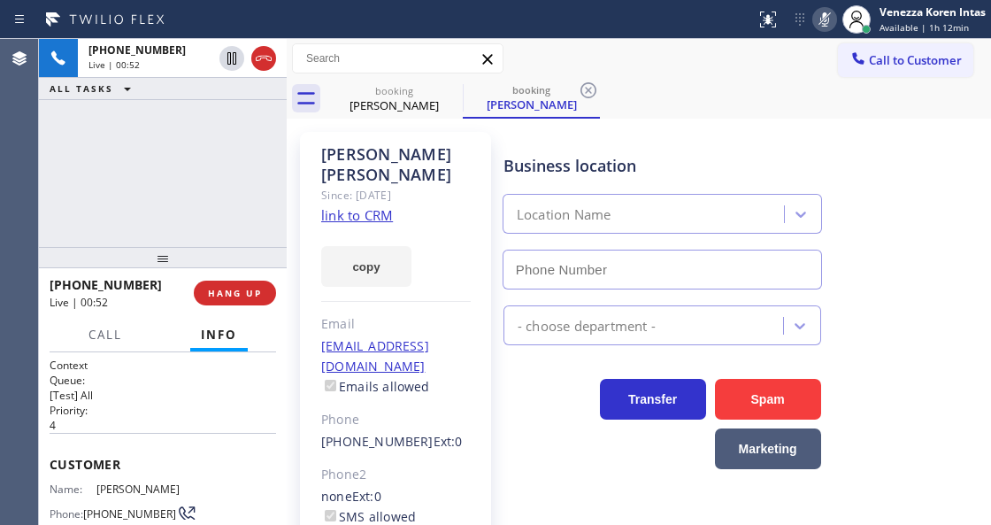
type input "[PHONE_NUMBER]"
click at [214, 237] on div "[PHONE_NUMBER] Live | 00:53 ALL TASKS ALL TASKS ACTIVE TASKS TASKS IN WRAP UP" at bounding box center [163, 143] width 248 height 208
click at [140, 157] on div "[PHONE_NUMBER] Live | 01:00 ALL TASKS ALL TASKS ACTIVE TASKS TASKS IN WRAP UP" at bounding box center [163, 143] width 248 height 208
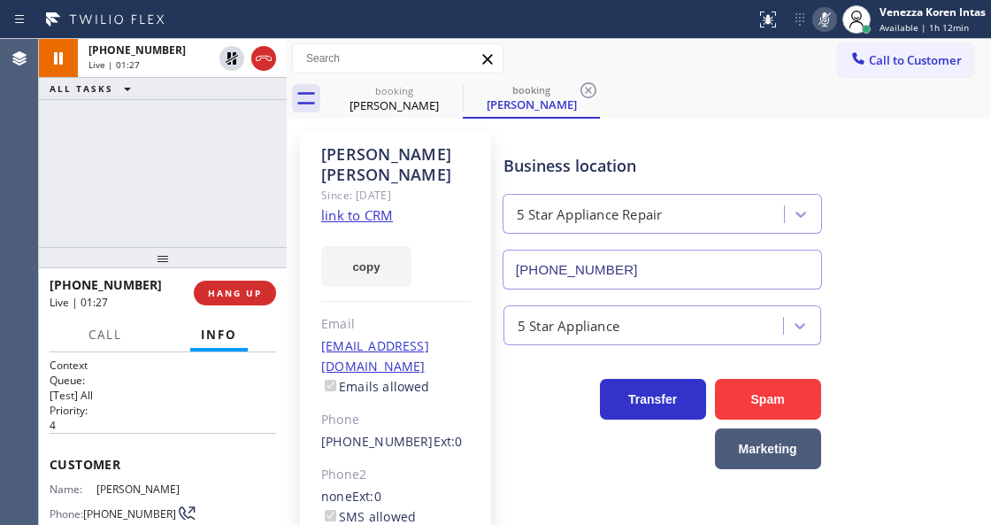
click at [825, 9] on icon at bounding box center [824, 19] width 21 height 21
click at [227, 53] on icon at bounding box center [231, 58] width 21 height 21
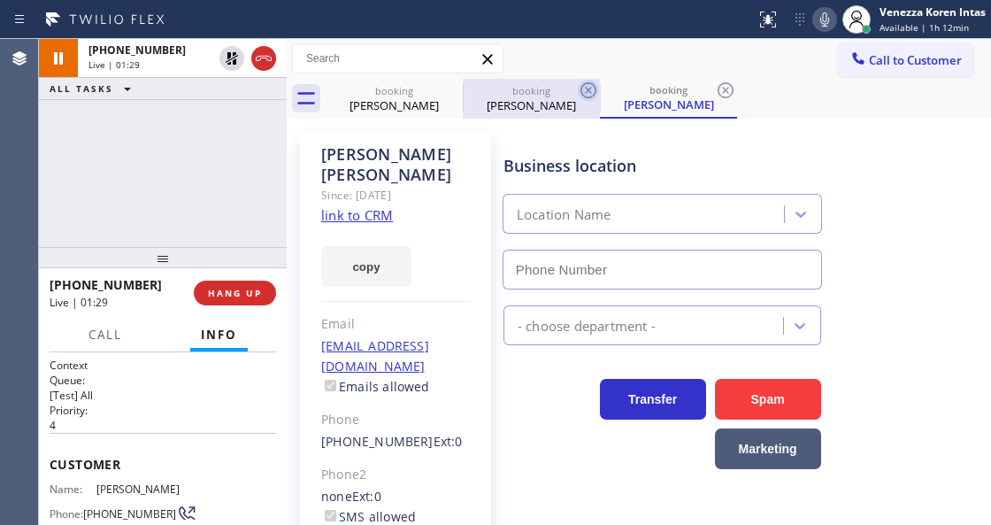
type input "[PHONE_NUMBER]"
click at [580, 92] on icon at bounding box center [588, 90] width 21 height 21
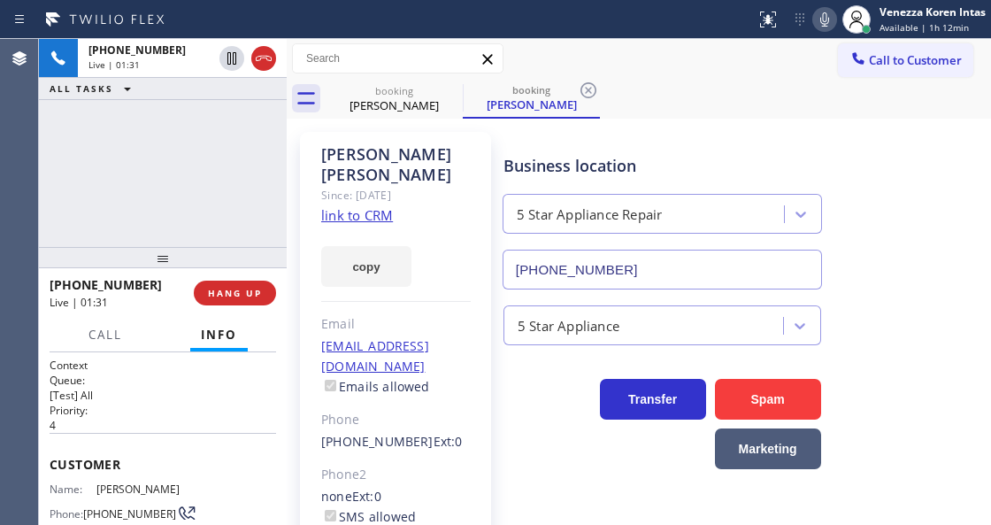
click at [580, 92] on icon at bounding box center [588, 90] width 21 height 21
click at [584, 90] on div "booking [PERSON_NAME]" at bounding box center [658, 99] width 665 height 40
click at [696, 84] on div "booking [PERSON_NAME]" at bounding box center [658, 99] width 665 height 40
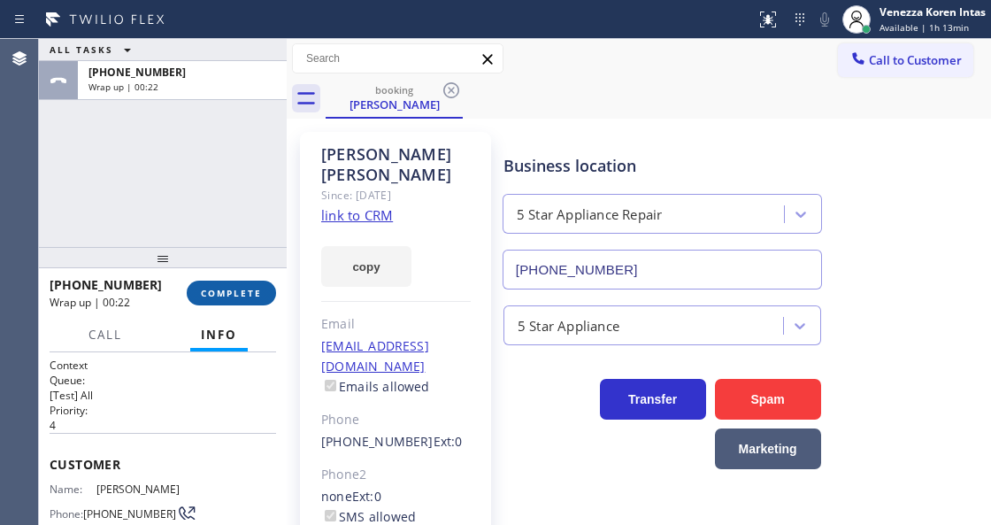
click at [204, 288] on span "COMPLETE" at bounding box center [231, 293] width 61 height 12
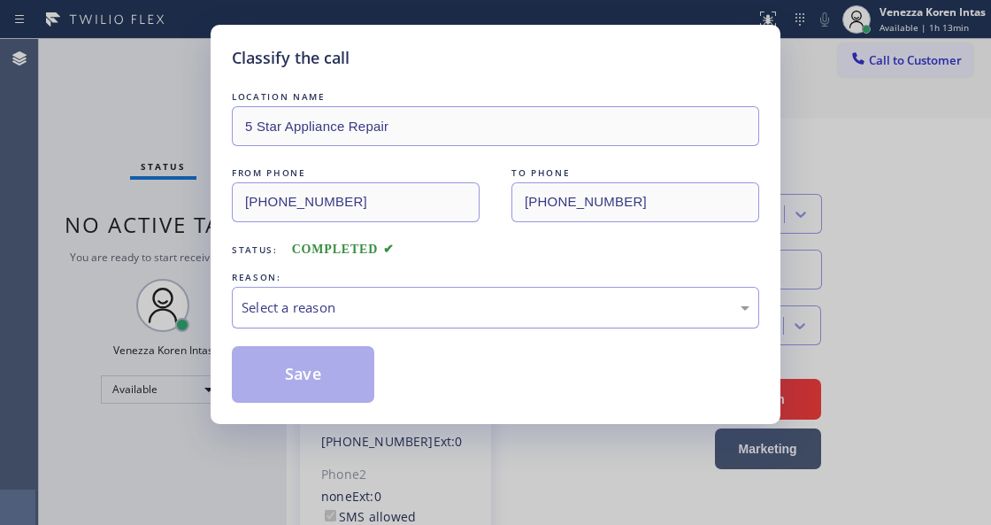
click at [412, 317] on div "Select a reason" at bounding box center [496, 307] width 508 height 20
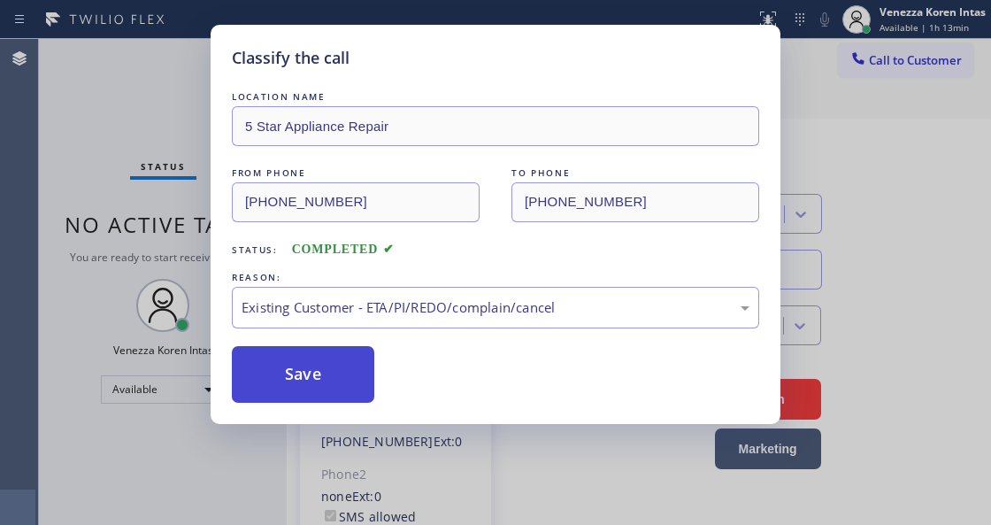
click at [336, 378] on button "Save" at bounding box center [303, 374] width 142 height 57
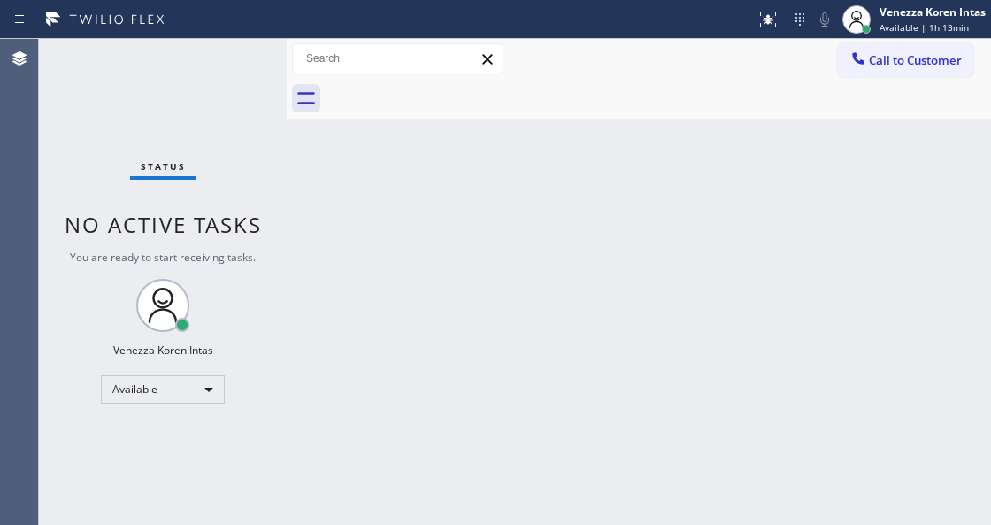
drag, startPoint x: 321, startPoint y: 247, endPoint x: 294, endPoint y: 211, distance: 45.5
click at [317, 241] on div "Back to Dashboard Change Sender ID Customers Technicians Select a contact Outbo…" at bounding box center [639, 282] width 704 height 486
click at [235, 81] on div "Status No active tasks You are ready to start receiving tasks. Venezza Koren In…" at bounding box center [163, 282] width 248 height 486
click at [209, 74] on div "Status No active tasks You are ready to start receiving tasks. Venezza Koren In…" at bounding box center [163, 282] width 248 height 486
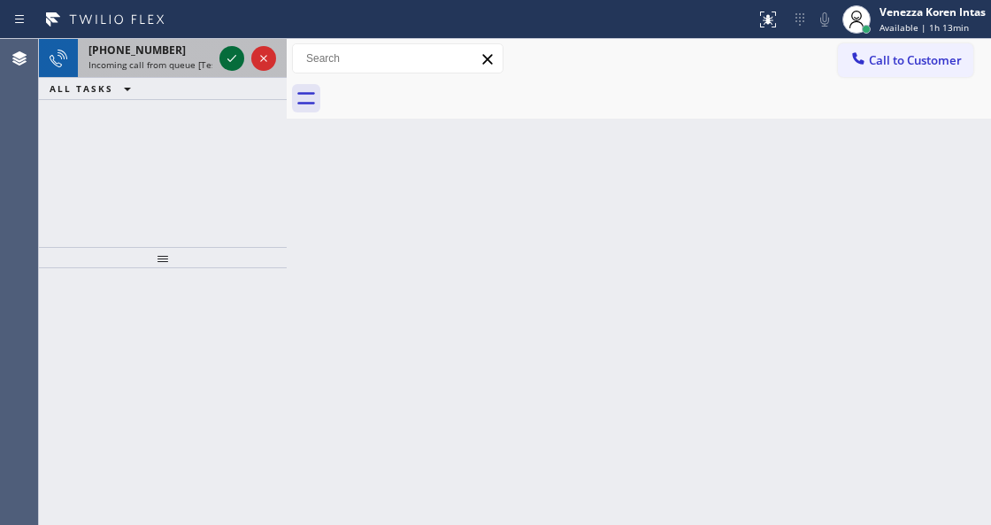
click at [228, 57] on icon at bounding box center [231, 58] width 21 height 21
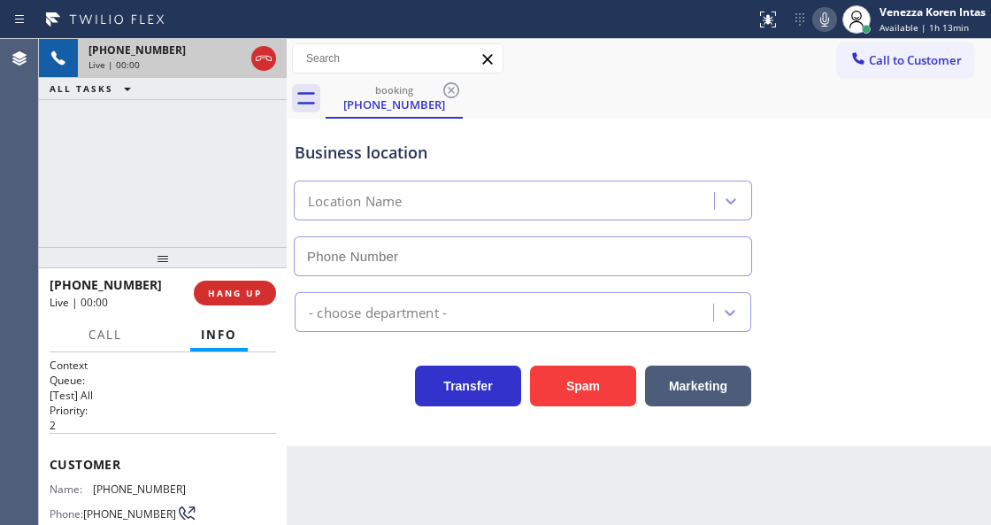
type input "[PHONE_NUMBER]"
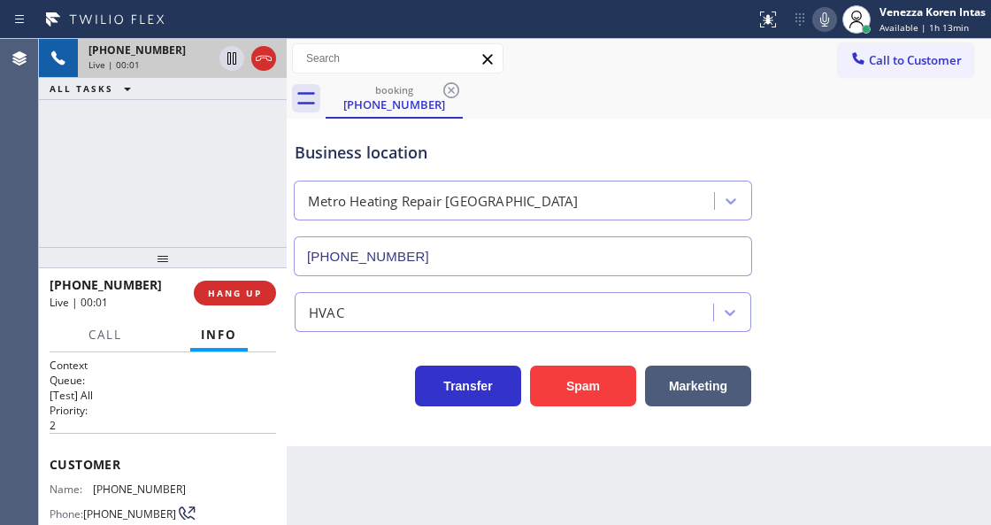
click at [262, 179] on div "[PHONE_NUMBER] Live | 00:01 ALL TASKS ALL TASKS ACTIVE TASKS TASKS IN WRAP UP" at bounding box center [163, 143] width 248 height 208
click at [211, 134] on div "[PHONE_NUMBER] Live | 00:03 ALL TASKS ALL TASKS ACTIVE TASKS TASKS IN WRAP UP" at bounding box center [163, 143] width 248 height 208
drag, startPoint x: 153, startPoint y: 138, endPoint x: 181, endPoint y: 156, distance: 33.4
click at [155, 138] on div "[PHONE_NUMBER] Live | 00:09 ALL TASKS ALL TASKS ACTIVE TASKS TASKS IN WRAP UP" at bounding box center [163, 143] width 248 height 208
click at [196, 196] on div "[PHONE_NUMBER] Live | 00:21 ALL TASKS ALL TASKS ACTIVE TASKS TASKS IN WRAP UP" at bounding box center [163, 143] width 248 height 208
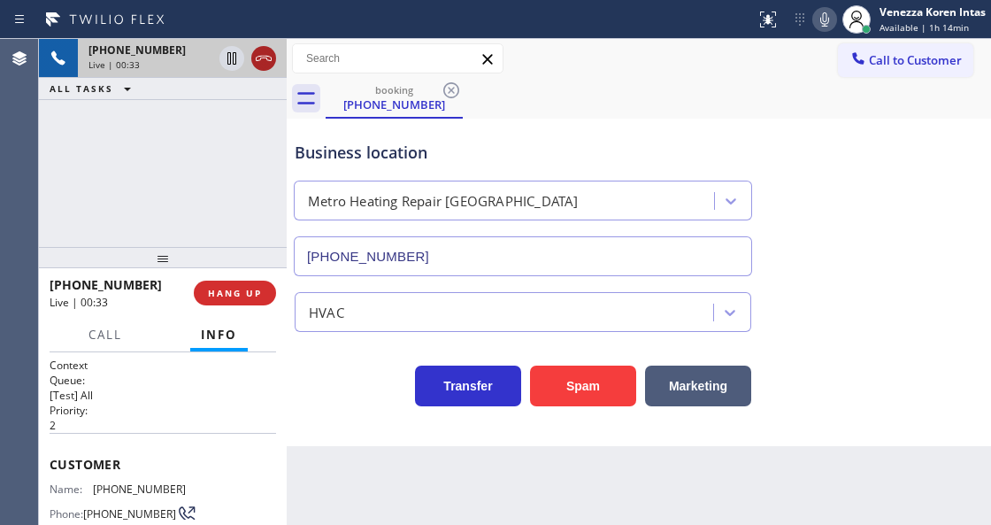
click at [258, 64] on icon at bounding box center [263, 58] width 21 height 21
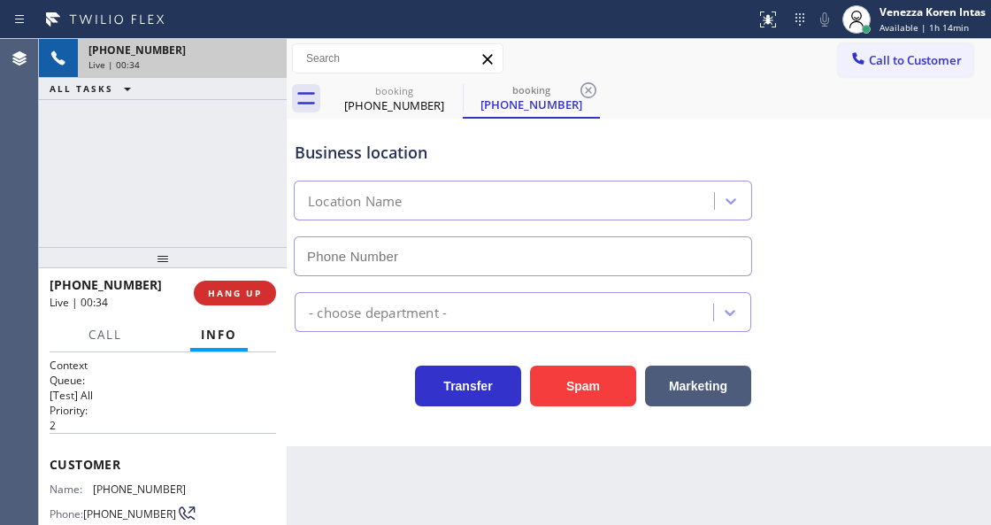
click at [243, 170] on div "[PHONE_NUMBER] Live | 00:34 ALL TASKS ALL TASKS ACTIVE TASKS TASKS IN WRAP UP" at bounding box center [163, 143] width 248 height 208
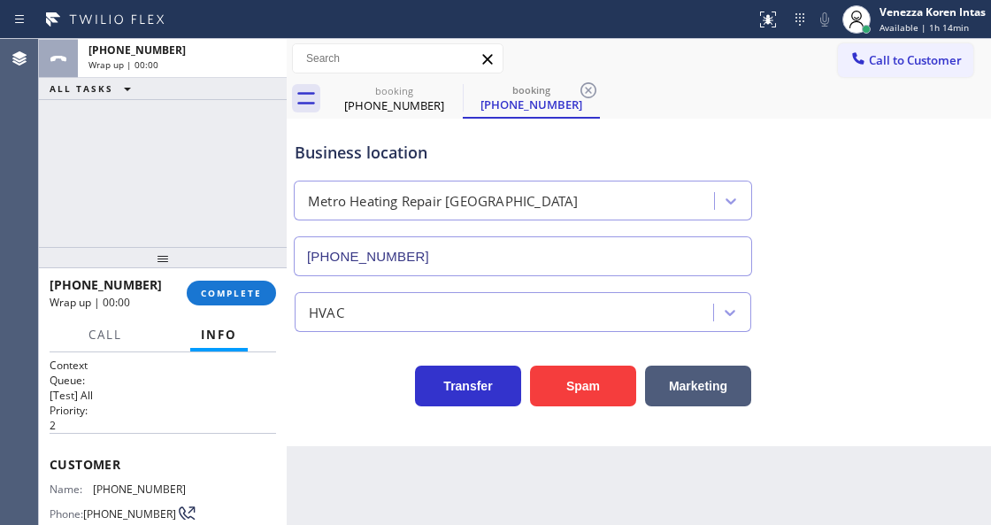
type input "[PHONE_NUMBER]"
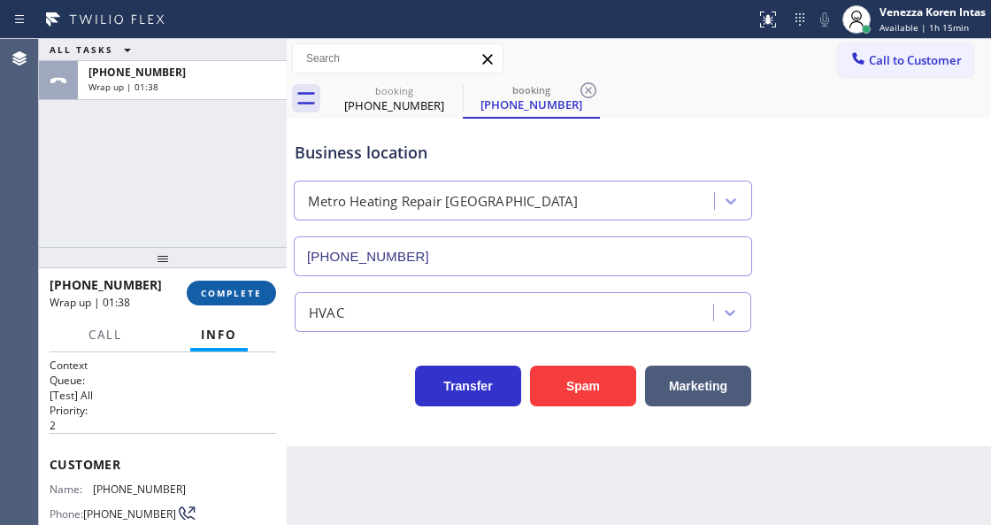
click at [265, 302] on button "COMPLETE" at bounding box center [231, 292] width 89 height 25
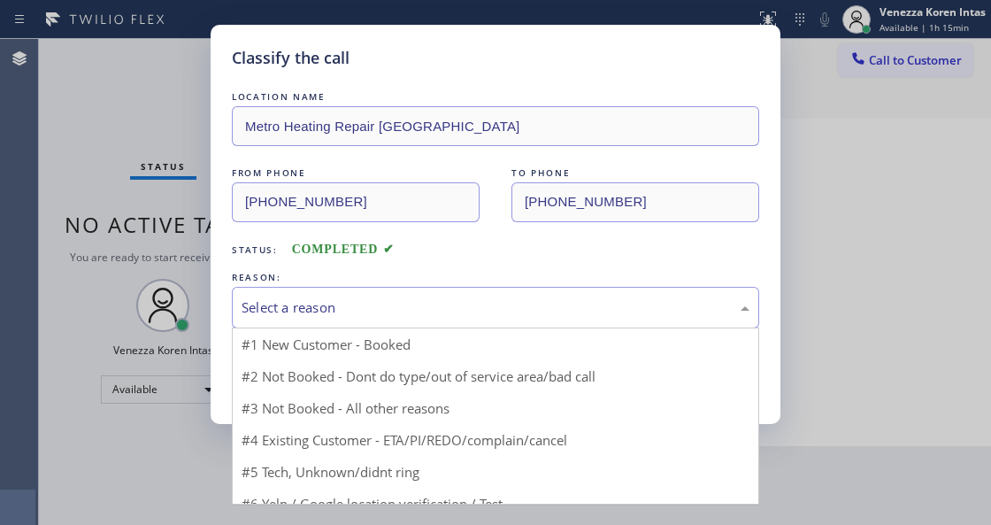
drag, startPoint x: 416, startPoint y: 318, endPoint x: 389, endPoint y: 453, distance: 137.9
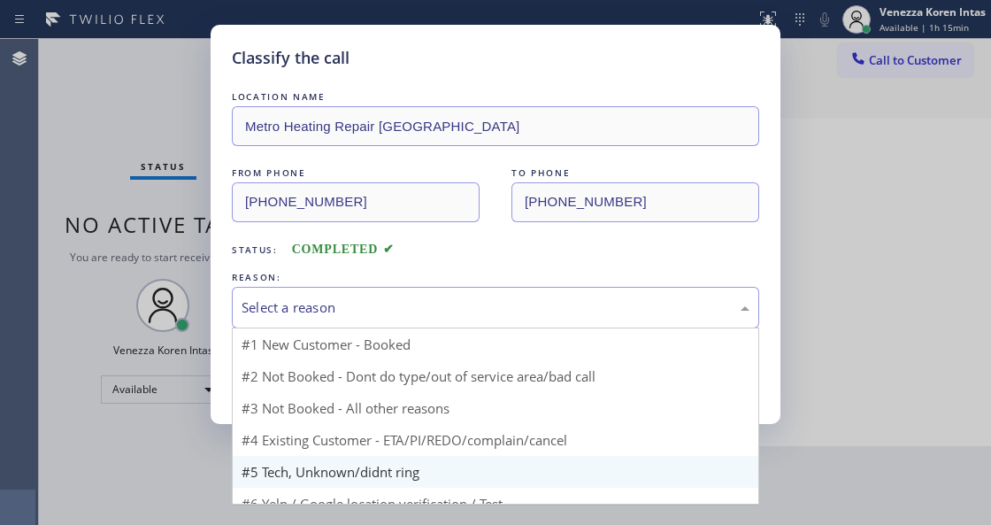
click at [416, 319] on div "Select a reason" at bounding box center [495, 308] width 527 height 42
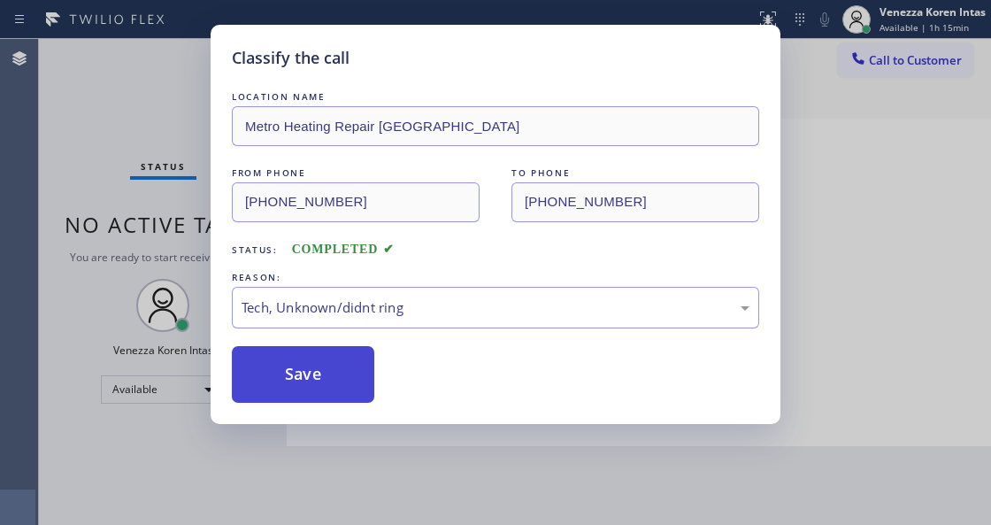
click at [336, 354] on button "Save" at bounding box center [303, 374] width 142 height 57
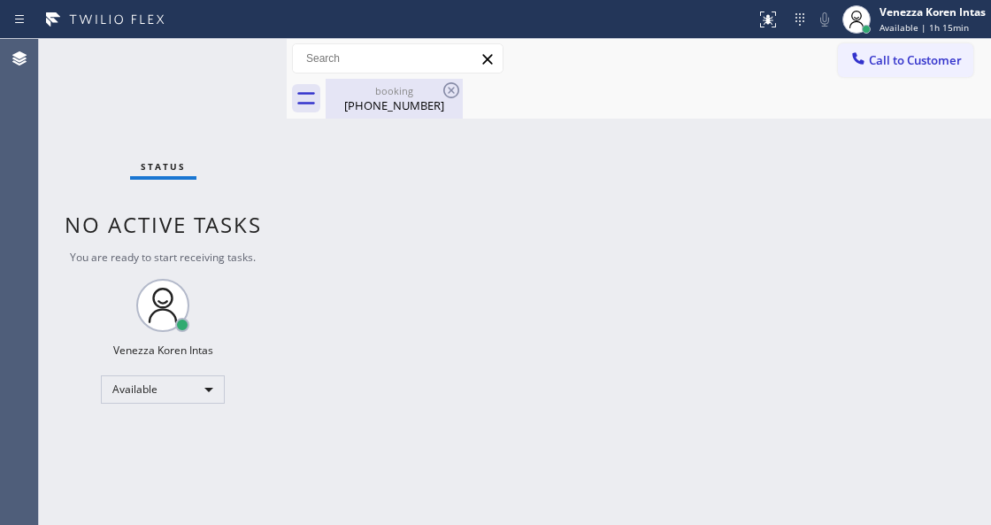
drag, startPoint x: 453, startPoint y: 91, endPoint x: 407, endPoint y: 98, distance: 46.5
click at [451, 91] on icon at bounding box center [451, 90] width 16 height 16
drag, startPoint x: 407, startPoint y: 98, endPoint x: 258, endPoint y: 98, distance: 148.6
click at [406, 98] on div "[PHONE_NUMBER]" at bounding box center [394, 105] width 134 height 16
click at [209, 71] on div "Status No active tasks You are ready to start receiving tasks. Venezza Koren In…" at bounding box center [163, 282] width 248 height 486
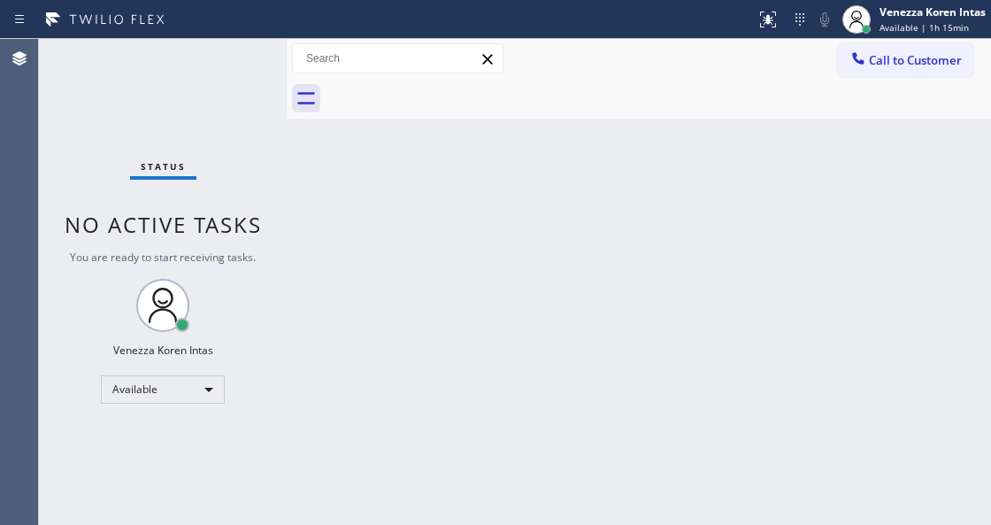
click at [209, 68] on div "Status No active tasks You are ready to start receiving tasks. Venezza Koren In…" at bounding box center [163, 282] width 248 height 486
click at [242, 80] on div "Status No active tasks You are ready to start receiving tasks. Venezza Koren In…" at bounding box center [163, 282] width 248 height 486
click at [221, 65] on div "Status No active tasks You are ready to start receiving tasks. Venezza Koren In…" at bounding box center [163, 282] width 248 height 486
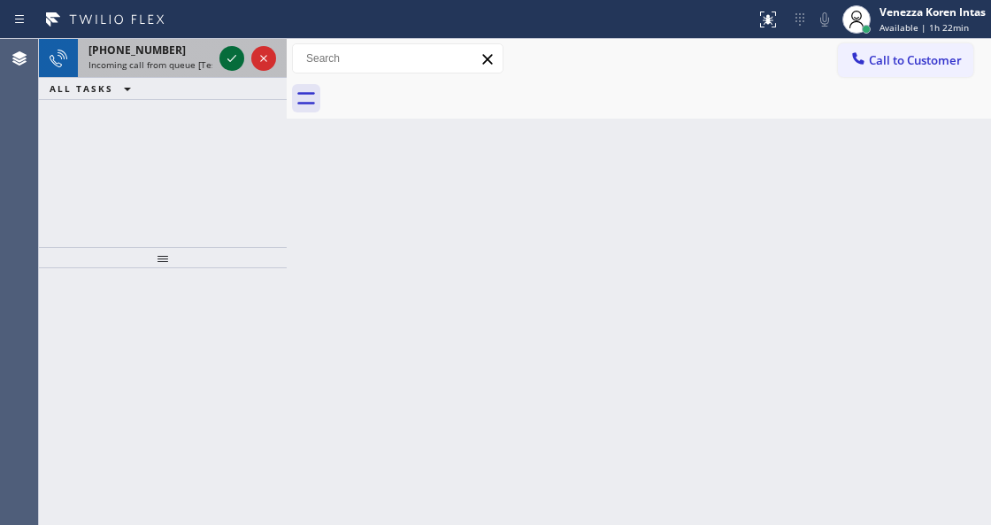
click at [232, 58] on icon at bounding box center [231, 58] width 21 height 21
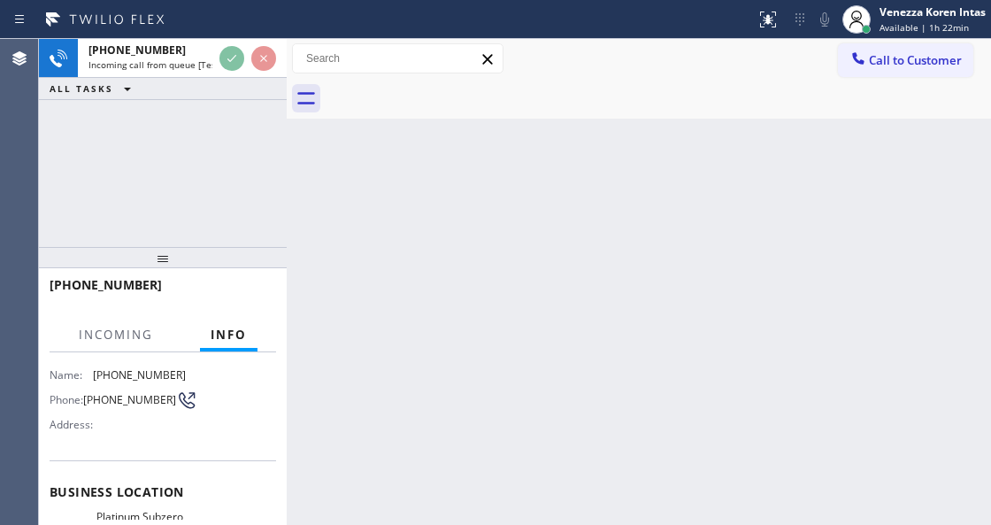
scroll to position [177, 0]
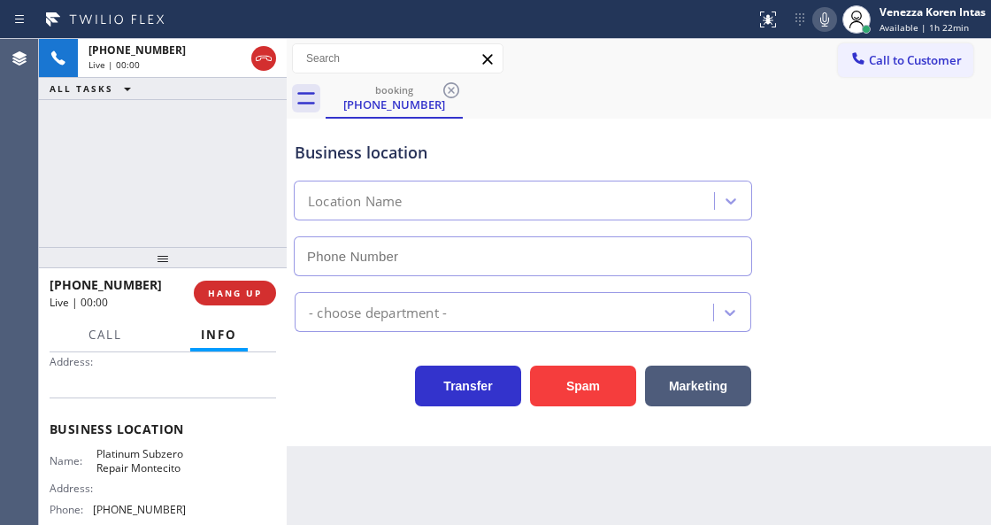
type input "[PHONE_NUMBER]"
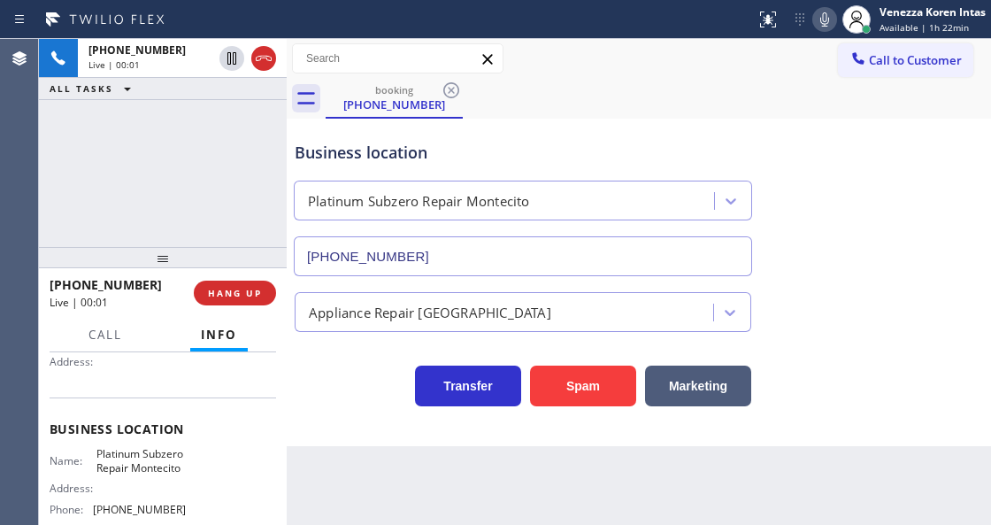
drag, startPoint x: 175, startPoint y: 141, endPoint x: 306, endPoint y: 292, distance: 200.1
click at [175, 142] on div "[PHONE_NUMBER] Live | 00:01 ALL TASKS ALL TASKS ACTIVE TASKS TASKS IN WRAP UP" at bounding box center [163, 143] width 248 height 208
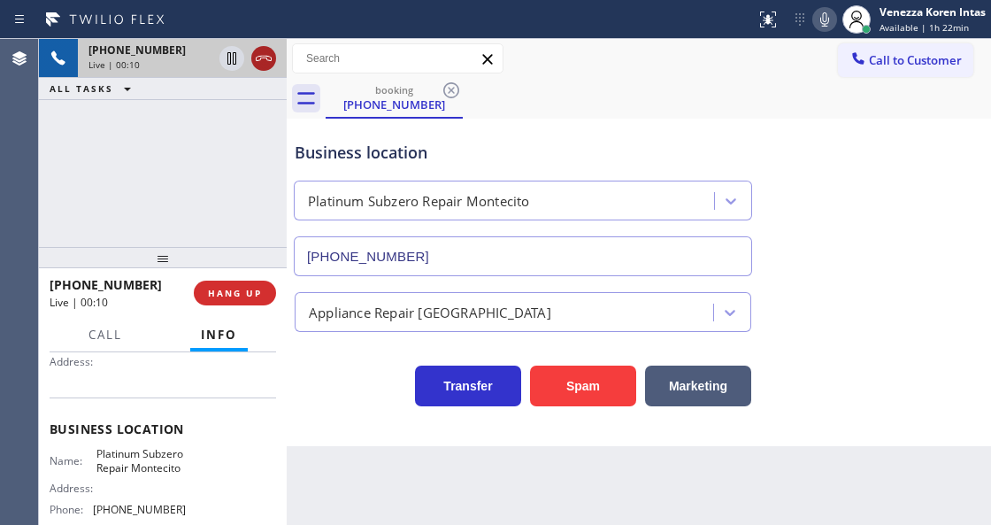
click at [265, 60] on icon at bounding box center [263, 58] width 21 height 21
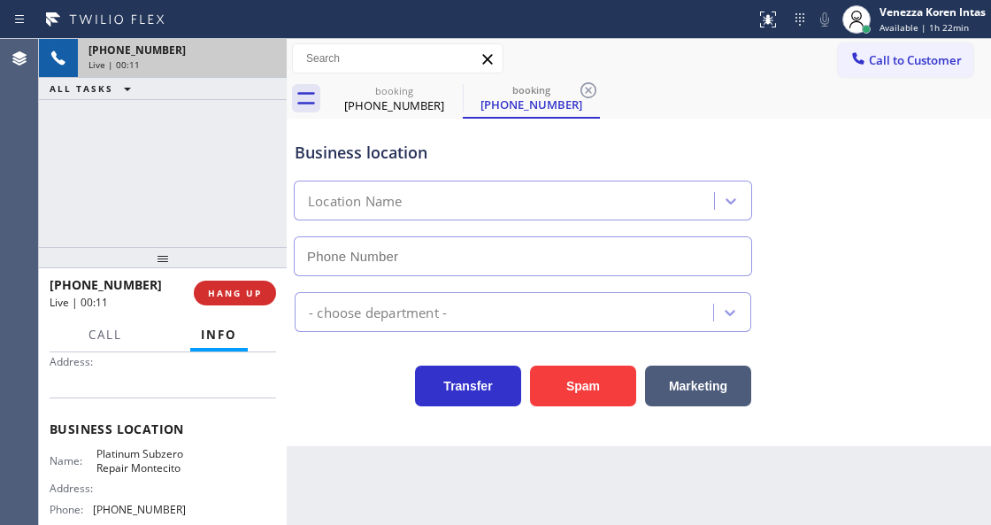
type input "[PHONE_NUMBER]"
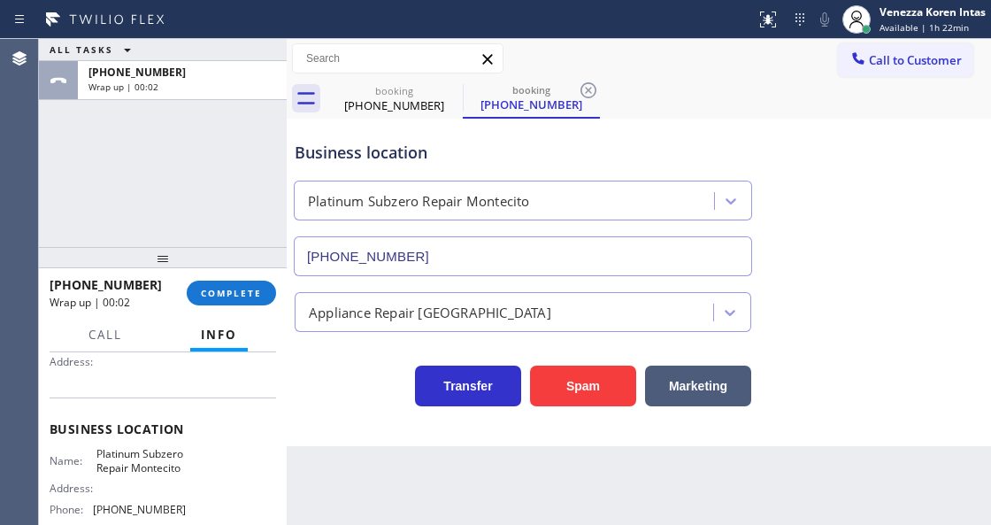
drag, startPoint x: 262, startPoint y: 166, endPoint x: 223, endPoint y: 159, distance: 39.6
click at [262, 166] on div "ALL TASKS ALL TASKS ACTIVE TASKS TASKS IN WRAP UP [PHONE_NUMBER] Wrap up | 00:02" at bounding box center [163, 143] width 248 height 208
click at [208, 157] on div "ALL TASKS ALL TASKS ACTIVE TASKS TASKS IN WRAP UP [PHONE_NUMBER] Wrap up | 00:02" at bounding box center [163, 143] width 248 height 208
click at [231, 292] on span "COMPLETE" at bounding box center [231, 293] width 61 height 12
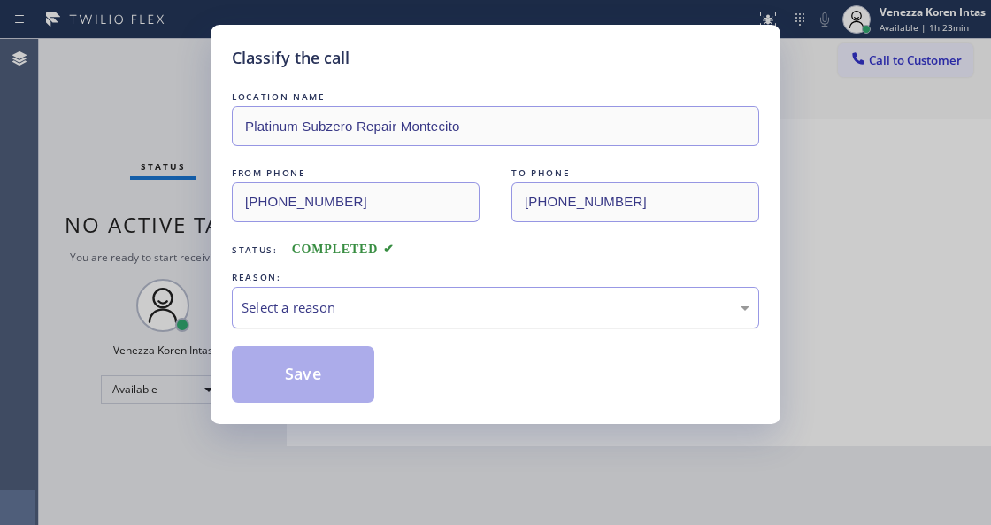
click at [404, 317] on div "Select a reason" at bounding box center [496, 307] width 508 height 20
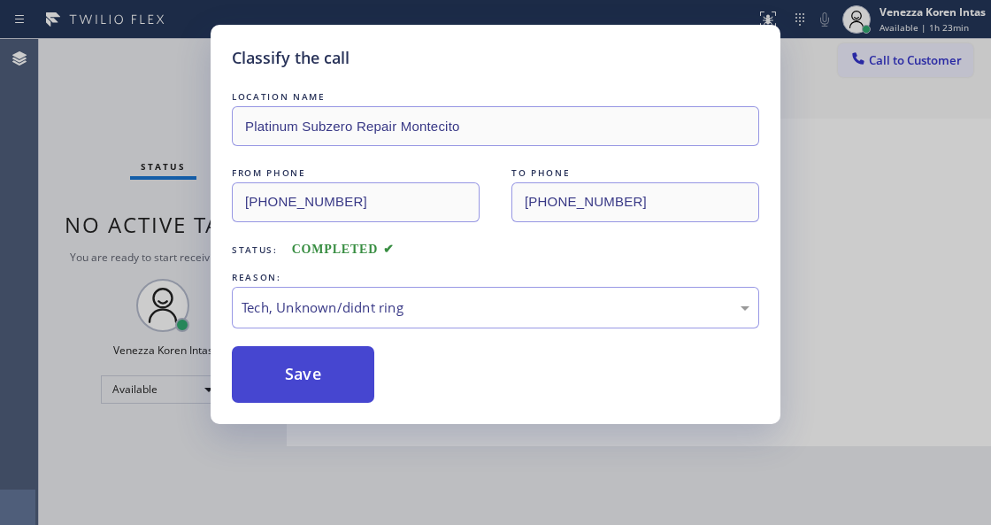
click at [347, 363] on button "Save" at bounding box center [303, 374] width 142 height 57
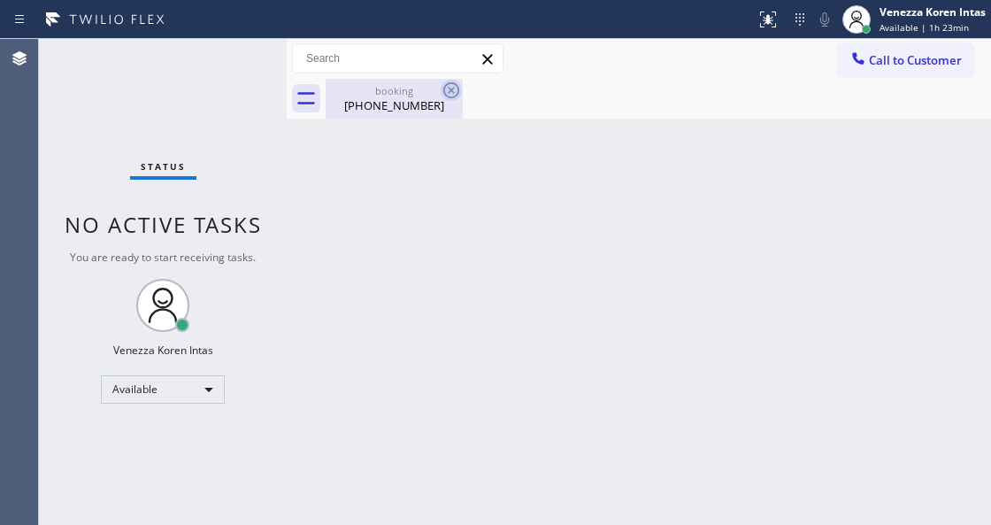
drag, startPoint x: 452, startPoint y: 91, endPoint x: 398, endPoint y: 100, distance: 54.7
click at [449, 90] on icon at bounding box center [451, 90] width 16 height 16
click at [398, 100] on div "[PHONE_NUMBER]" at bounding box center [394, 105] width 134 height 16
click at [471, 163] on div "Back to Dashboard Change Sender ID Customers Technicians Select a contact Outbo…" at bounding box center [639, 282] width 704 height 486
drag, startPoint x: 221, startPoint y: 101, endPoint x: 234, endPoint y: 57, distance: 45.9
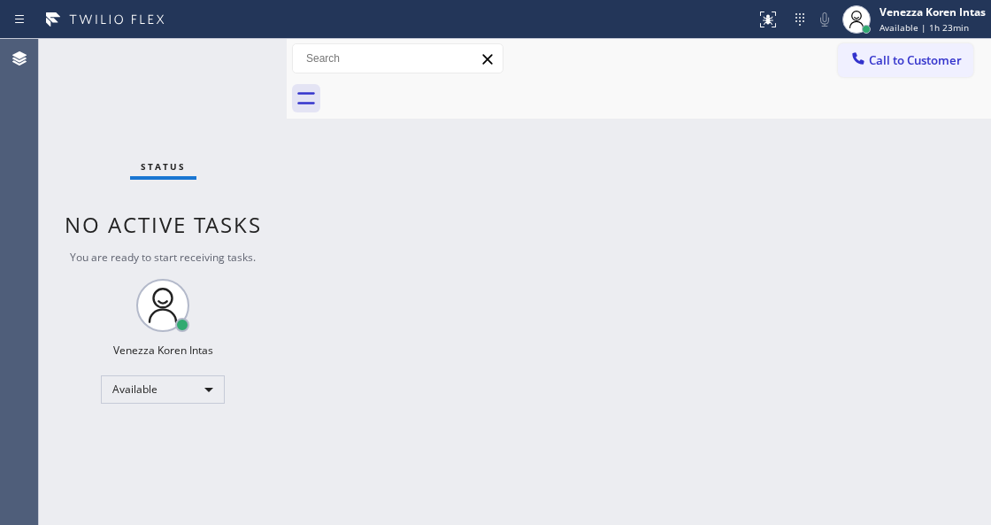
click at [222, 97] on div "Status No active tasks You are ready to start receiving tasks. Venezza Koren In…" at bounding box center [163, 282] width 248 height 486
click at [239, 51] on div "Status No active tasks You are ready to start receiving tasks. Venezza Koren In…" at bounding box center [163, 282] width 248 height 486
click at [221, 69] on div "Status No active tasks You are ready to start receiving tasks. Venezza Koren In…" at bounding box center [163, 282] width 248 height 486
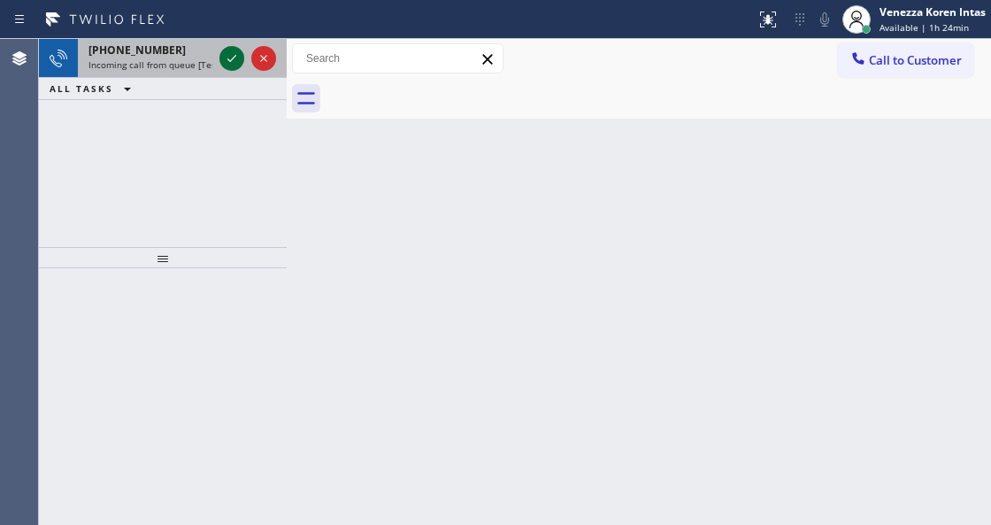
click at [232, 57] on icon at bounding box center [231, 58] width 21 height 21
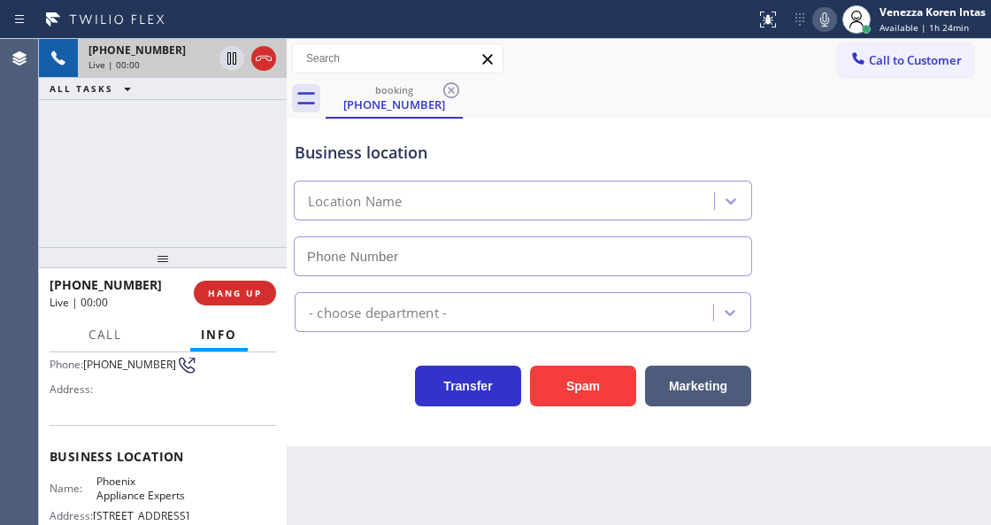
type input "[PHONE_NUMBER]"
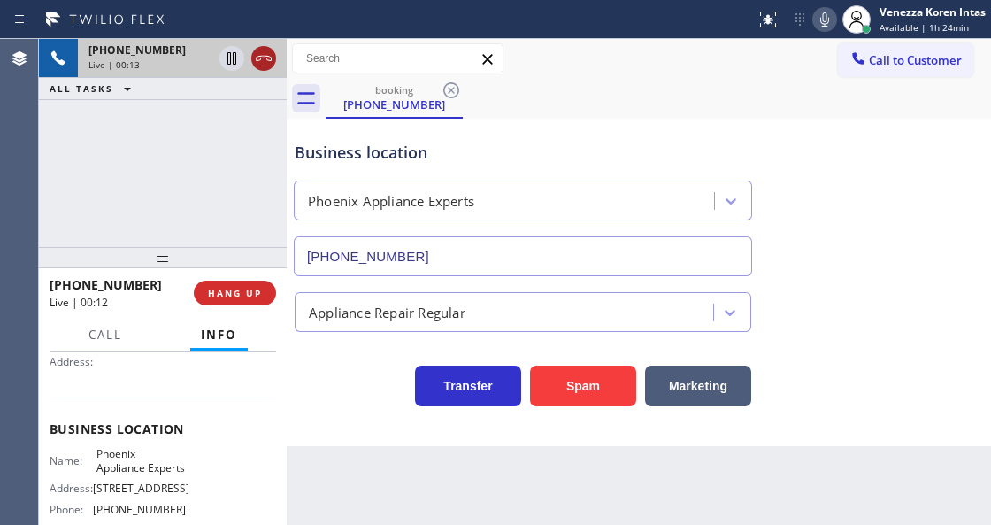
click at [260, 60] on icon at bounding box center [263, 58] width 21 height 21
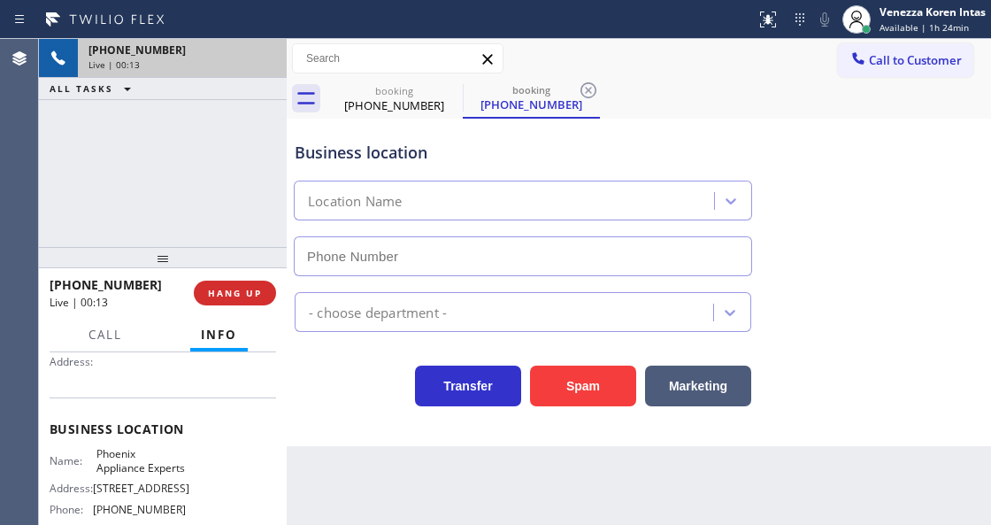
click at [258, 189] on div "[PHONE_NUMBER] Live | 00:13 ALL TASKS ALL TASKS ACTIVE TASKS TASKS IN WRAP UP" at bounding box center [163, 143] width 248 height 208
type input "[PHONE_NUMBER]"
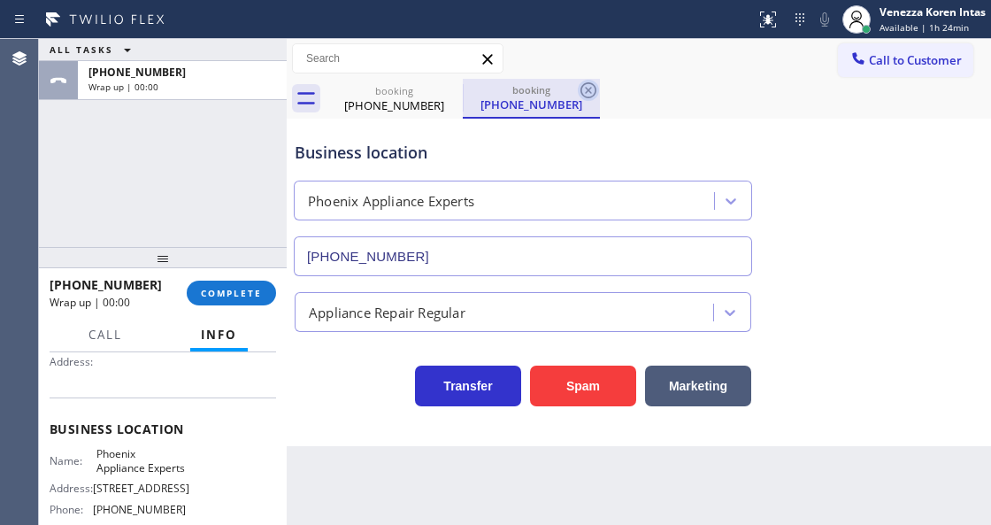
drag, startPoint x: 590, startPoint y: 90, endPoint x: 388, endPoint y: 78, distance: 203.0
click at [589, 90] on icon at bounding box center [588, 90] width 21 height 21
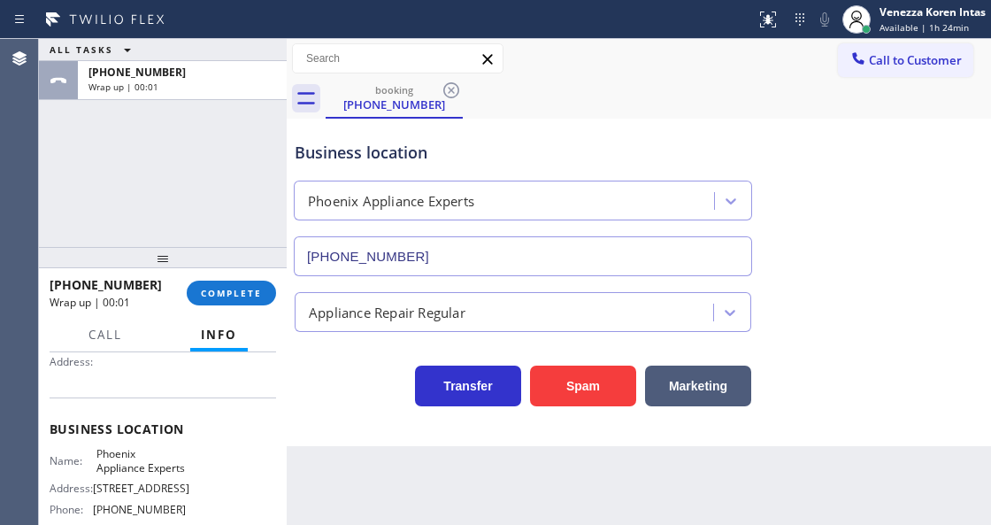
click at [256, 131] on div "ALL TASKS ALL TASKS ACTIVE TASKS TASKS IN WRAP UP [PHONE_NUMBER] Wrap up | 00:01" at bounding box center [163, 143] width 248 height 208
click at [223, 291] on span "COMPLETE" at bounding box center [231, 293] width 61 height 12
click at [402, 322] on div "Appliance Repair Regular" at bounding box center [387, 312] width 157 height 20
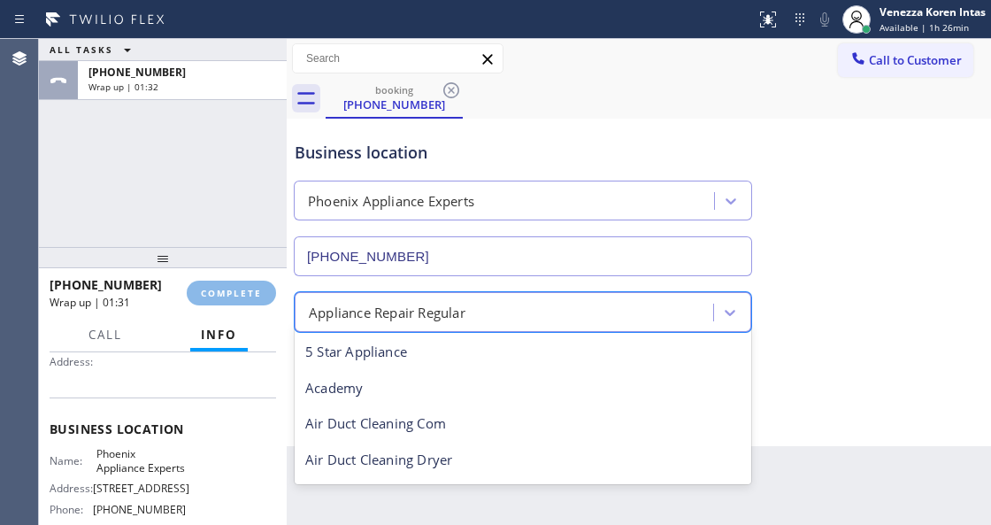
scroll to position [37, 0]
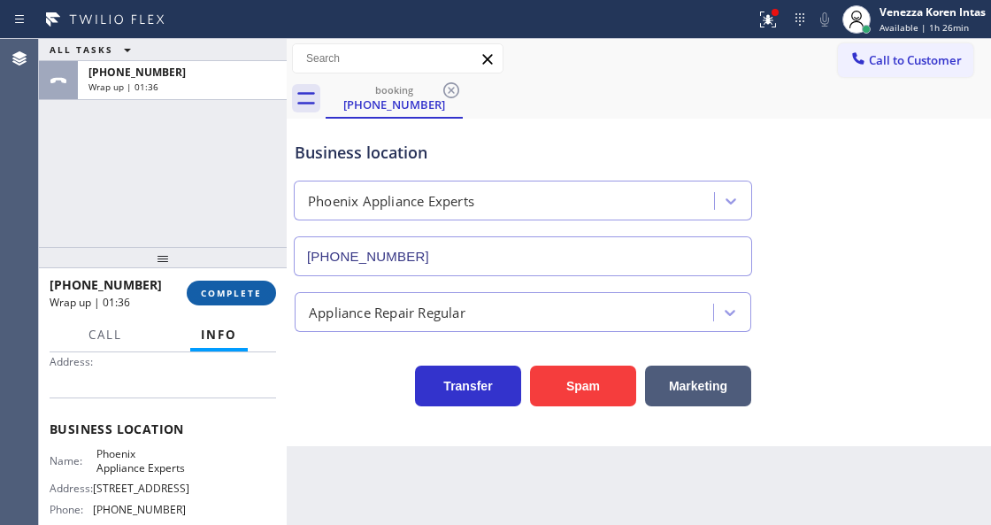
click at [251, 290] on span "COMPLETE" at bounding box center [231, 293] width 61 height 12
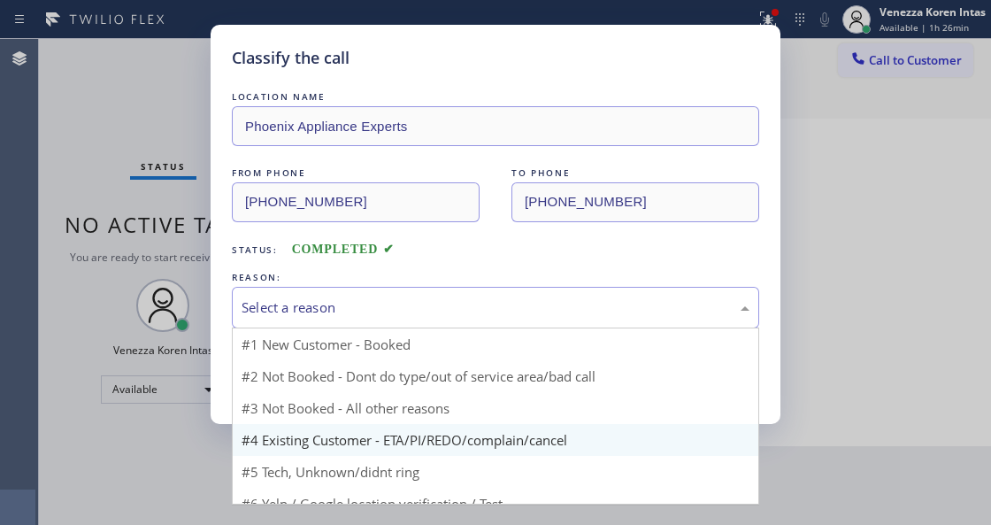
drag, startPoint x: 381, startPoint y: 307, endPoint x: 361, endPoint y: 418, distance: 112.5
click at [375, 313] on div "Select a reason" at bounding box center [496, 307] width 508 height 20
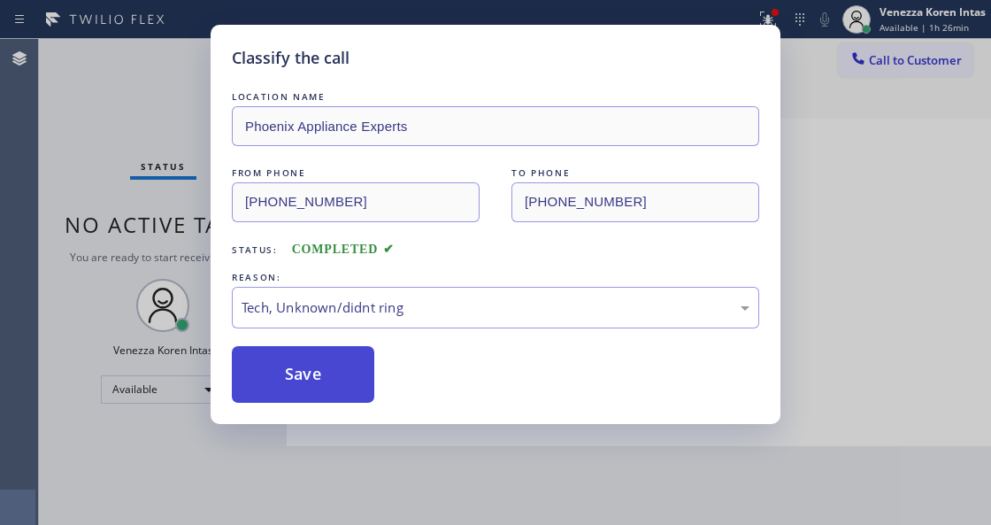
click at [336, 380] on button "Save" at bounding box center [303, 374] width 142 height 57
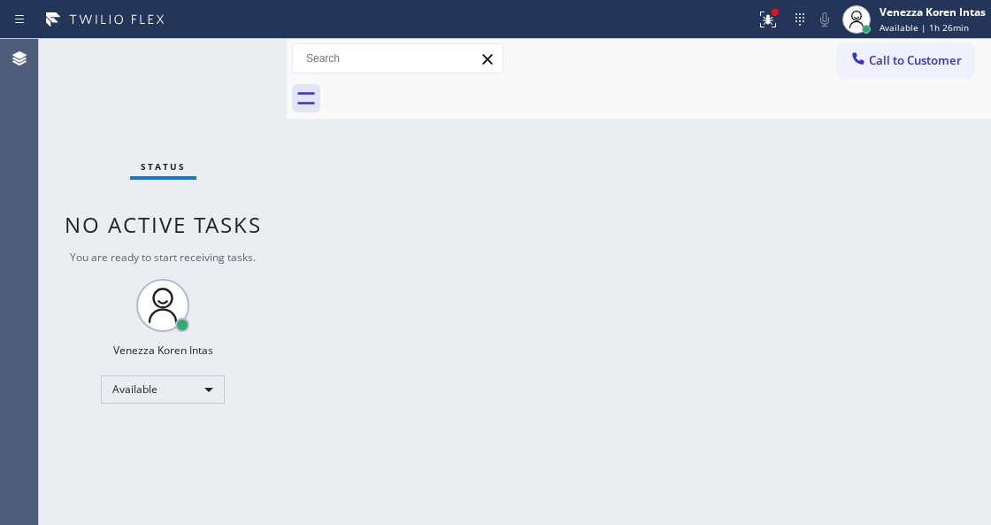
click at [247, 72] on div "Status No active tasks You are ready to start receiving tasks. Venezza Koren In…" at bounding box center [163, 282] width 248 height 486
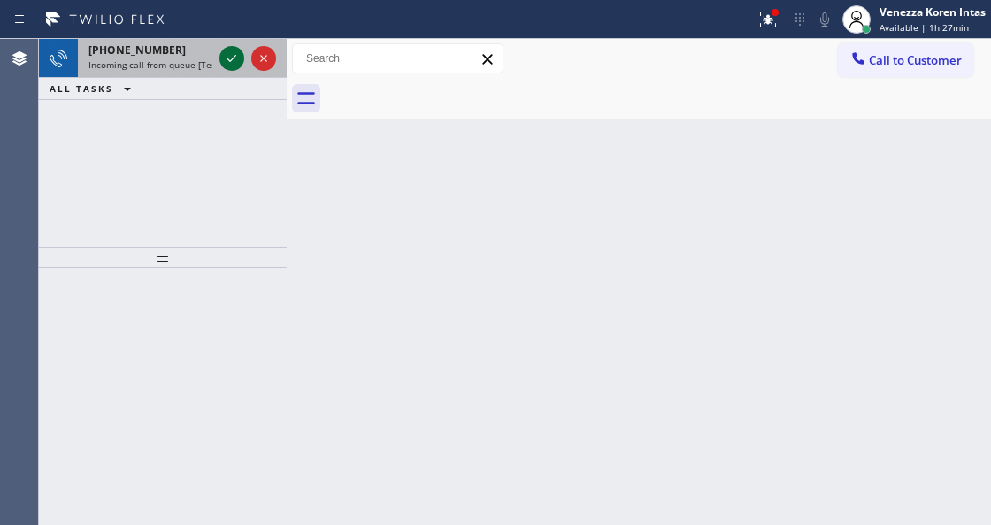
click at [235, 59] on icon at bounding box center [231, 58] width 21 height 21
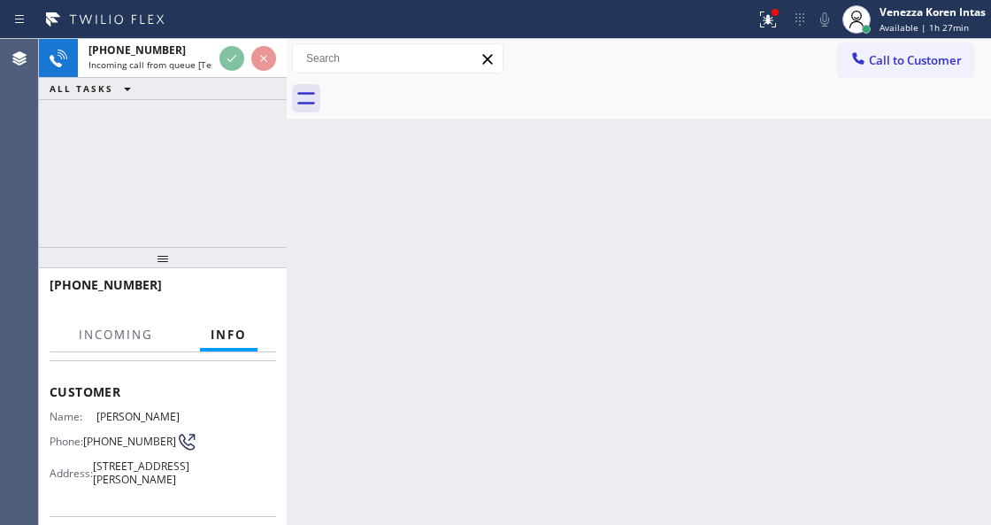
scroll to position [235, 0]
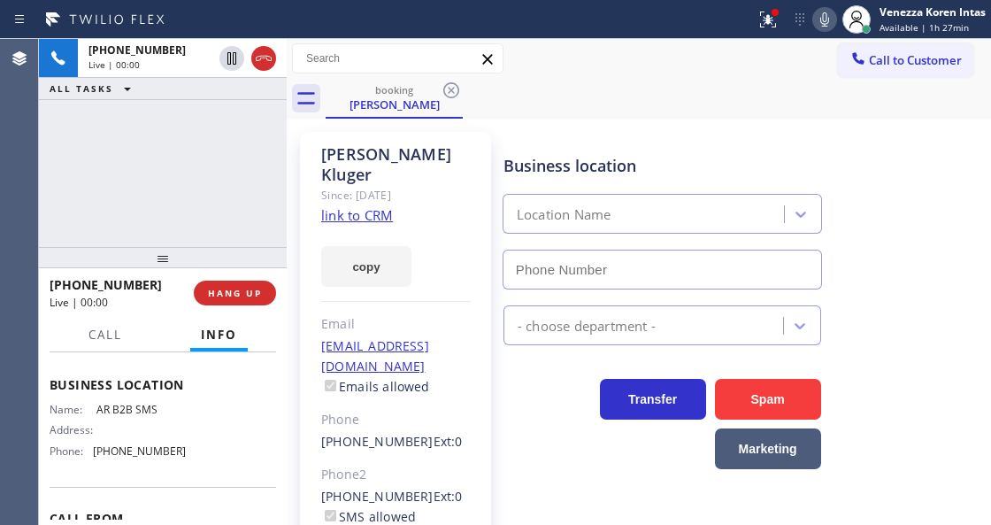
type input "[PHONE_NUMBER]"
click at [357, 206] on link "link to CRM" at bounding box center [357, 215] width 72 height 18
click at [816, 18] on icon at bounding box center [824, 19] width 21 height 21
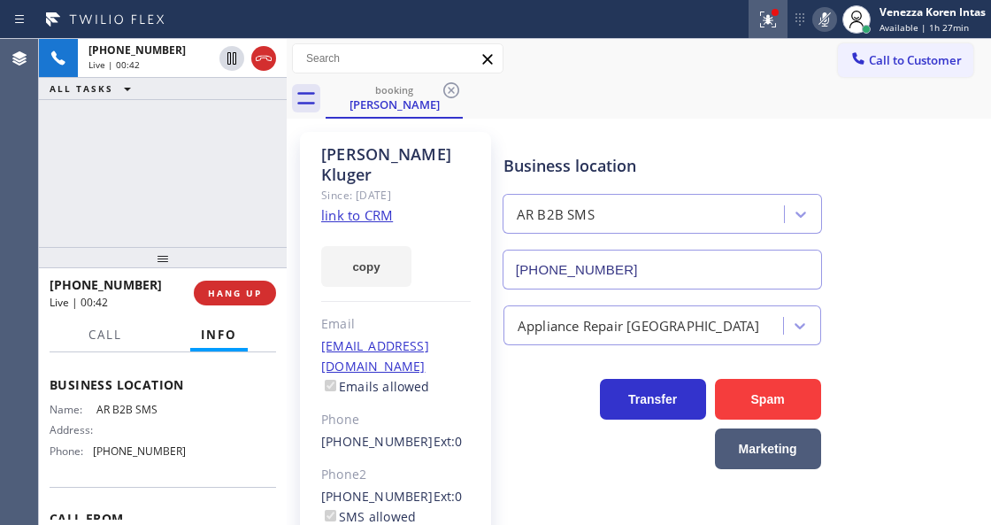
click at [764, 23] on icon at bounding box center [767, 19] width 21 height 21
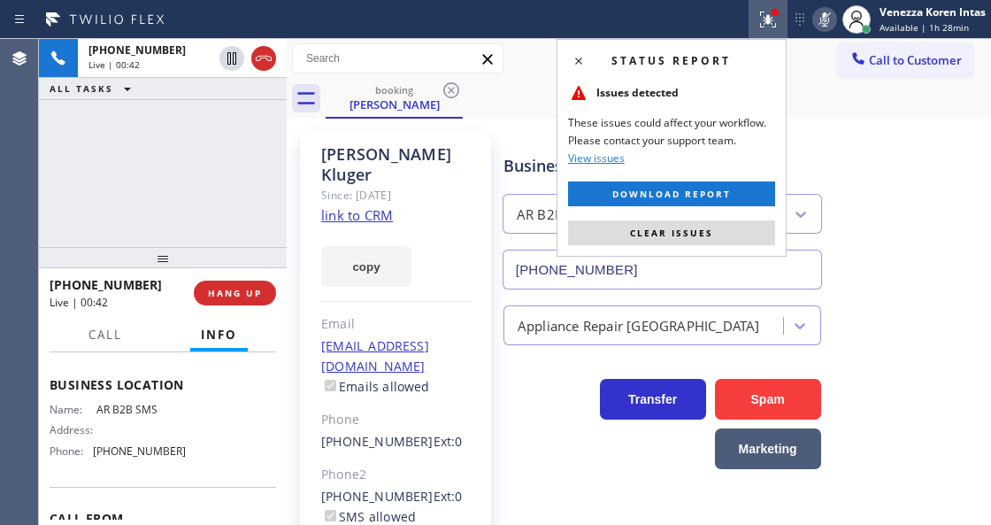
drag, startPoint x: 705, startPoint y: 235, endPoint x: 405, endPoint y: 180, distance: 305.1
click at [703, 235] on span "Clear issues" at bounding box center [671, 233] width 83 height 12
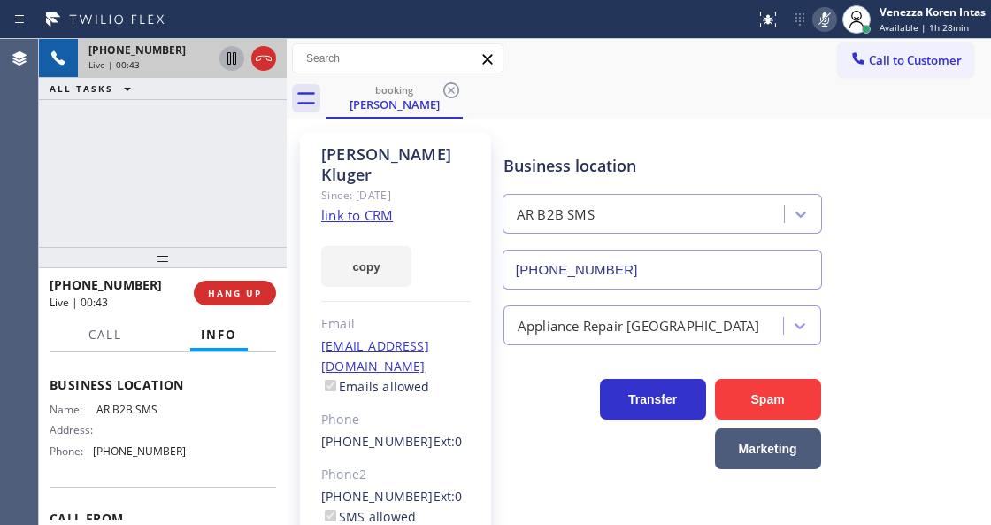
click at [227, 53] on icon at bounding box center [231, 58] width 21 height 21
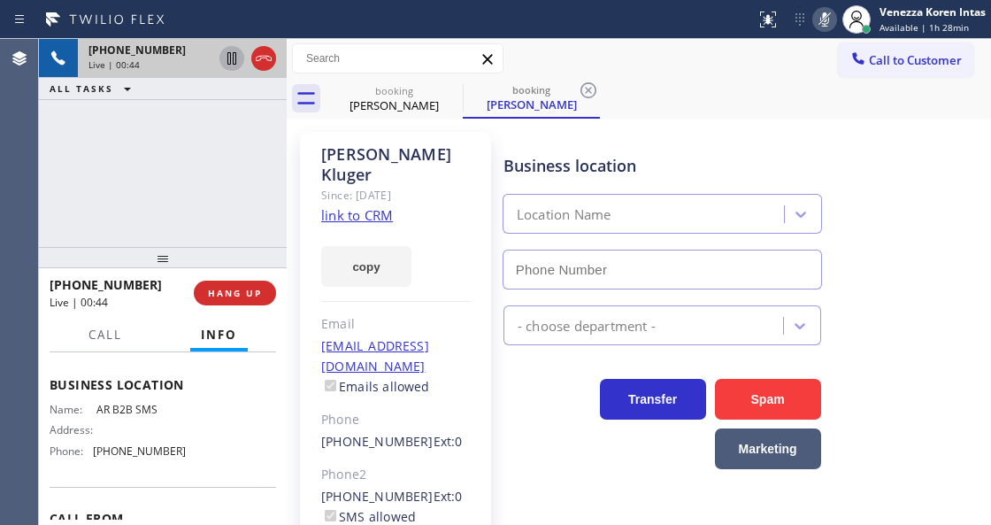
type input "[PHONE_NUMBER]"
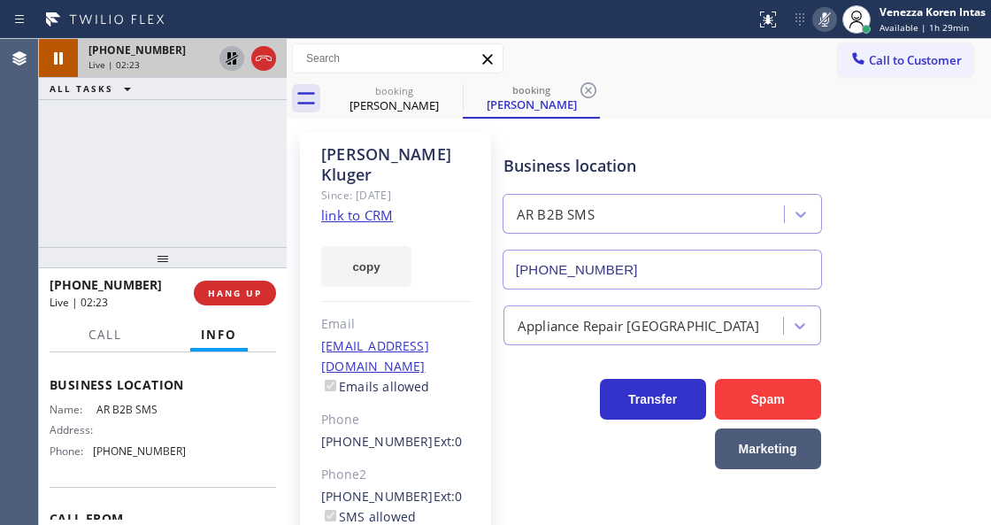
click at [226, 172] on div "[PHONE_NUMBER] Live | 02:23 ALL TASKS ALL TASKS ACTIVE TASKS TASKS IN WRAP UP" at bounding box center [163, 143] width 248 height 208
click at [226, 62] on icon at bounding box center [232, 58] width 12 height 12
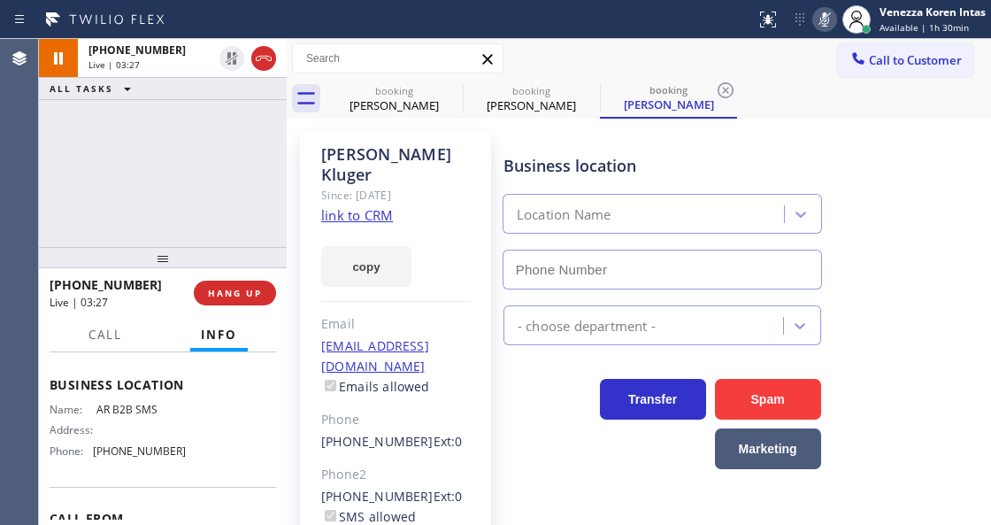
click at [833, 14] on icon at bounding box center [824, 19] width 21 height 21
type input "[PHONE_NUMBER]"
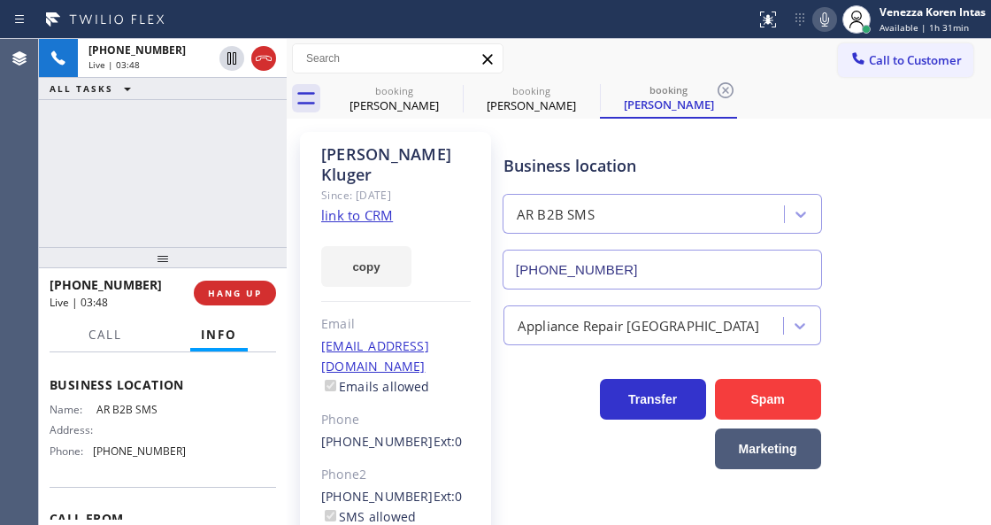
click at [158, 172] on div "[PHONE_NUMBER] Live | 03:48 ALL TASKS ALL TASKS ACTIVE TASKS TASKS IN WRAP UP" at bounding box center [163, 143] width 248 height 208
click at [291, 173] on div "[PERSON_NAME] Since: [DATE] link to CRM copy Email [EMAIL_ADDRESS][DOMAIN_NAME]…" at bounding box center [395, 415] width 209 height 585
click at [729, 89] on icon at bounding box center [725, 90] width 21 height 21
click at [729, 89] on div "booking [PERSON_NAME] booking [PERSON_NAME] booking [PERSON_NAME]" at bounding box center [658, 99] width 665 height 40
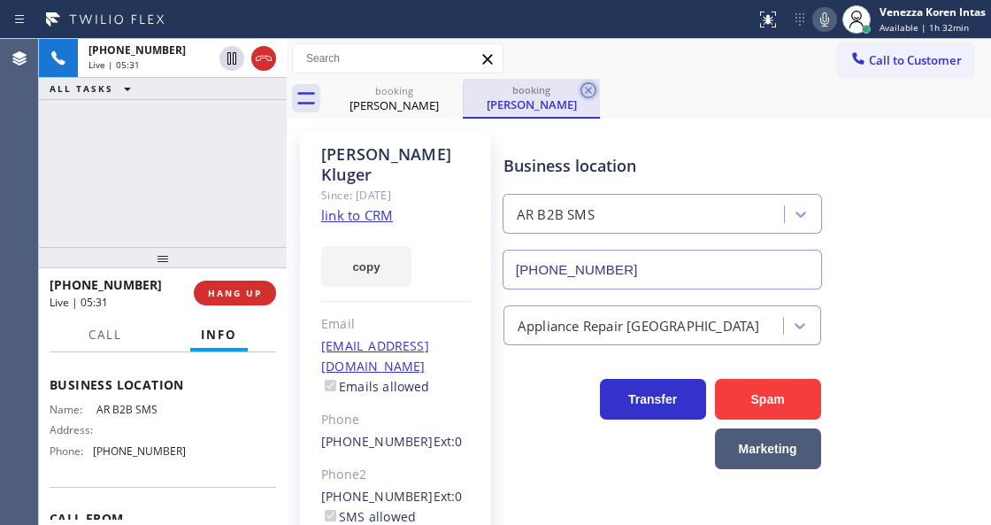
click at [589, 83] on icon at bounding box center [588, 90] width 16 height 16
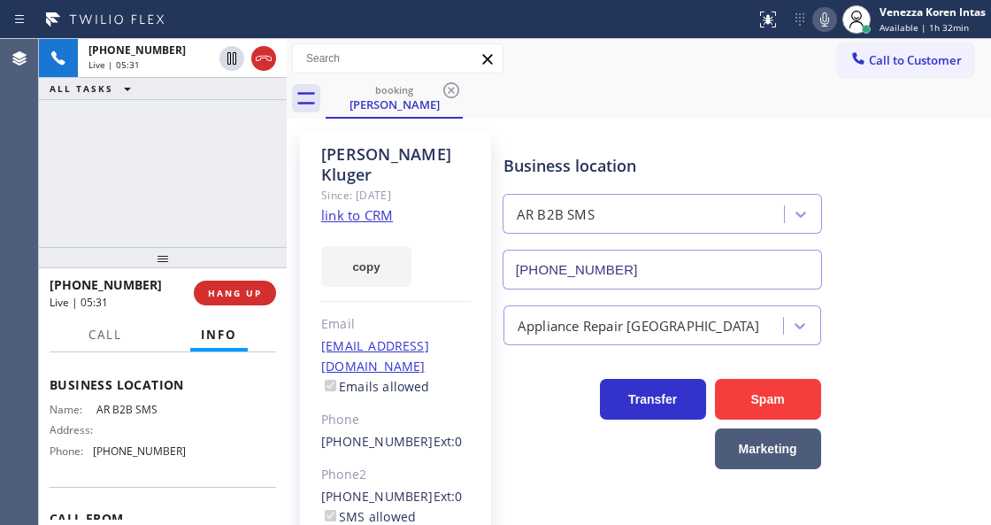
drag, startPoint x: 655, startPoint y: 102, endPoint x: 607, endPoint y: 119, distance: 50.9
click at [654, 102] on div "booking [PERSON_NAME]" at bounding box center [658, 99] width 665 height 40
drag, startPoint x: 179, startPoint y: 142, endPoint x: 446, endPoint y: 194, distance: 272.3
click at [179, 143] on div "[PHONE_NUMBER] Live | 05:32 ALL TASKS ALL TASKS ACTIVE TASKS TASKS IN WRAP UP" at bounding box center [163, 143] width 248 height 208
click at [454, 188] on div "[PERSON_NAME] Since: [DATE] link to CRM copy Email [EMAIL_ADDRESS][DOMAIN_NAME]…" at bounding box center [395, 415] width 191 height 567
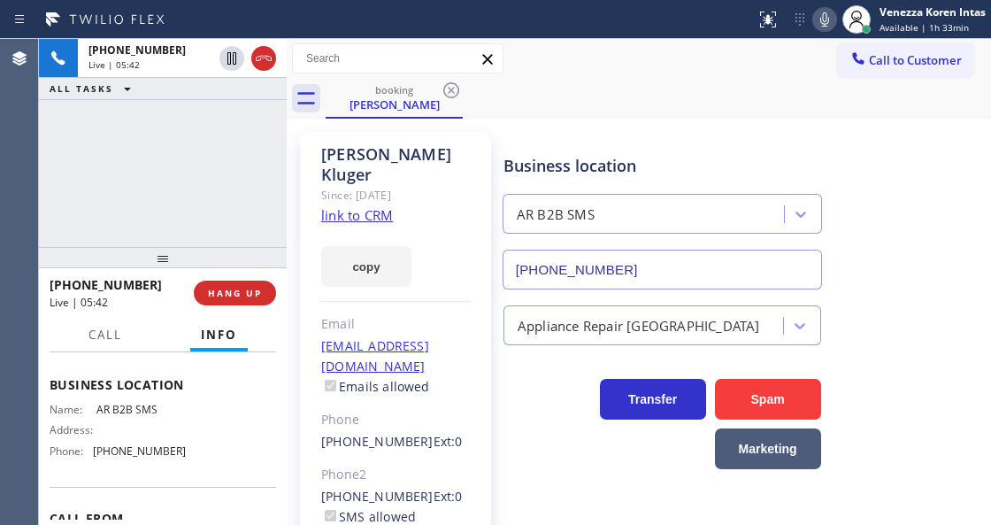
click at [815, 26] on icon at bounding box center [824, 19] width 21 height 21
click at [830, 18] on icon at bounding box center [824, 19] width 21 height 21
click at [88, 338] on button "Call" at bounding box center [105, 335] width 55 height 35
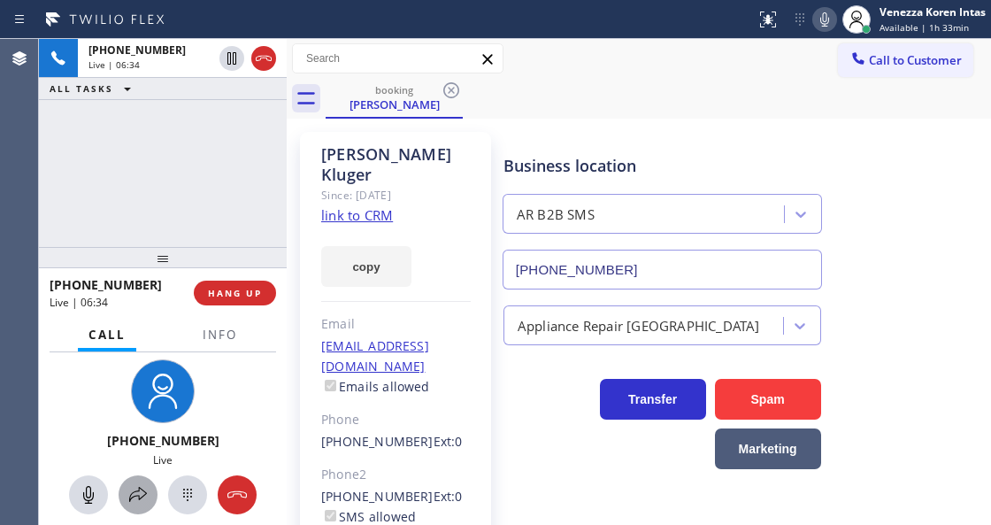
click at [149, 484] on div at bounding box center [138, 494] width 39 height 21
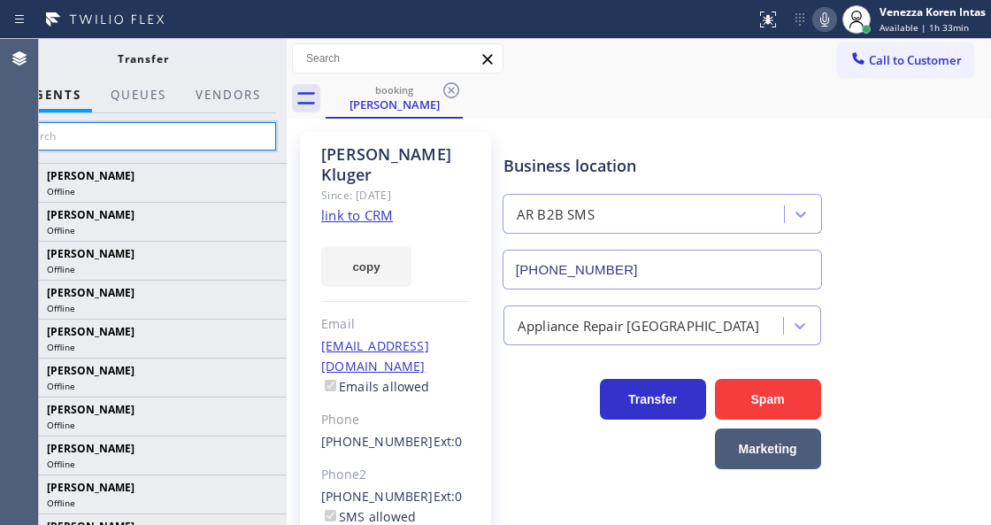
click at [166, 145] on input "text" at bounding box center [143, 136] width 266 height 28
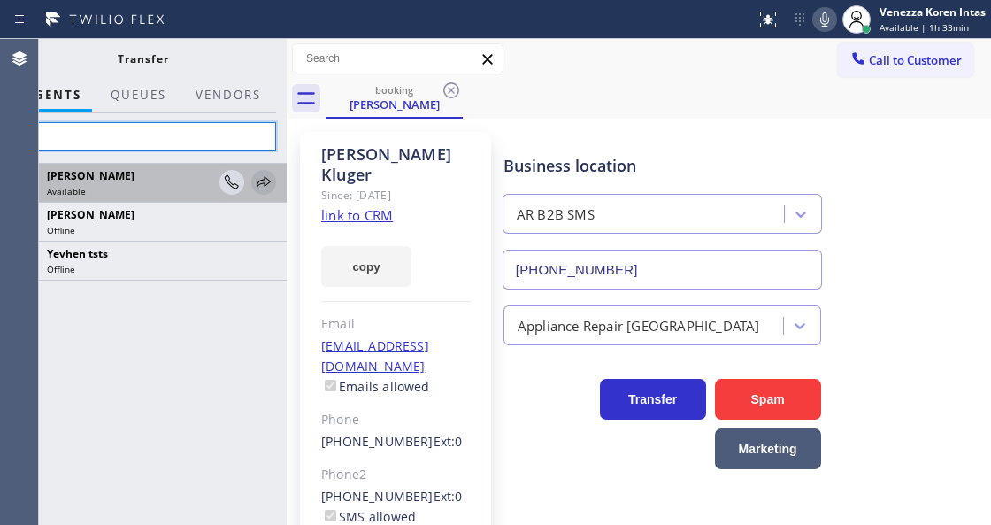
type input "yev"
click at [257, 180] on icon at bounding box center [263, 182] width 21 height 21
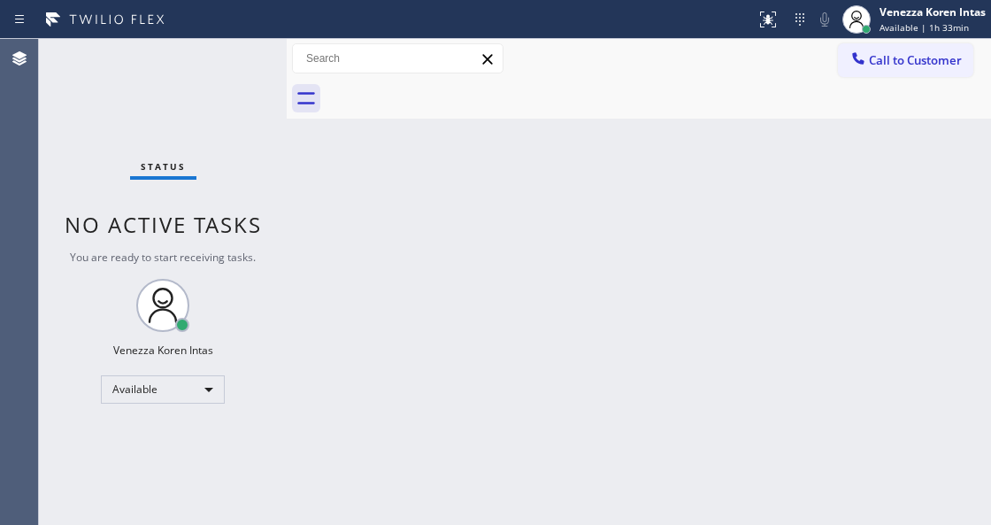
drag, startPoint x: 368, startPoint y: 226, endPoint x: 280, endPoint y: 248, distance: 91.2
click at [367, 226] on div "Back to Dashboard Change Sender ID Customers Technicians Select a contact Outbo…" at bounding box center [639, 282] width 704 height 486
click at [253, 95] on div "Status No active tasks You are ready to start receiving tasks. Venezza Koren In…" at bounding box center [163, 282] width 248 height 486
click at [219, 64] on div "Status No active tasks You are ready to start receiving tasks. Venezza Koren In…" at bounding box center [163, 282] width 248 height 486
click at [244, 46] on div "Status No active tasks You are ready to start receiving tasks. Venezza Koren In…" at bounding box center [163, 282] width 248 height 486
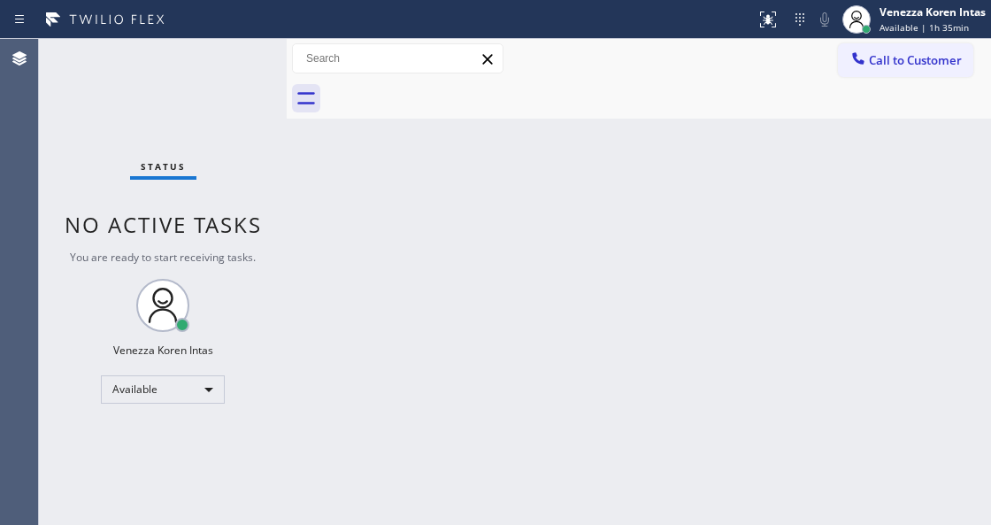
click at [233, 80] on div "Status No active tasks You are ready to start receiving tasks. Venezza Koren In…" at bounding box center [163, 282] width 248 height 486
click at [232, 80] on div "Status No active tasks You are ready to start receiving tasks. Venezza Koren In…" at bounding box center [163, 282] width 248 height 486
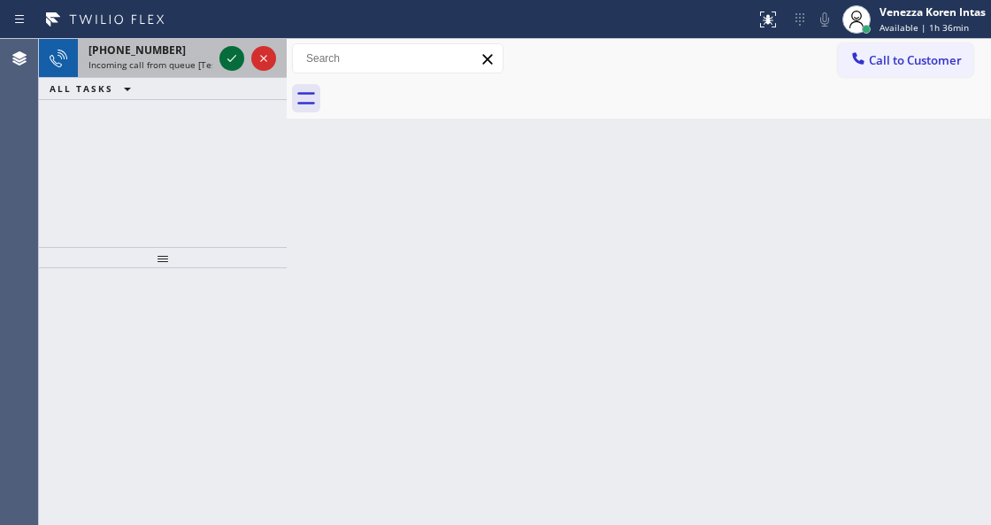
click at [226, 60] on icon at bounding box center [231, 58] width 21 height 21
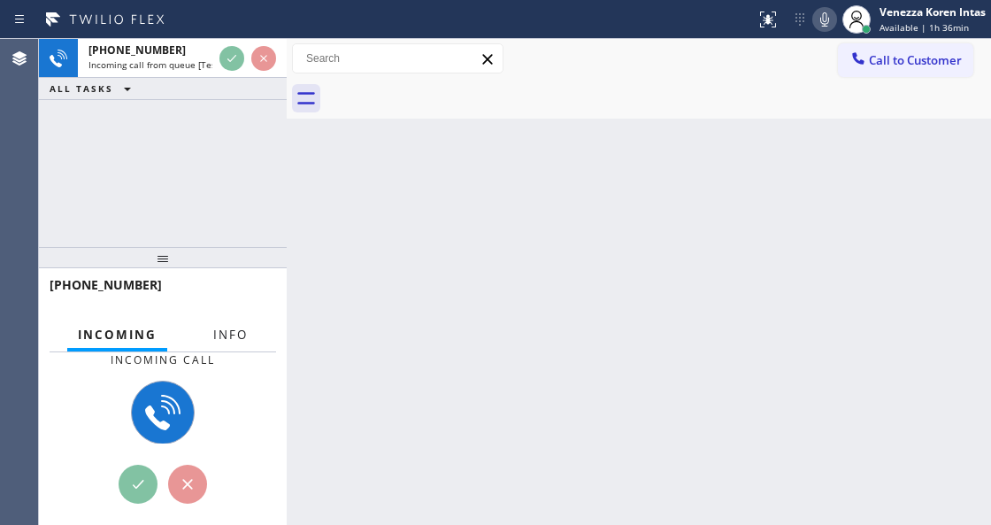
click at [244, 328] on span "Info" at bounding box center [230, 334] width 35 height 16
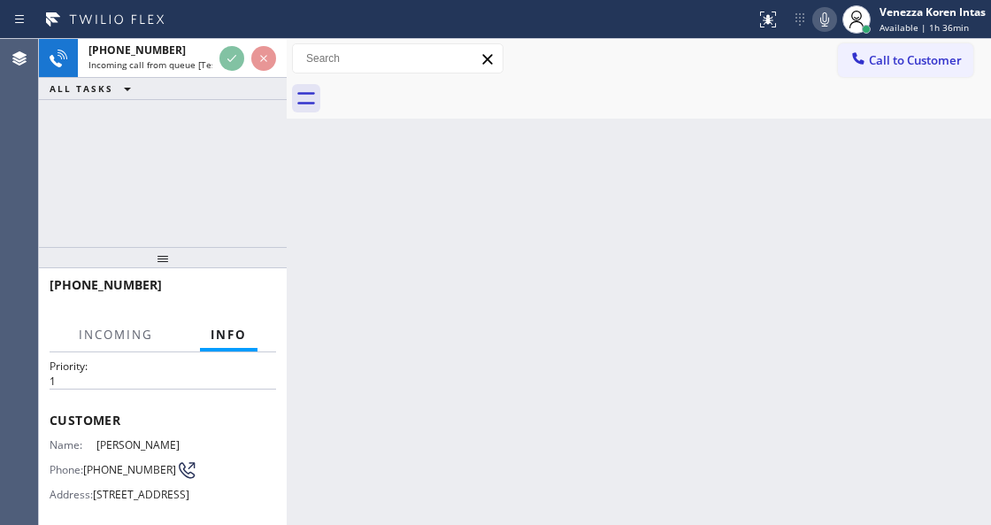
scroll to position [118, 0]
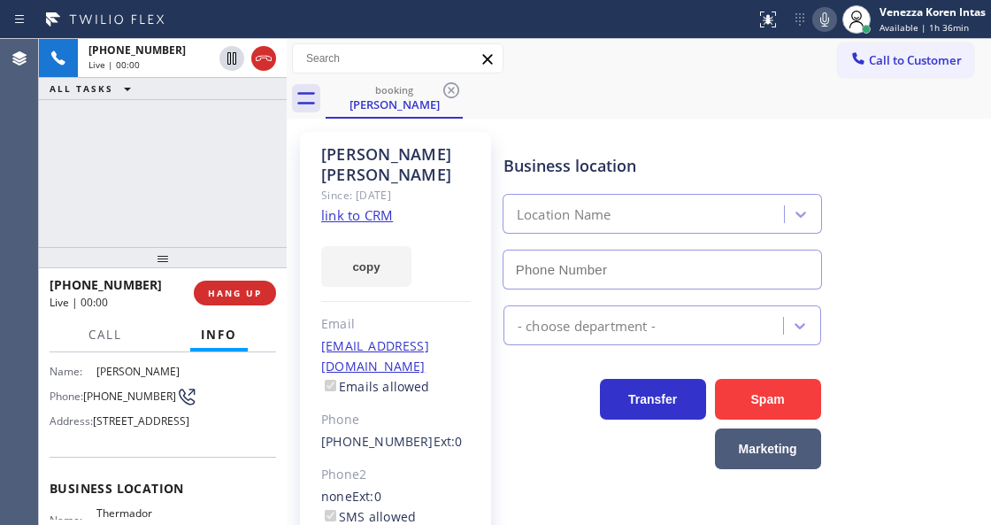
drag, startPoint x: 135, startPoint y: 262, endPoint x: 152, endPoint y: 223, distance: 42.4
click at [146, 247] on div at bounding box center [163, 257] width 248 height 21
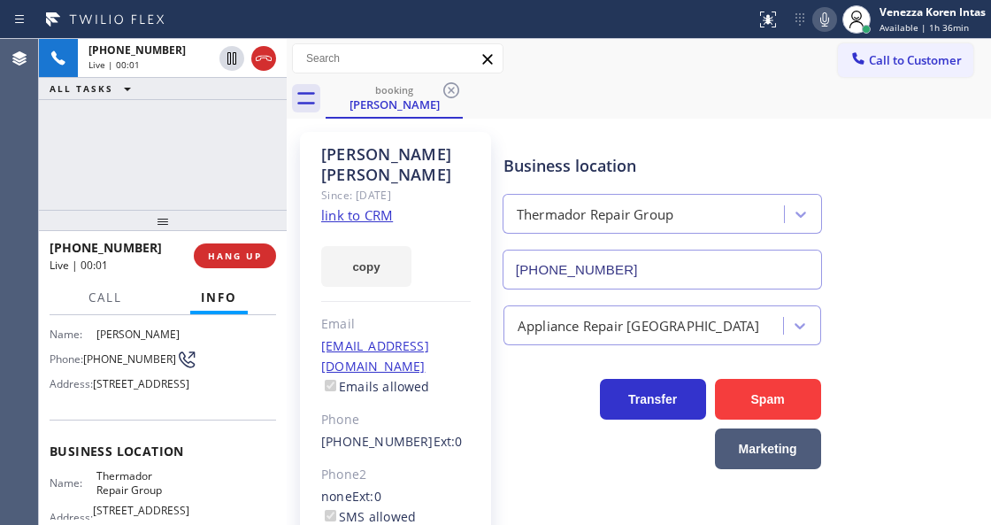
type input "[PHONE_NUMBER]"
click at [345, 206] on link "link to CRM" at bounding box center [357, 215] width 72 height 18
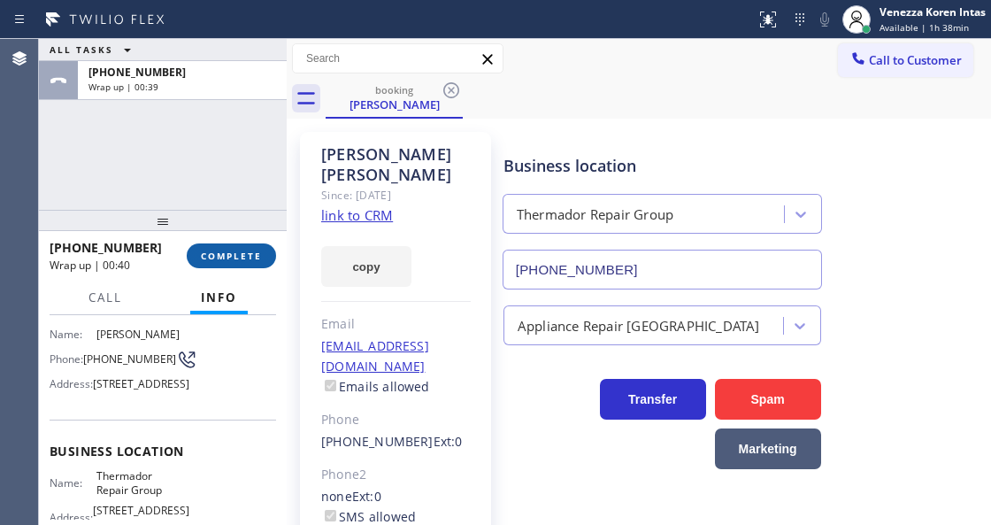
click at [241, 254] on span "COMPLETE" at bounding box center [231, 256] width 61 height 12
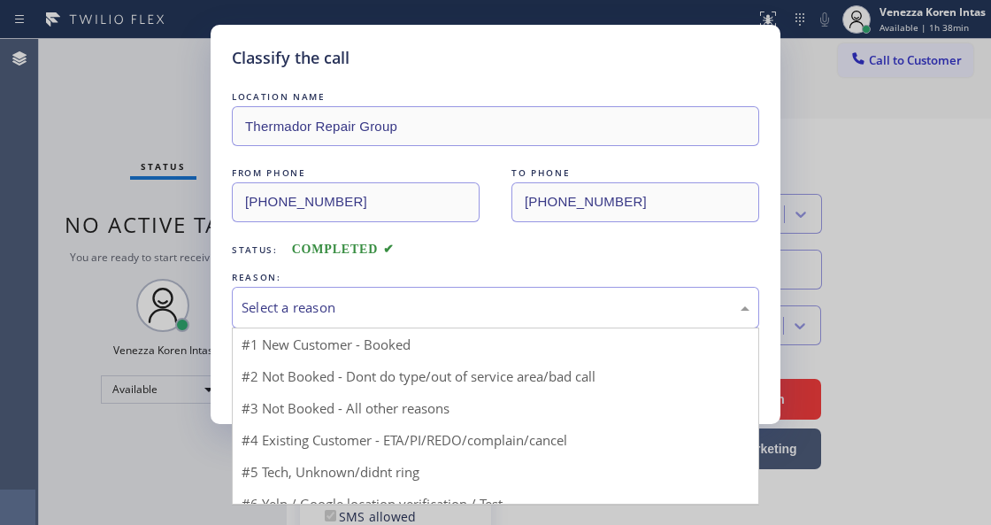
click at [405, 288] on div "Select a reason" at bounding box center [495, 308] width 527 height 42
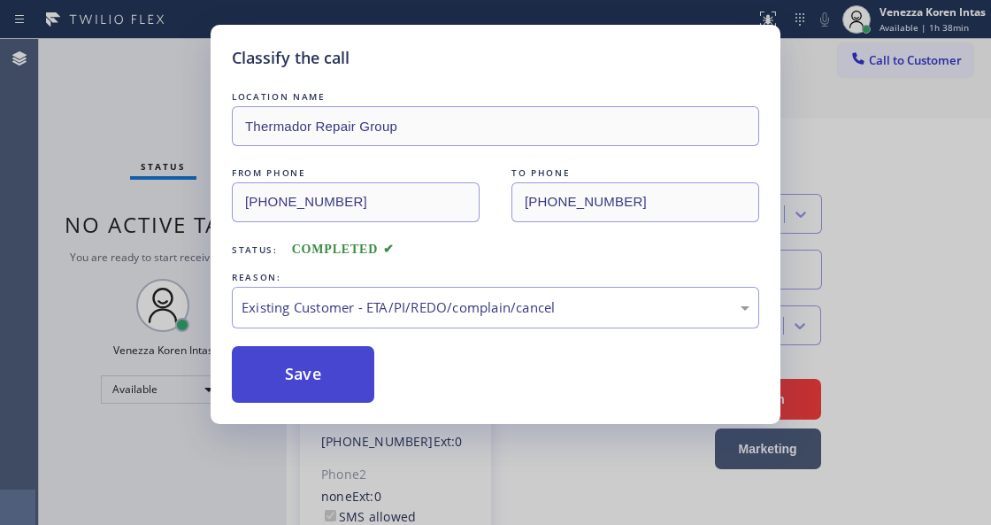
click at [356, 377] on button "Save" at bounding box center [303, 374] width 142 height 57
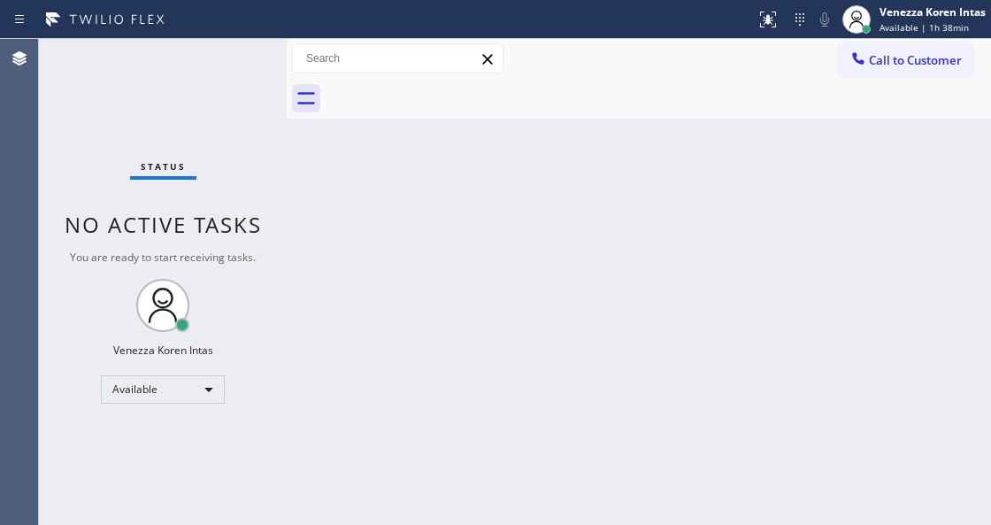
click at [239, 69] on div "Status No active tasks You are ready to start receiving tasks. Venezza Koren In…" at bounding box center [163, 282] width 248 height 486
click at [234, 67] on div "Status No active tasks You are ready to start receiving tasks. Venezza Koren In…" at bounding box center [163, 282] width 248 height 486
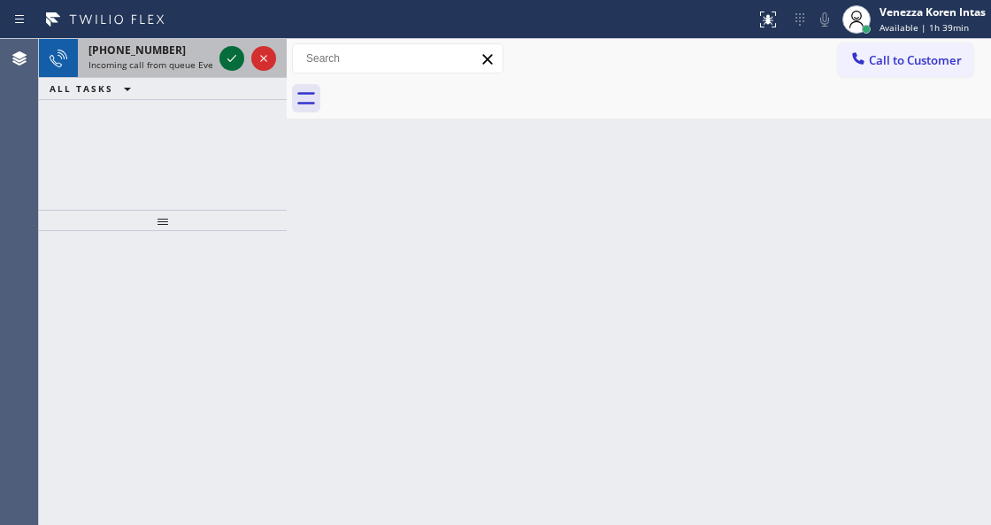
click at [234, 67] on icon at bounding box center [231, 58] width 21 height 21
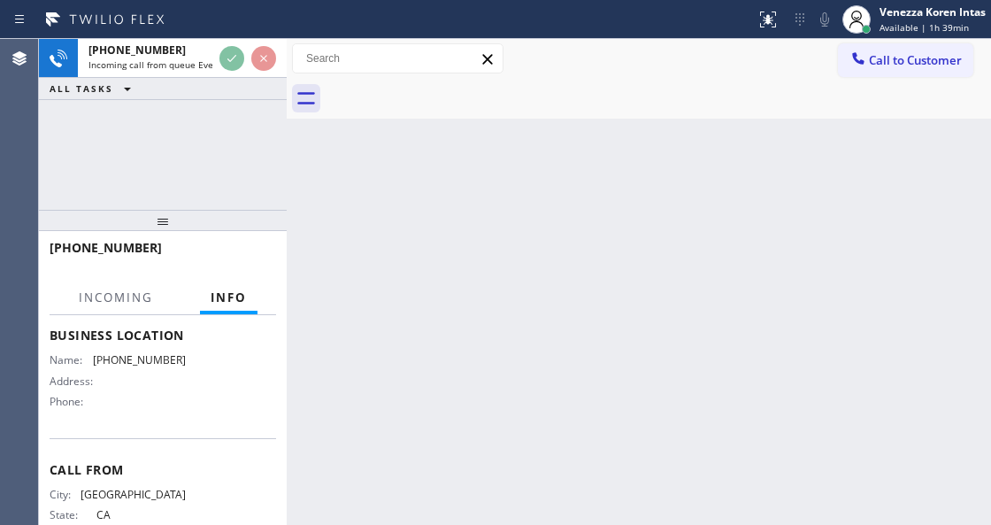
scroll to position [286, 0]
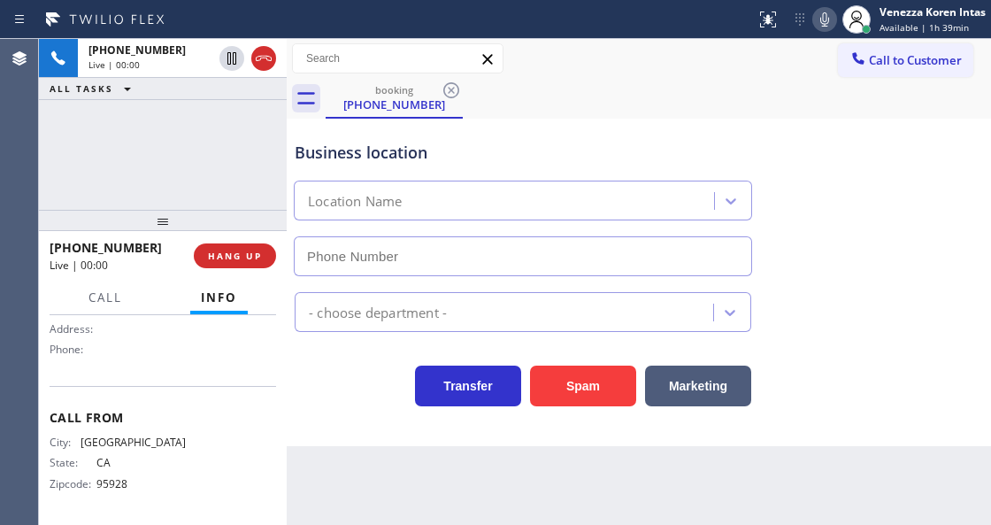
click at [287, 140] on div at bounding box center [287, 282] width 0 height 486
click at [267, 125] on div "[PHONE_NUMBER] Live | 00:00 ALL TASKS ALL TASKS ACTIVE TASKS TASKS IN WRAP UP" at bounding box center [163, 124] width 248 height 171
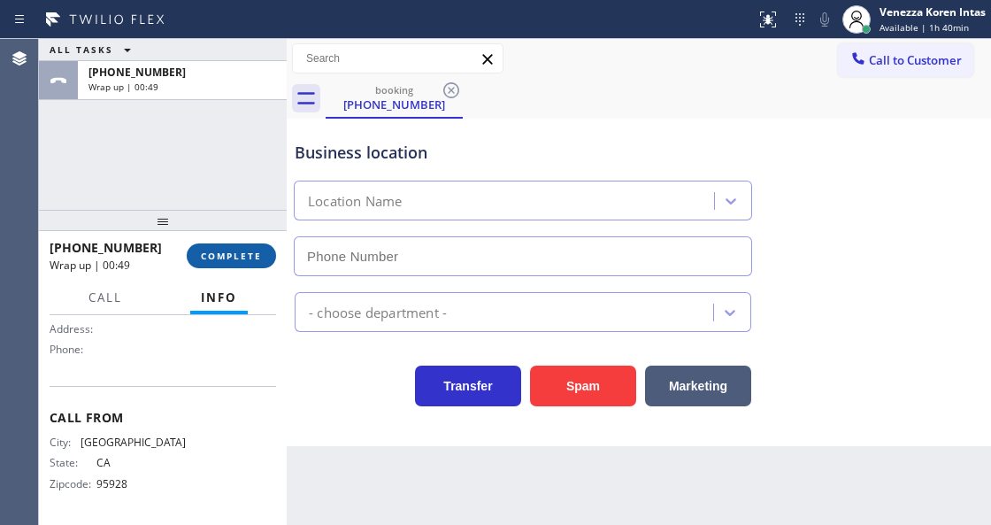
click at [222, 255] on span "COMPLETE" at bounding box center [231, 256] width 61 height 12
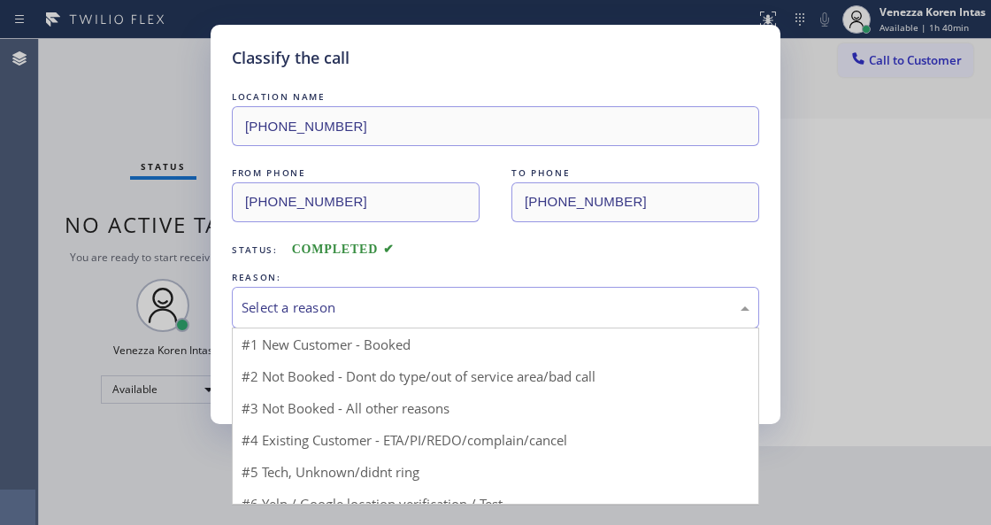
click at [411, 304] on div "Select a reason" at bounding box center [496, 307] width 508 height 20
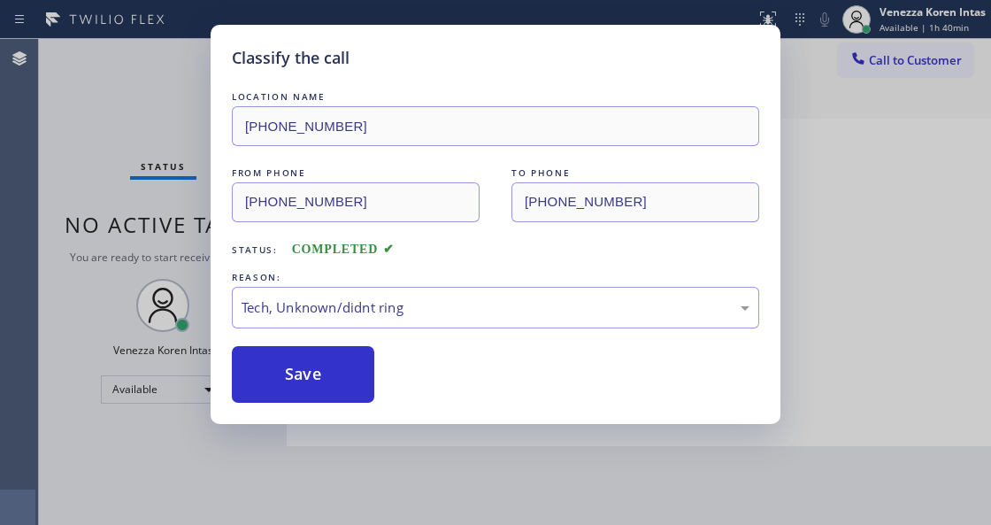
drag, startPoint x: 347, startPoint y: 387, endPoint x: 24, endPoint y: 203, distance: 371.3
click at [347, 386] on button "Save" at bounding box center [303, 374] width 142 height 57
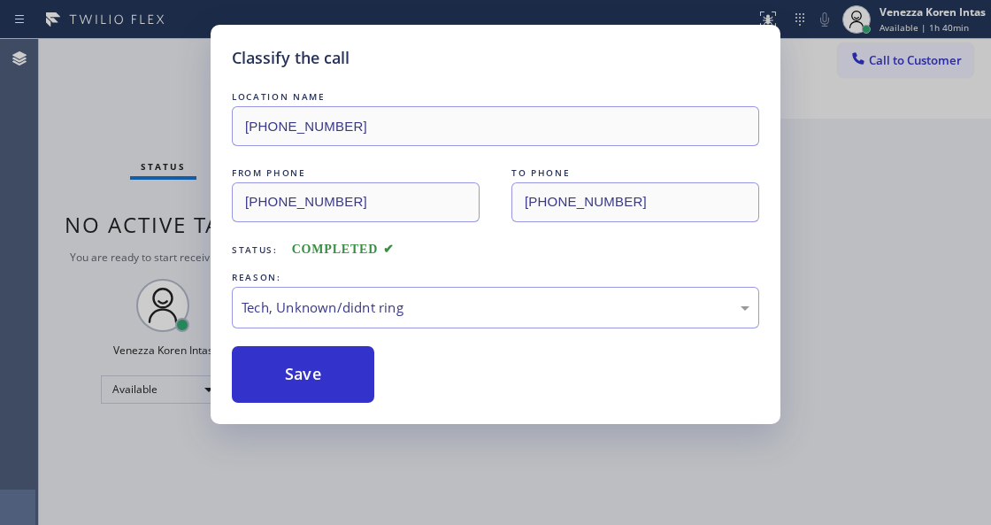
click at [163, 71] on div "Classify the call LOCATION NAME [PHONE_NUMBER] FROM PHONE [PHONE_NUMBER] TO PHO…" at bounding box center [495, 262] width 991 height 525
click at [180, 73] on div "Status No active tasks You are ready to start receiving tasks. Venezza Koren In…" at bounding box center [163, 282] width 248 height 486
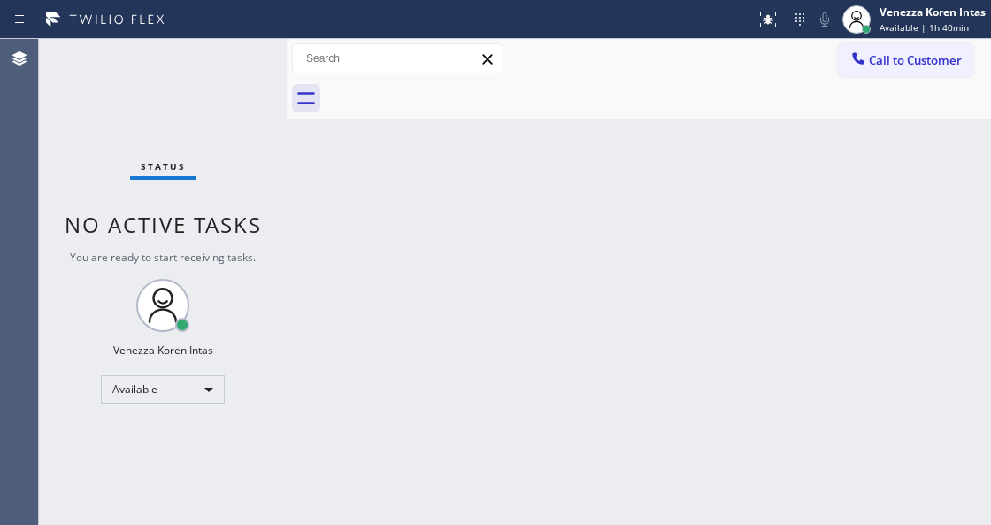
click at [186, 71] on div "Status No active tasks You are ready to start receiving tasks. Venezza Koren In…" at bounding box center [163, 282] width 248 height 486
click at [552, 285] on div "Back to Dashboard Change Sender ID Customers Technicians Select a contact Outbo…" at bounding box center [639, 282] width 704 height 486
click at [322, 213] on div "Back to Dashboard Change Sender ID Customers Technicians Select a contact Outbo…" at bounding box center [639, 282] width 704 height 486
click at [913, 19] on div "Venezza Koren Intas Available | 1h 44min" at bounding box center [933, 19] width 115 height 31
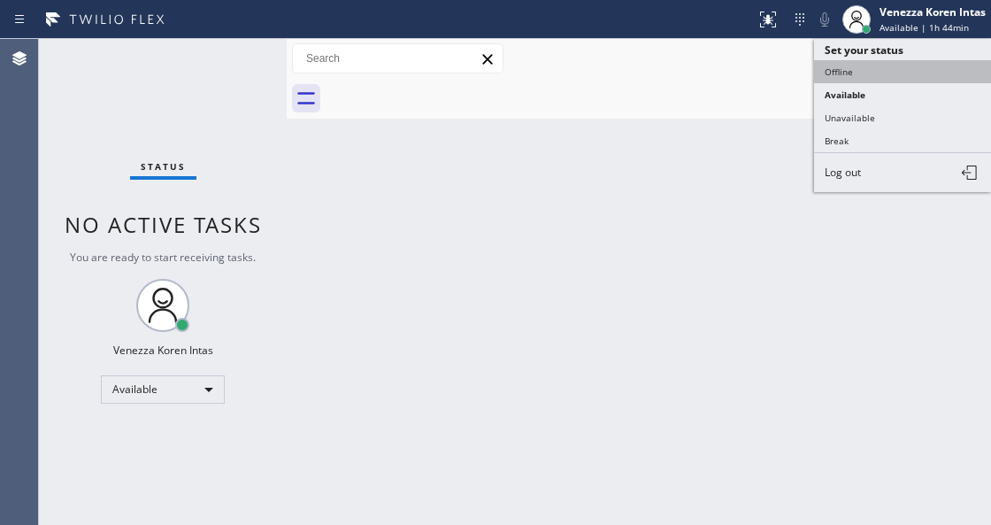
click at [864, 71] on button "Offline" at bounding box center [902, 71] width 177 height 23
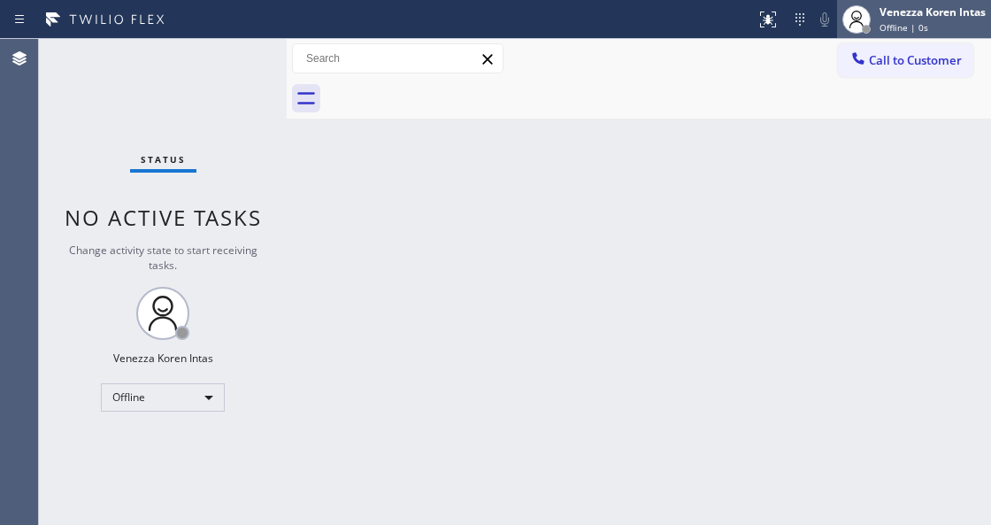
click at [883, 30] on span "Offline | 0s" at bounding box center [903, 27] width 49 height 12
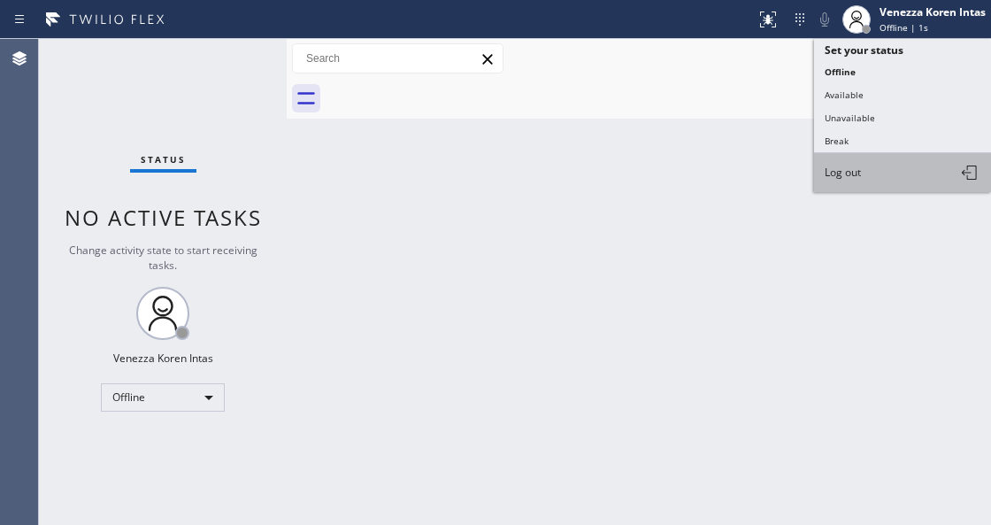
click at [853, 173] on span "Log out" at bounding box center [843, 172] width 36 height 15
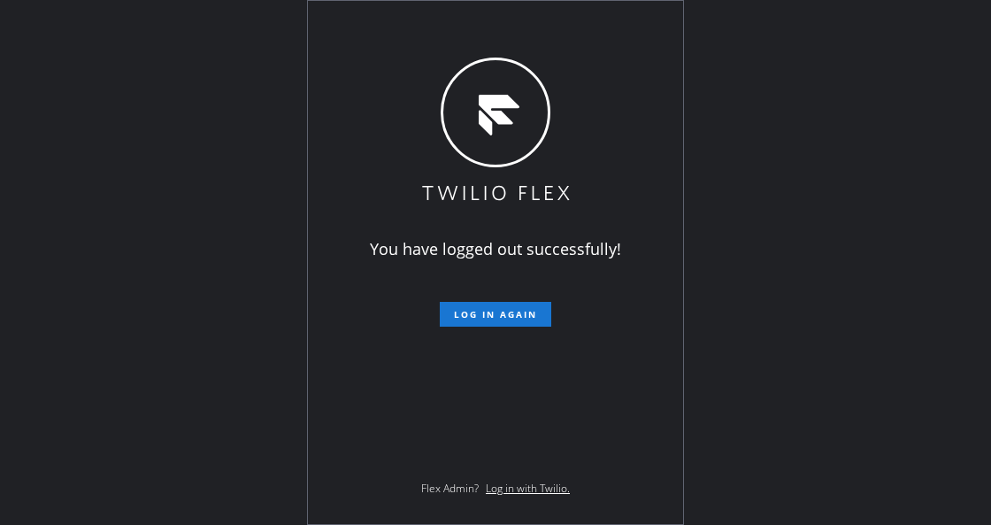
click at [852, 18] on div "You have logged out successfully! Log in again Flex Admin? Log in with Twilio." at bounding box center [495, 262] width 991 height 525
click at [218, 94] on div "You have logged out successfully! Log in again Flex Admin? Log in with Twilio." at bounding box center [495, 262] width 991 height 525
